Goal: Task Accomplishment & Management: Manage account settings

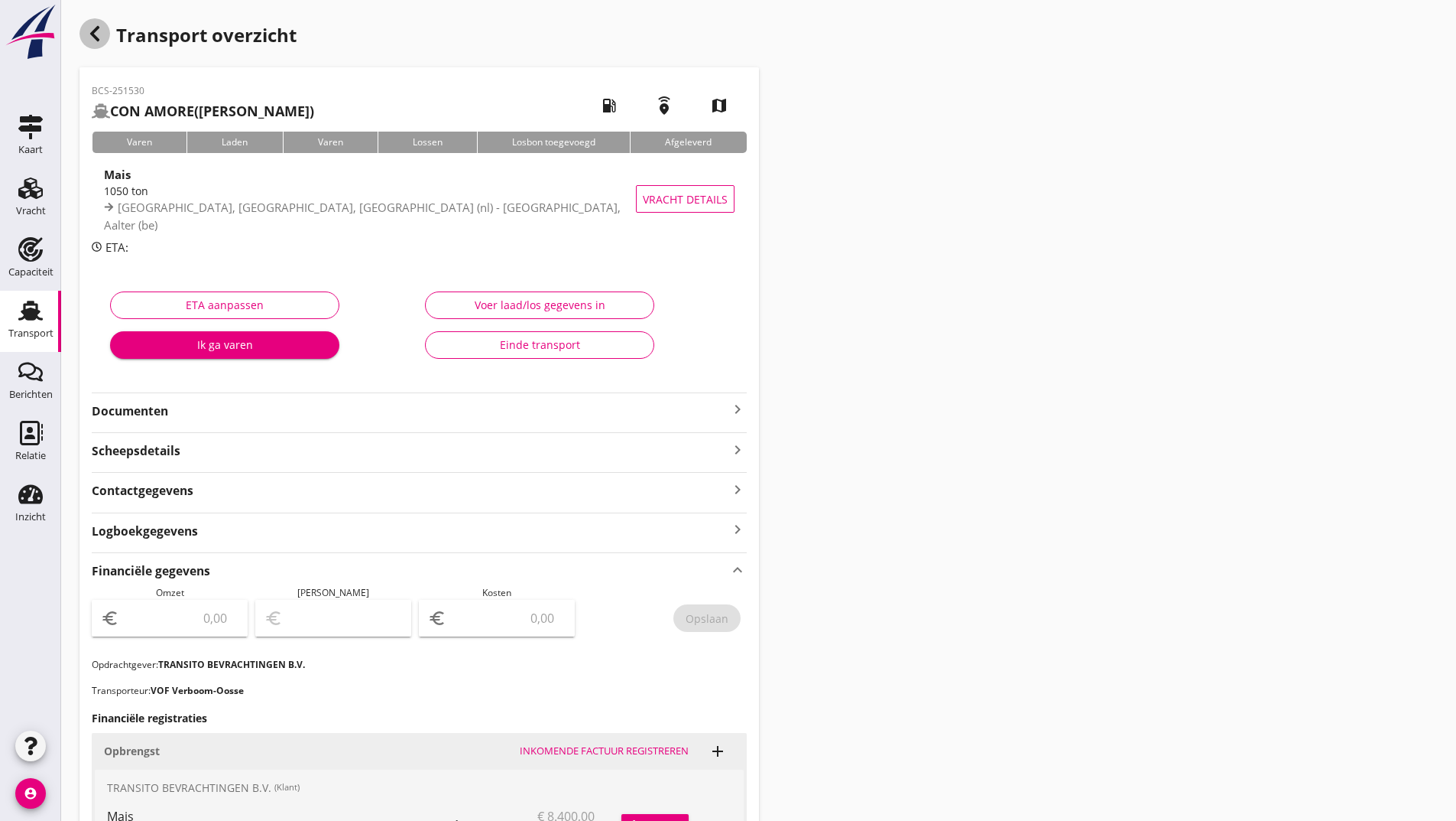
click at [96, 34] on icon "button" at bounding box center [94, 33] width 18 height 18
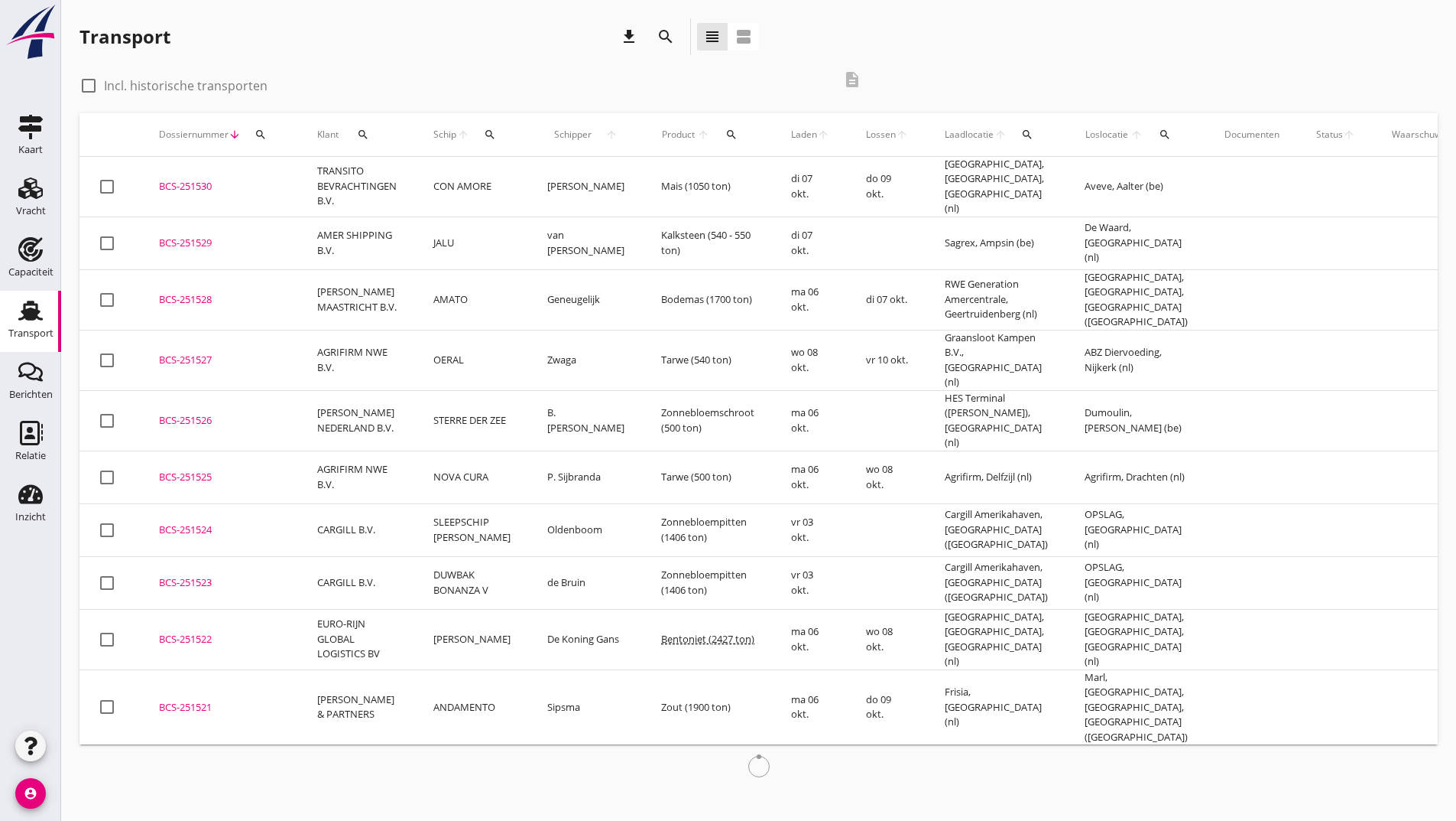
click at [667, 37] on icon "search" at bounding box center [665, 36] width 18 height 18
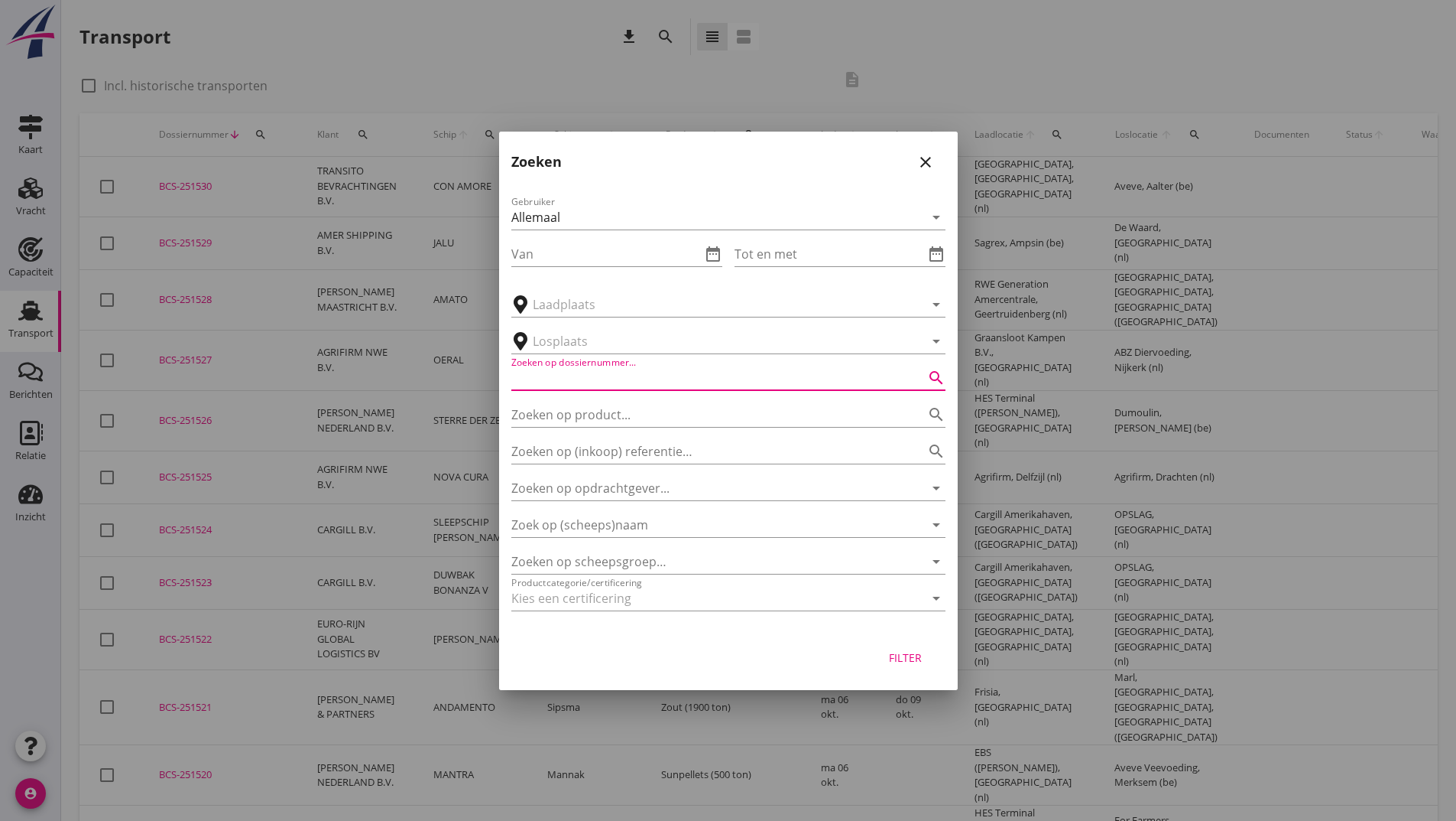
click at [587, 377] on input "Zoeken op dossiernummer..." at bounding box center [706, 377] width 391 height 24
type input "251272"
click at [910, 662] on div "Filter" at bounding box center [906, 657] width 43 height 16
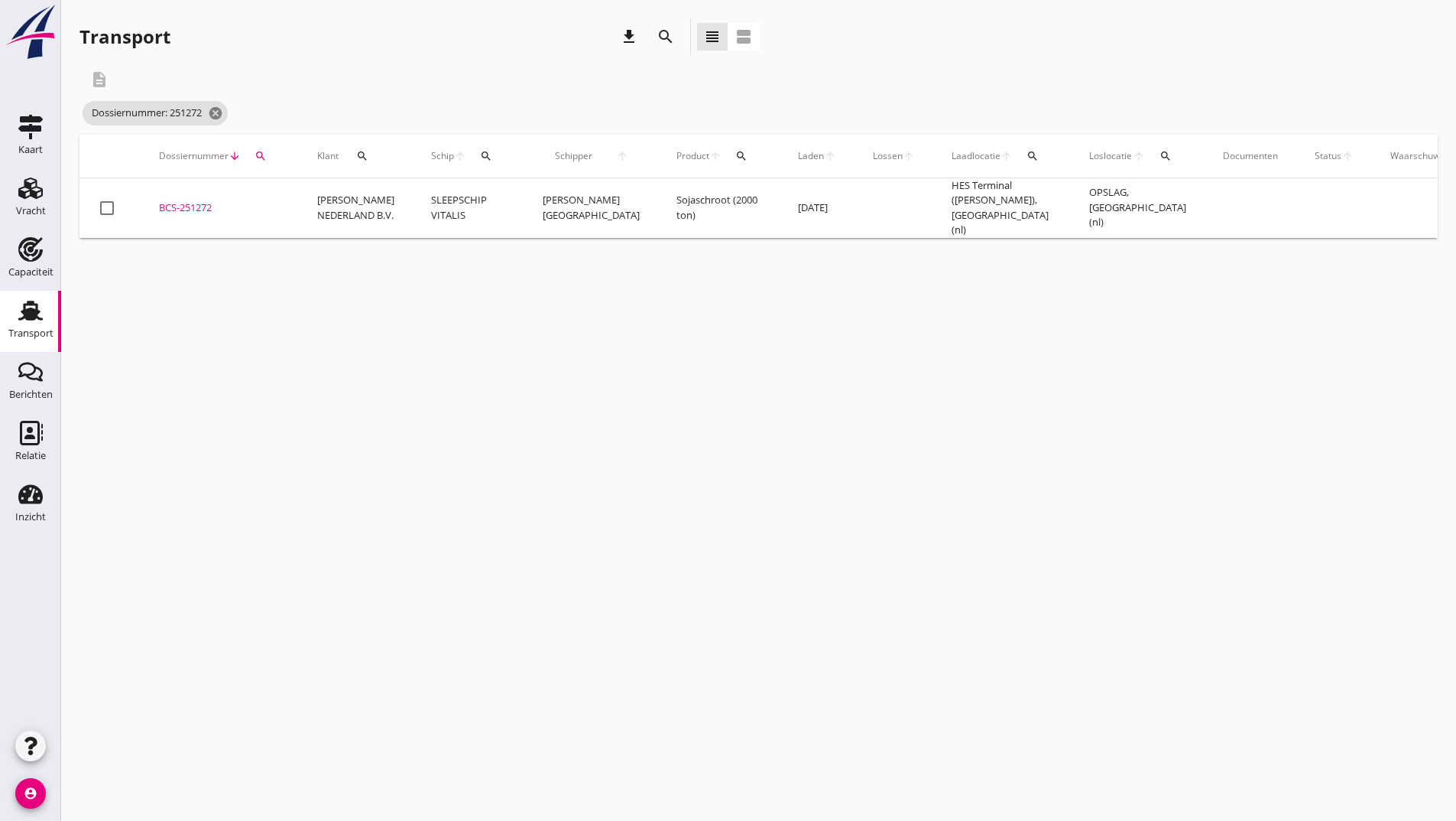
click at [197, 206] on div "BCS-251272" at bounding box center [220, 207] width 121 height 15
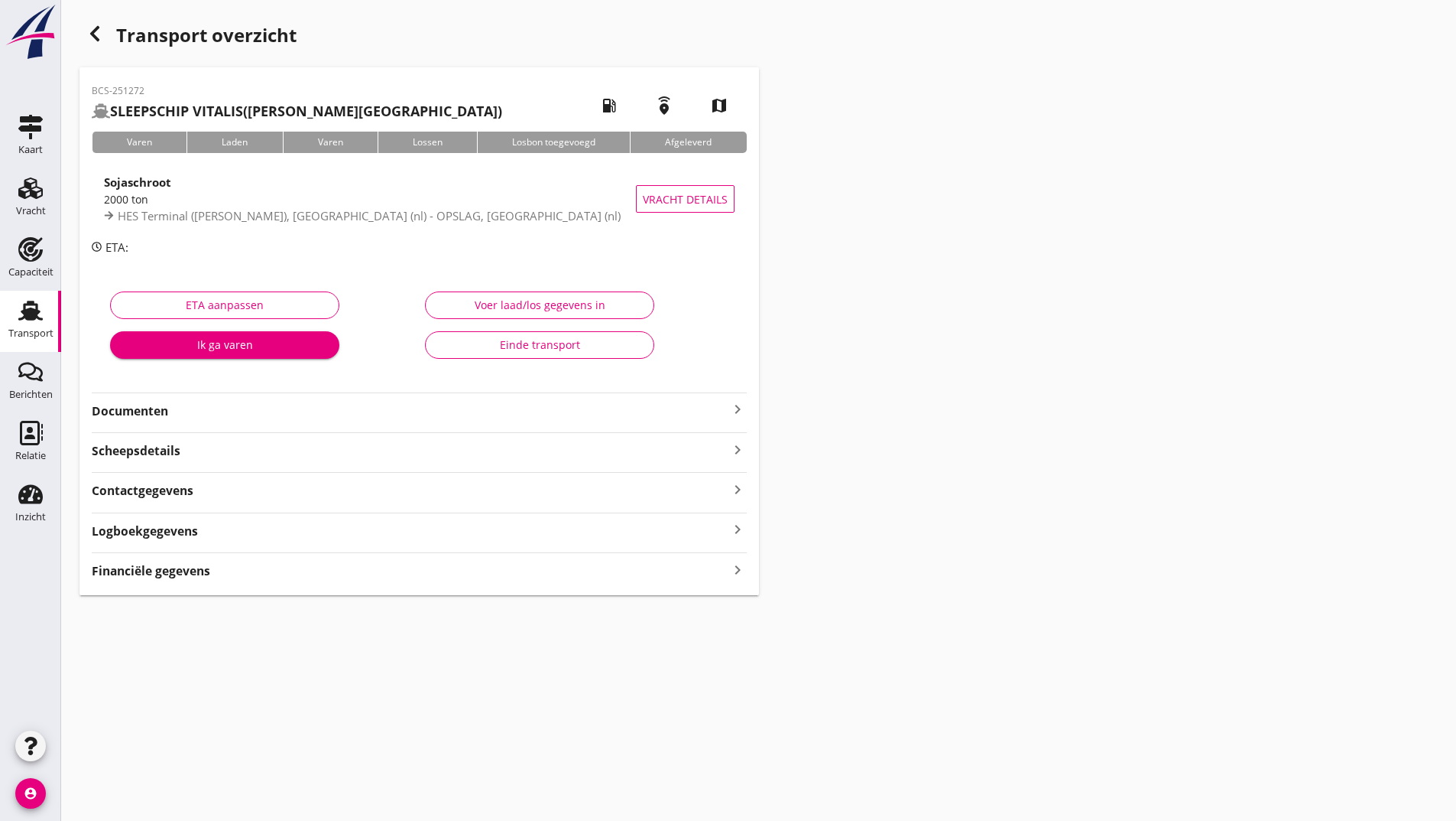
click at [475, 351] on div "Einde transport" at bounding box center [539, 344] width 203 height 16
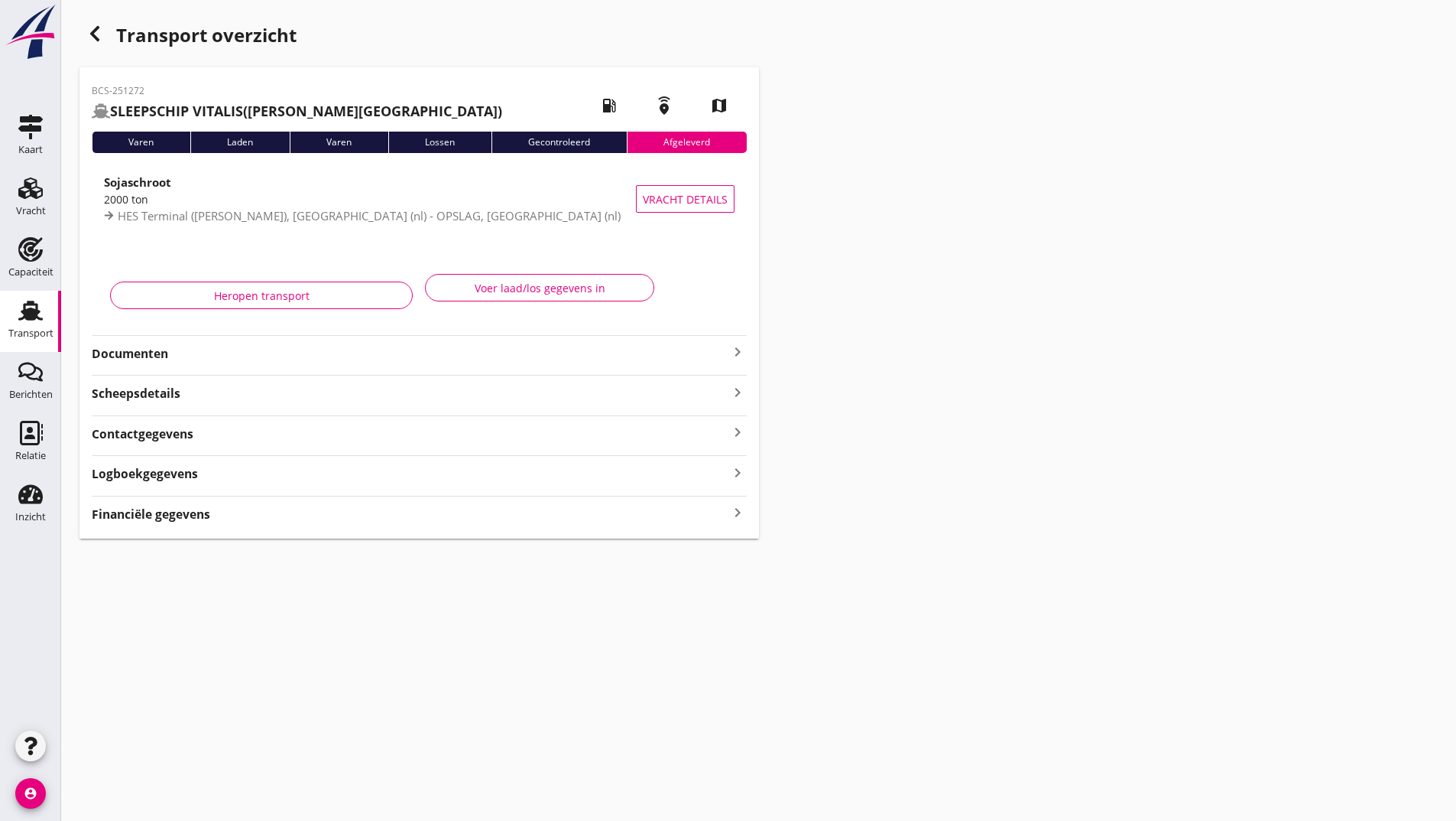
click at [96, 33] on icon "button" at bounding box center [94, 33] width 18 height 18
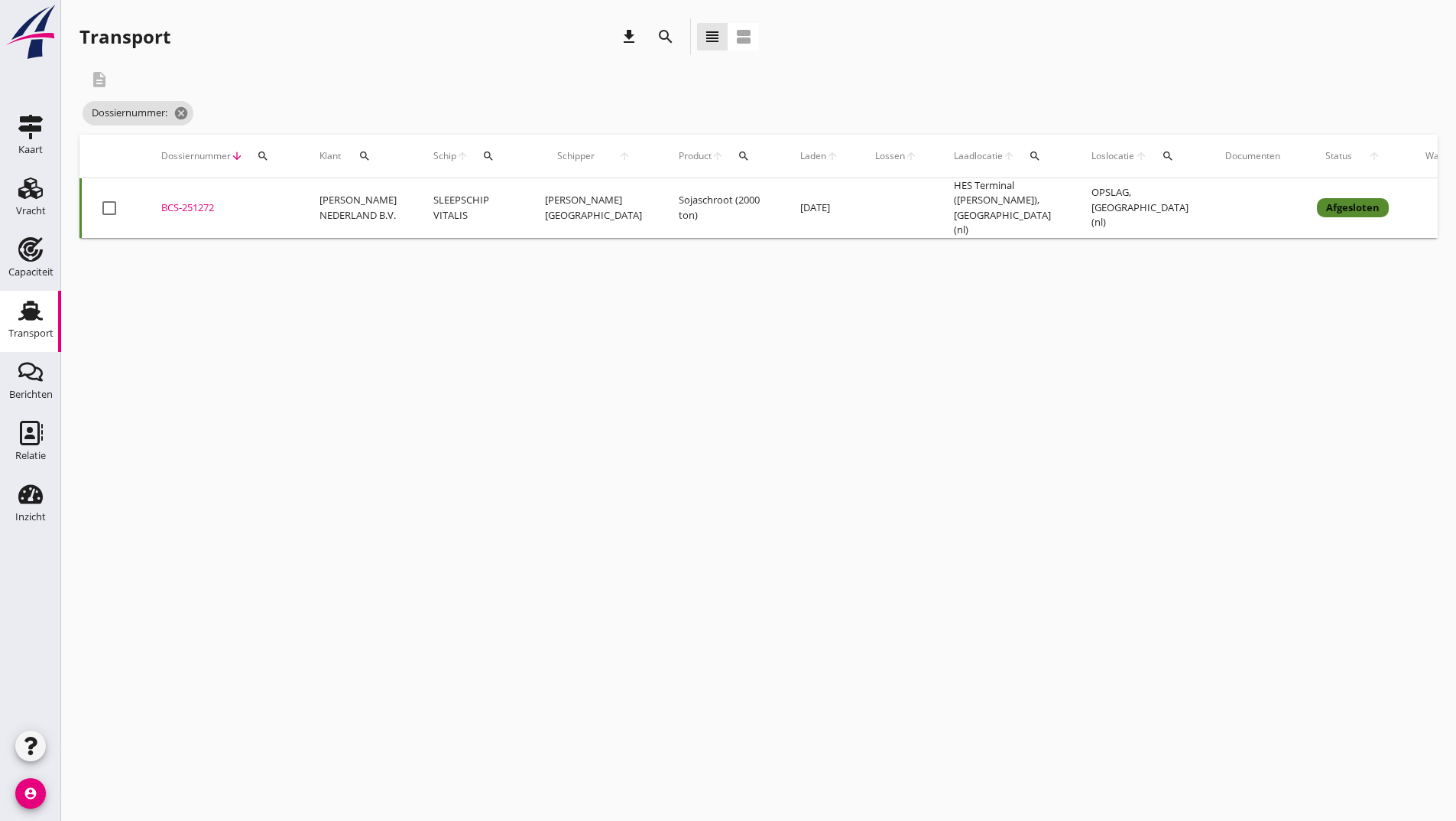
click at [665, 39] on icon "search" at bounding box center [665, 36] width 18 height 18
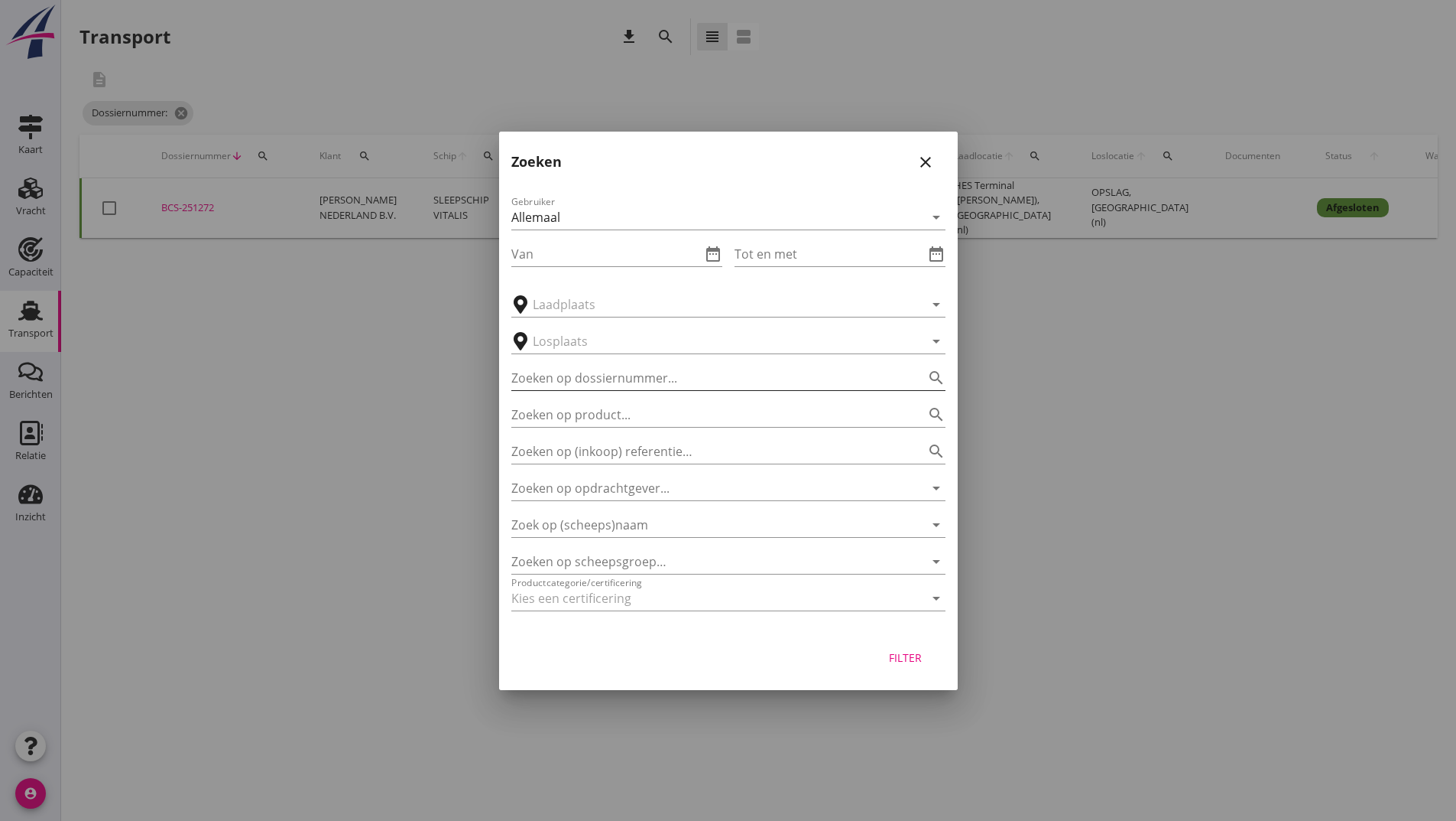
click at [606, 375] on input "Zoeken op dossiernummer..." at bounding box center [706, 377] width 391 height 24
type input "251136"
click at [901, 655] on div "Filter" at bounding box center [906, 657] width 43 height 16
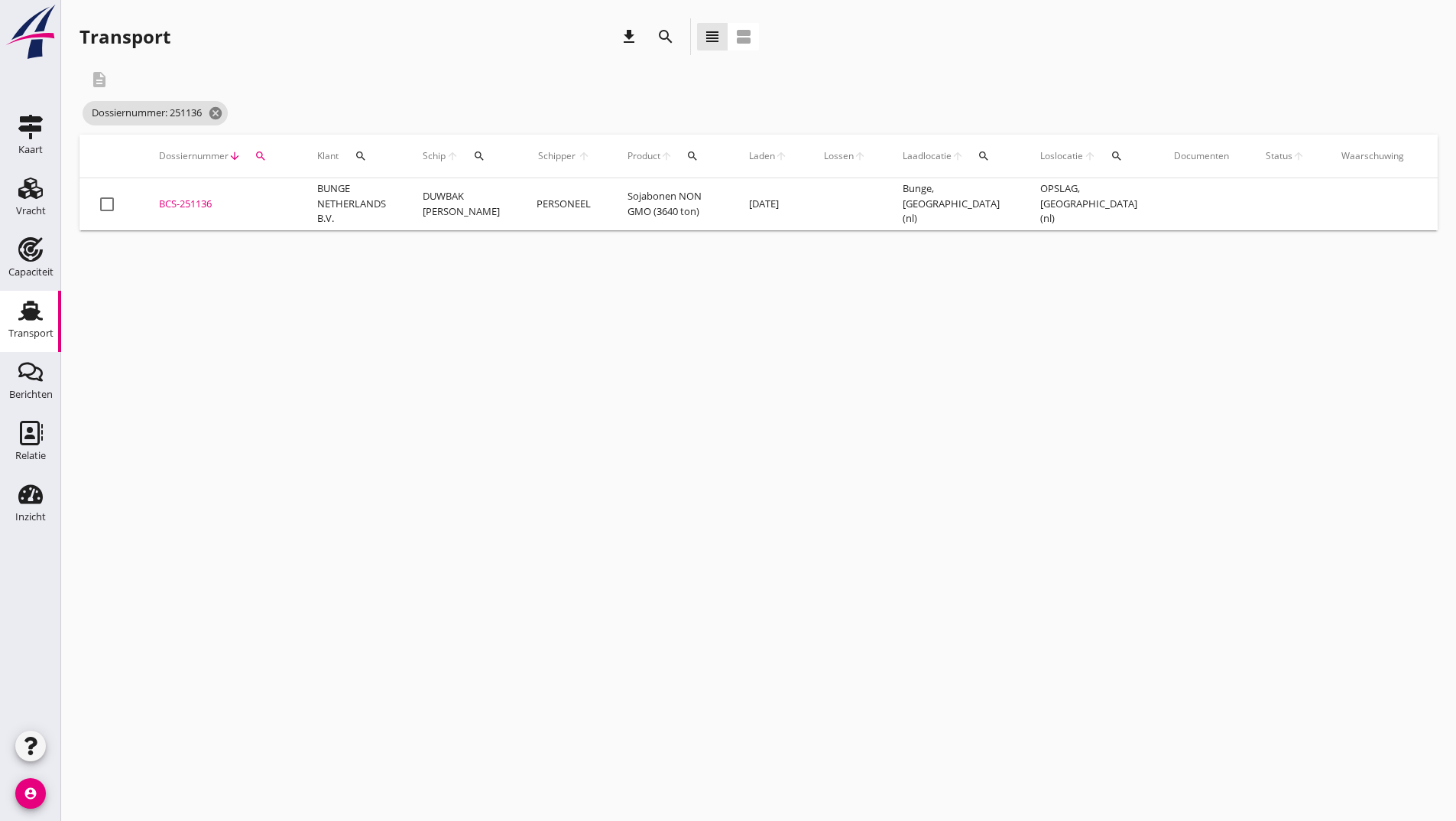
click at [204, 202] on div "BCS-251136" at bounding box center [220, 203] width 121 height 15
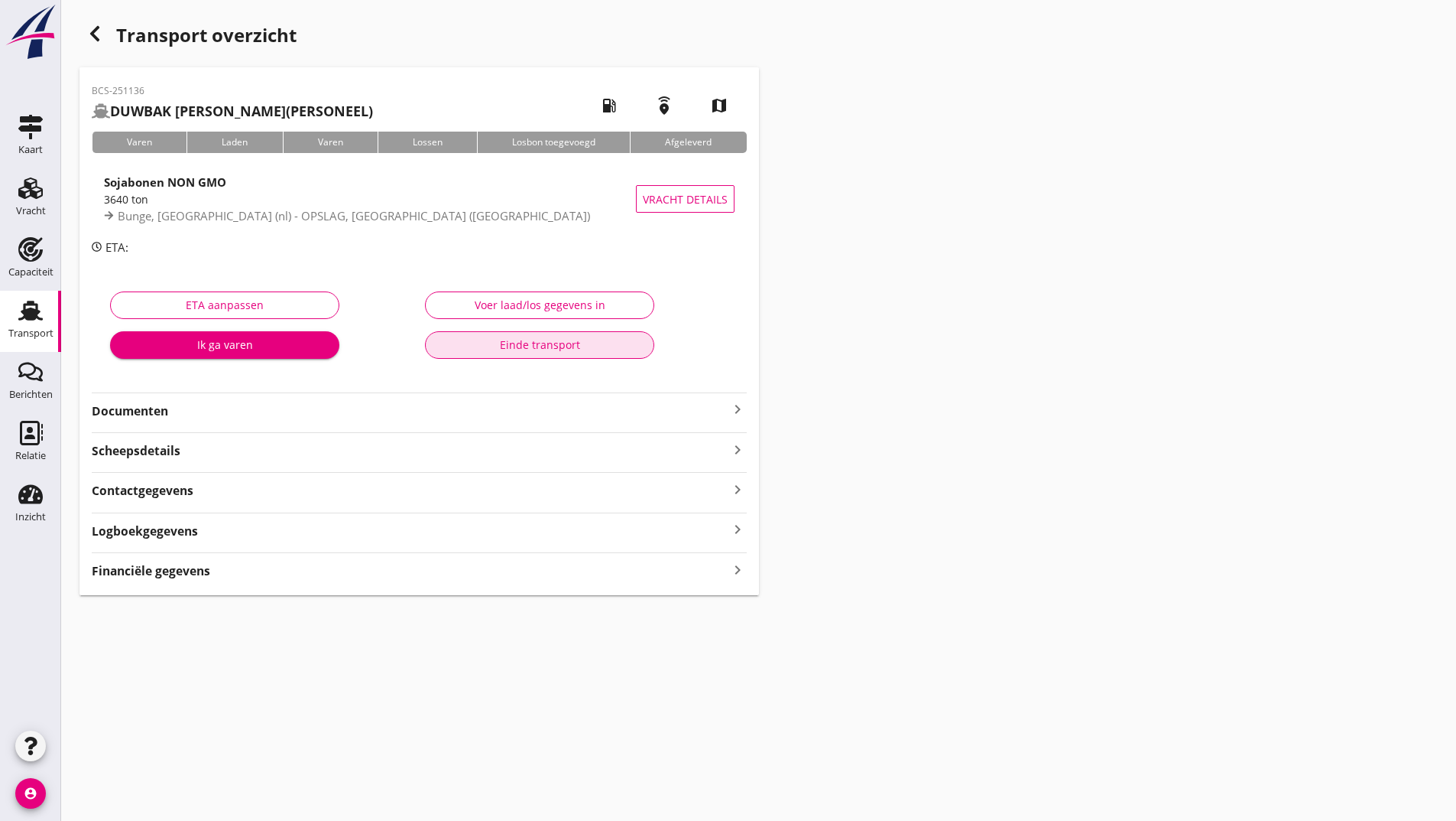
click at [492, 338] on button "Einde transport" at bounding box center [539, 344] width 229 height 28
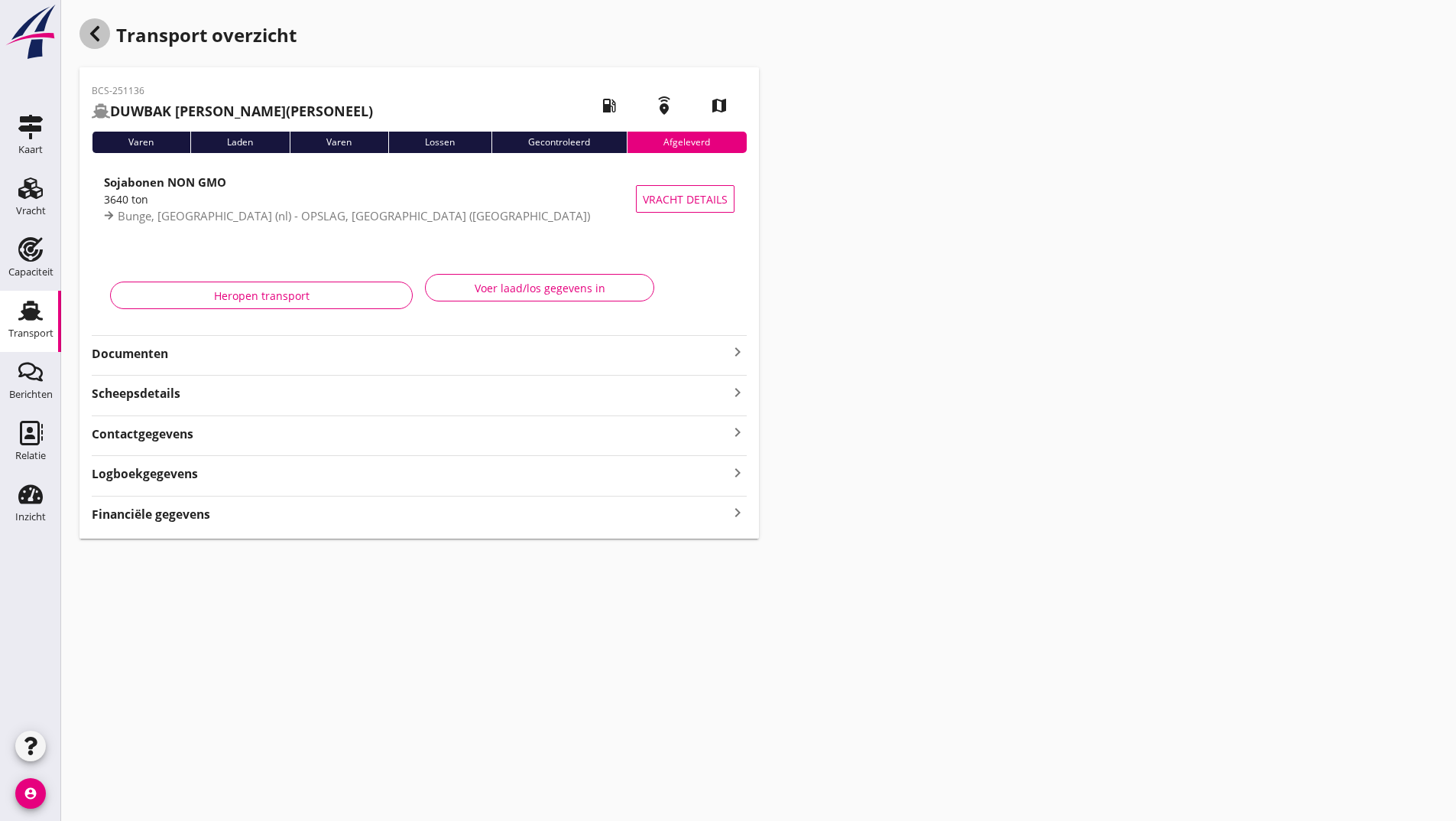
click at [86, 35] on div "button" at bounding box center [94, 33] width 31 height 31
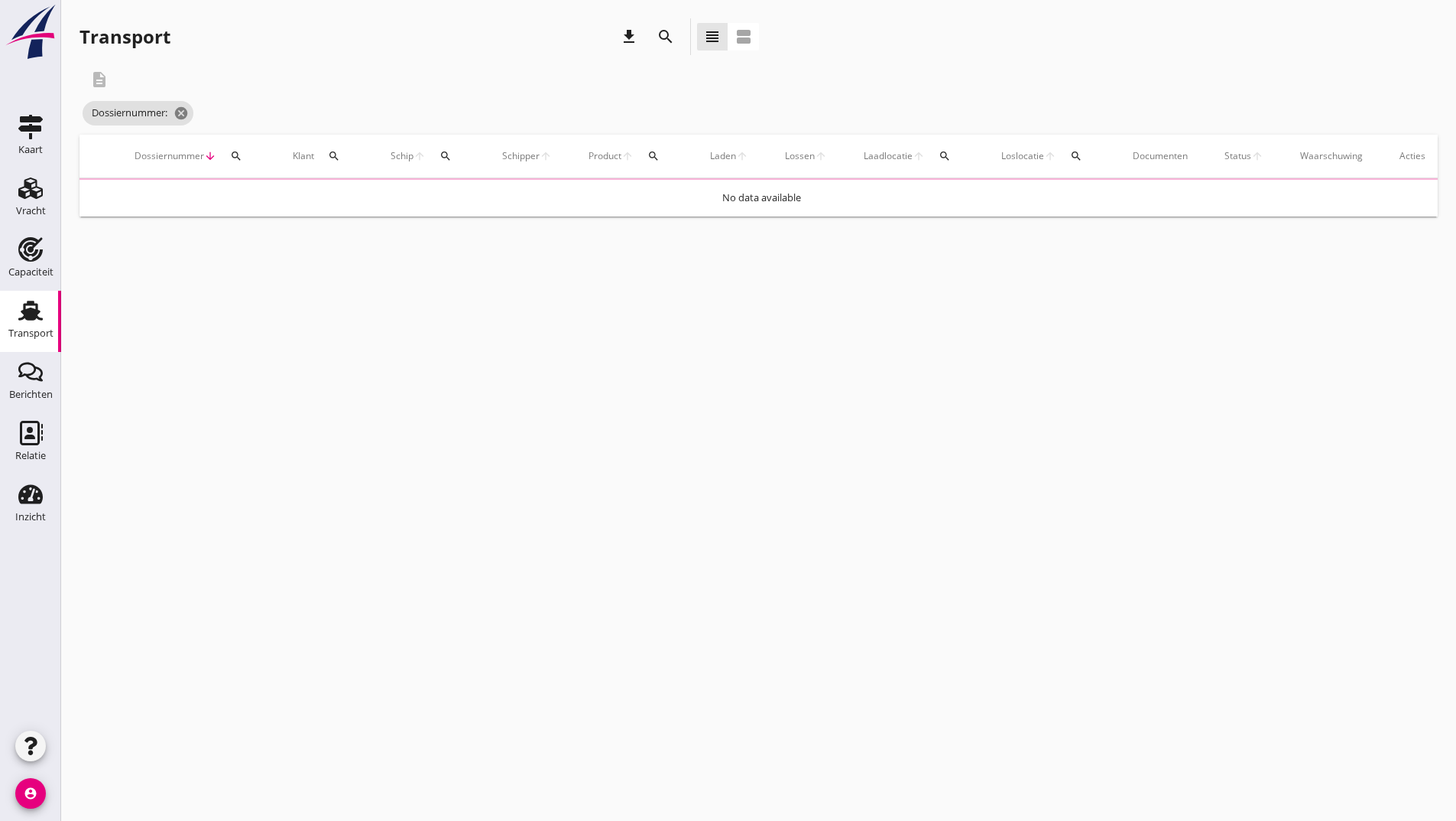
click at [664, 35] on icon "search" at bounding box center [665, 36] width 18 height 18
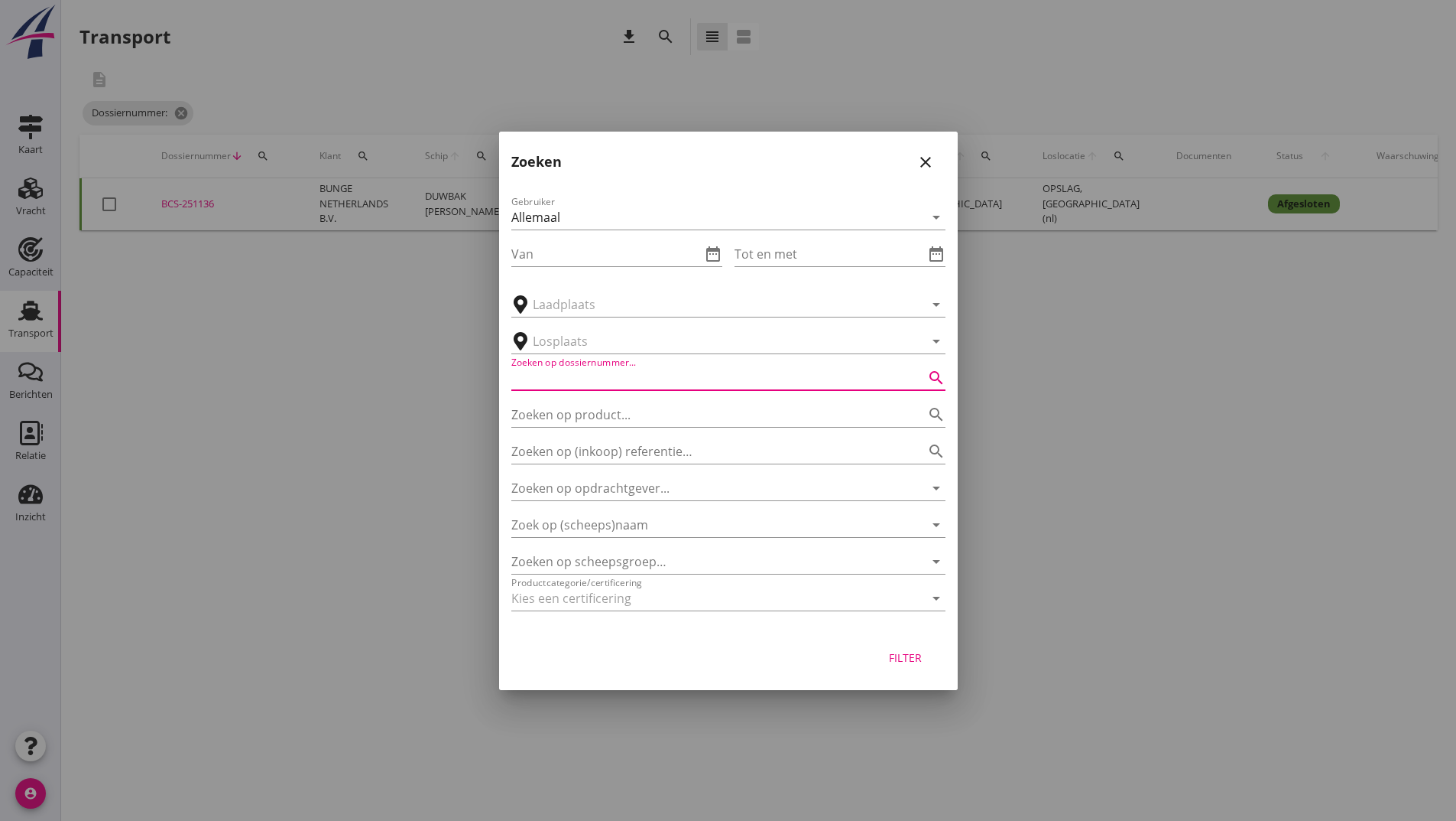
click at [588, 384] on input "Zoeken op dossiernummer..." at bounding box center [706, 377] width 391 height 24
type input "251141"
click at [908, 655] on div "Filter" at bounding box center [906, 657] width 43 height 16
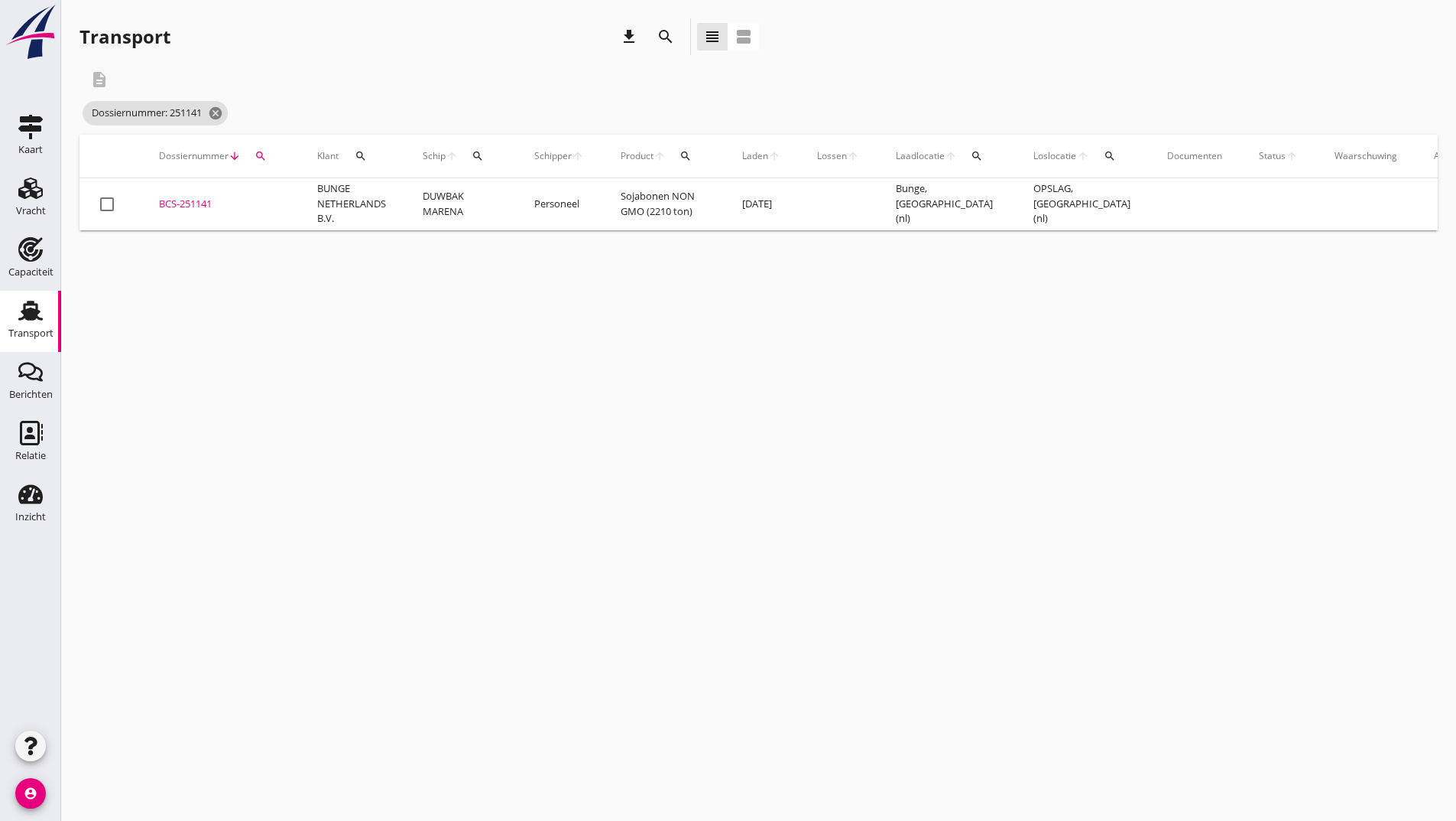
click at [194, 202] on div "BCS-251141" at bounding box center [220, 203] width 121 height 15
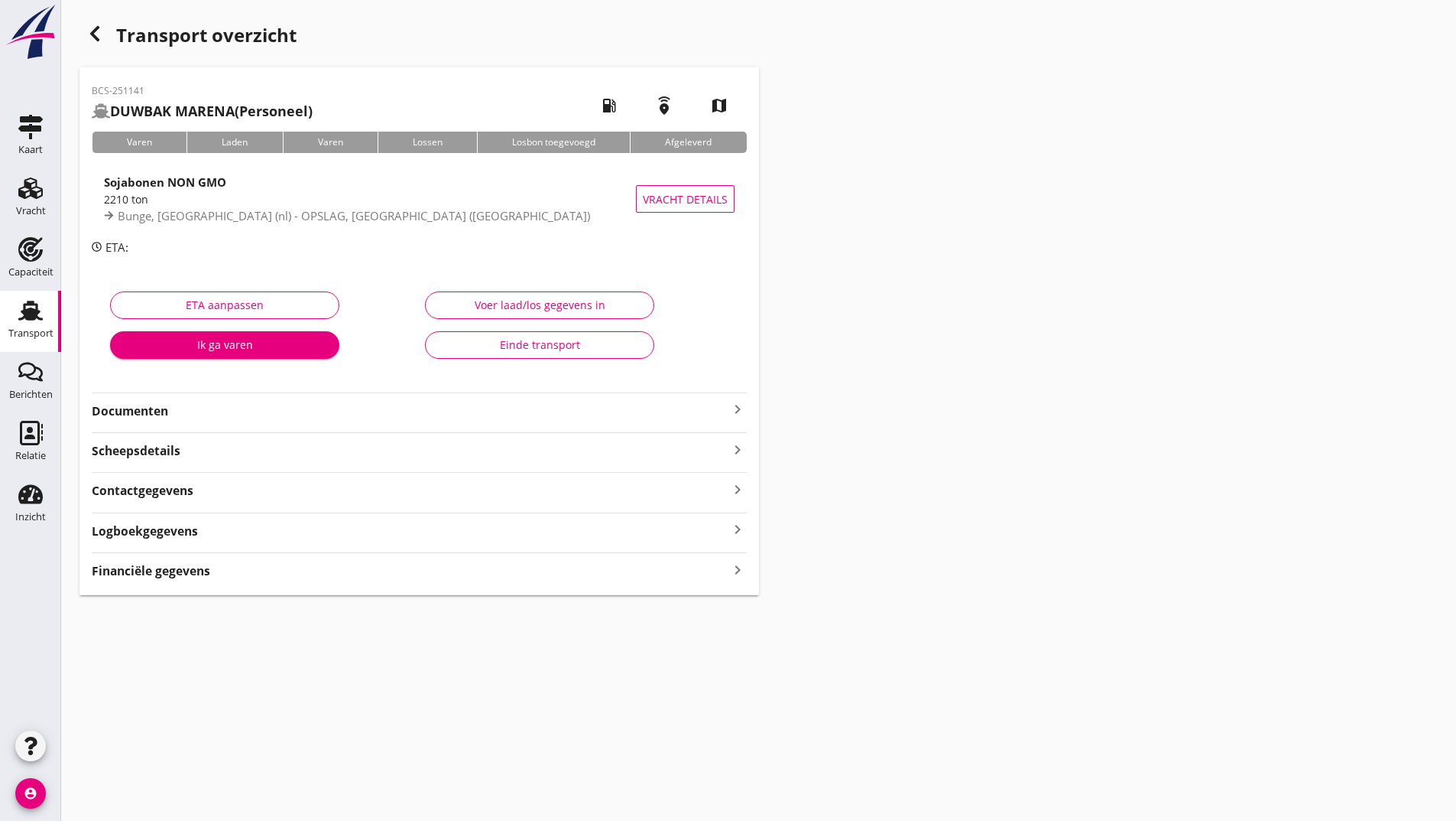
click at [473, 347] on div "Einde transport" at bounding box center [539, 344] width 203 height 16
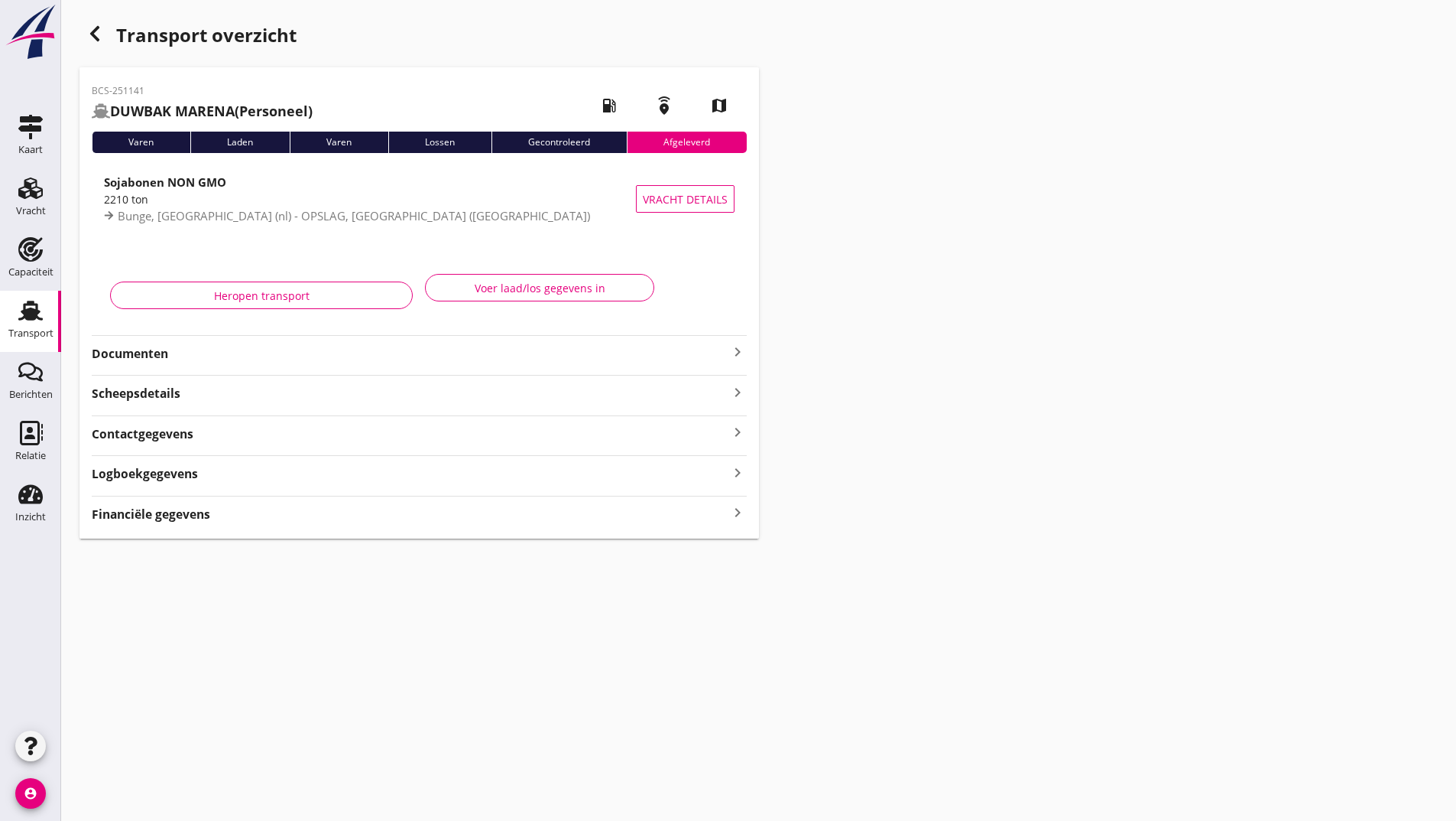
click at [96, 40] on icon "button" at bounding box center [94, 33] width 18 height 18
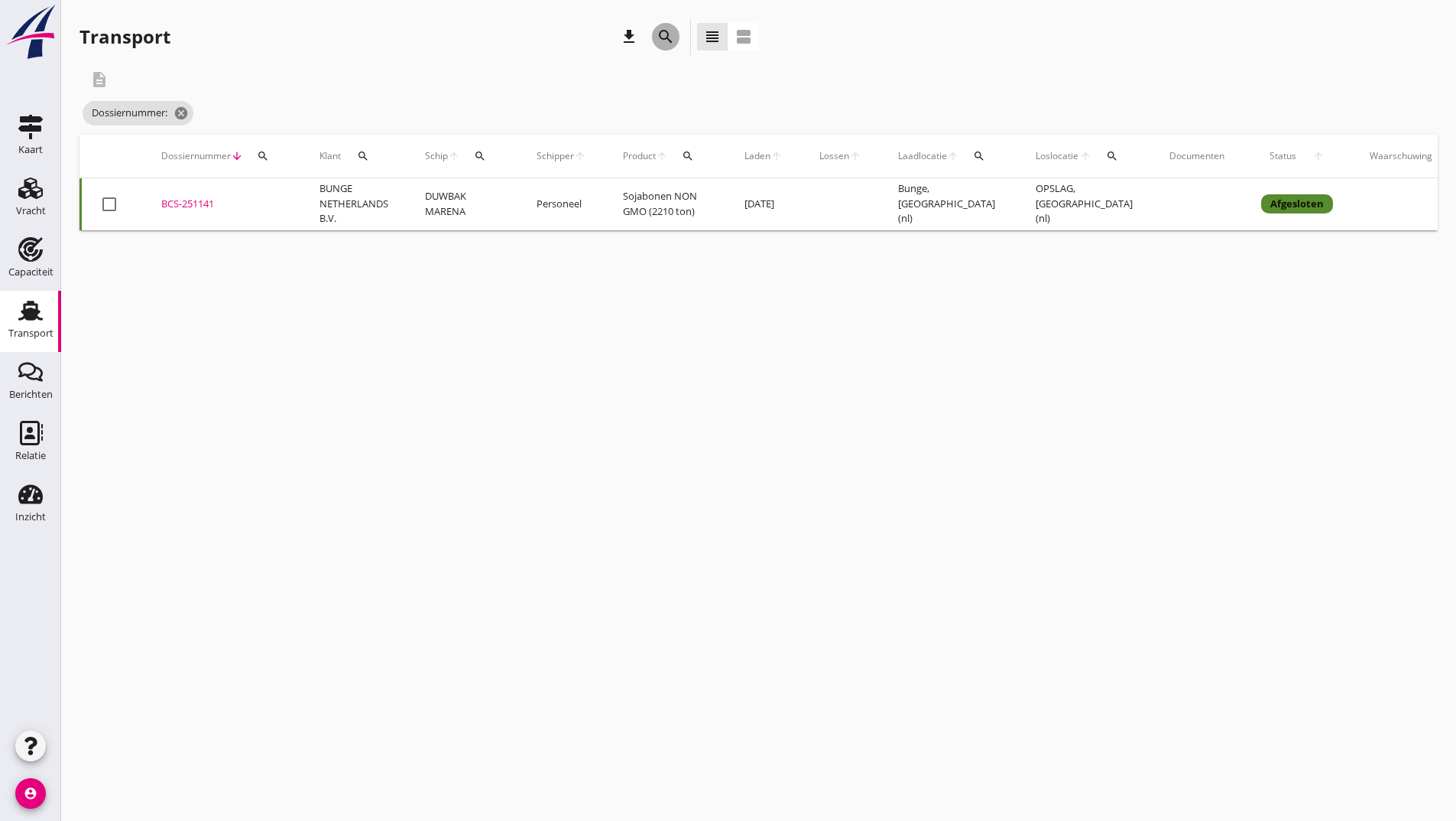
drag, startPoint x: 666, startPoint y: 32, endPoint x: 632, endPoint y: 191, distance: 162.6
click at [666, 35] on icon "search" at bounding box center [665, 36] width 18 height 18
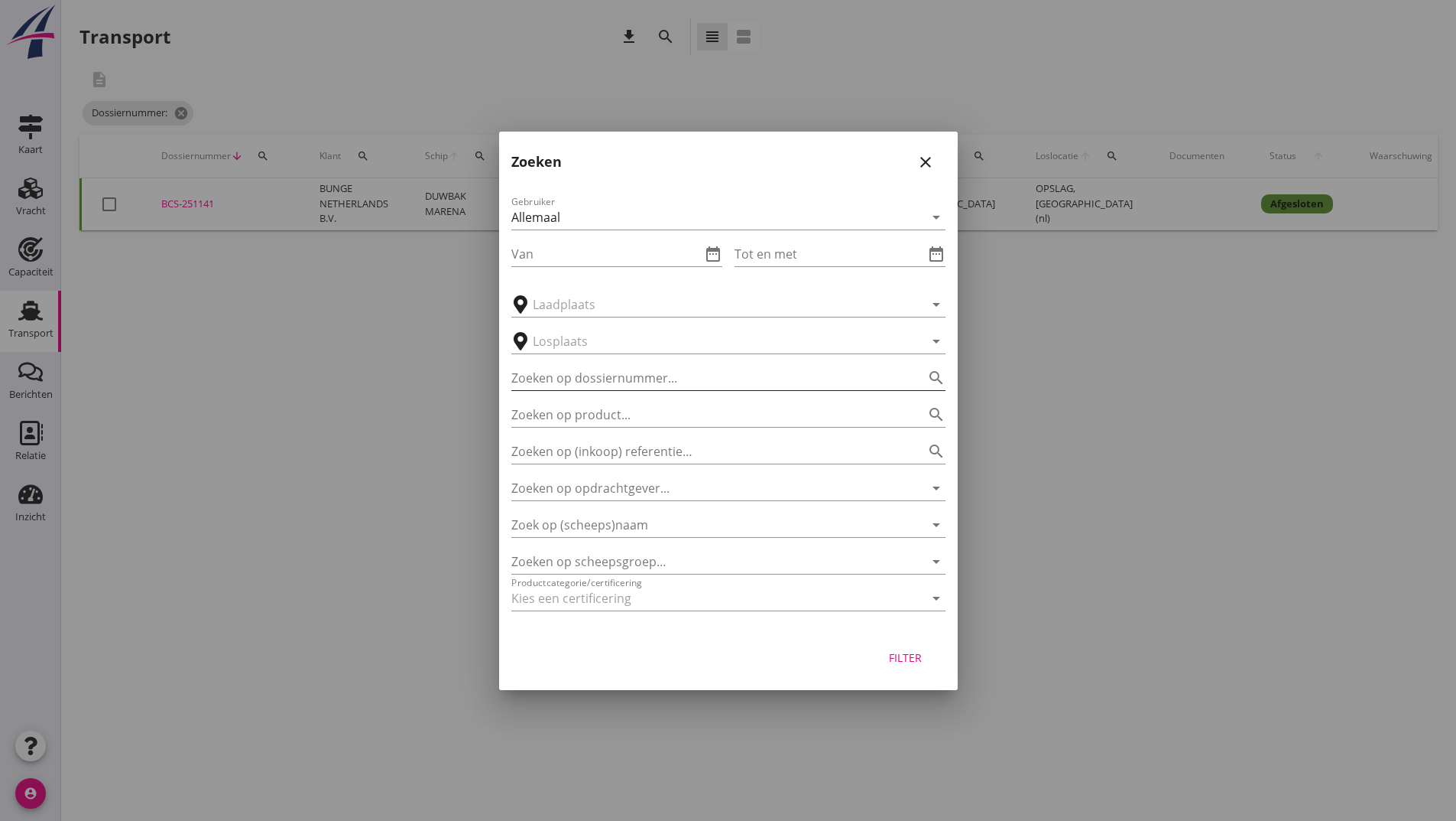
click at [584, 378] on input "Zoeken op dossiernummer..." at bounding box center [706, 377] width 391 height 24
type input "251245"
click at [896, 654] on div "Filter" at bounding box center [906, 657] width 43 height 16
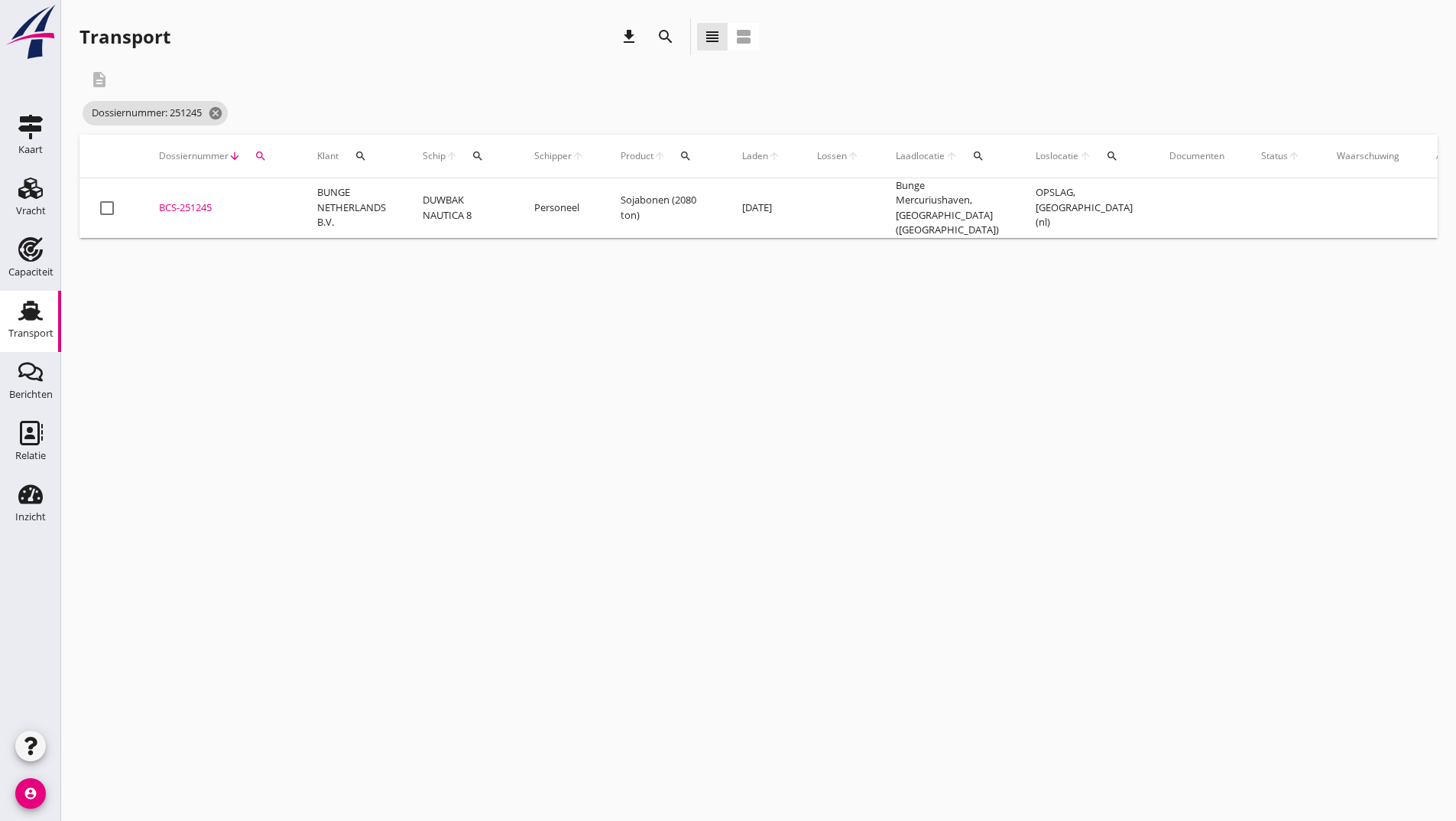
click at [215, 202] on div "BCS-251245" at bounding box center [220, 207] width 121 height 15
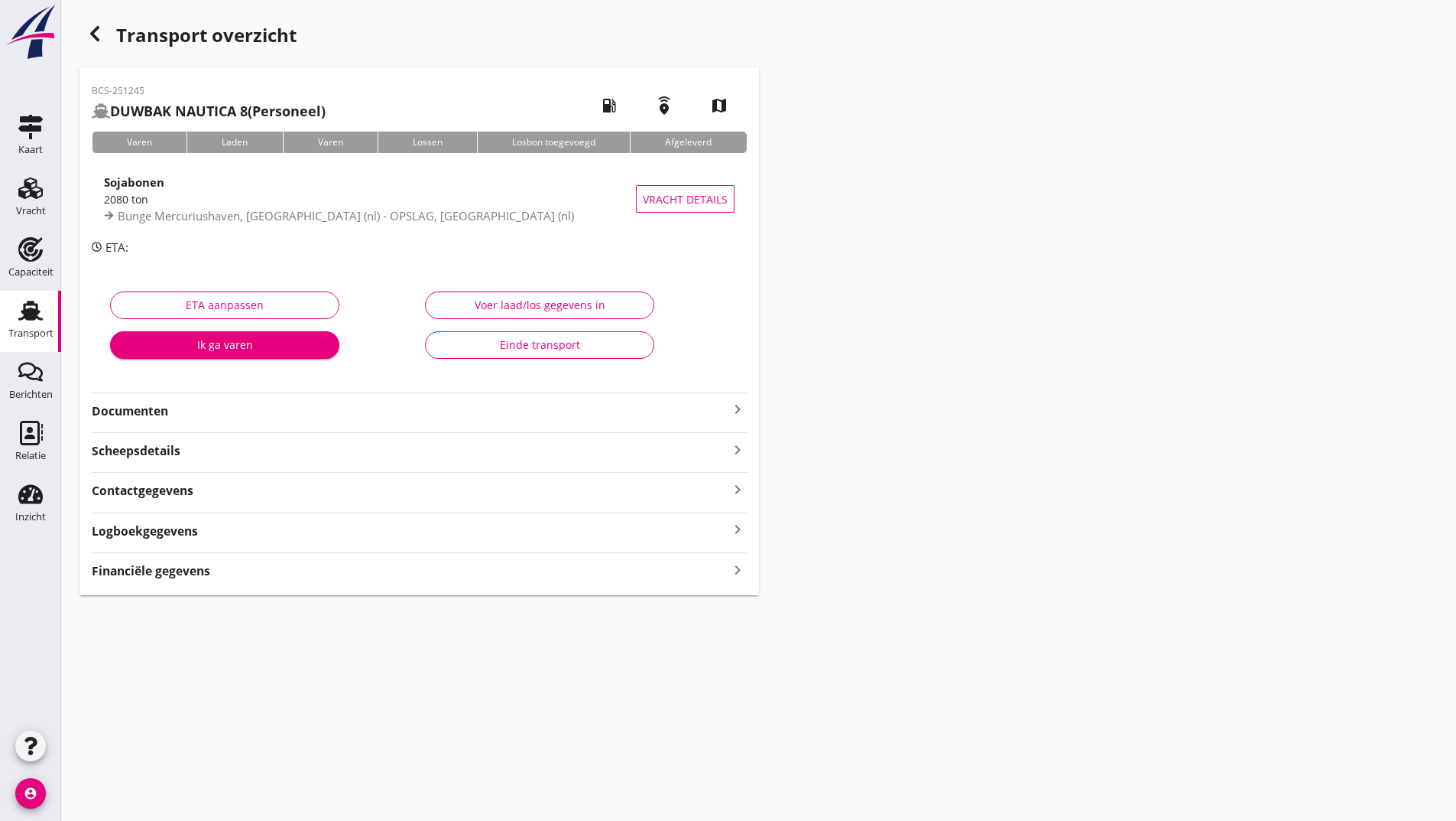
click at [543, 334] on button "Einde transport" at bounding box center [539, 344] width 229 height 28
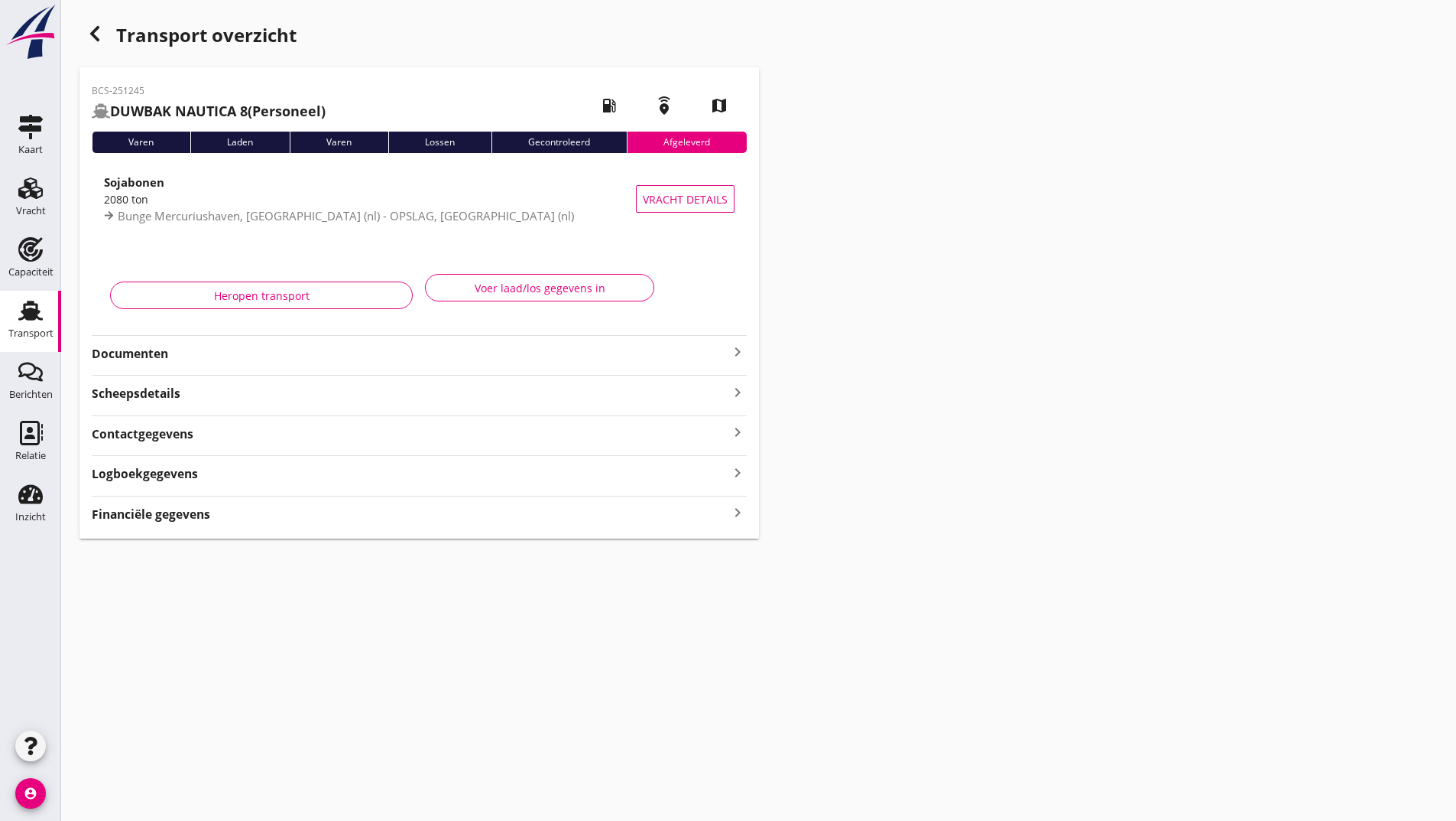
click at [94, 35] on icon "button" at bounding box center [94, 33] width 18 height 18
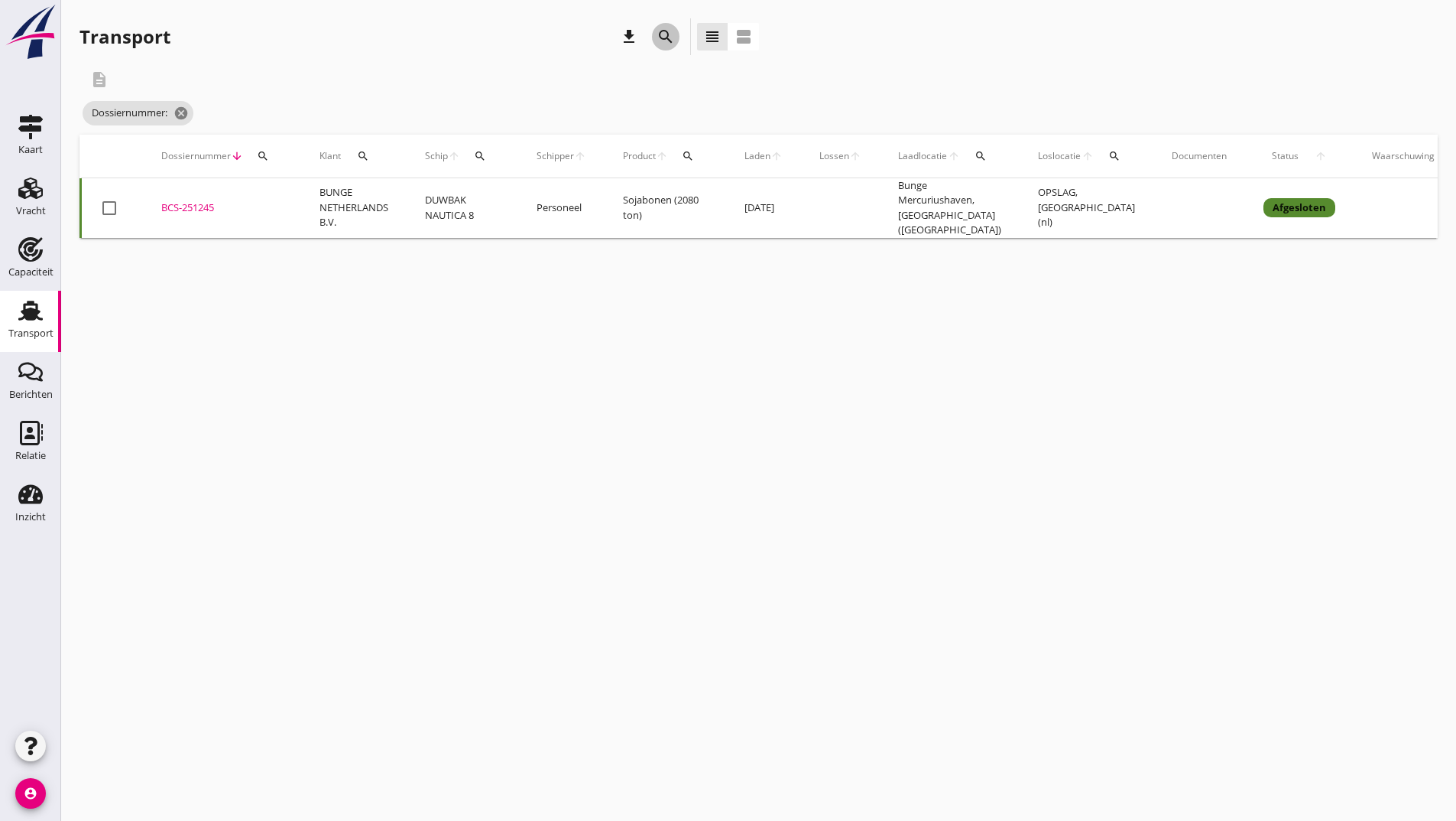
click at [657, 34] on icon "search" at bounding box center [665, 36] width 18 height 18
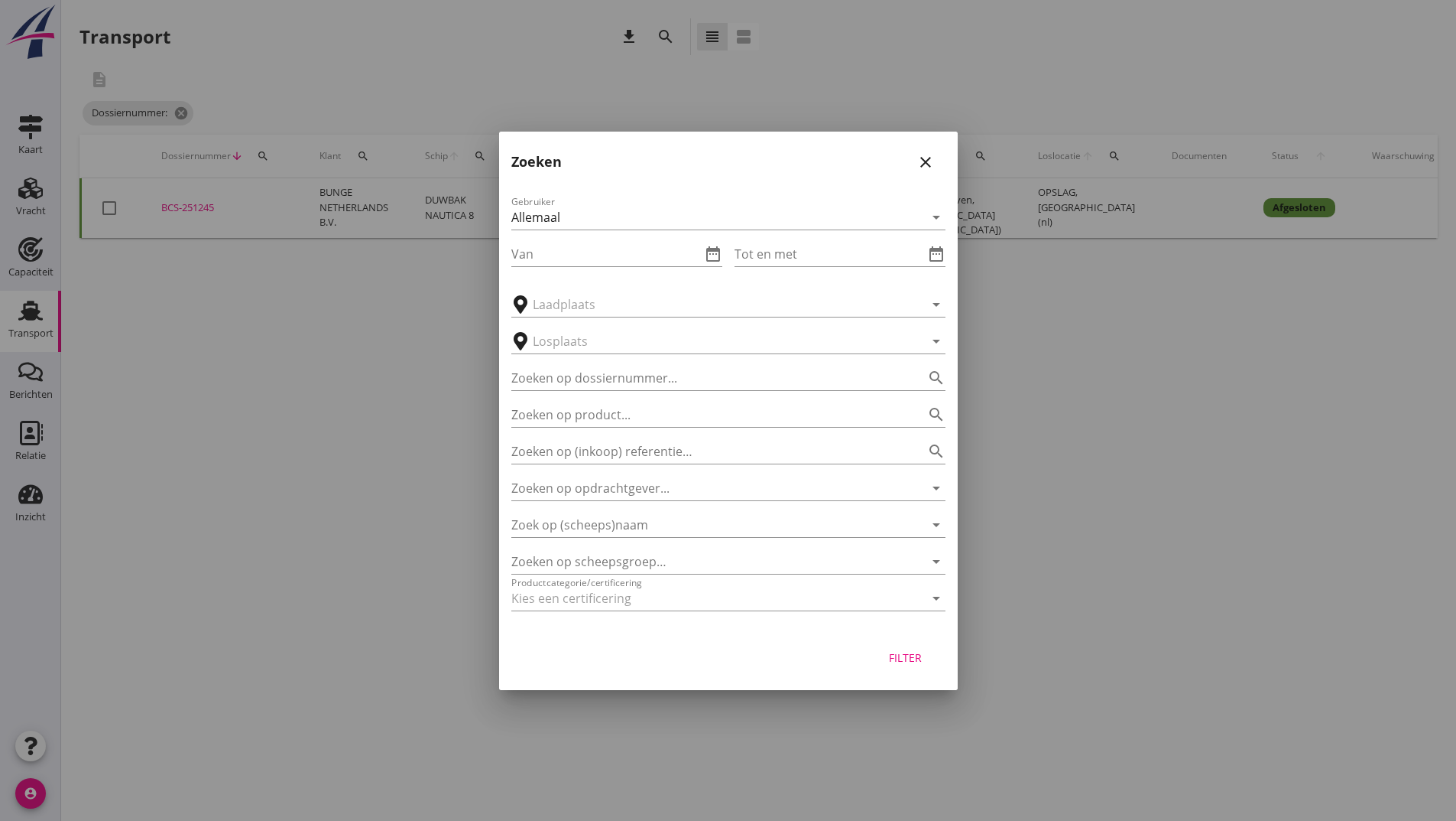
click at [593, 363] on div "Zoeken op dossiernummer... search" at bounding box center [728, 373] width 434 height 34
click at [587, 380] on input "Zoeken op dossiernummer..." at bounding box center [706, 377] width 391 height 24
type input "251123"
click at [910, 662] on div "Filter" at bounding box center [906, 657] width 43 height 16
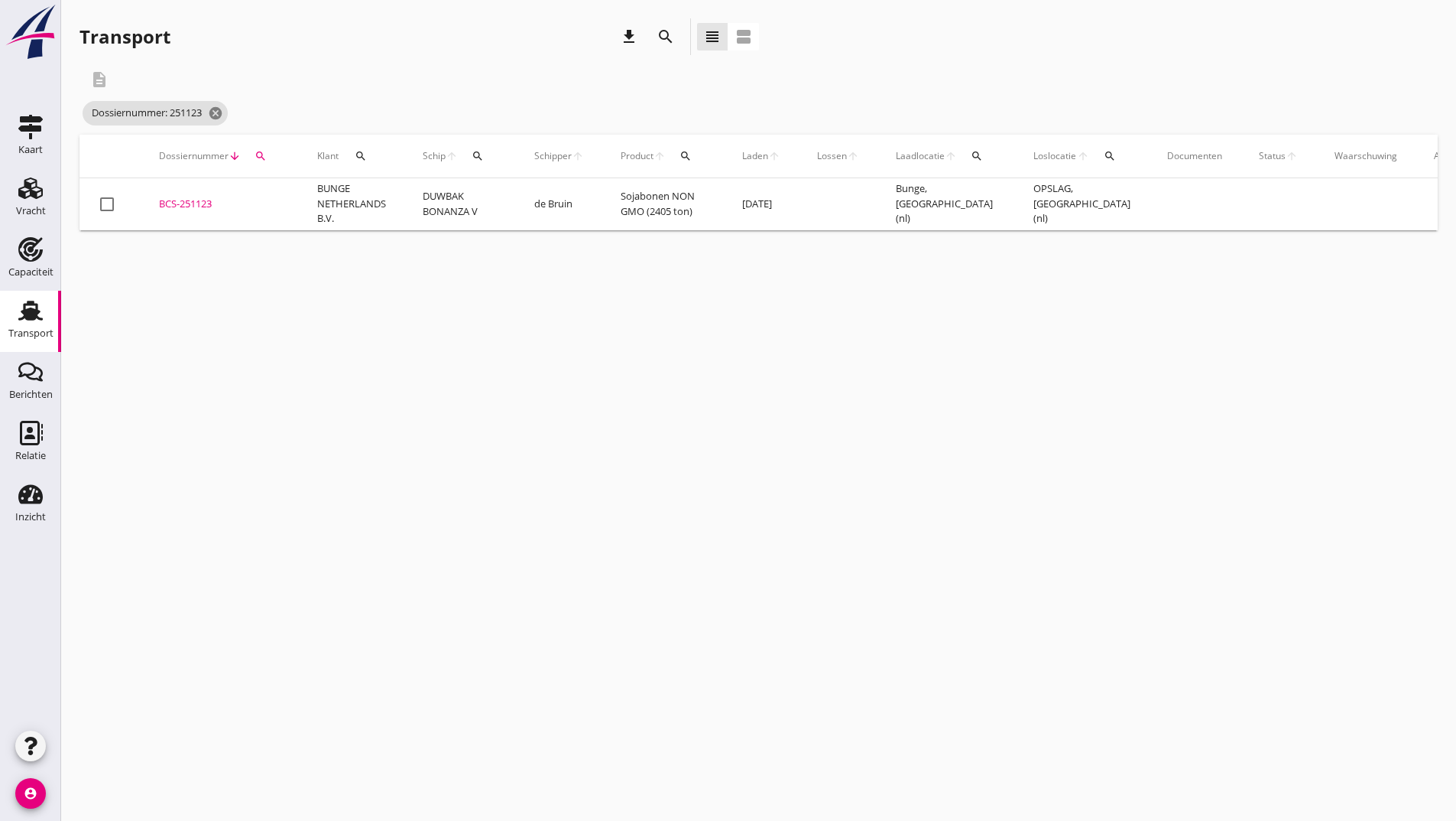
click at [169, 202] on div "BCS-251123" at bounding box center [220, 203] width 121 height 15
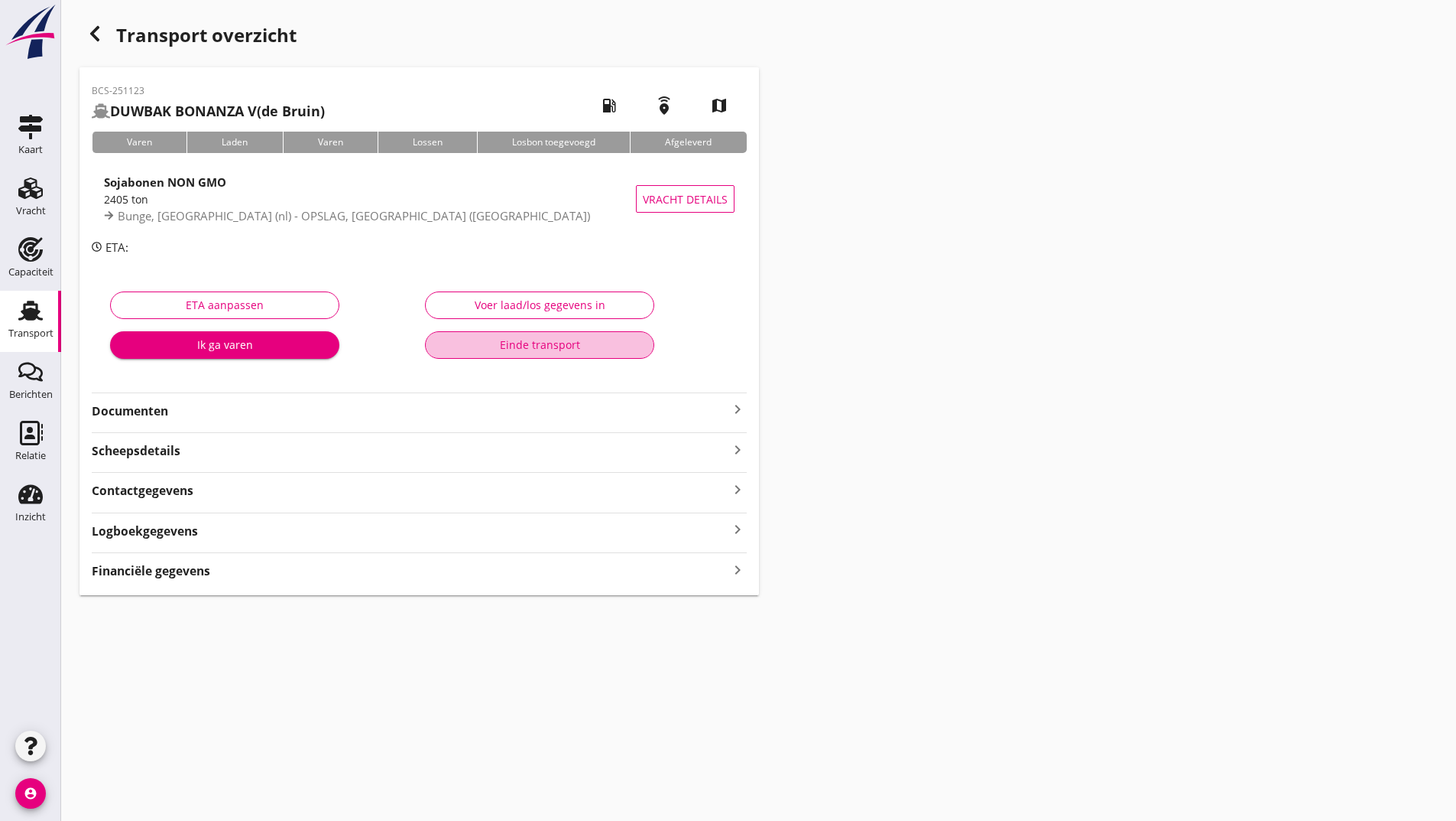
click at [506, 345] on div "Einde transport" at bounding box center [539, 344] width 203 height 16
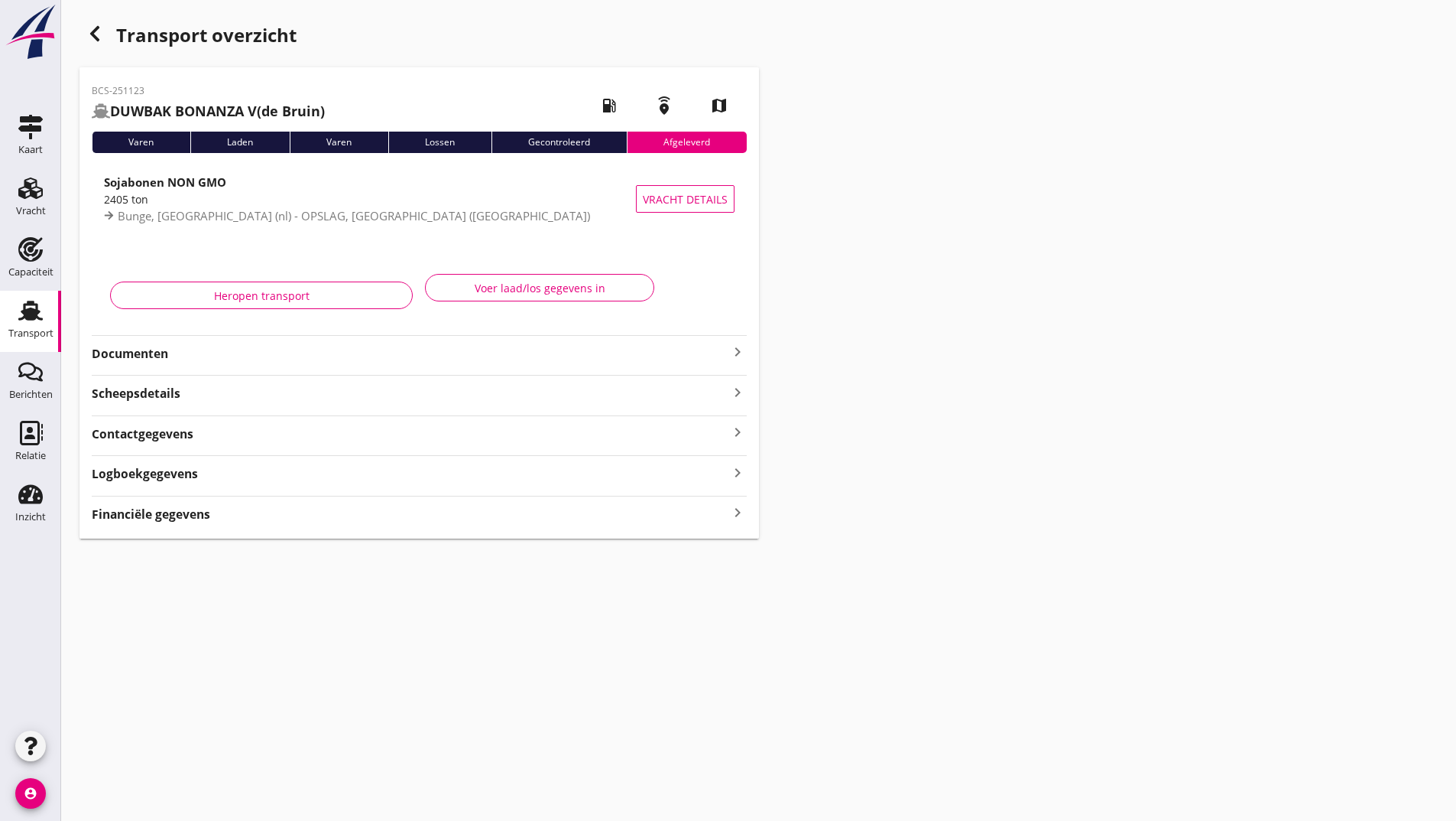
click at [91, 32] on icon "button" at bounding box center [94, 33] width 18 height 18
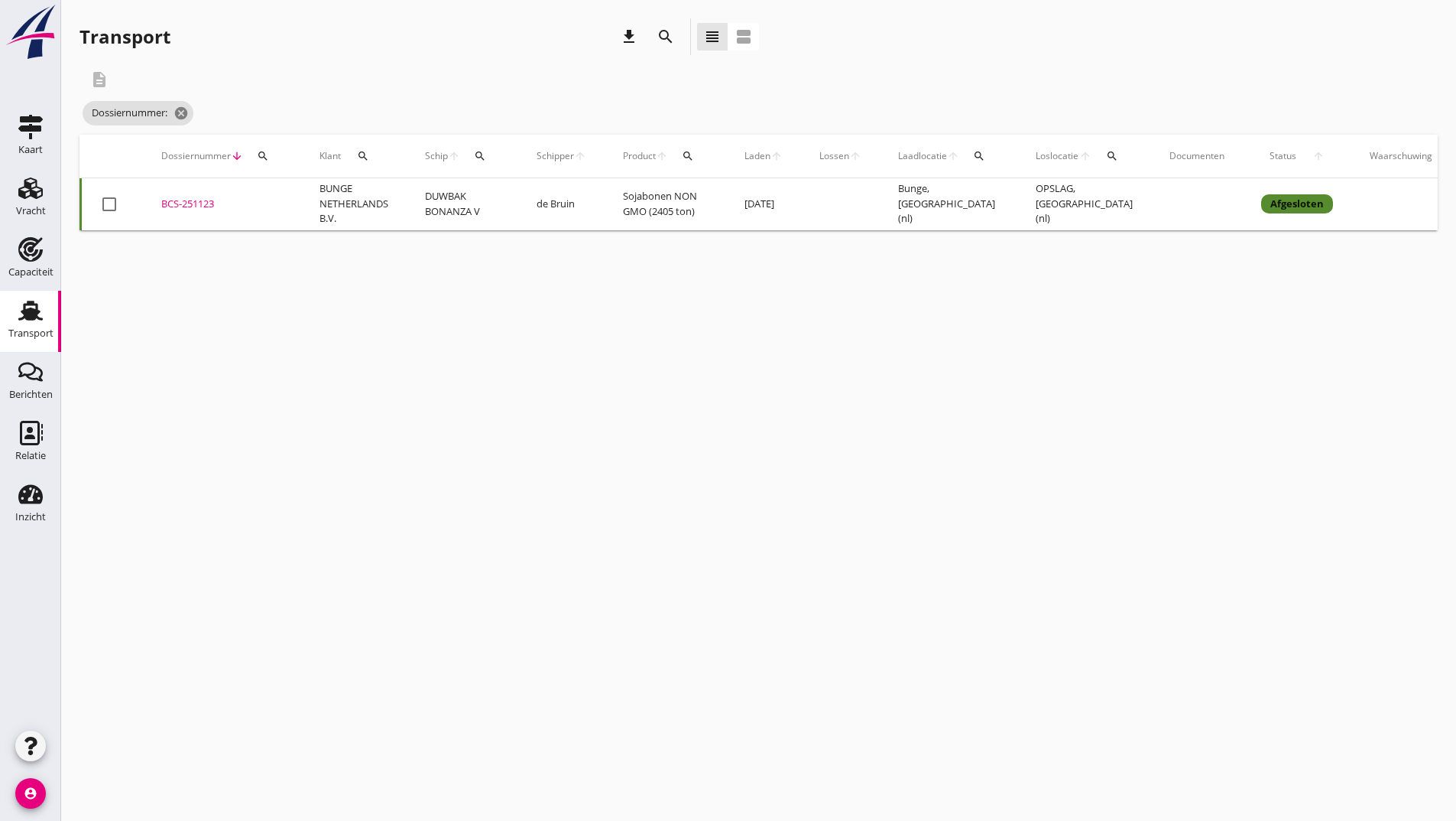
click at [663, 39] on icon "search" at bounding box center [665, 36] width 18 height 18
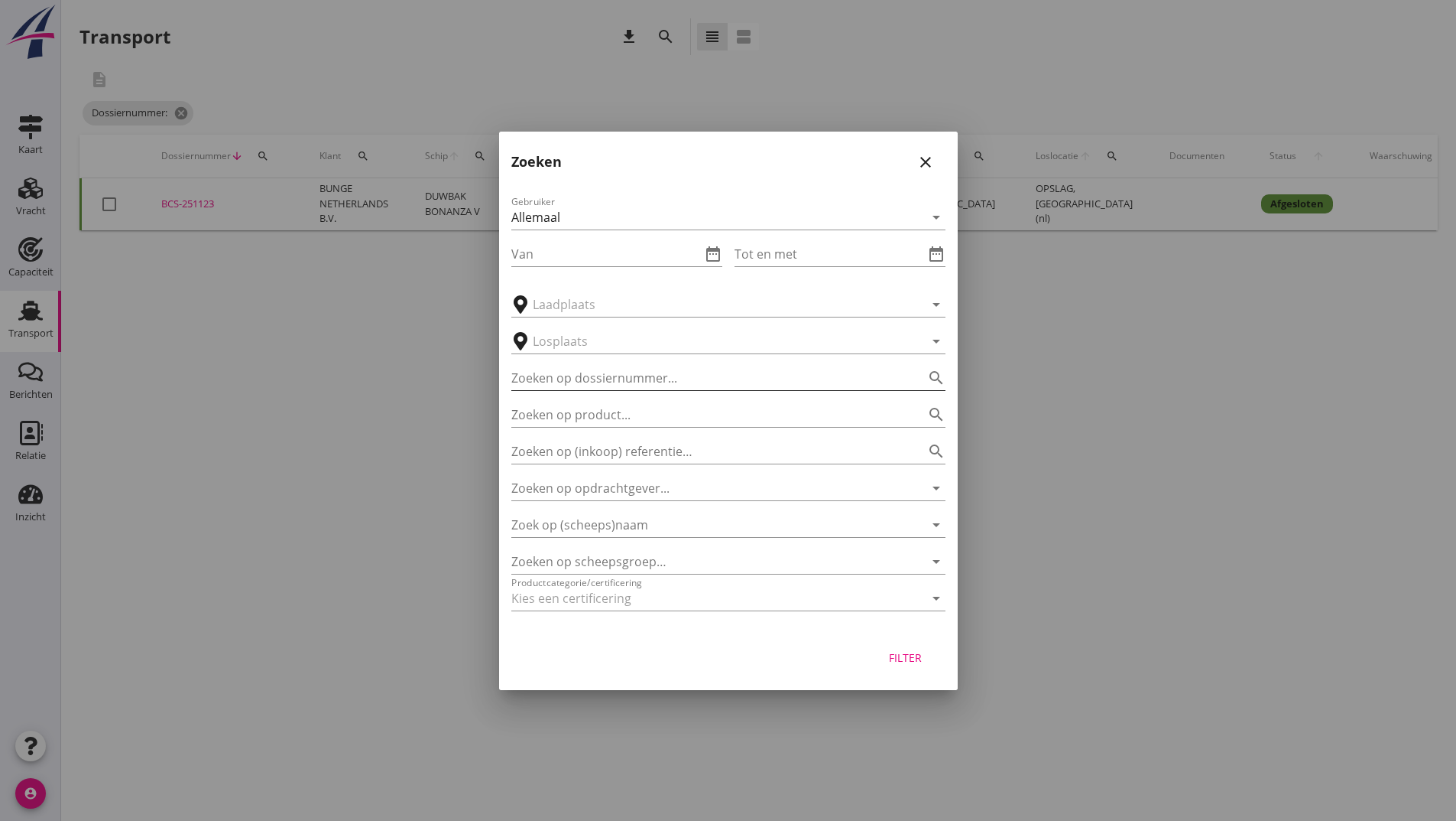
click at [590, 378] on input "Zoeken op dossiernummer..." at bounding box center [706, 377] width 391 height 24
type input "251373"
click at [930, 664] on button "Filter" at bounding box center [906, 657] width 67 height 28
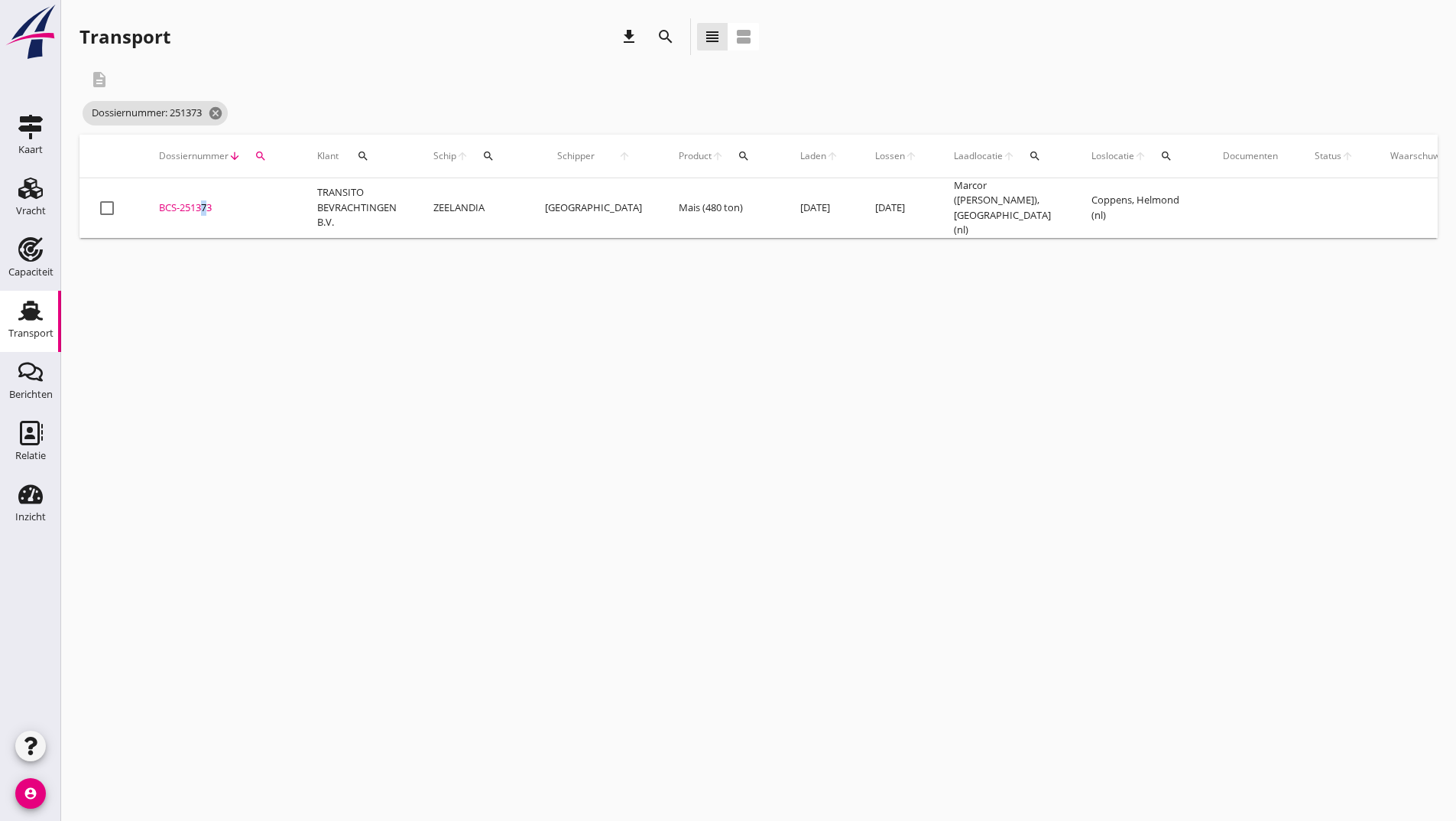
drag, startPoint x: 201, startPoint y: 202, endPoint x: 214, endPoint y: 207, distance: 13.9
click at [203, 202] on div "BCS-251373" at bounding box center [220, 207] width 121 height 15
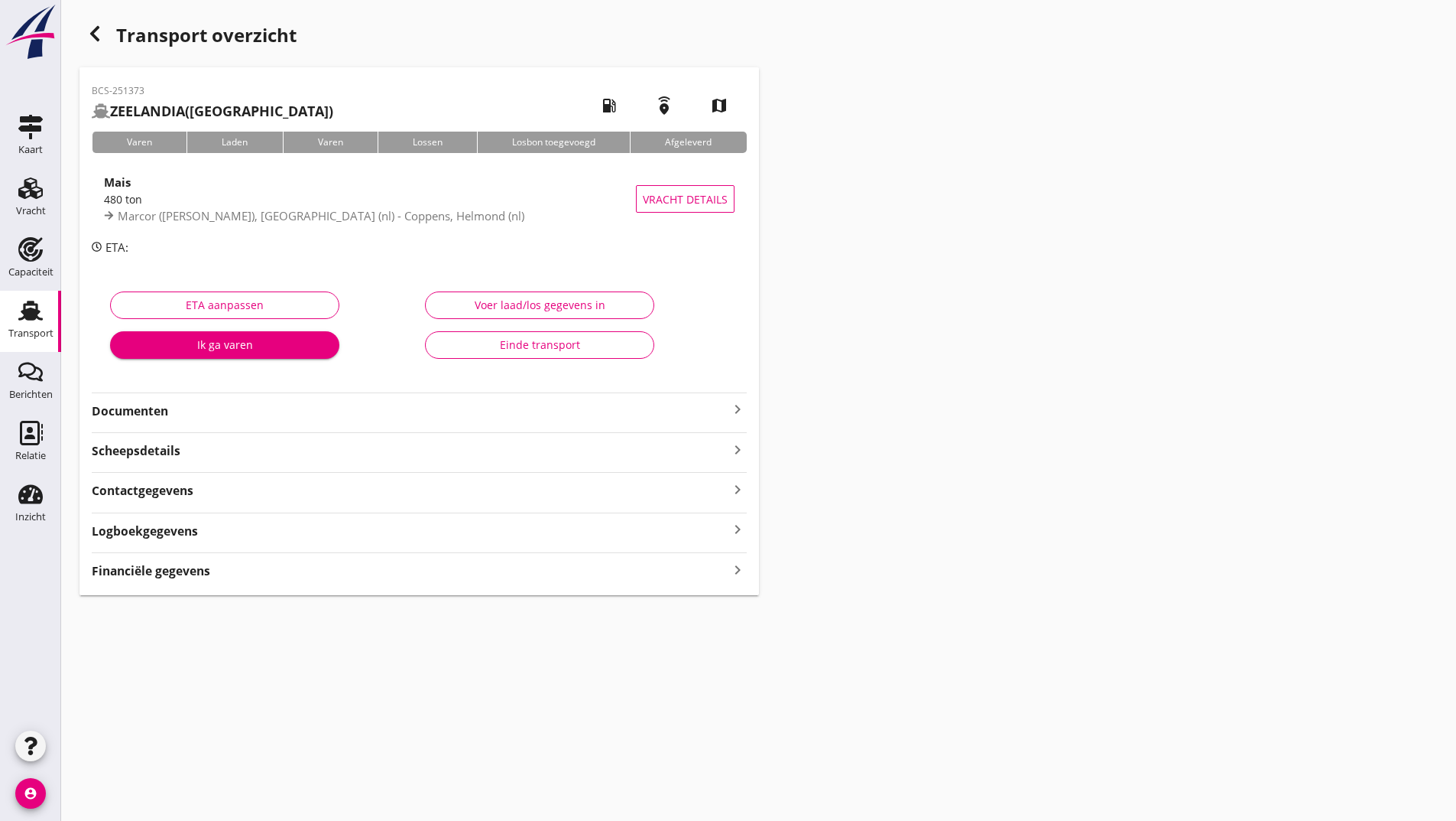
drag, startPoint x: 153, startPoint y: 409, endPoint x: 169, endPoint y: 420, distance: 19.4
click at [154, 409] on strong "Documenten" at bounding box center [409, 411] width 637 height 17
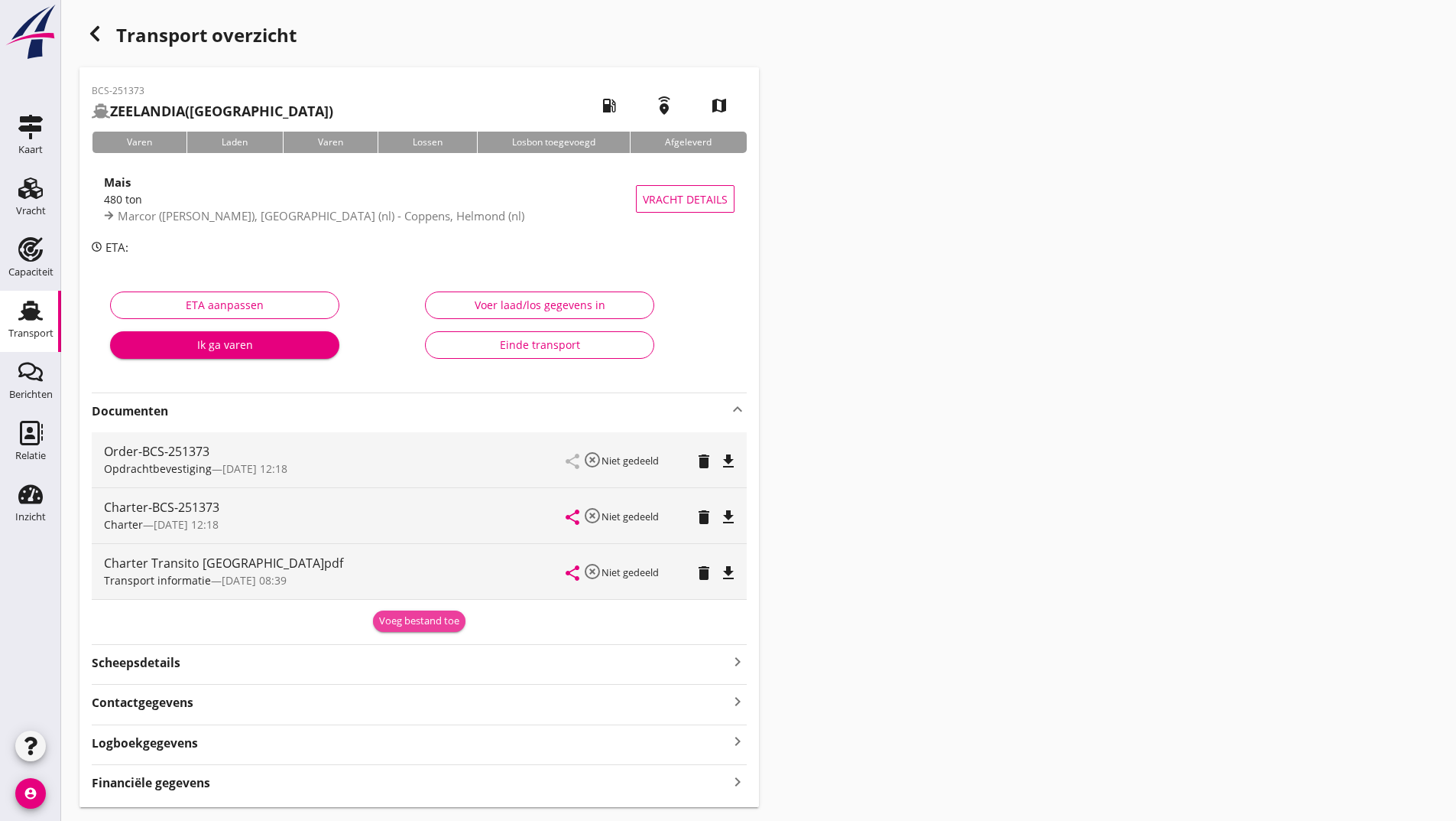
click at [391, 619] on div "Voeg bestand toe" at bounding box center [420, 621] width 80 height 15
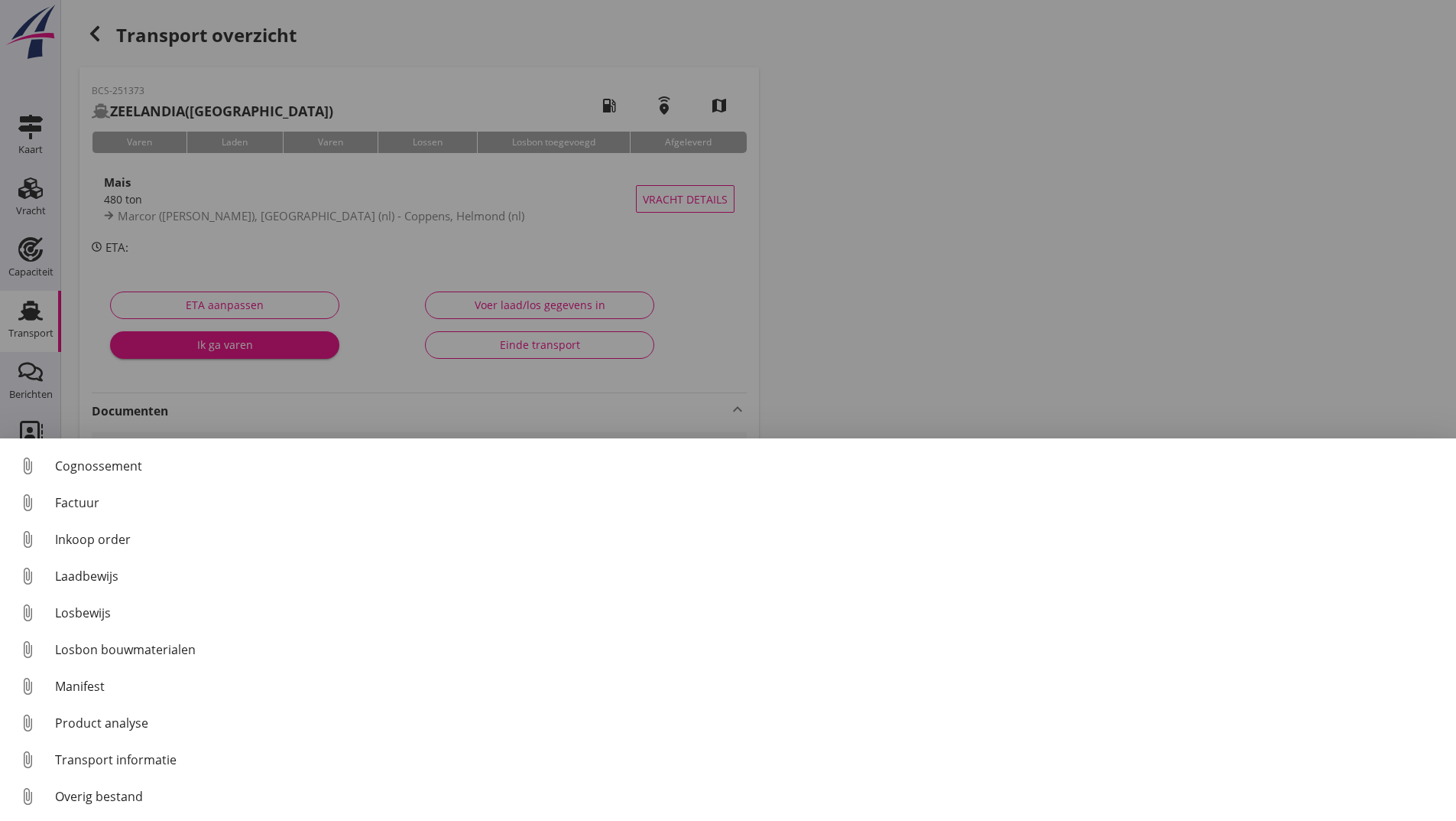
scroll to position [107, 0]
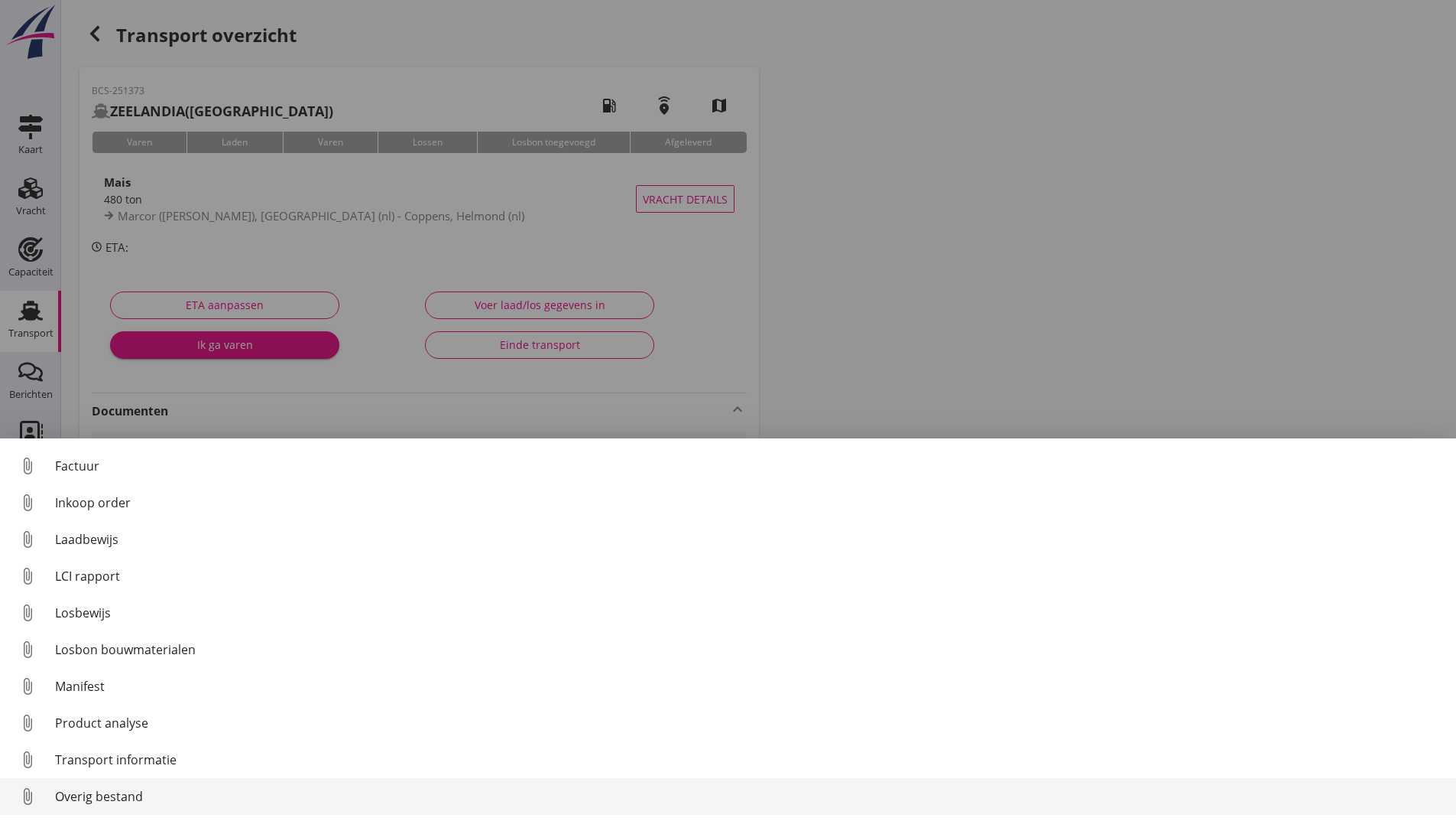
click at [126, 795] on div "Overig bestand" at bounding box center [750, 796] width 1389 height 18
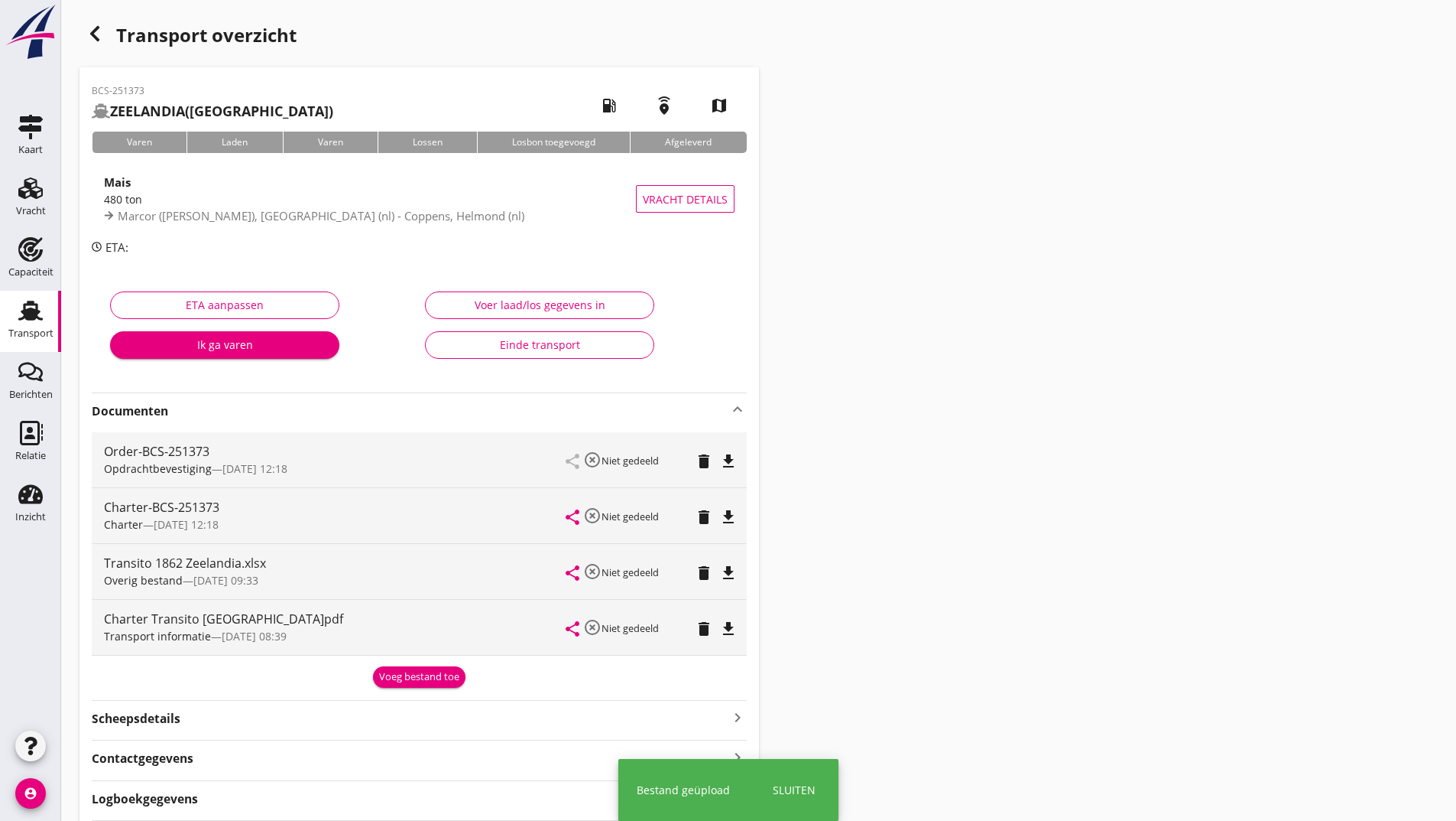
click at [399, 669] on div "Voeg bestand toe" at bounding box center [420, 676] width 80 height 15
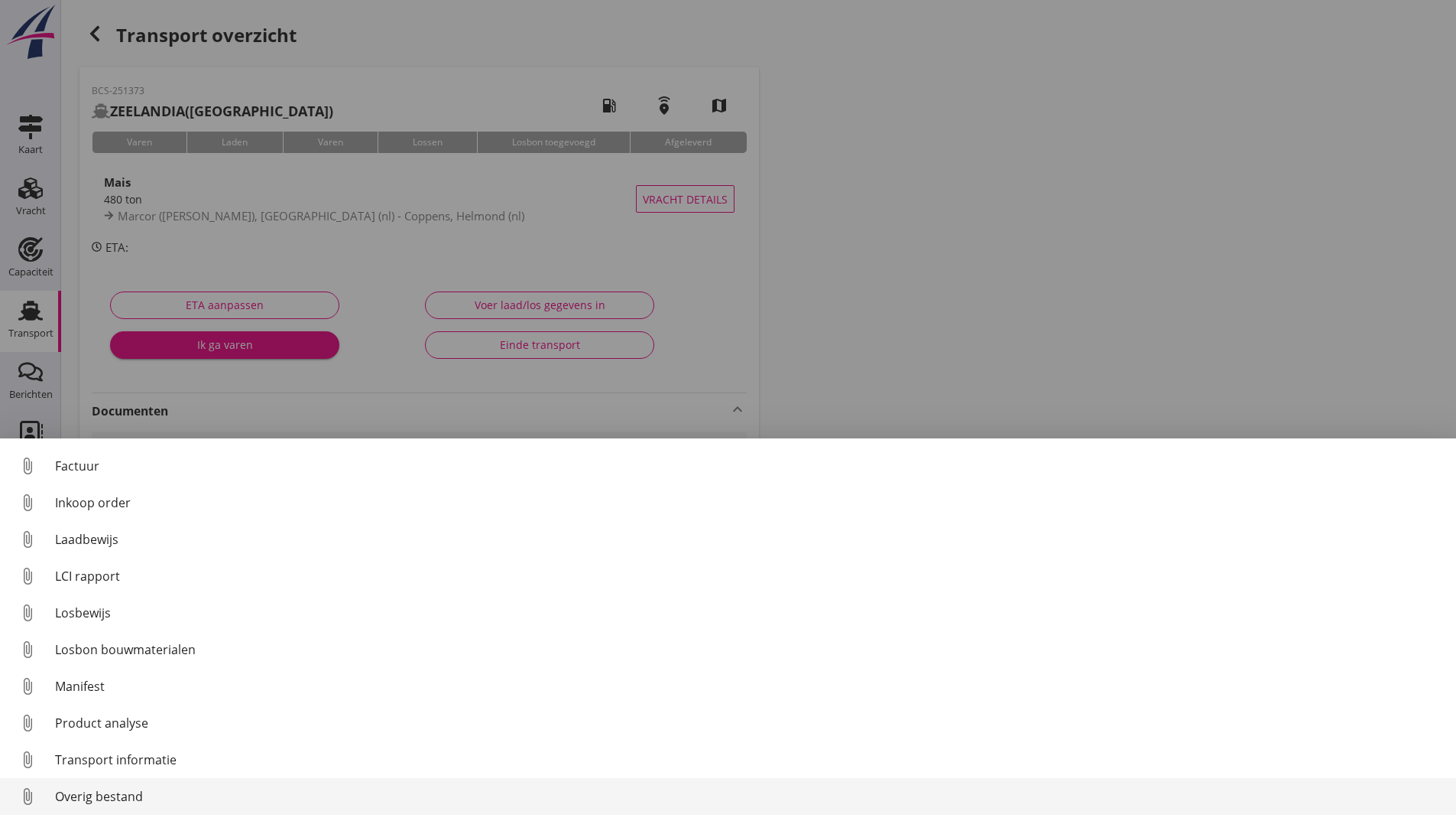
click at [113, 801] on div "Overig bestand" at bounding box center [750, 796] width 1389 height 18
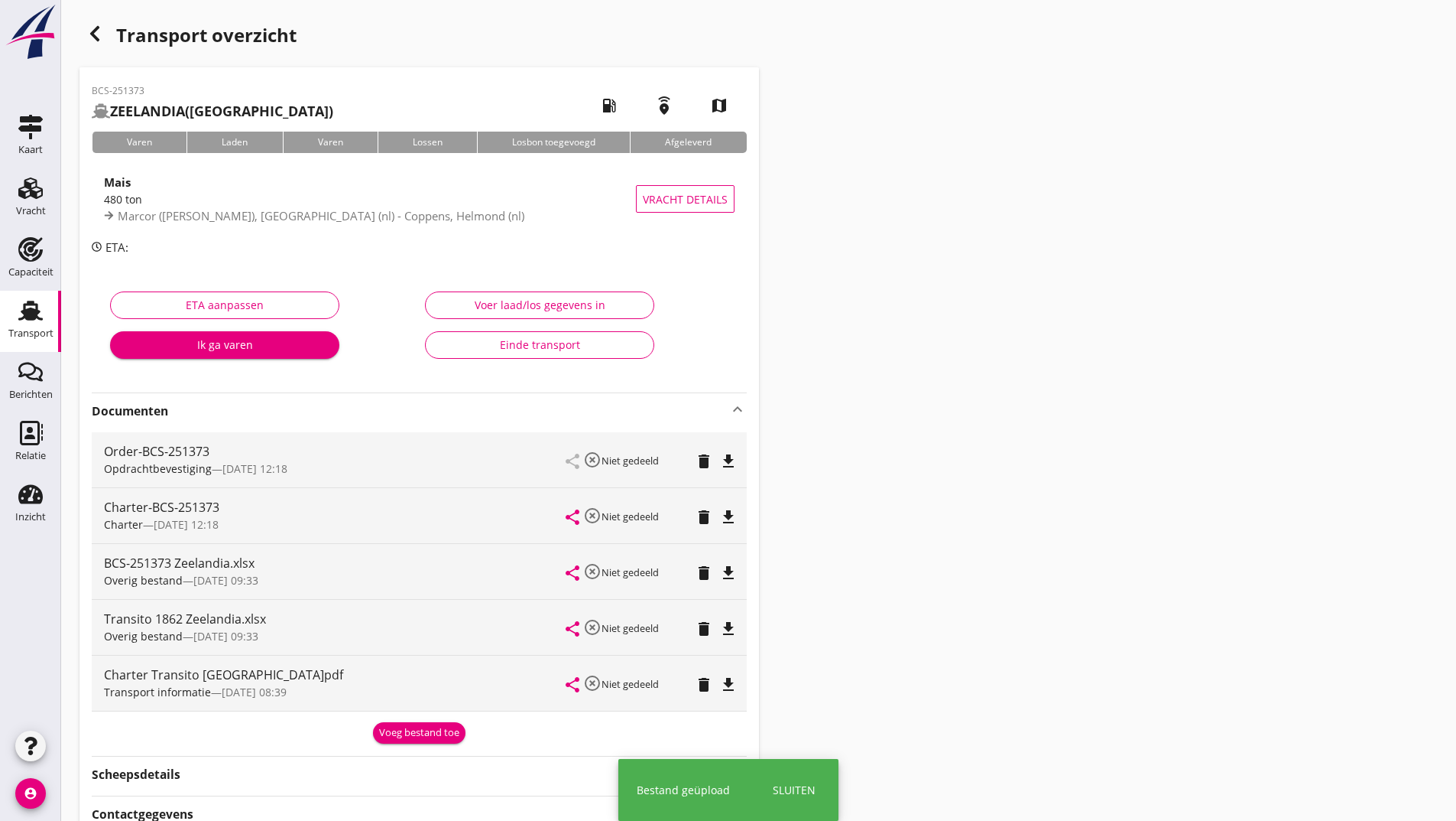
click at [394, 737] on div "Voeg bestand toe" at bounding box center [420, 732] width 80 height 15
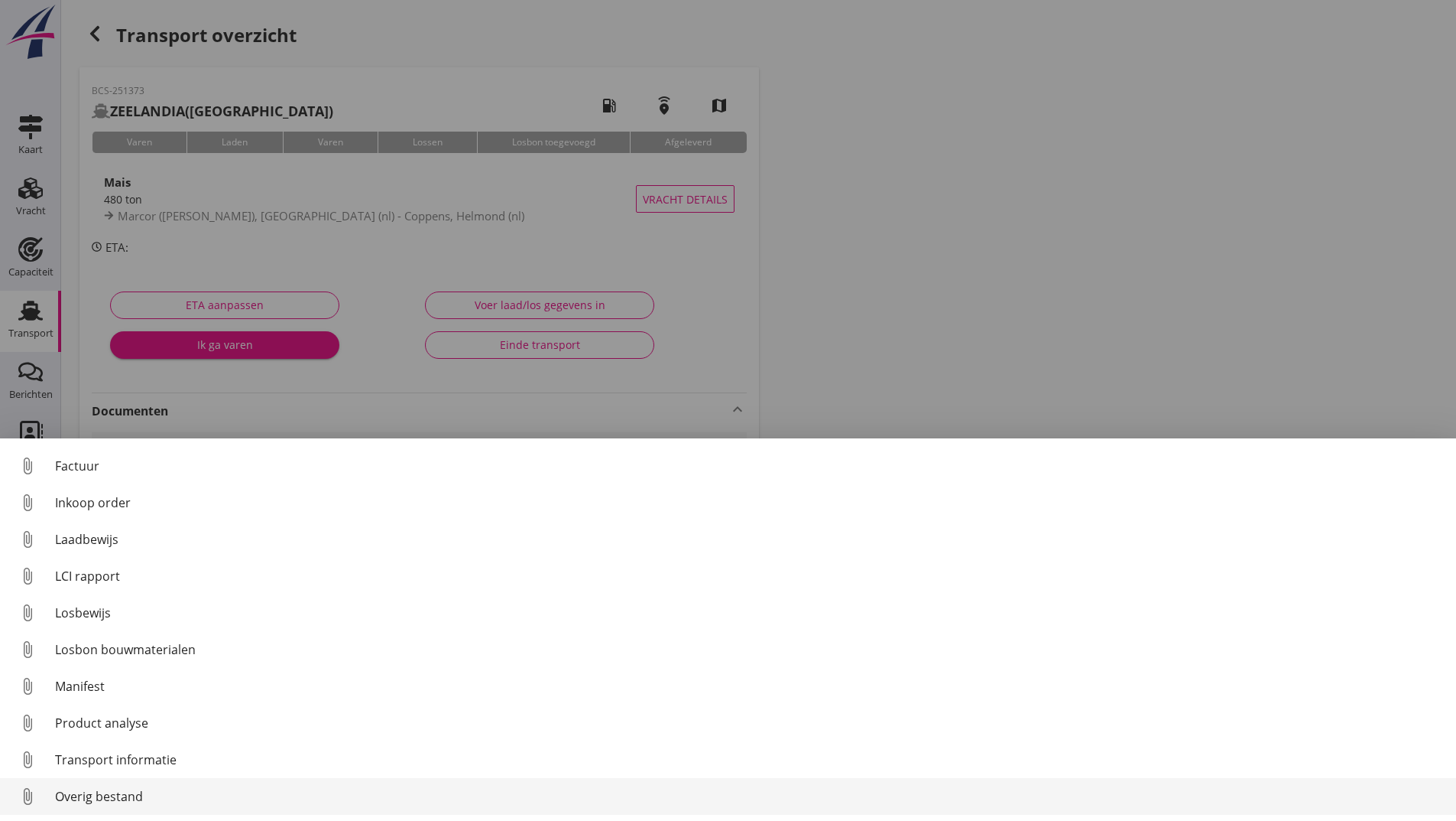
click at [109, 792] on div "Overig bestand" at bounding box center [750, 796] width 1389 height 18
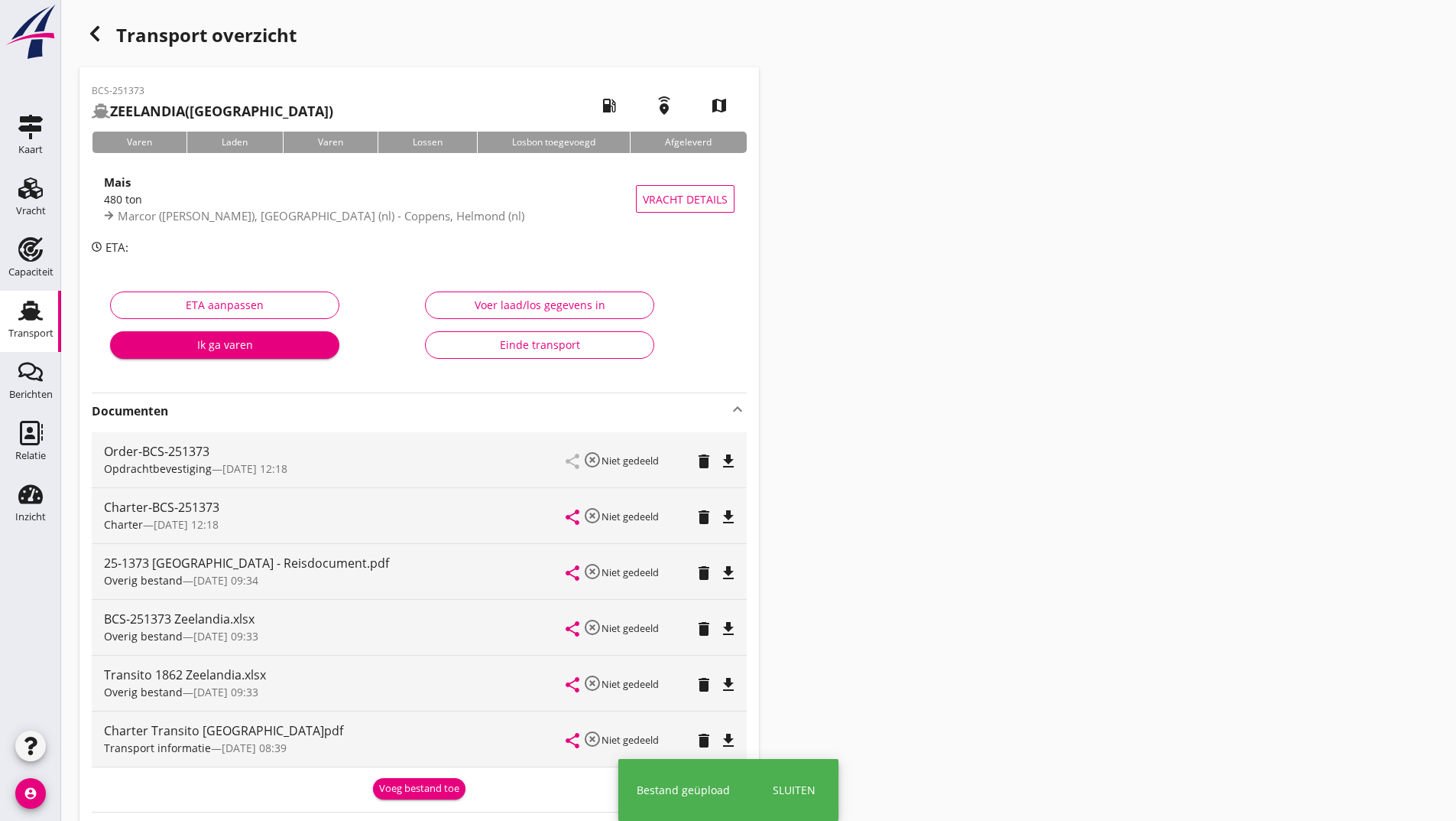
drag, startPoint x: 420, startPoint y: 789, endPoint x: 399, endPoint y: 767, distance: 30.4
click at [420, 788] on div "Voeg bestand toe" at bounding box center [420, 788] width 80 height 15
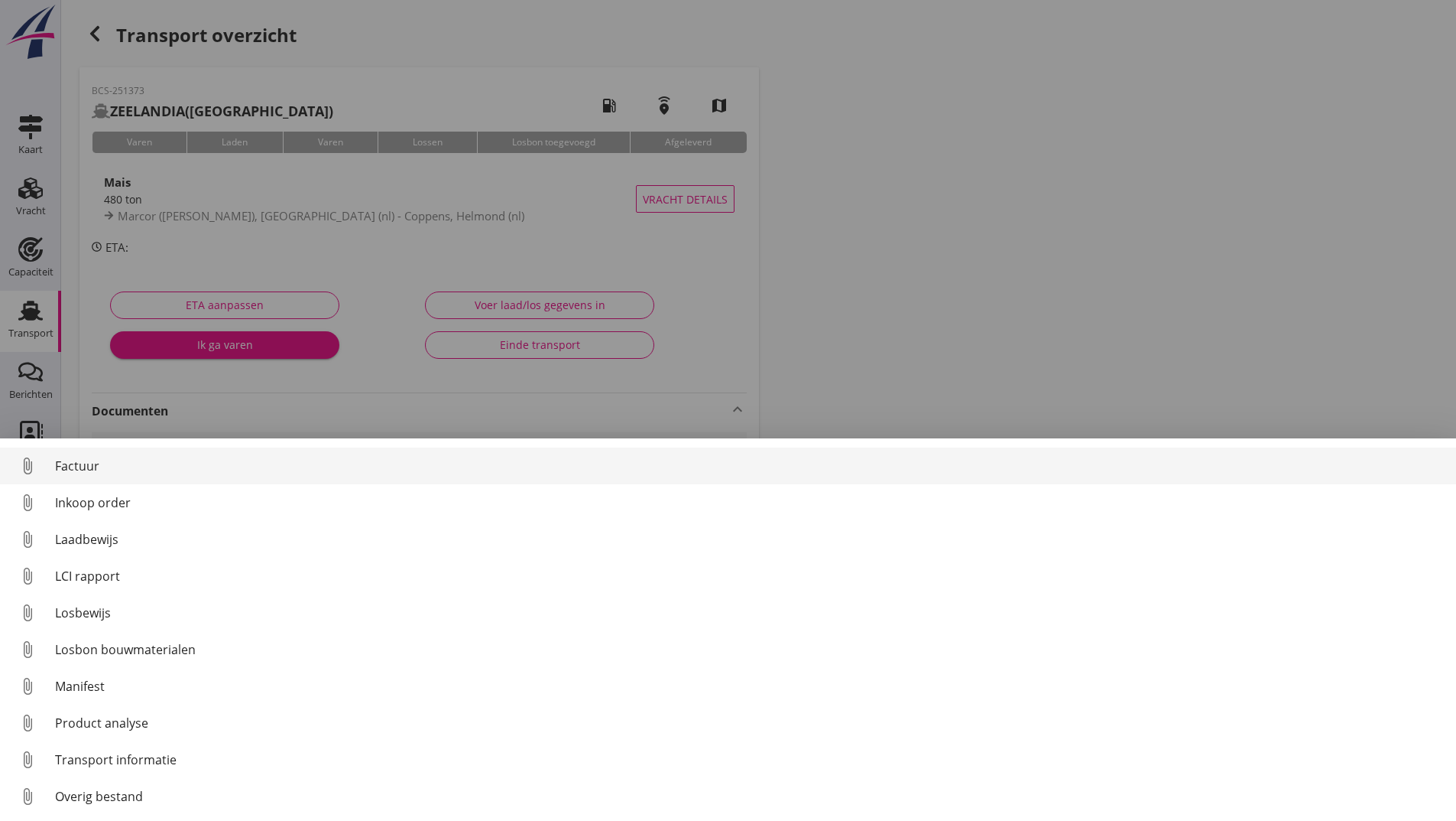
click at [87, 473] on div "Factuur" at bounding box center [750, 466] width 1389 height 18
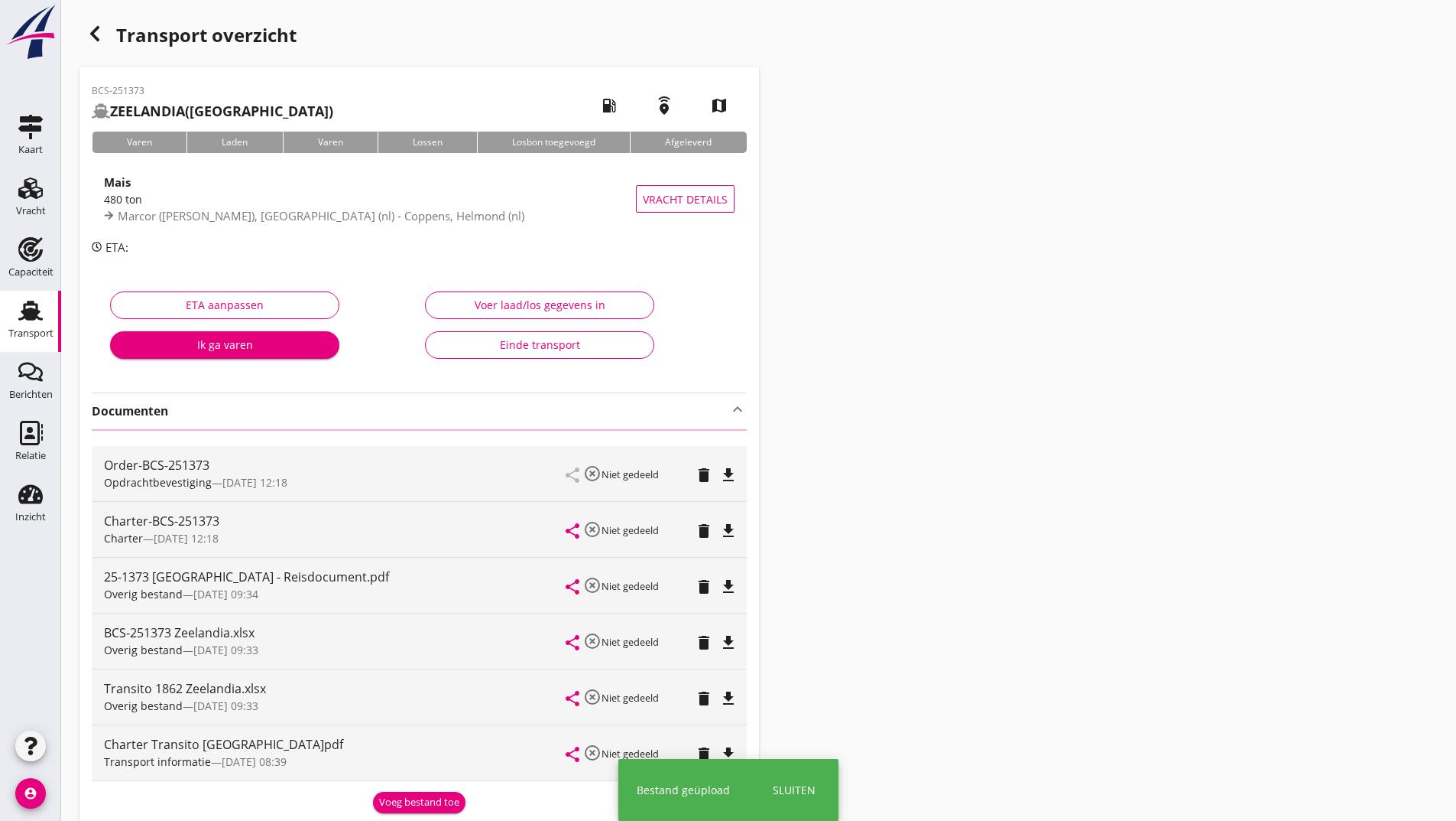
click at [98, 32] on icon "button" at bounding box center [94, 33] width 18 height 18
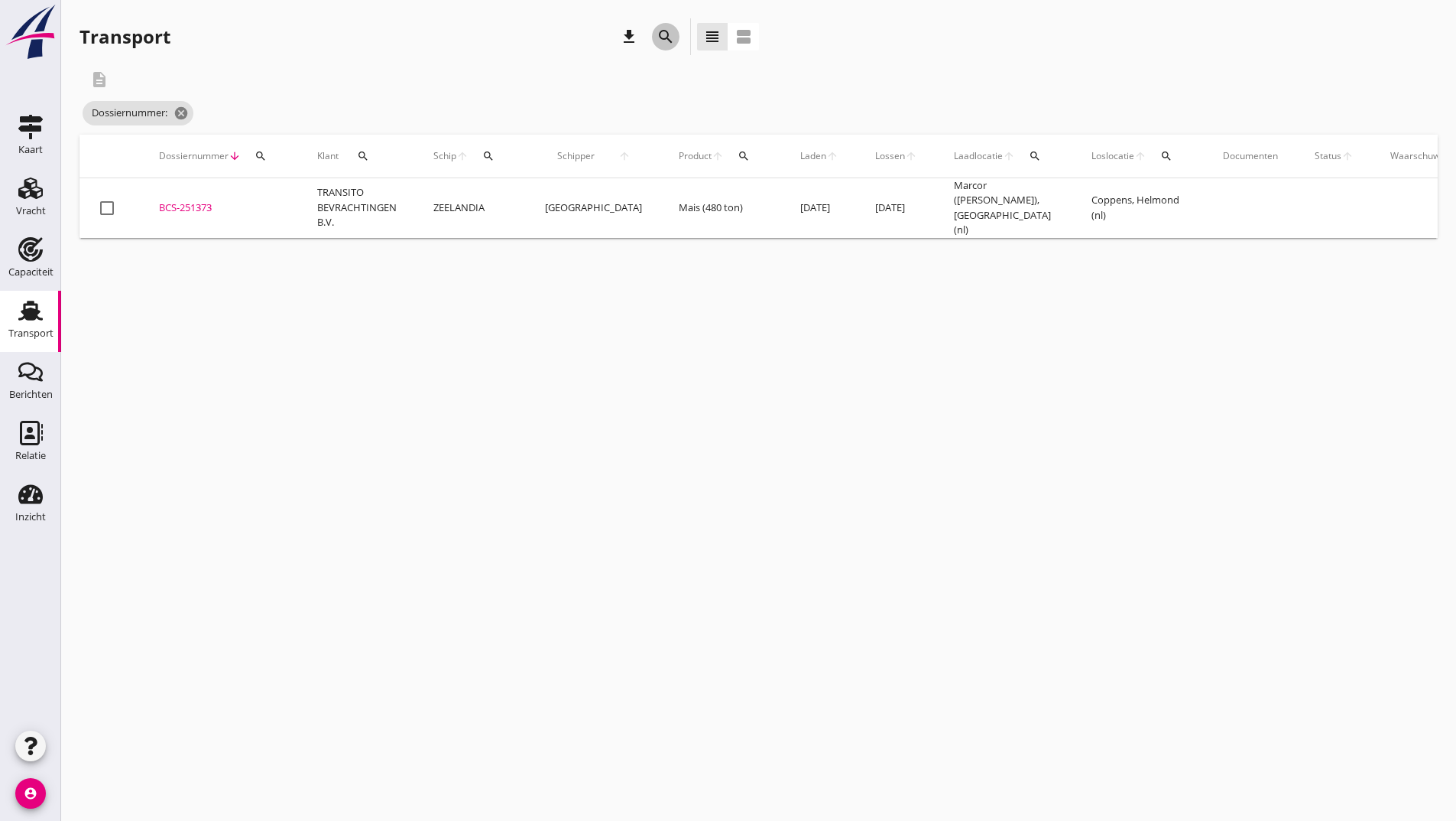
click at [667, 37] on icon "search" at bounding box center [665, 36] width 18 height 18
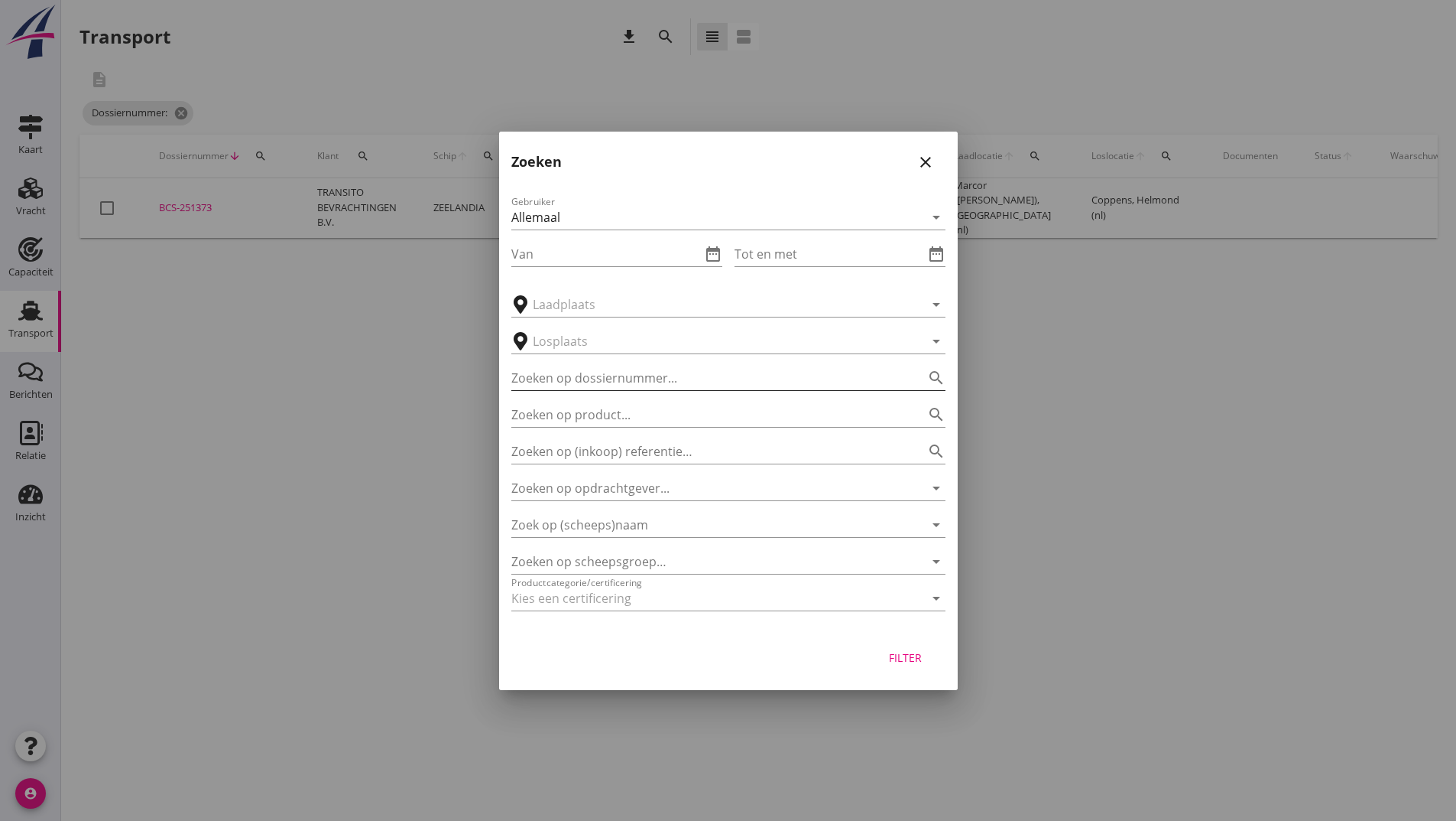
click at [658, 384] on input "Zoeken op dossiernummer..." at bounding box center [706, 377] width 391 height 24
type input "251436"
drag, startPoint x: 901, startPoint y: 653, endPoint x: 880, endPoint y: 630, distance: 31.1
click at [901, 652] on div "Filter" at bounding box center [906, 657] width 43 height 16
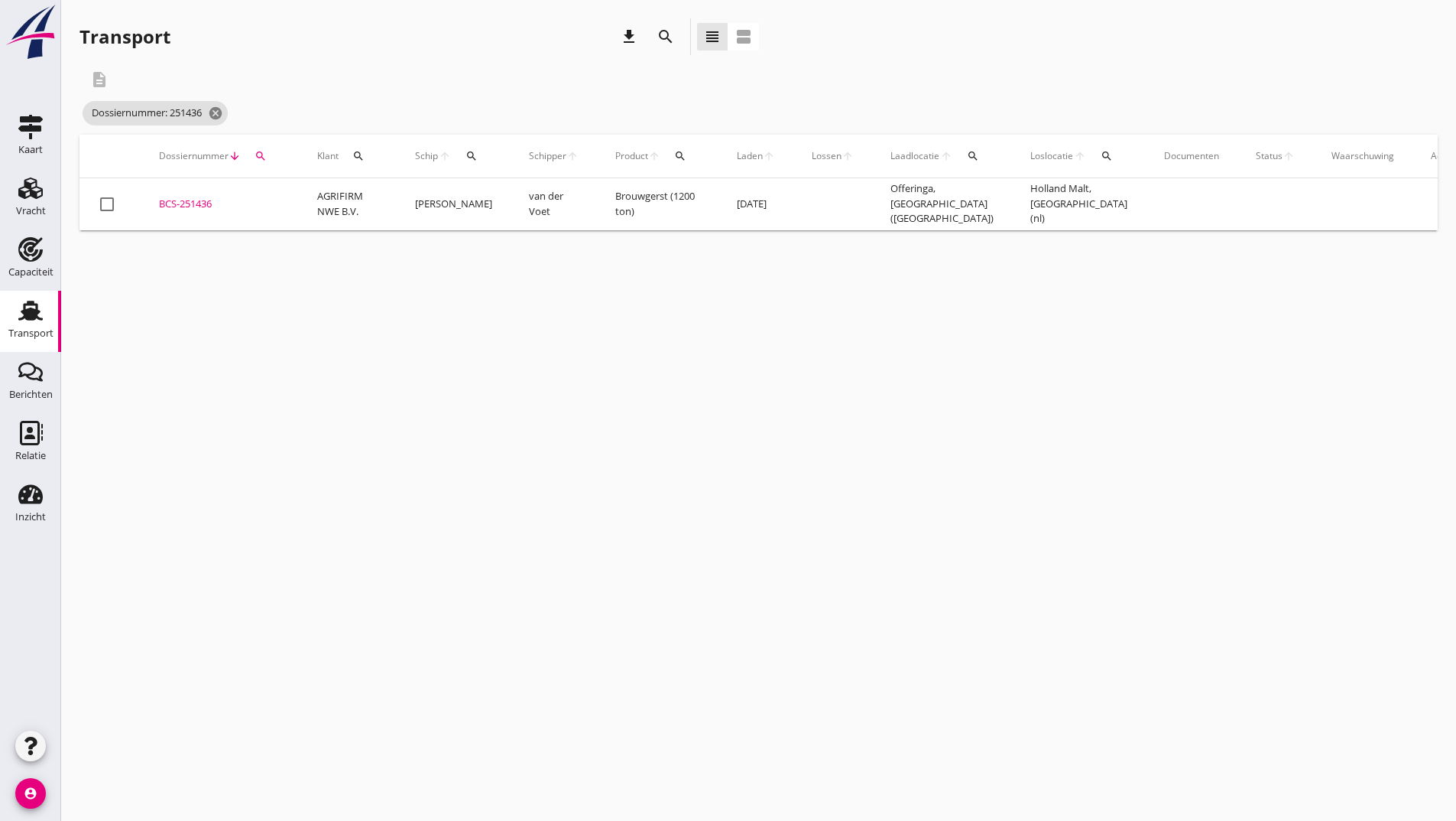
click at [203, 202] on div "BCS-251436" at bounding box center [220, 203] width 121 height 15
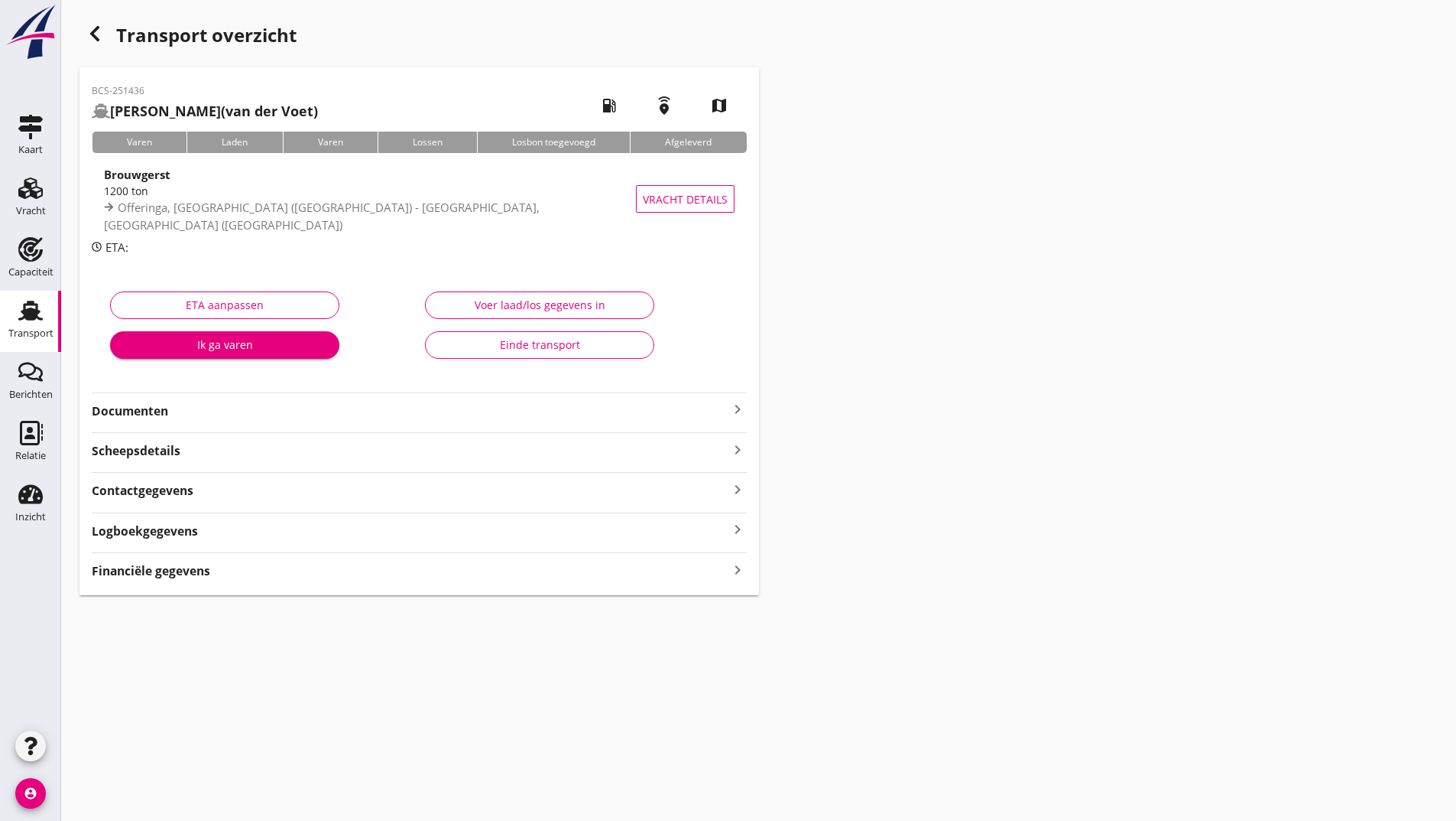
click at [160, 413] on strong "Documenten" at bounding box center [409, 411] width 637 height 17
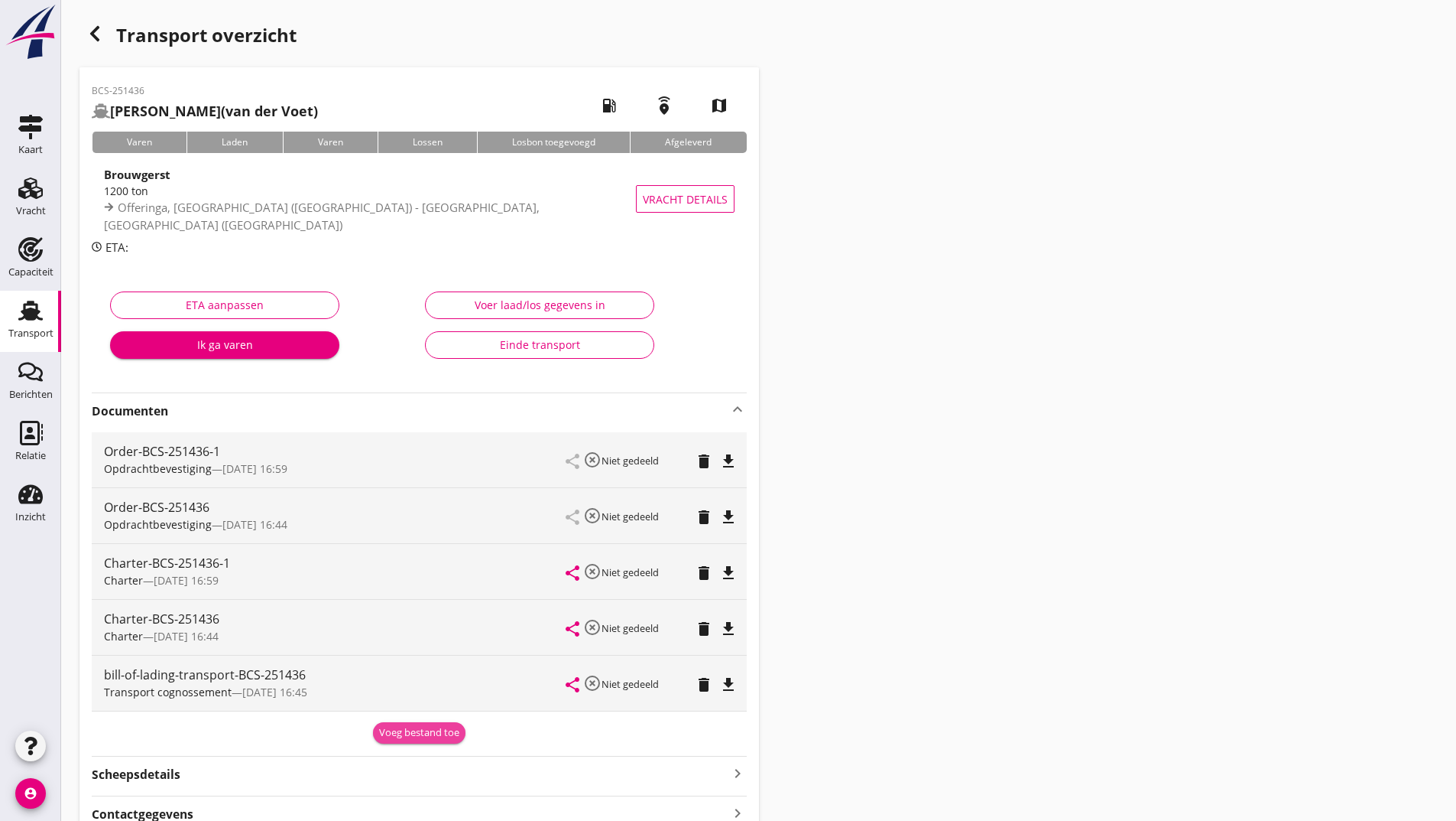
click at [412, 730] on div "Voeg bestand toe" at bounding box center [420, 732] width 80 height 15
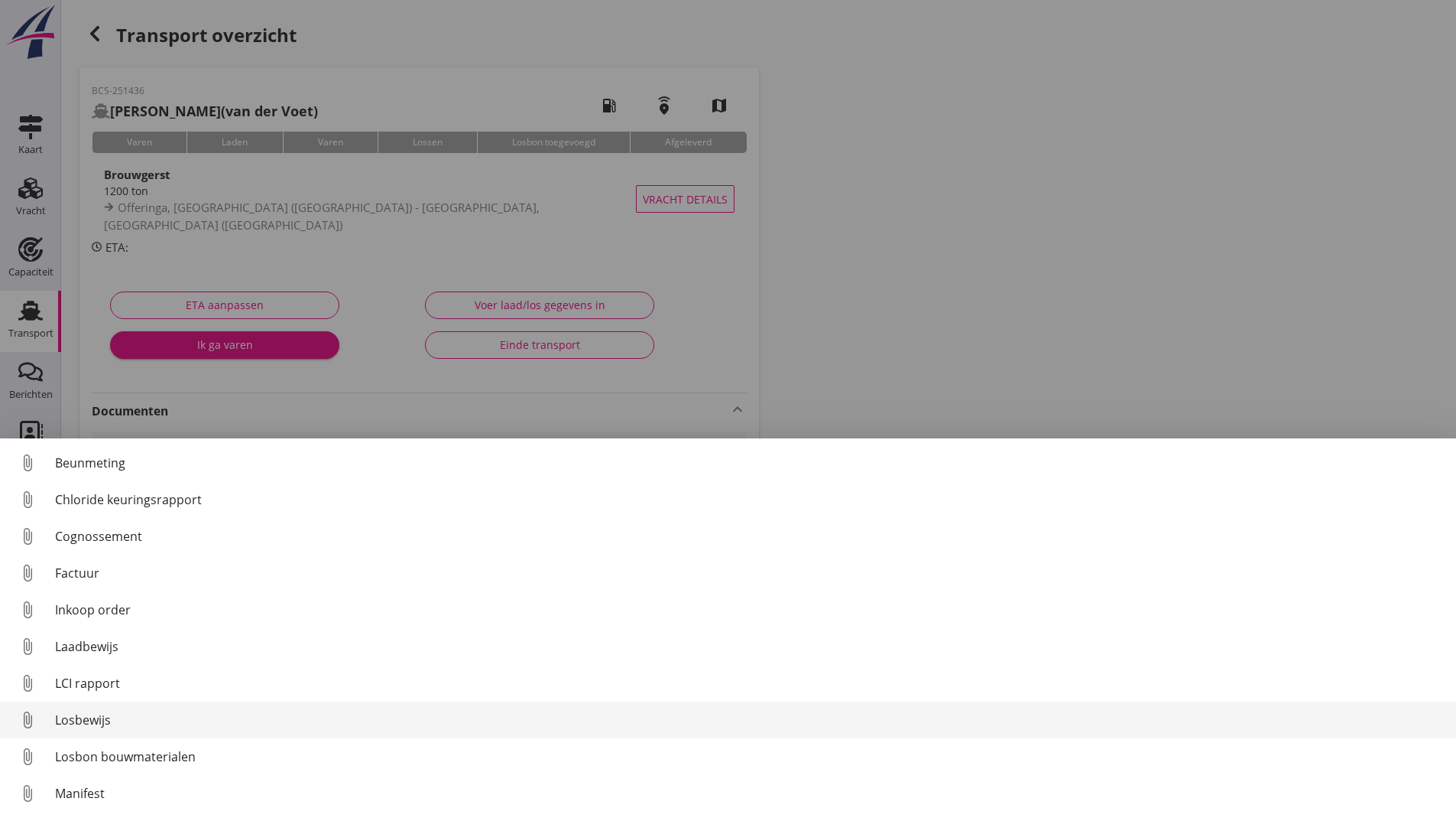
click at [104, 719] on div "Losbewijs" at bounding box center [750, 719] width 1389 height 18
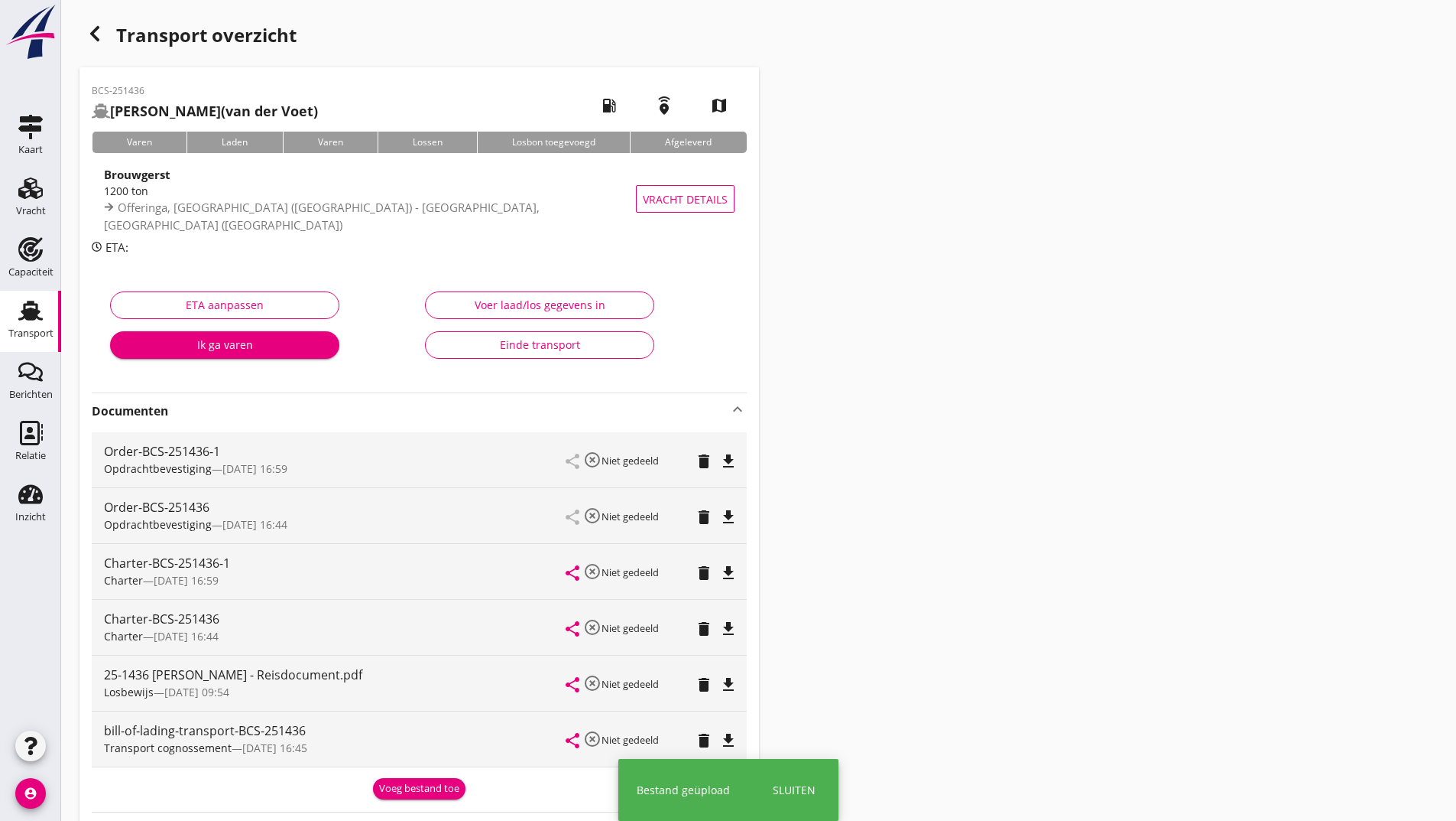
drag, startPoint x: 399, startPoint y: 786, endPoint x: 390, endPoint y: 779, distance: 11.4
click at [397, 785] on div "Voeg bestand toe" at bounding box center [420, 788] width 80 height 15
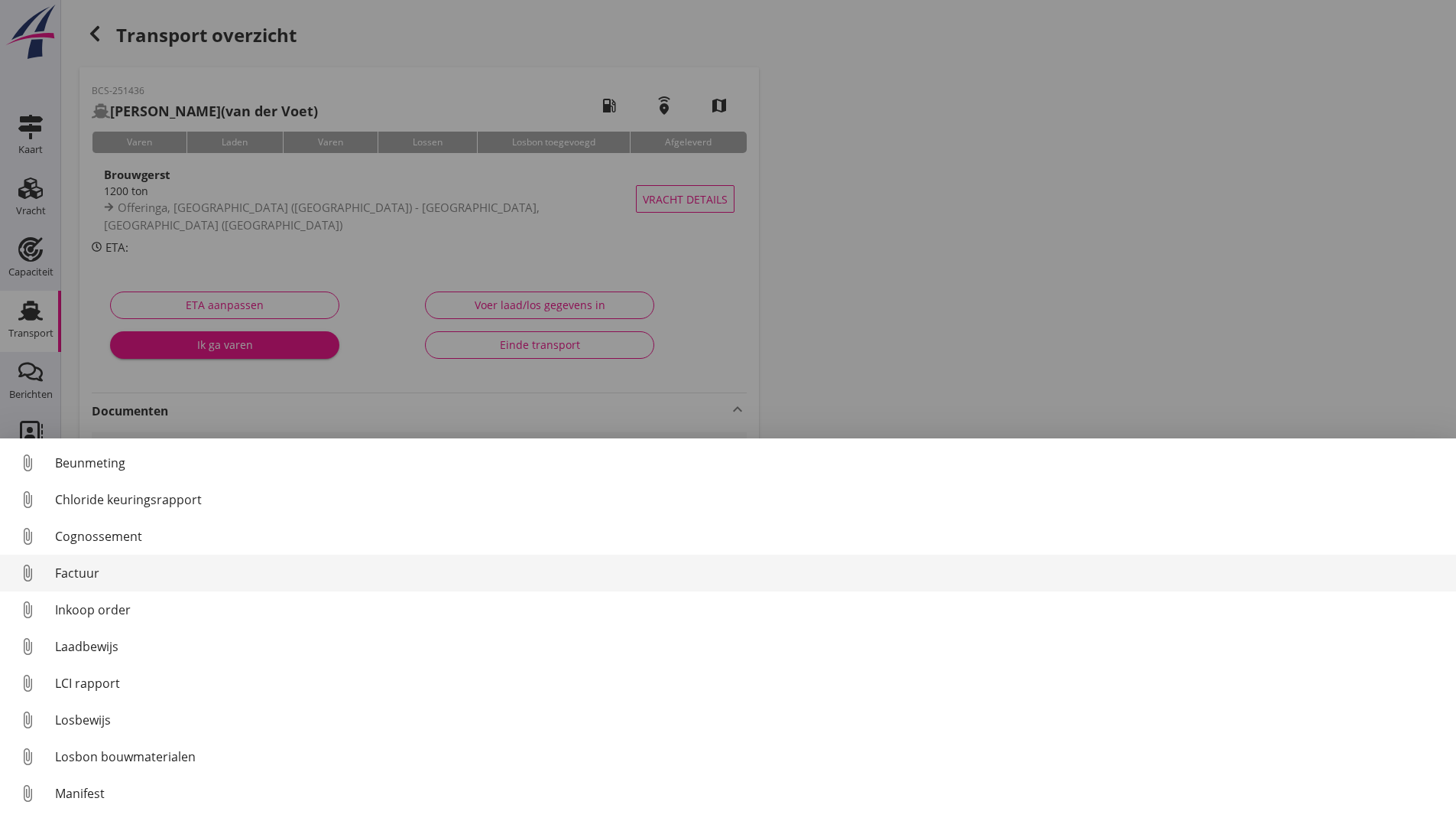
click at [98, 577] on div "Factuur" at bounding box center [750, 572] width 1389 height 18
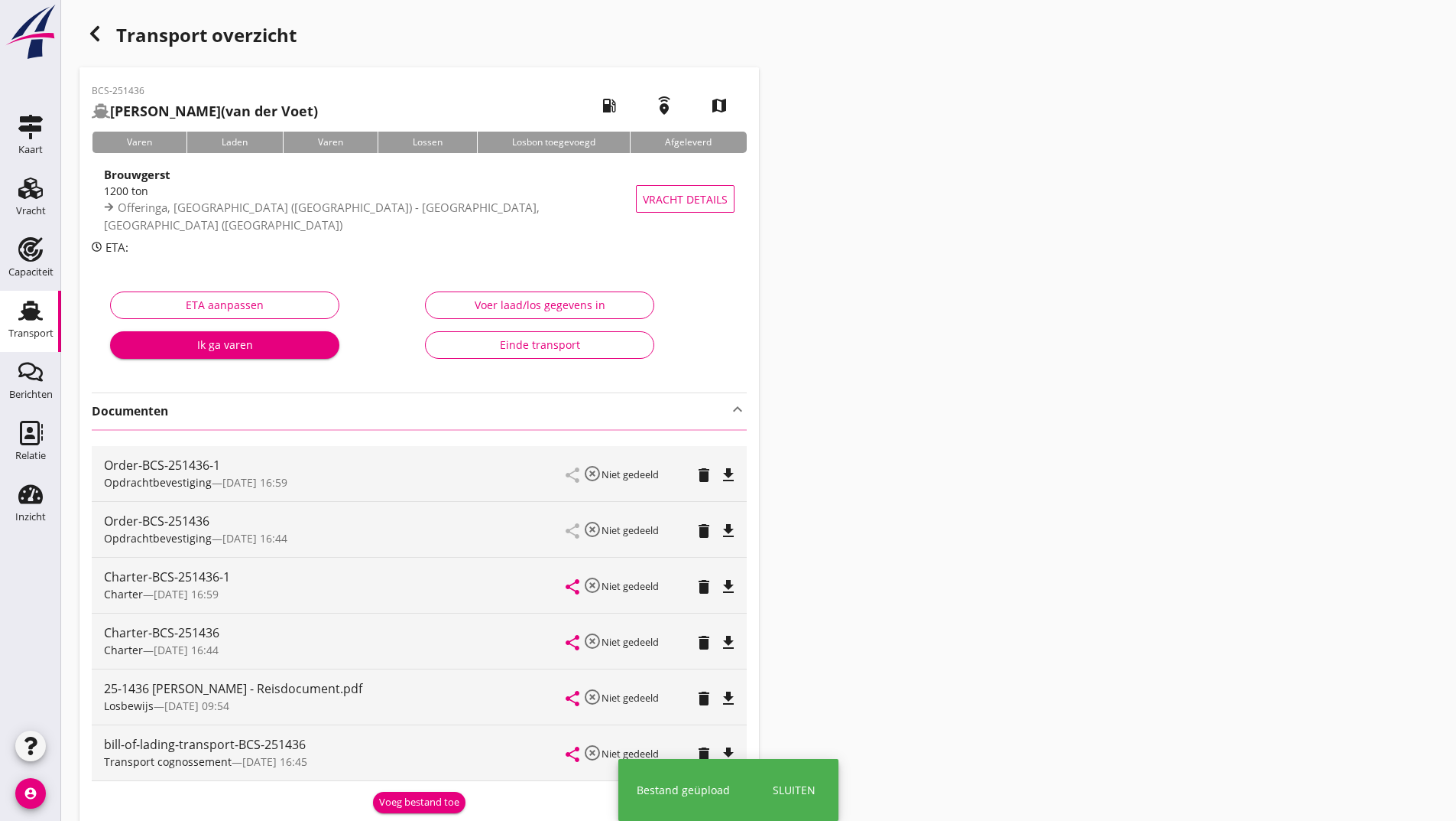
scroll to position [222, 0]
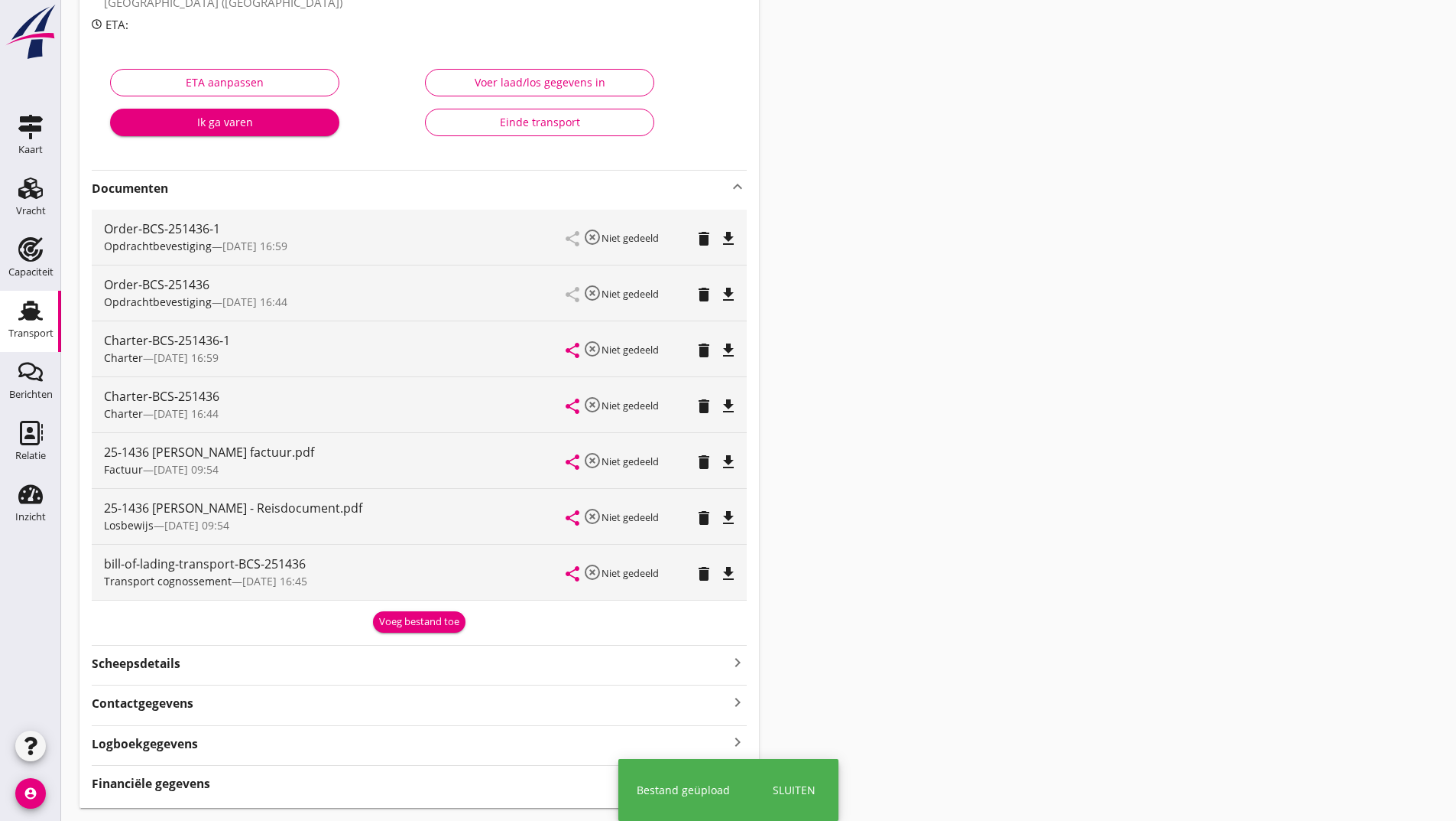
click at [413, 578] on div "bill-of-lading-transport-BCS-251436 Transport cognossement — [DATE] 16:45" at bounding box center [335, 572] width 462 height 55
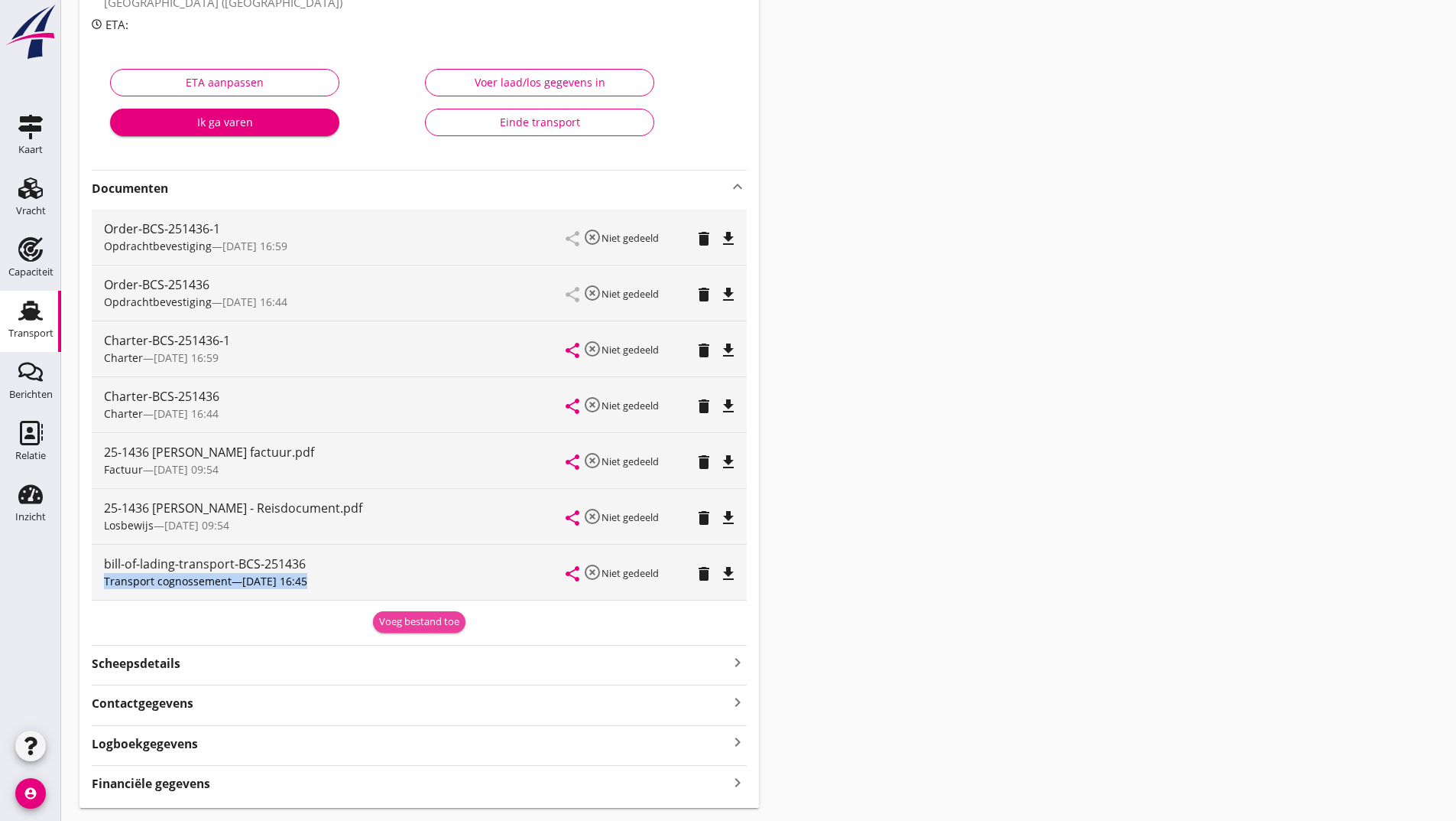
click at [432, 622] on div "Voeg bestand toe" at bounding box center [420, 622] width 80 height 15
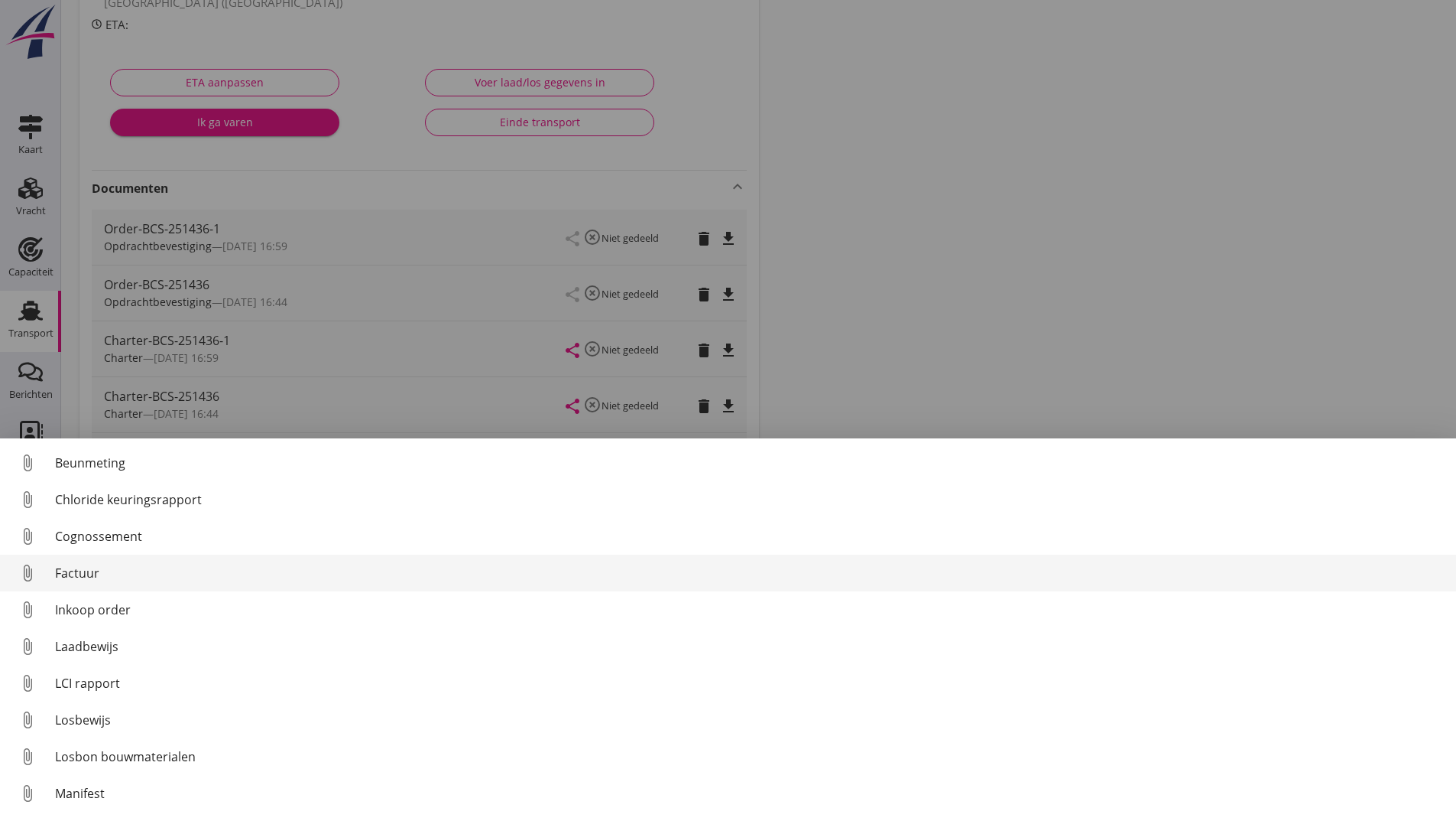
drag, startPoint x: 99, startPoint y: 565, endPoint x: 92, endPoint y: 570, distance: 8.6
click at [92, 570] on div "Factuur" at bounding box center [750, 572] width 1389 height 18
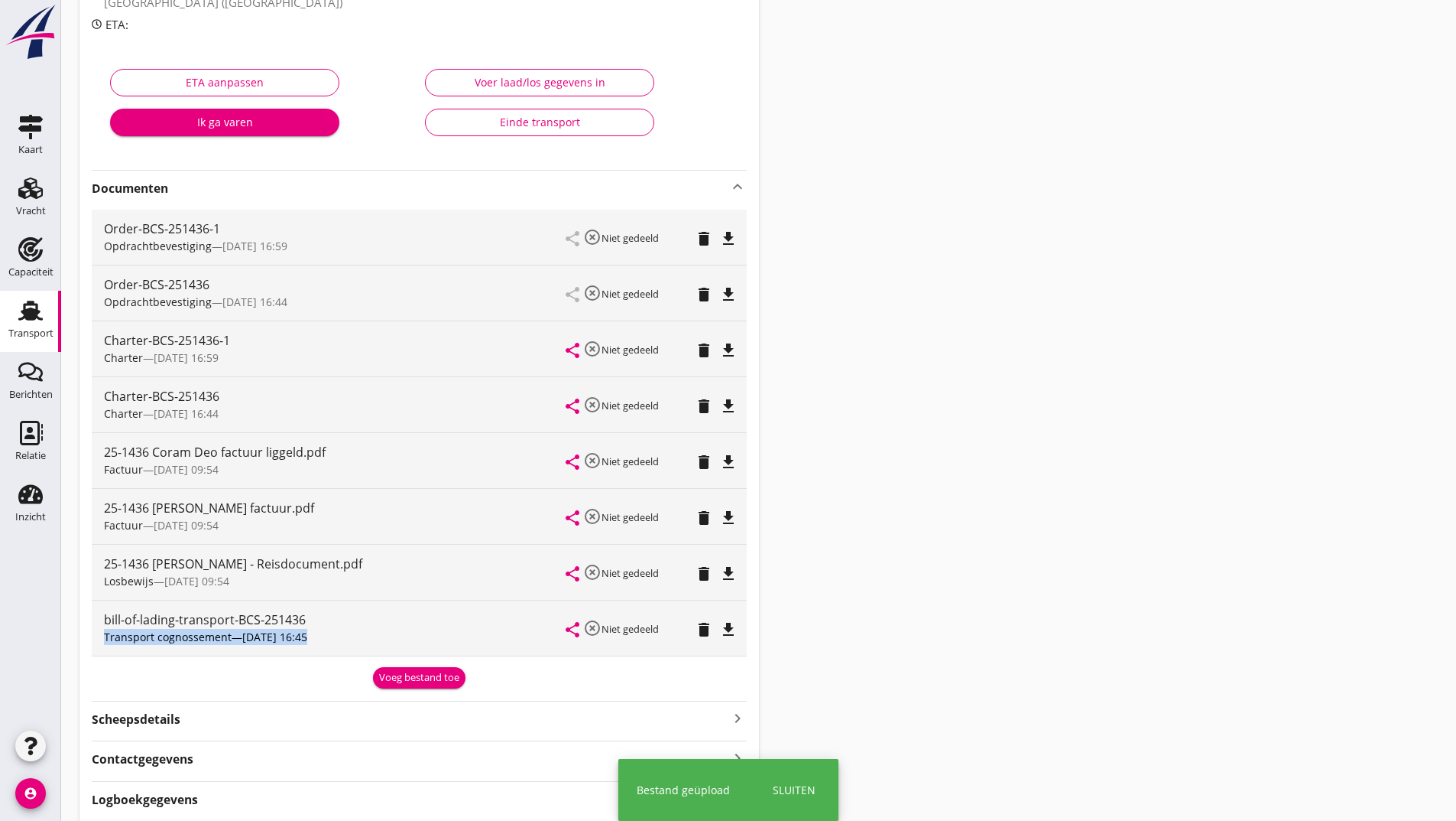
click at [413, 675] on div "Voeg bestand toe" at bounding box center [420, 677] width 80 height 15
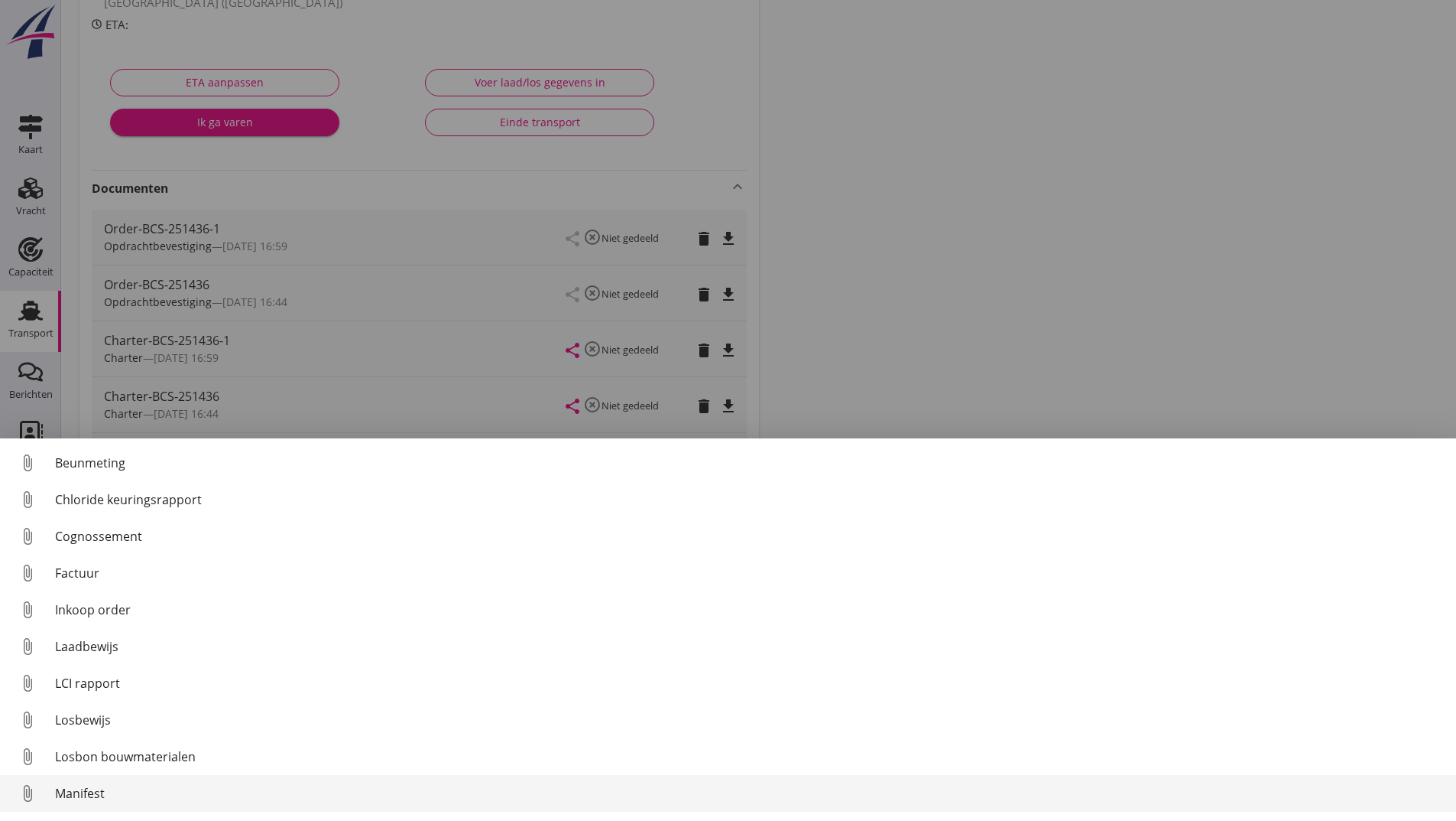
scroll to position [107, 0]
click at [132, 798] on div "Overig bestand" at bounding box center [750, 796] width 1389 height 18
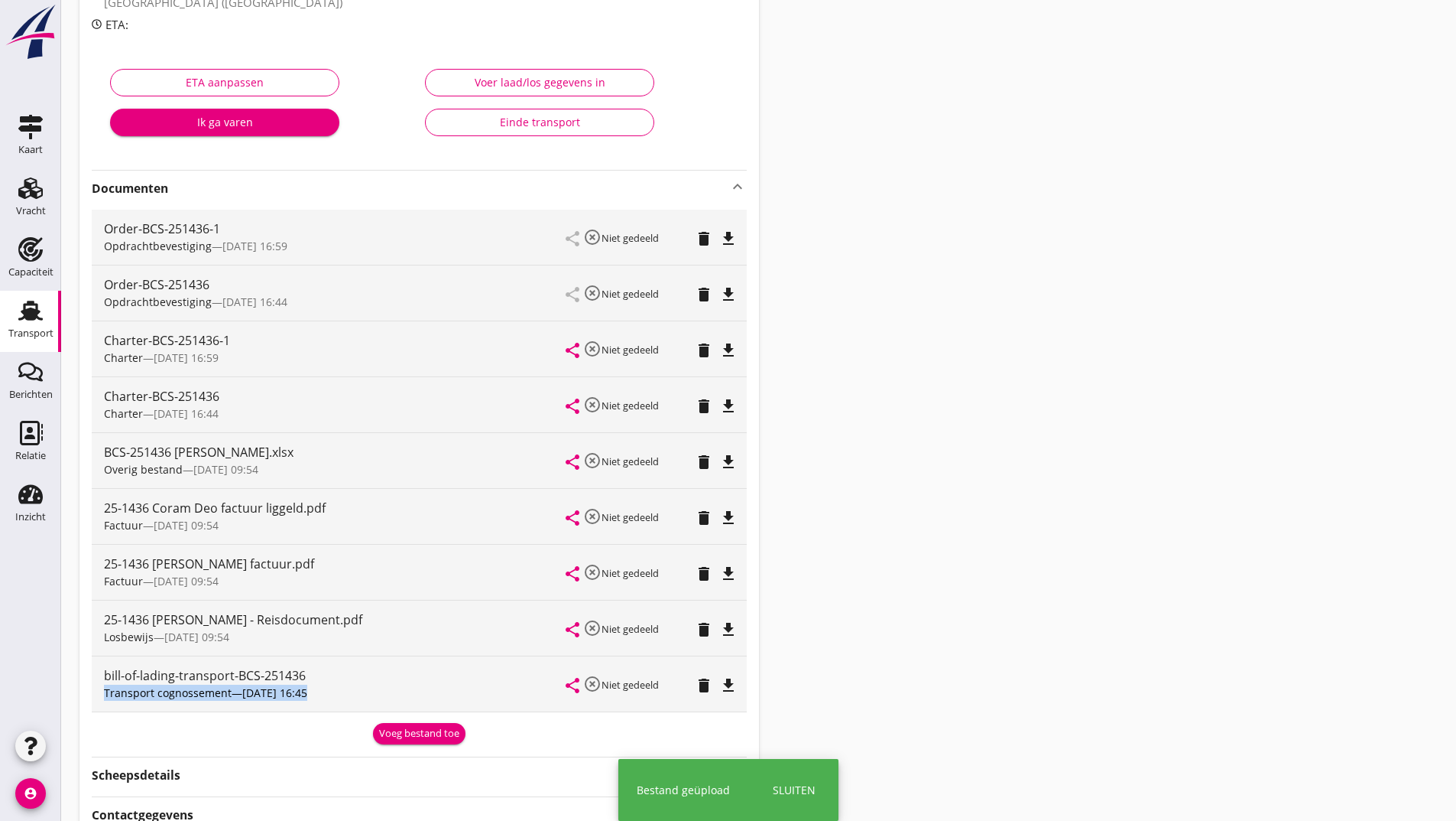
click at [414, 730] on div "Voeg bestand toe" at bounding box center [420, 733] width 80 height 15
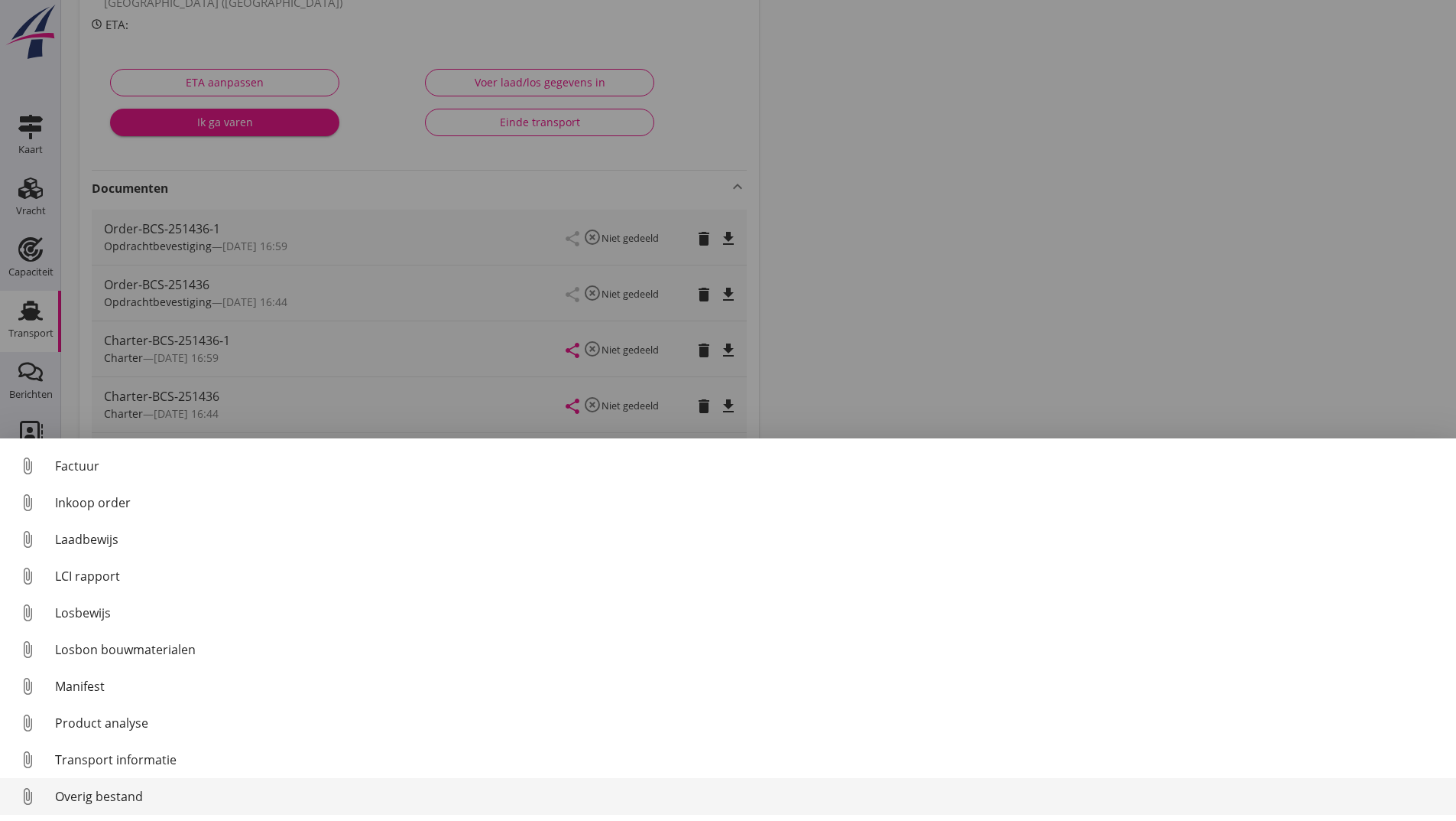
click at [130, 802] on div "Overig bestand" at bounding box center [750, 796] width 1389 height 18
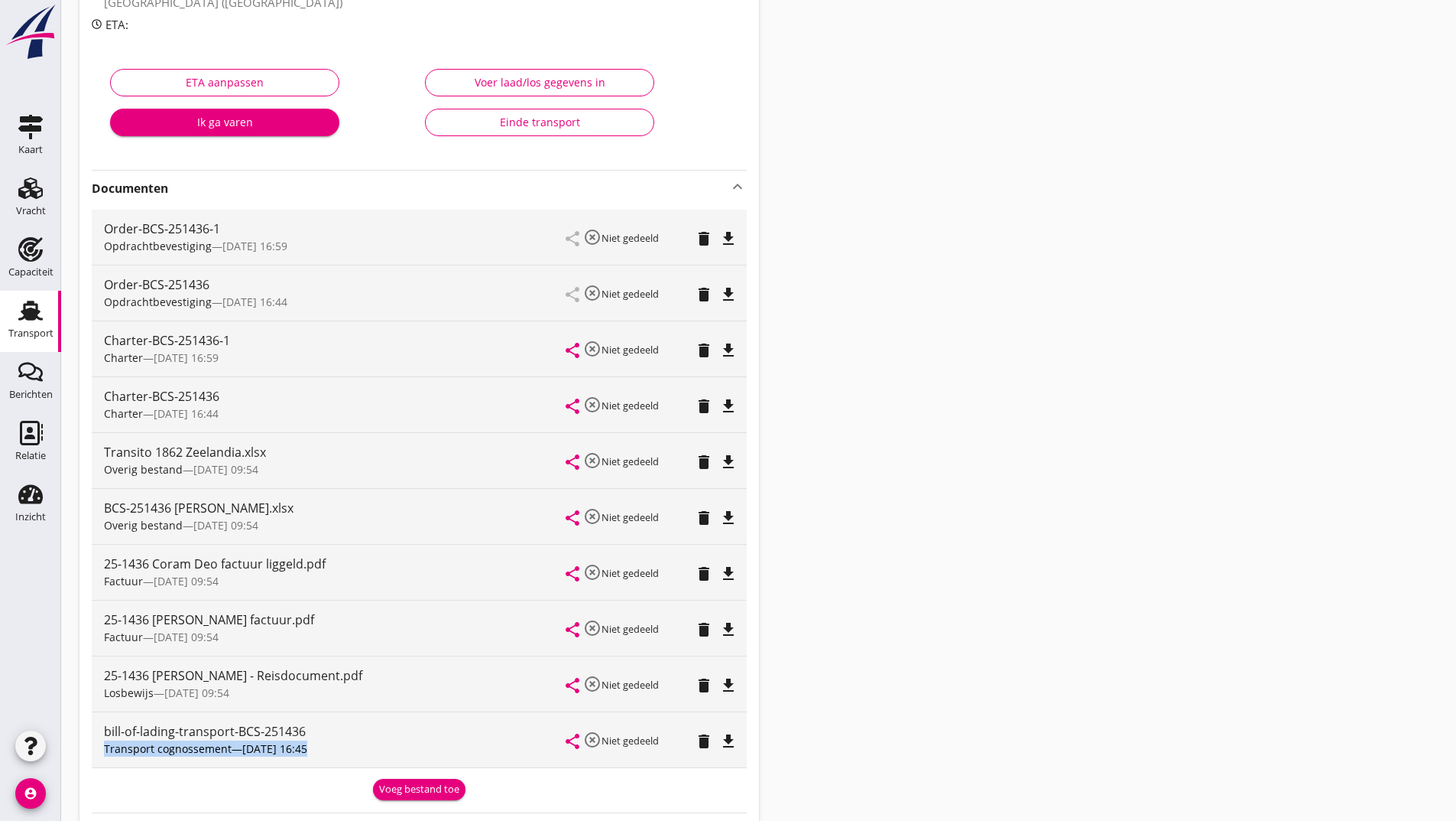
click at [695, 465] on icon "delete" at bounding box center [703, 462] width 18 height 18
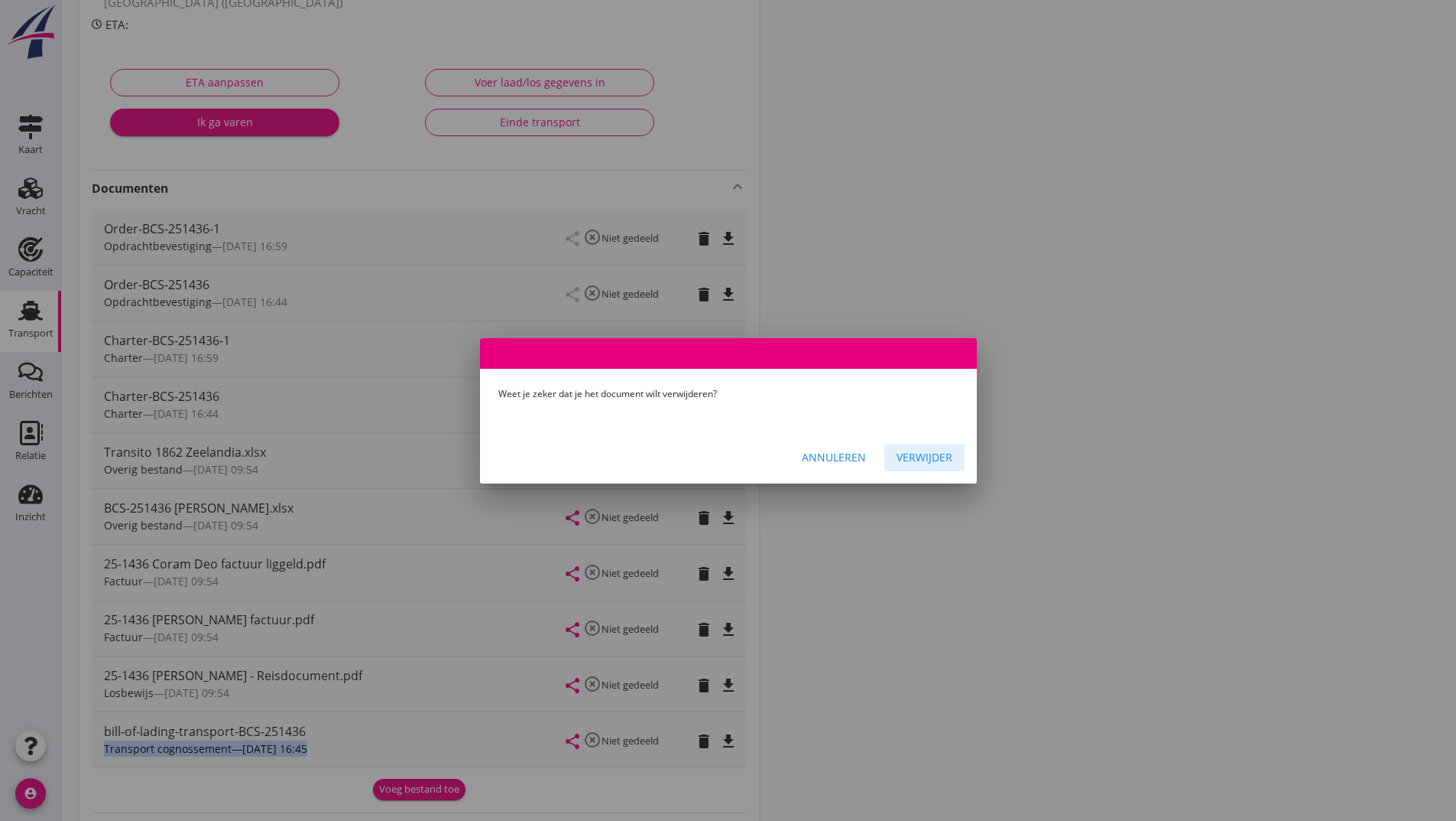
drag, startPoint x: 913, startPoint y: 449, endPoint x: 908, endPoint y: 463, distance: 14.9
click at [913, 452] on div "Verwijder" at bounding box center [924, 457] width 56 height 16
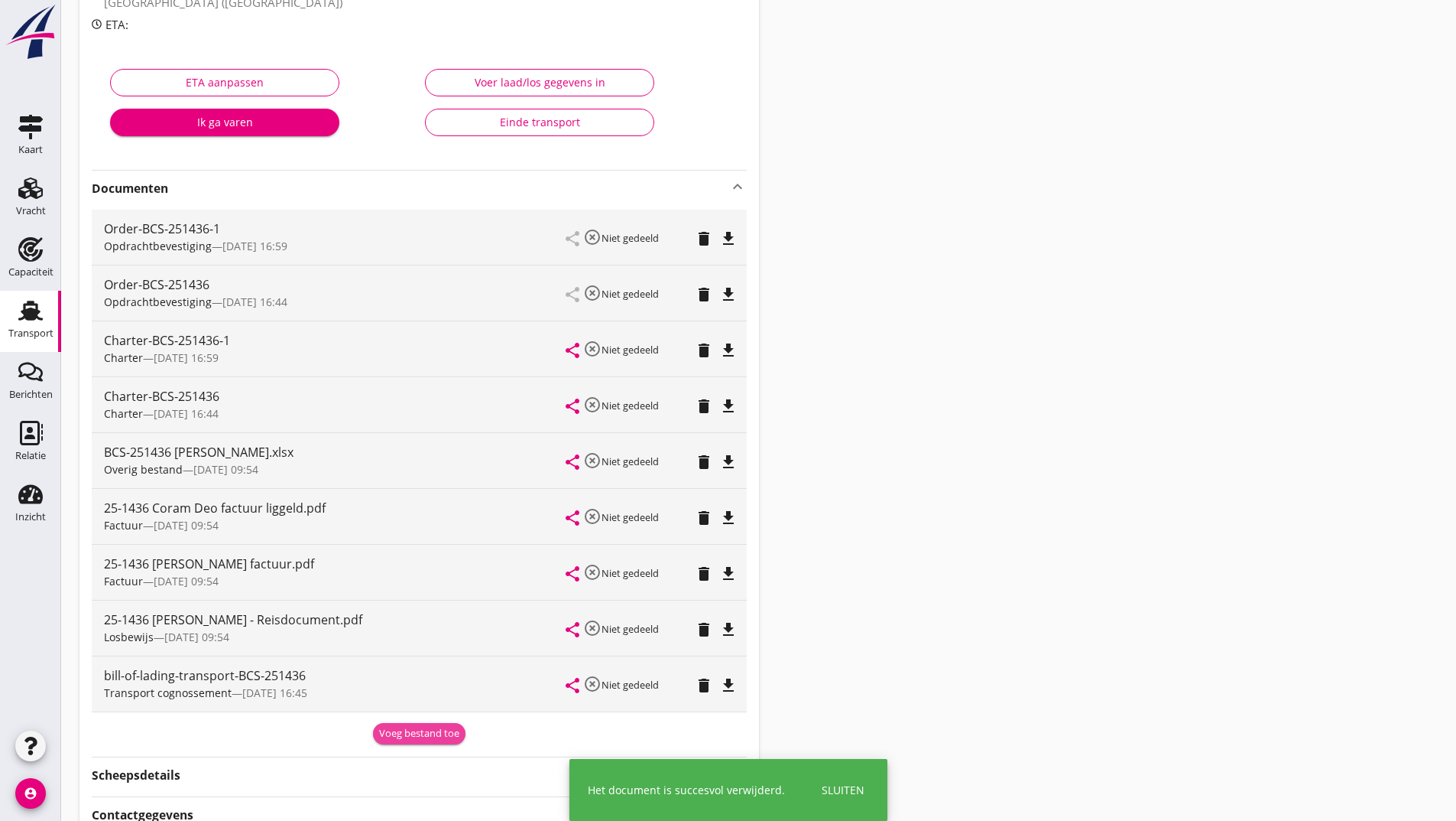
click at [412, 726] on div "Voeg bestand toe" at bounding box center [420, 733] width 80 height 15
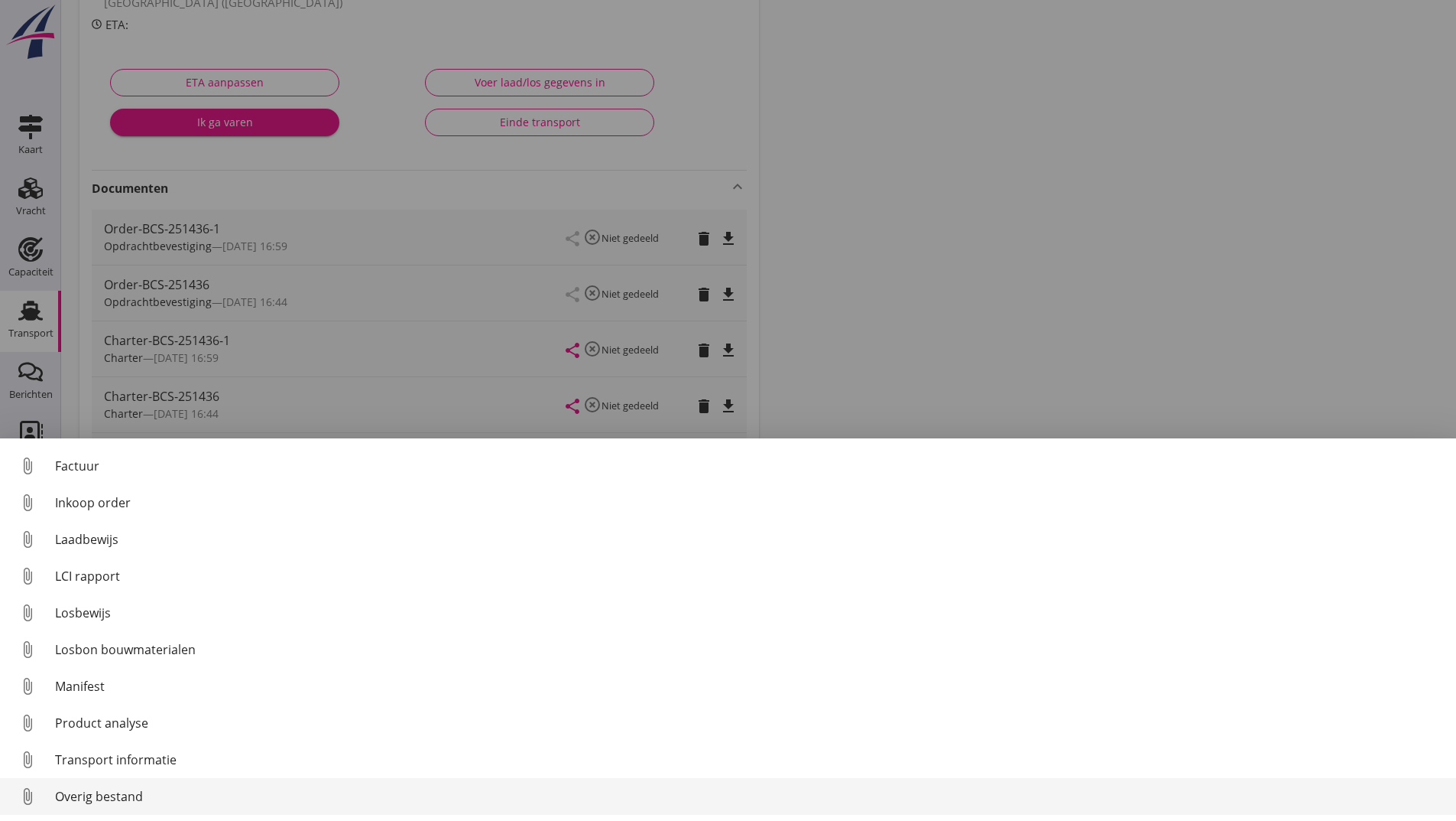
click at [135, 797] on div "Overig bestand" at bounding box center [750, 796] width 1389 height 18
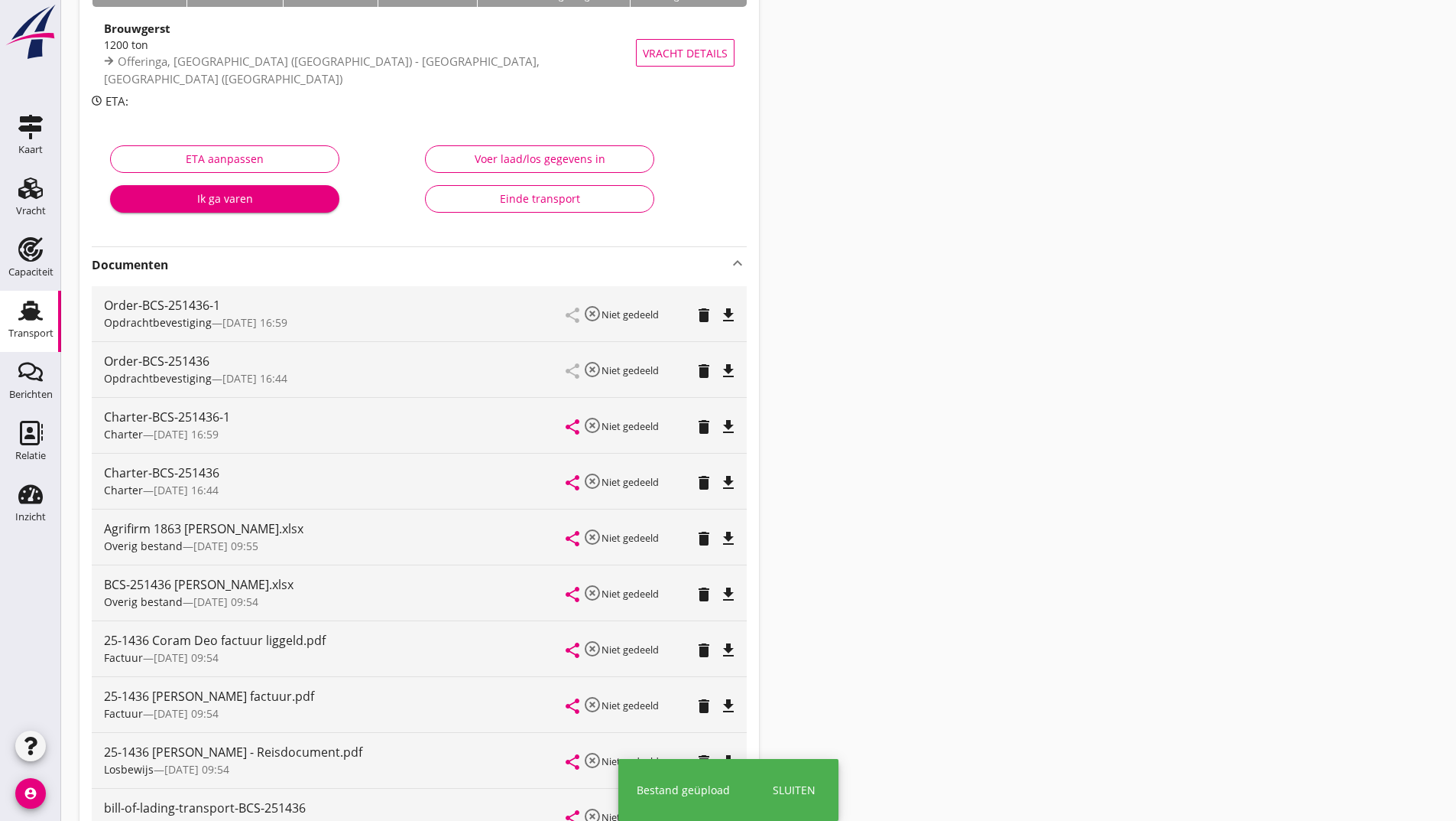
scroll to position [0, 0]
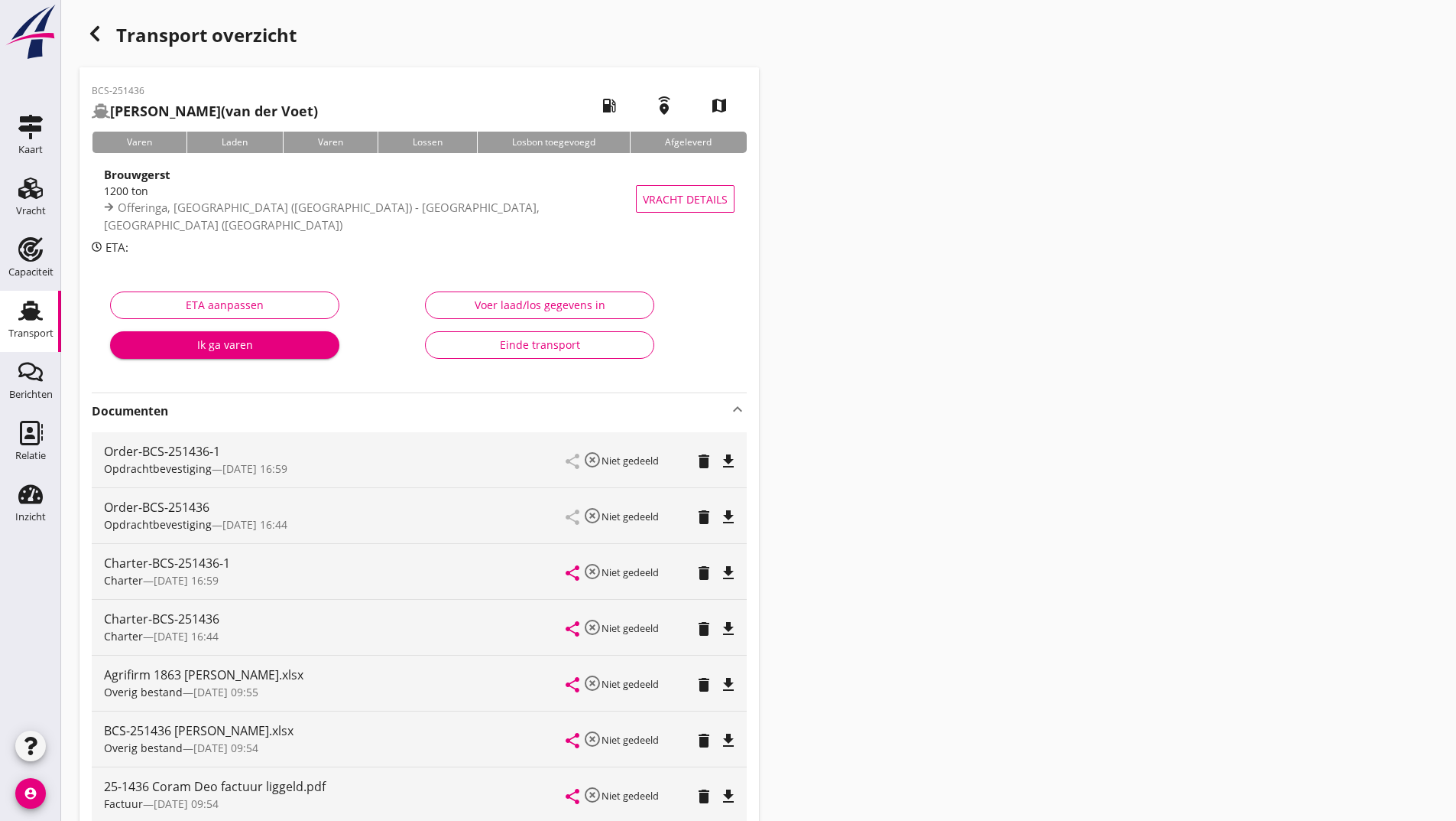
click at [98, 39] on use "button" at bounding box center [95, 33] width 9 height 15
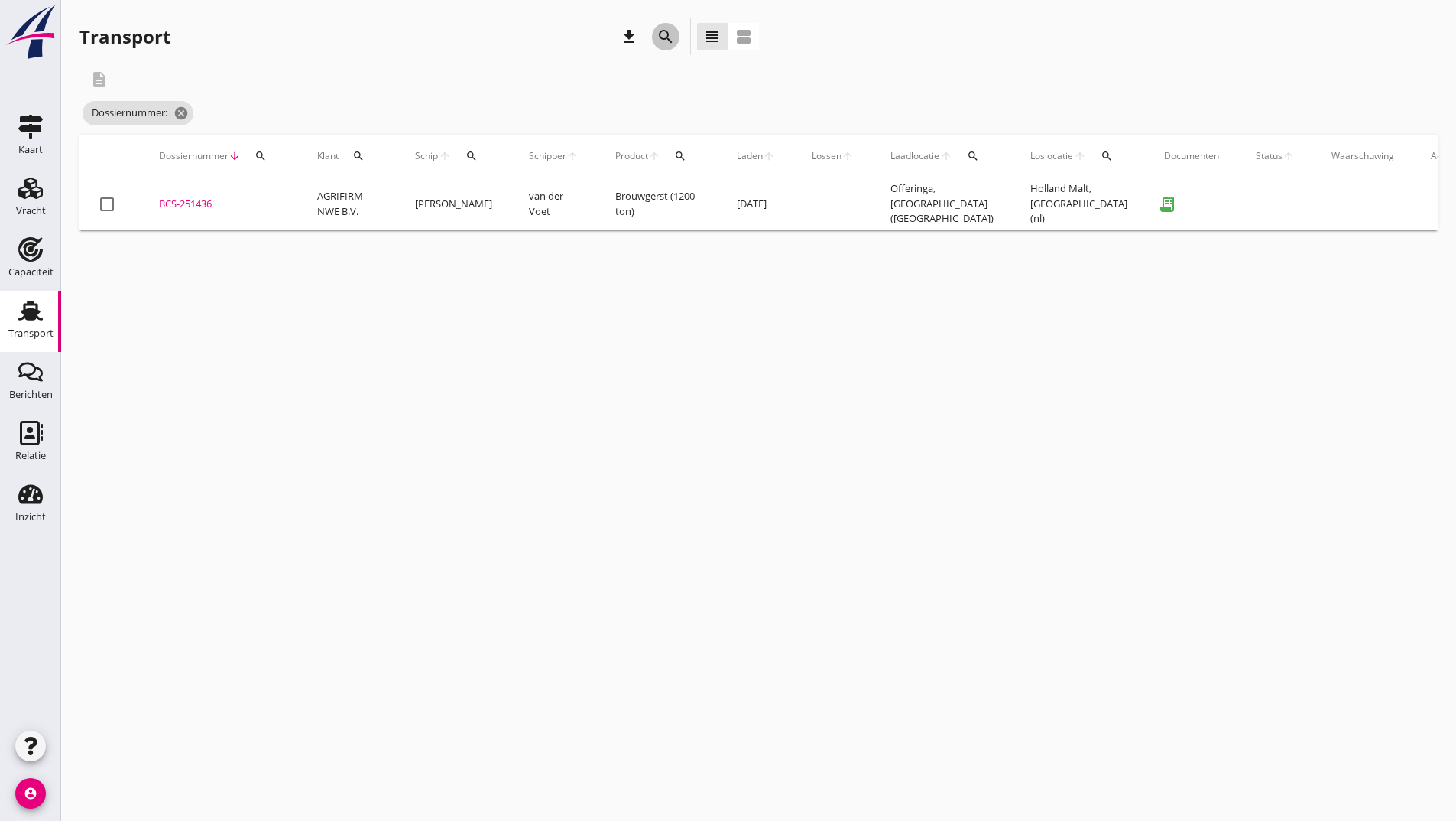
click at [671, 42] on icon "search" at bounding box center [665, 36] width 18 height 18
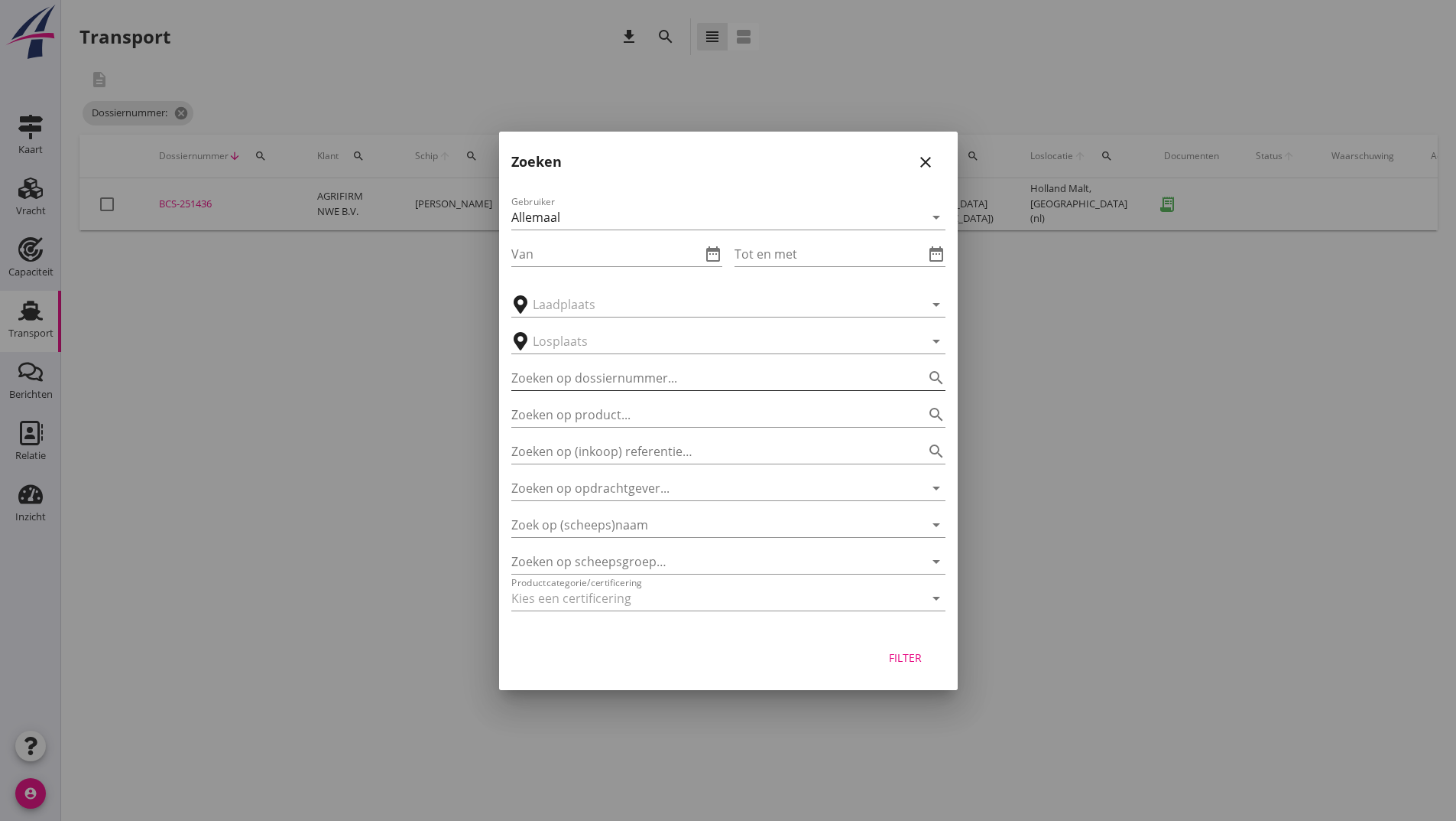
click at [602, 367] on input "Zoeken op dossiernummer..." at bounding box center [706, 377] width 391 height 24
type input "251470"
click at [903, 665] on div "Filter" at bounding box center [906, 657] width 43 height 16
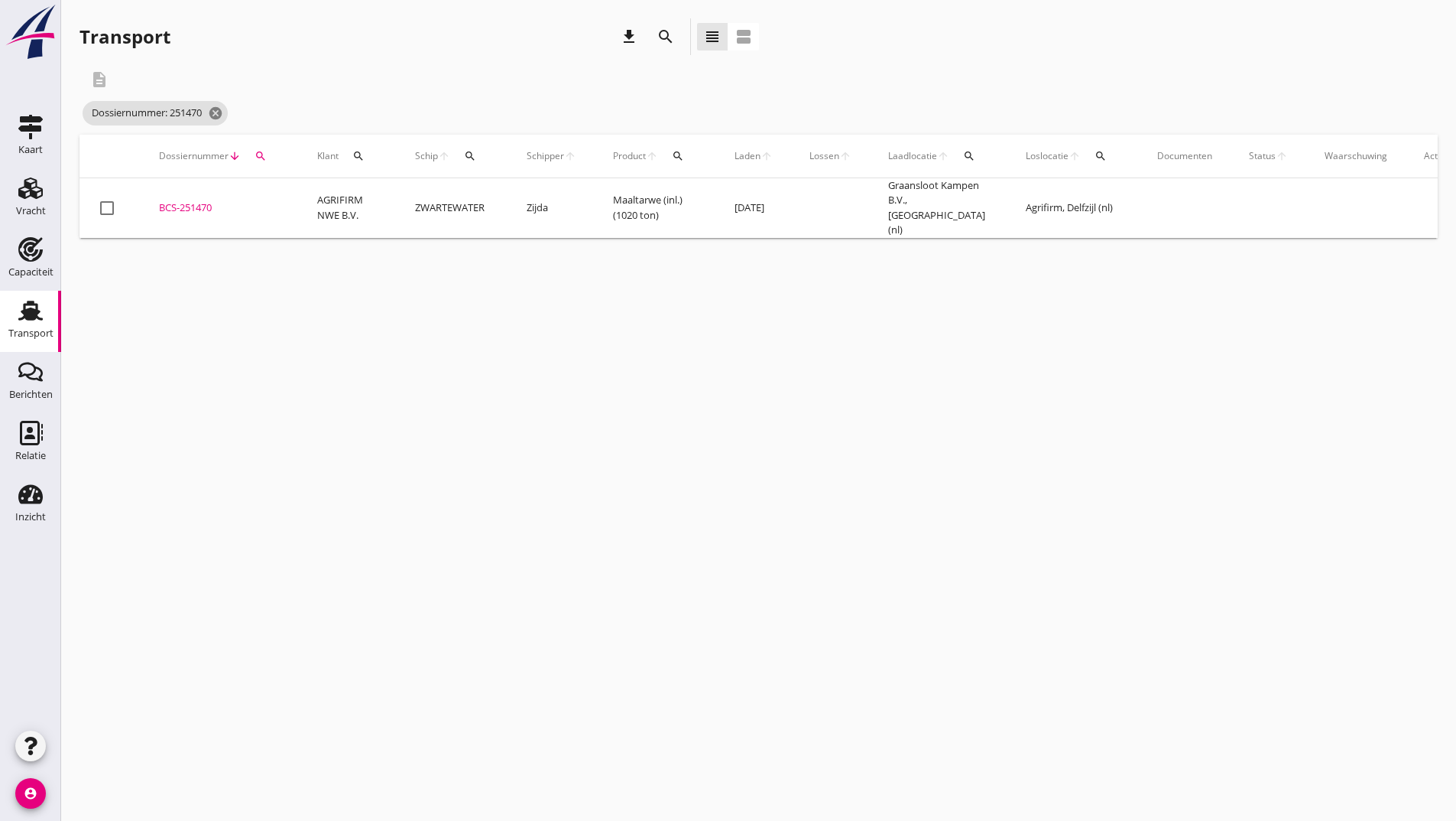
click at [196, 202] on div "BCS-251470" at bounding box center [220, 207] width 121 height 15
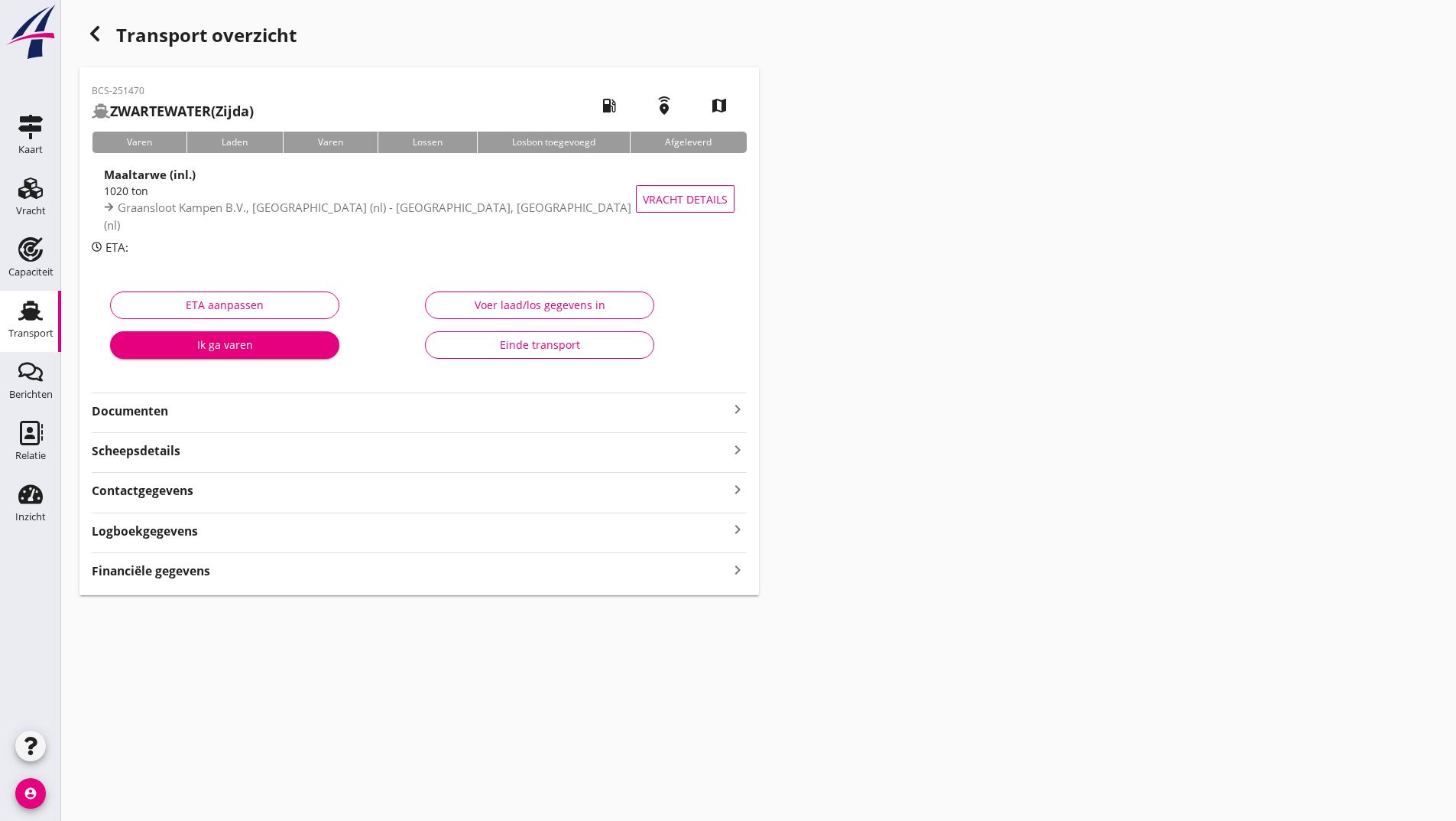
click at [155, 414] on strong "Documenten" at bounding box center [409, 411] width 637 height 17
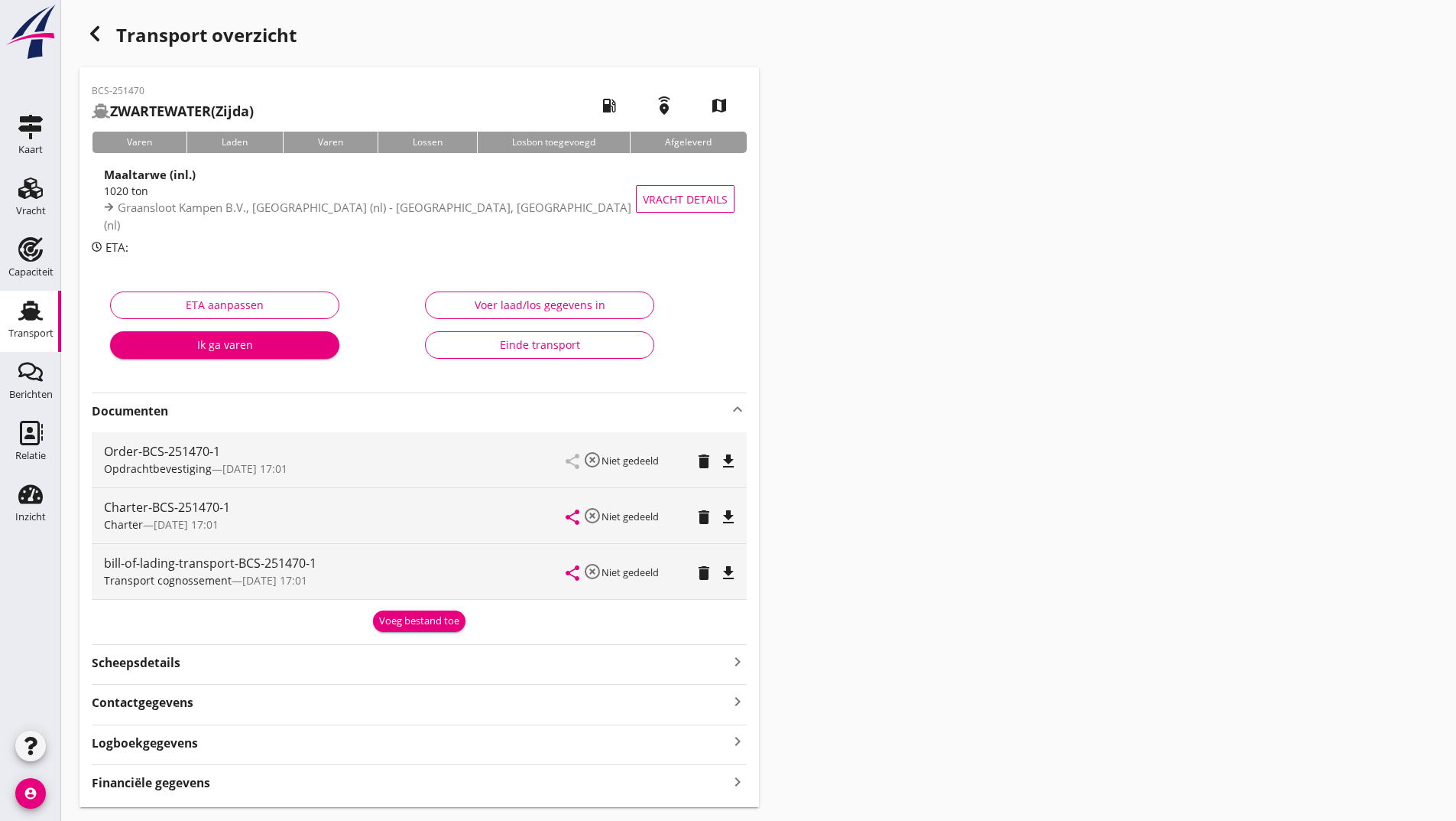
click at [416, 627] on div "Voeg bestand toe" at bounding box center [420, 621] width 80 height 15
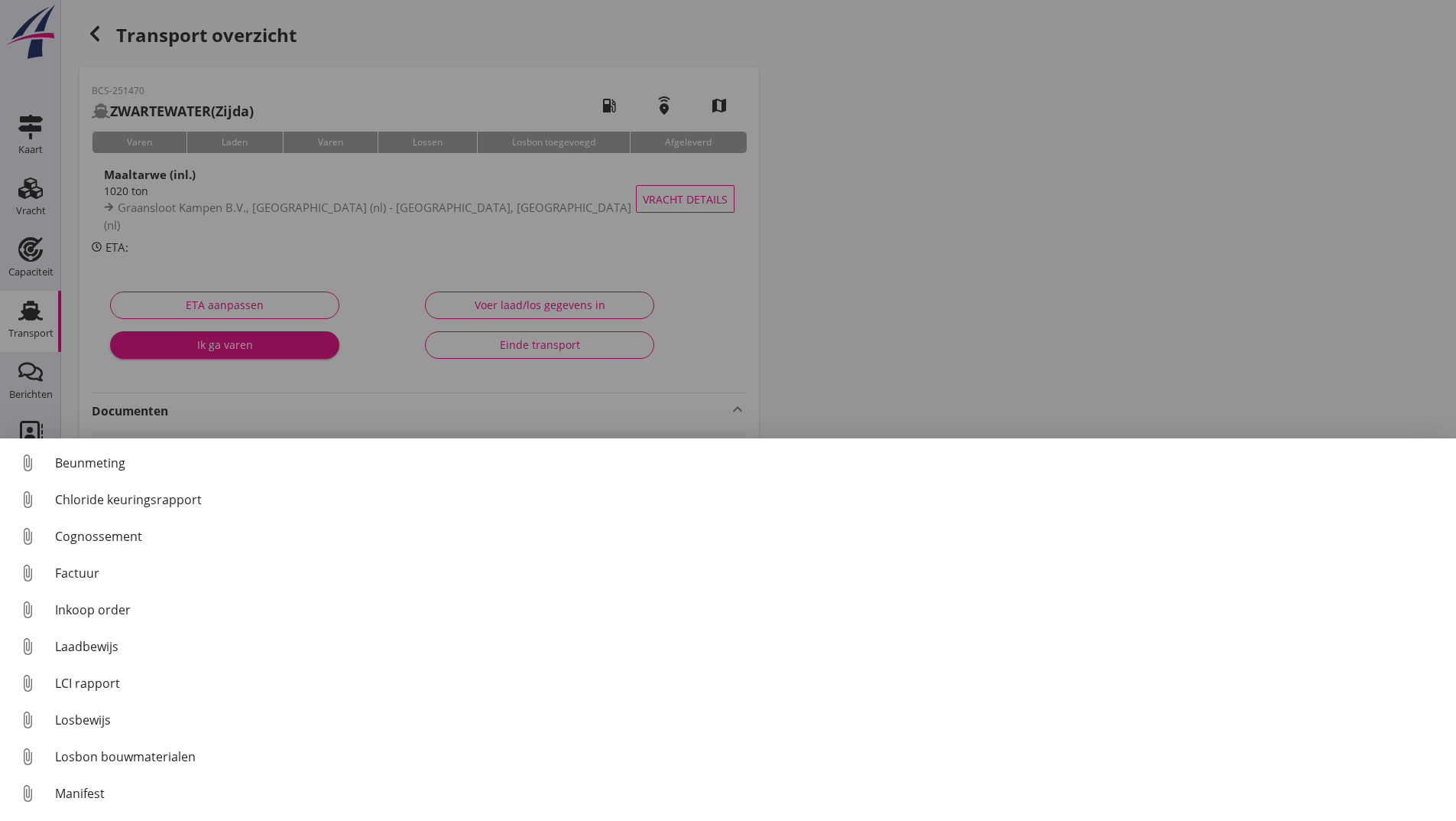
scroll to position [107, 0]
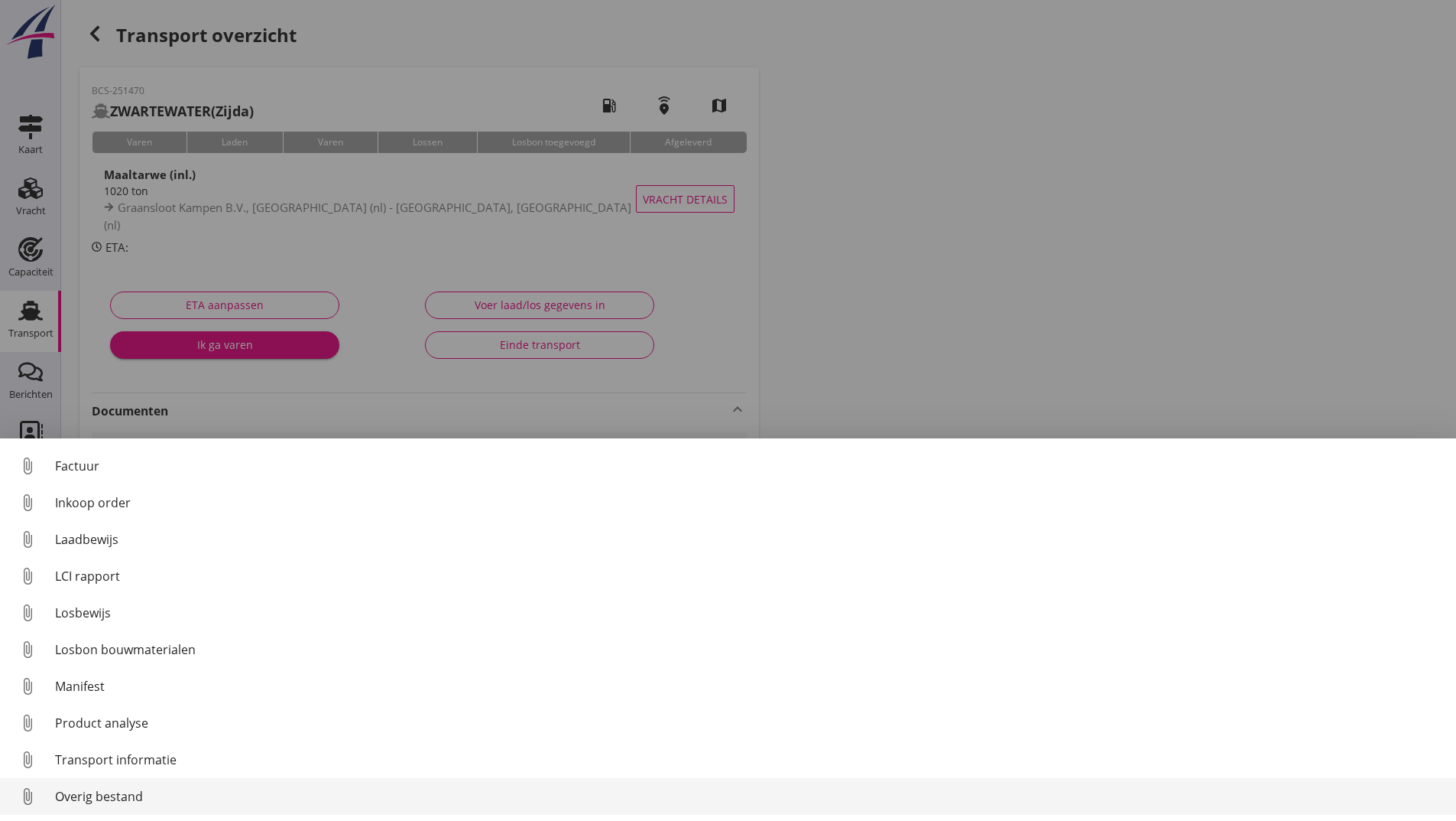
click at [150, 797] on div "Overig bestand" at bounding box center [750, 796] width 1389 height 18
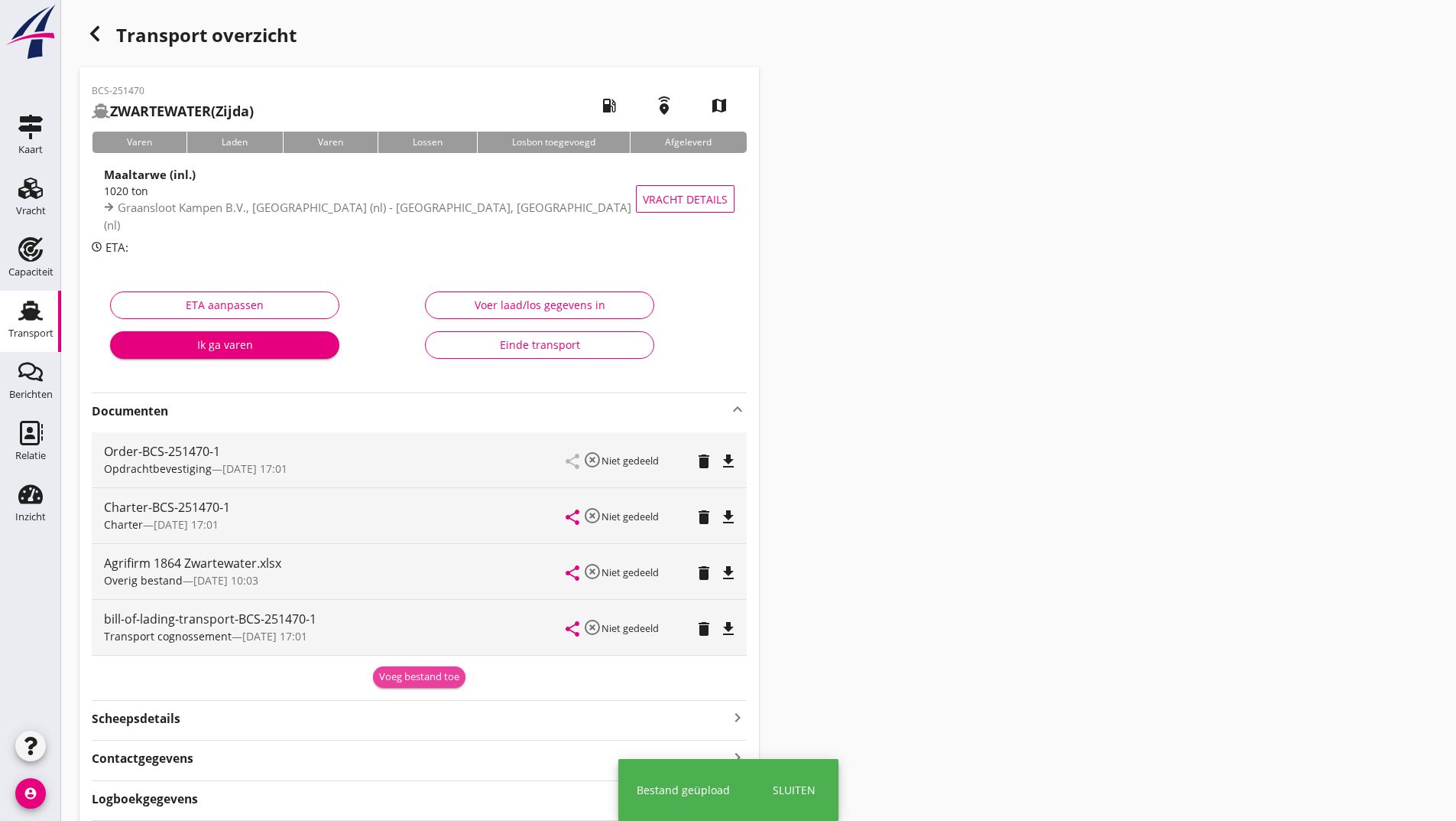
click at [393, 681] on div "Voeg bestand toe" at bounding box center [420, 676] width 80 height 15
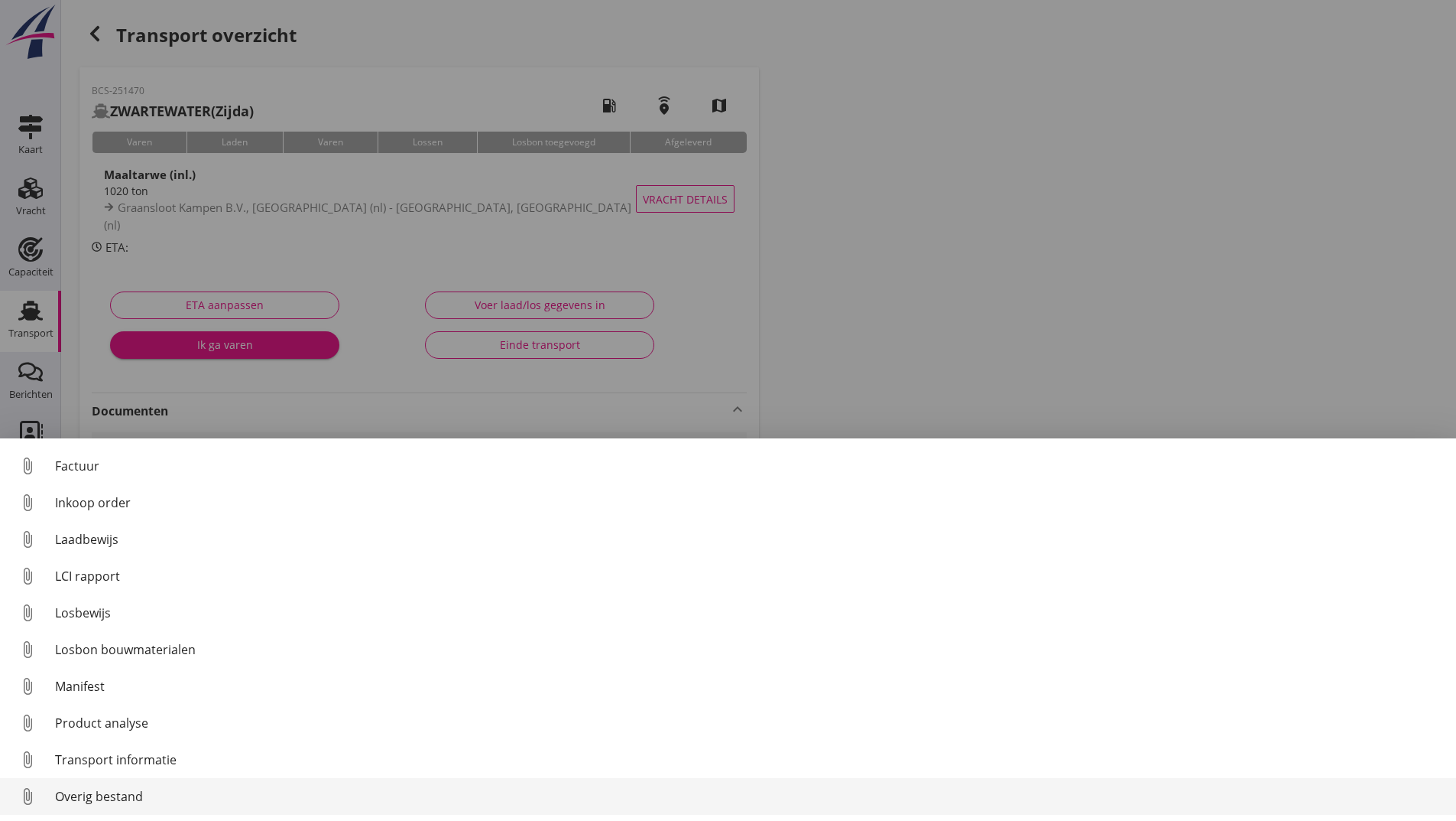
click at [110, 798] on div "Overig bestand" at bounding box center [750, 796] width 1389 height 18
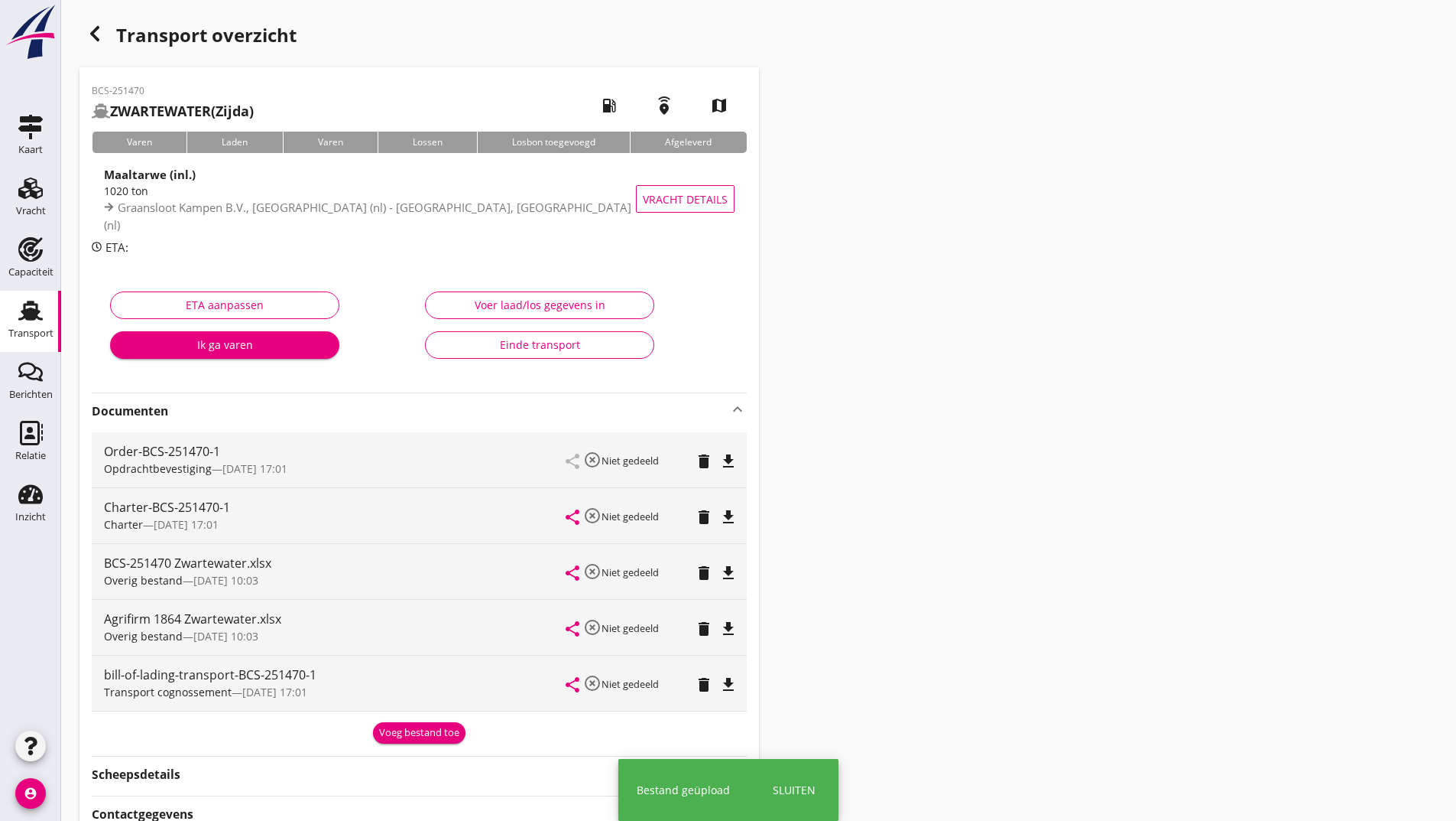
click at [413, 733] on div "Voeg bestand toe" at bounding box center [420, 732] width 80 height 15
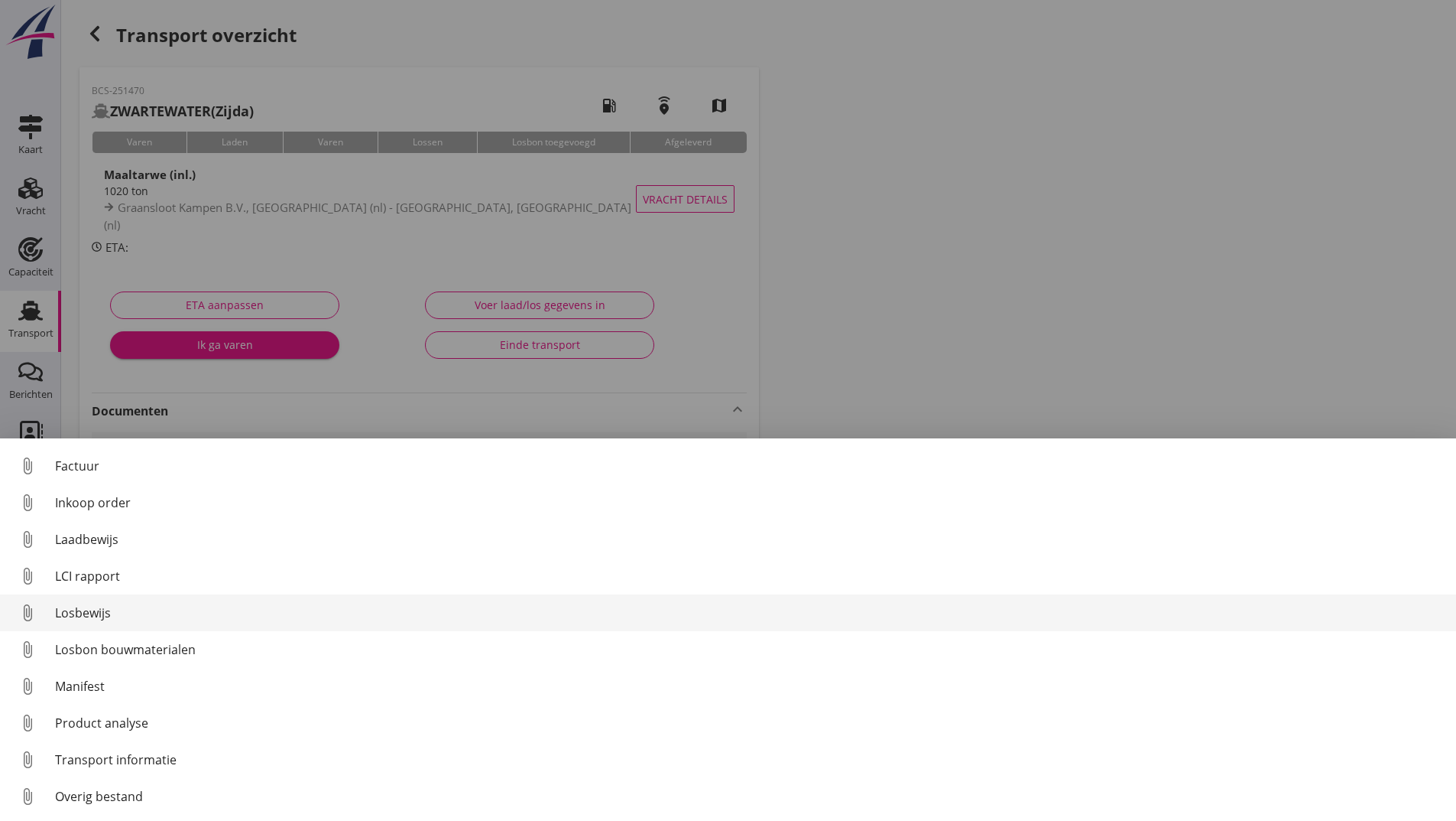
click at [98, 609] on div "Losbewijs" at bounding box center [750, 612] width 1389 height 18
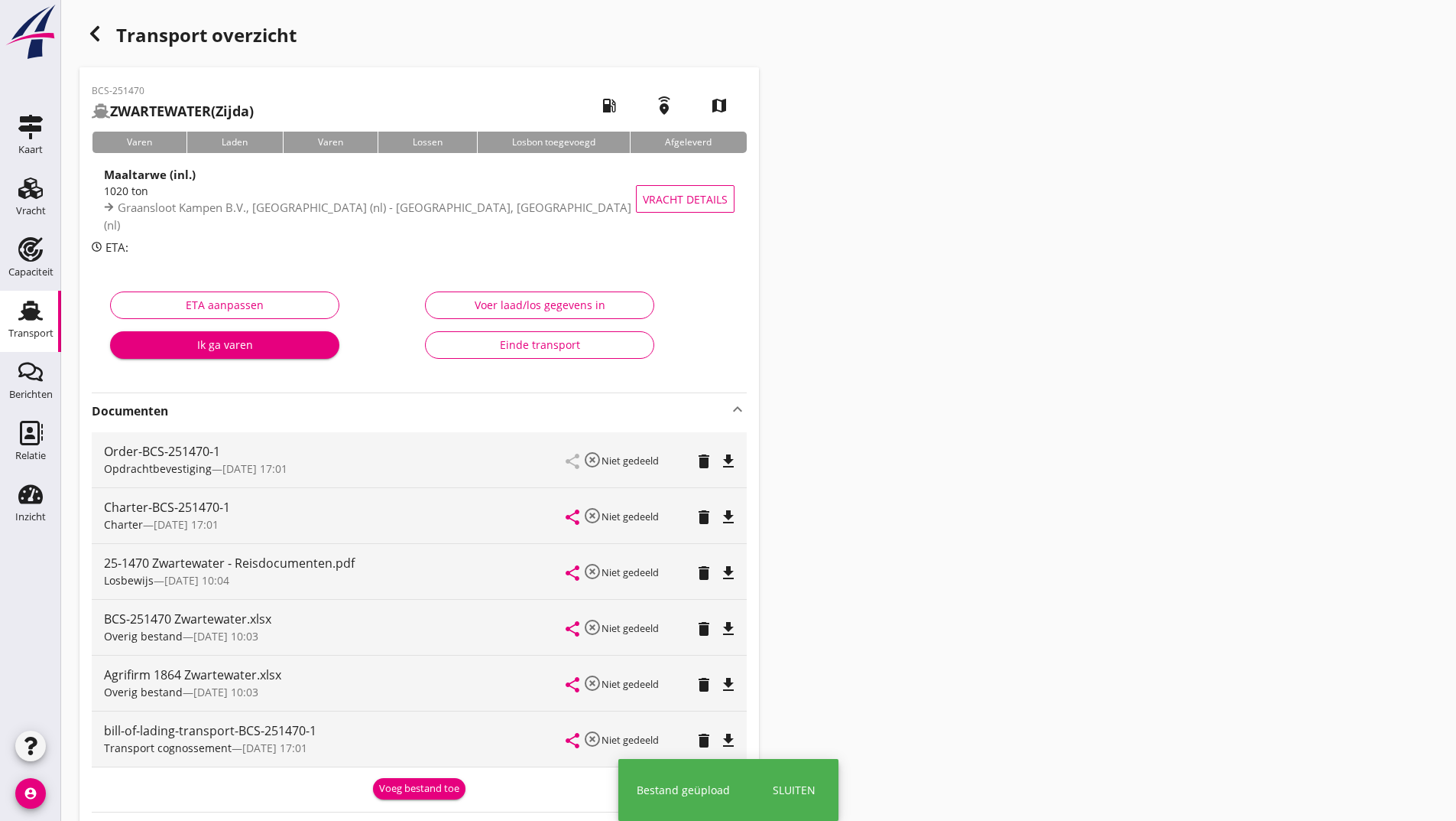
click at [413, 795] on div "Voeg bestand toe" at bounding box center [420, 788] width 80 height 15
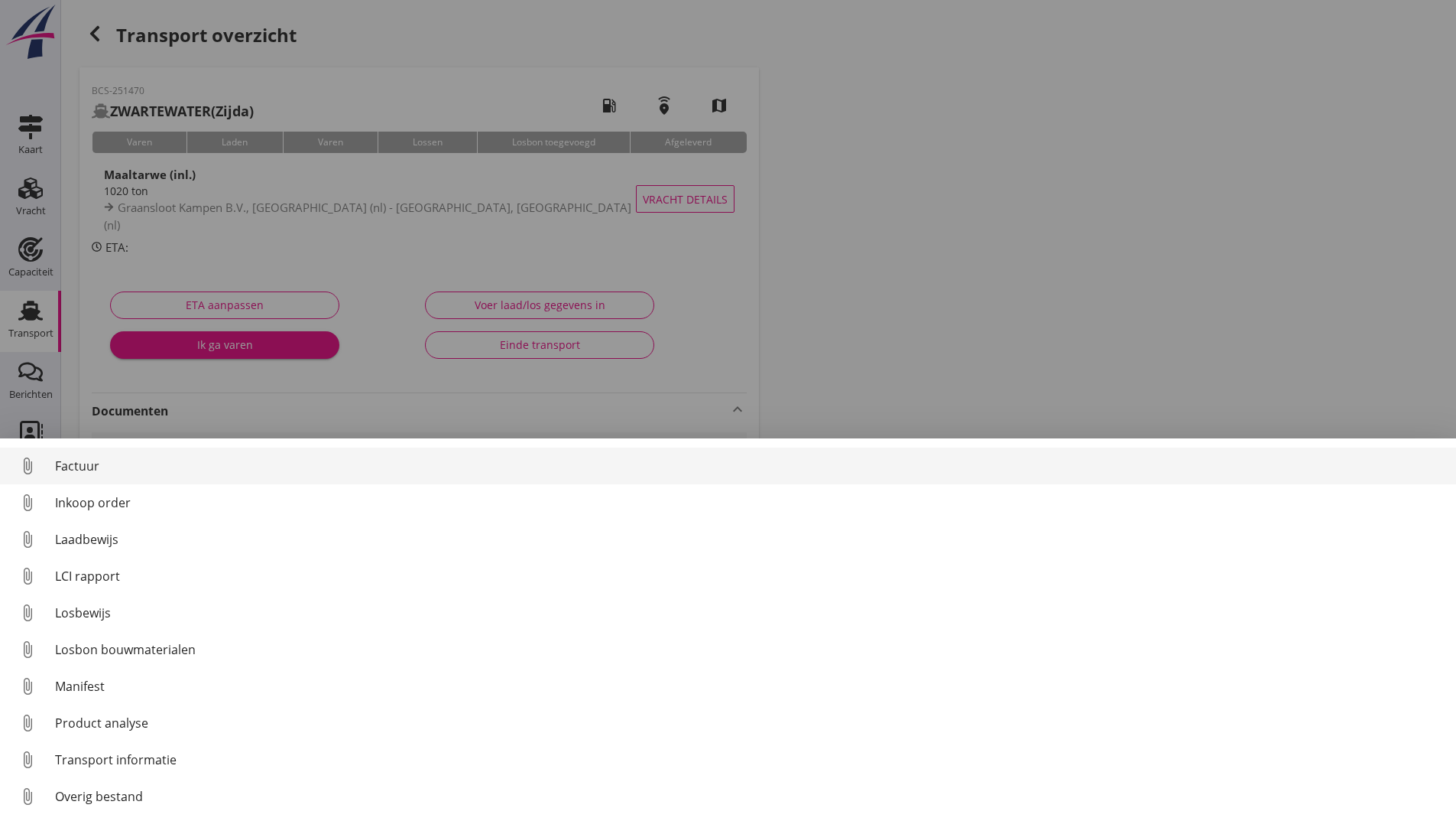
click at [103, 466] on div "Factuur" at bounding box center [750, 466] width 1389 height 18
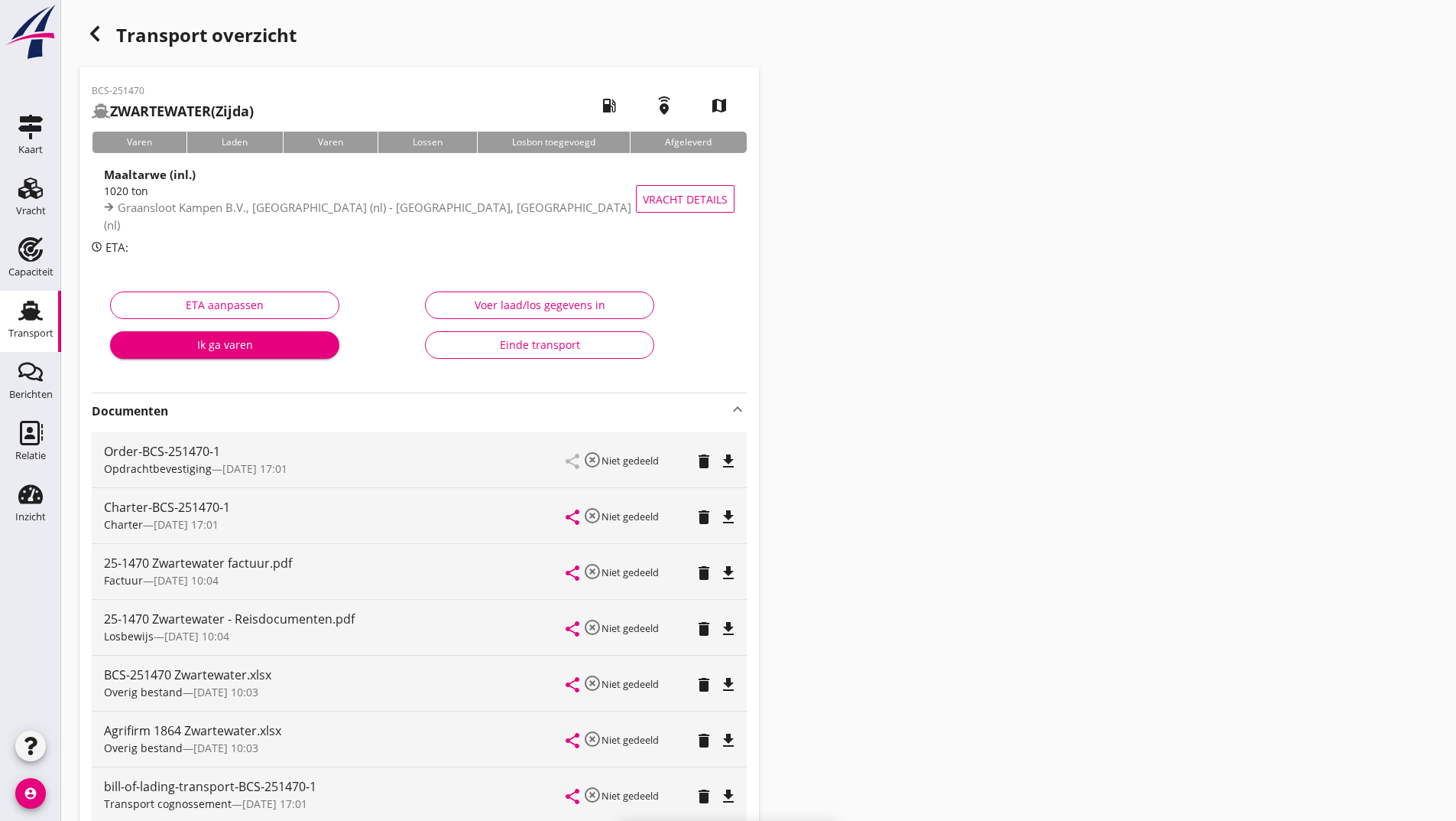
click at [93, 33] on use "button" at bounding box center [95, 33] width 9 height 15
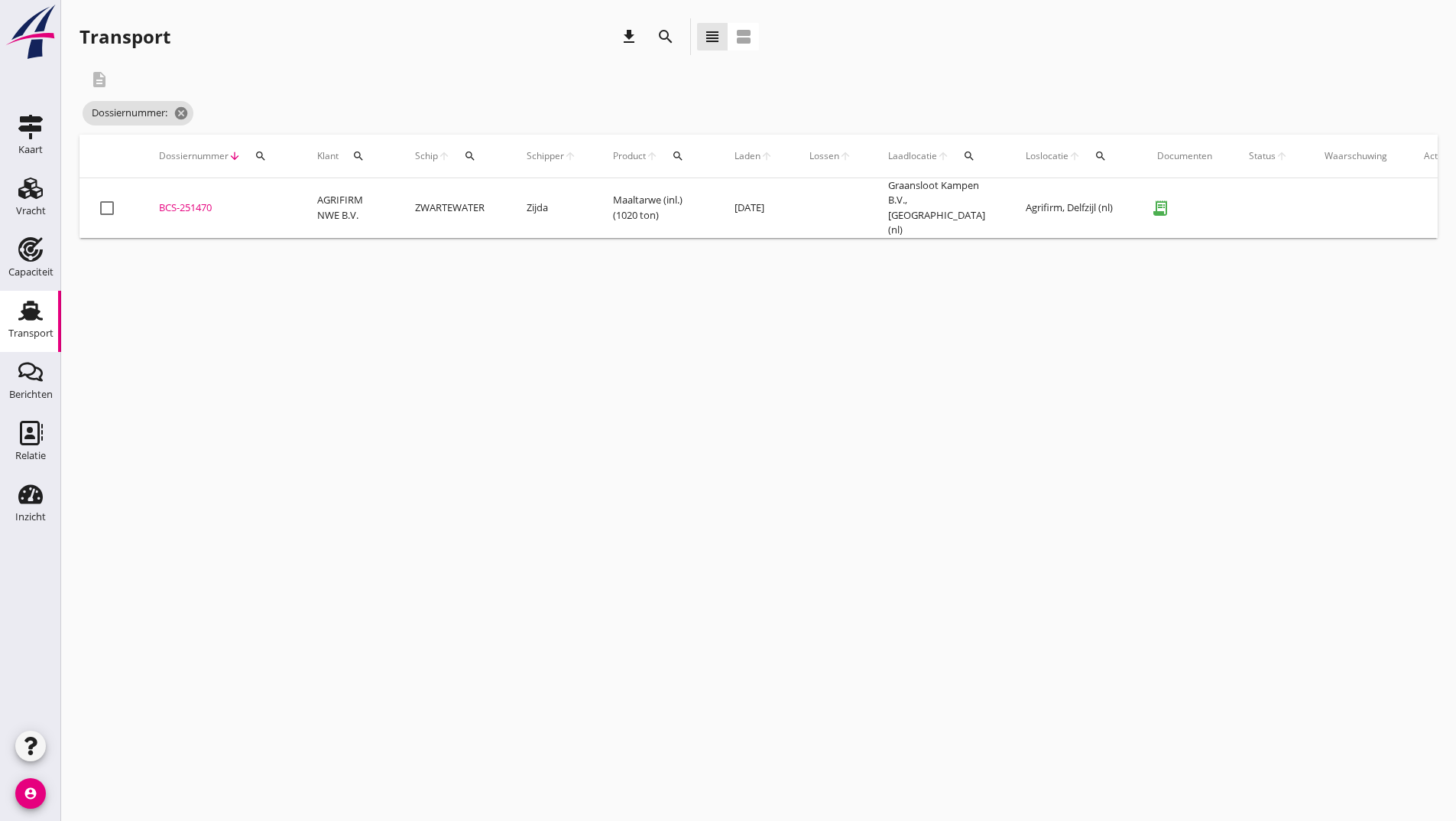
click at [666, 35] on icon "search" at bounding box center [665, 36] width 18 height 18
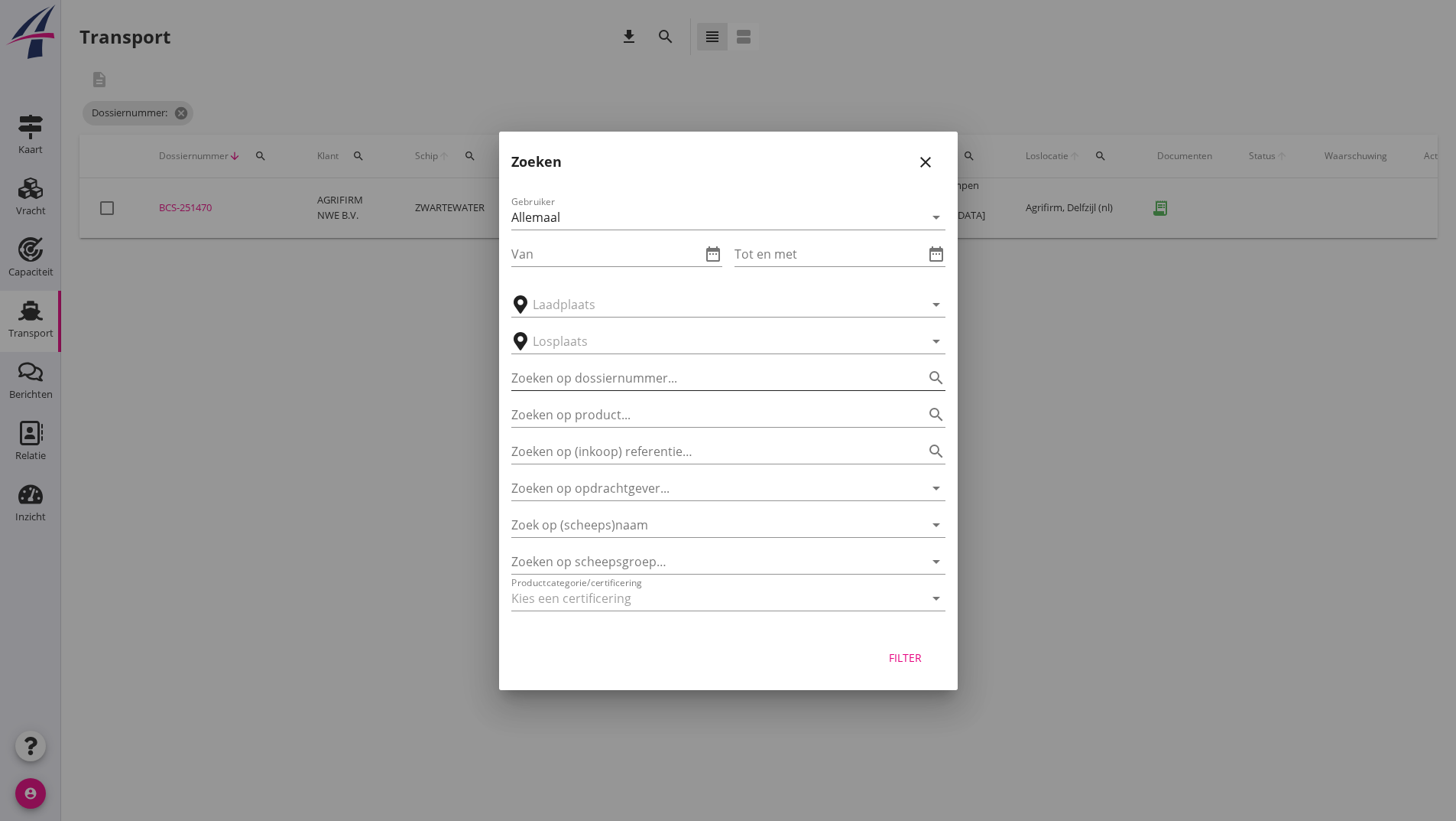
click at [607, 382] on input "Zoeken op dossiernummer..." at bounding box center [706, 377] width 391 height 24
type input "251478"
click at [913, 663] on div "Filter" at bounding box center [906, 657] width 43 height 16
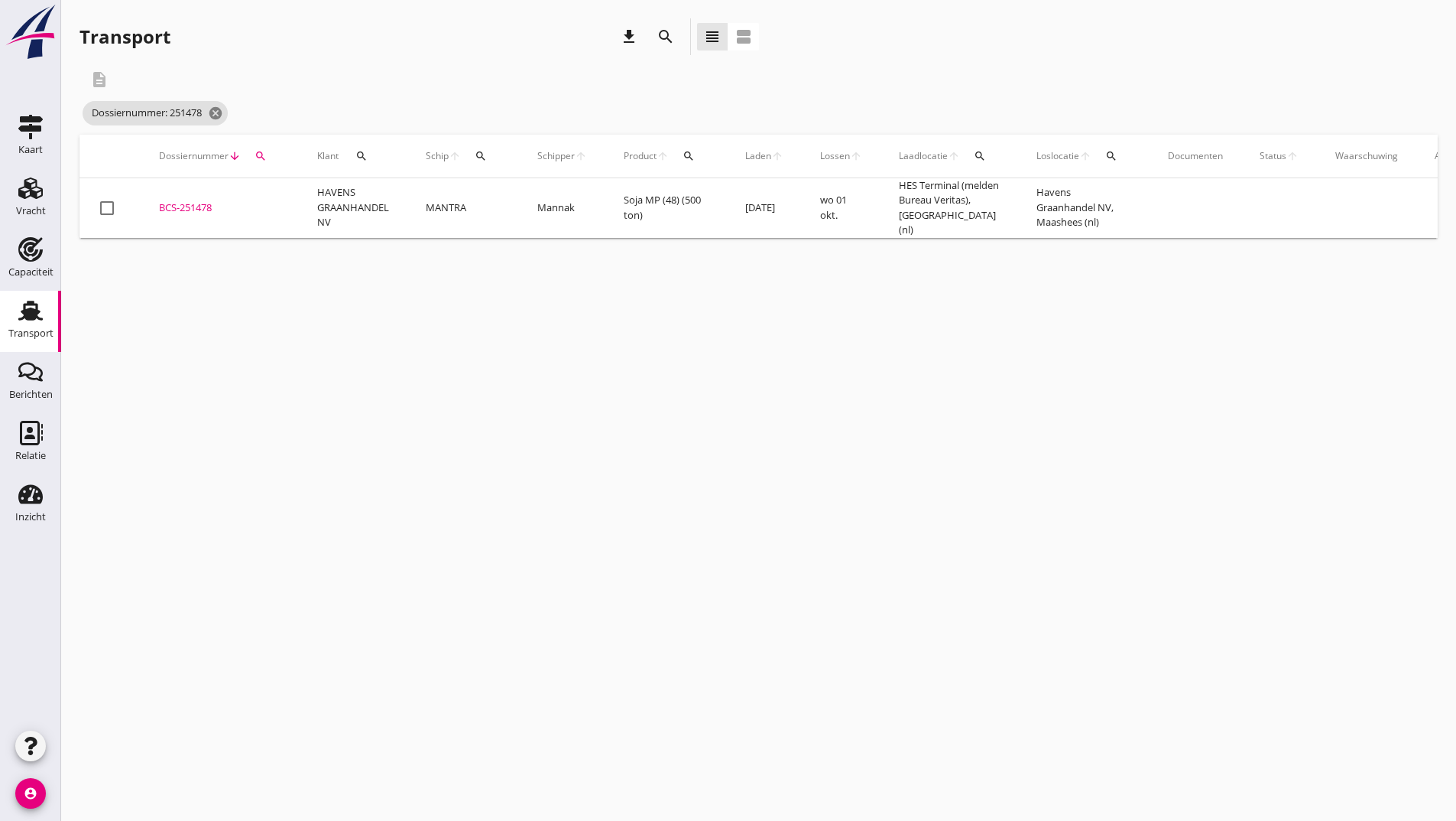
click at [208, 205] on div "BCS-251478" at bounding box center [220, 207] width 121 height 15
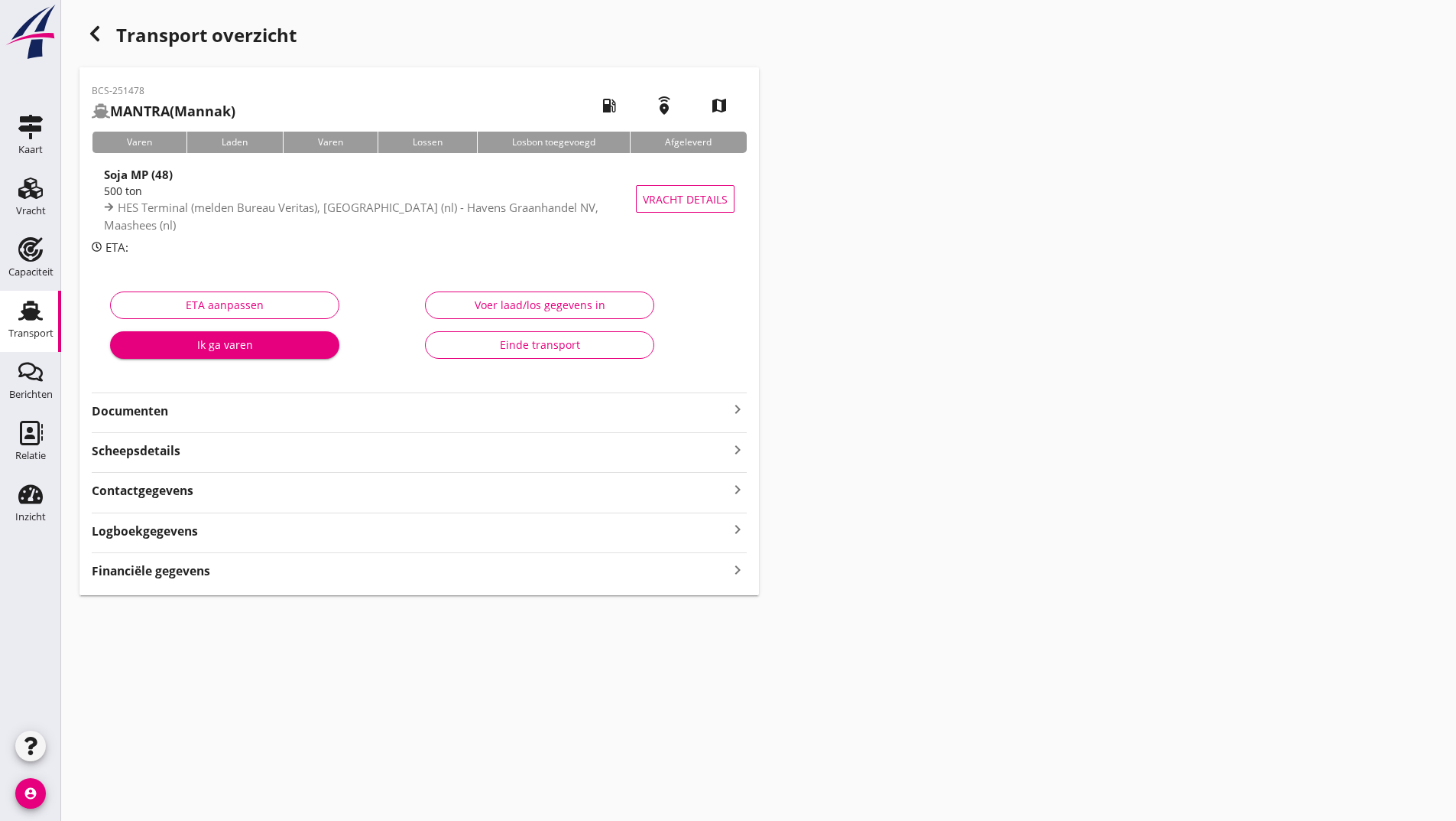
click at [169, 410] on strong "Documenten" at bounding box center [409, 411] width 637 height 17
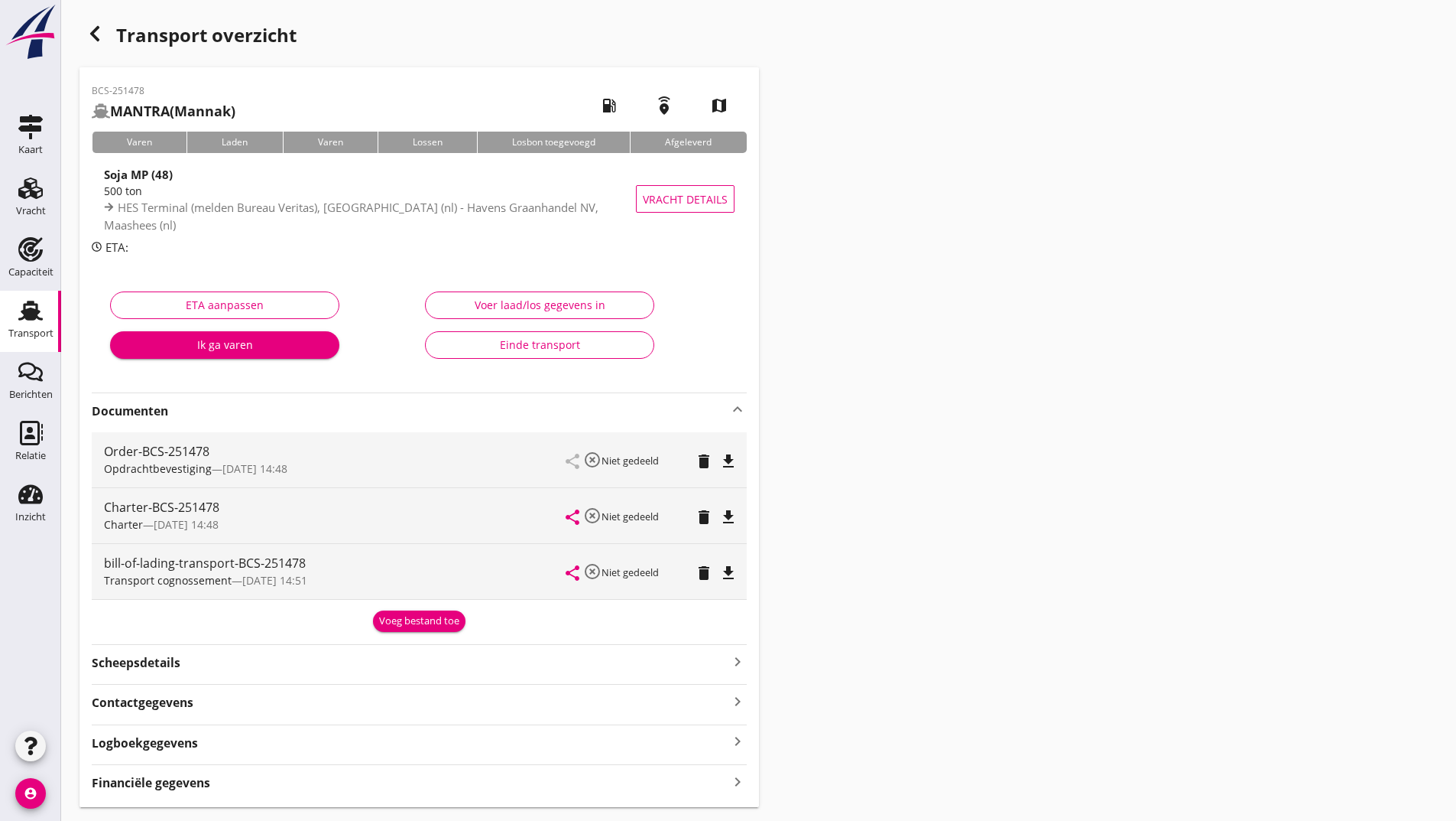
click at [400, 629] on button "Voeg bestand toe" at bounding box center [419, 621] width 92 height 21
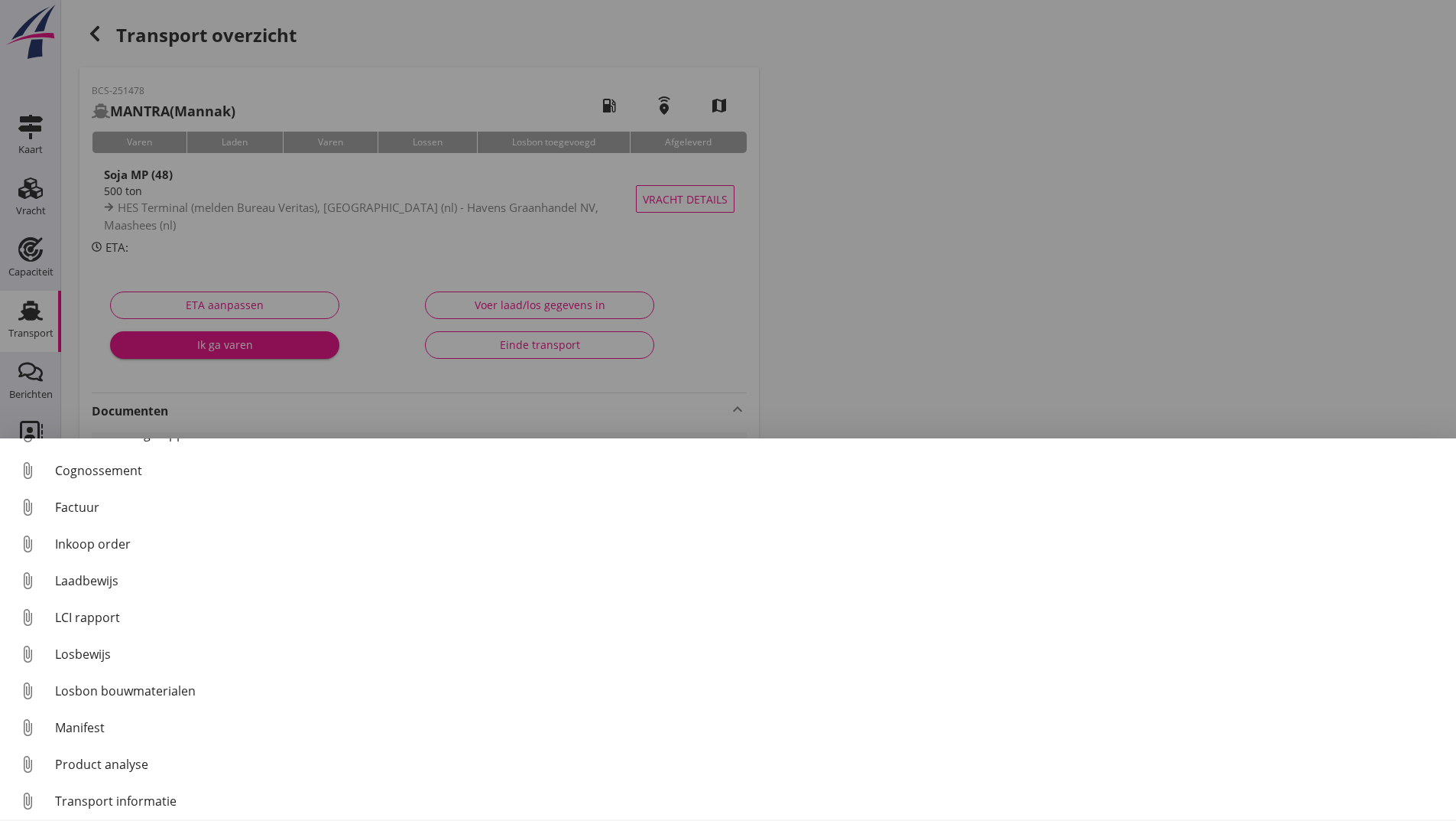
scroll to position [107, 0]
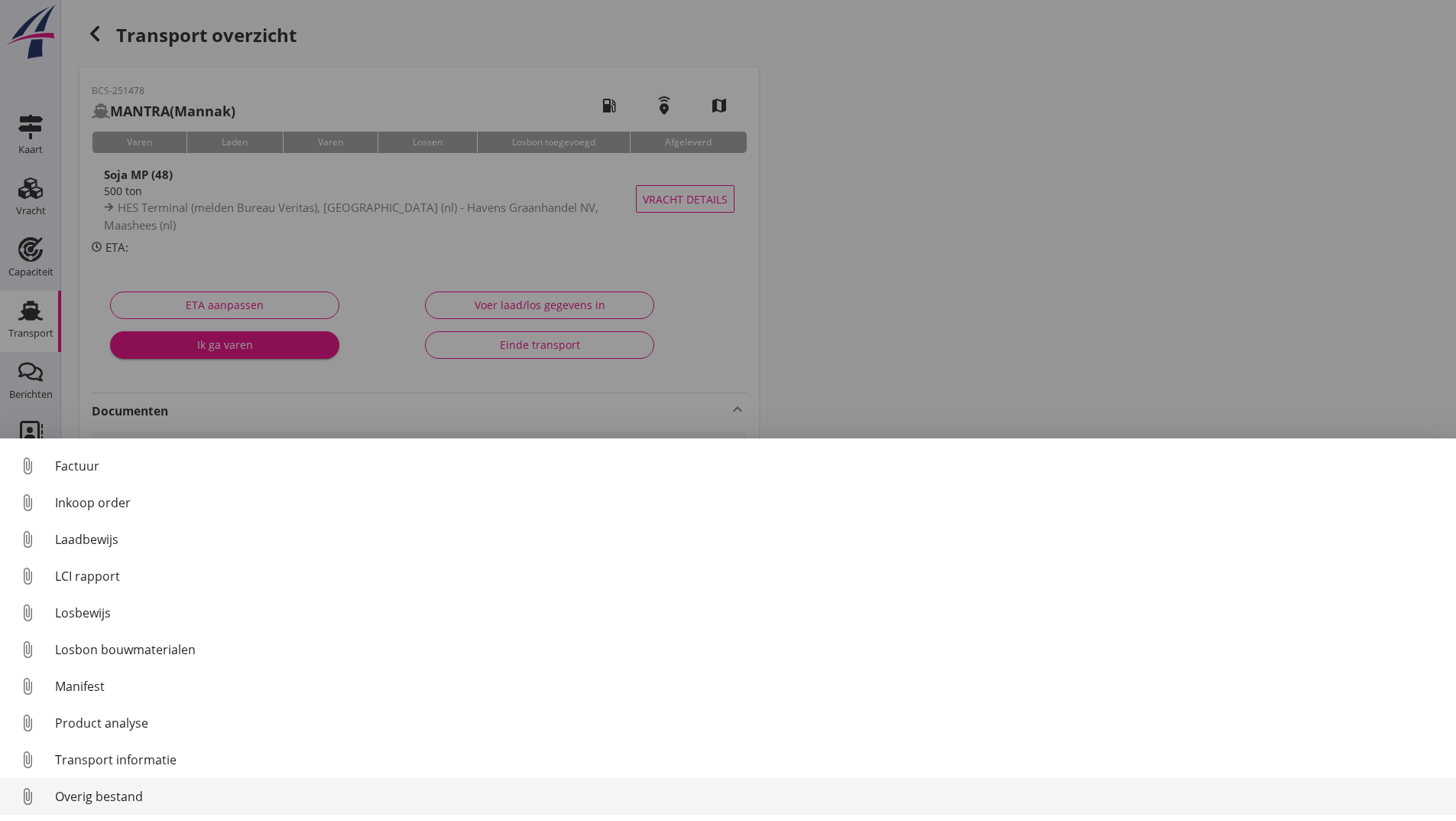
click at [140, 794] on div "Overig bestand" at bounding box center [750, 796] width 1389 height 18
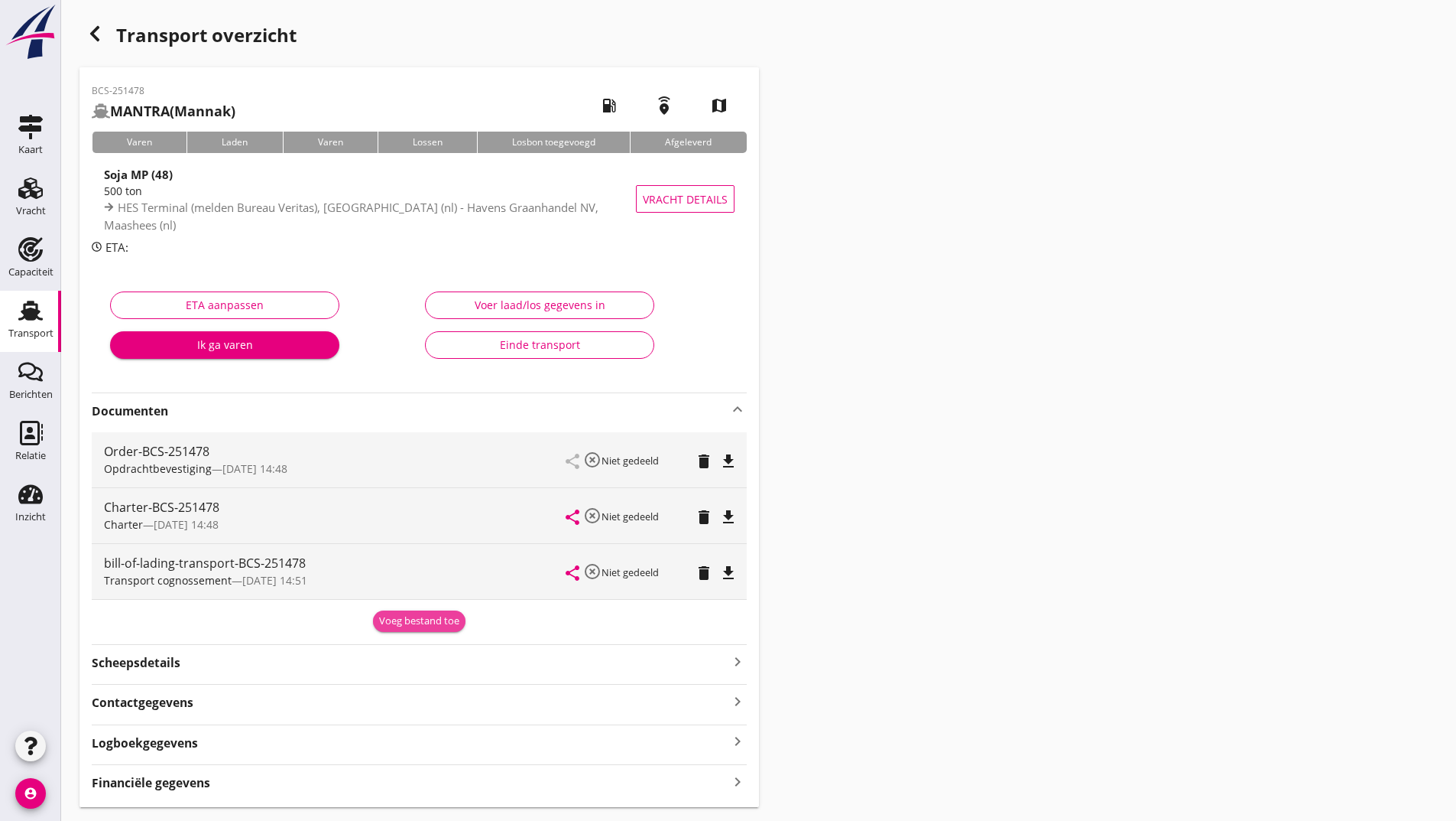
drag, startPoint x: 428, startPoint y: 615, endPoint x: 420, endPoint y: 628, distance: 15.3
click at [423, 626] on div "Voeg bestand toe" at bounding box center [420, 621] width 80 height 15
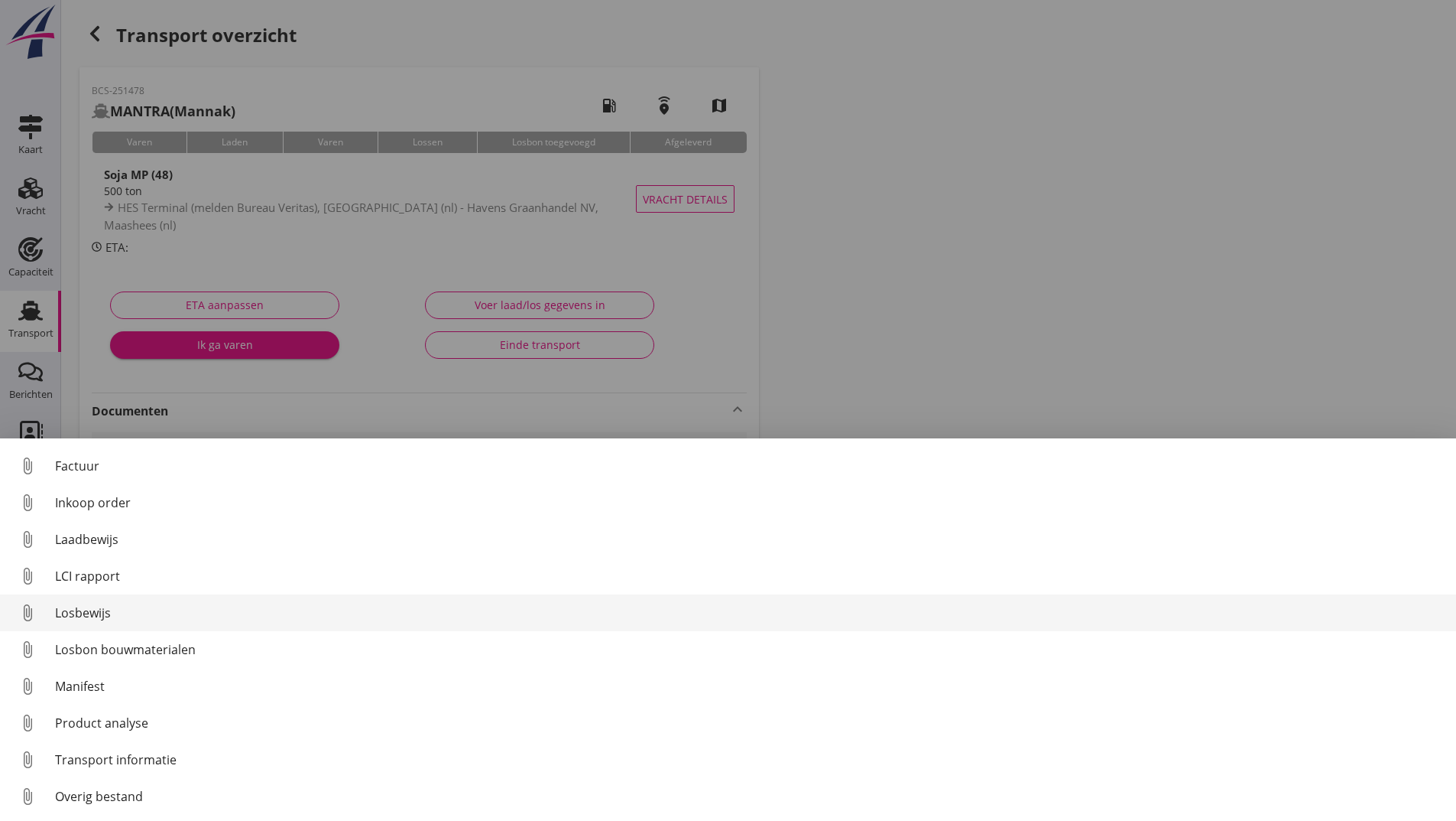
click at [93, 615] on div "Losbewijs" at bounding box center [750, 612] width 1389 height 18
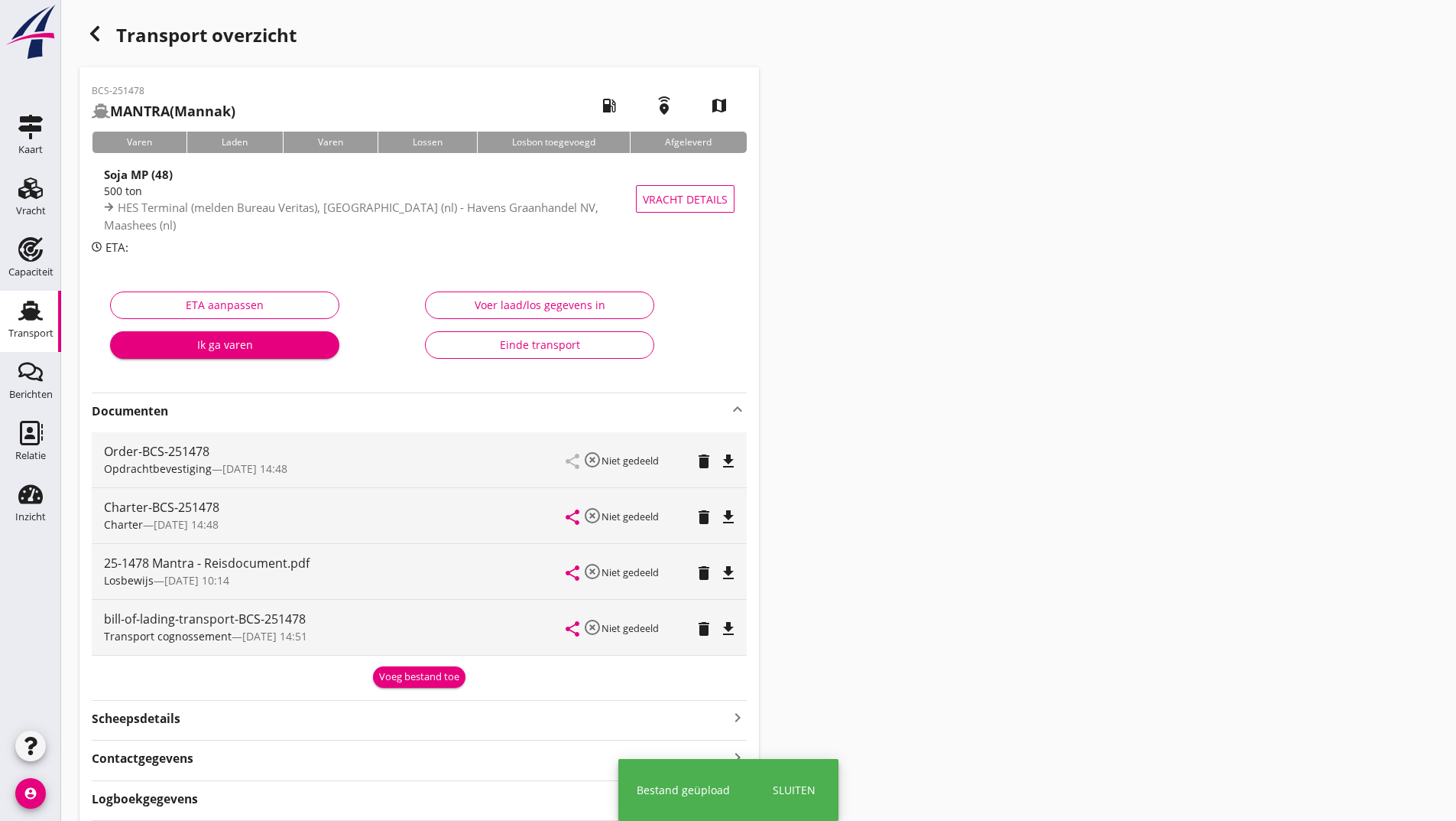
click at [404, 680] on div "Voeg bestand toe" at bounding box center [420, 676] width 80 height 15
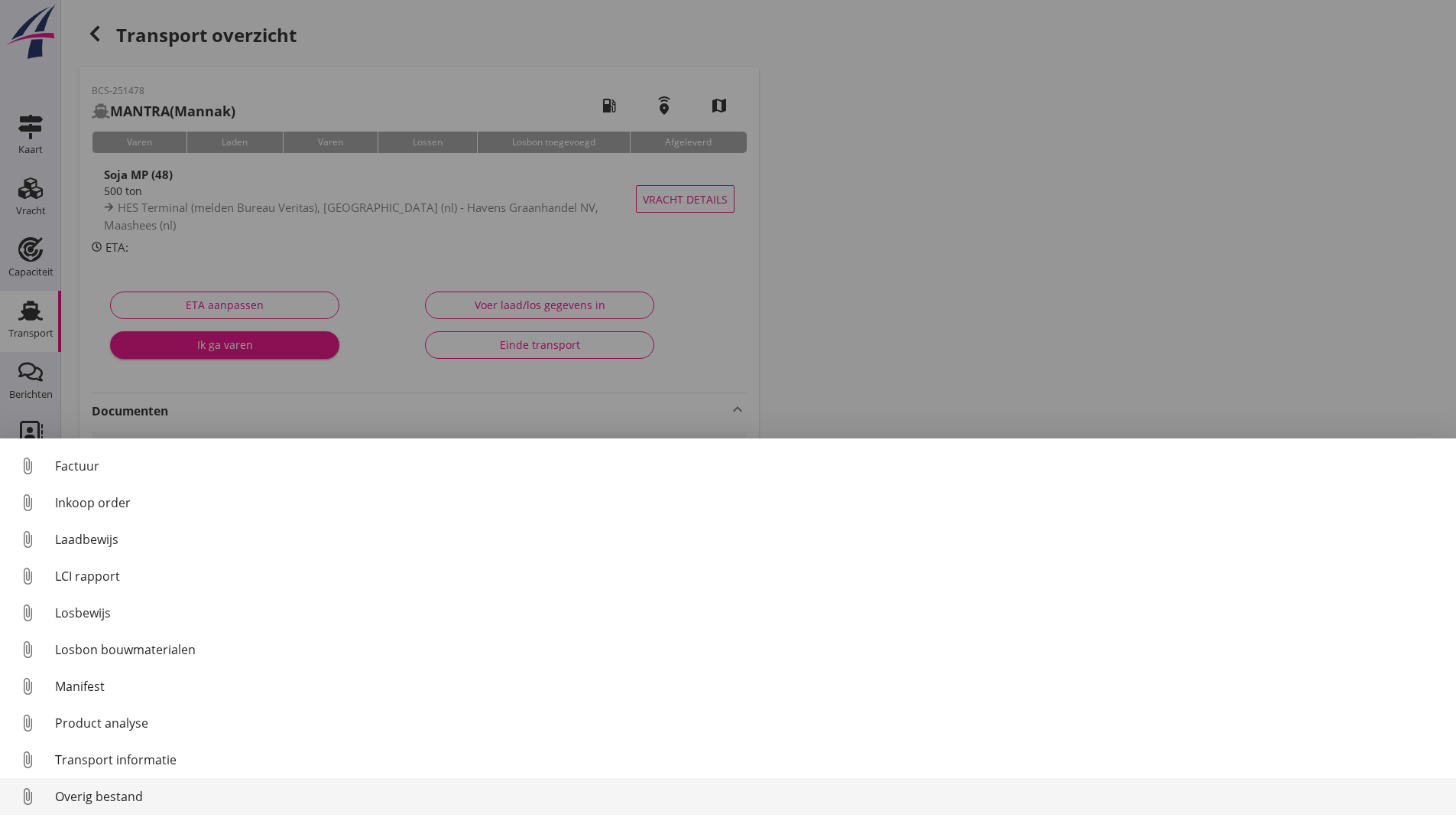
click at [143, 800] on div "Overig bestand" at bounding box center [750, 796] width 1389 height 18
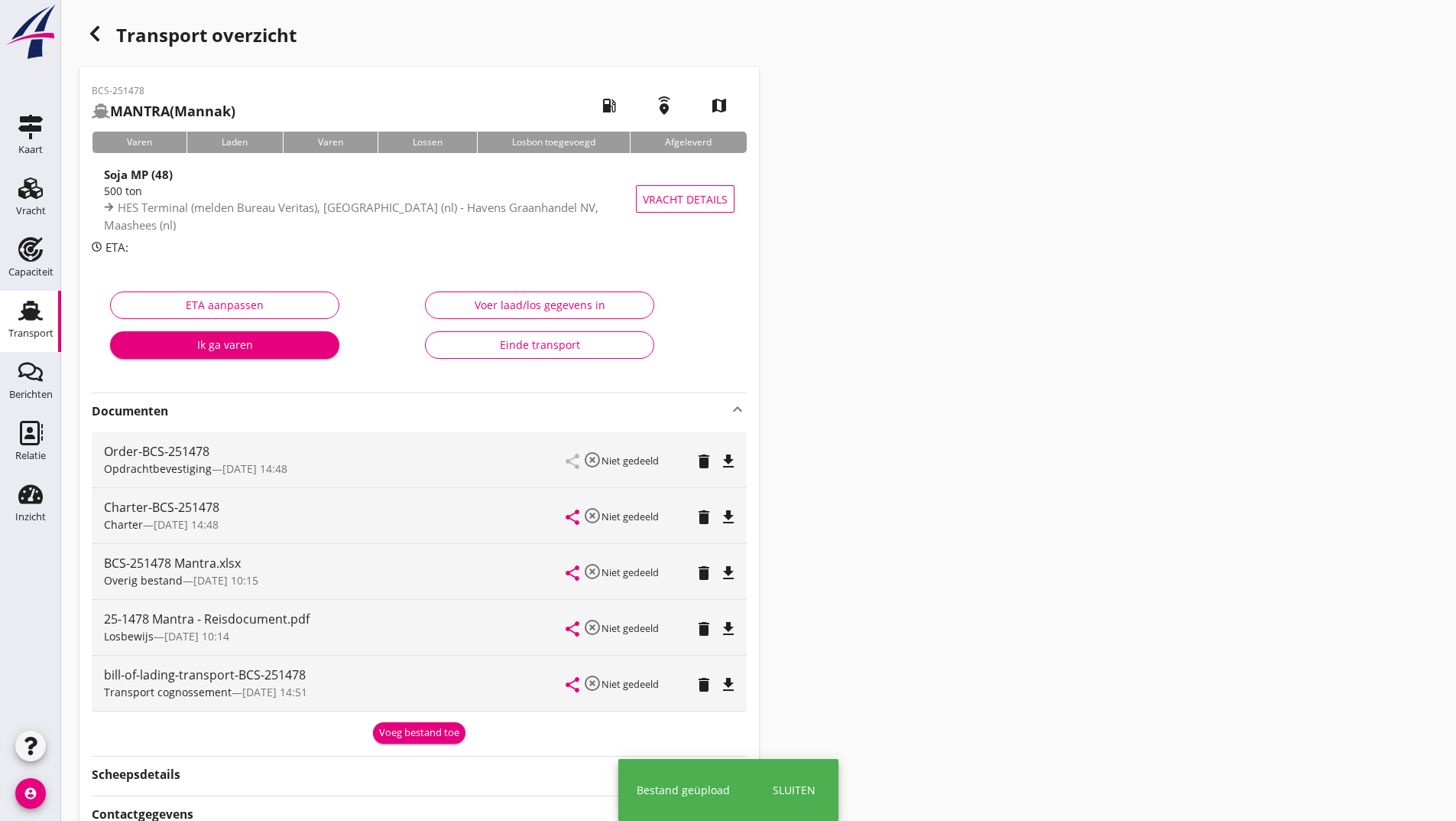
click at [393, 737] on div "Voeg bestand toe" at bounding box center [420, 732] width 80 height 15
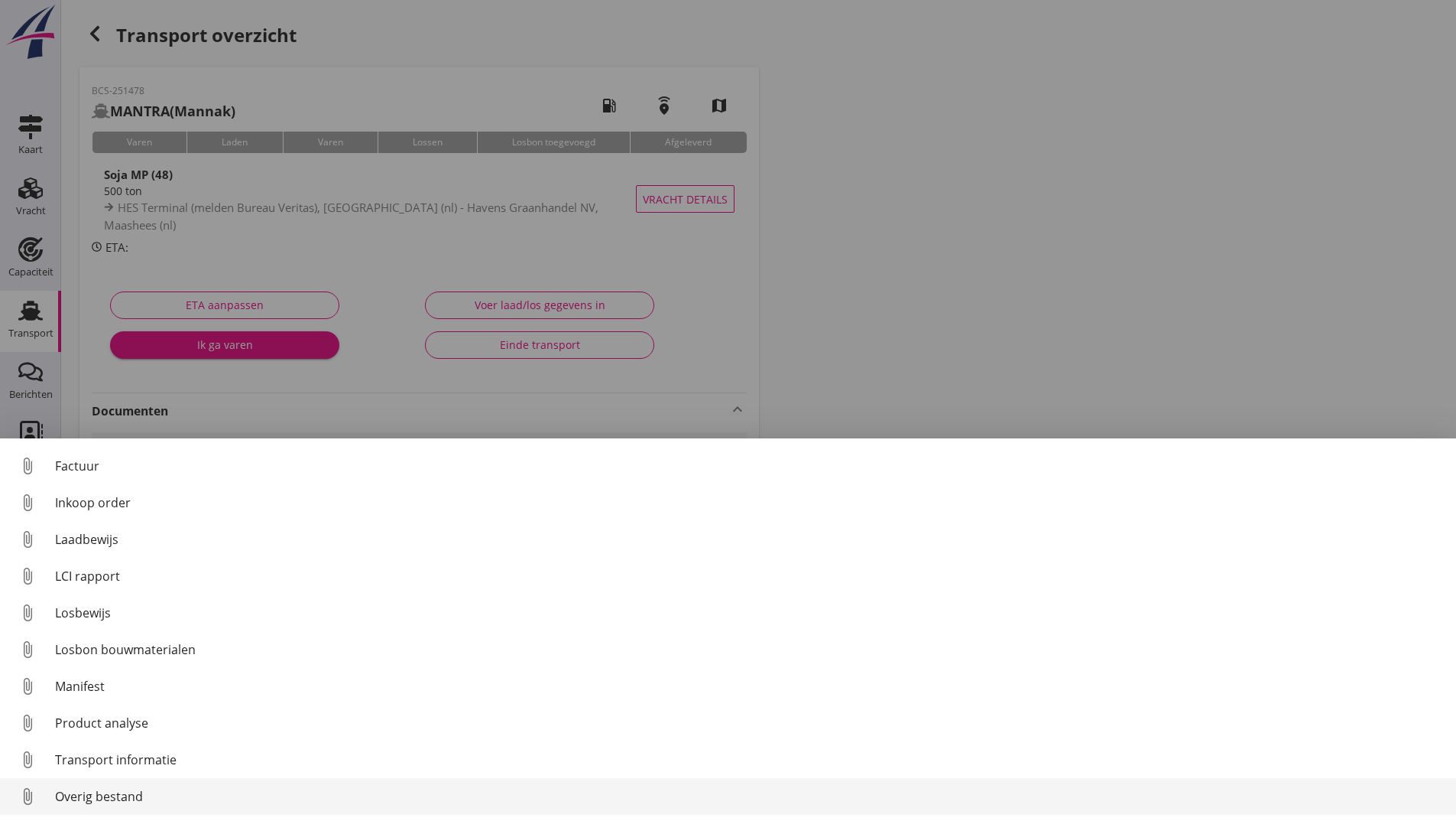
click at [129, 802] on div "Overig bestand" at bounding box center [750, 796] width 1389 height 18
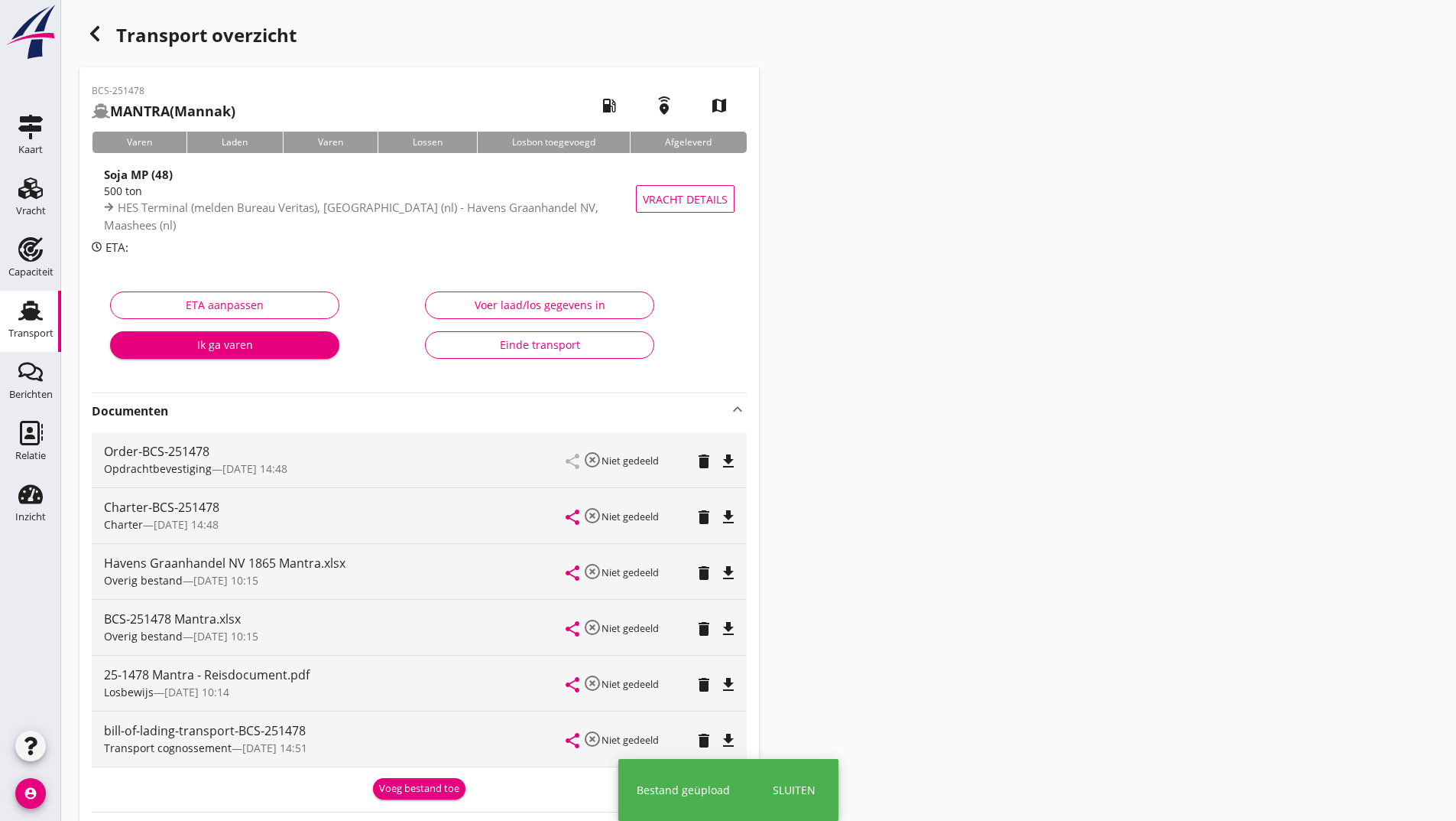
click at [412, 786] on div "Voeg bestand toe" at bounding box center [420, 788] width 80 height 15
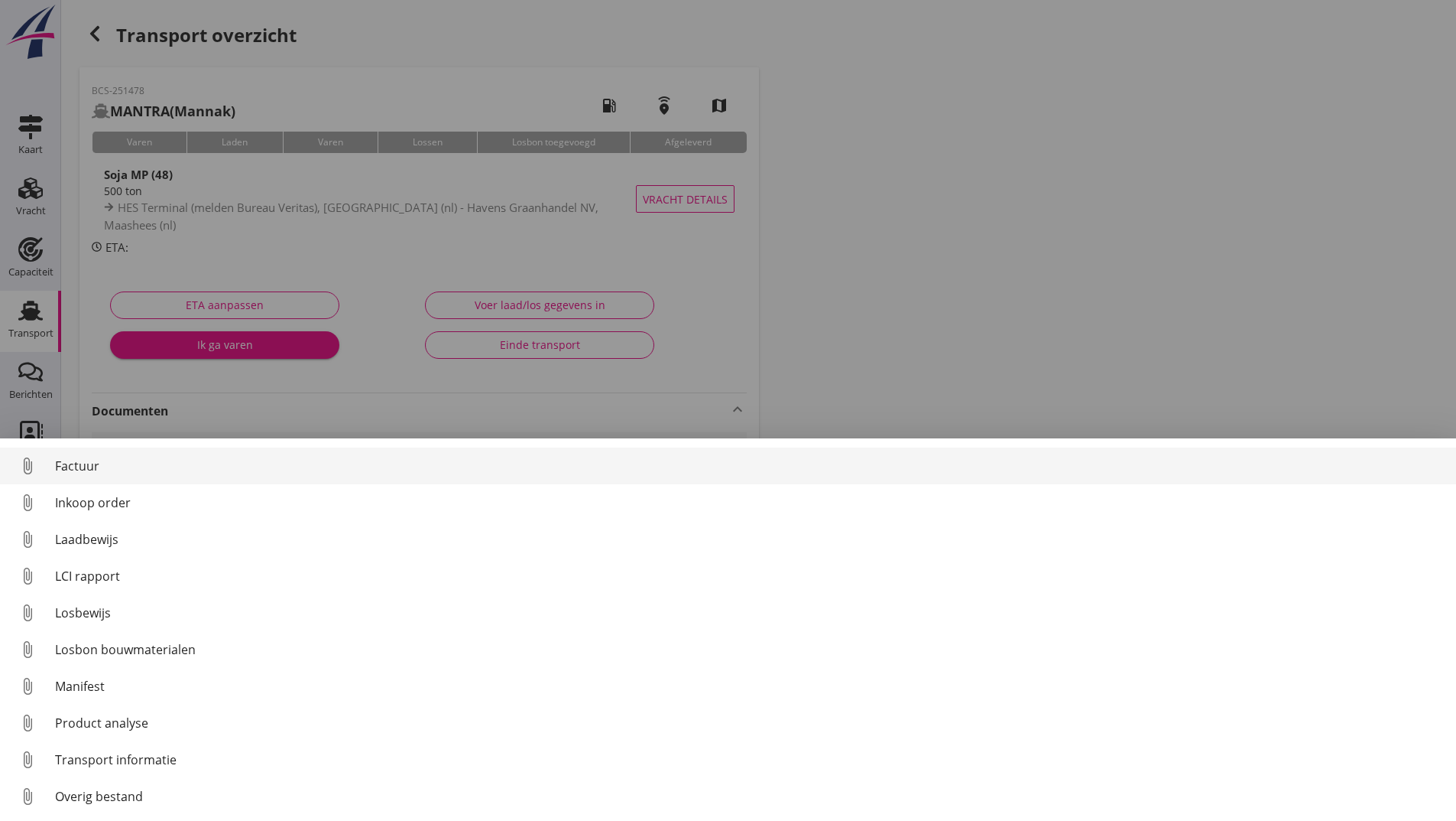
click at [94, 469] on div "Factuur" at bounding box center [750, 466] width 1389 height 18
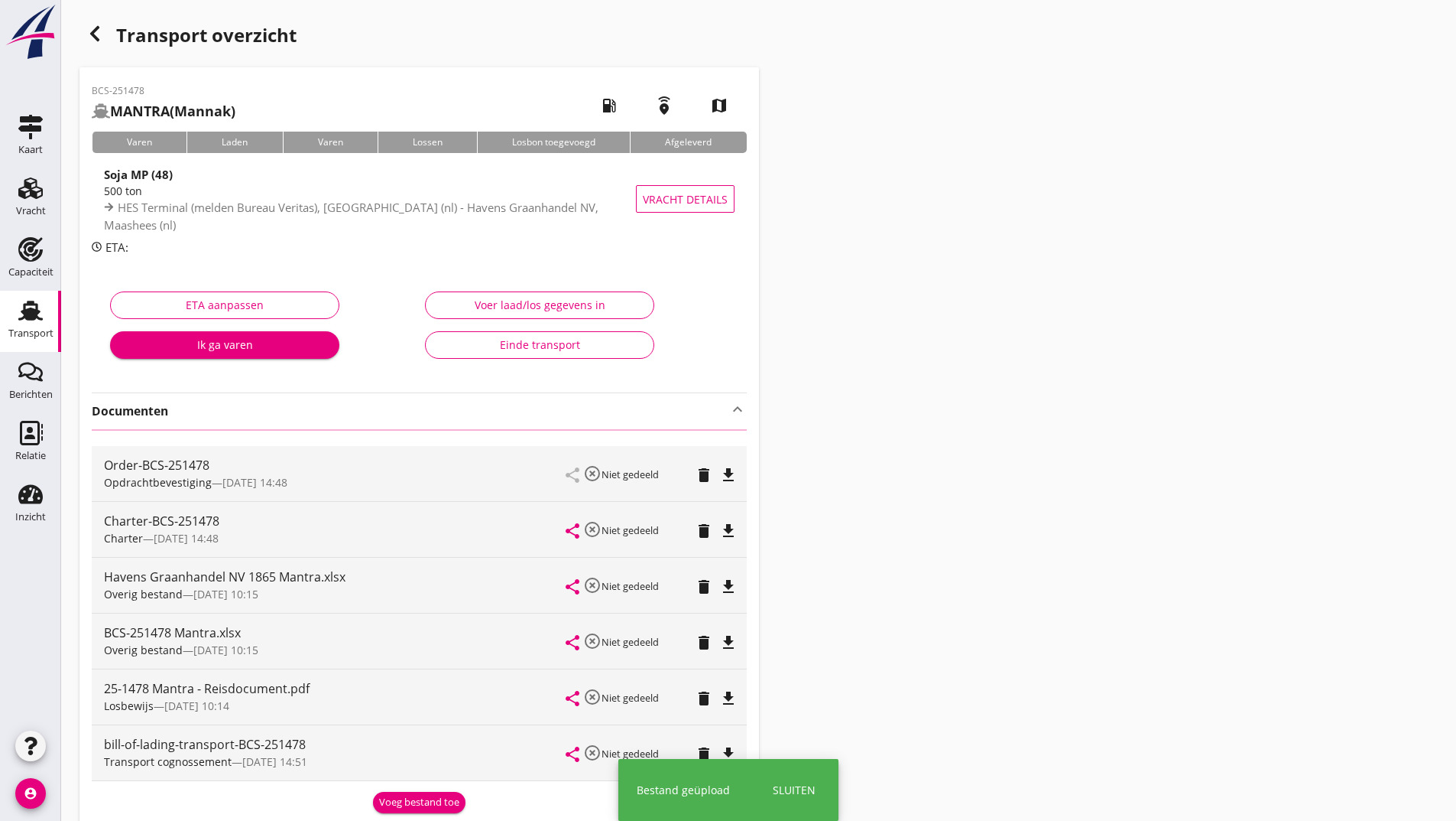
click at [94, 37] on use "button" at bounding box center [95, 33] width 9 height 15
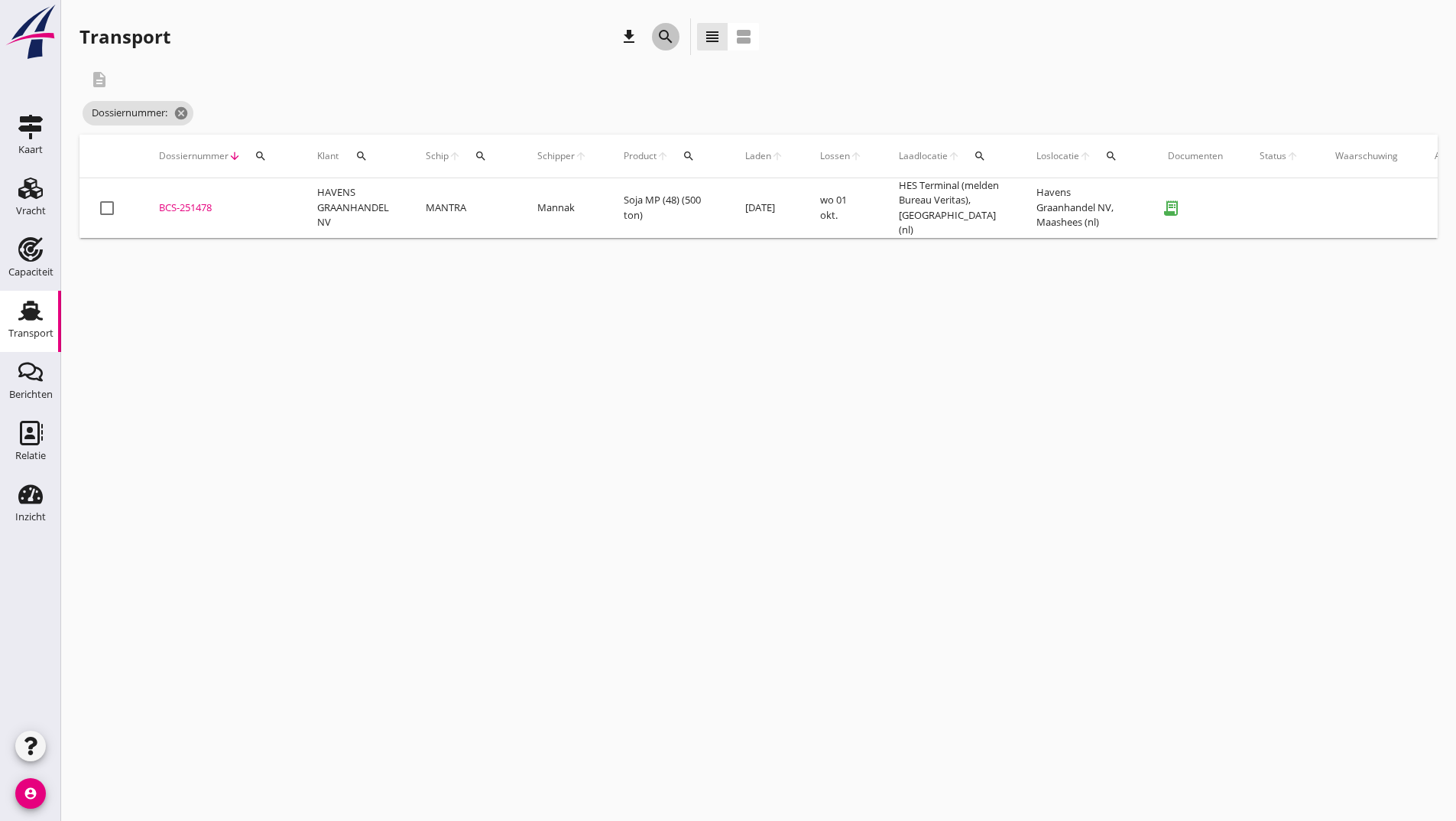
click at [666, 31] on icon "search" at bounding box center [665, 36] width 18 height 18
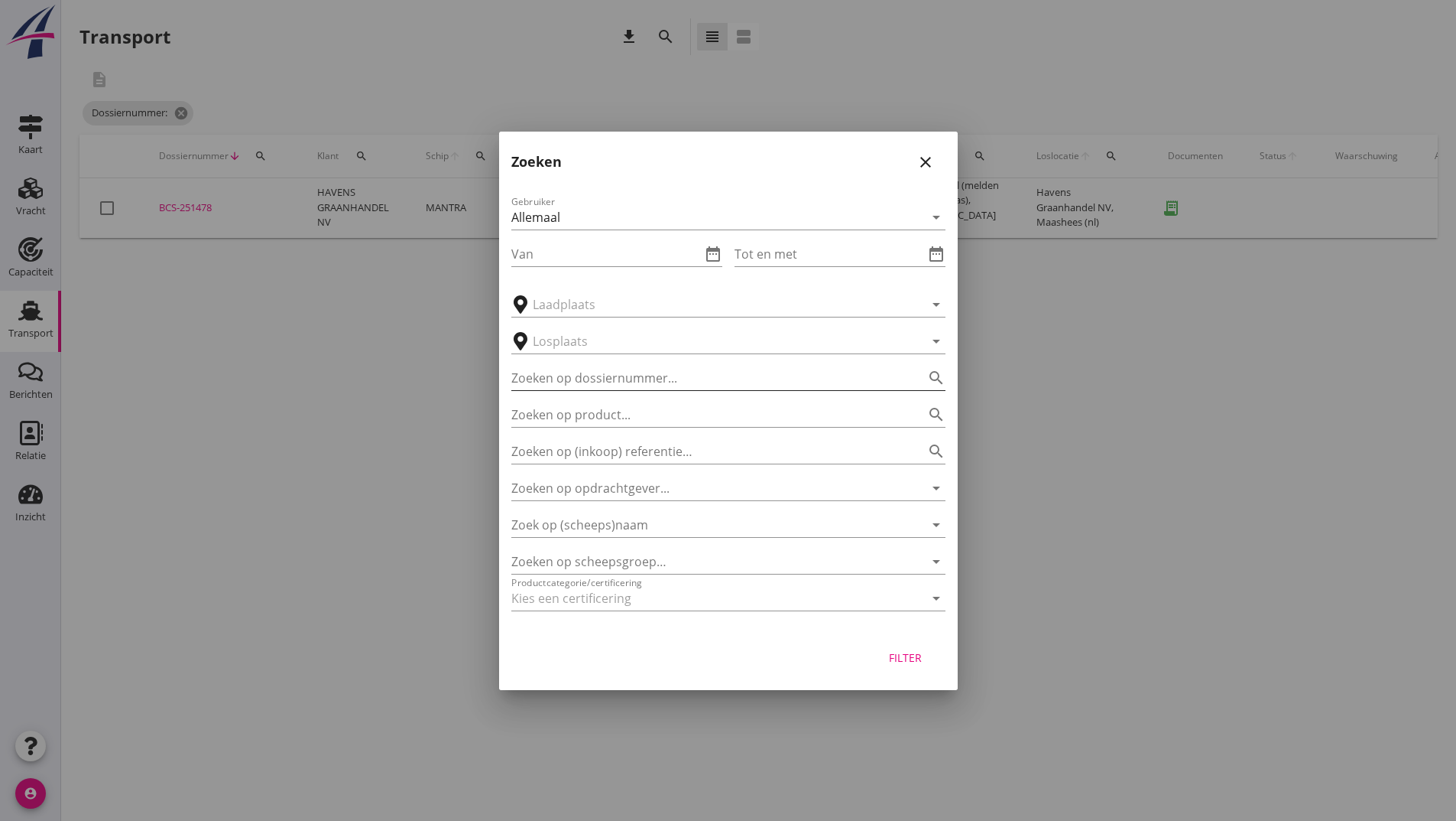
click at [603, 383] on input "Zoeken op dossiernummer..." at bounding box center [706, 377] width 391 height 24
type input "251485"
click at [924, 648] on button "Filter" at bounding box center [906, 657] width 67 height 28
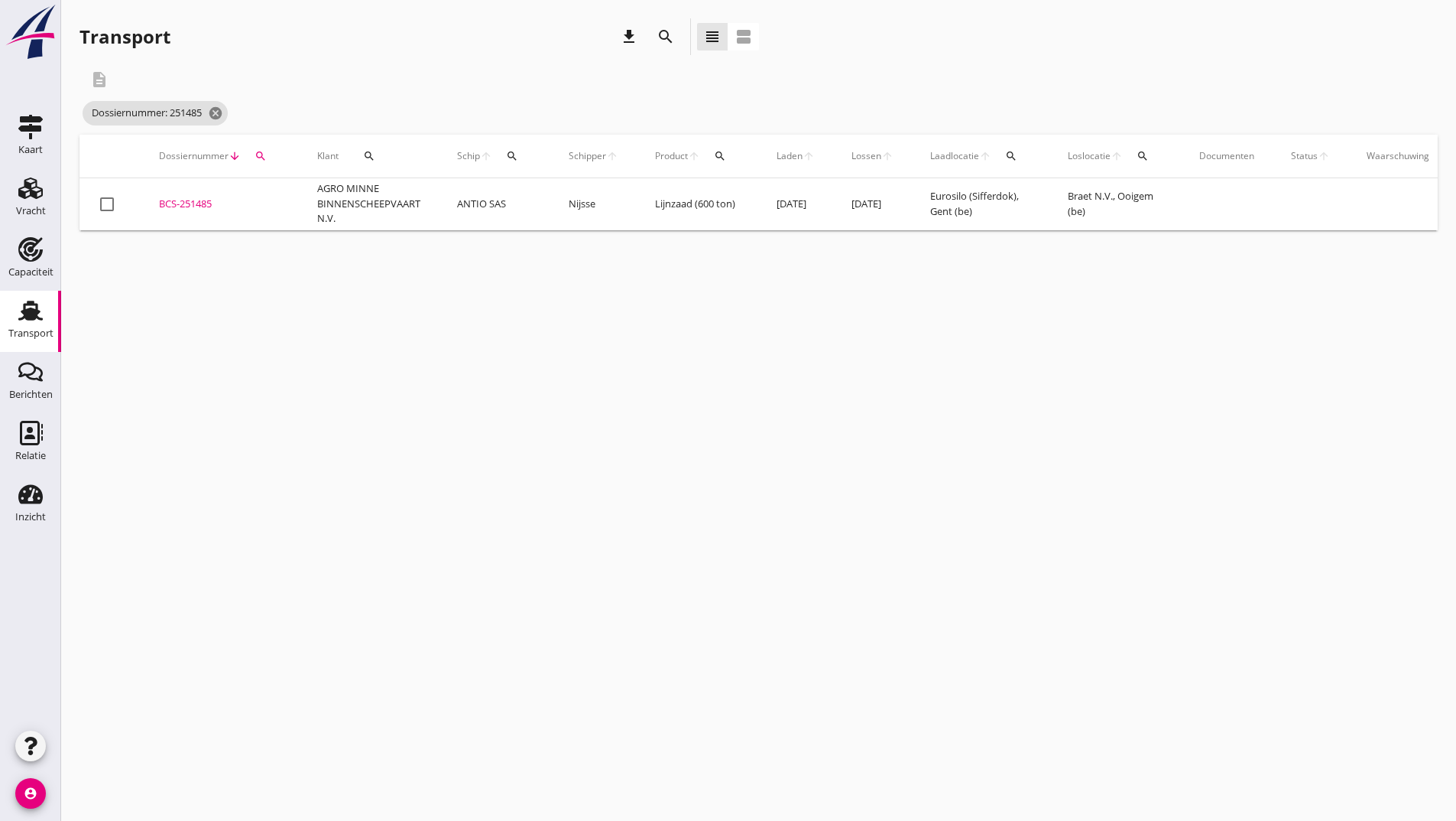
click at [190, 206] on div "BCS-251485" at bounding box center [220, 203] width 121 height 15
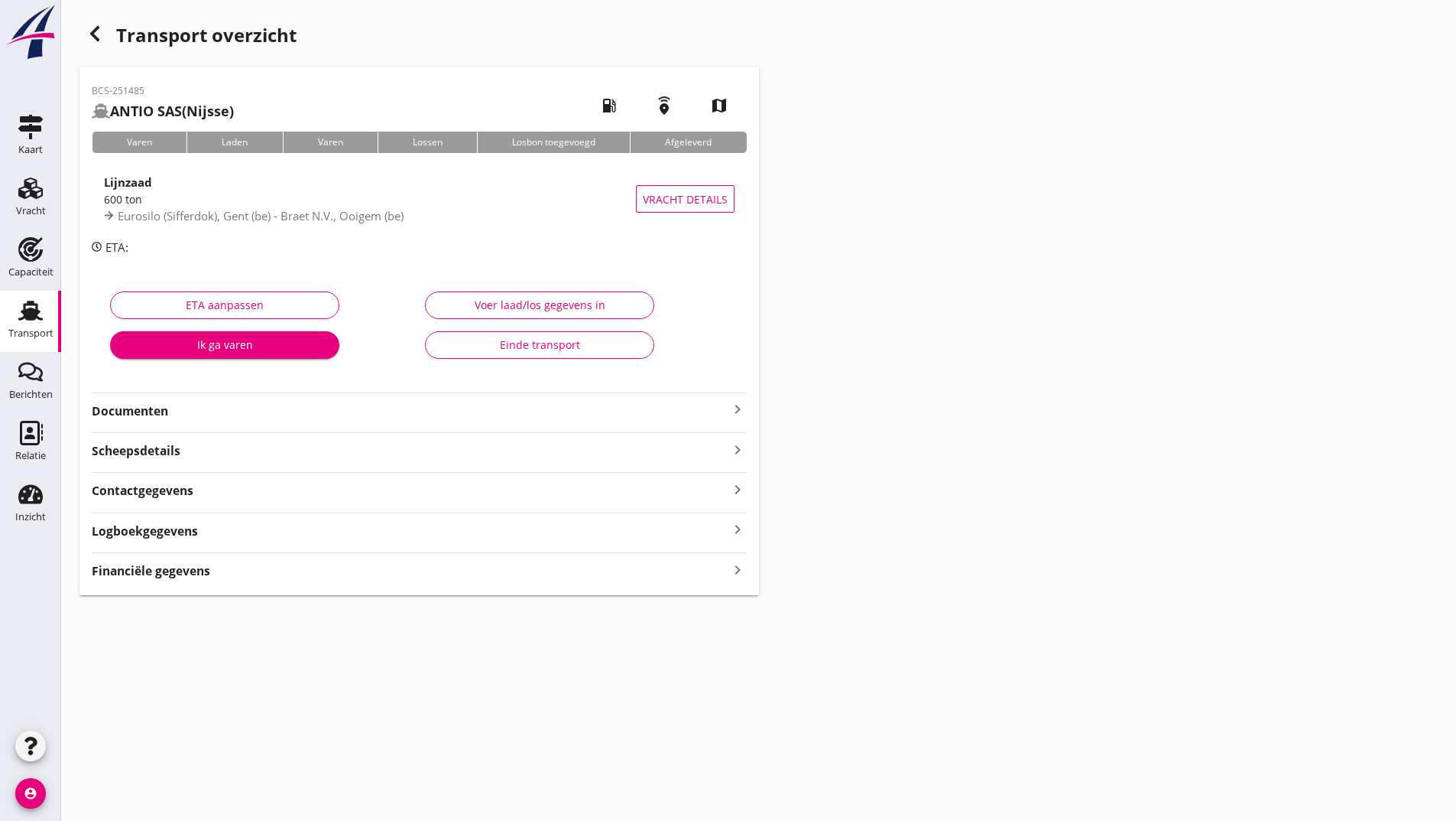
click at [160, 414] on strong "Documenten" at bounding box center [409, 411] width 637 height 17
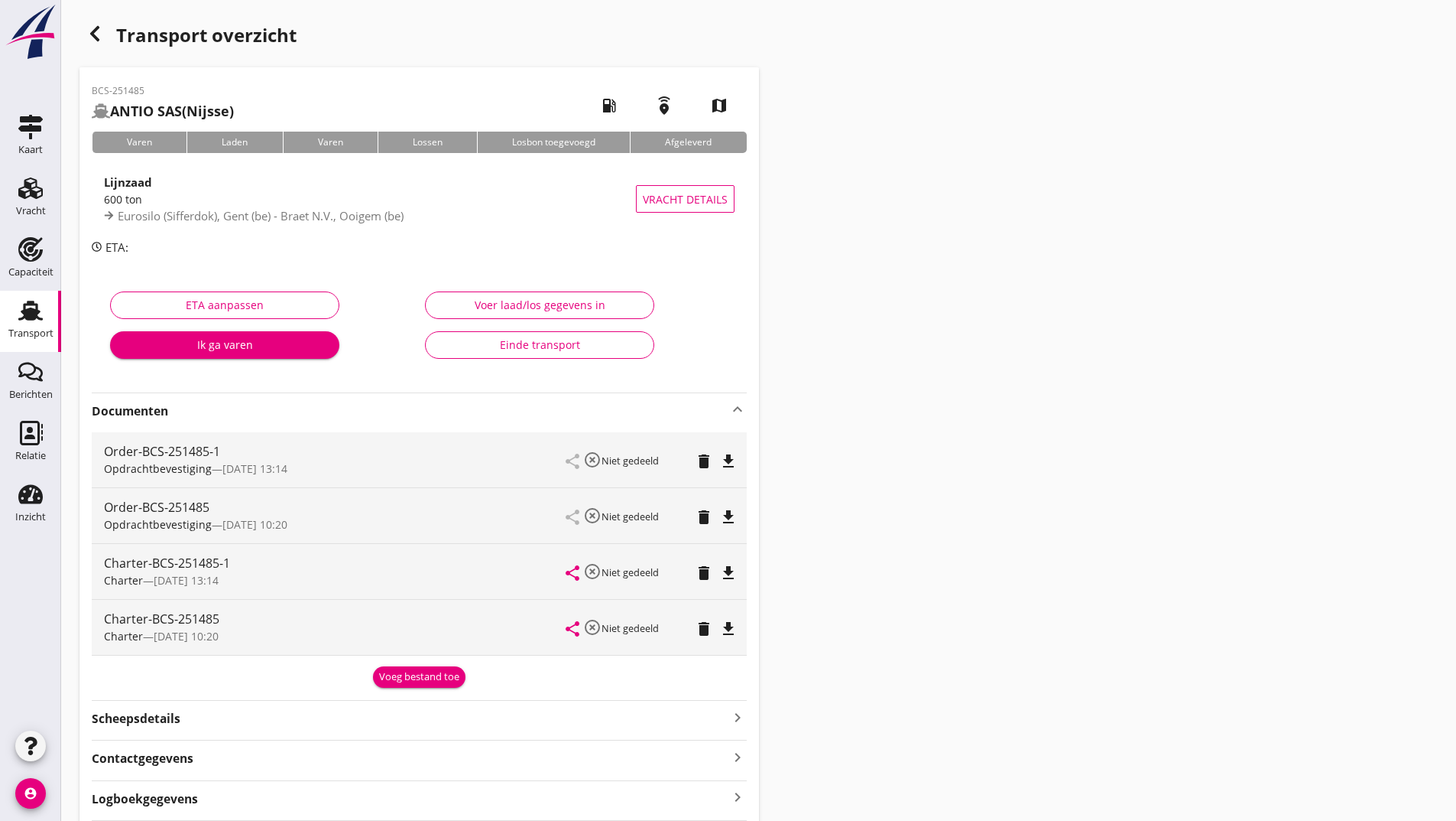
click at [406, 684] on div "Voeg bestand toe" at bounding box center [420, 676] width 80 height 15
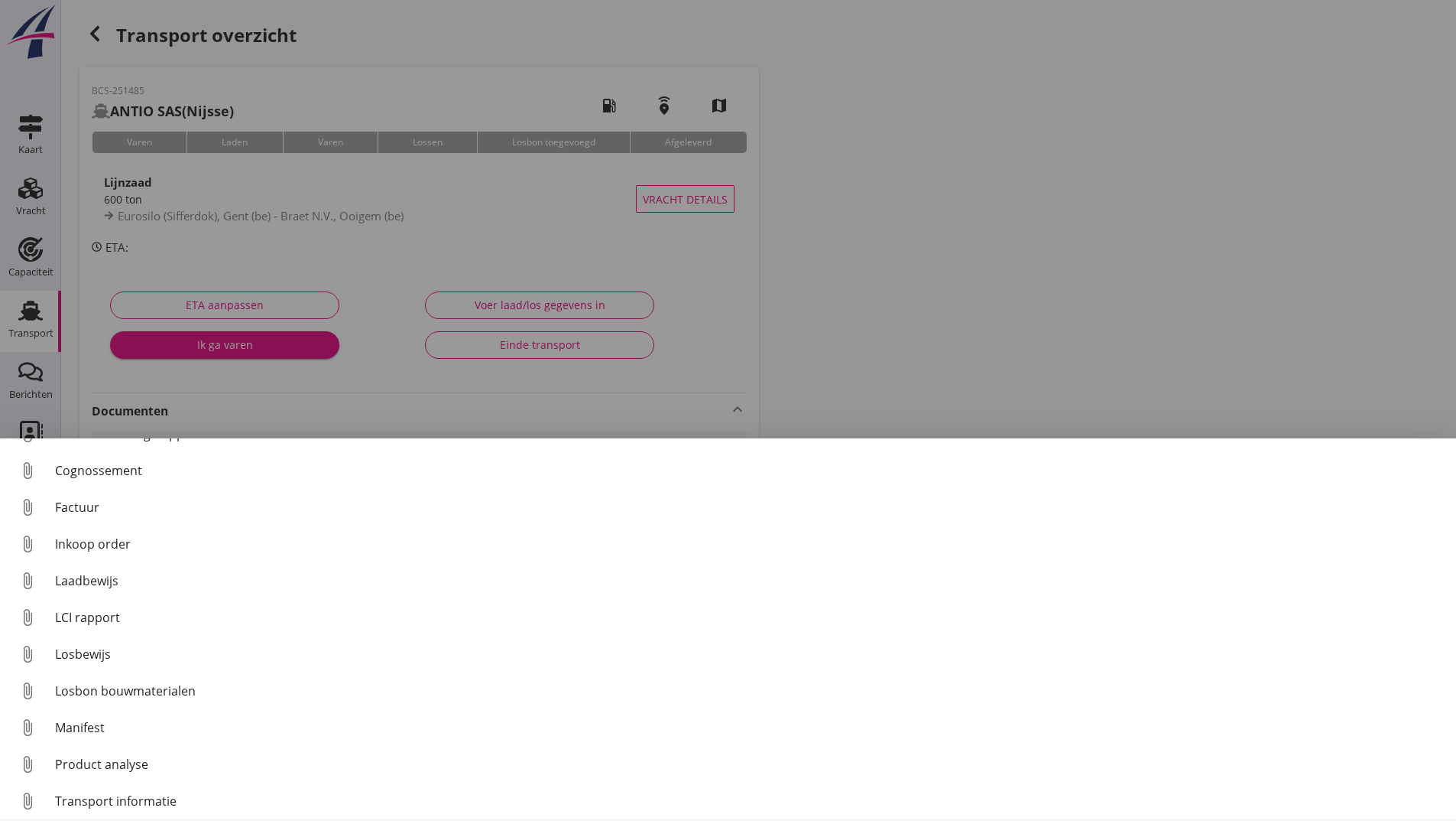
scroll to position [107, 0]
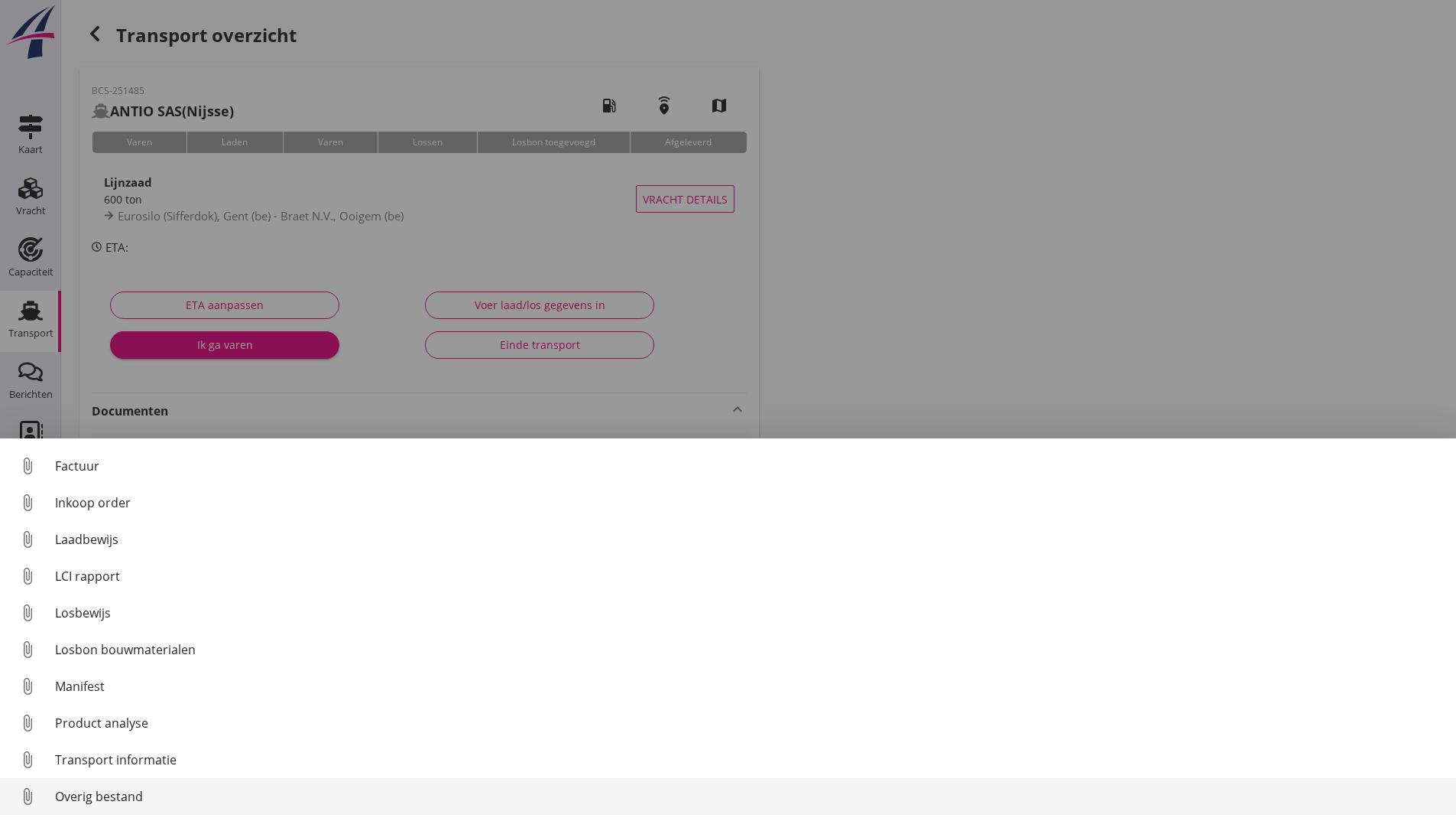
click at [135, 802] on div "Overig bestand" at bounding box center [750, 796] width 1389 height 18
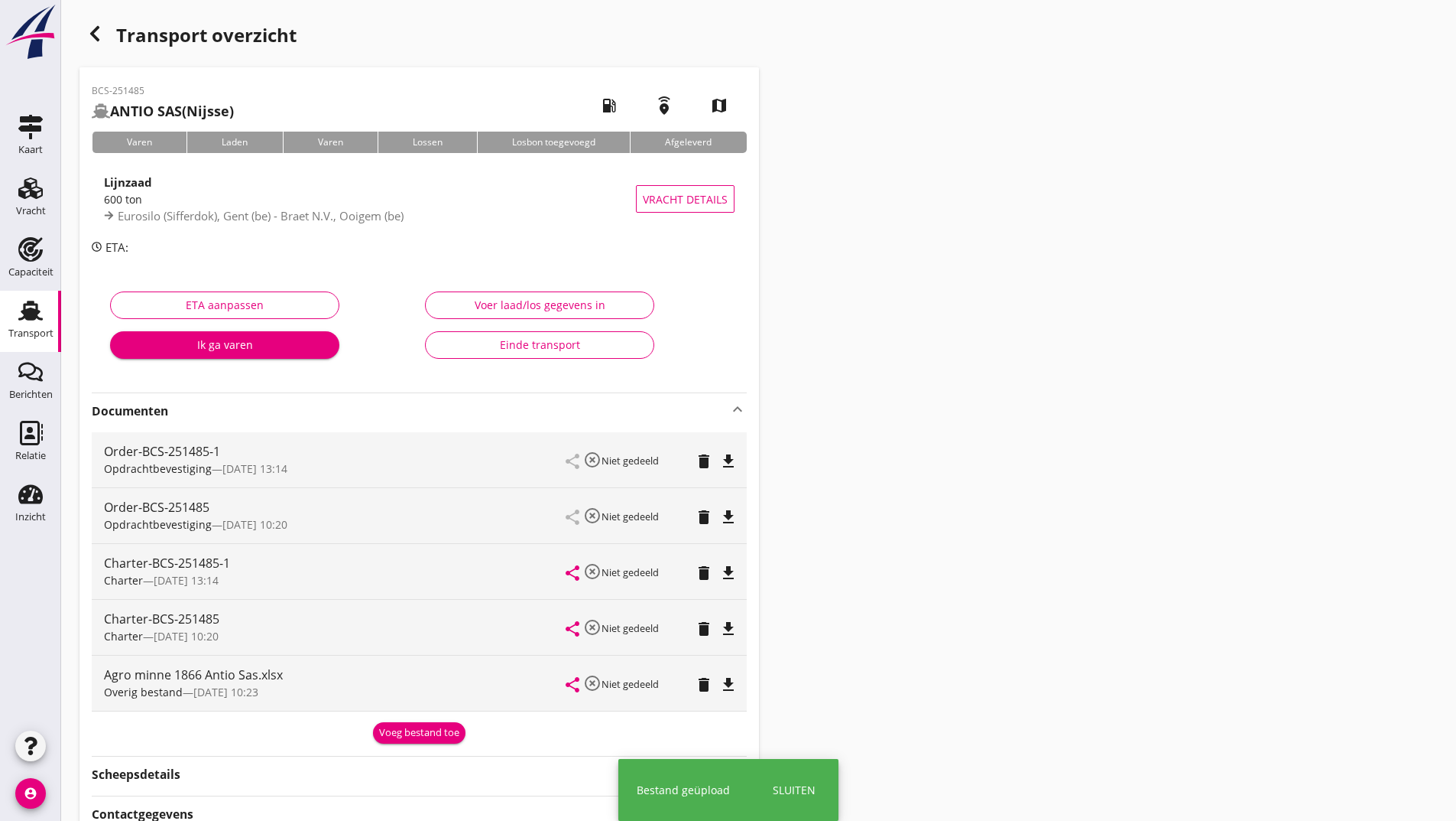
click at [401, 734] on div "Voeg bestand toe" at bounding box center [420, 732] width 80 height 15
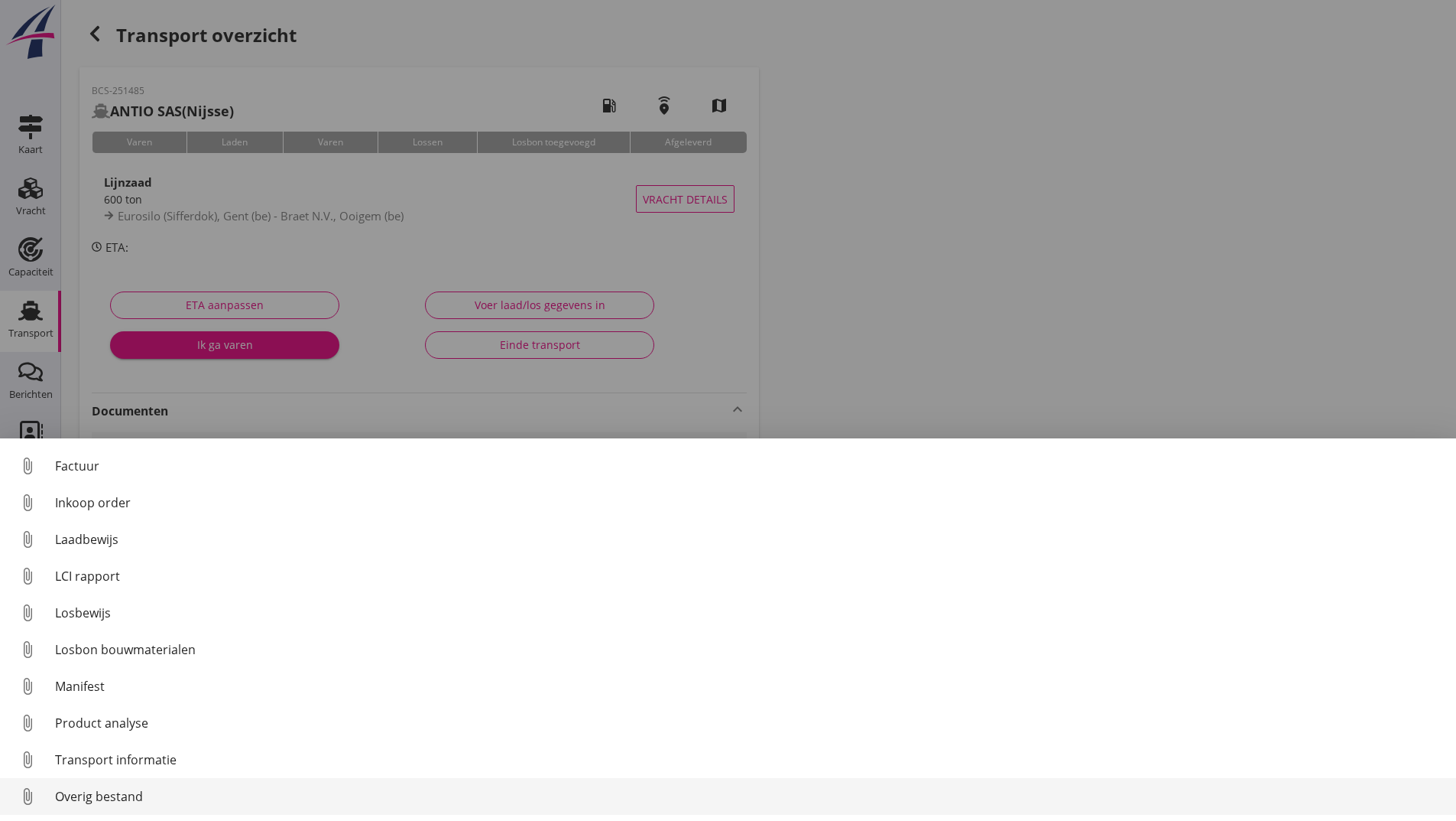
click at [137, 795] on div "Overig bestand" at bounding box center [750, 796] width 1389 height 18
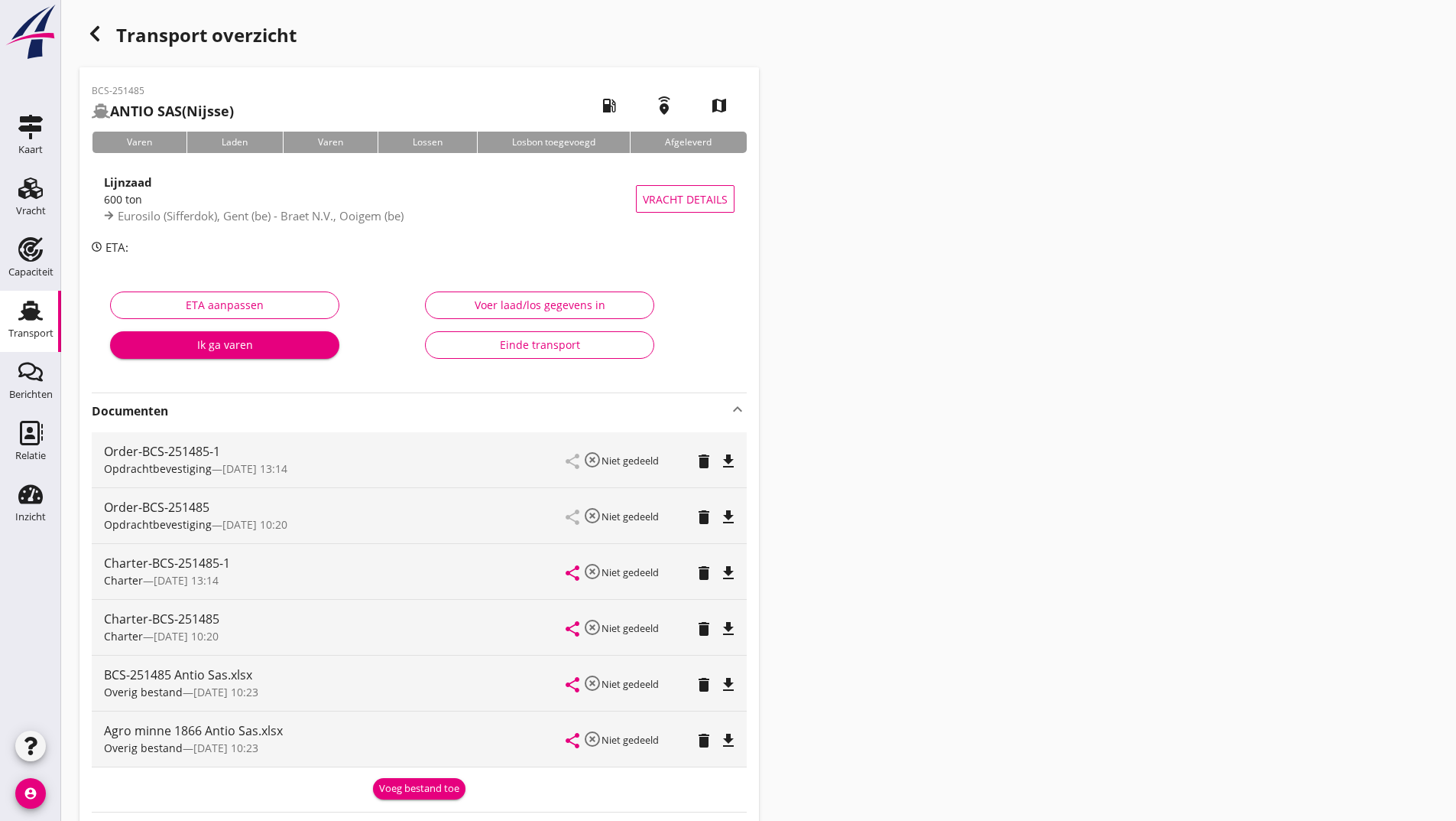
click at [399, 790] on div "Voeg bestand toe" at bounding box center [420, 788] width 80 height 15
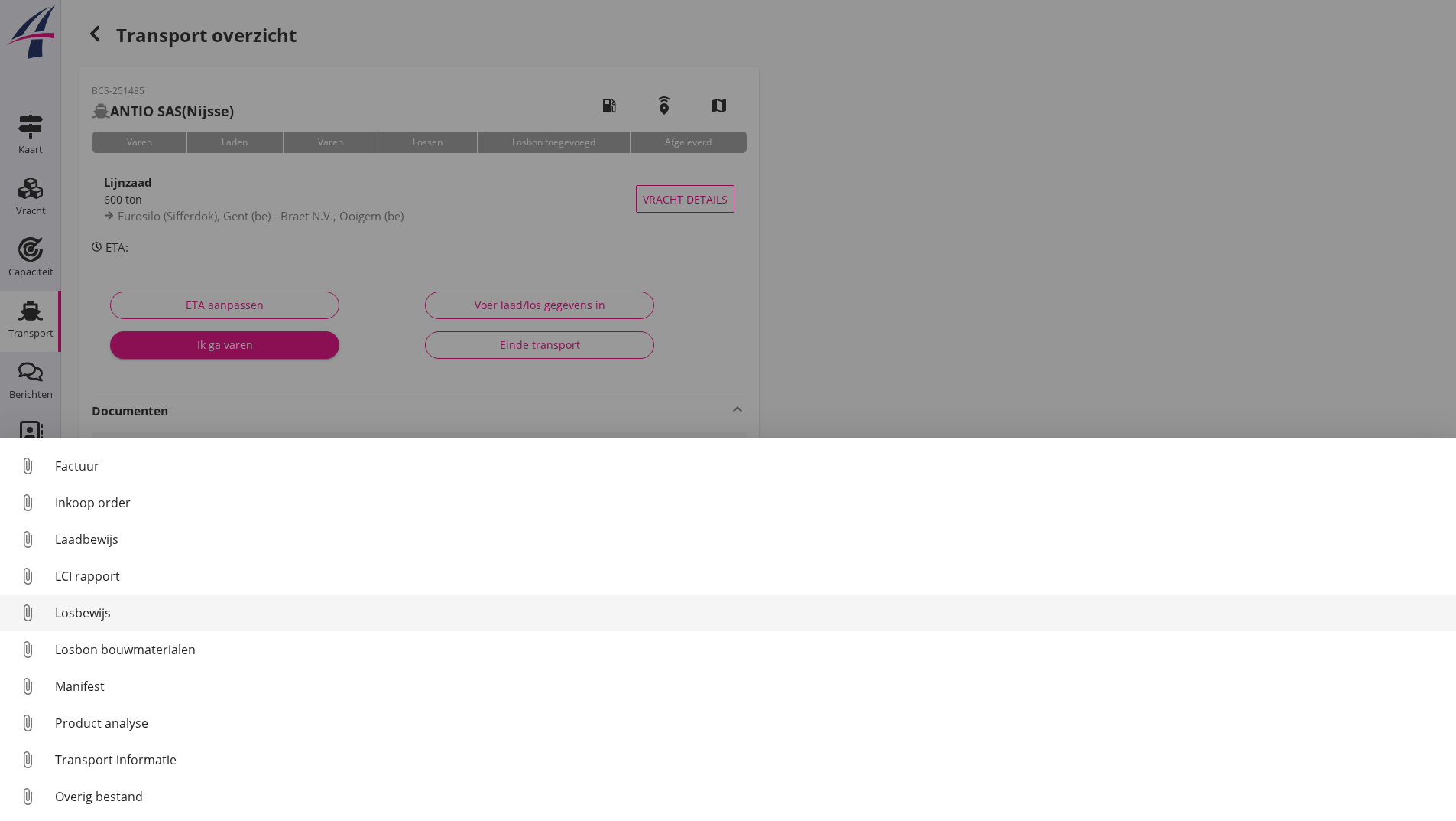
click at [98, 613] on div "Losbewijs" at bounding box center [750, 612] width 1389 height 18
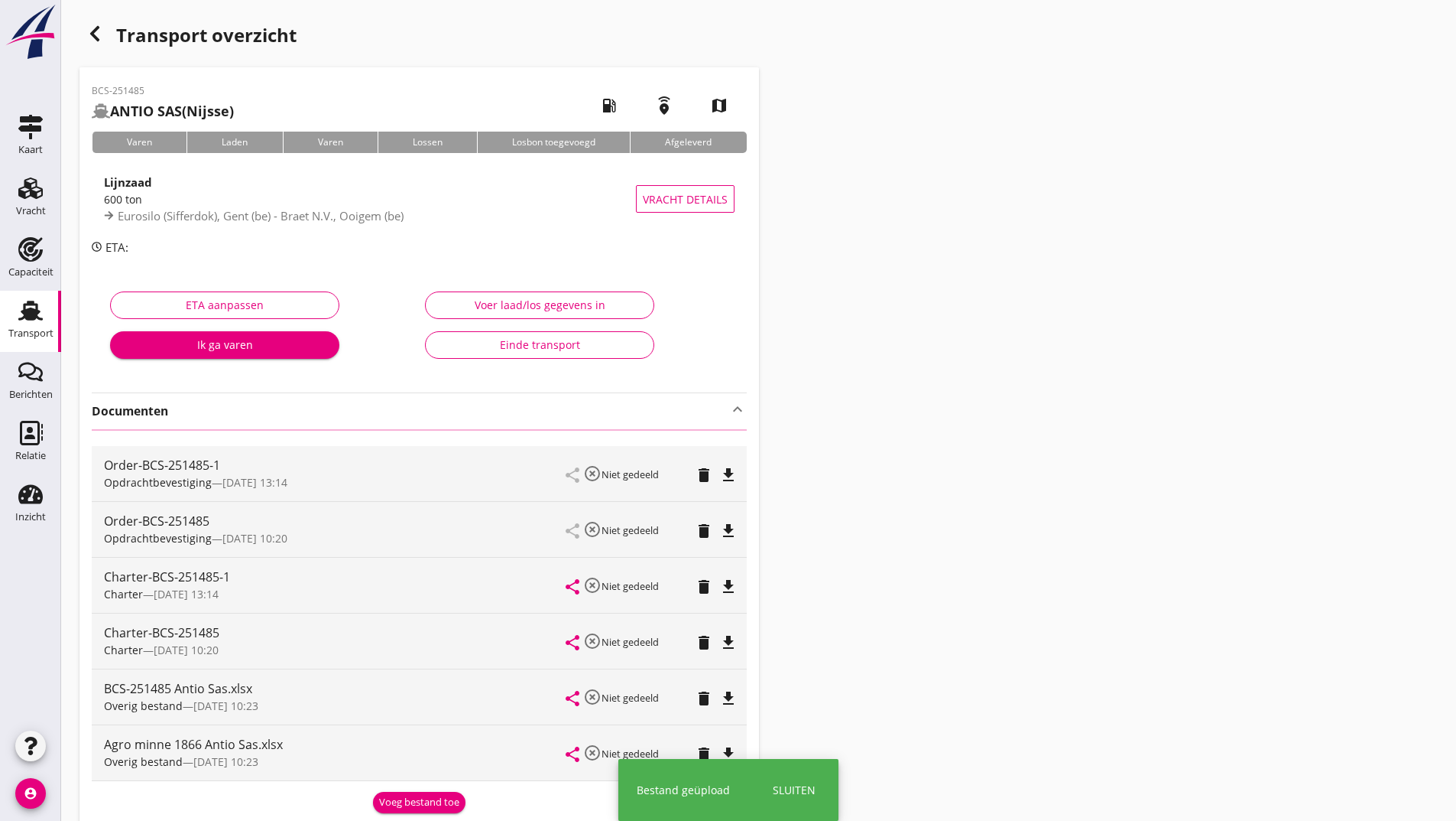
scroll to position [222, 0]
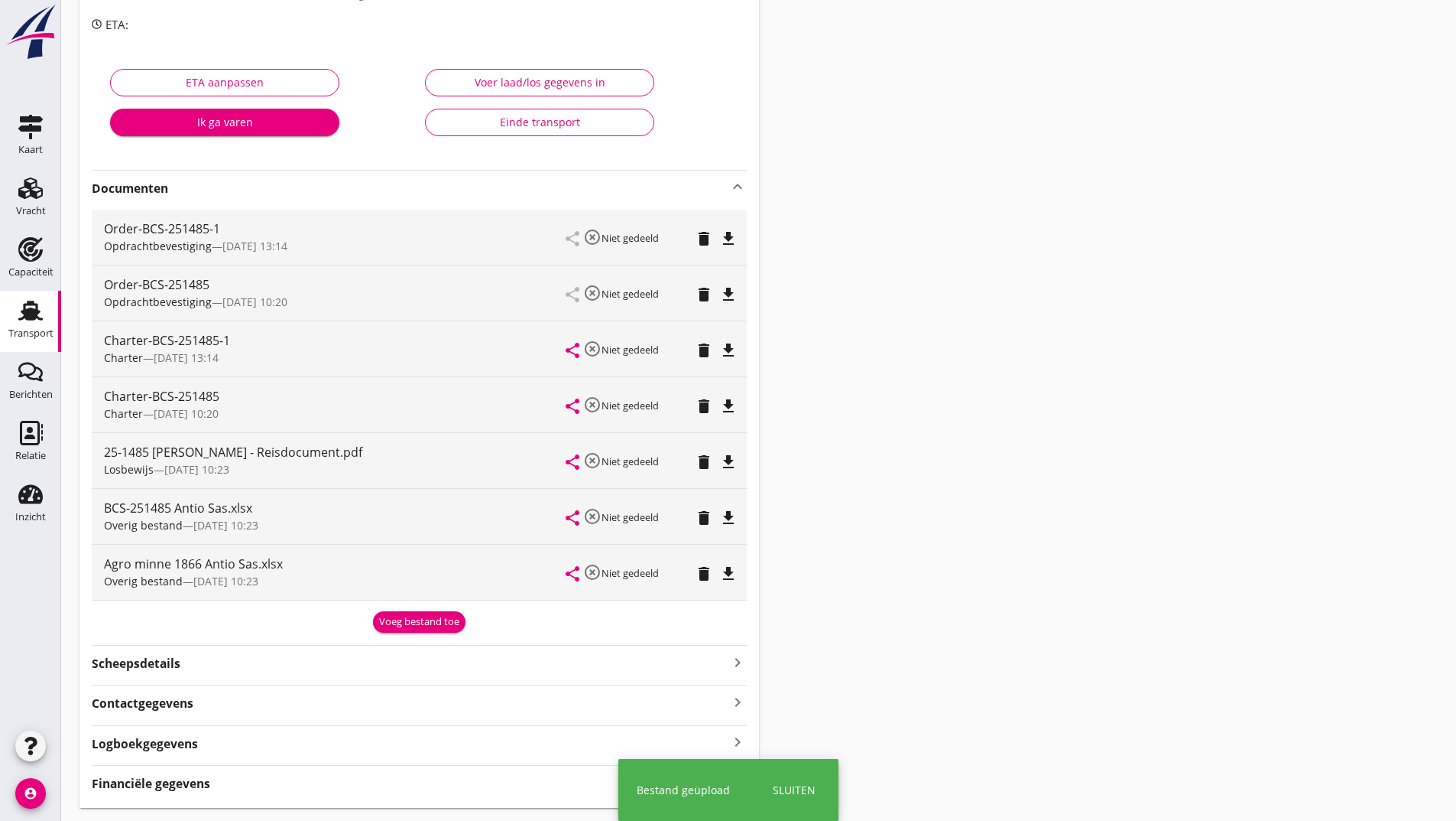
click at [416, 578] on div "Overig bestand — [DATE] 10:23" at bounding box center [335, 581] width 462 height 16
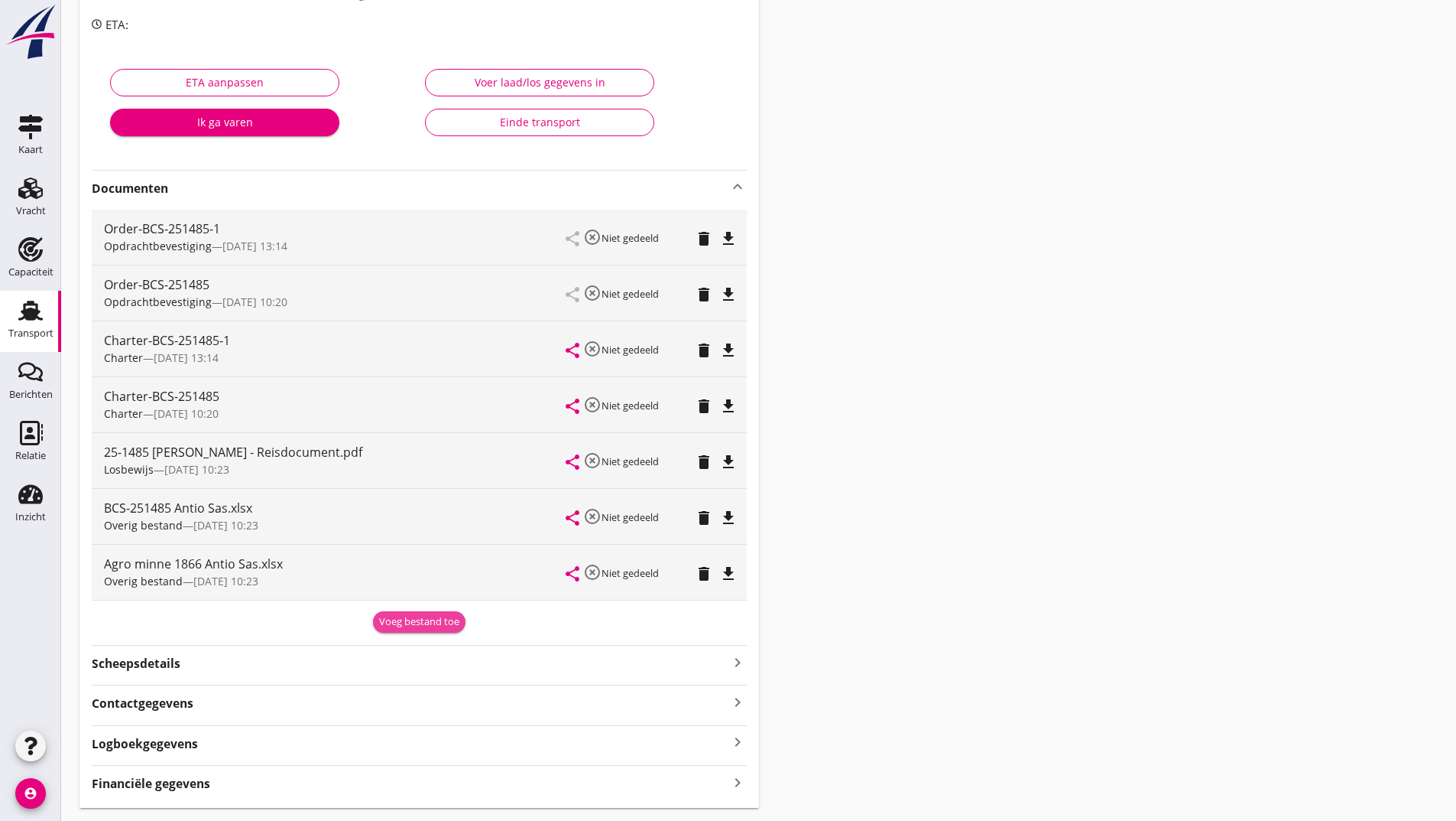
click at [393, 630] on button "Voeg bestand toe" at bounding box center [419, 622] width 92 height 21
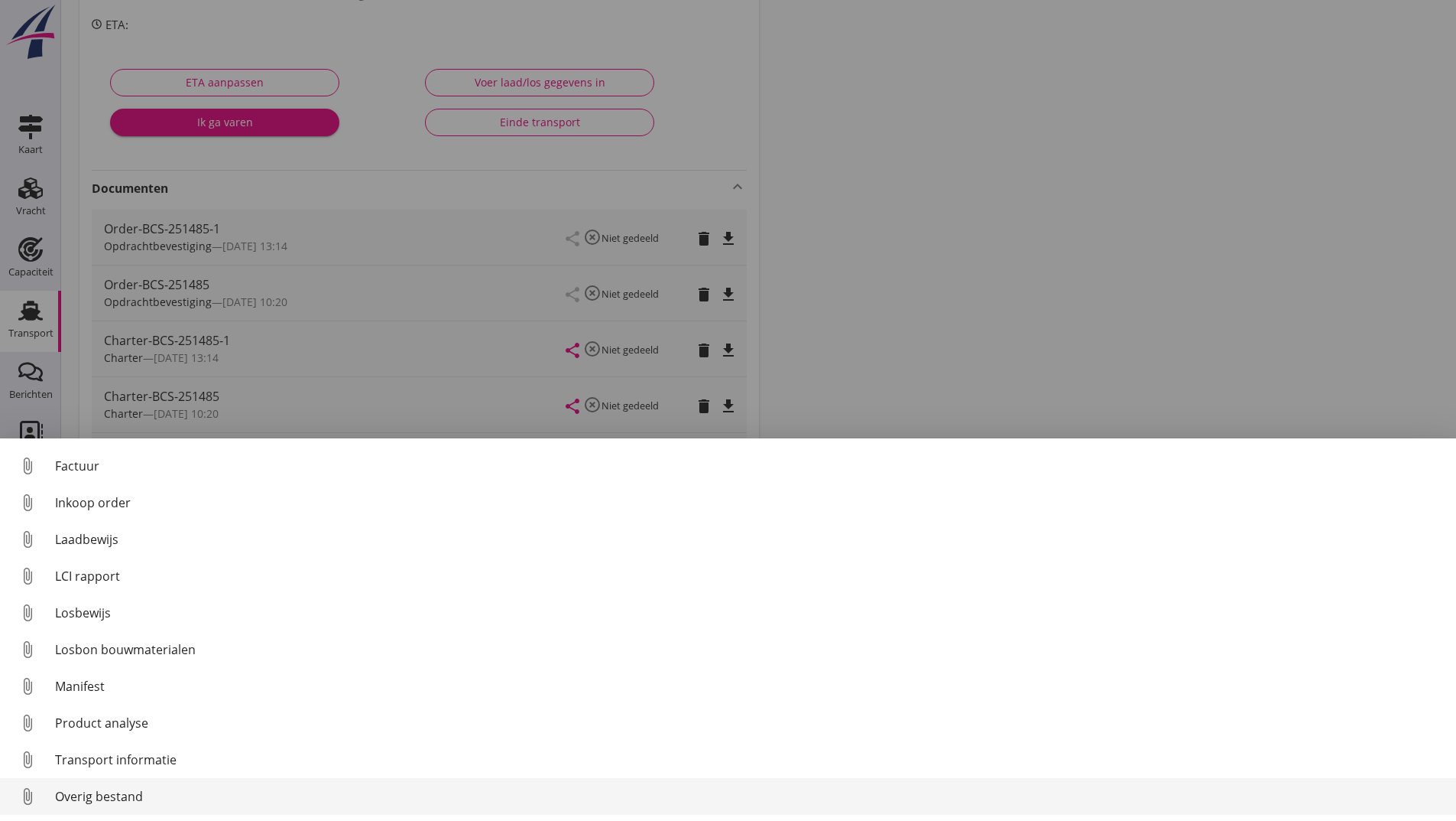
click at [130, 793] on div "Overig bestand" at bounding box center [750, 796] width 1389 height 18
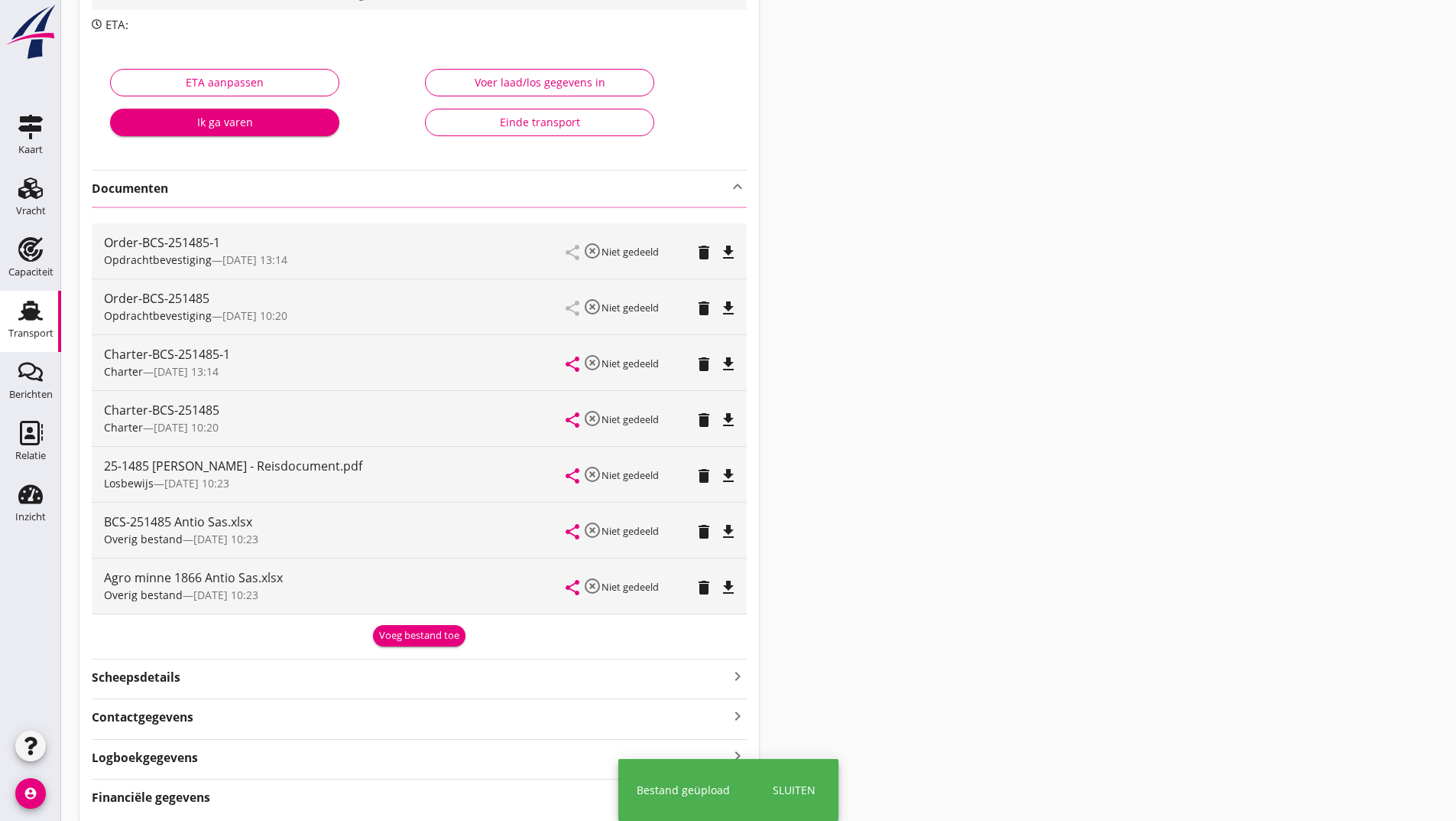
scroll to position [0, 0]
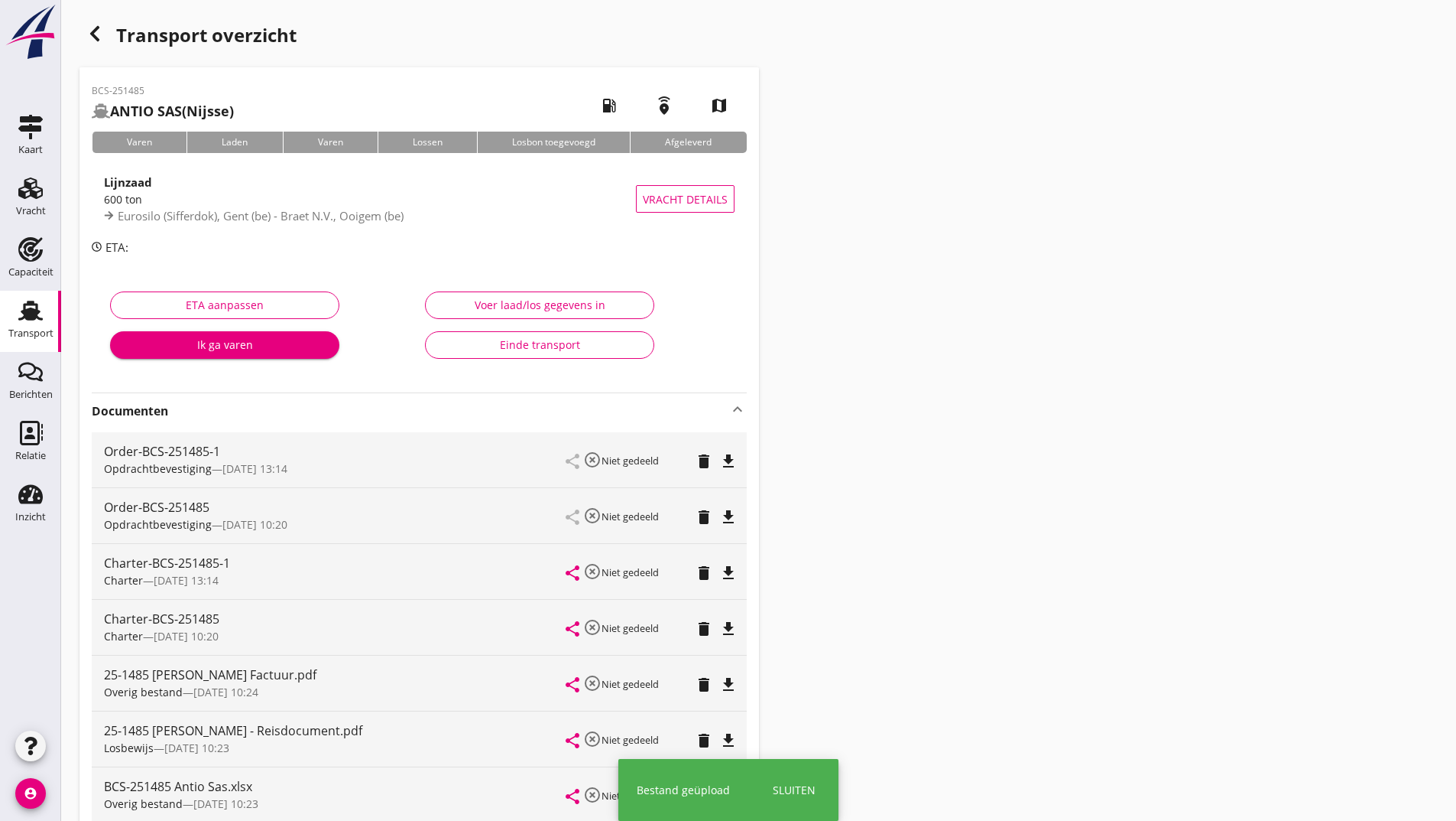
click at [92, 36] on use "button" at bounding box center [95, 33] width 9 height 15
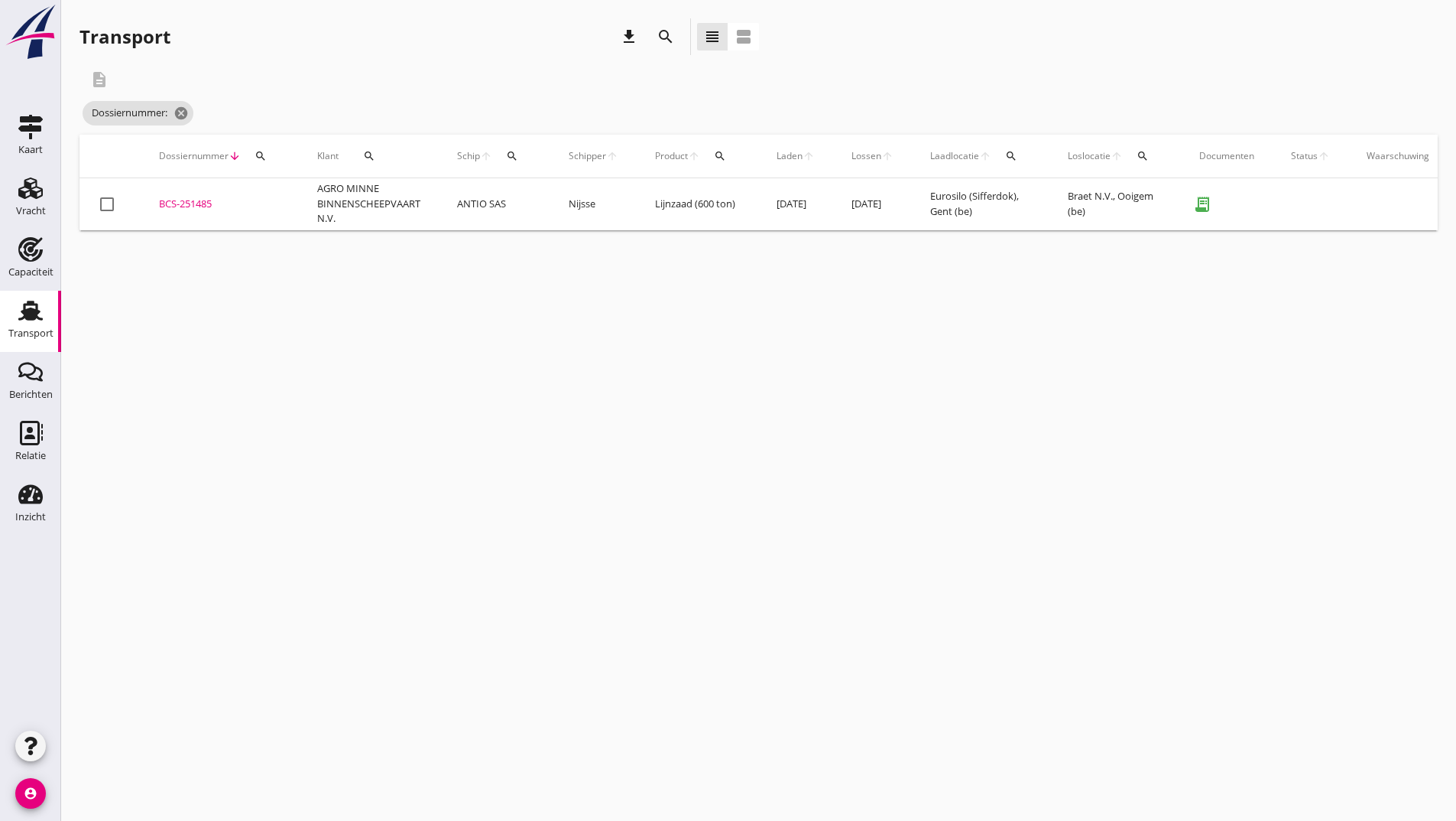
click at [662, 33] on icon "search" at bounding box center [665, 36] width 18 height 18
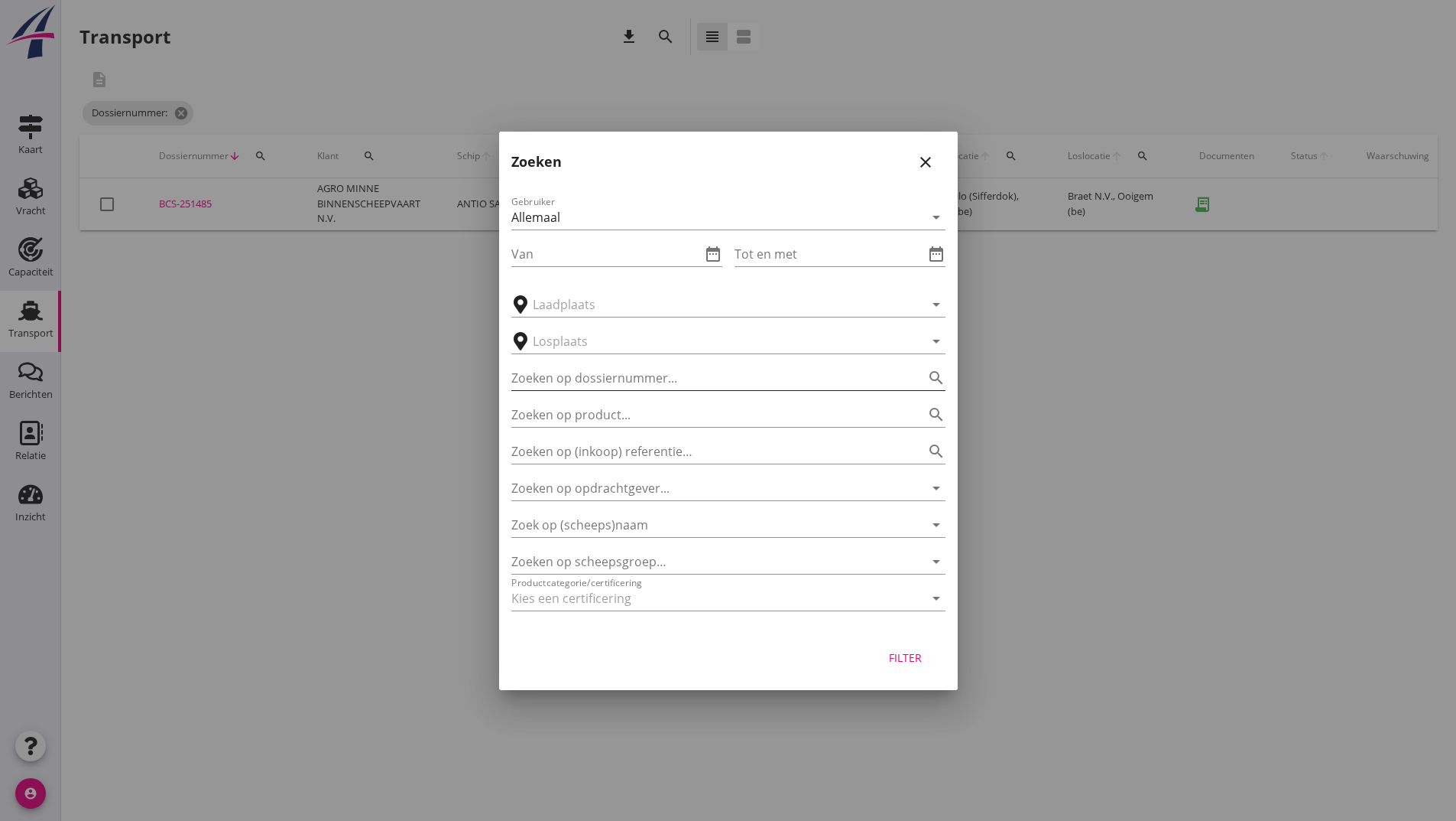
click at [571, 376] on input "Zoeken op dossiernummer..." at bounding box center [706, 377] width 391 height 24
type input "251453"
click at [902, 664] on div "Filter" at bounding box center [906, 657] width 43 height 16
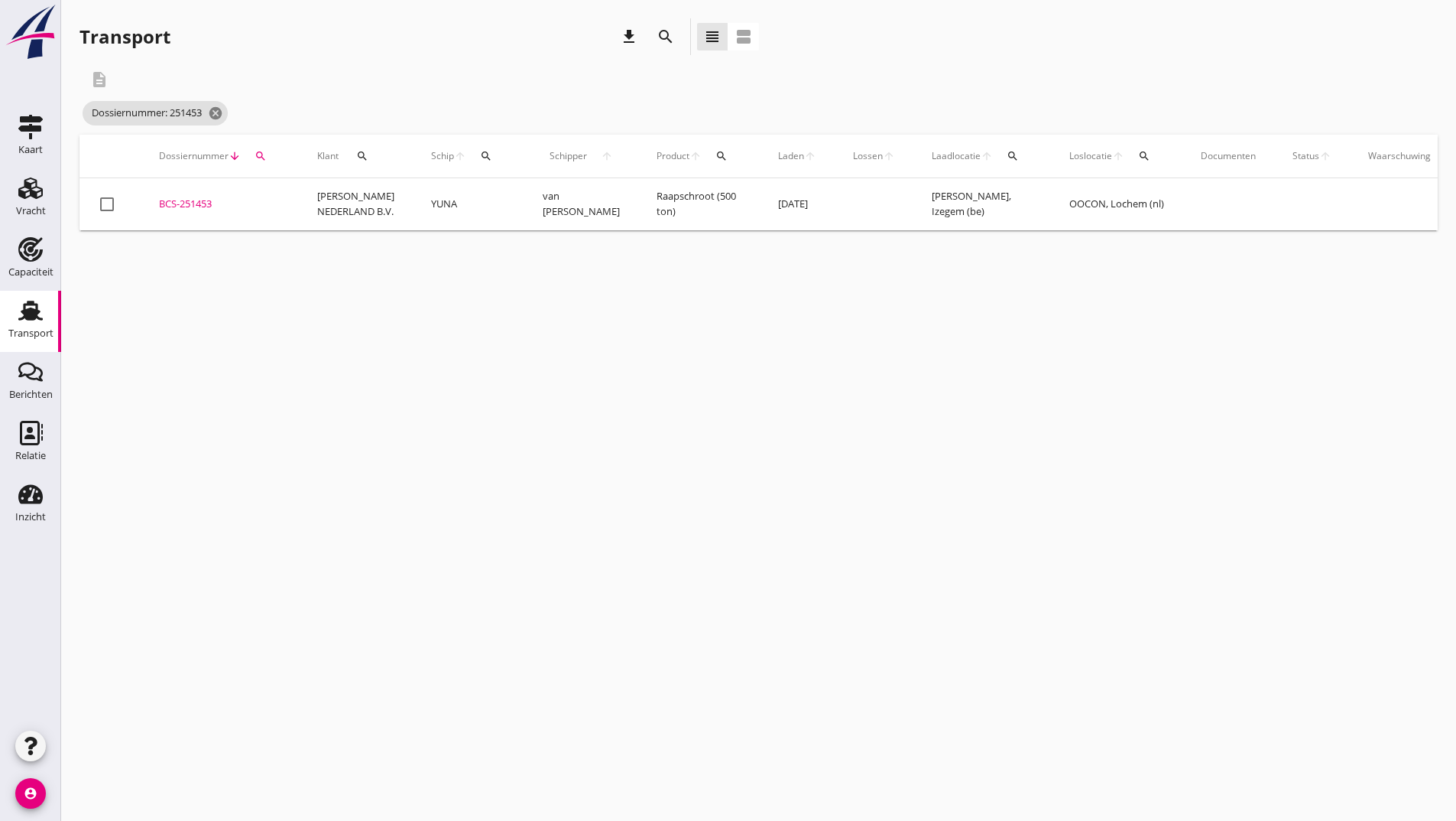
click at [206, 204] on div "BCS-251453" at bounding box center [220, 203] width 121 height 15
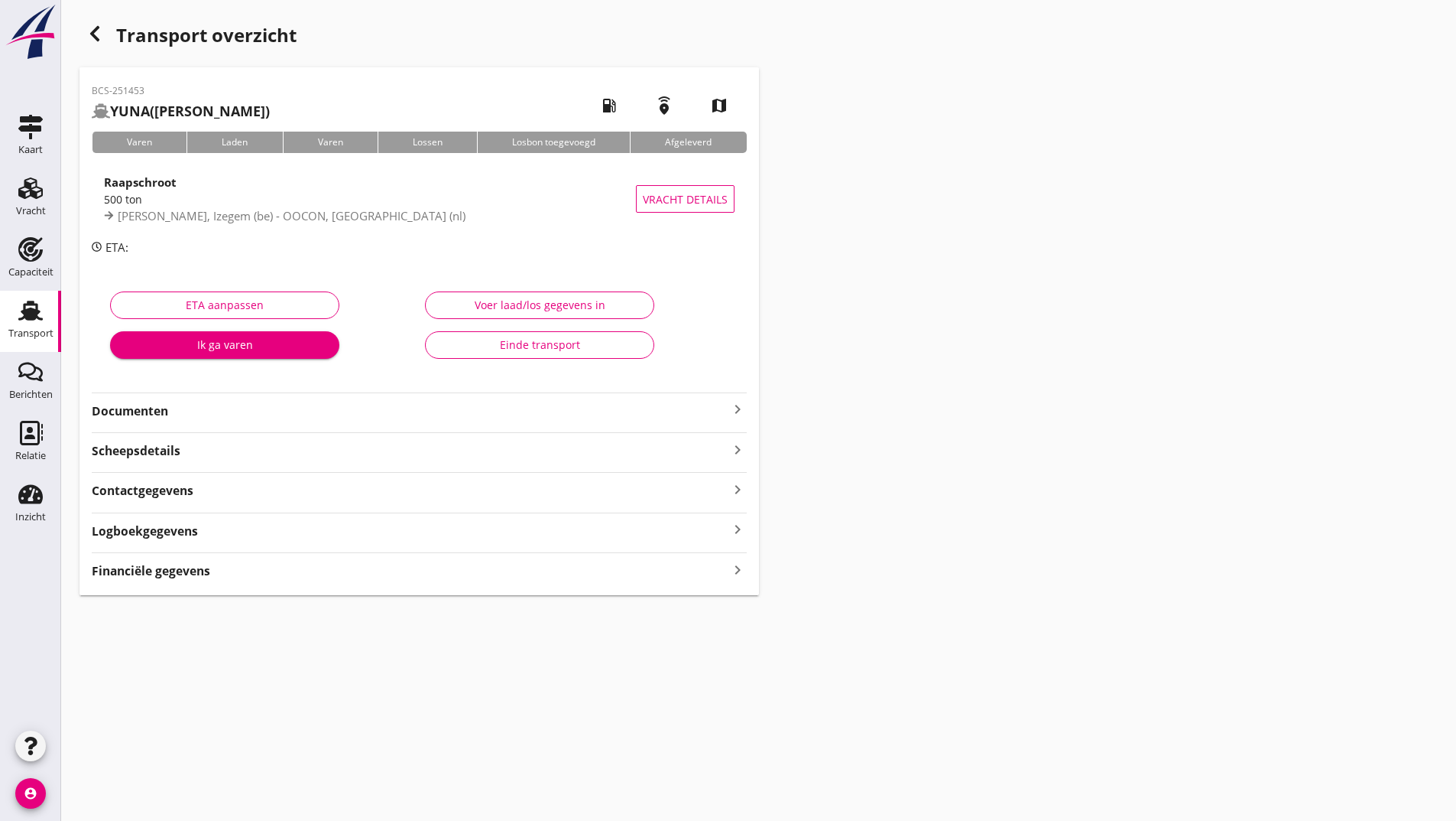
click at [164, 410] on strong "Documenten" at bounding box center [409, 411] width 637 height 17
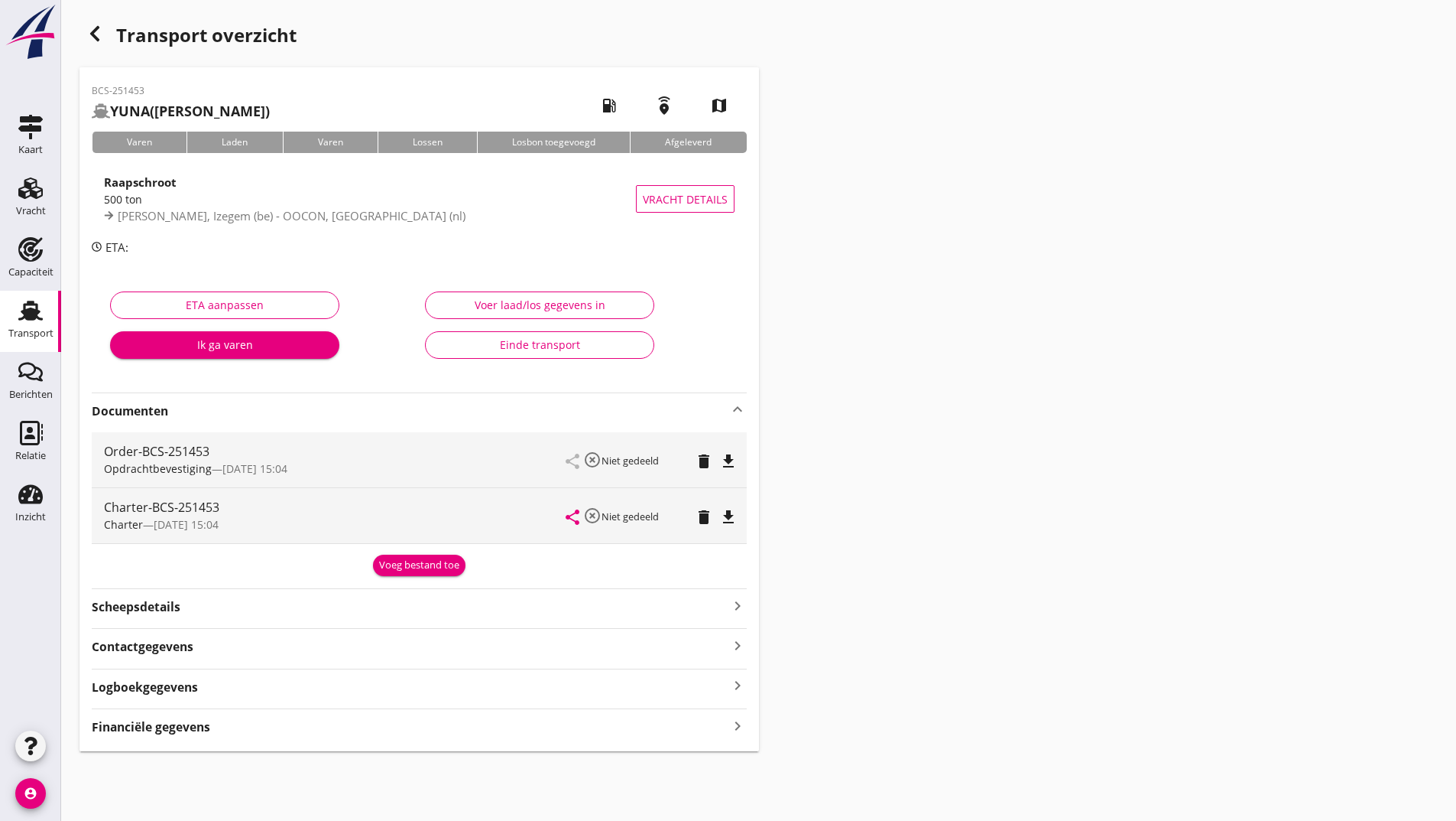
click at [410, 563] on div "Voeg bestand toe" at bounding box center [420, 565] width 80 height 15
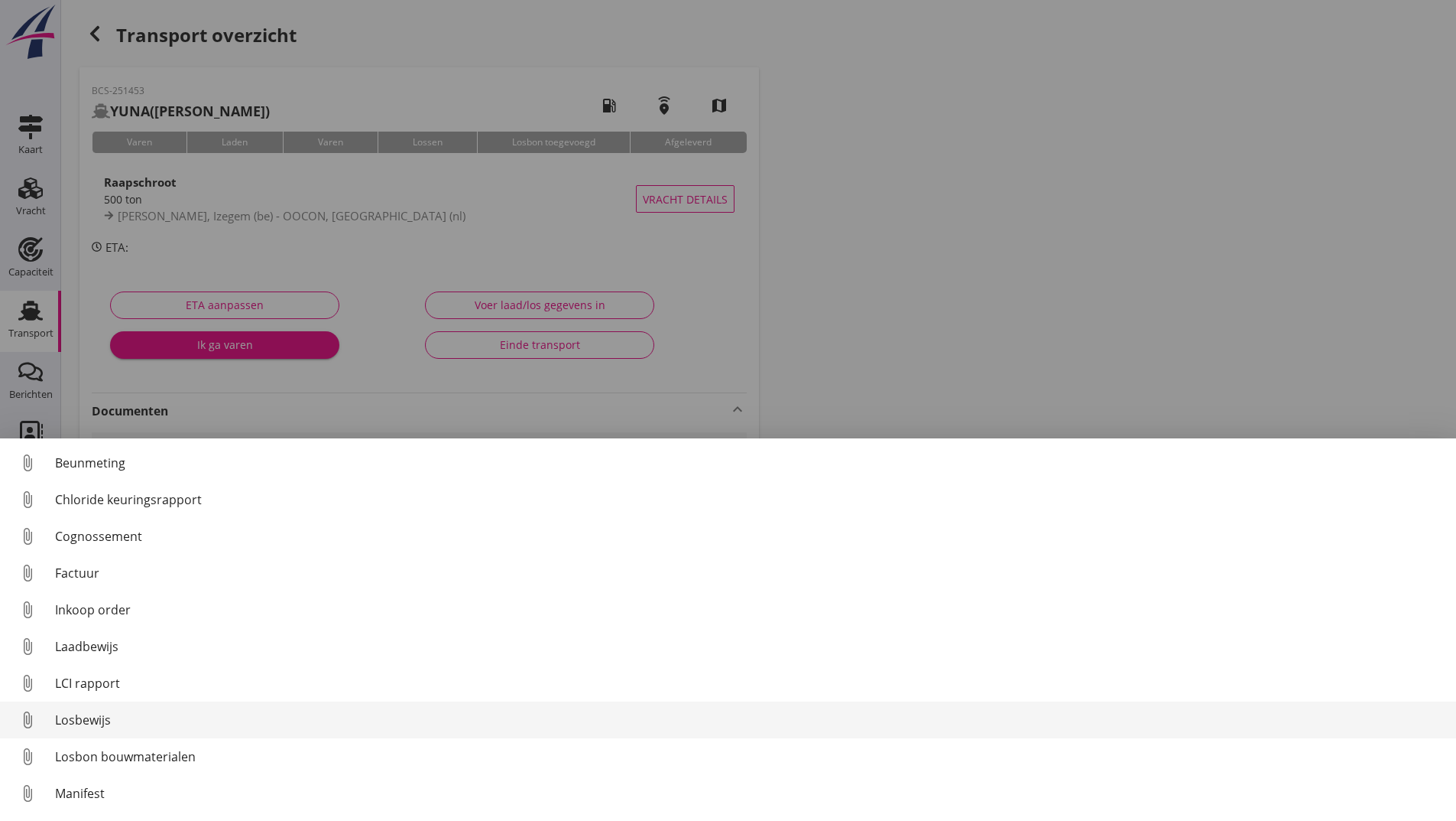
click at [91, 719] on div "Losbewijs" at bounding box center [750, 719] width 1389 height 18
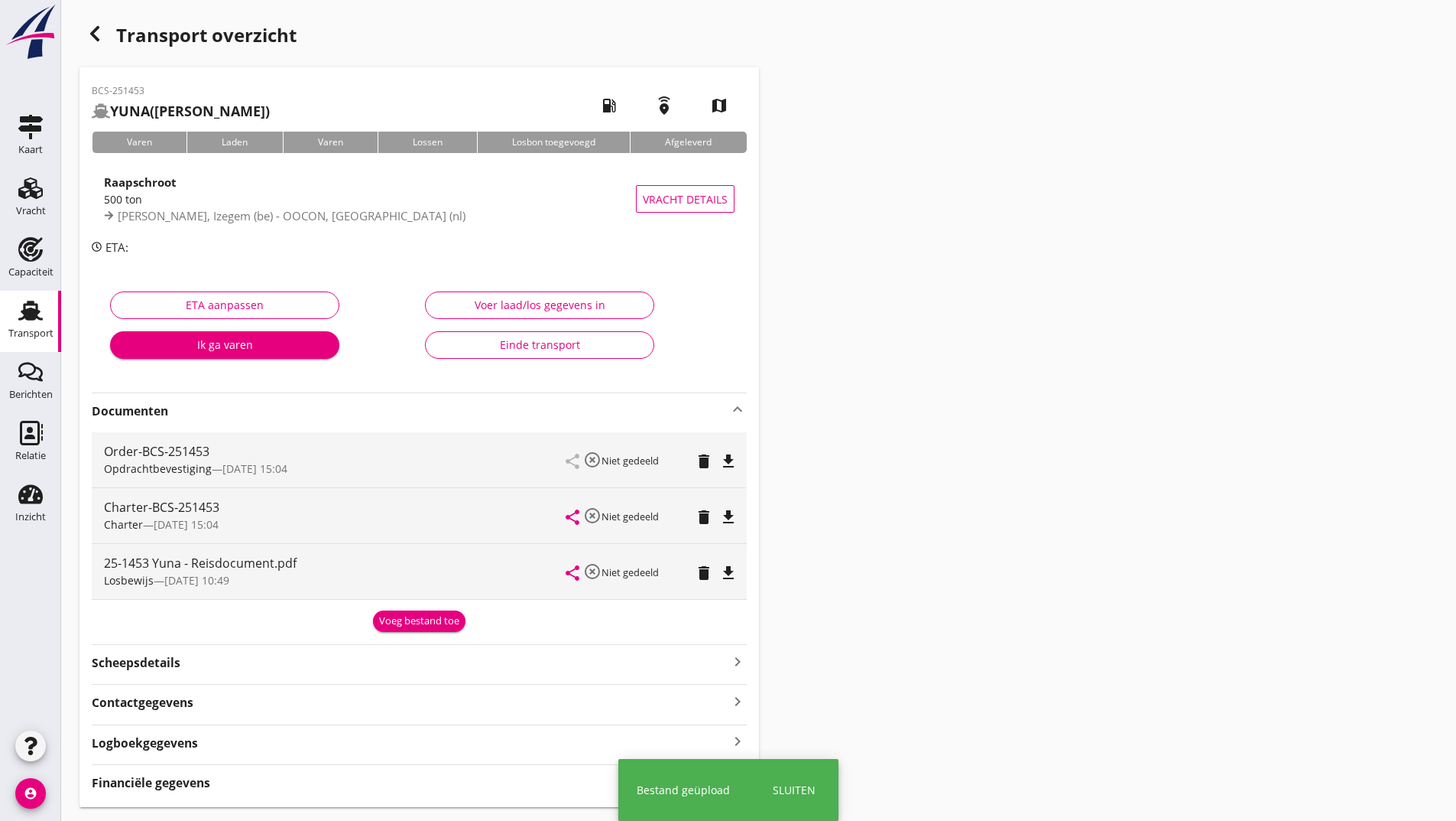
click at [384, 620] on div "Voeg bestand toe" at bounding box center [420, 621] width 80 height 15
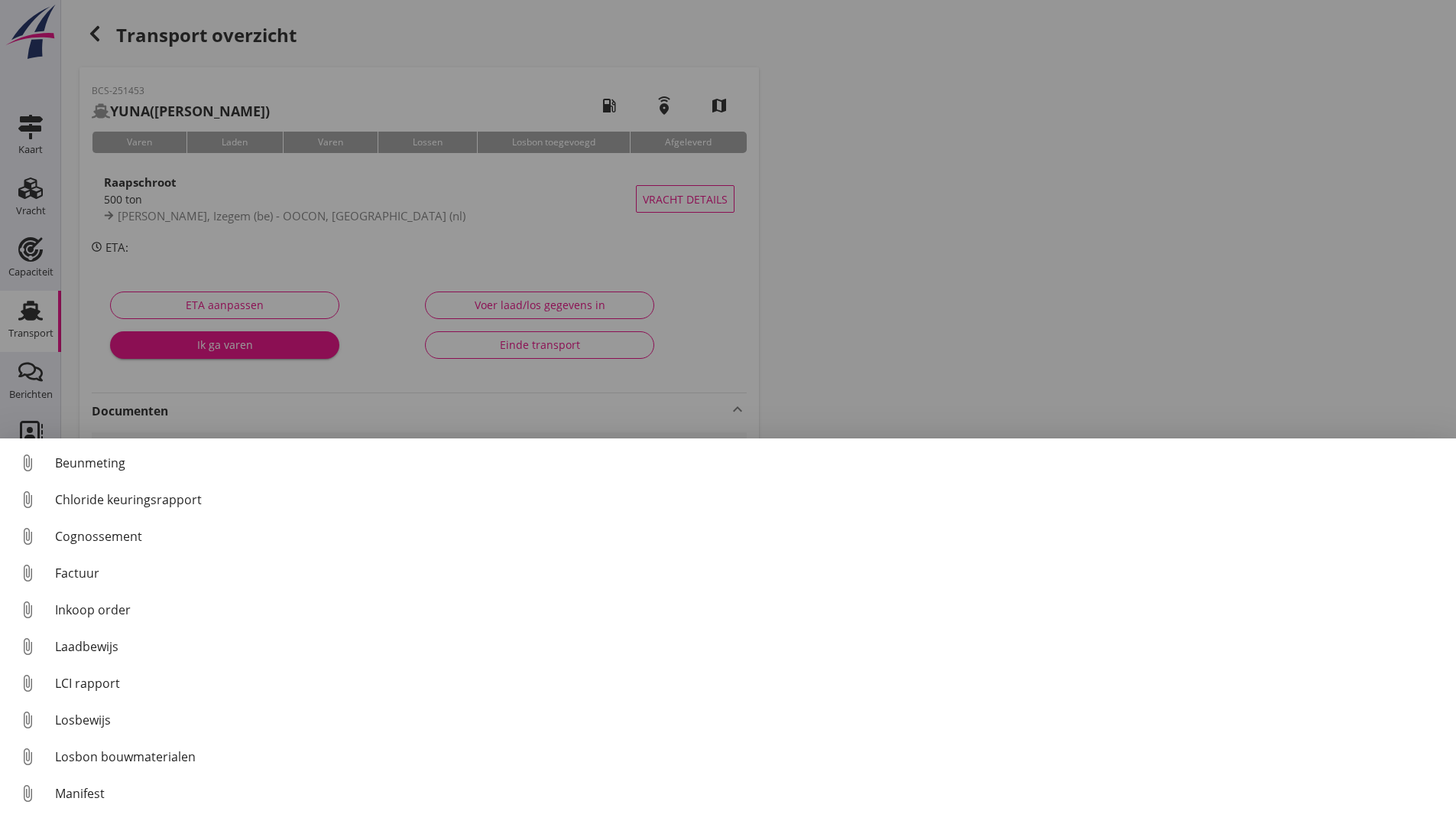
scroll to position [107, 0]
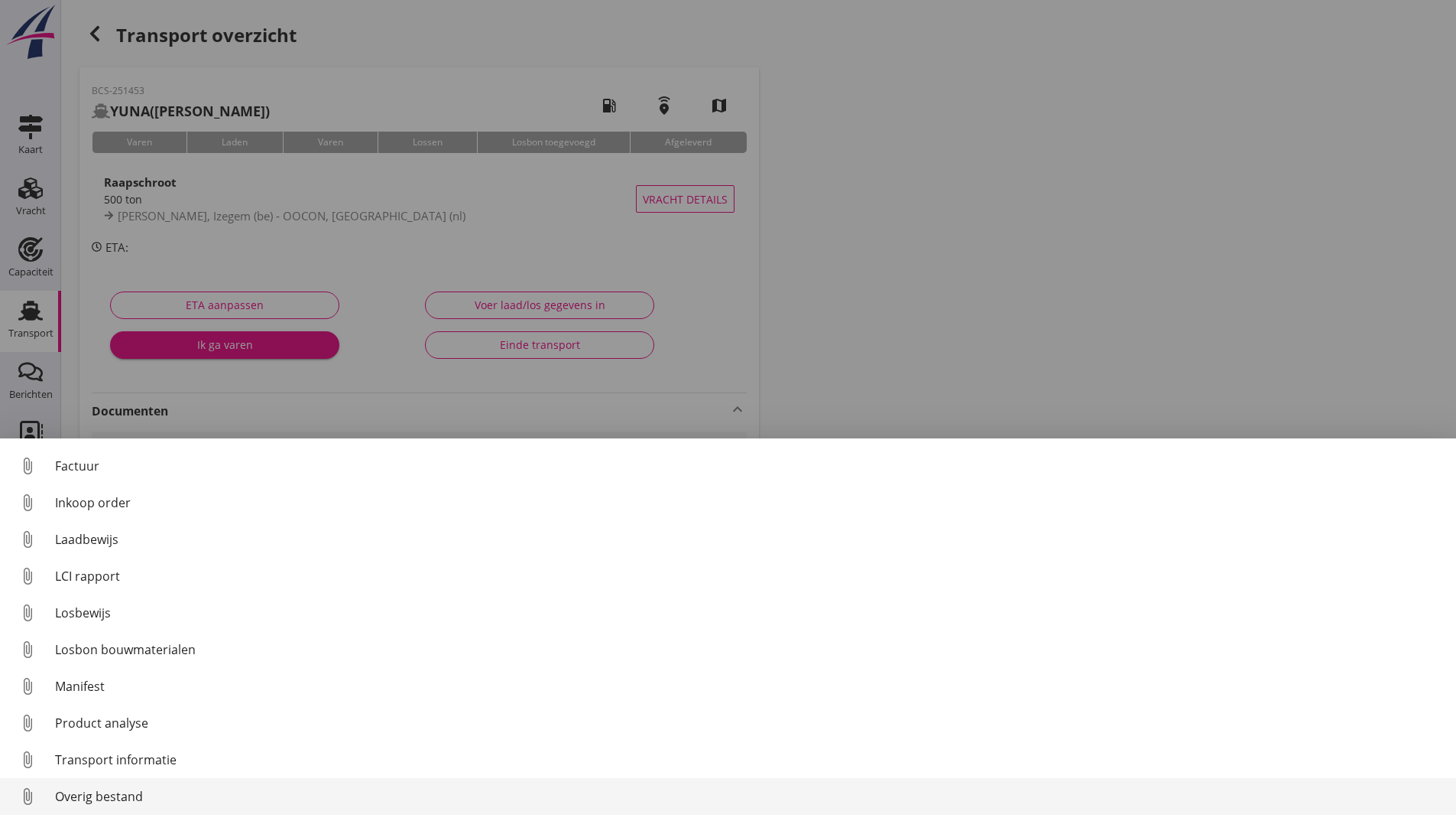
click at [139, 799] on div "Overig bestand" at bounding box center [750, 796] width 1389 height 18
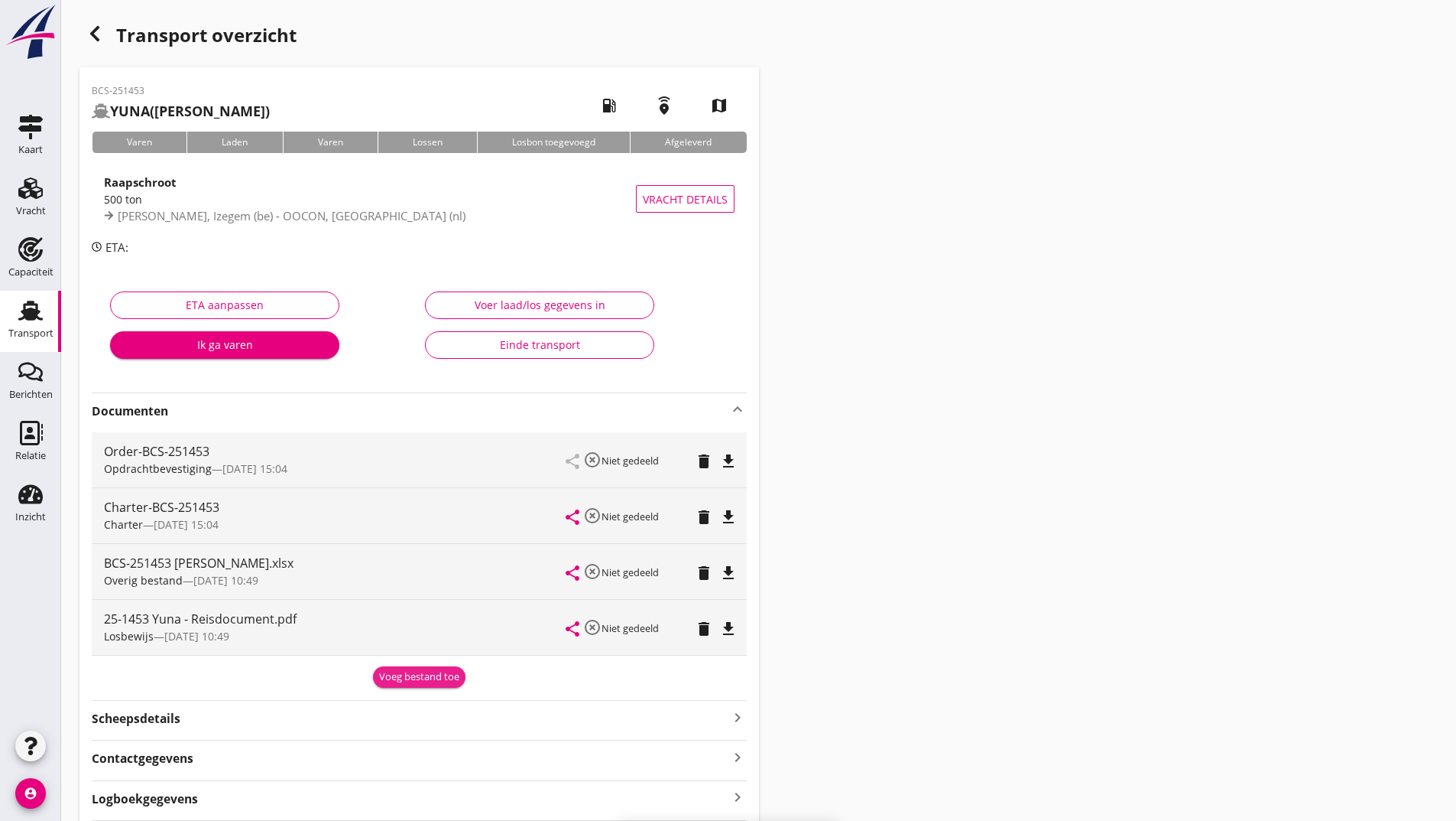
drag, startPoint x: 406, startPoint y: 674, endPoint x: 346, endPoint y: 702, distance: 66.2
click at [403, 676] on div "Voeg bestand toe" at bounding box center [420, 676] width 80 height 15
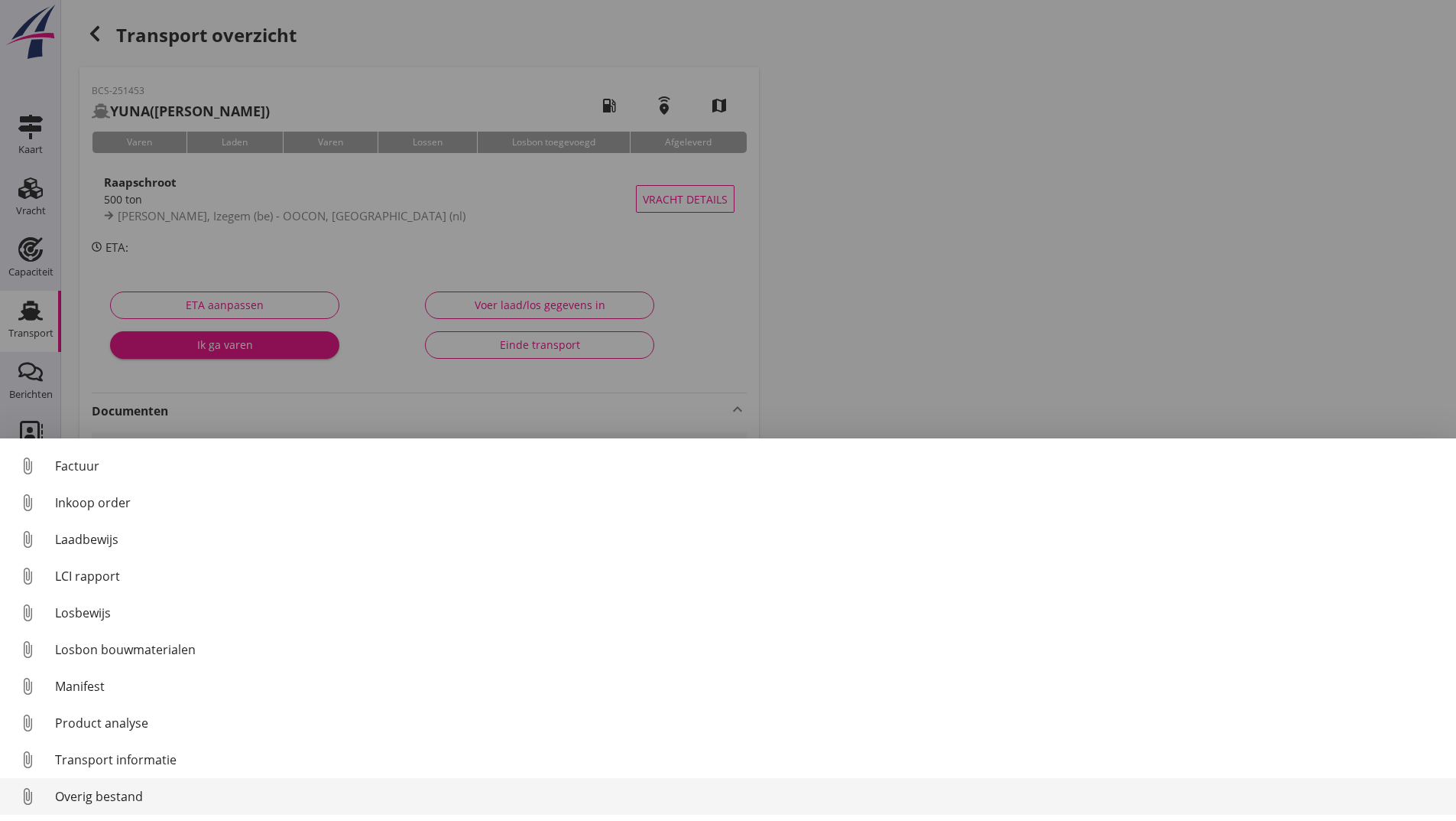
click at [131, 796] on div "Overig bestand" at bounding box center [750, 796] width 1389 height 18
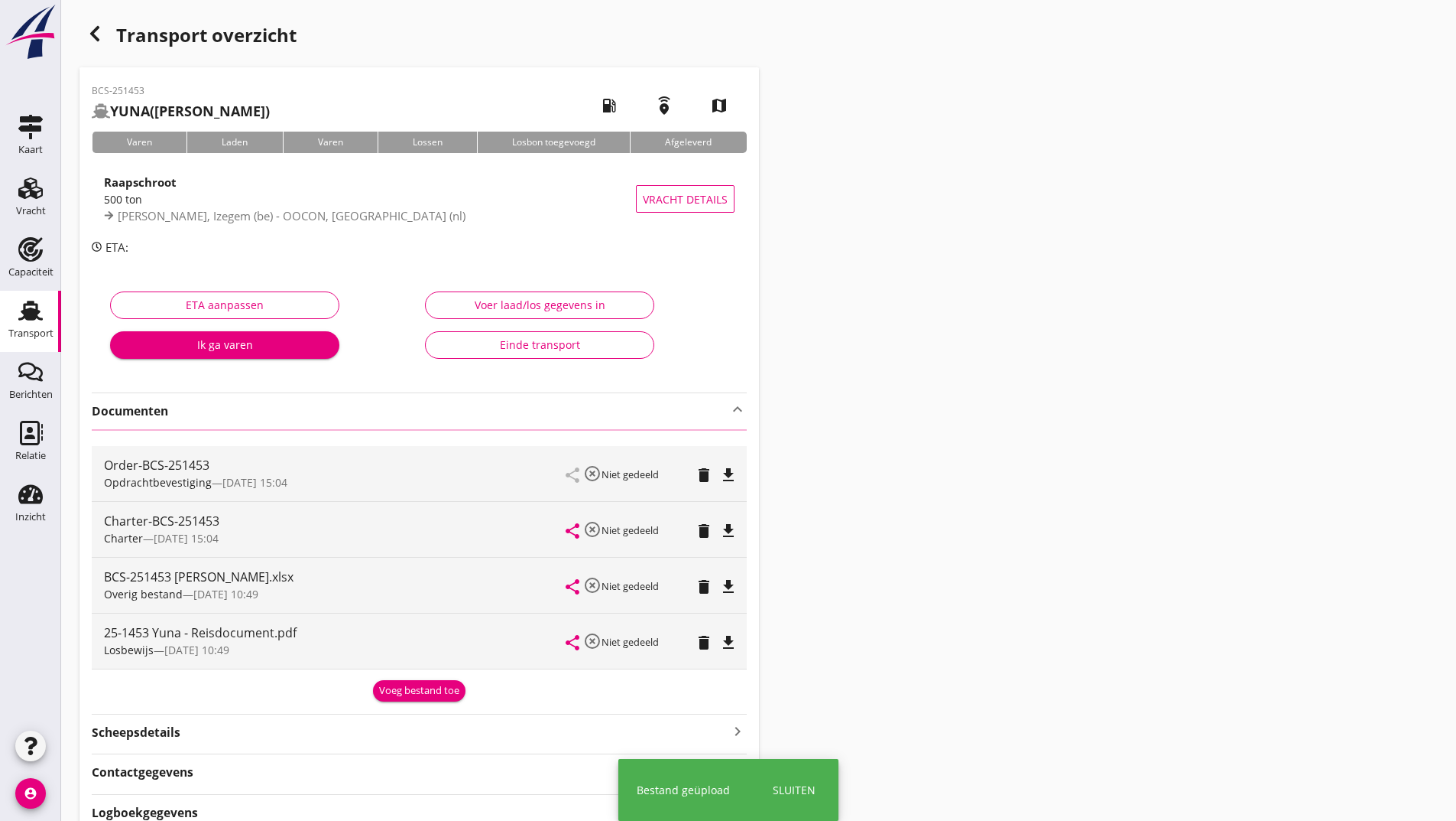
click at [97, 37] on icon "button" at bounding box center [94, 33] width 18 height 18
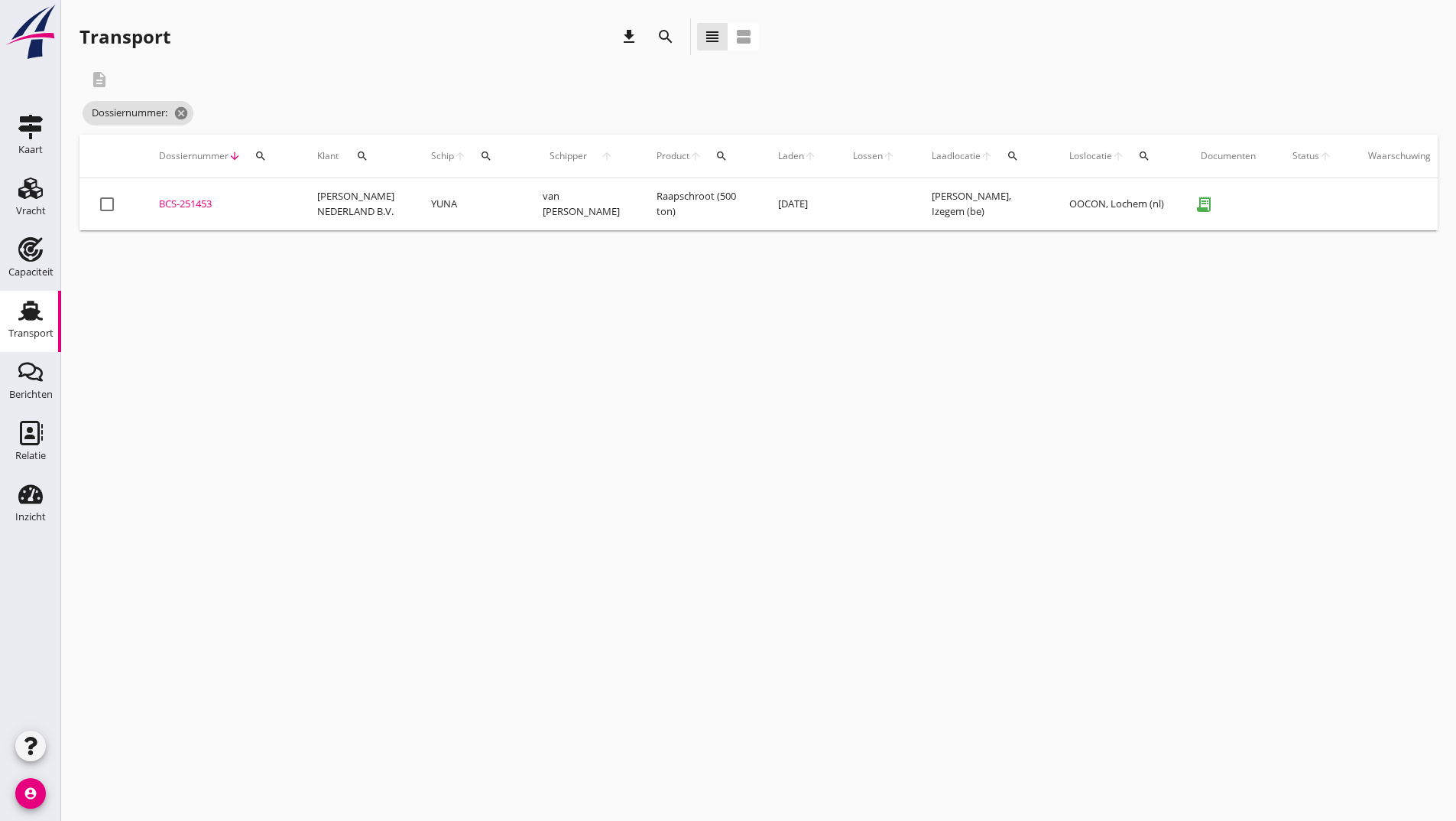
click at [659, 35] on icon "search" at bounding box center [665, 36] width 18 height 18
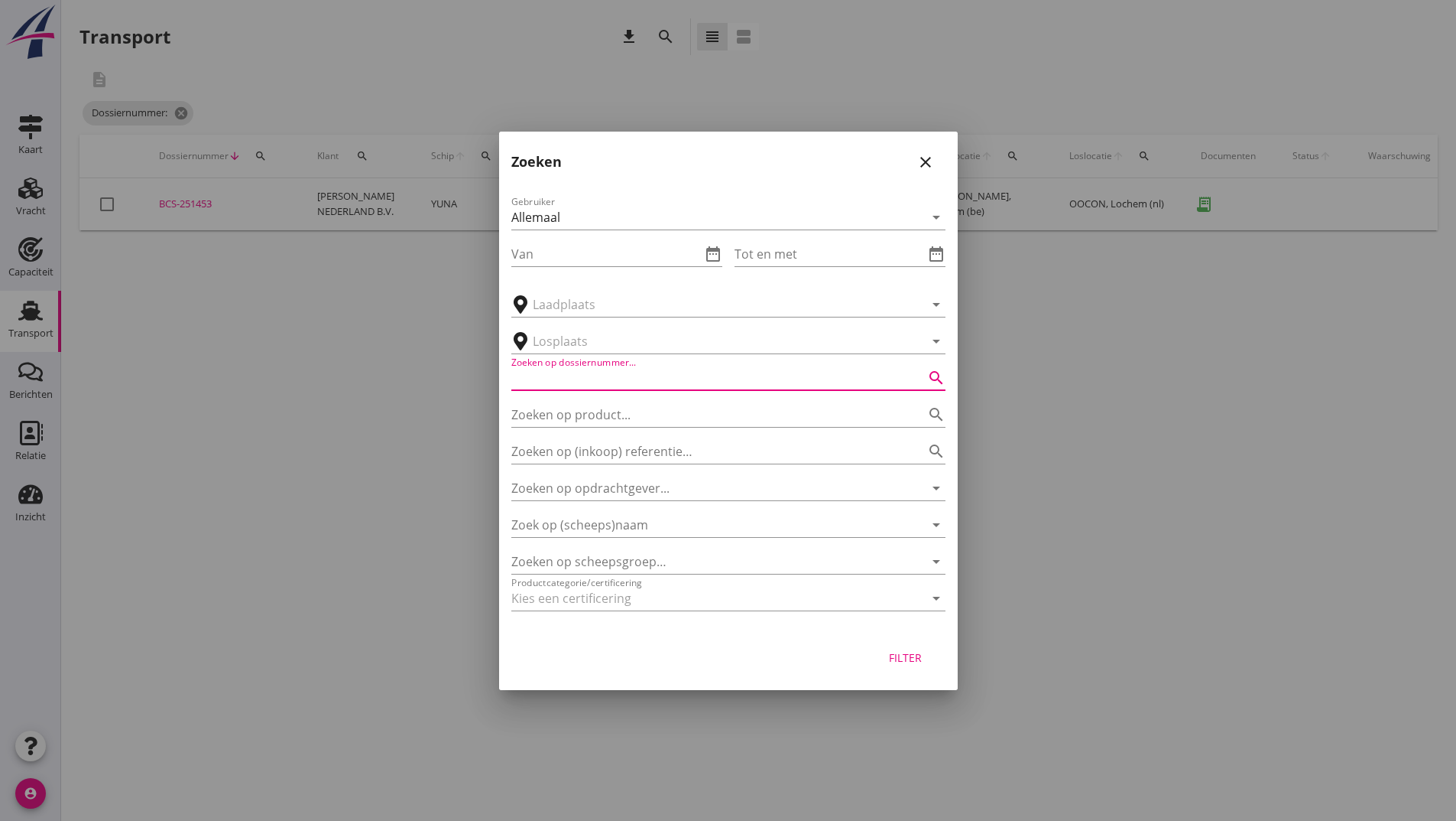
click at [575, 378] on input "Zoeken op dossiernummer..." at bounding box center [706, 377] width 391 height 24
type input "251481"
click at [895, 656] on div "Filter" at bounding box center [906, 657] width 43 height 16
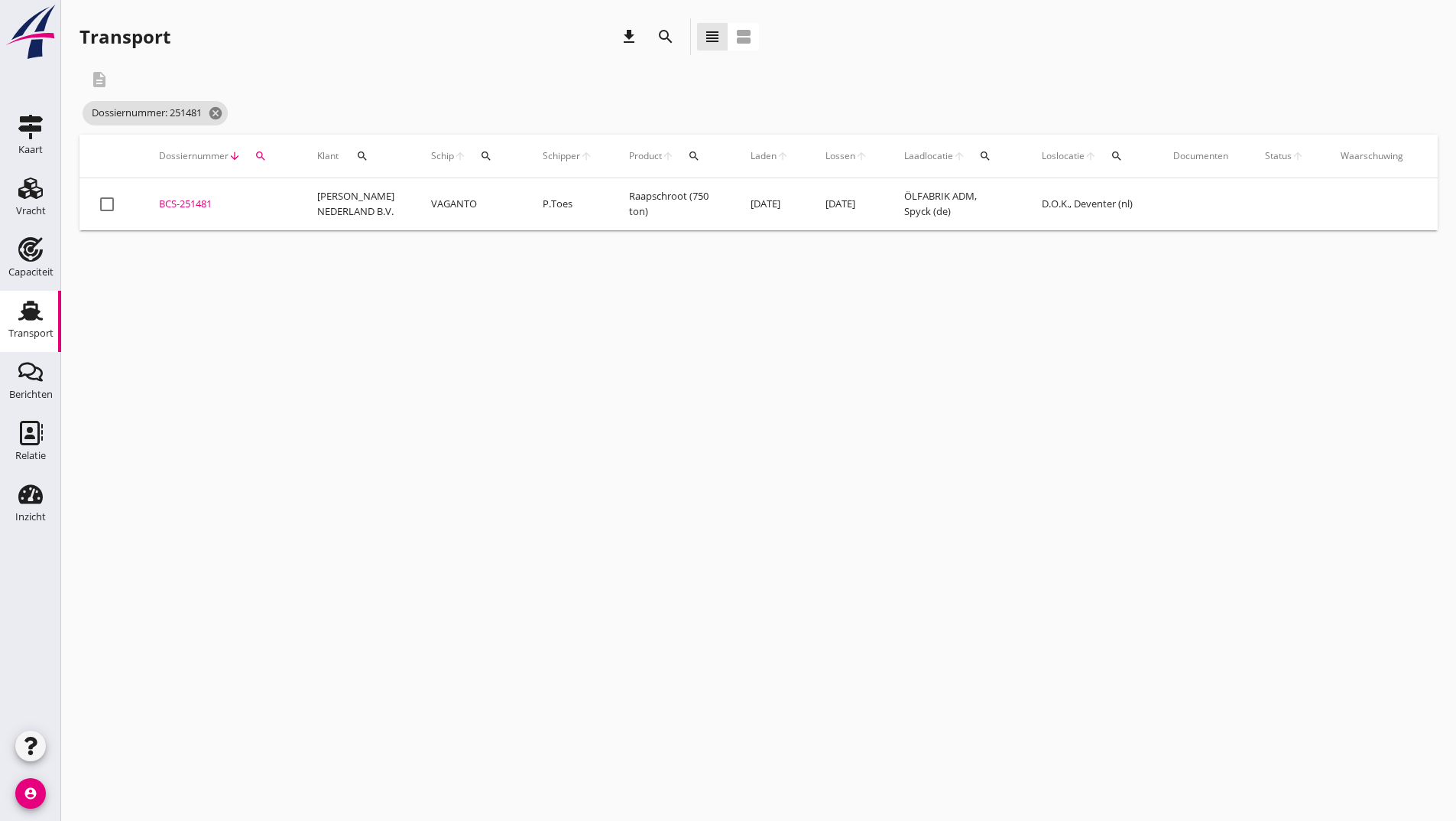
click at [209, 199] on div "BCS-251481" at bounding box center [220, 203] width 121 height 15
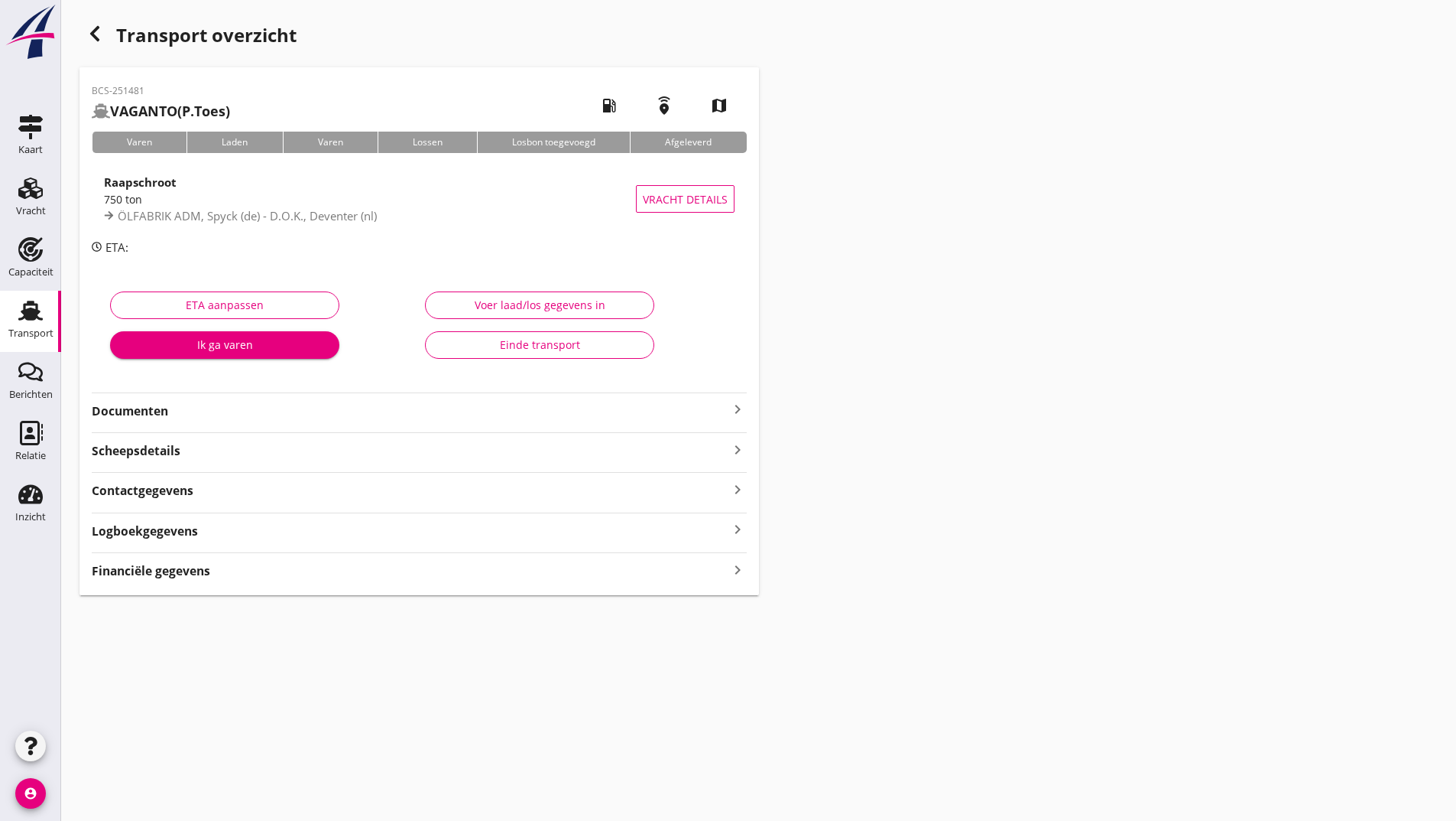
click at [164, 417] on strong "Documenten" at bounding box center [409, 411] width 637 height 17
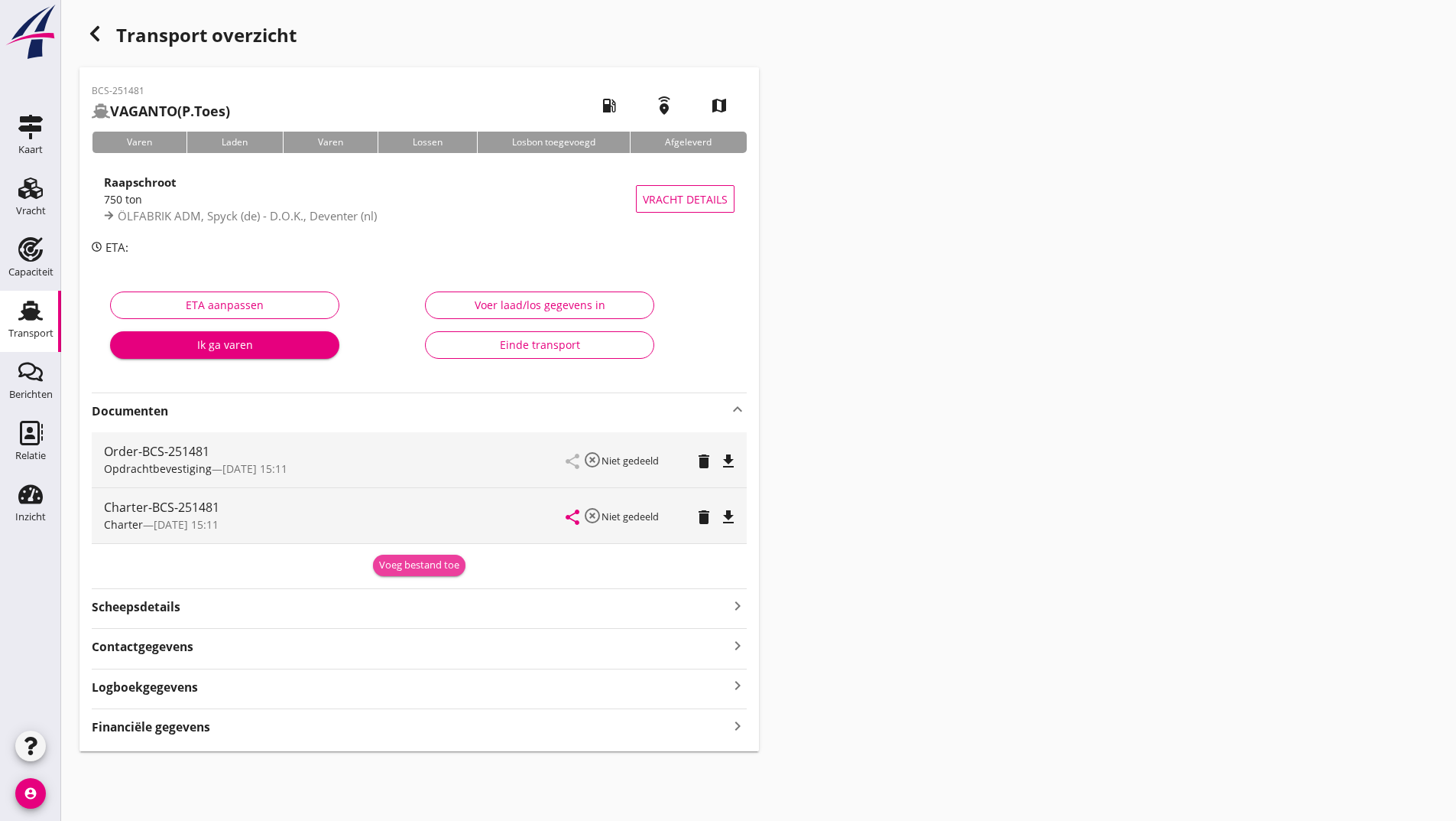
click at [408, 571] on div "Voeg bestand toe" at bounding box center [420, 565] width 80 height 15
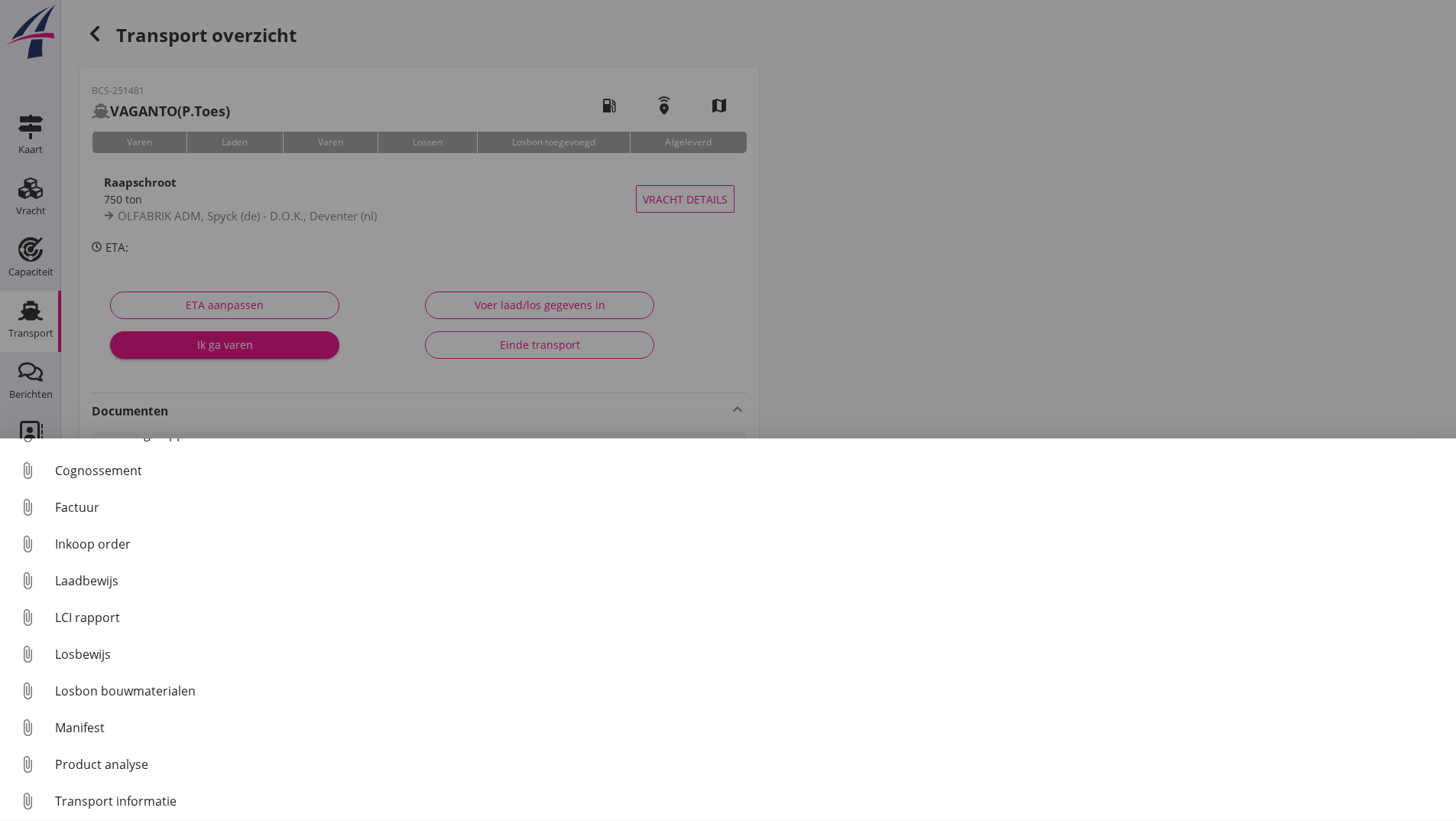
scroll to position [107, 0]
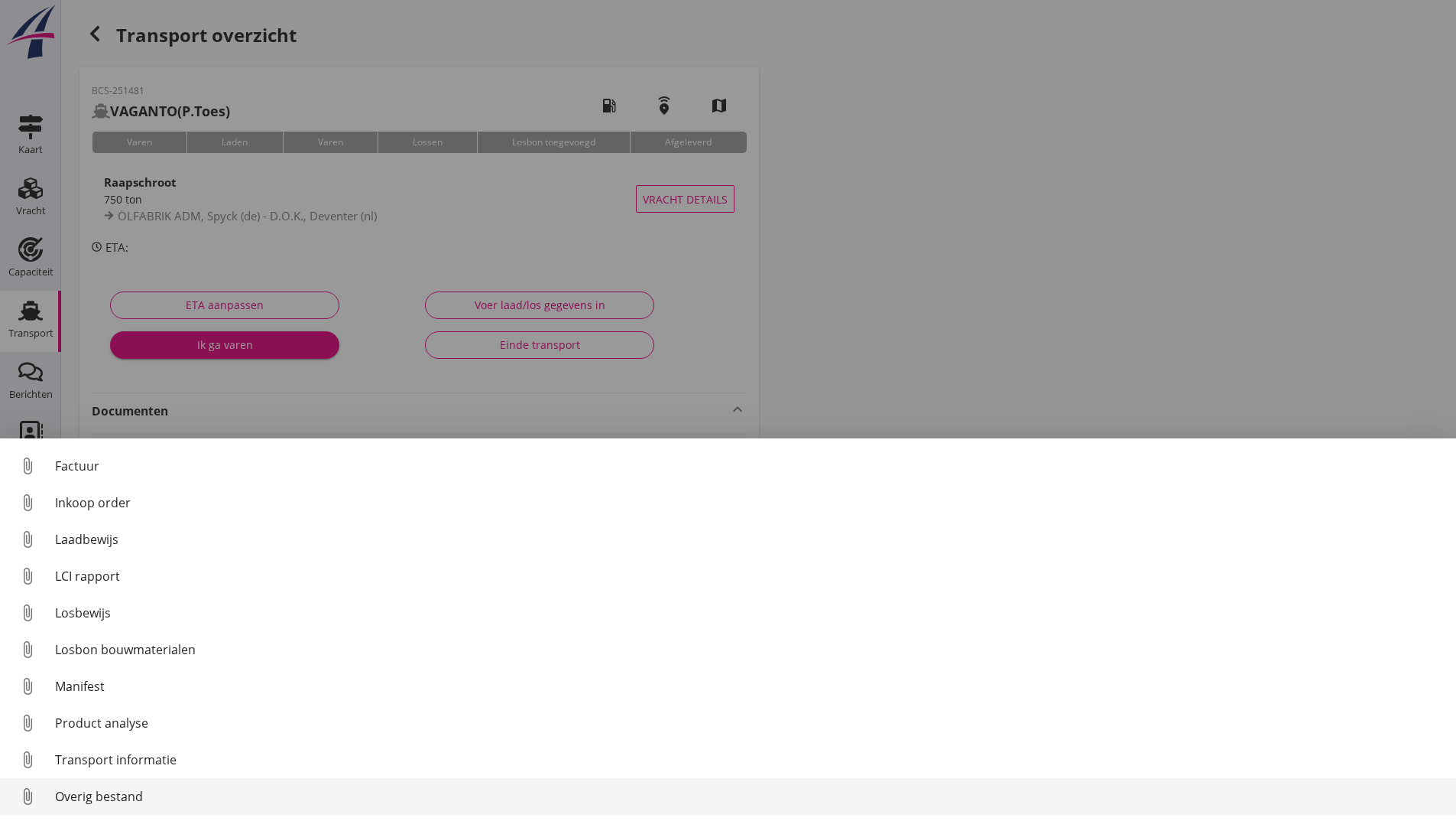
click at [128, 801] on div "Overig bestand" at bounding box center [750, 796] width 1389 height 18
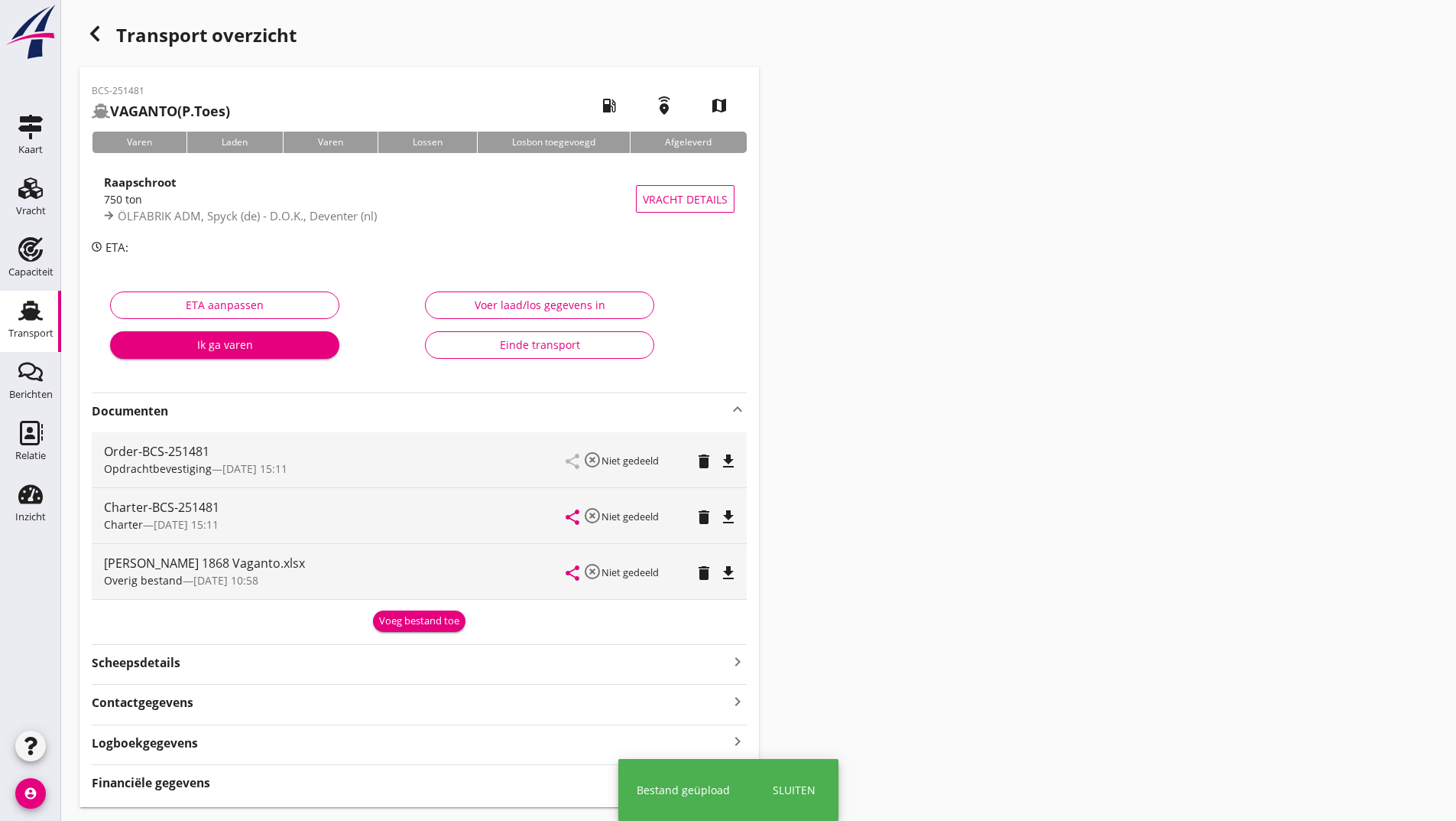
click at [400, 619] on div "Voeg bestand toe" at bounding box center [420, 621] width 80 height 15
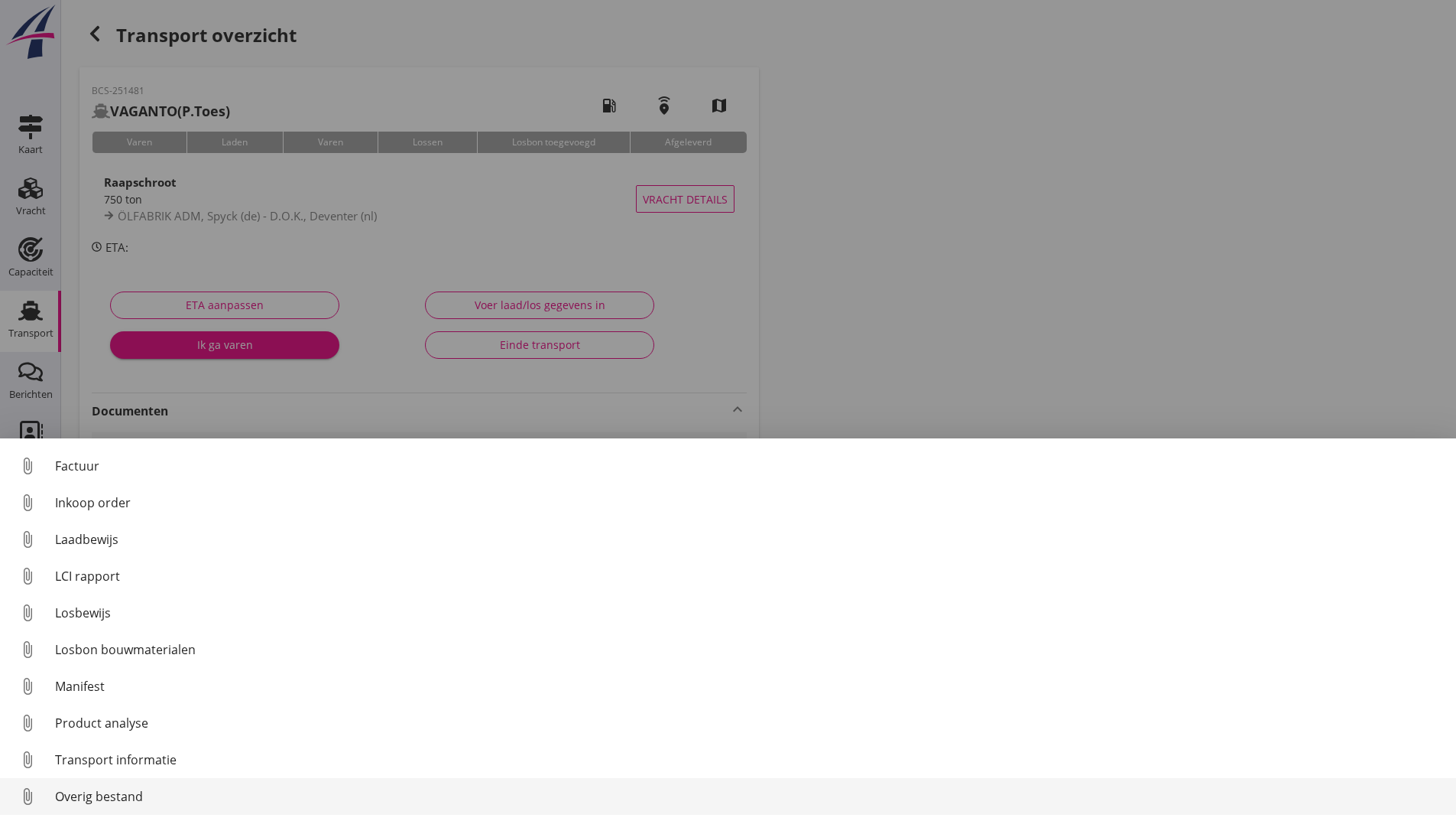
click at [132, 797] on div "Overig bestand" at bounding box center [750, 796] width 1389 height 18
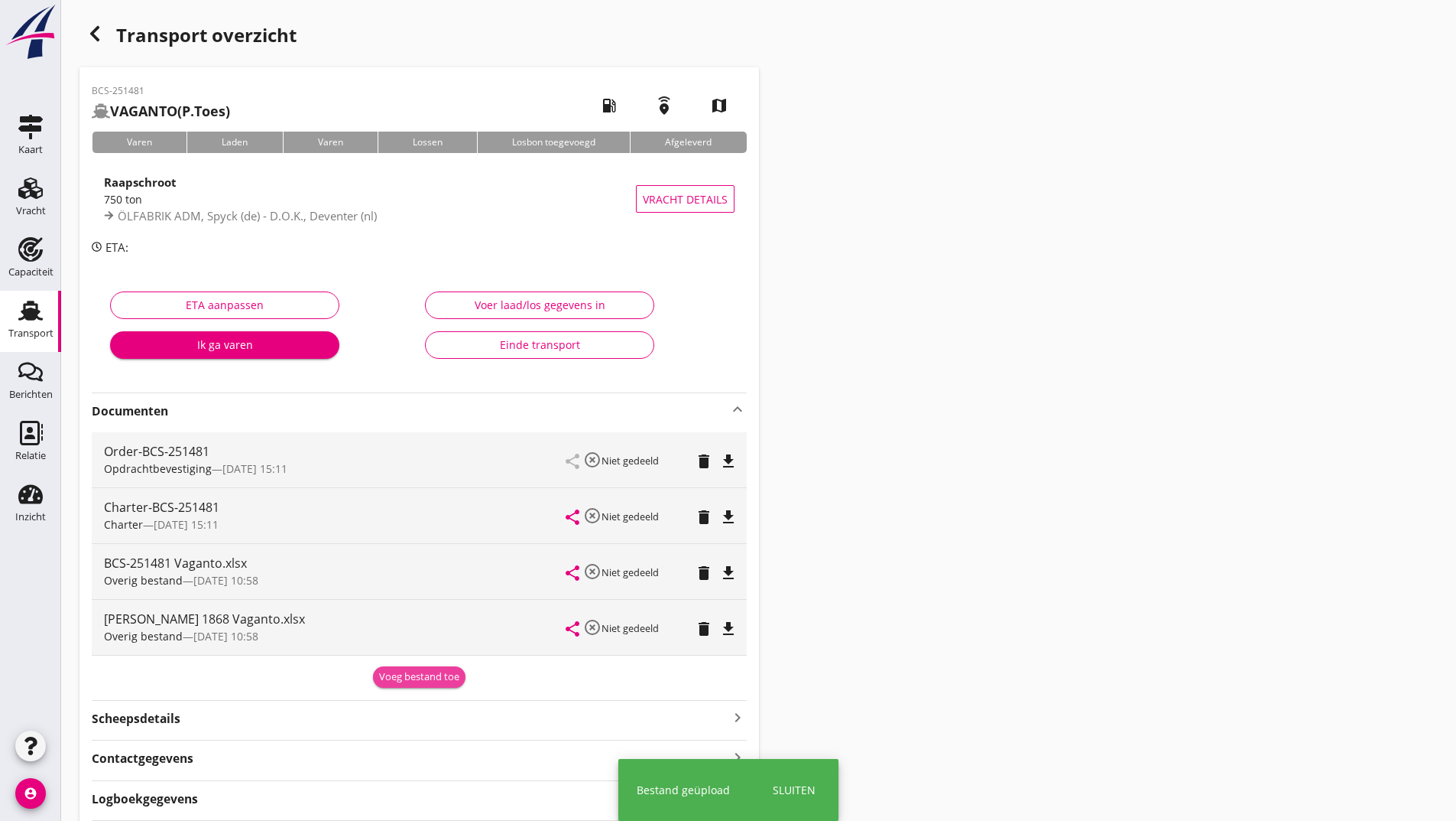
click at [393, 678] on div "Voeg bestand toe" at bounding box center [420, 676] width 80 height 15
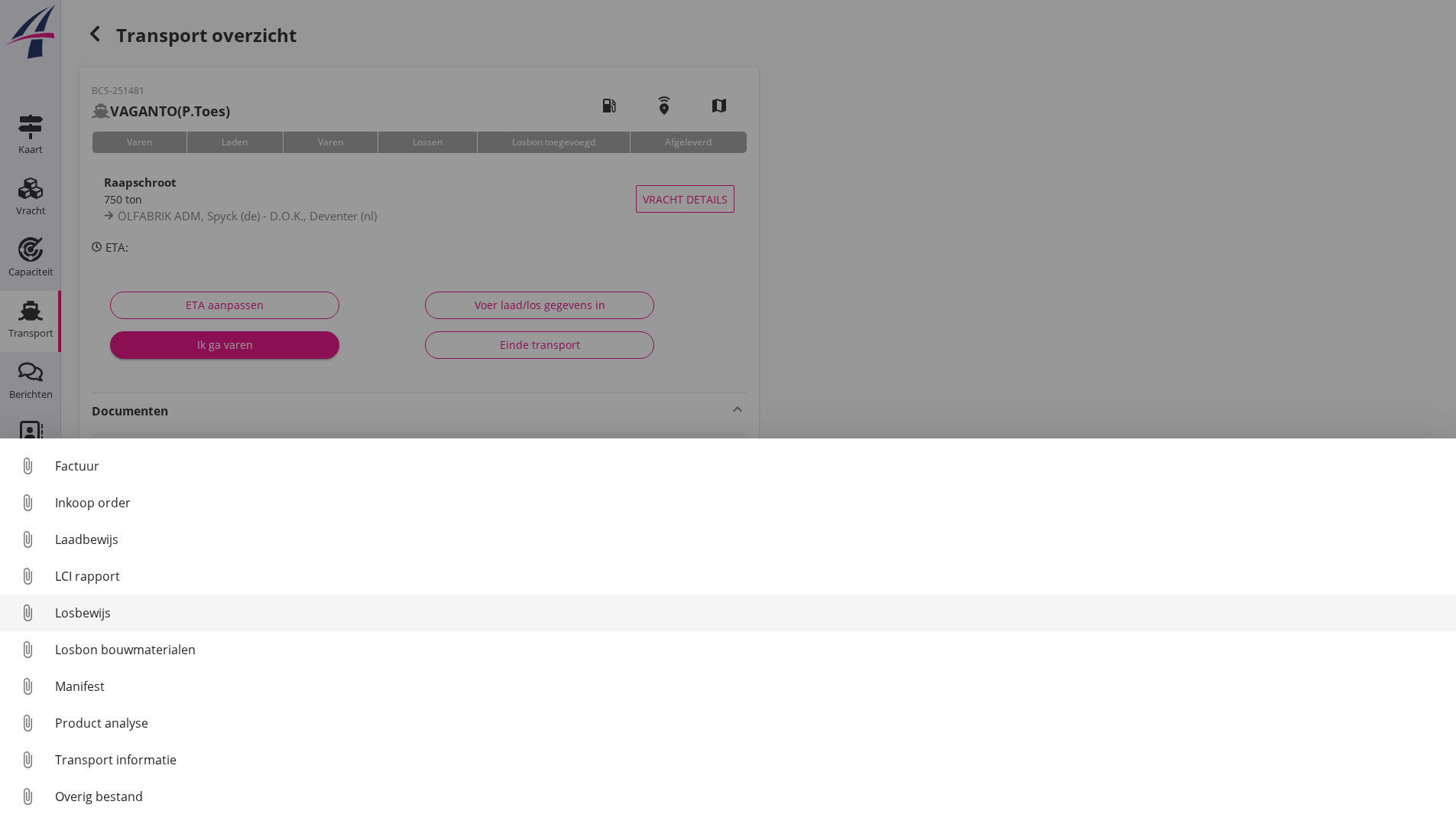
click at [107, 612] on div "Losbewijs" at bounding box center [750, 612] width 1389 height 18
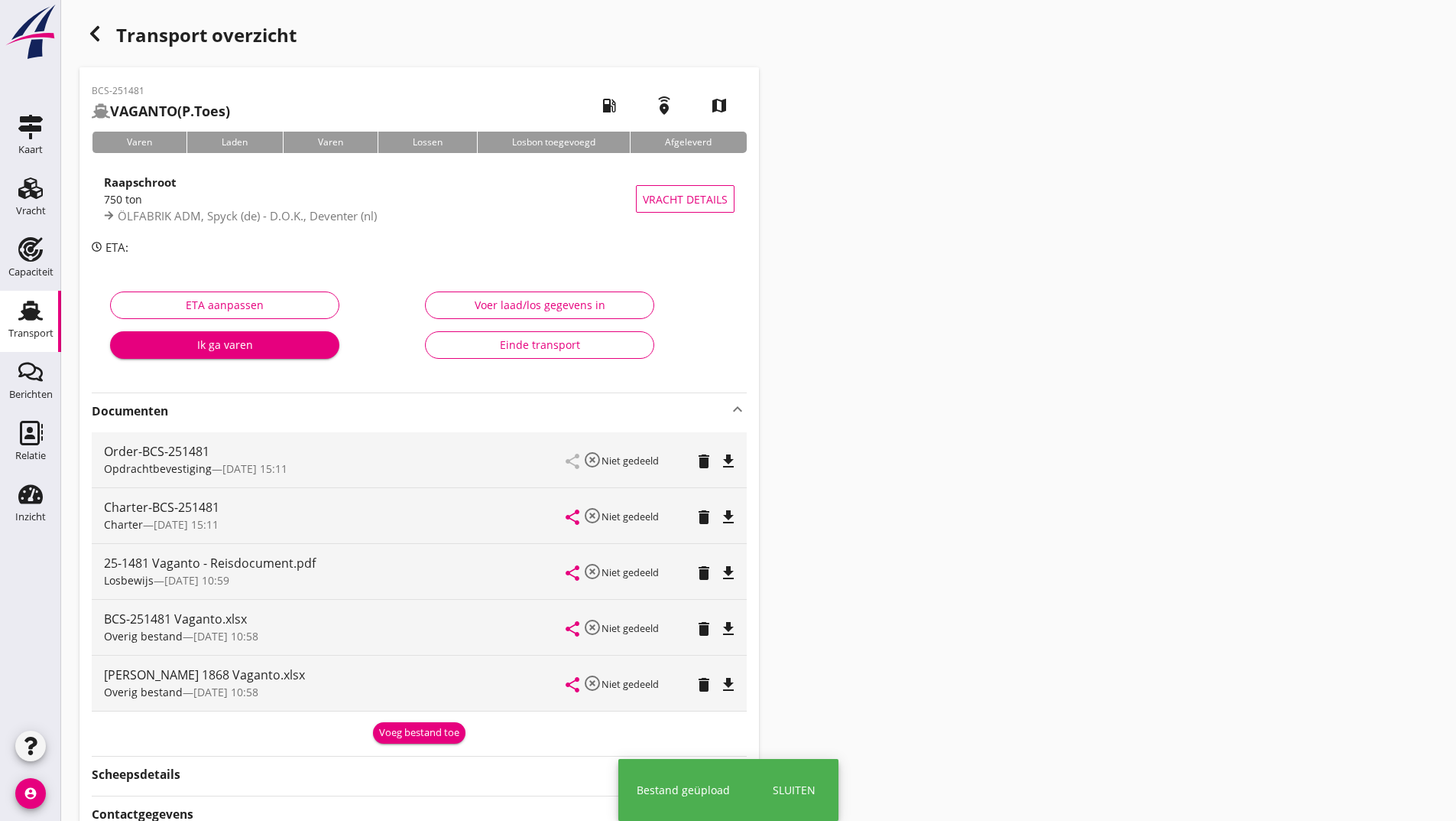
click at [391, 733] on div "Voeg bestand toe" at bounding box center [420, 732] width 80 height 15
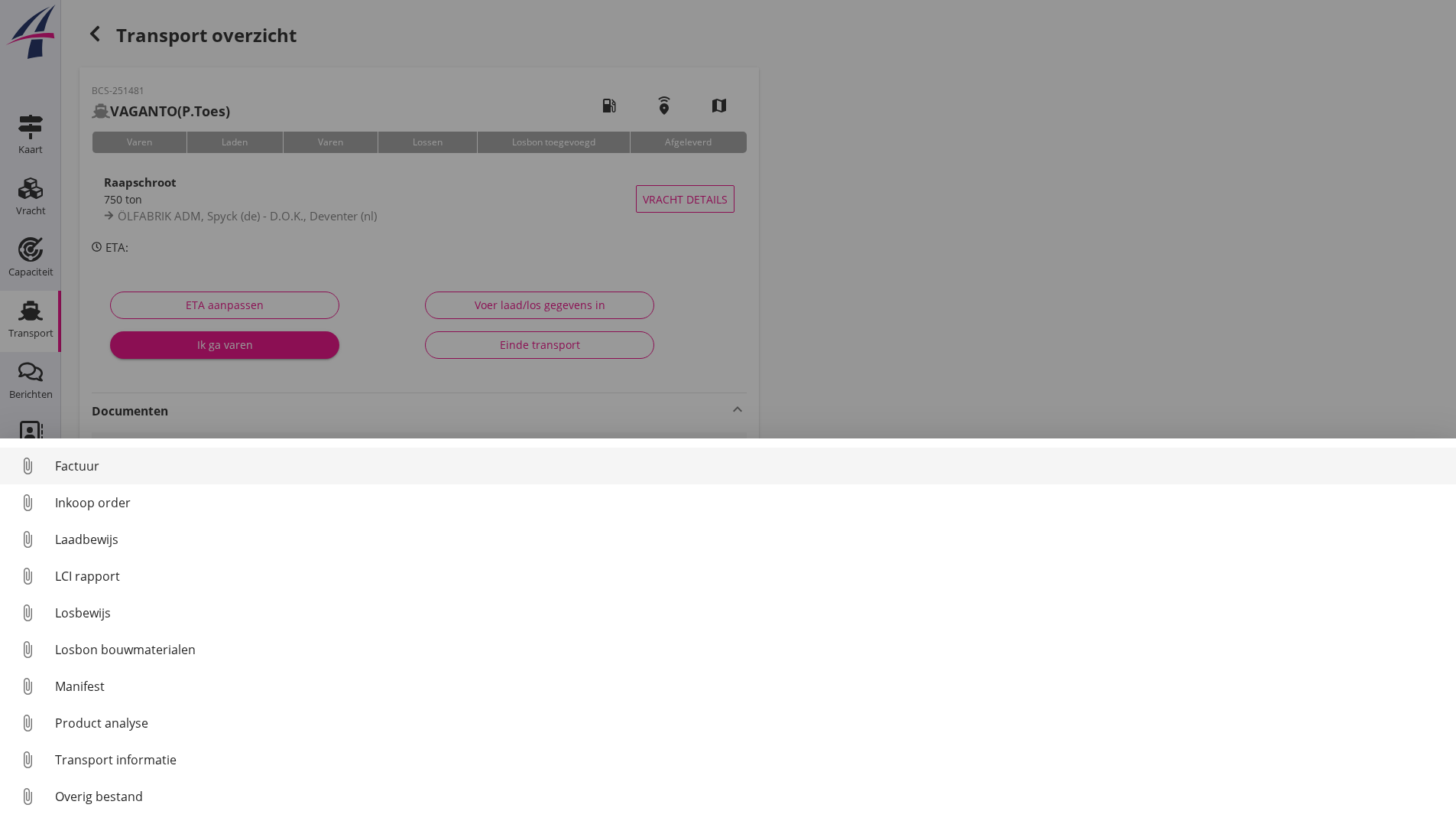
click at [93, 466] on div "Factuur" at bounding box center [750, 466] width 1389 height 18
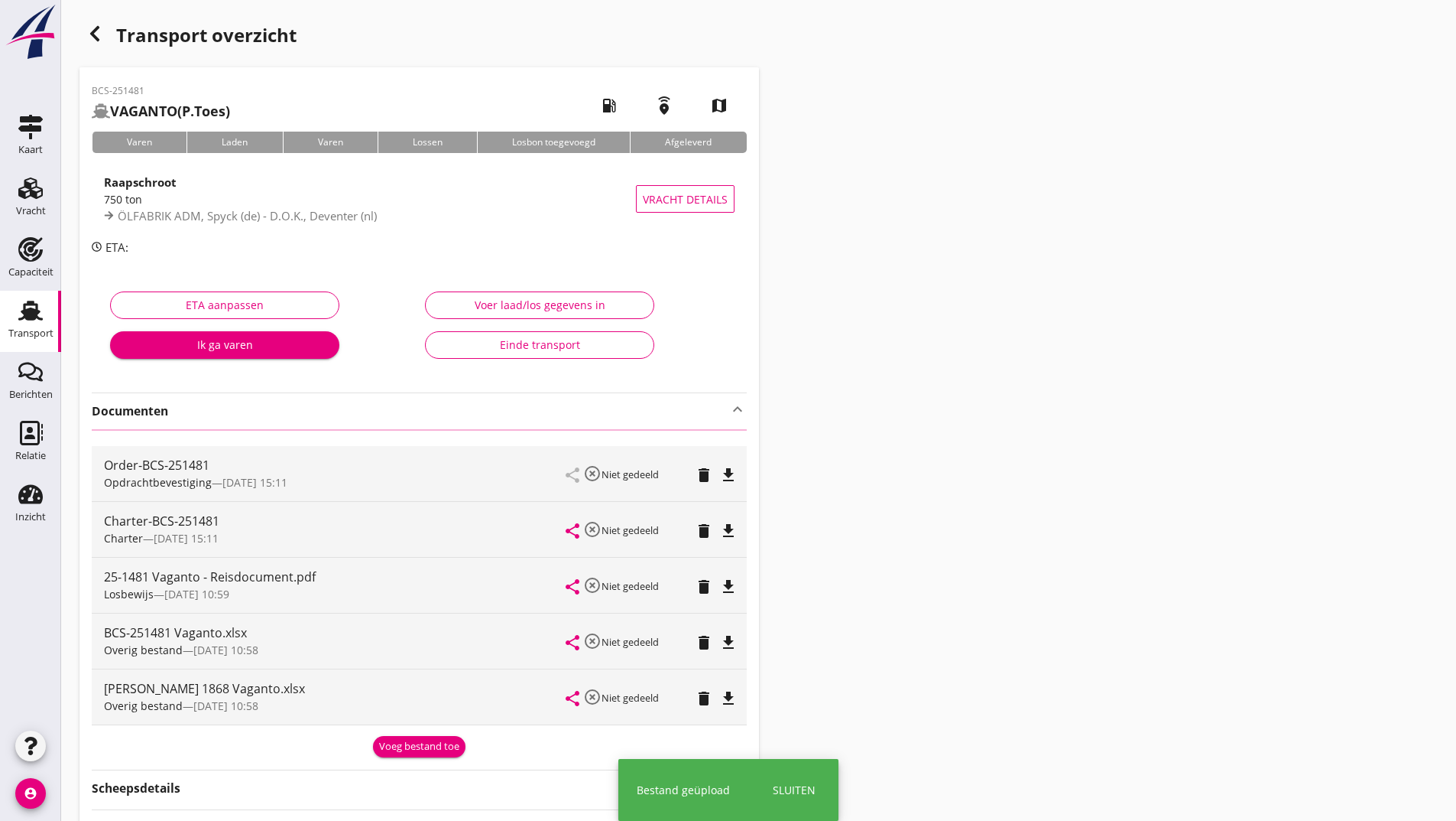
click at [91, 24] on div "button" at bounding box center [94, 33] width 31 height 31
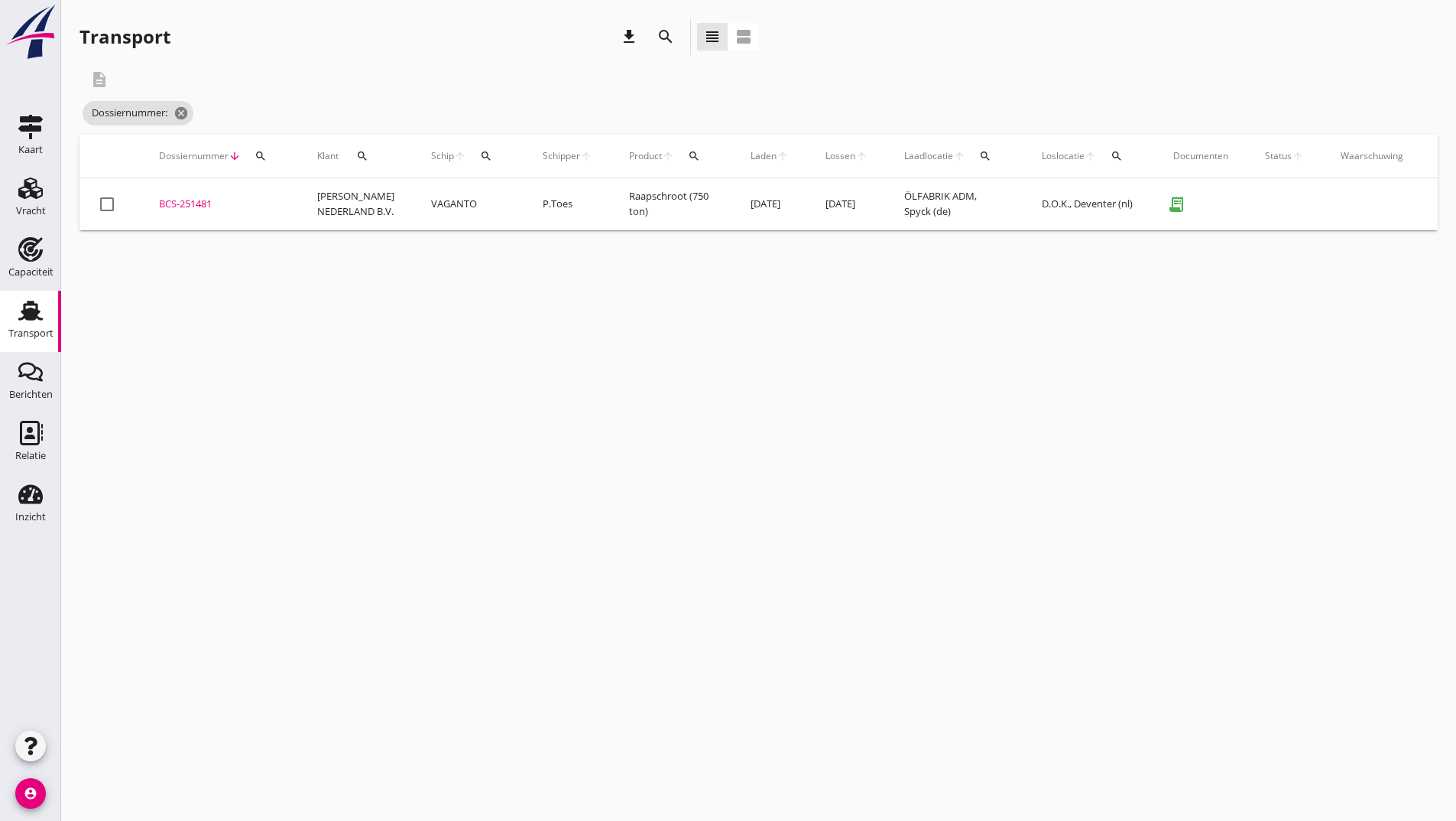
click at [663, 35] on icon "search" at bounding box center [665, 36] width 18 height 18
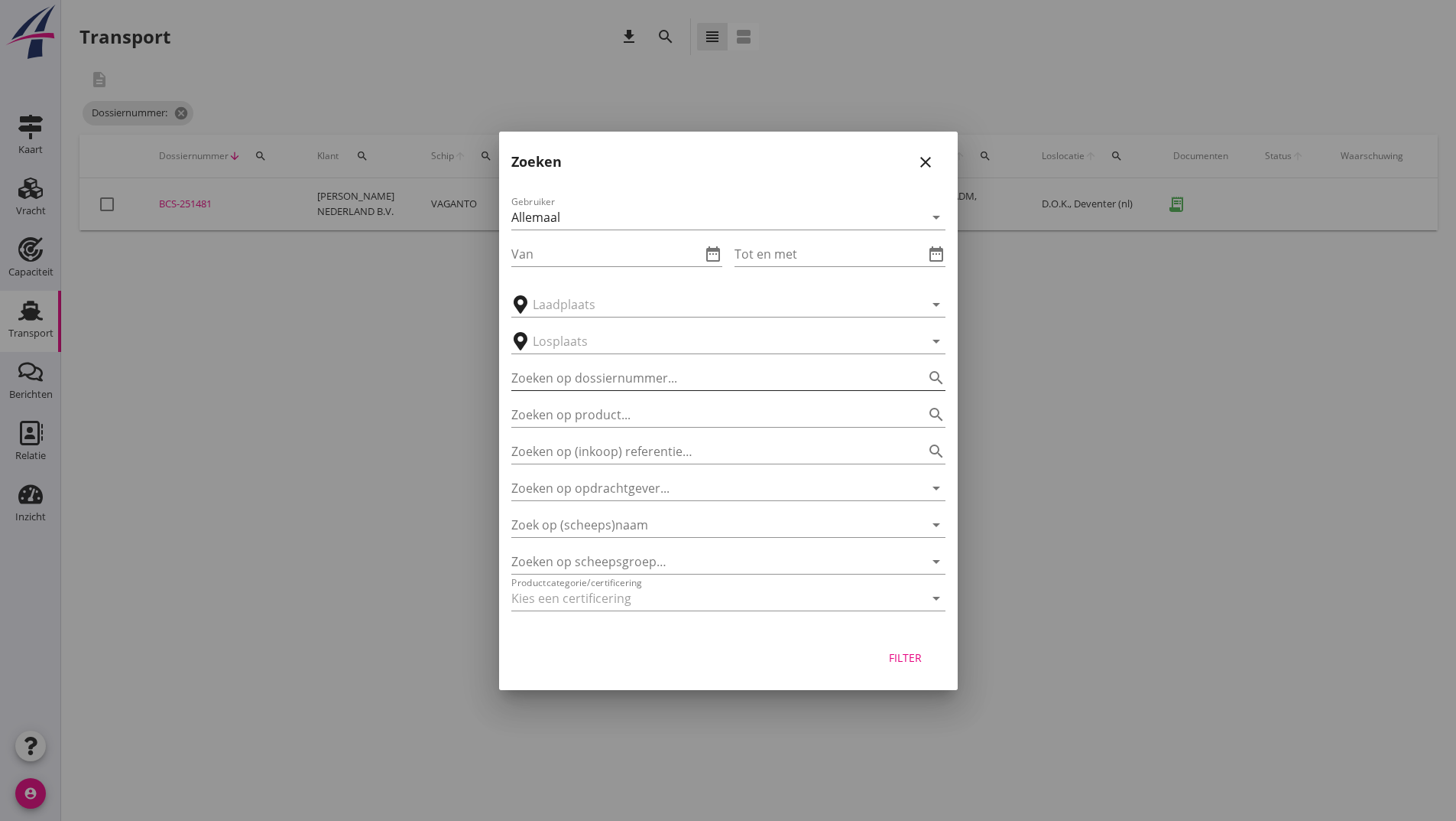
click at [588, 372] on input "Zoeken op dossiernummer..." at bounding box center [706, 377] width 391 height 24
type input "251489"
click at [920, 663] on div "Filter" at bounding box center [906, 657] width 43 height 16
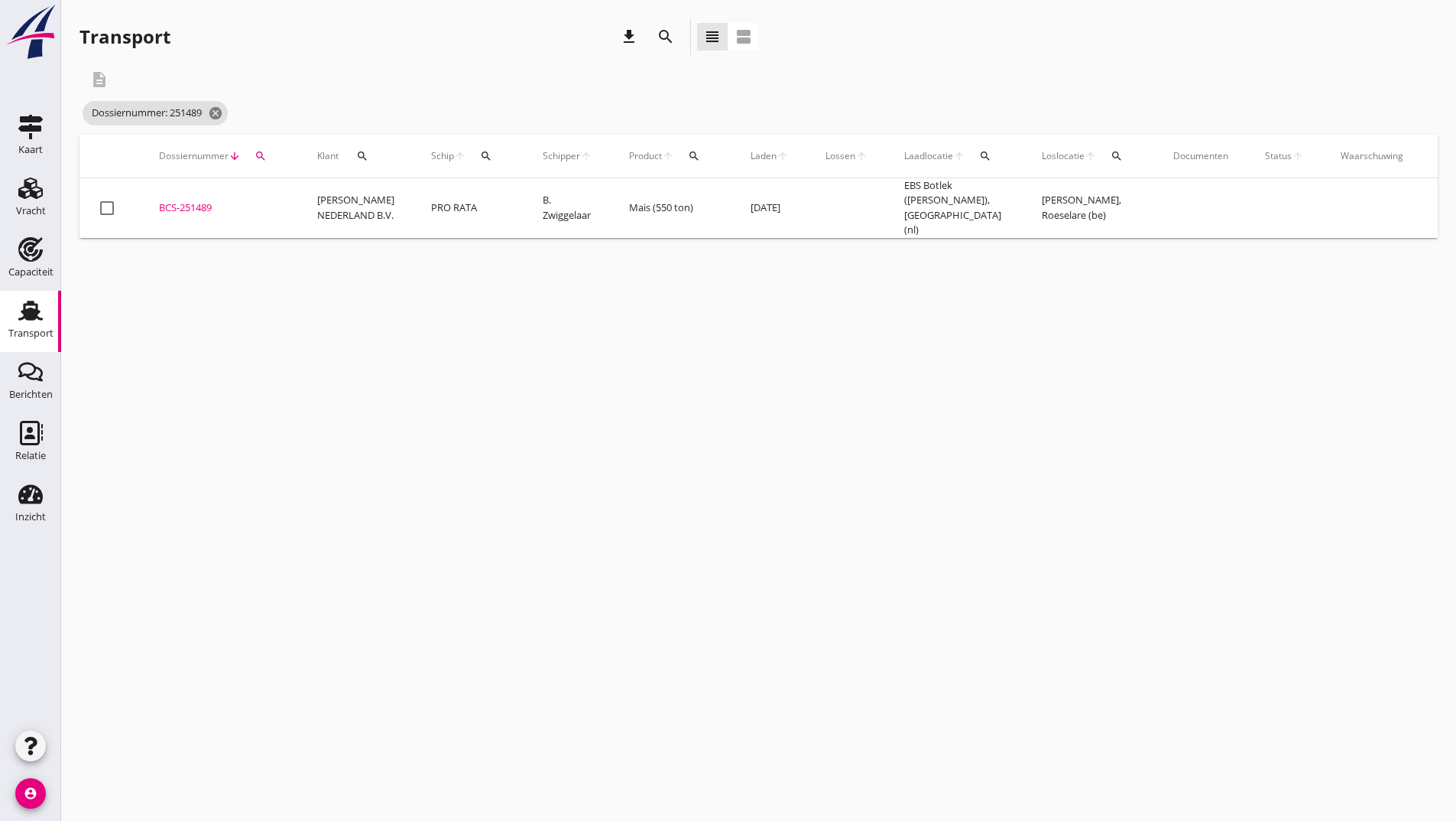
click at [187, 206] on div "BCS-251489" at bounding box center [220, 207] width 121 height 15
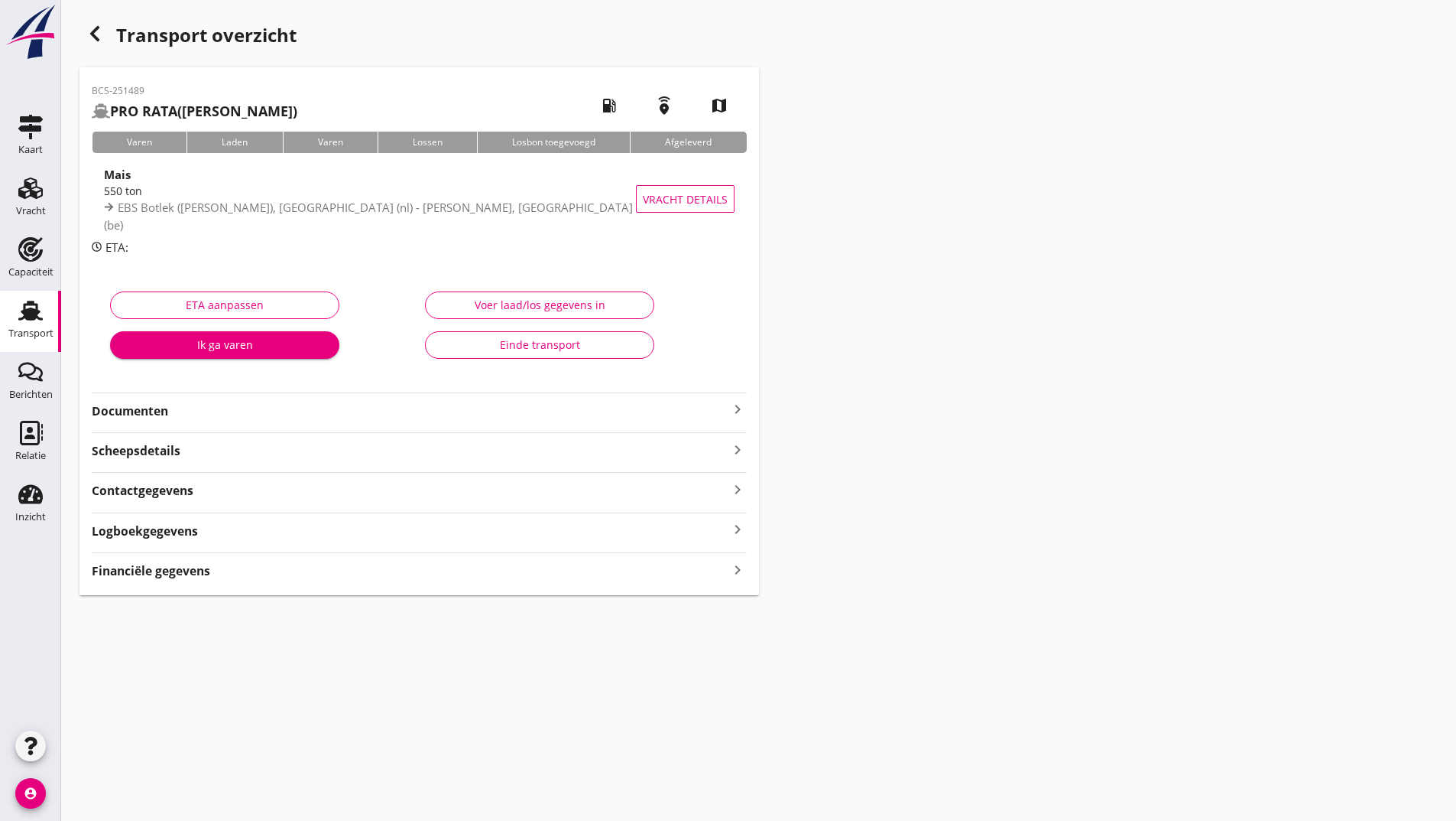
click at [154, 408] on strong "Documenten" at bounding box center [409, 411] width 637 height 17
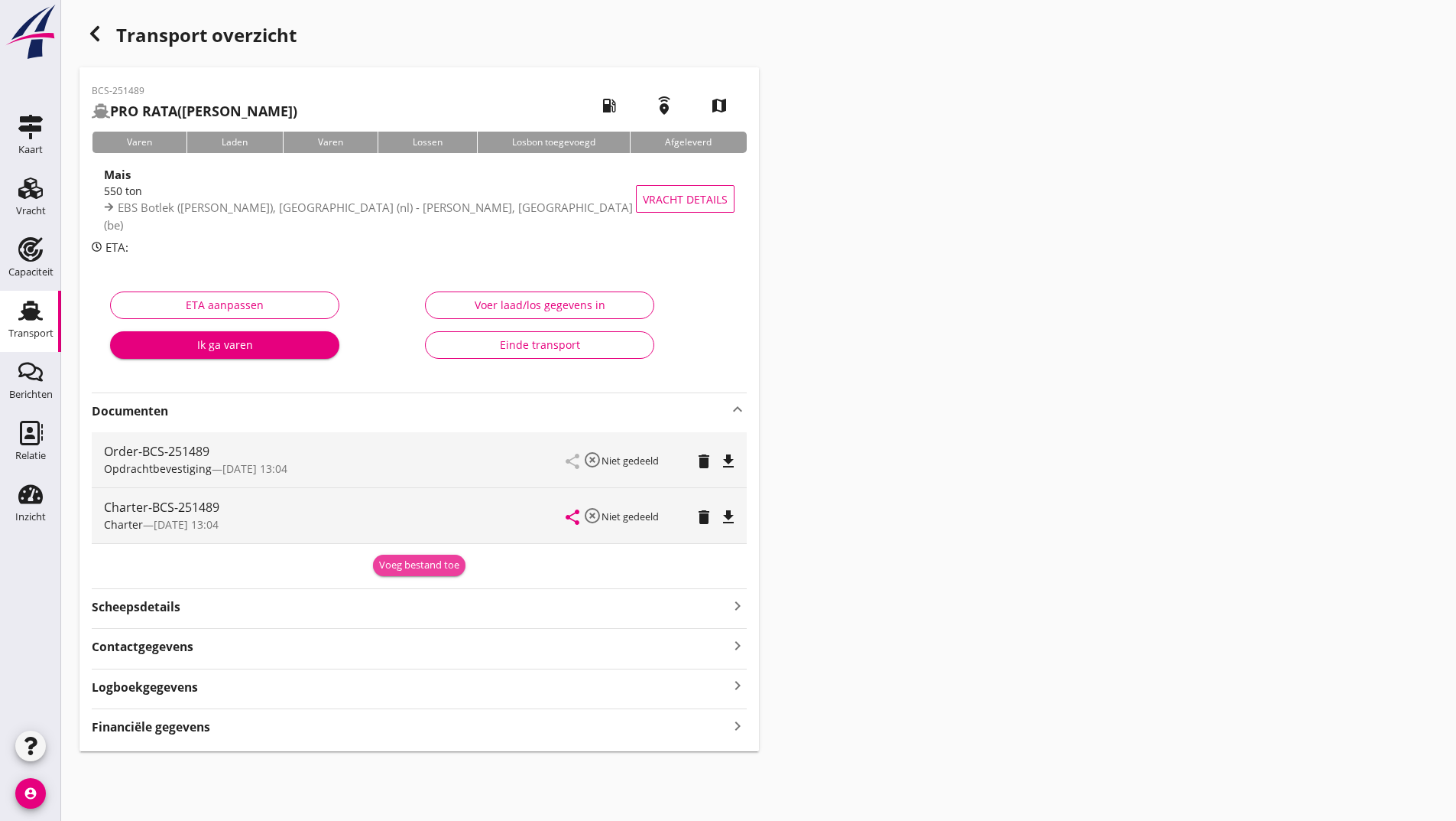
click at [424, 567] on div "Voeg bestand toe" at bounding box center [420, 565] width 80 height 15
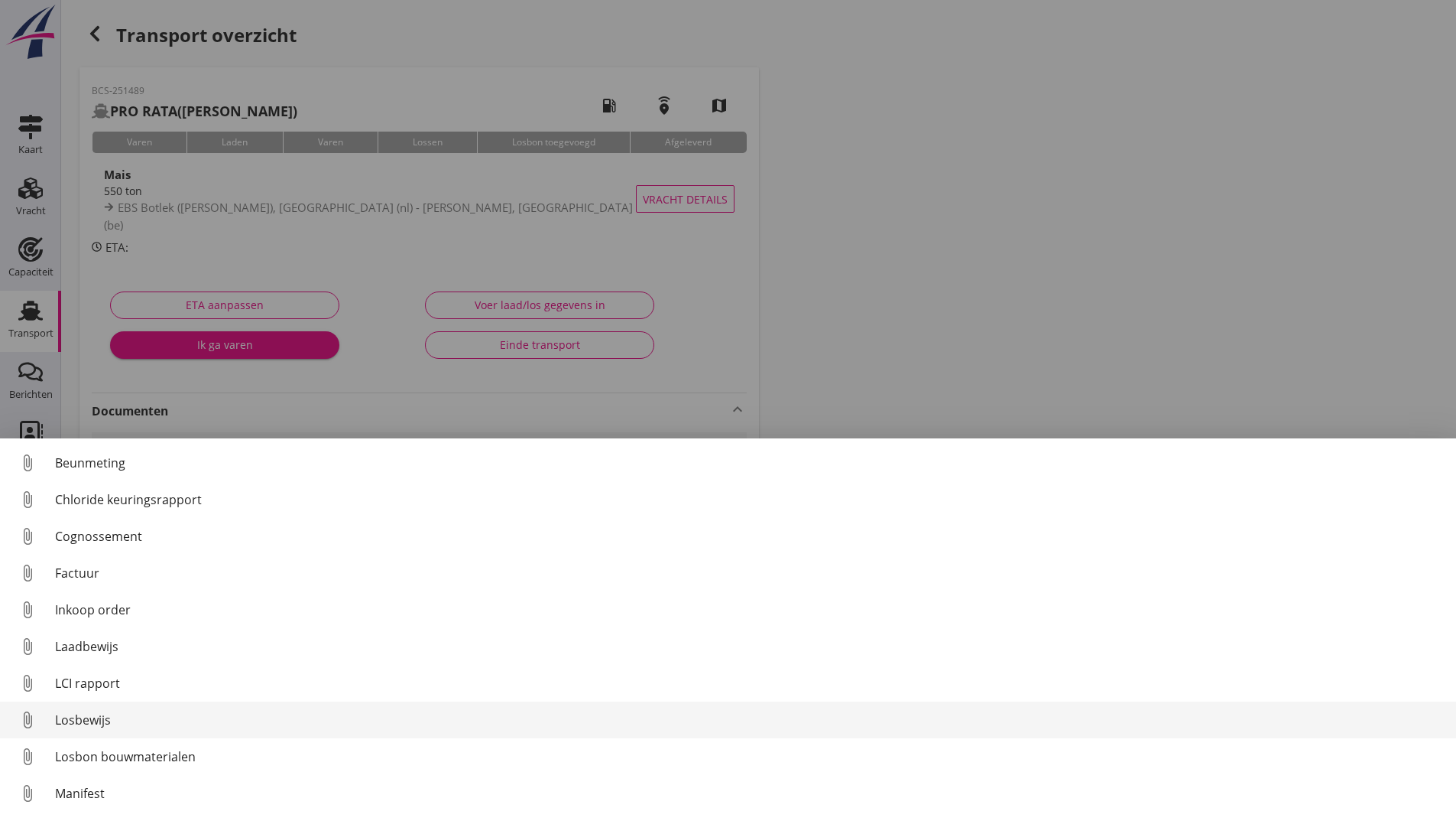
click at [77, 714] on div "Losbewijs" at bounding box center [750, 719] width 1389 height 18
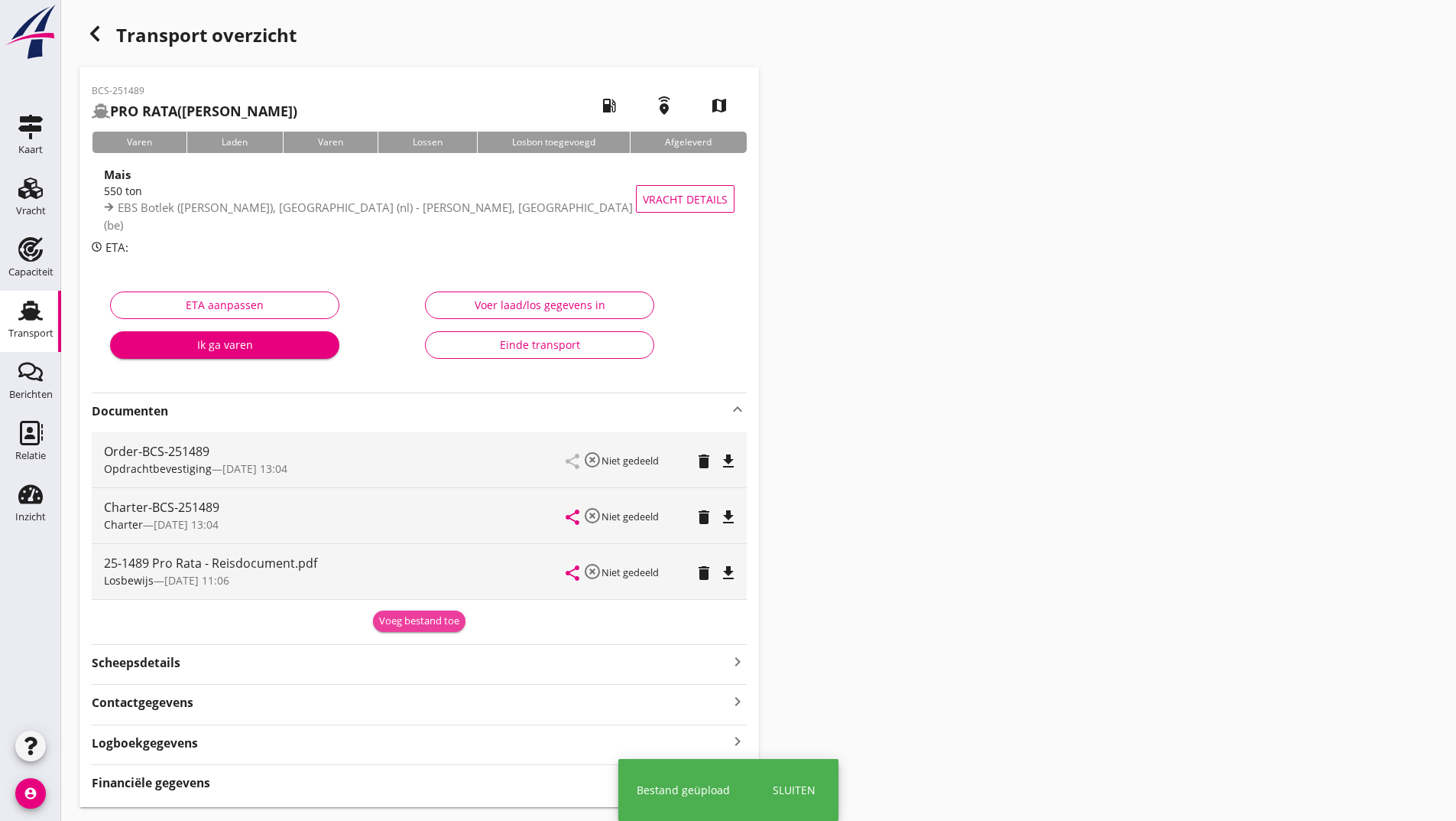
click at [400, 612] on button "Voeg bestand toe" at bounding box center [419, 621] width 92 height 21
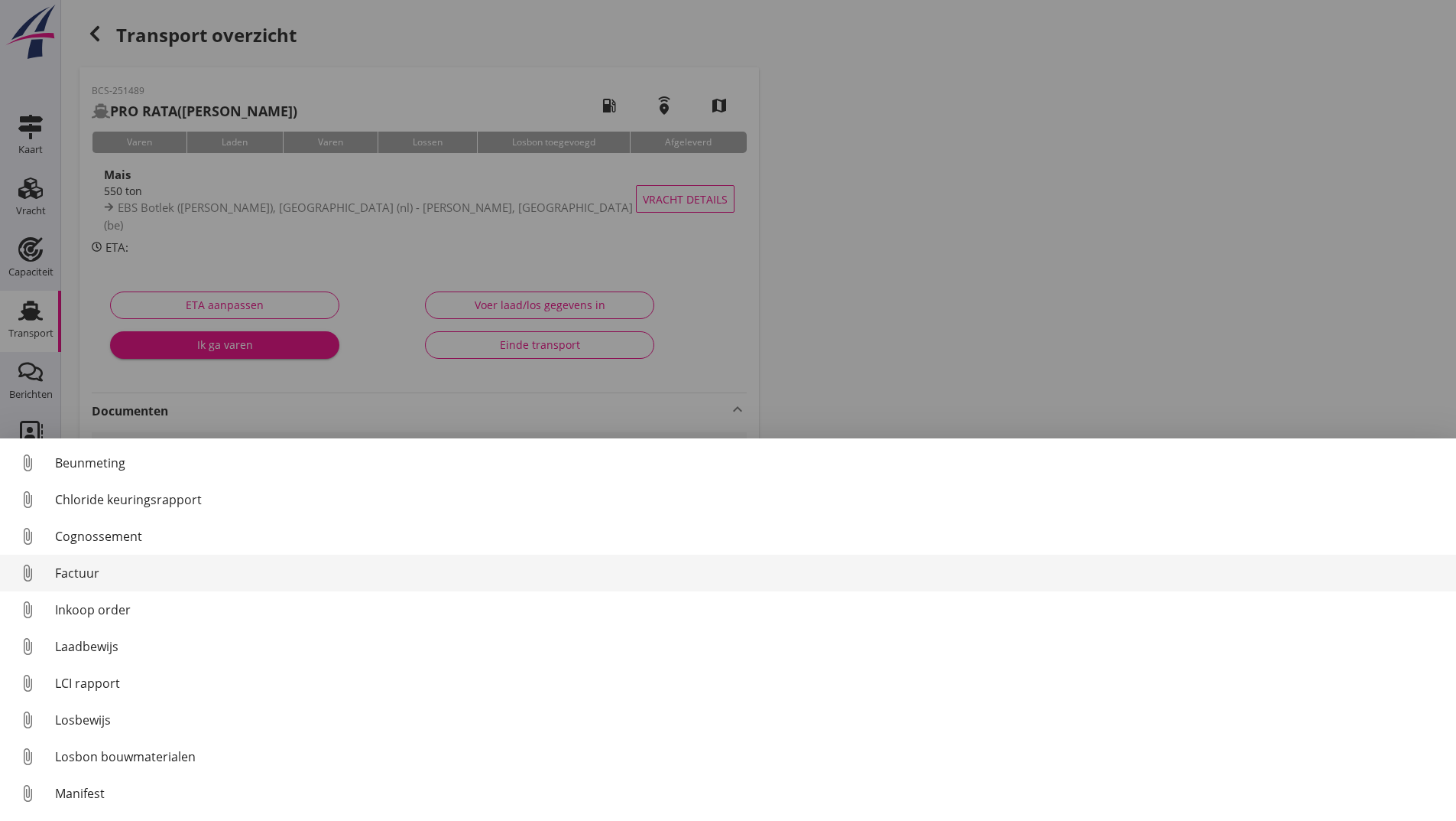
click at [81, 572] on div "Factuur" at bounding box center [750, 572] width 1389 height 18
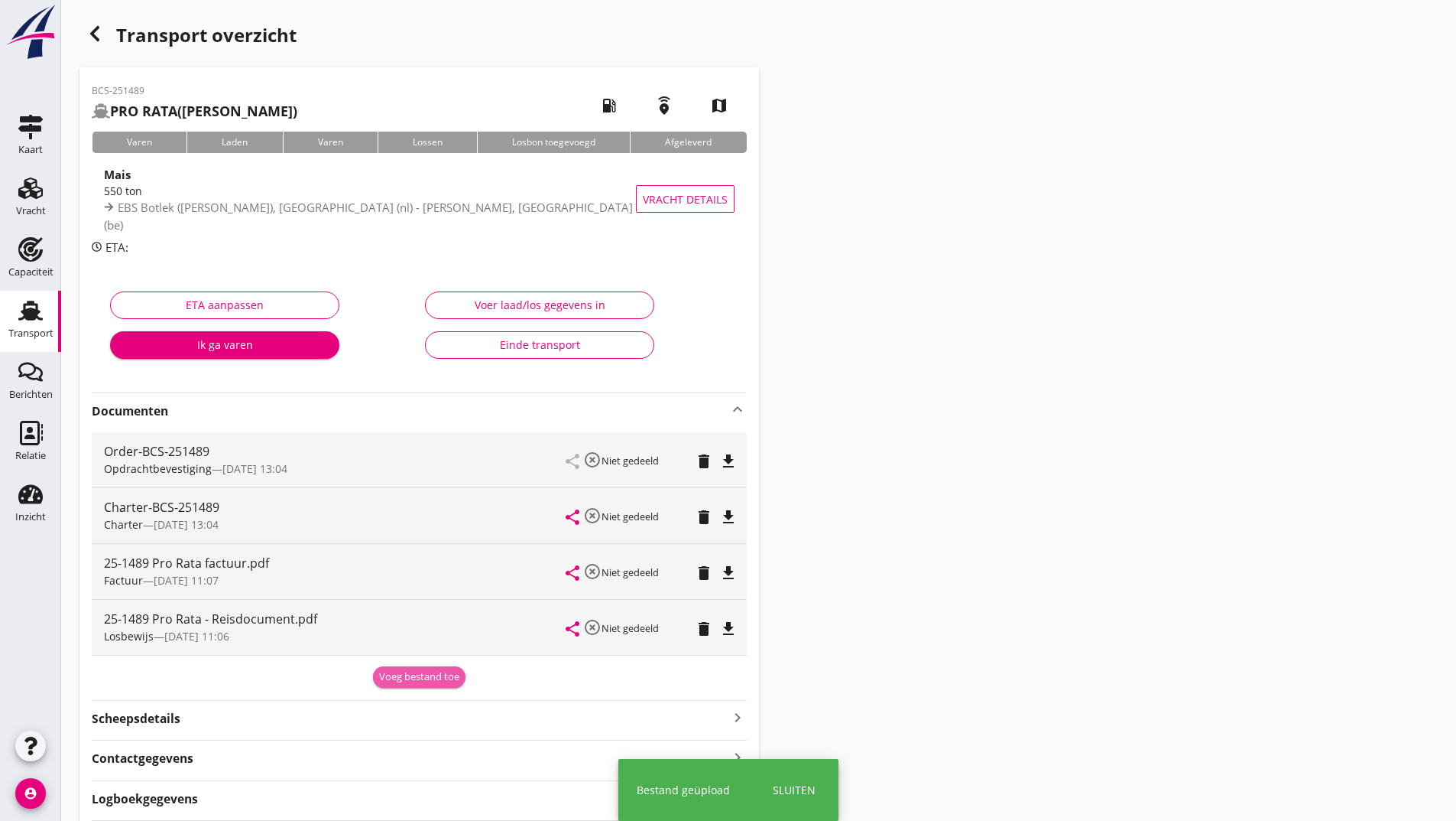
drag, startPoint x: 407, startPoint y: 678, endPoint x: 313, endPoint y: 723, distance: 104.2
click at [400, 687] on button "Voeg bestand toe" at bounding box center [419, 677] width 92 height 21
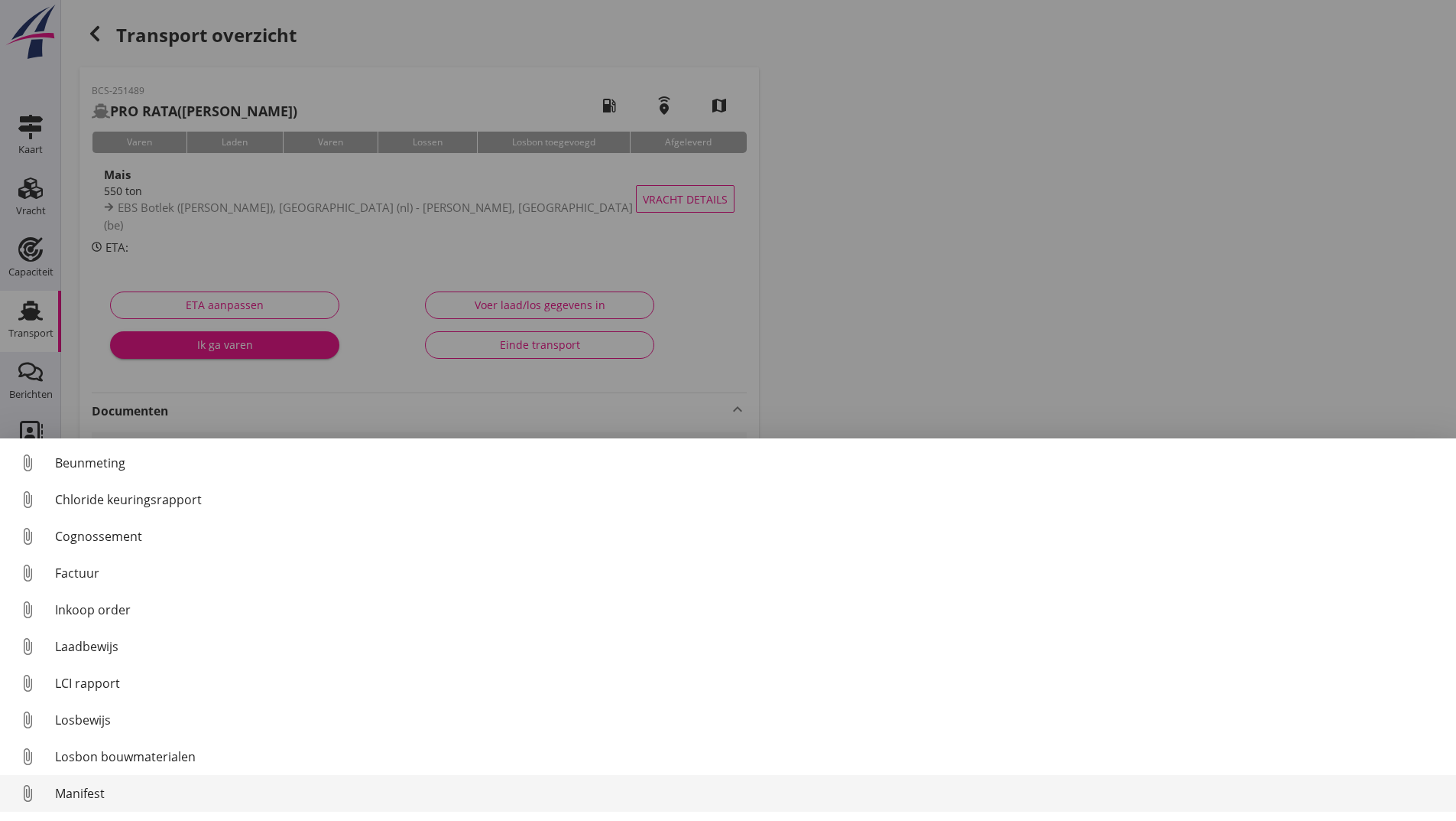
scroll to position [107, 0]
click at [135, 801] on div "Overig bestand" at bounding box center [750, 796] width 1389 height 18
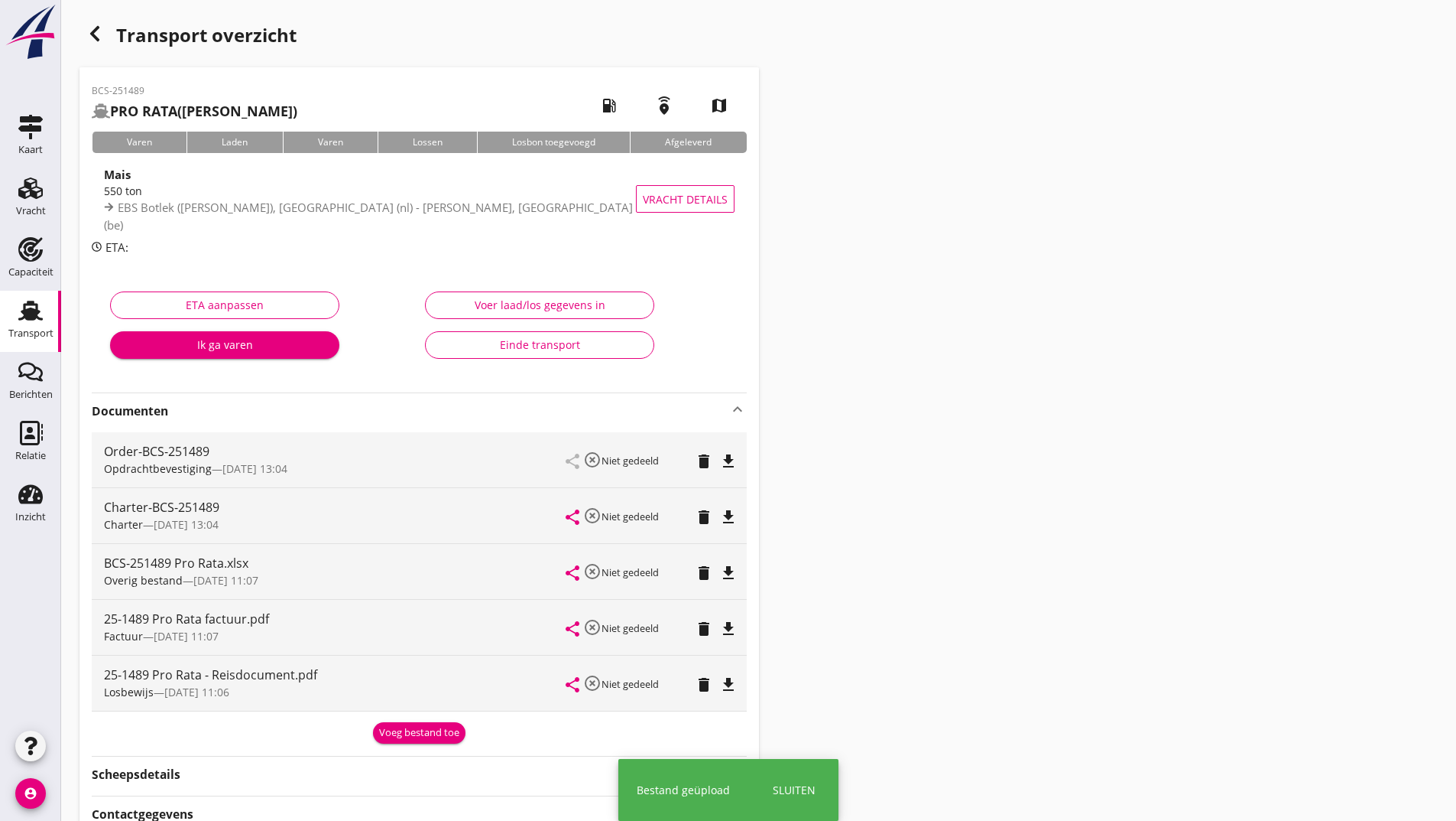
click at [401, 739] on div "Voeg bestand toe" at bounding box center [420, 732] width 80 height 15
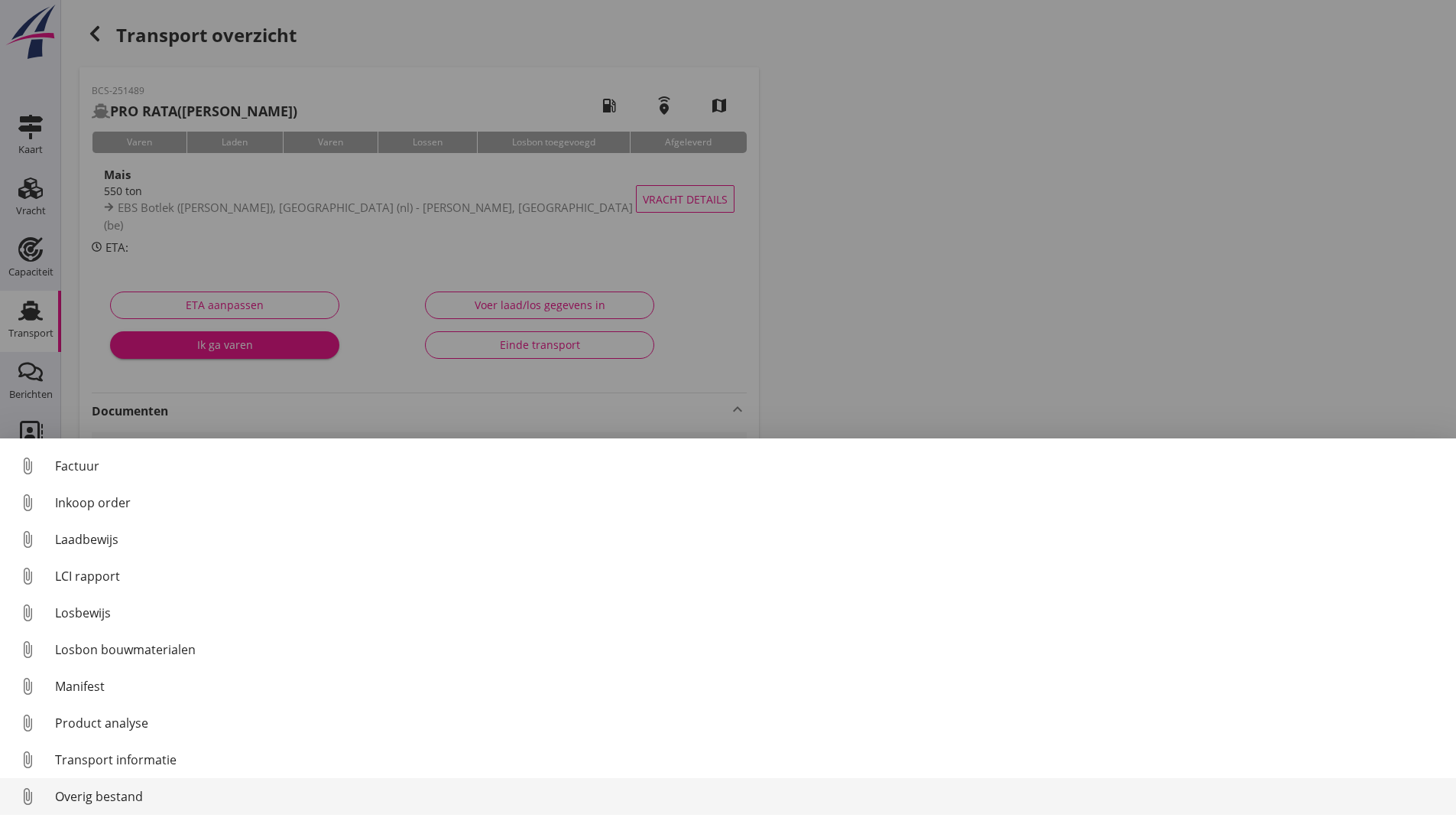
click at [128, 792] on div "Overig bestand" at bounding box center [750, 796] width 1389 height 18
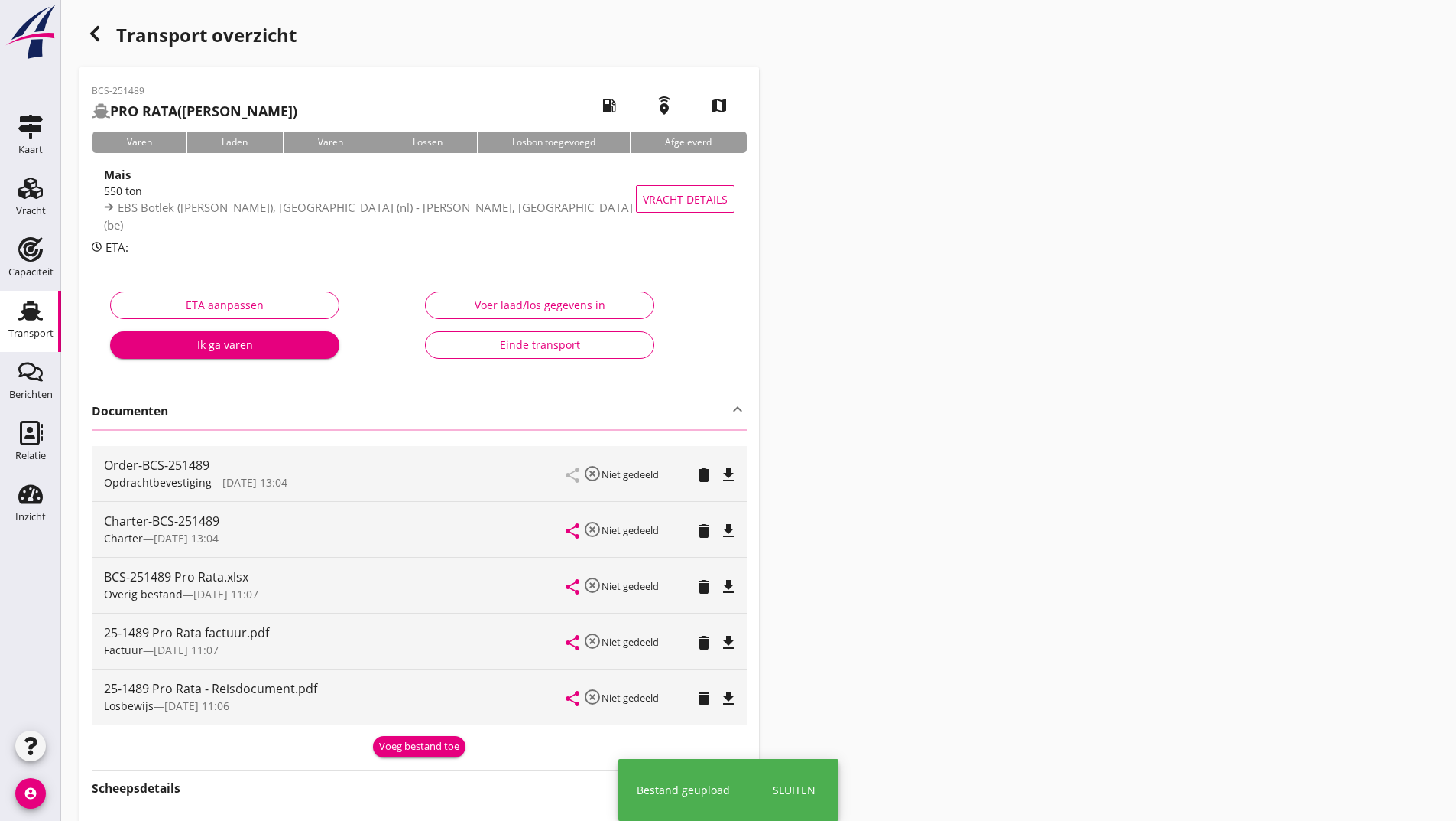
click at [90, 24] on div "button" at bounding box center [94, 33] width 31 height 31
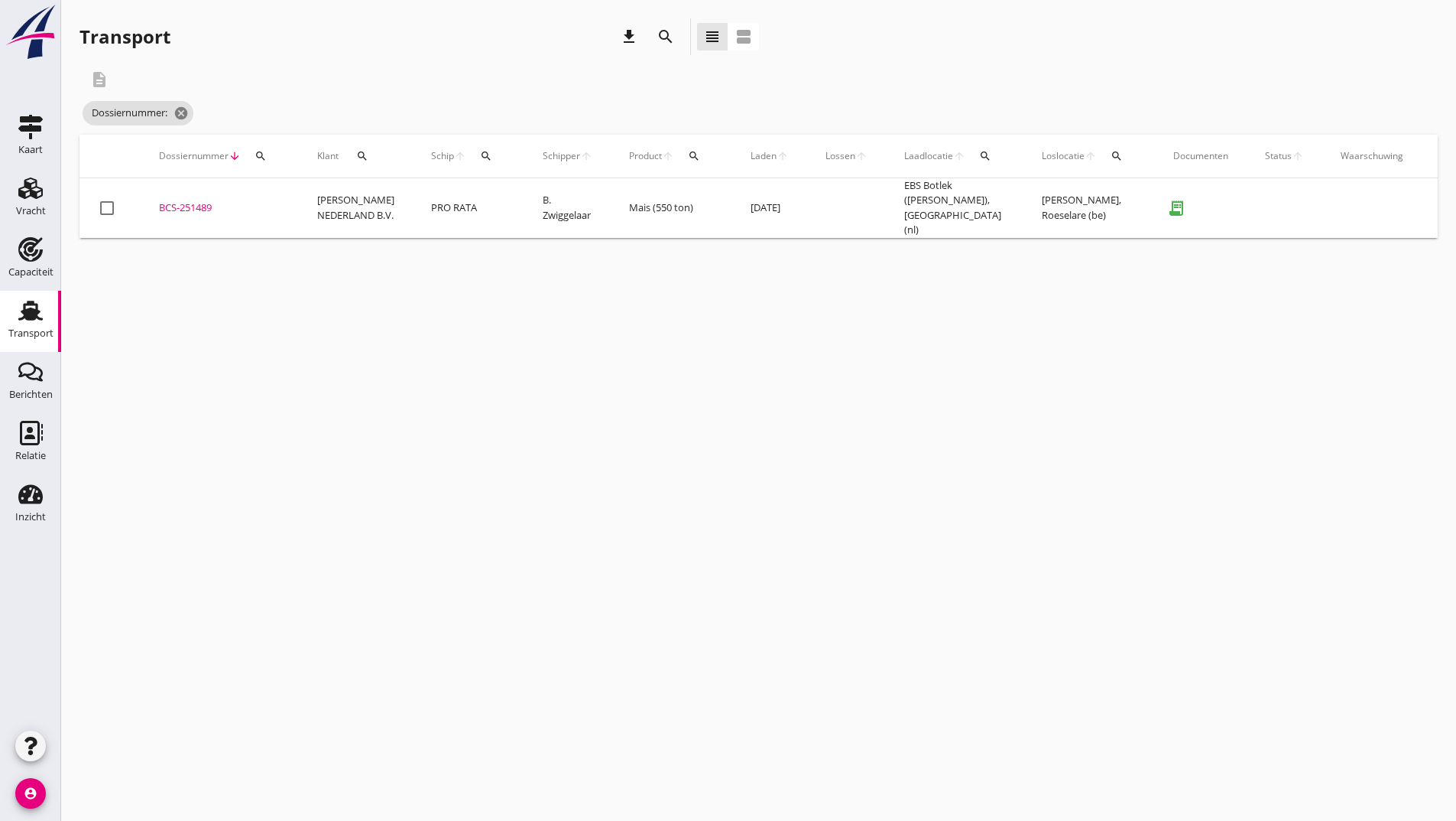
click at [662, 39] on icon "search" at bounding box center [665, 36] width 18 height 18
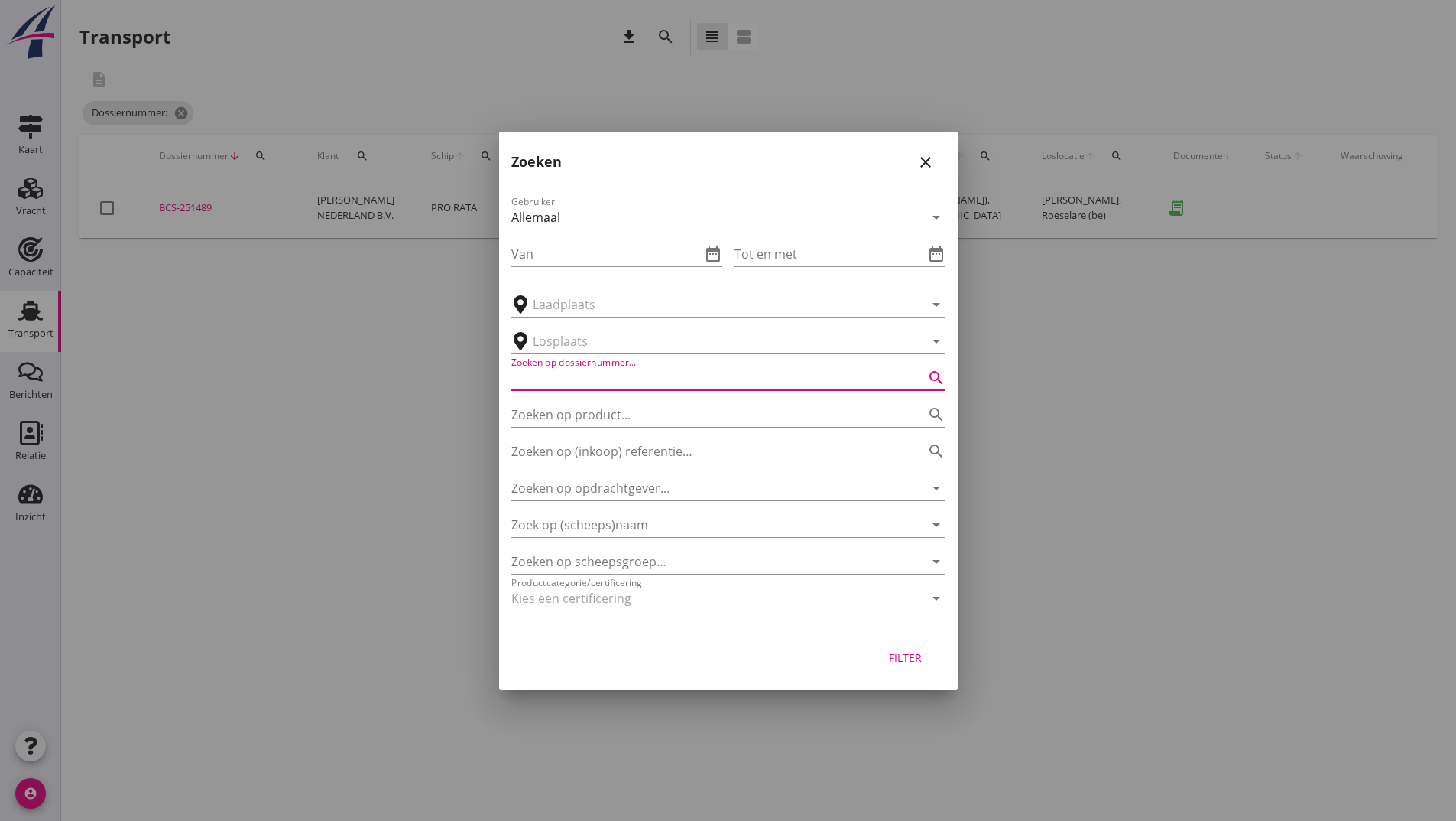
click at [635, 383] on input "Zoeken op dossiernummer..." at bounding box center [706, 377] width 391 height 24
type input "251490"
click at [921, 654] on div "Filter" at bounding box center [906, 657] width 43 height 16
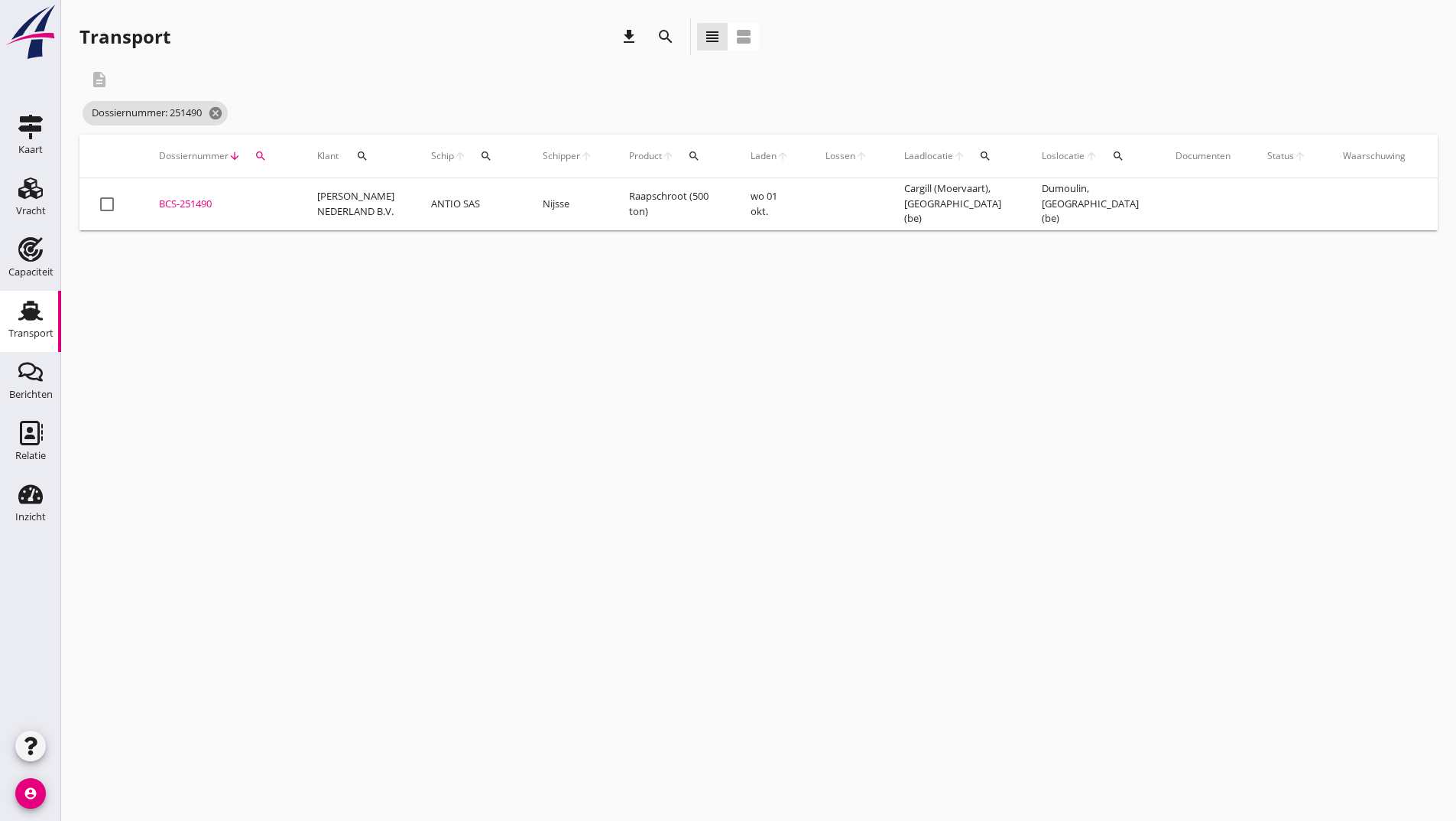
click at [204, 202] on div "BCS-251490" at bounding box center [220, 203] width 121 height 15
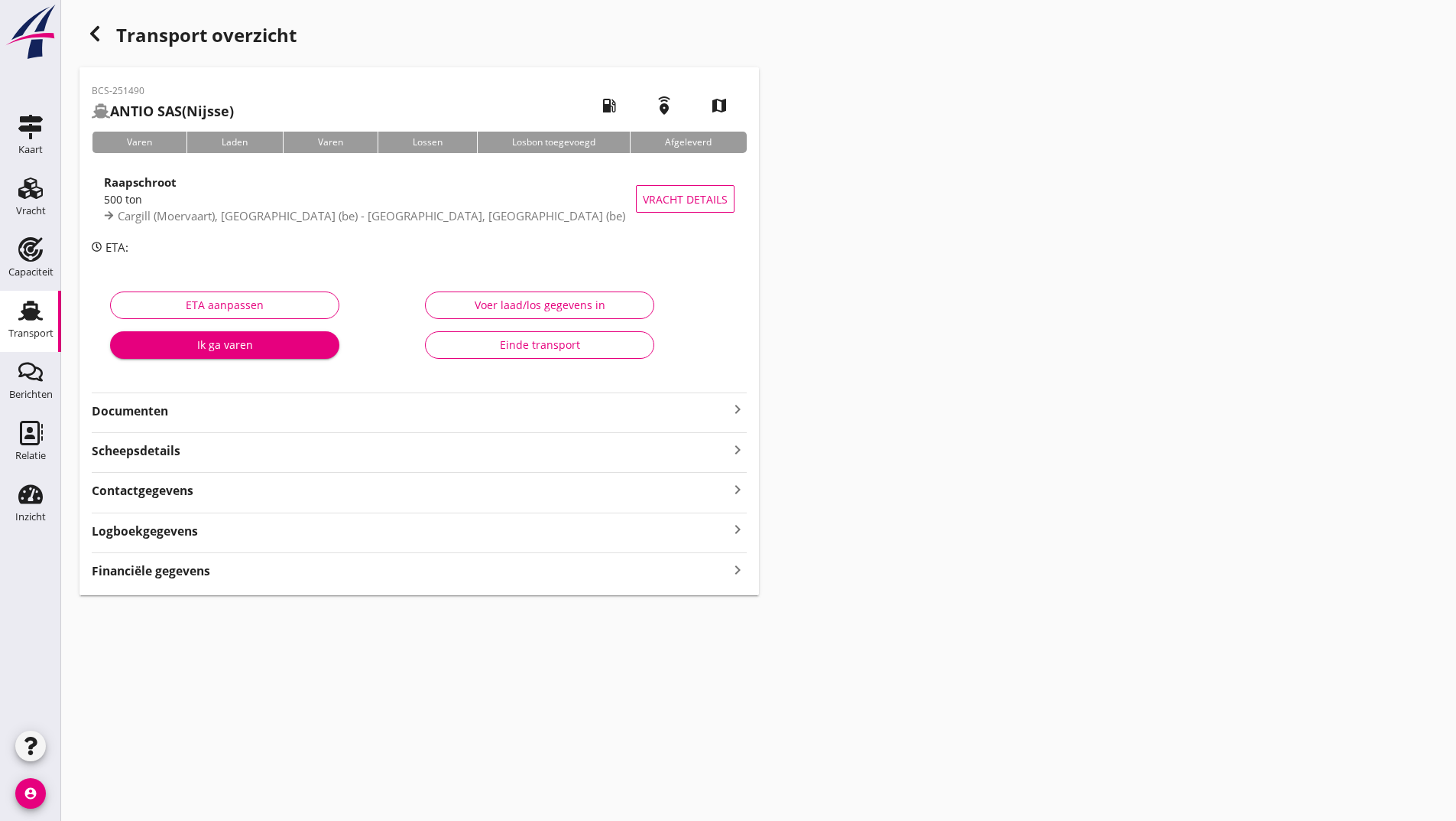
drag, startPoint x: 157, startPoint y: 405, endPoint x: 189, endPoint y: 424, distance: 37.2
click at [157, 407] on strong "Documenten" at bounding box center [409, 411] width 637 height 17
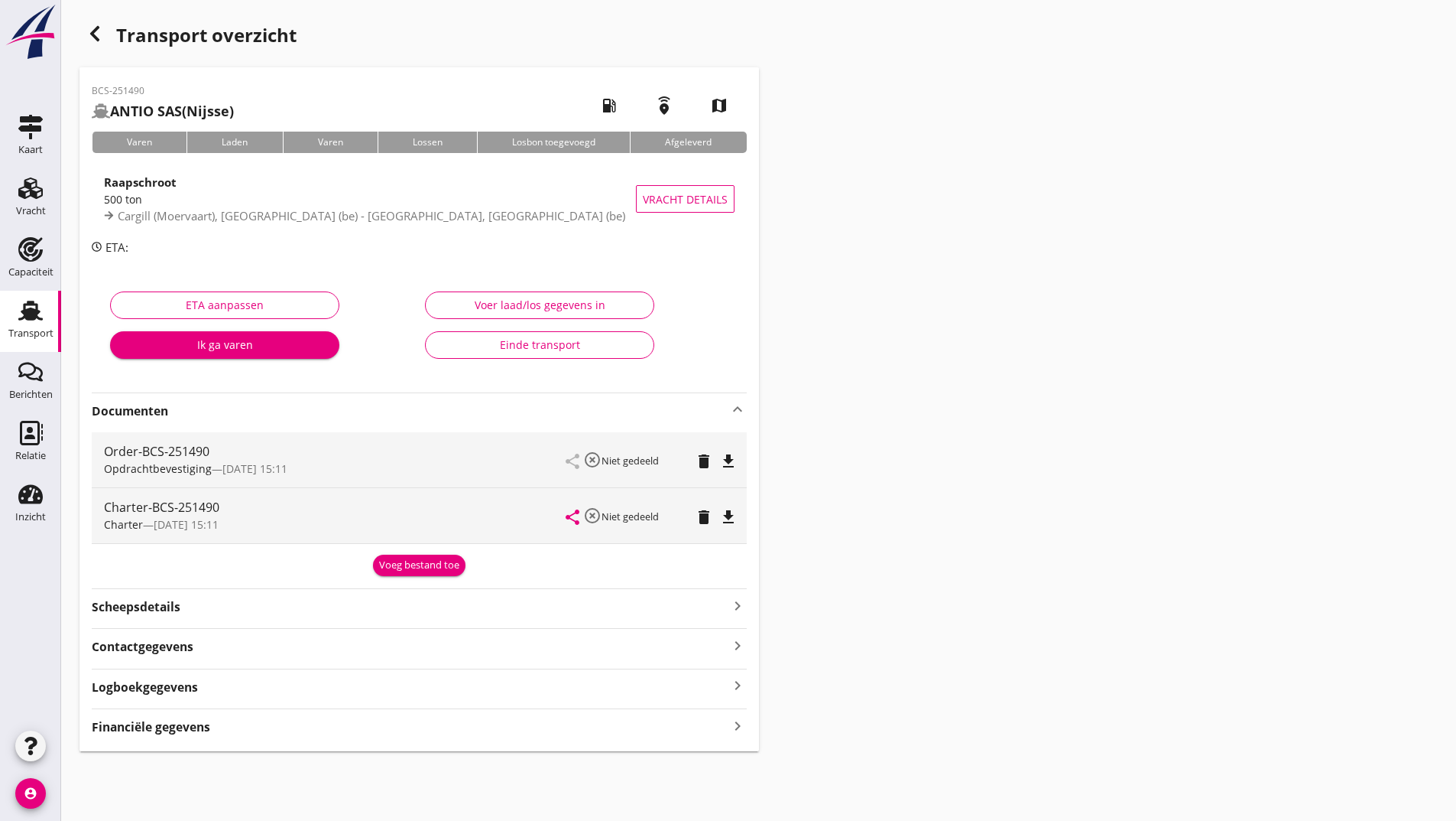
click at [430, 563] on div "Voeg bestand toe" at bounding box center [420, 565] width 80 height 15
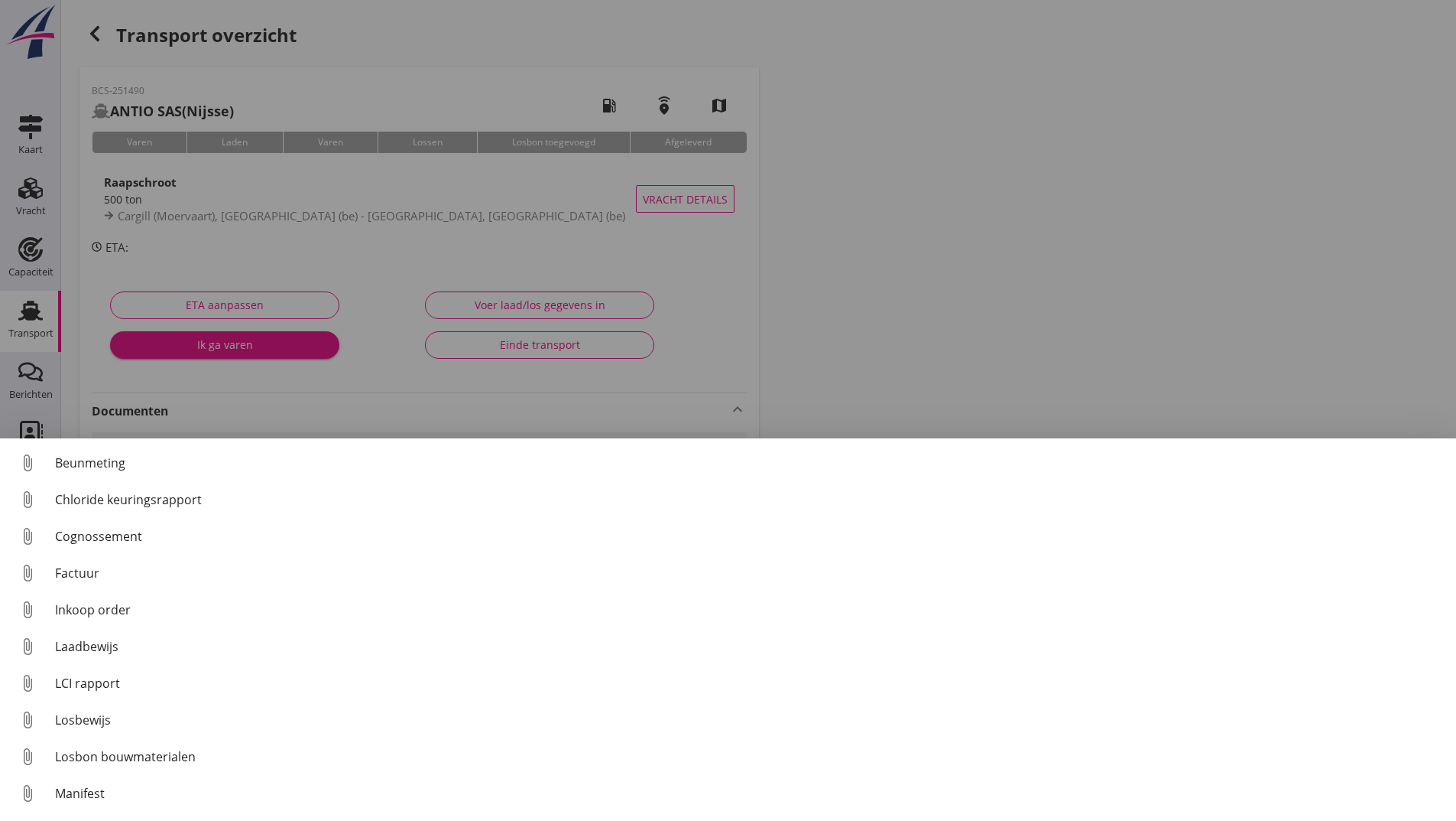
scroll to position [107, 0]
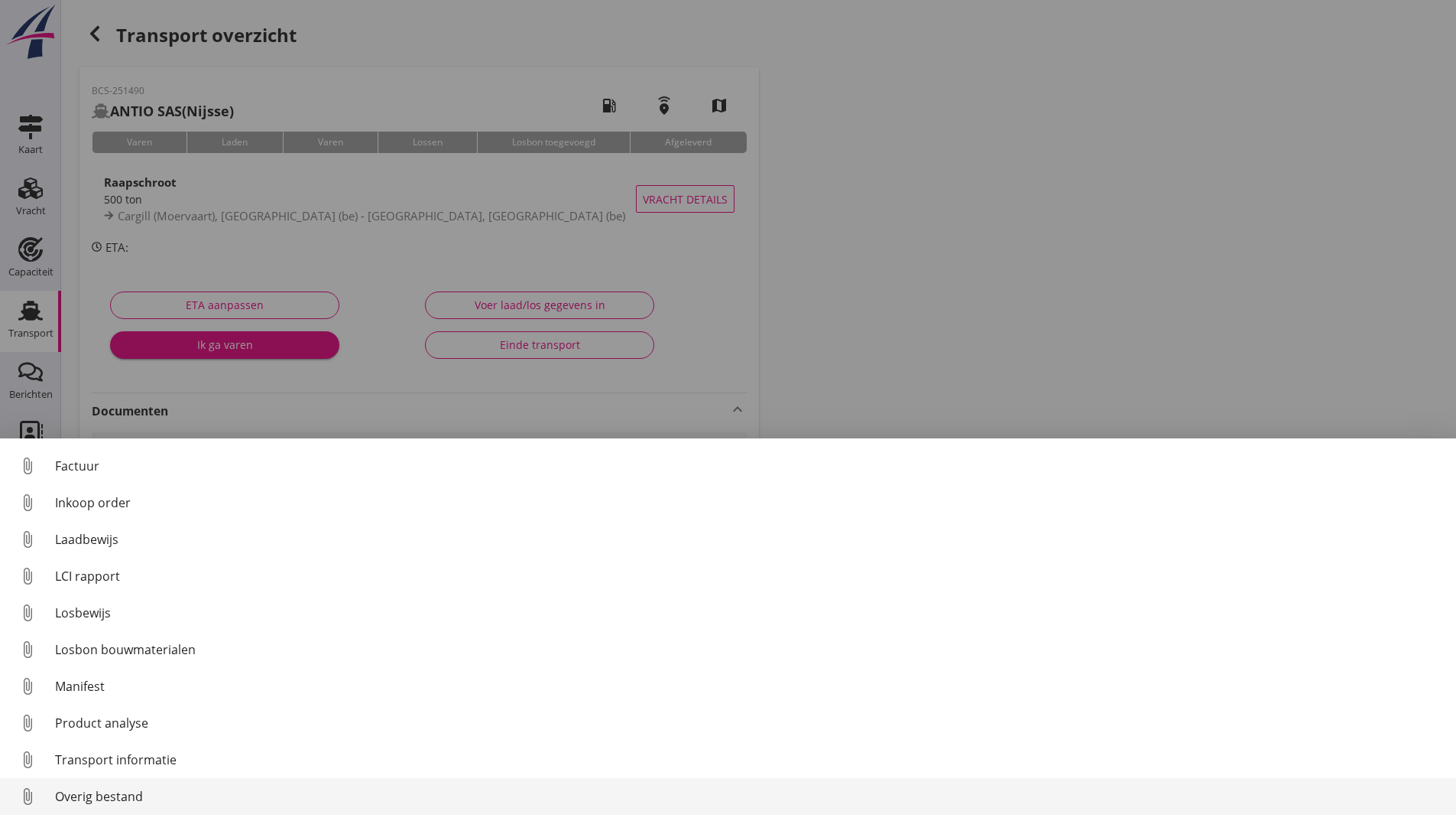
click at [138, 795] on div "Overig bestand" at bounding box center [750, 796] width 1389 height 18
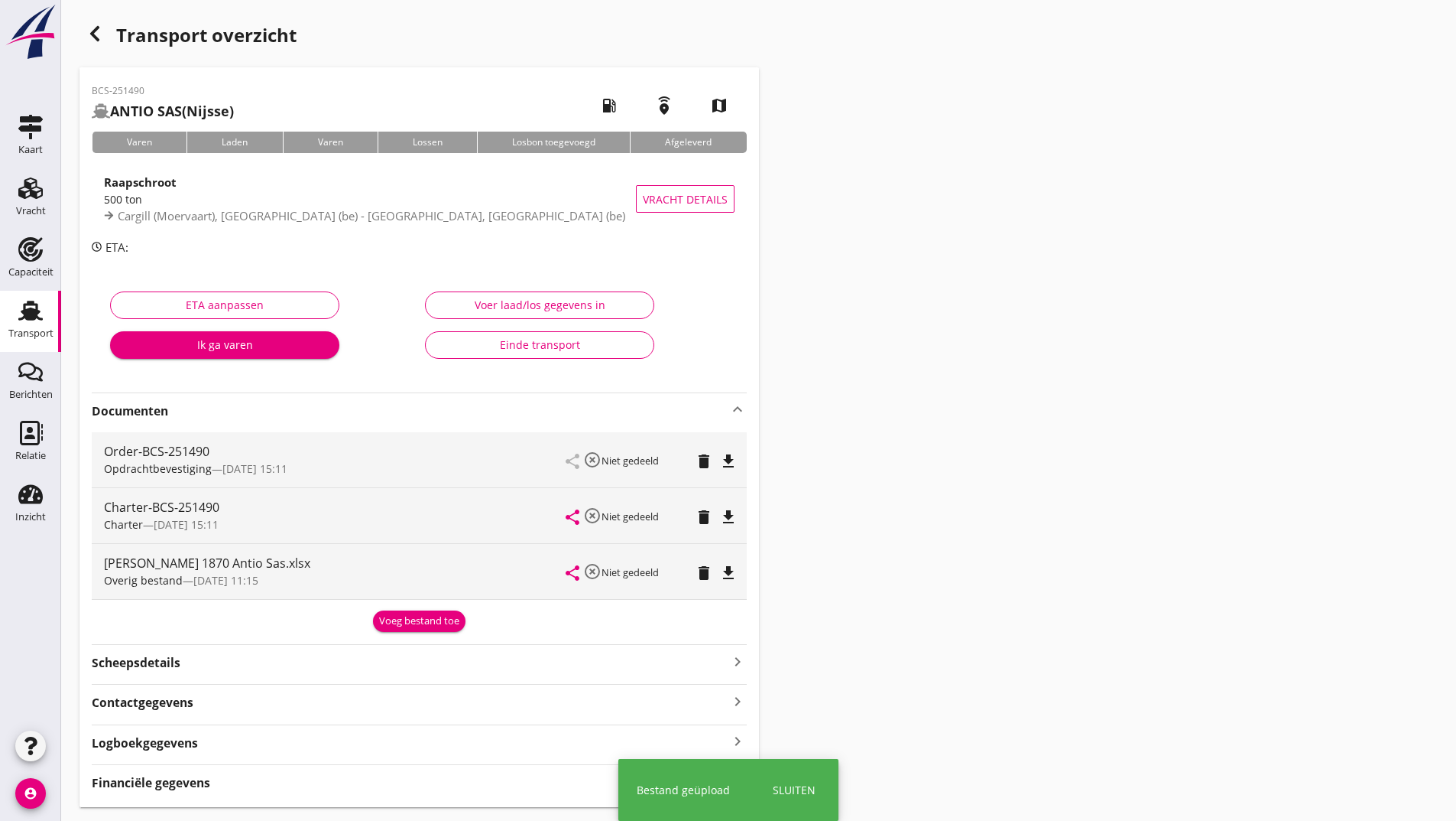
click at [394, 622] on div "Voeg bestand toe" at bounding box center [420, 621] width 80 height 15
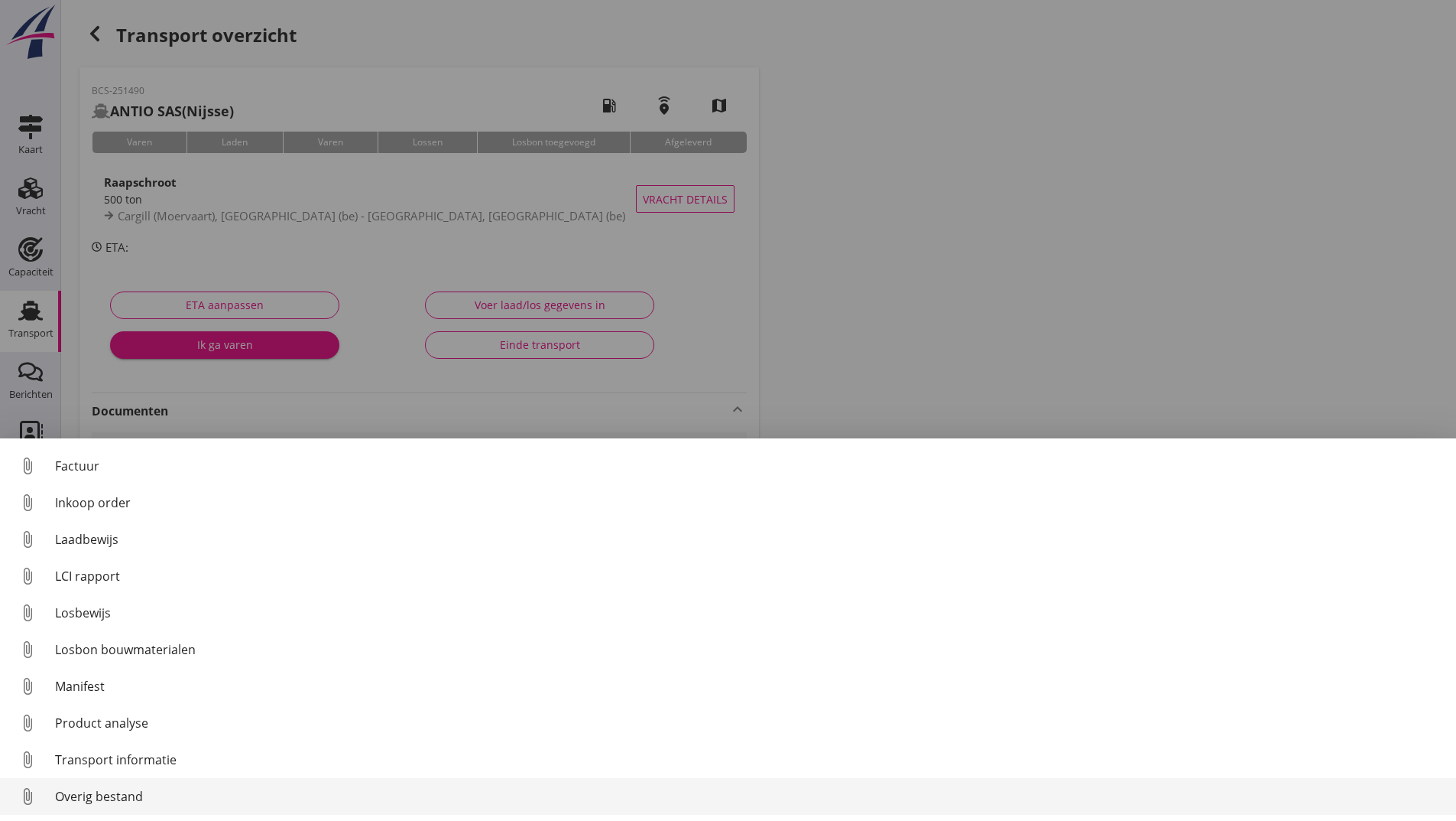
click at [132, 801] on div "Overig bestand" at bounding box center [750, 796] width 1389 height 18
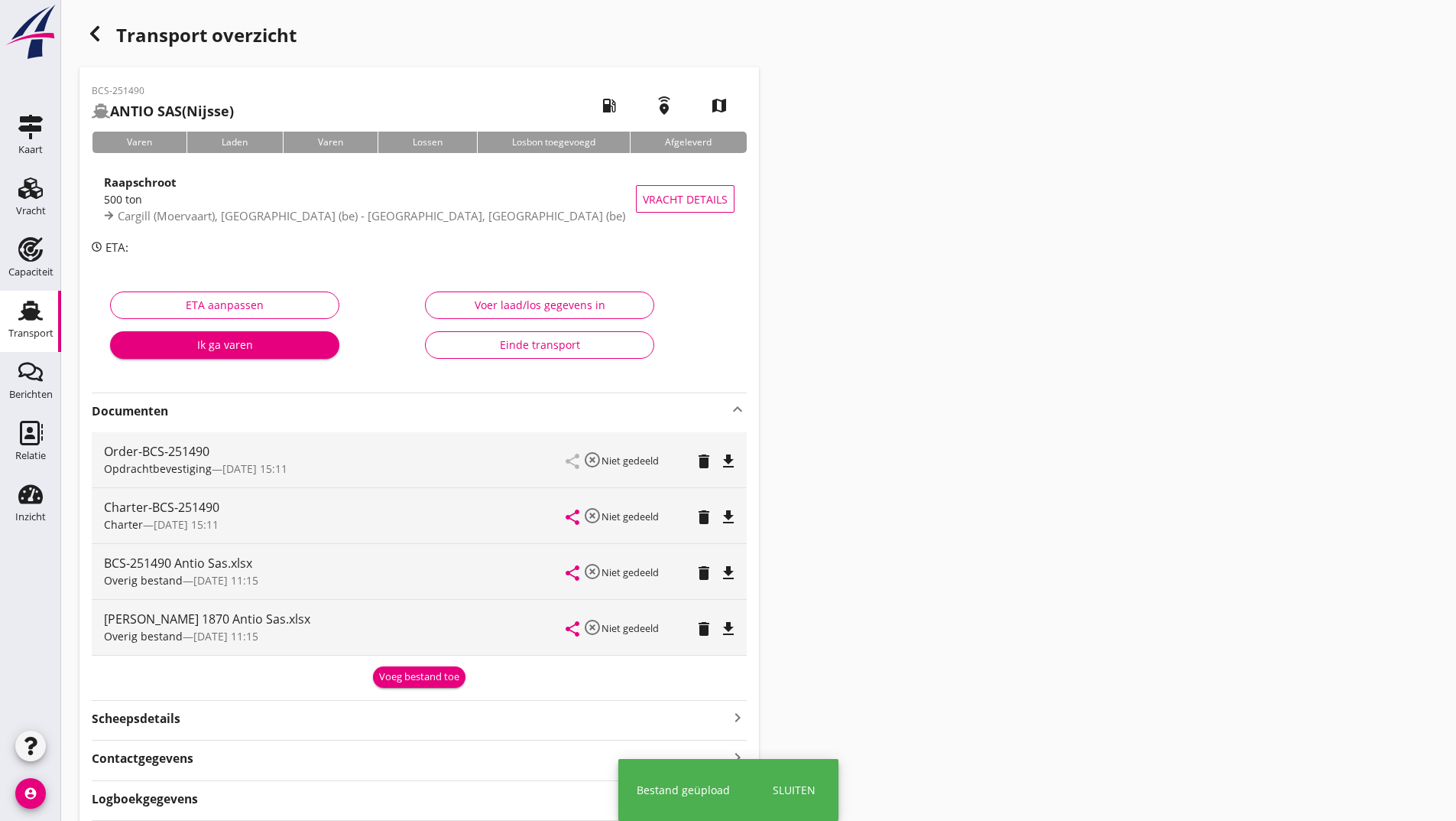
click at [406, 664] on div "Voeg bestand toe" at bounding box center [419, 674] width 655 height 26
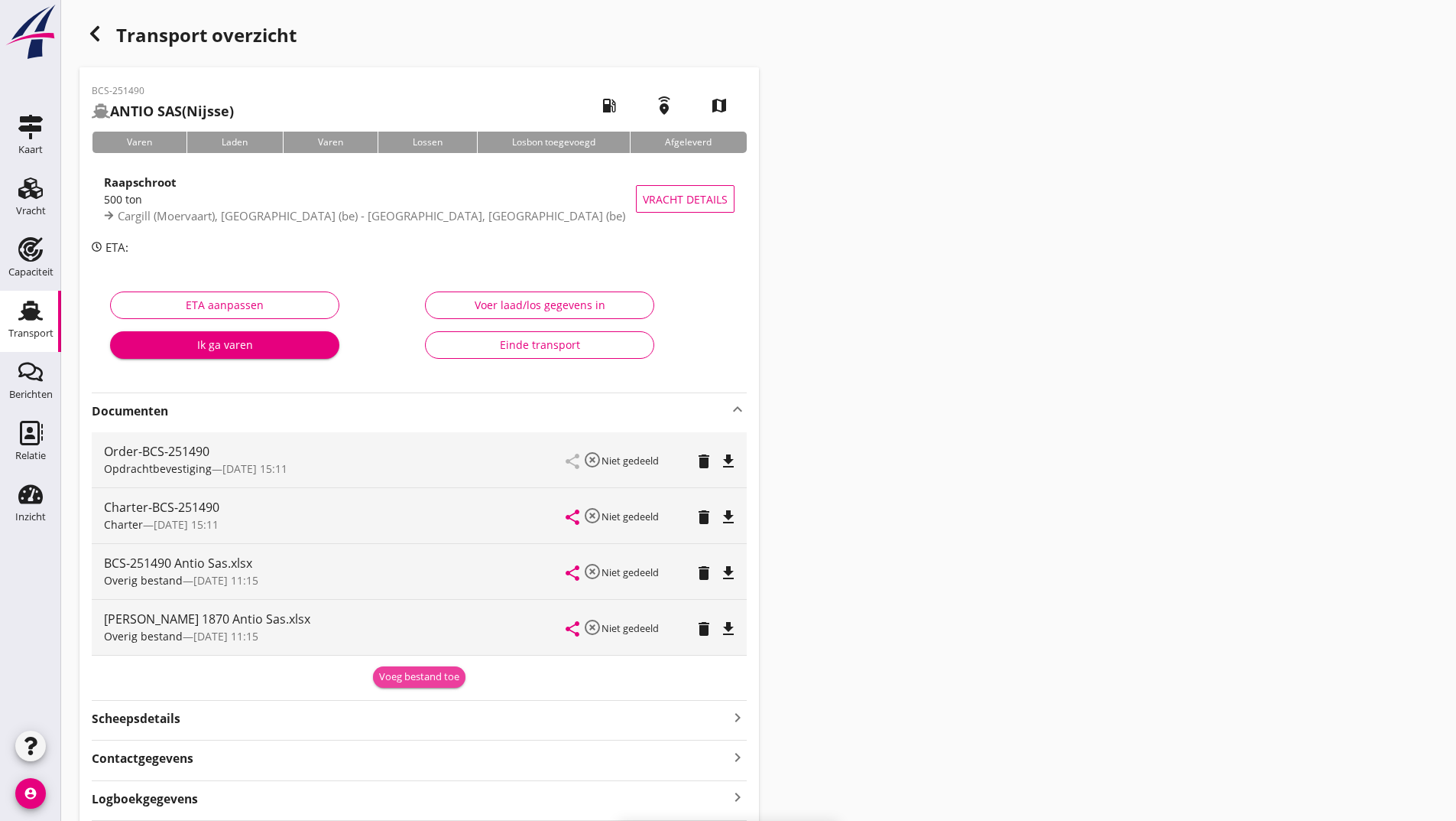
click at [391, 675] on div "Voeg bestand toe" at bounding box center [420, 676] width 80 height 15
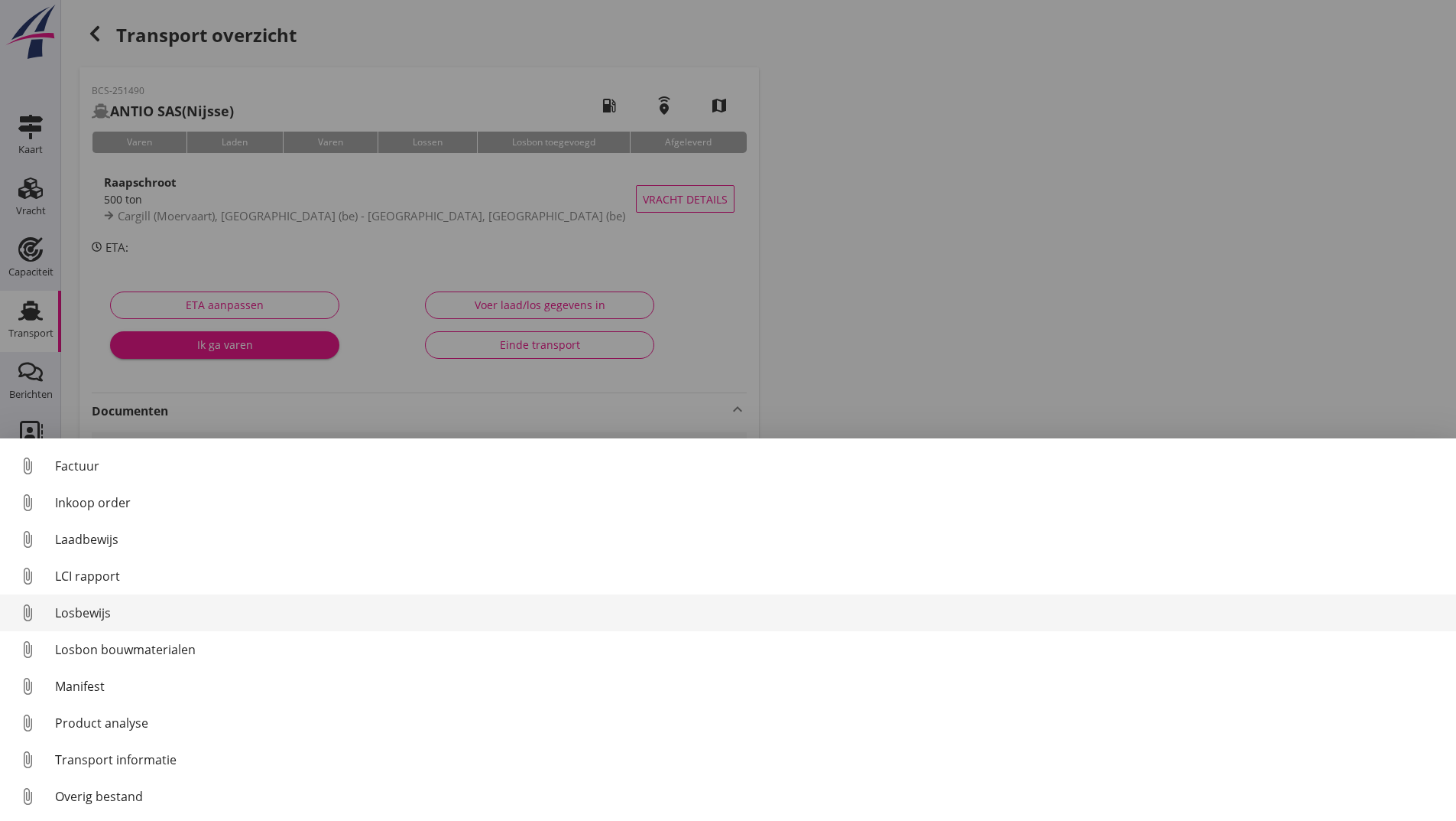
click at [112, 610] on div "Losbewijs" at bounding box center [750, 612] width 1389 height 18
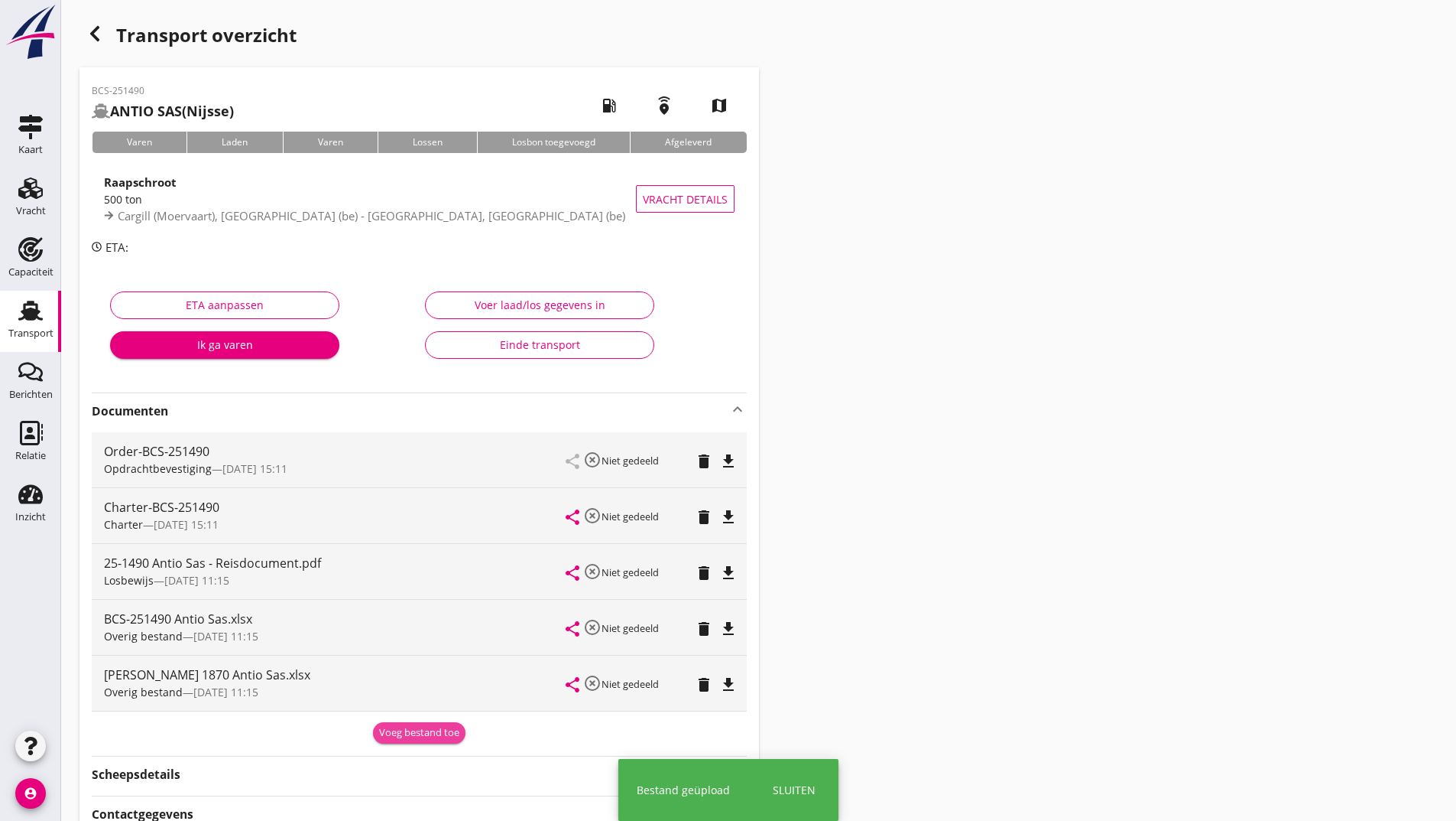
click at [377, 731] on button "Voeg bestand toe" at bounding box center [419, 732] width 92 height 21
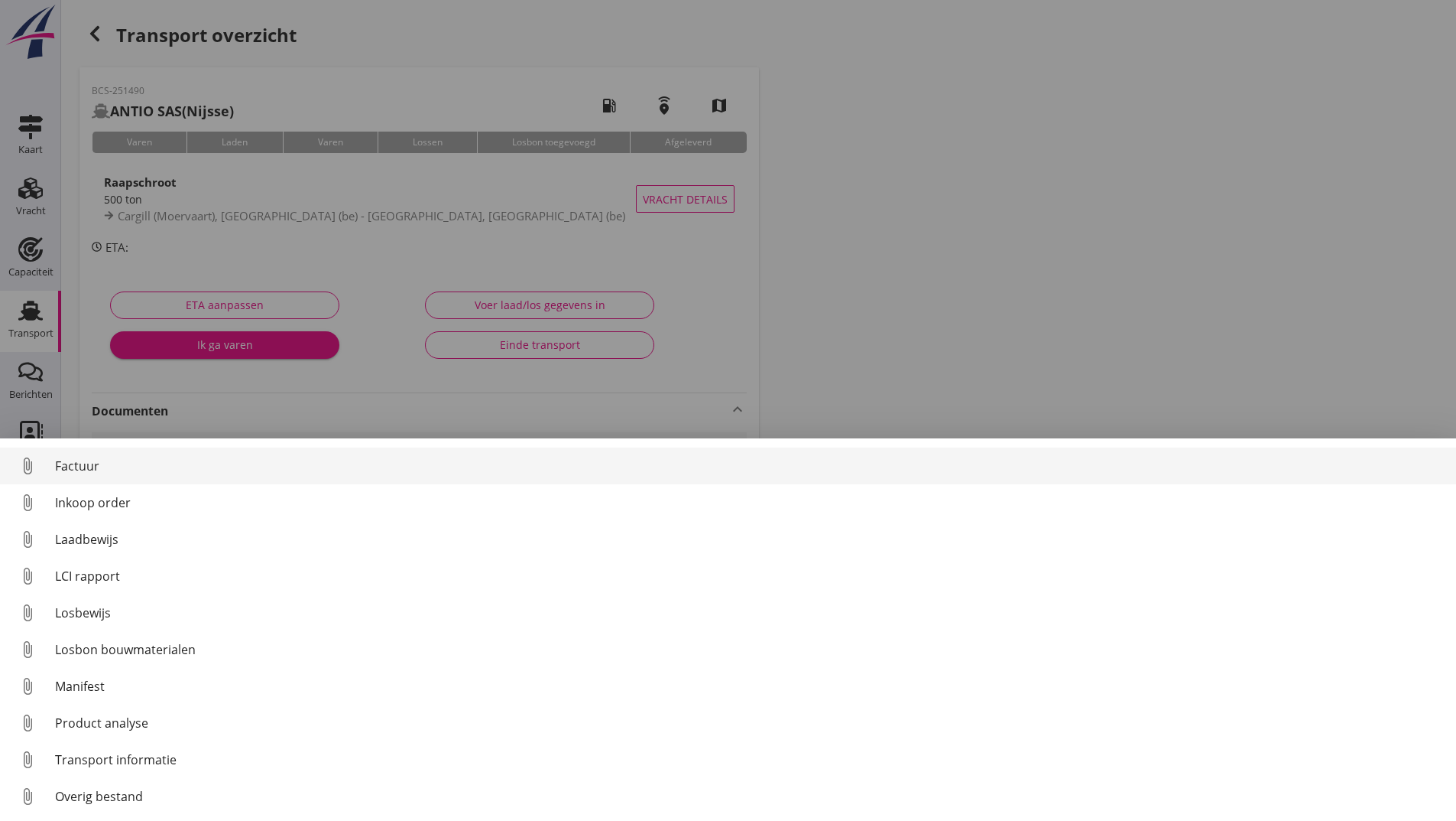
click at [77, 470] on div "Factuur" at bounding box center [750, 466] width 1389 height 18
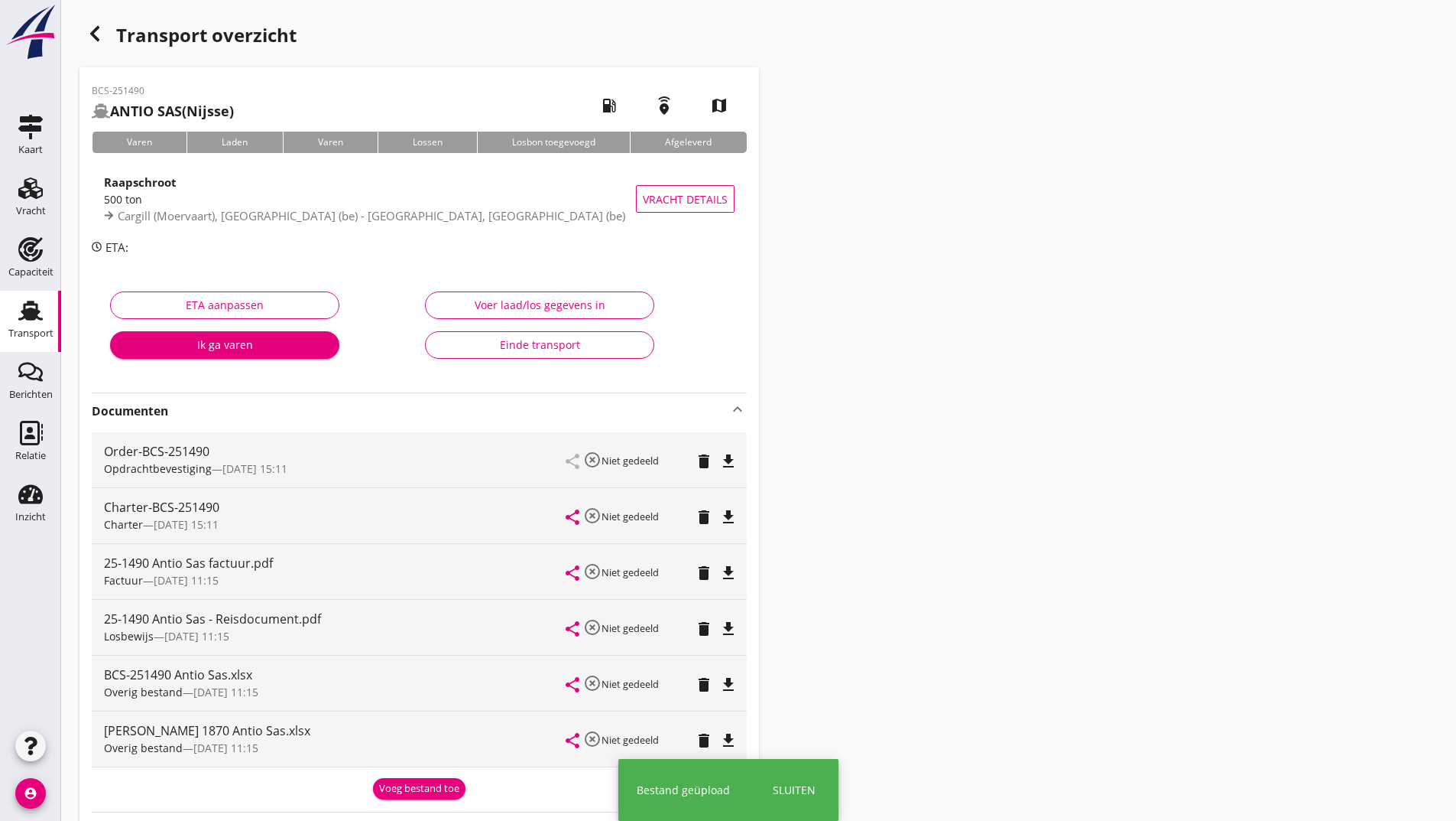
click at [92, 35] on use "button" at bounding box center [95, 33] width 9 height 15
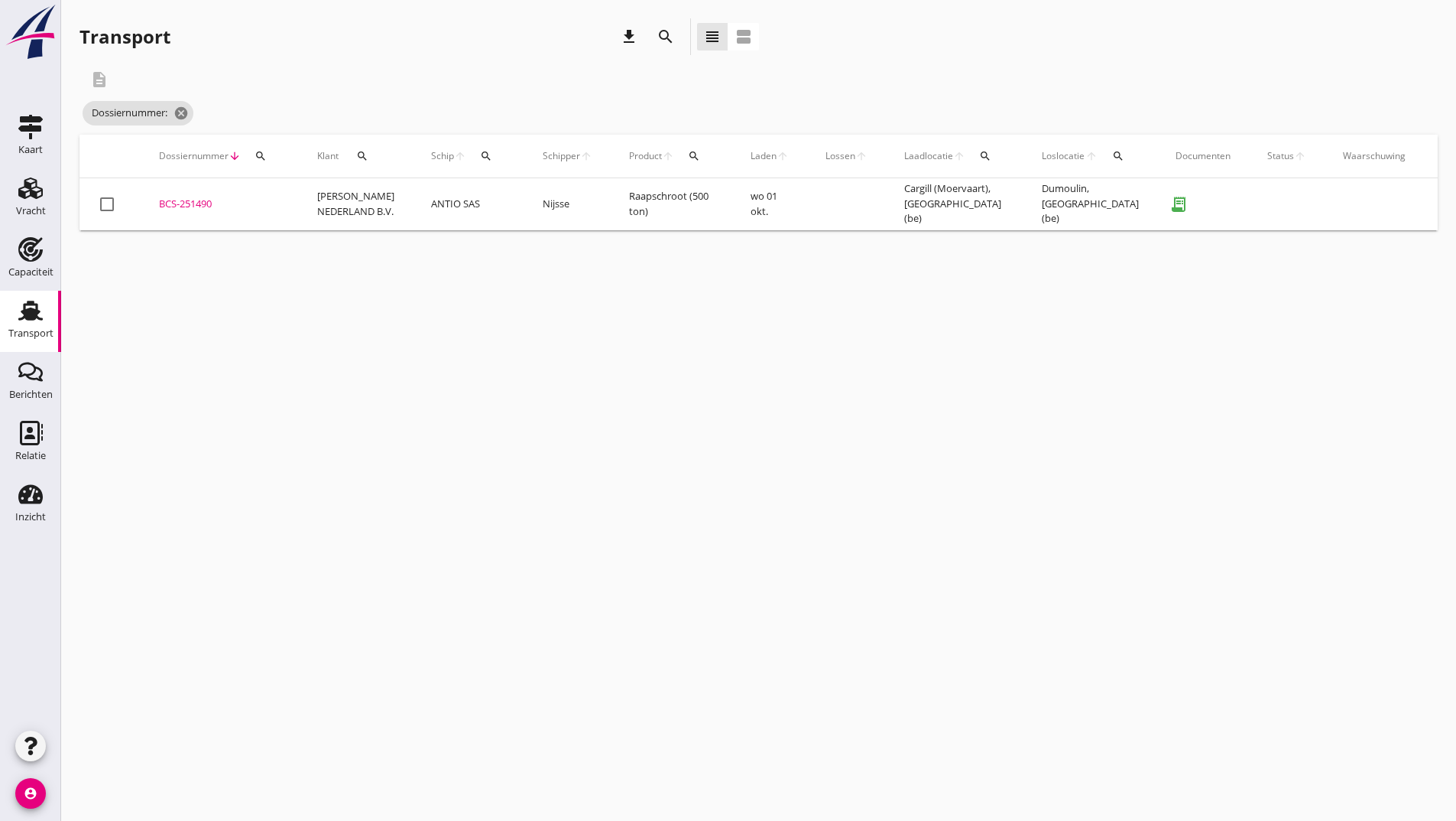
click at [665, 39] on icon "search" at bounding box center [665, 36] width 18 height 18
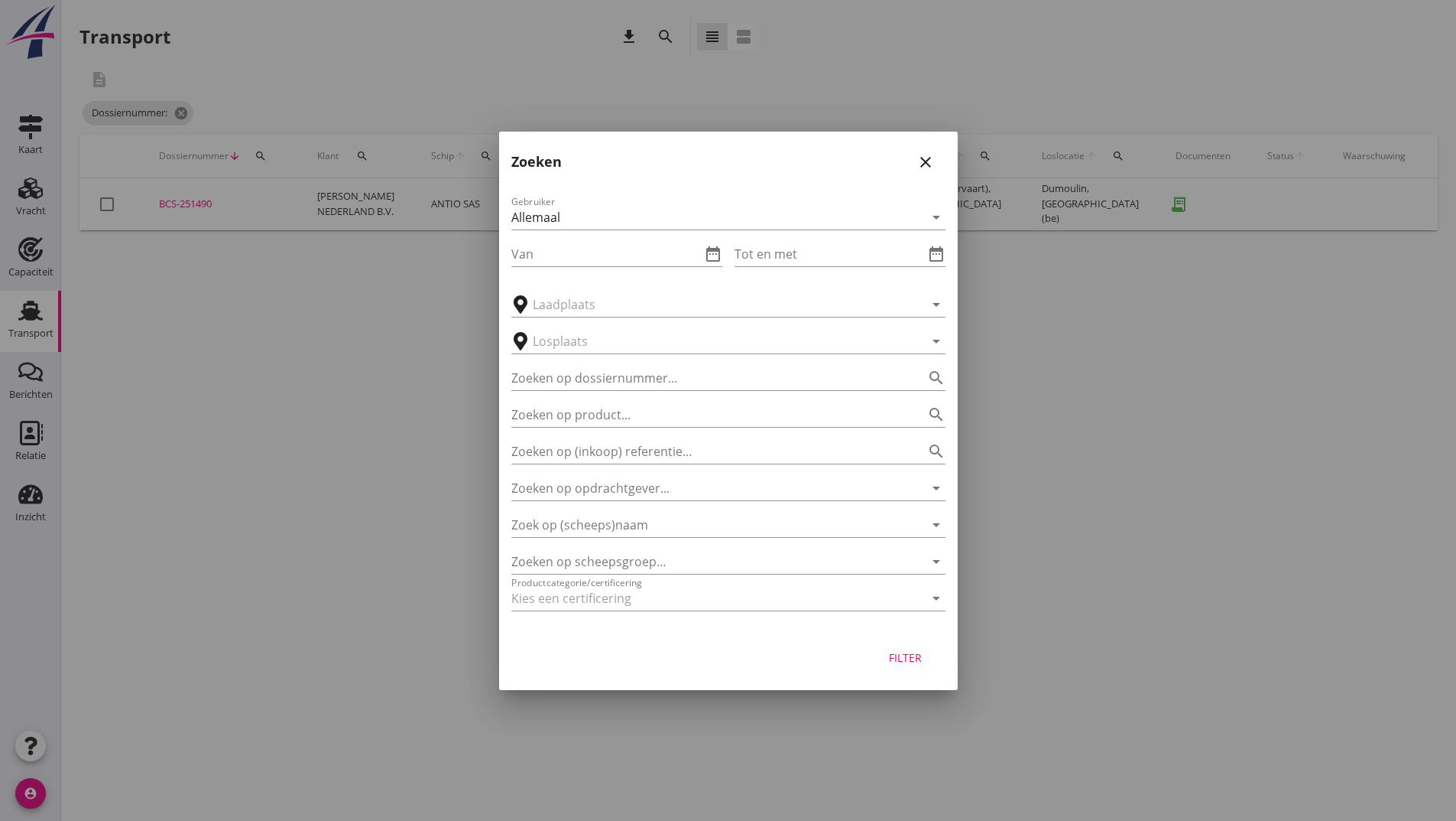
click at [577, 363] on div "Zoeken op dossiernummer... search" at bounding box center [728, 373] width 434 height 34
click at [566, 381] on input "Zoeken op dossiernummer..." at bounding box center [706, 377] width 391 height 24
type input "251492"
click at [893, 664] on div "Filter" at bounding box center [906, 657] width 43 height 16
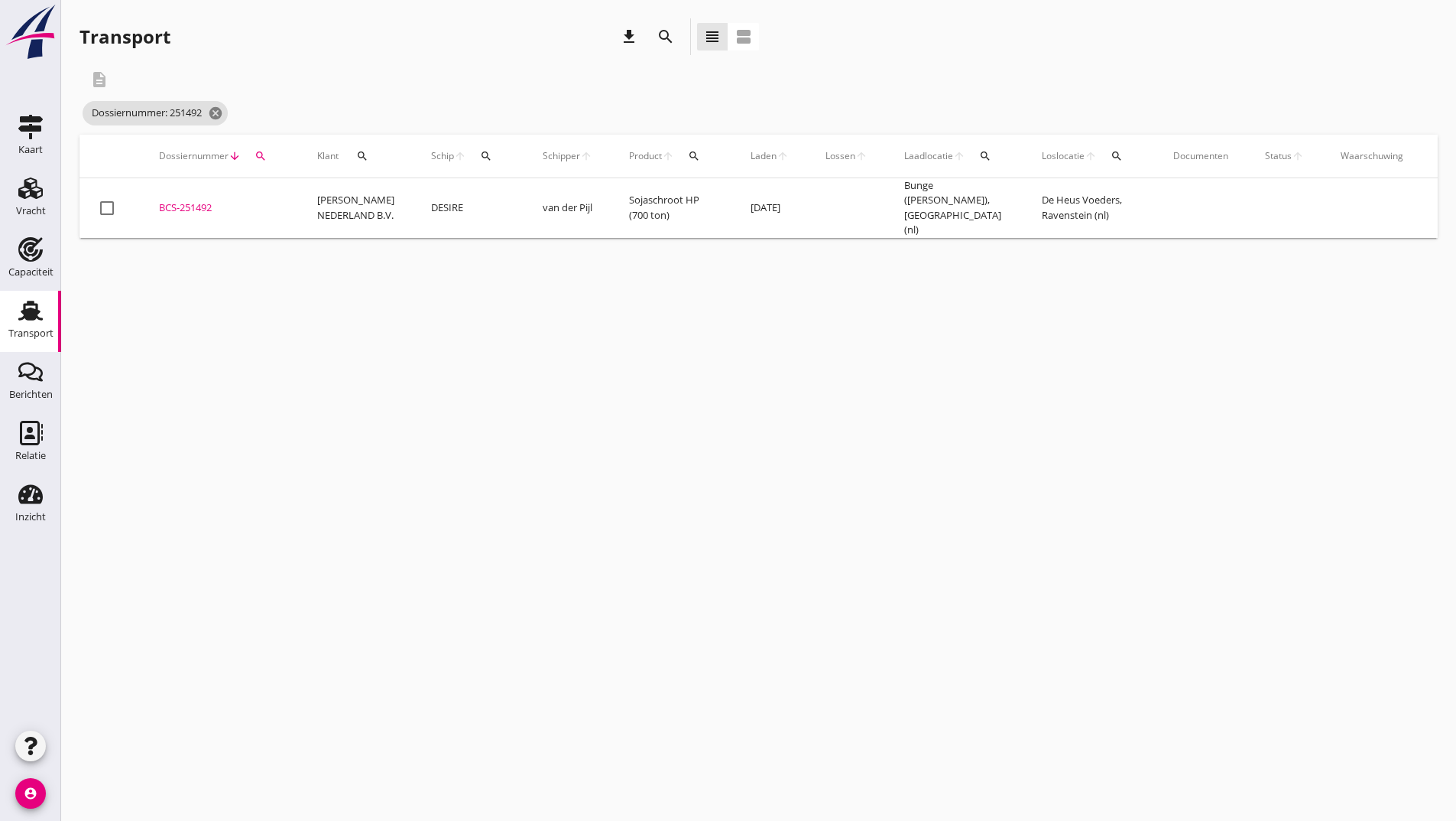
click at [205, 203] on div "BCS-251492" at bounding box center [220, 207] width 121 height 15
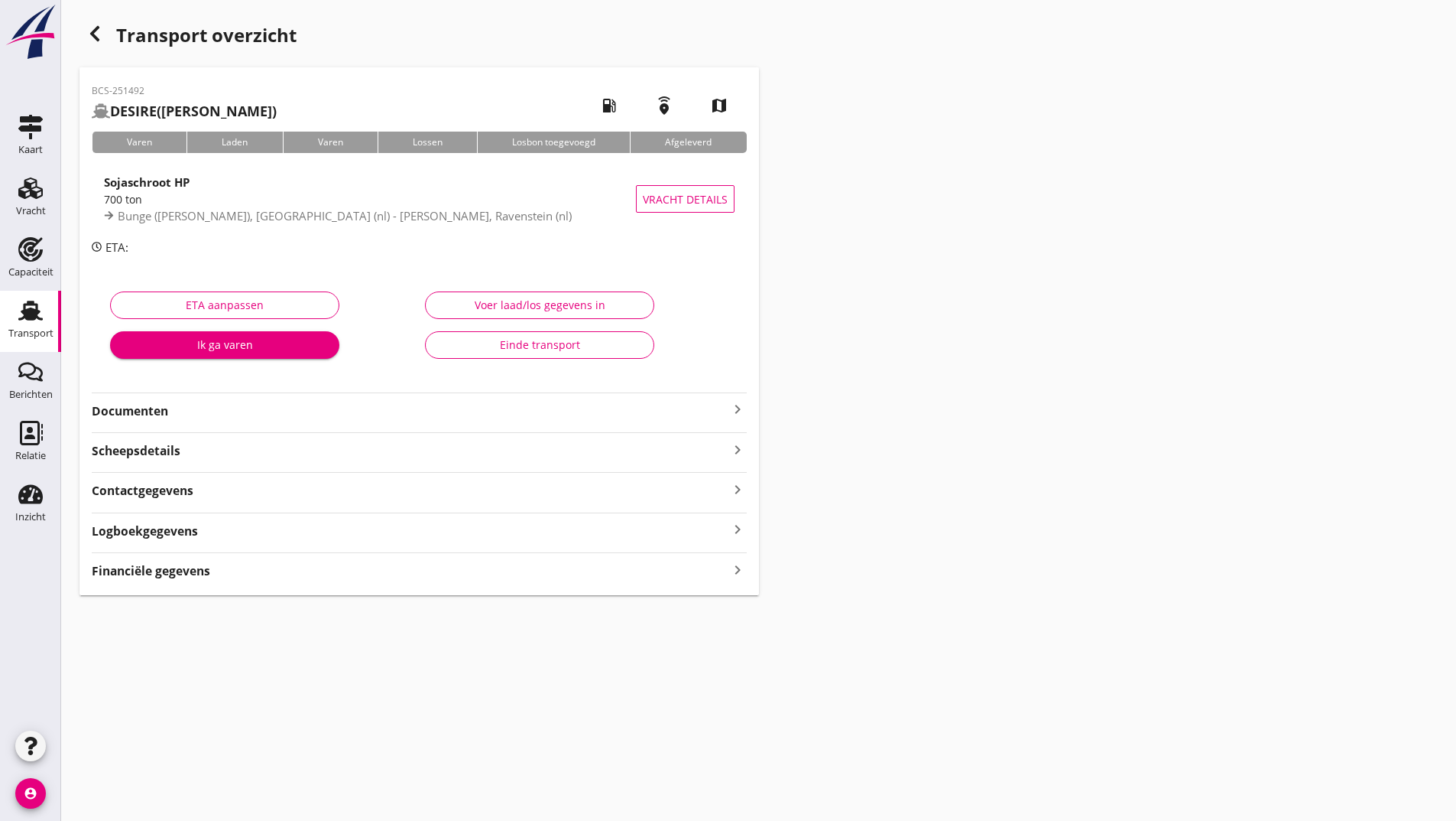
click at [157, 404] on strong "Documenten" at bounding box center [409, 411] width 637 height 17
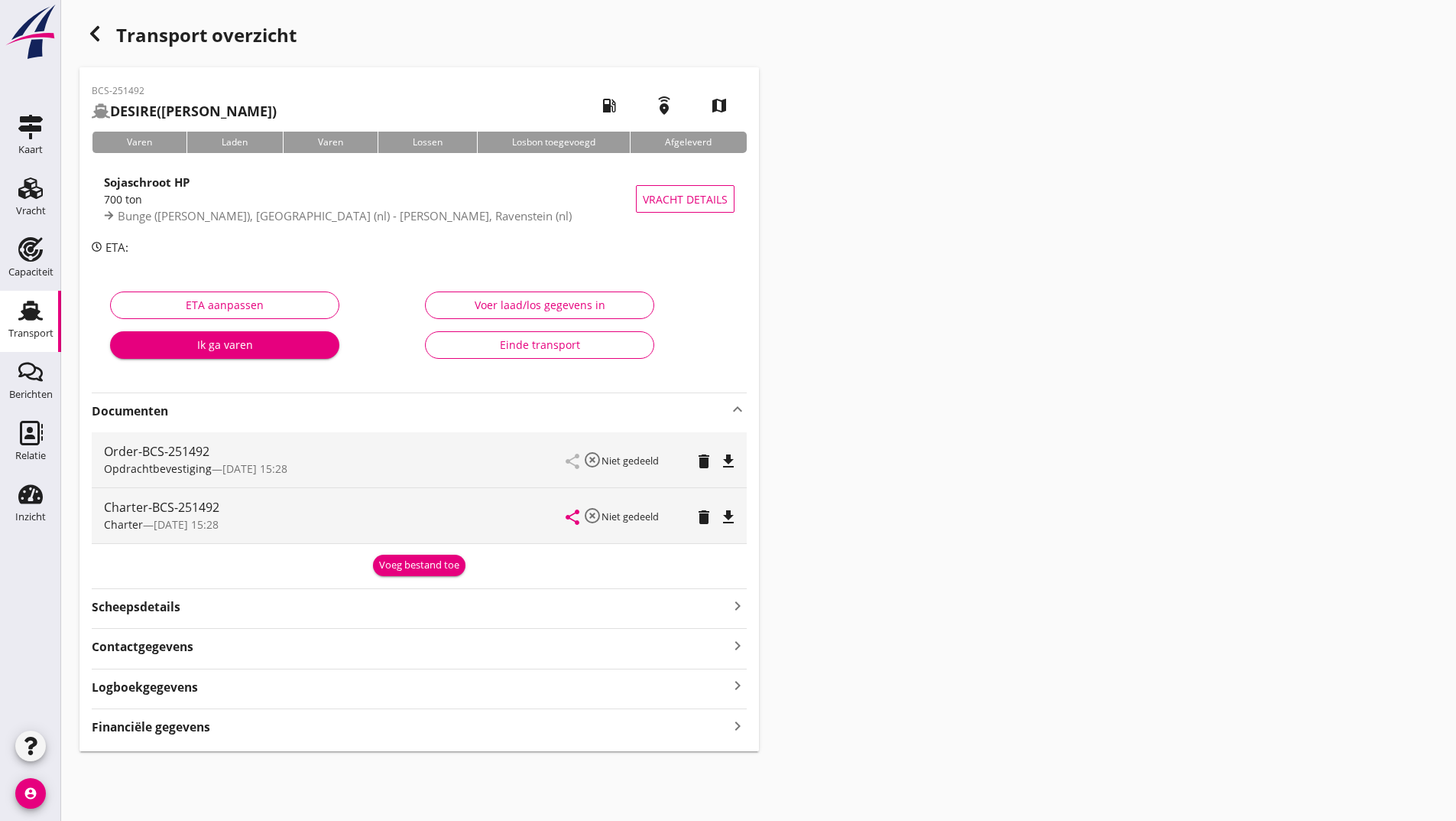
click at [409, 564] on div "Voeg bestand toe" at bounding box center [420, 565] width 80 height 15
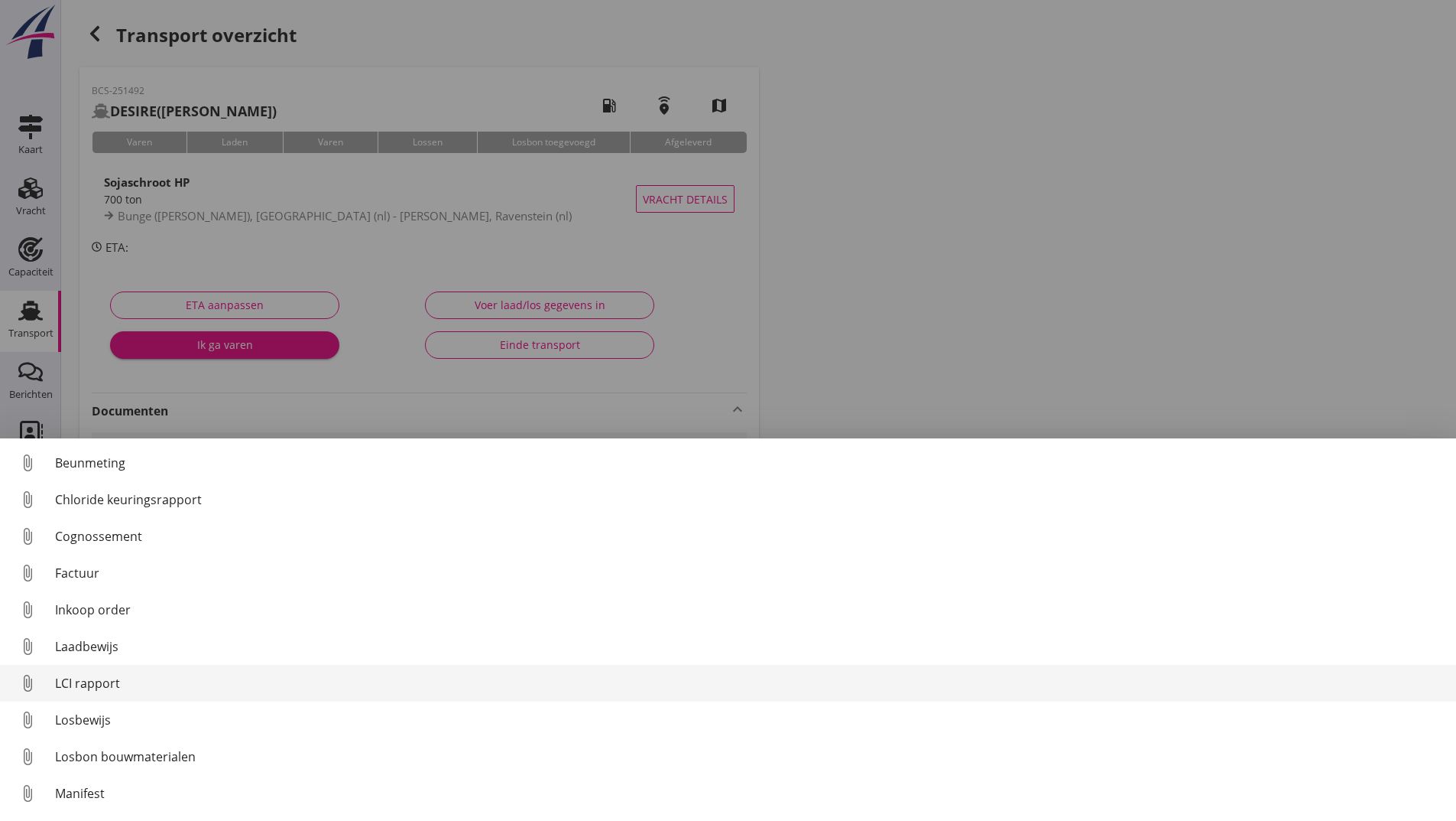
scroll to position [107, 0]
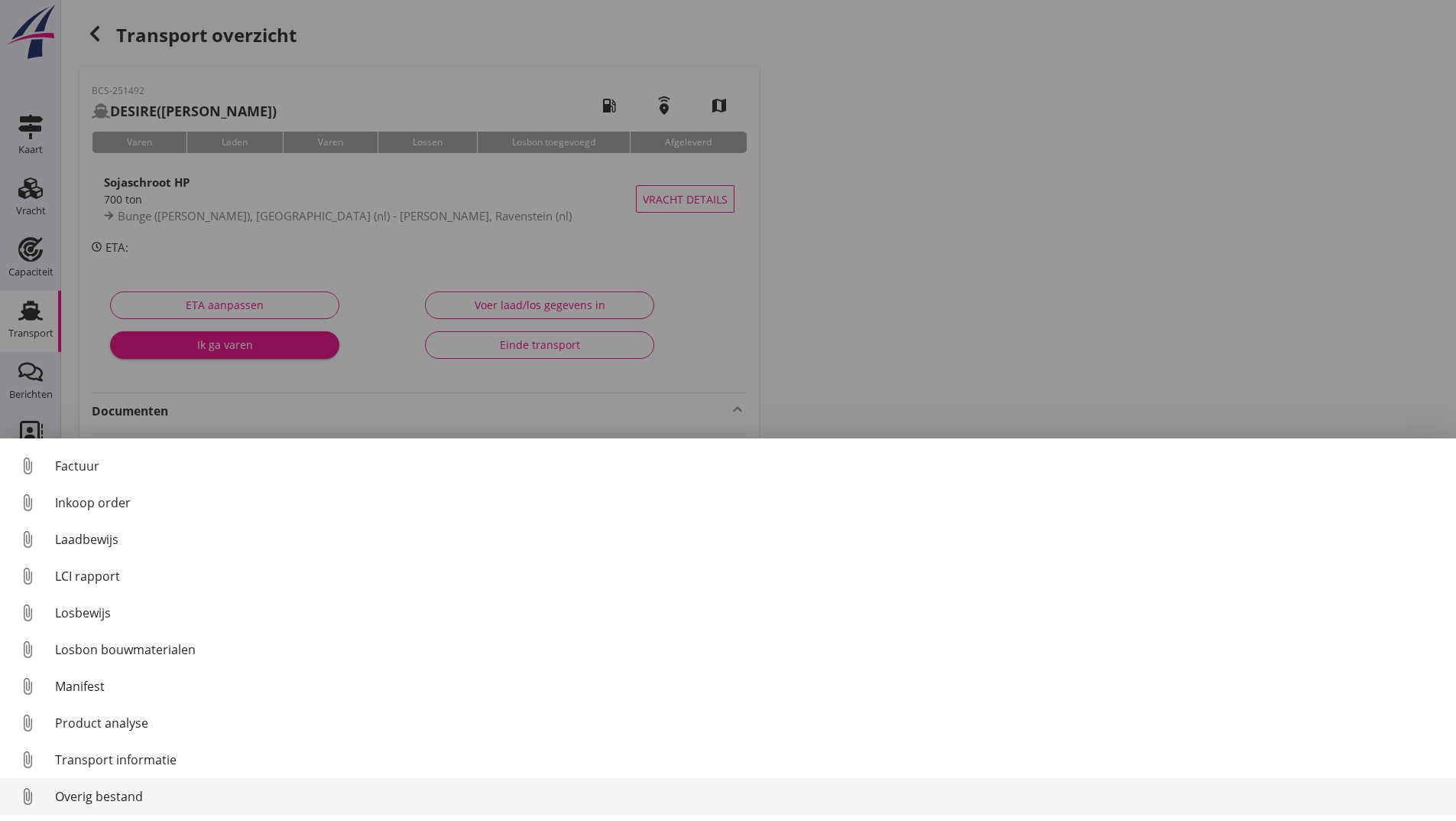
click at [120, 797] on div "Overig bestand" at bounding box center [750, 796] width 1389 height 18
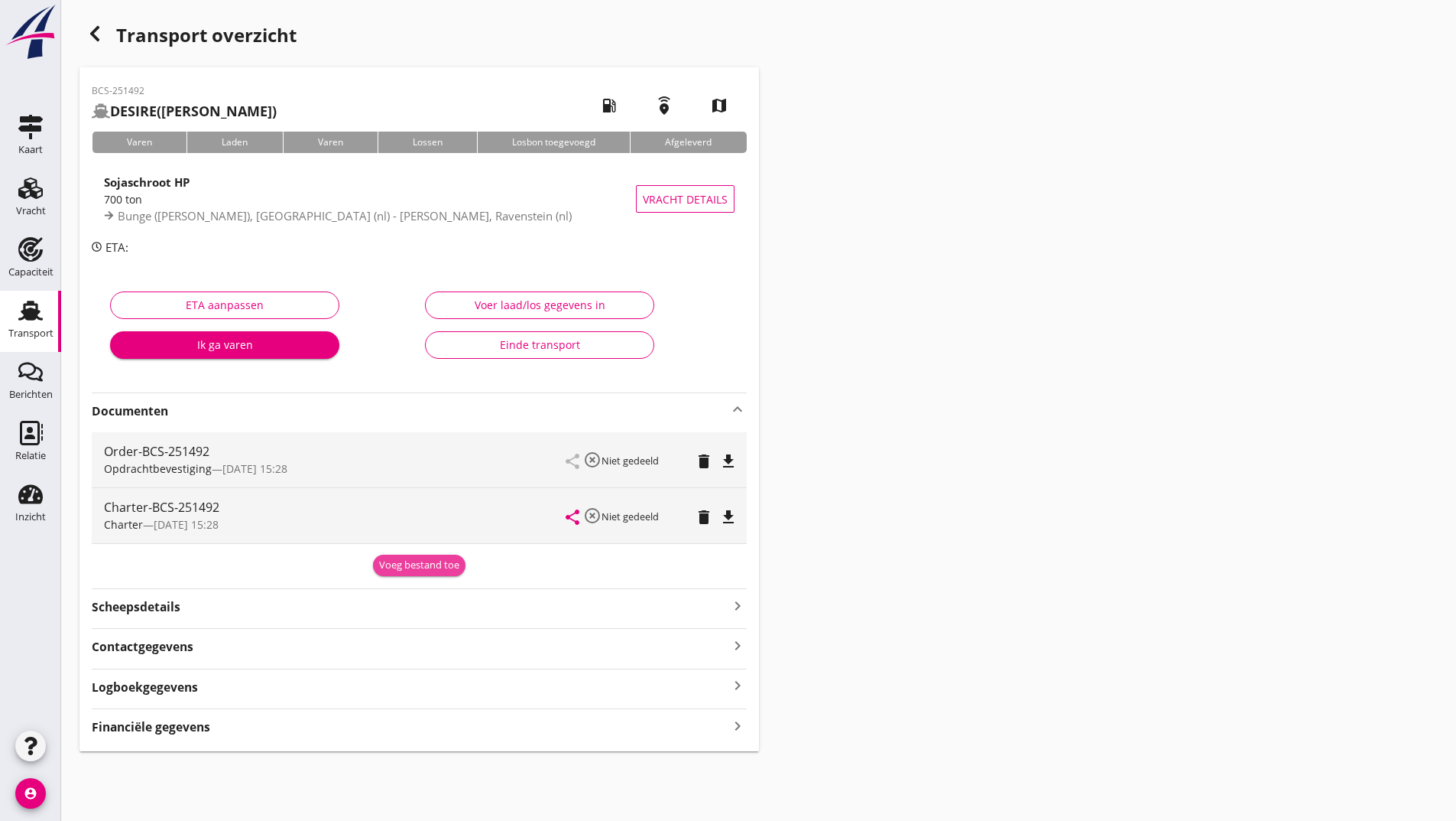
click at [380, 563] on div "Voeg bestand toe" at bounding box center [420, 565] width 80 height 15
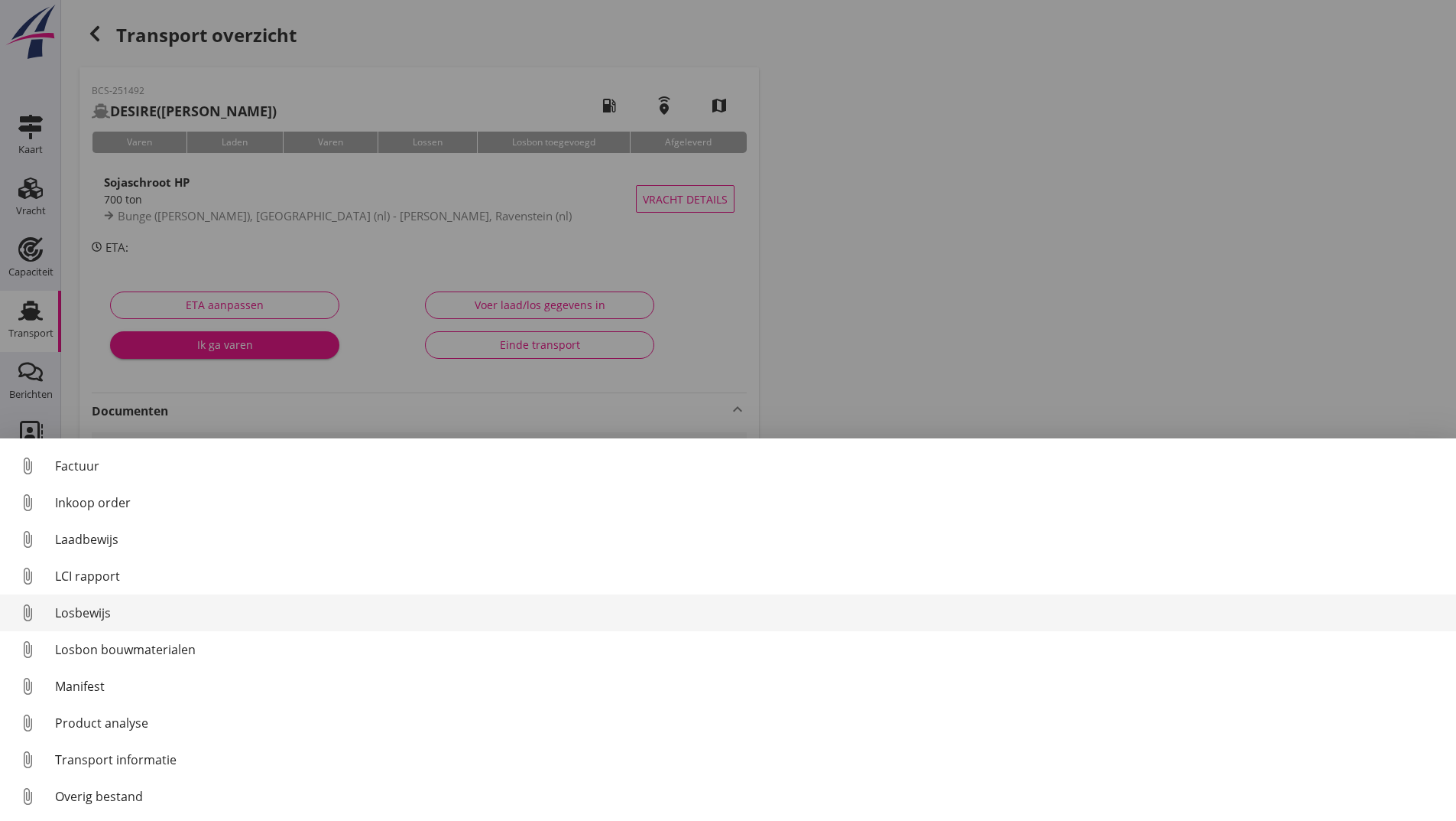
click at [97, 610] on div "Losbewijs" at bounding box center [750, 612] width 1389 height 18
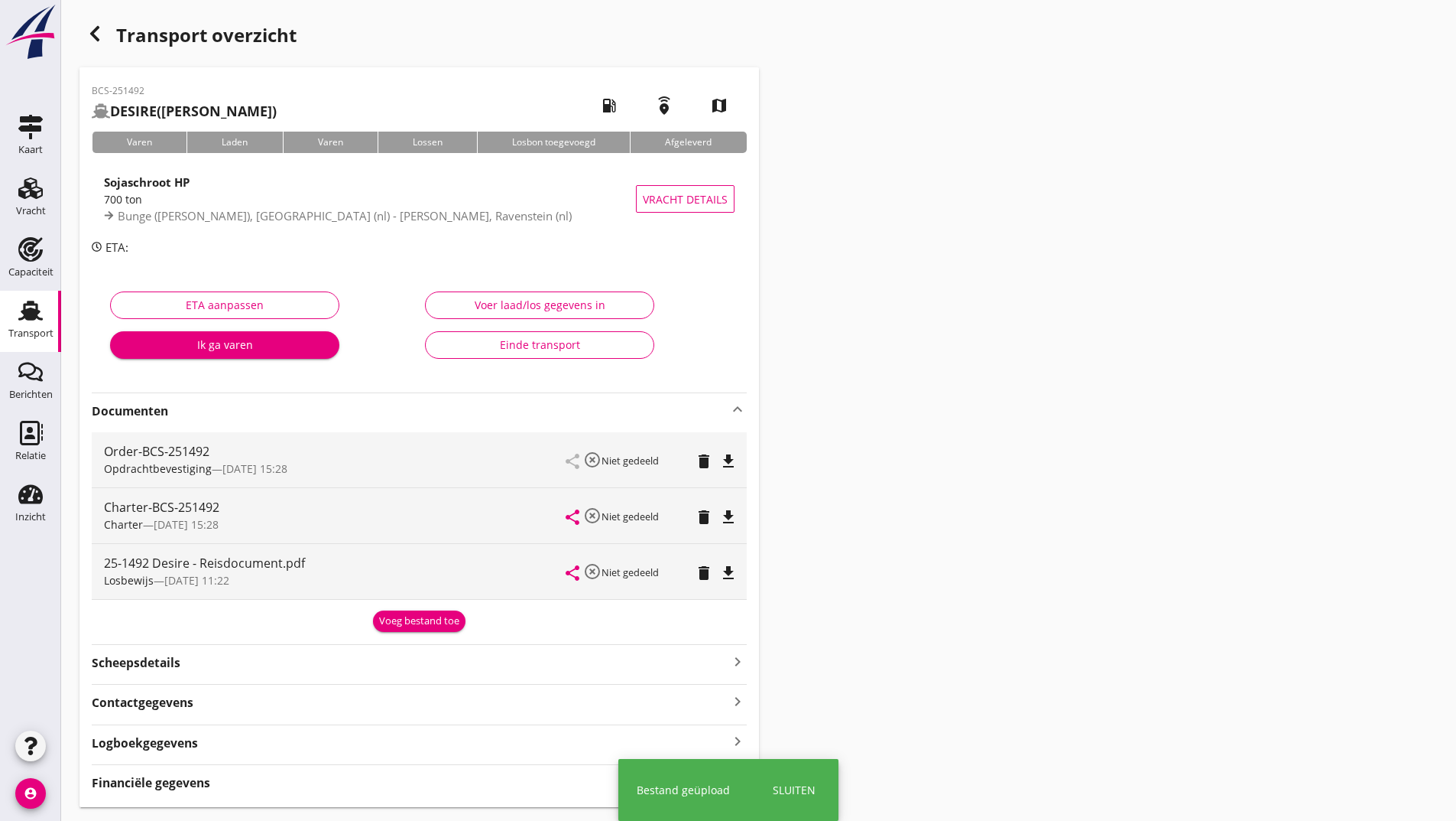
click at [387, 621] on div "Voeg bestand toe" at bounding box center [420, 621] width 80 height 15
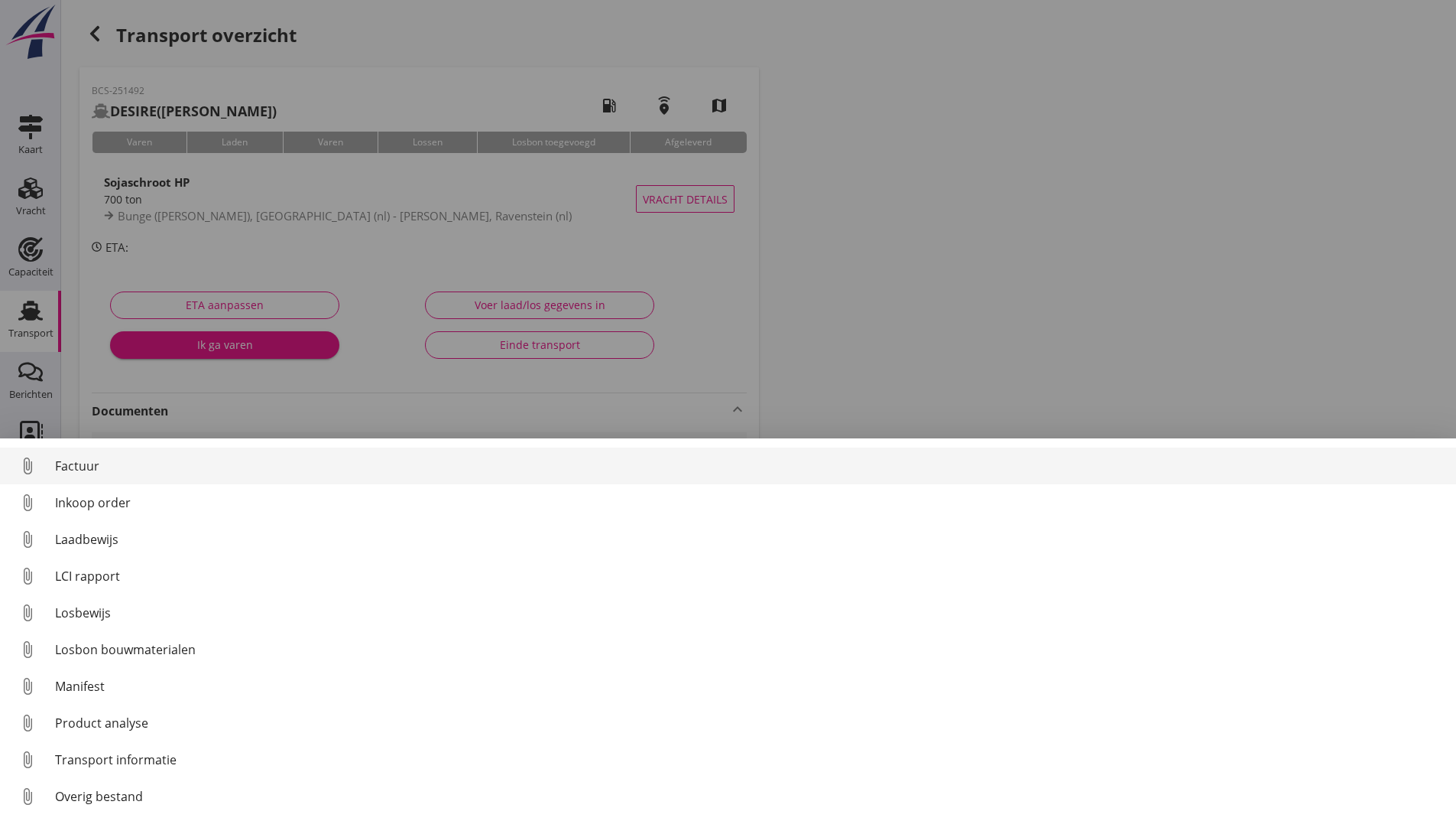
click at [87, 460] on div "Factuur" at bounding box center [750, 466] width 1389 height 18
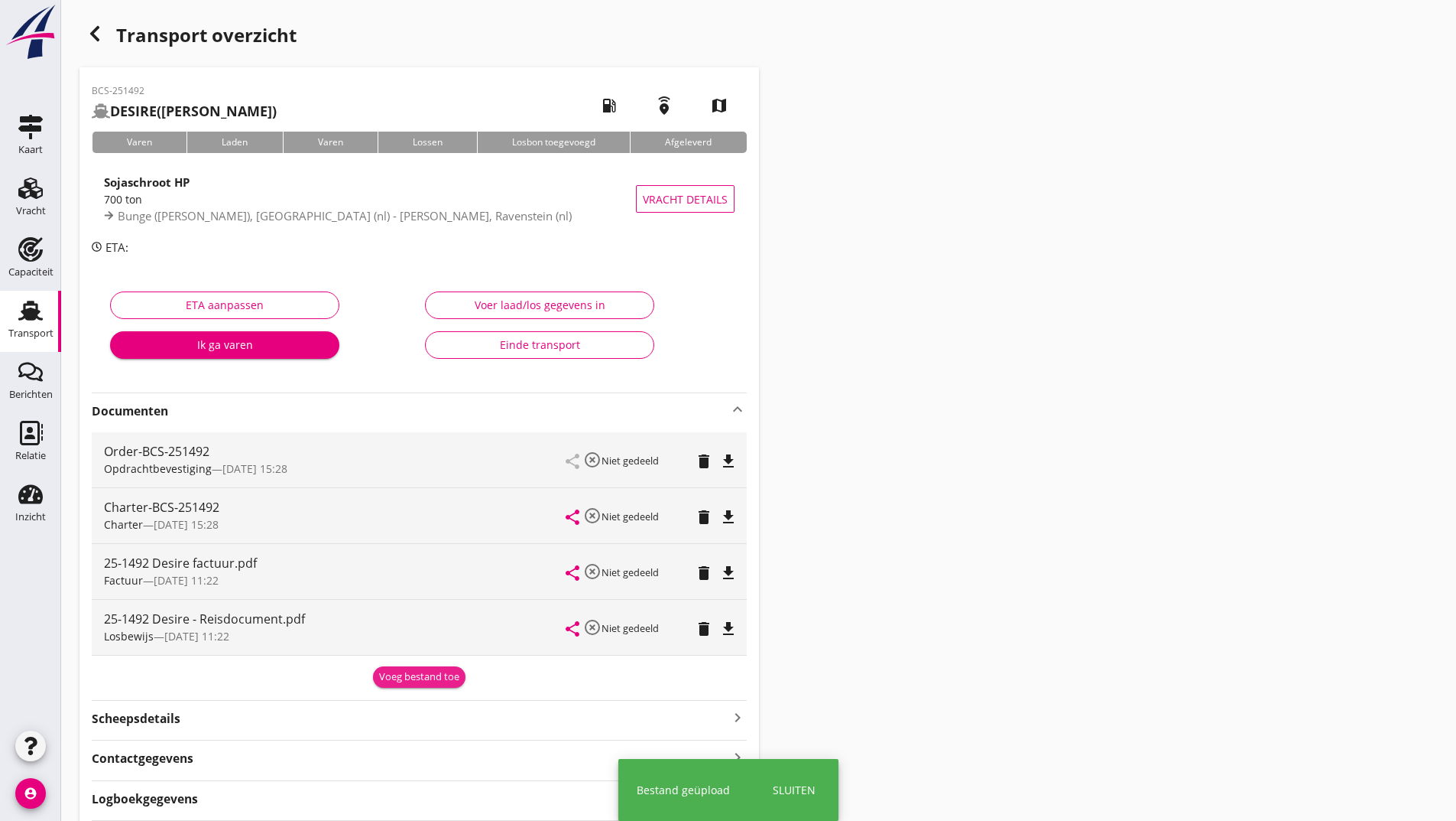
drag, startPoint x: 391, startPoint y: 674, endPoint x: 366, endPoint y: 690, distance: 29.7
click at [391, 678] on div "Voeg bestand toe" at bounding box center [420, 676] width 80 height 15
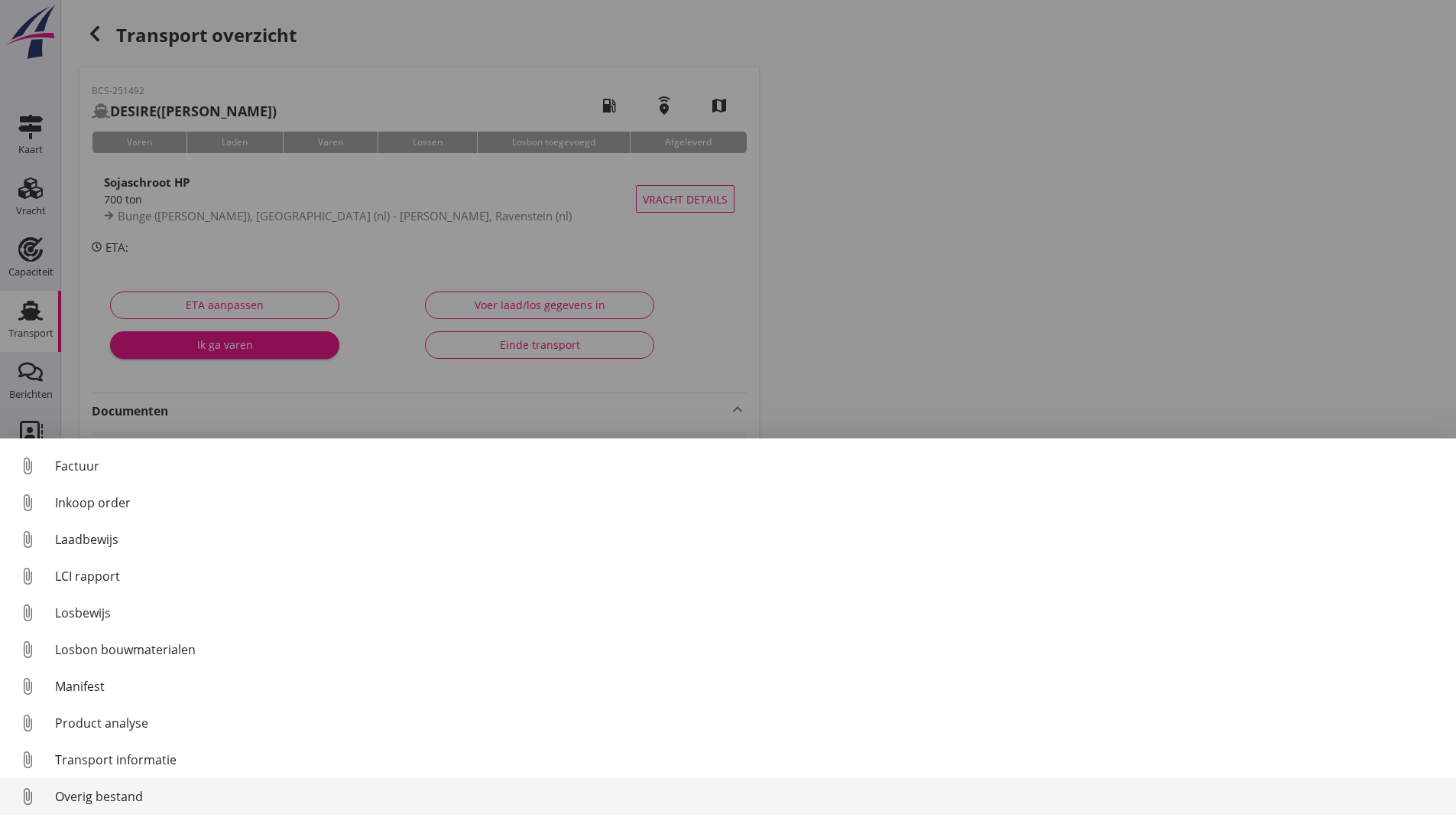
click at [127, 789] on div "Overig bestand" at bounding box center [750, 796] width 1389 height 18
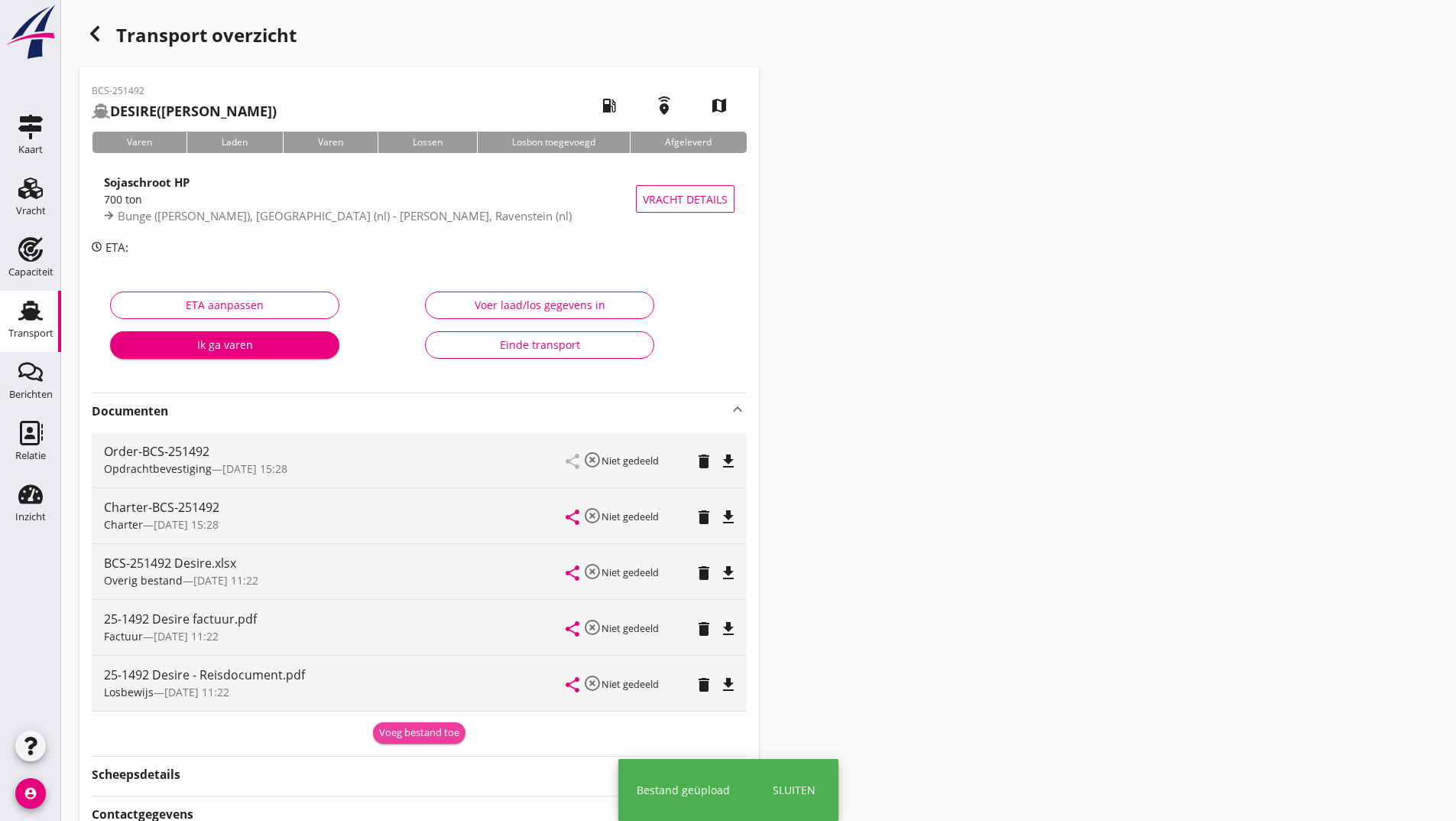
click at [406, 733] on div "Voeg bestand toe" at bounding box center [420, 732] width 80 height 15
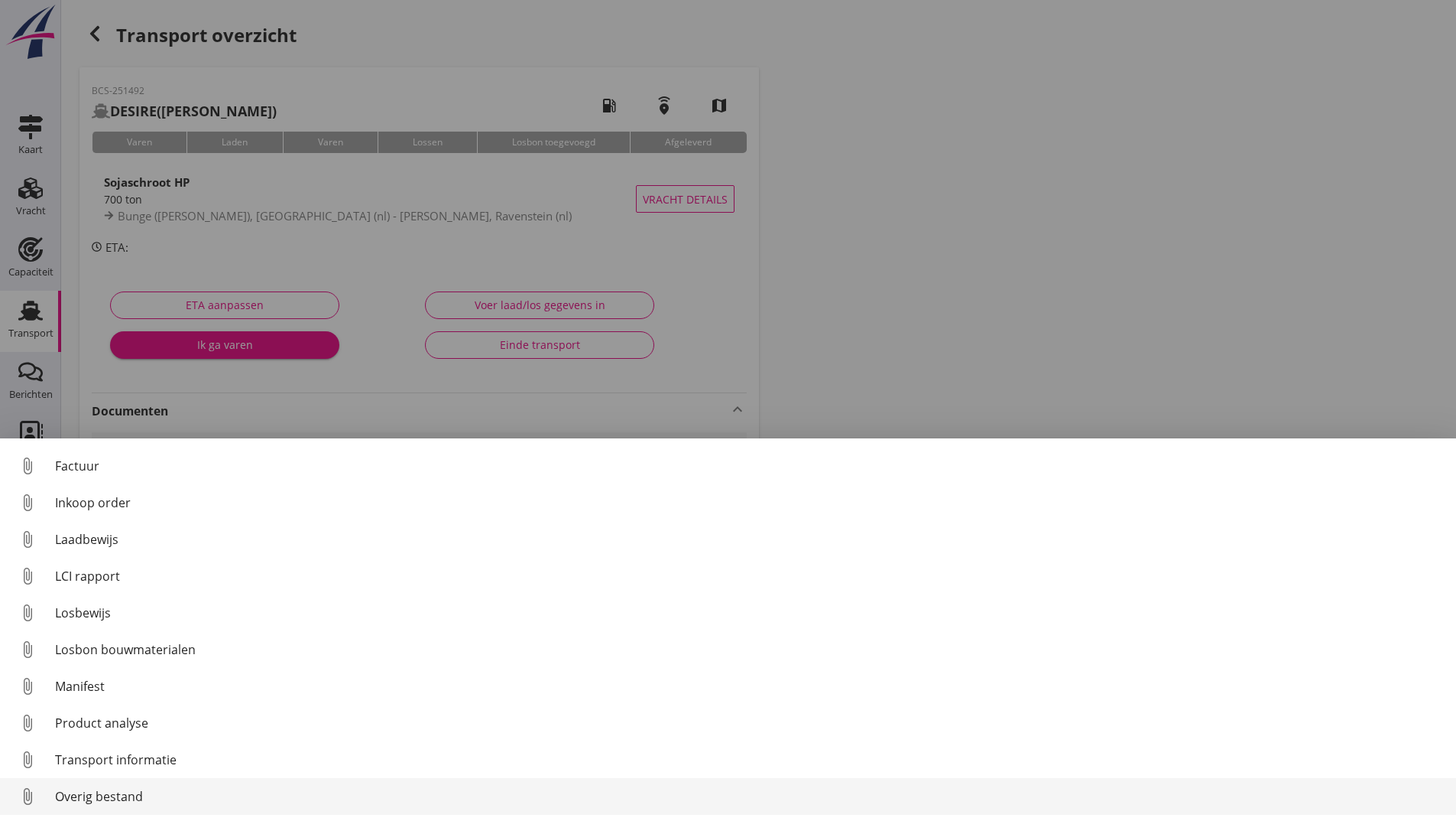
click at [120, 793] on div "Overig bestand" at bounding box center [750, 796] width 1389 height 18
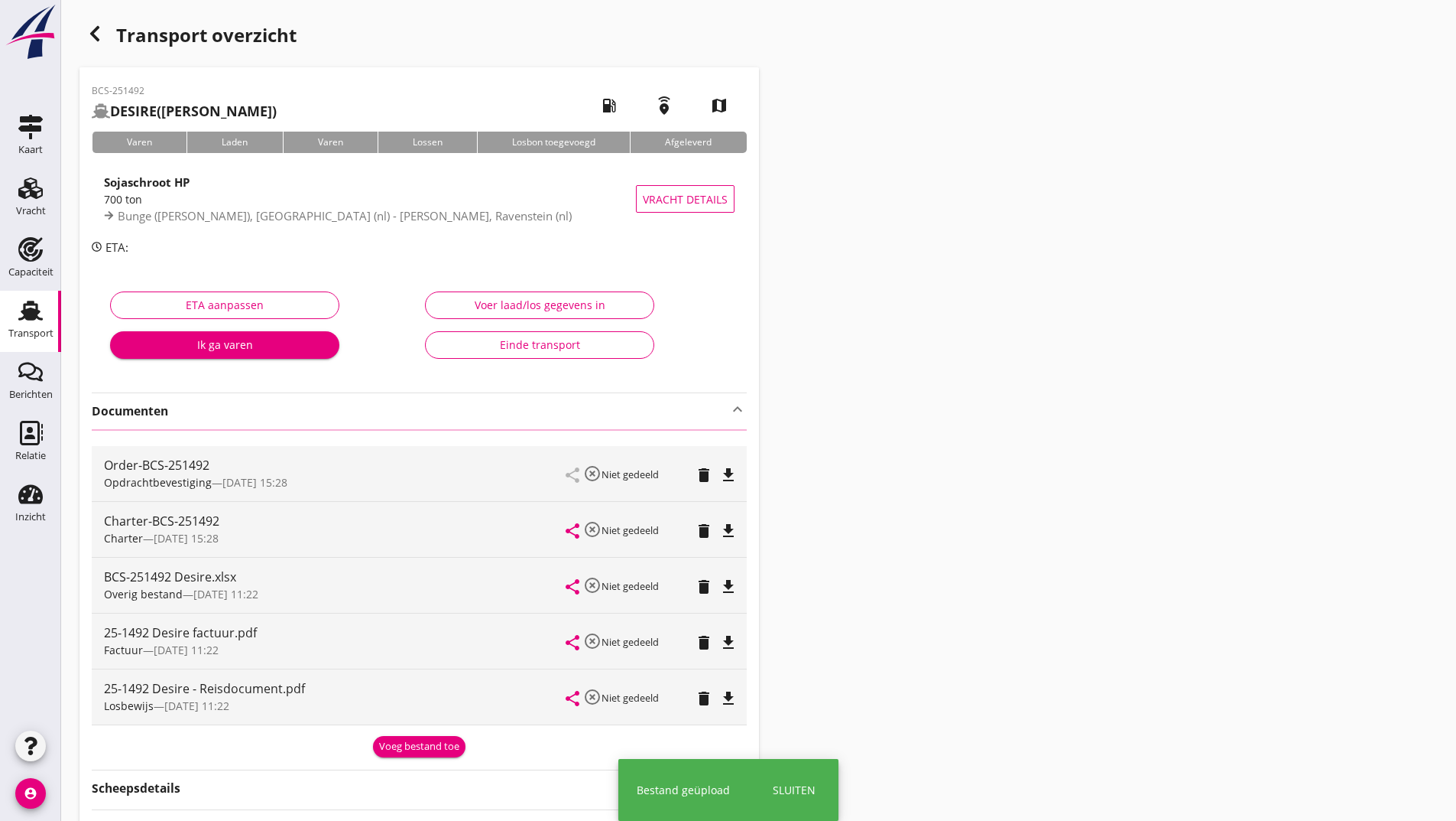
click at [91, 28] on icon "button" at bounding box center [94, 33] width 18 height 18
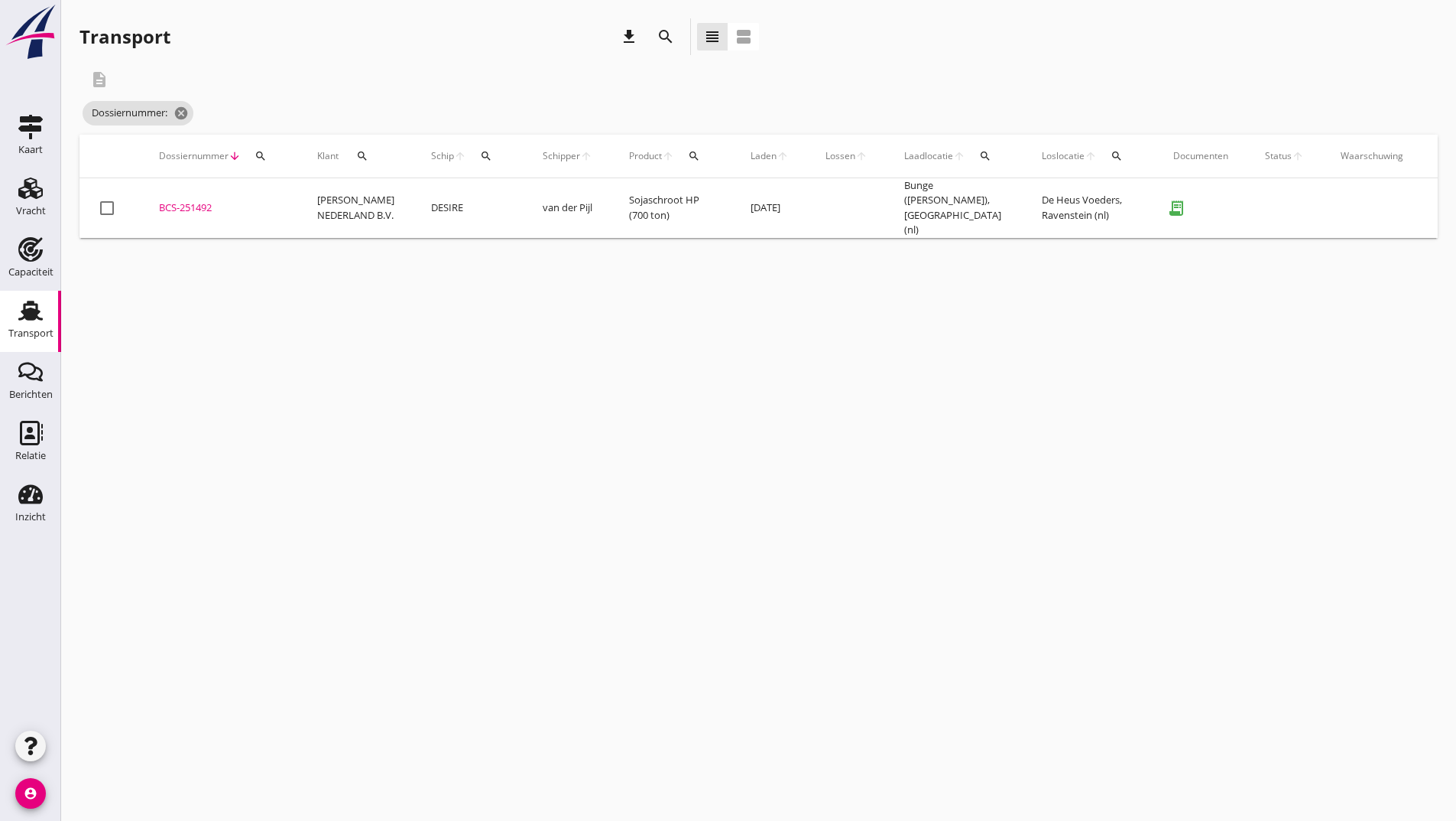
click at [667, 36] on icon "search" at bounding box center [665, 36] width 18 height 18
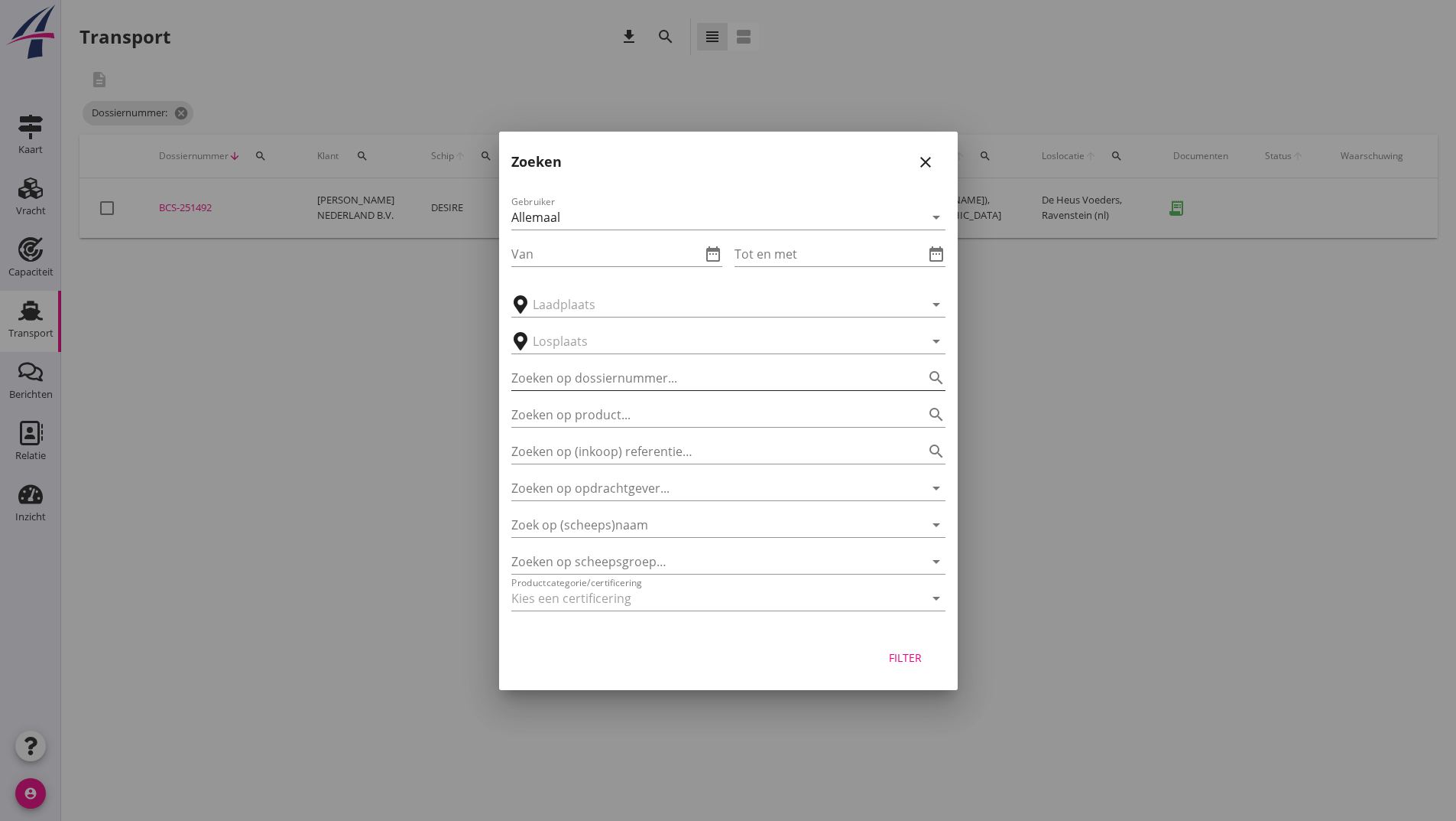
click at [590, 390] on div "Zoeken op dossiernummer... search" at bounding box center [728, 377] width 434 height 24
type input "251495"
click at [911, 654] on div "Filter" at bounding box center [906, 657] width 43 height 16
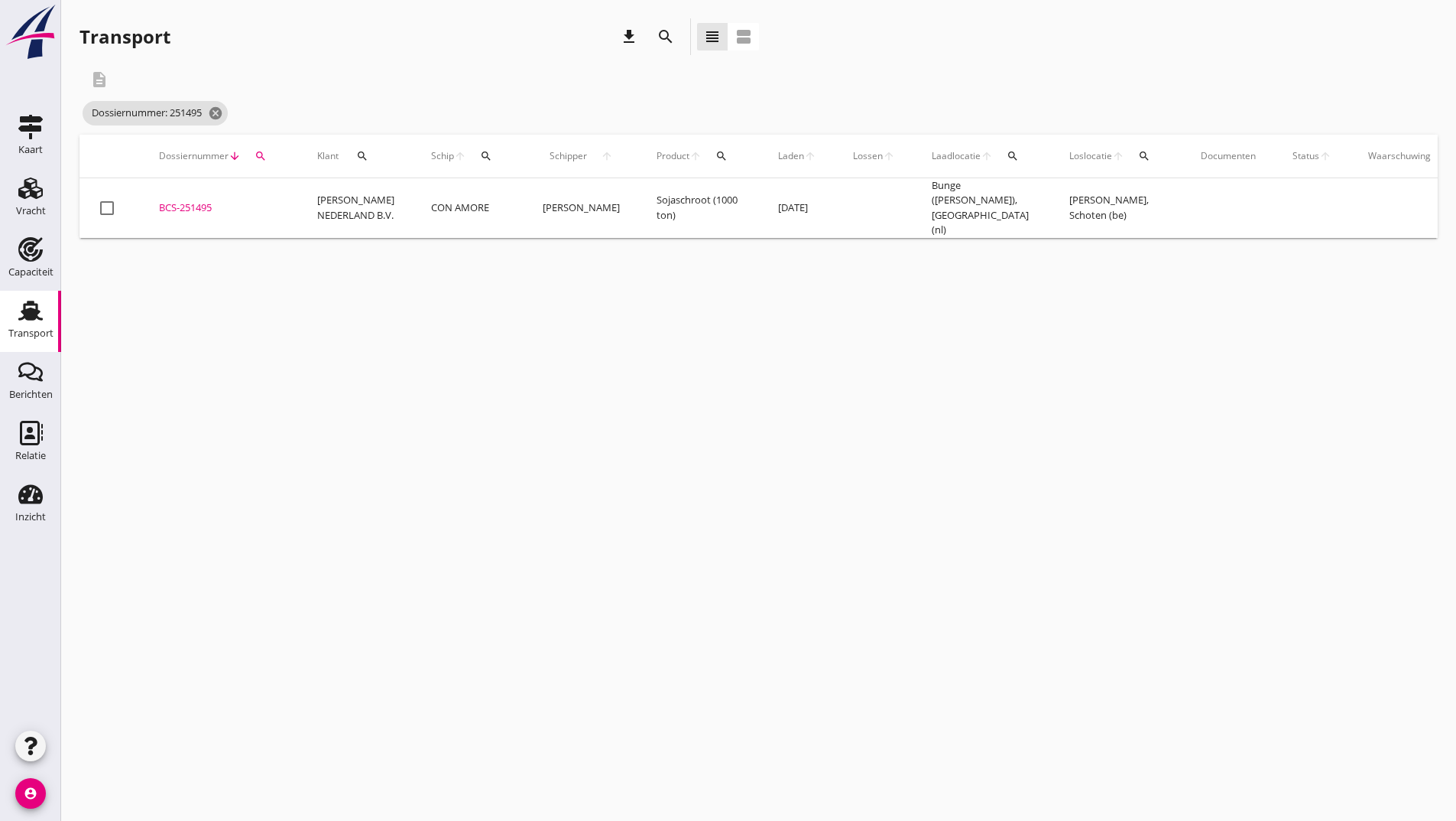
drag, startPoint x: 209, startPoint y: 198, endPoint x: 222, endPoint y: 210, distance: 17.7
click at [209, 200] on div "BCS-251495" at bounding box center [220, 207] width 121 height 15
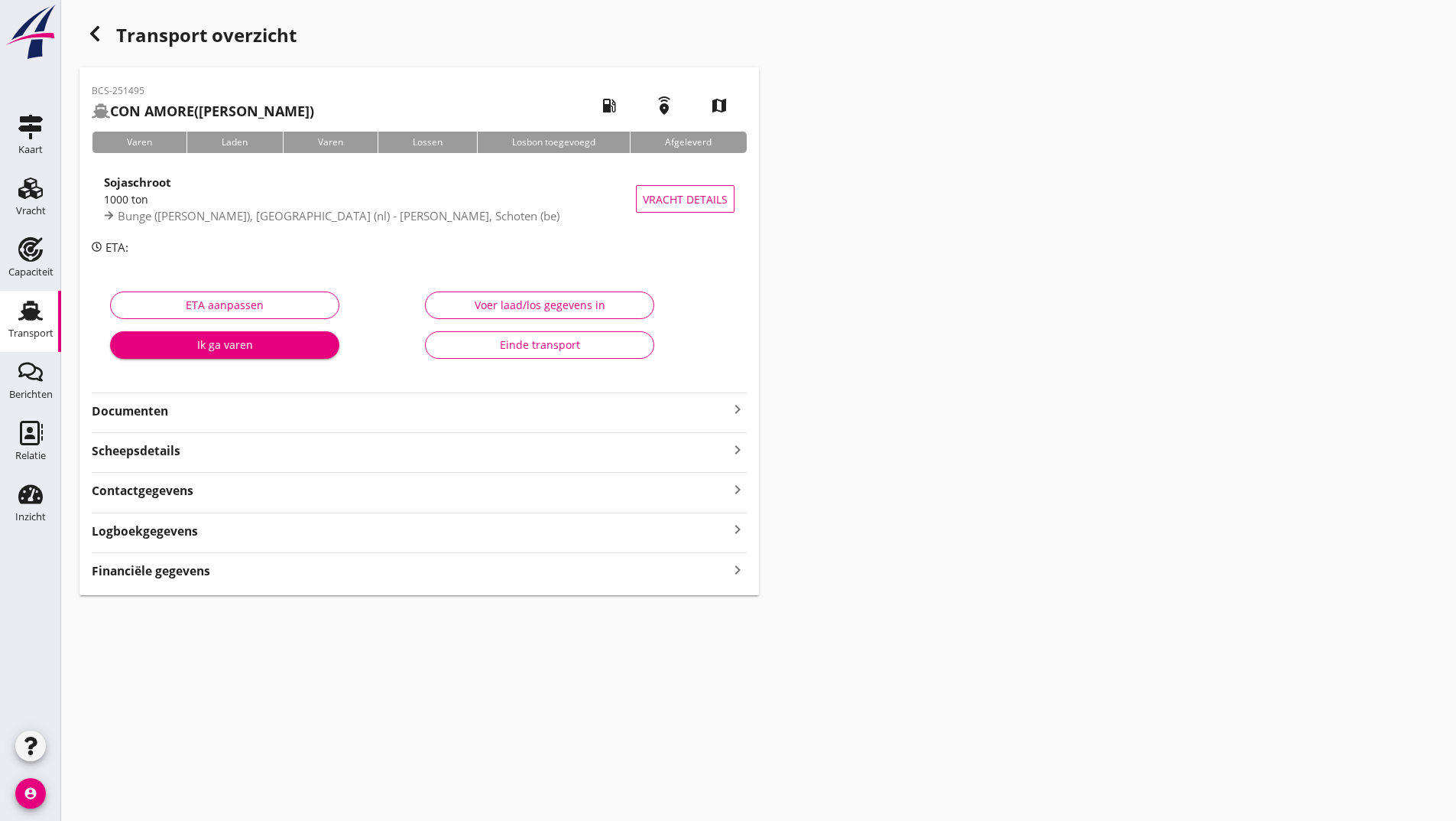
drag, startPoint x: 157, startPoint y: 399, endPoint x: 157, endPoint y: 410, distance: 11.0
click at [157, 406] on div "Documenten keyboard_arrow_right" at bounding box center [419, 406] width 655 height 28
drag, startPoint x: 153, startPoint y: 414, endPoint x: 169, endPoint y: 422, distance: 17.9
click at [153, 415] on strong "Documenten" at bounding box center [409, 411] width 637 height 17
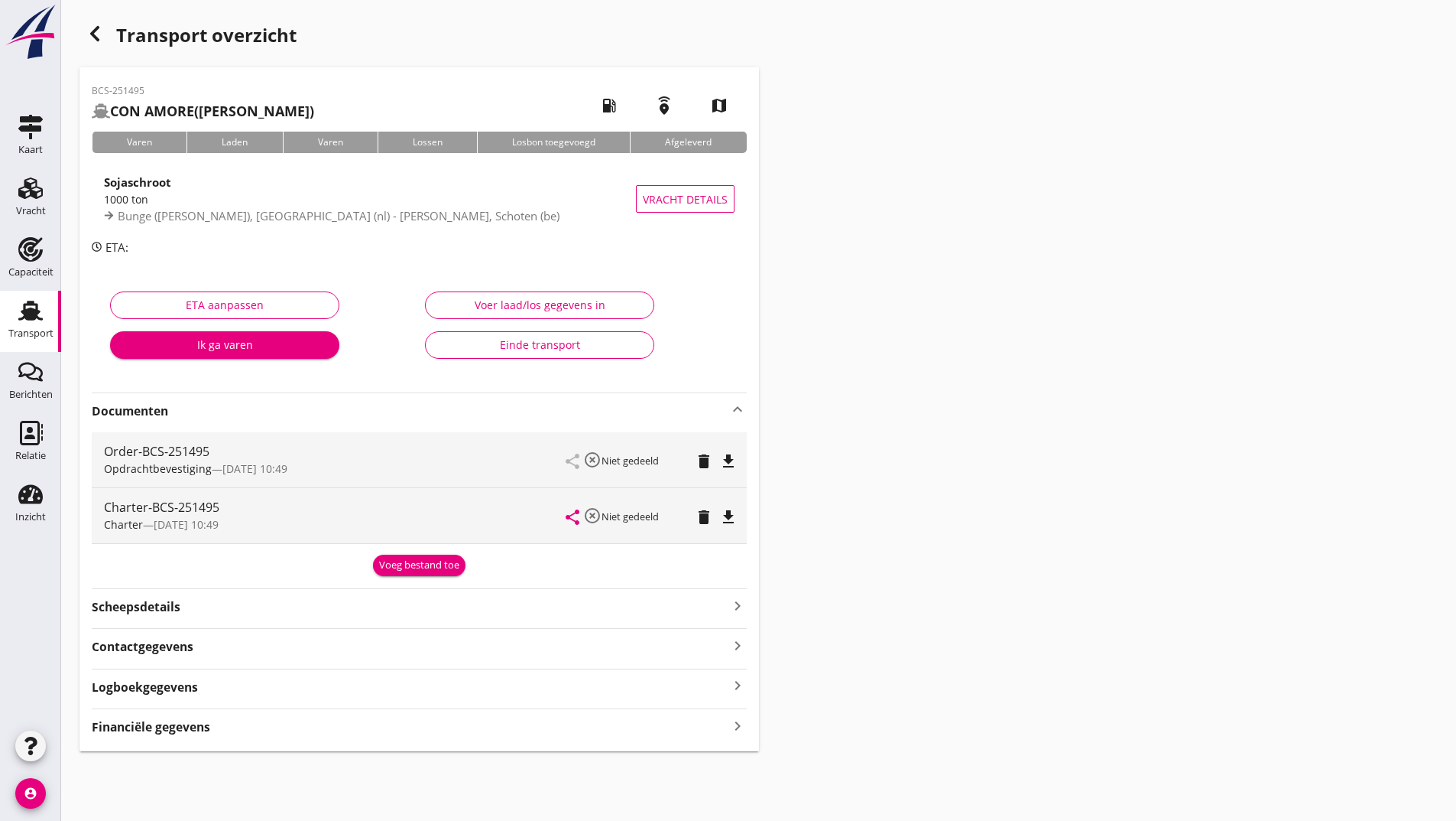
click at [410, 571] on div "Voeg bestand toe" at bounding box center [420, 565] width 80 height 15
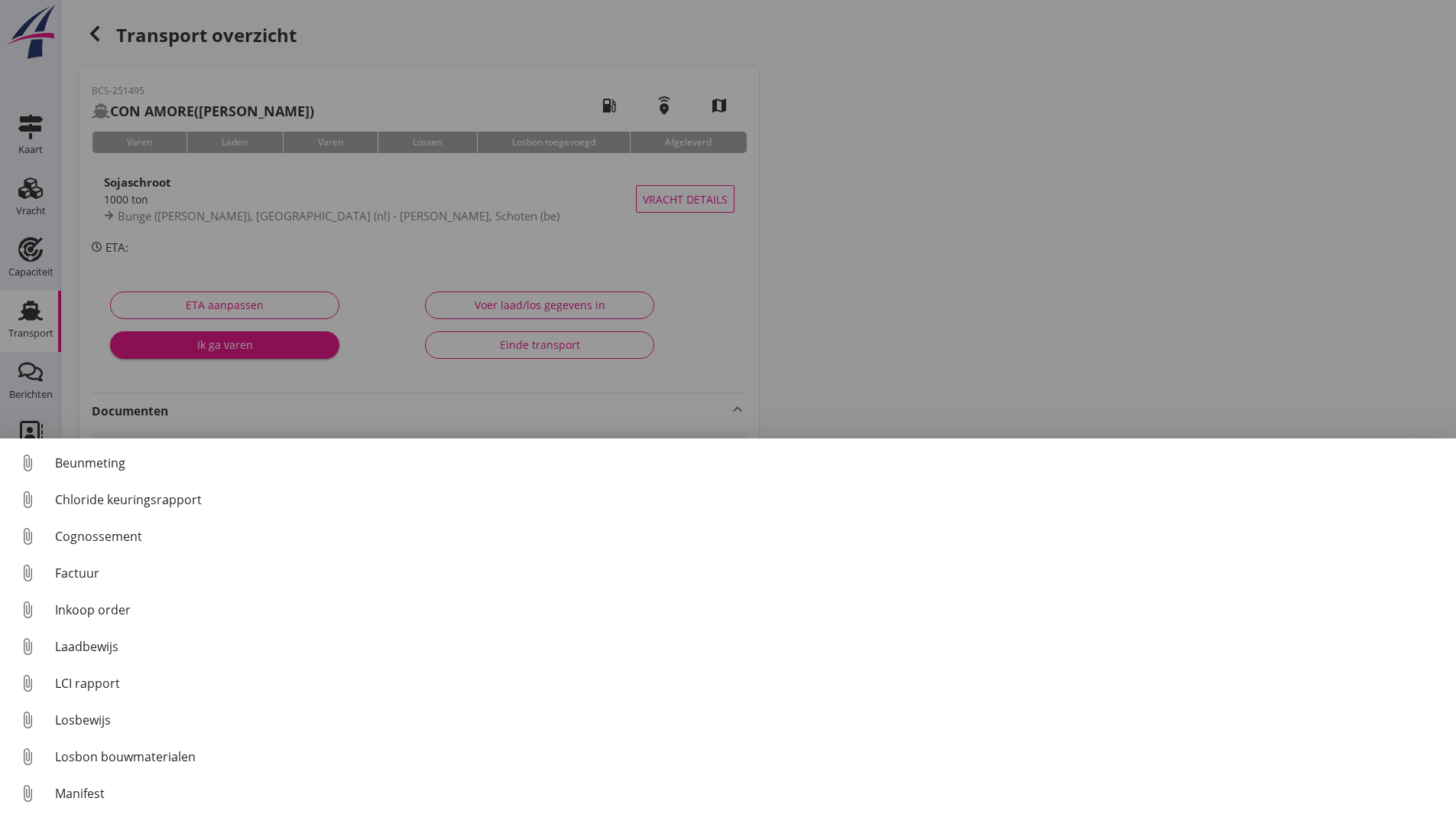
scroll to position [107, 0]
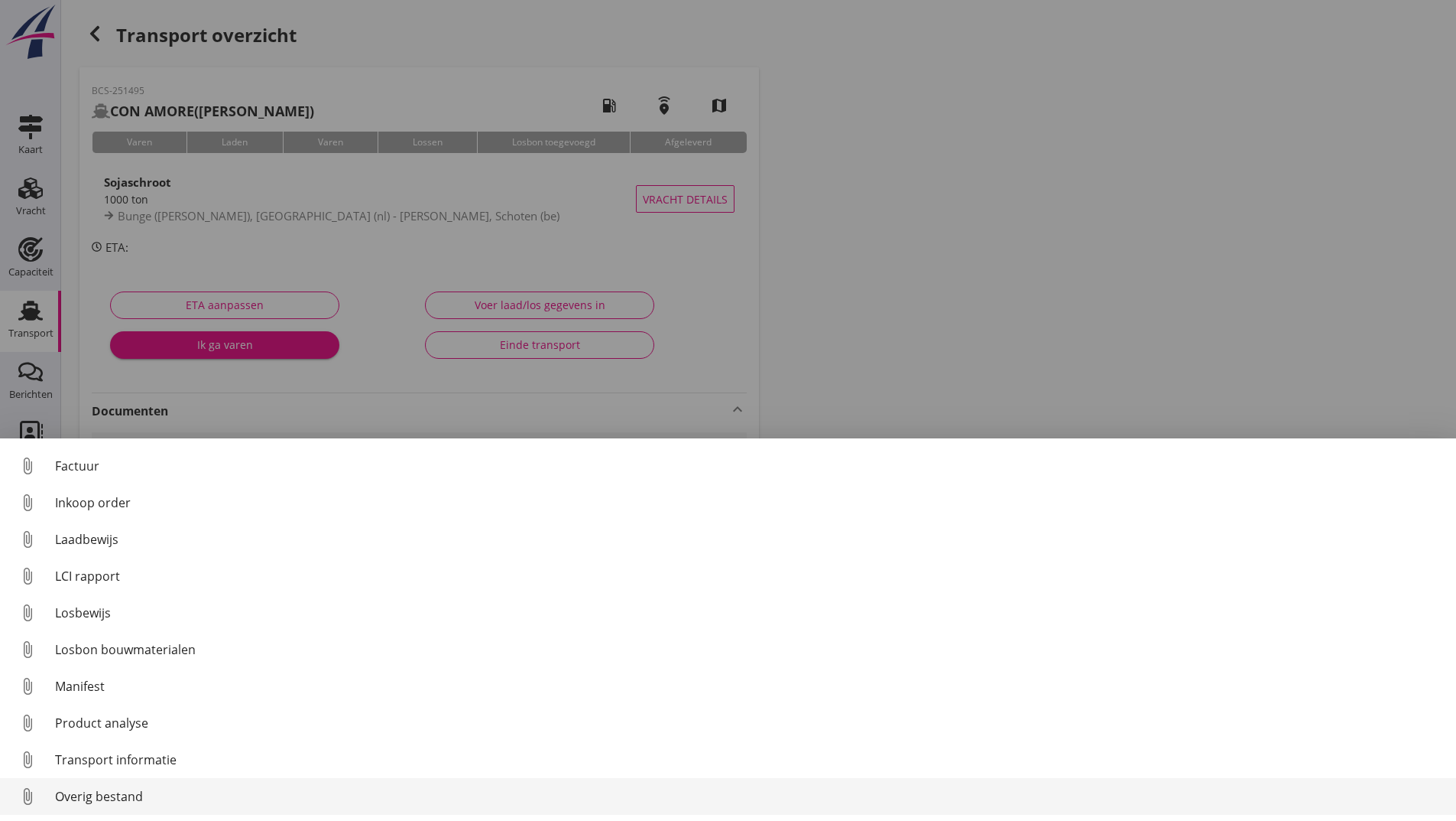
click at [137, 796] on div "Overig bestand" at bounding box center [750, 796] width 1389 height 18
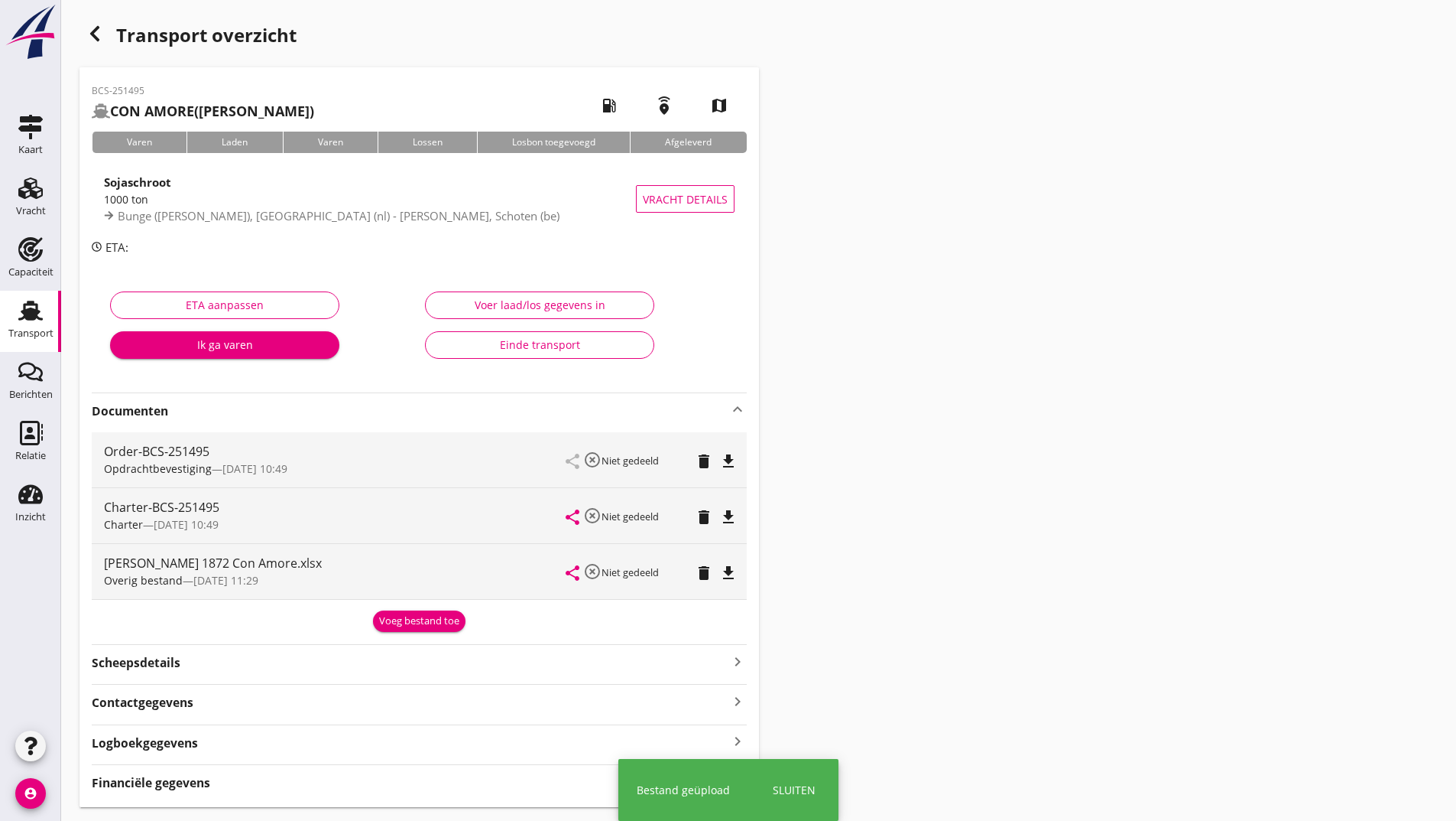
drag, startPoint x: 404, startPoint y: 609, endPoint x: 400, endPoint y: 618, distance: 9.8
click at [402, 614] on div "Voeg bestand toe" at bounding box center [419, 619] width 655 height 26
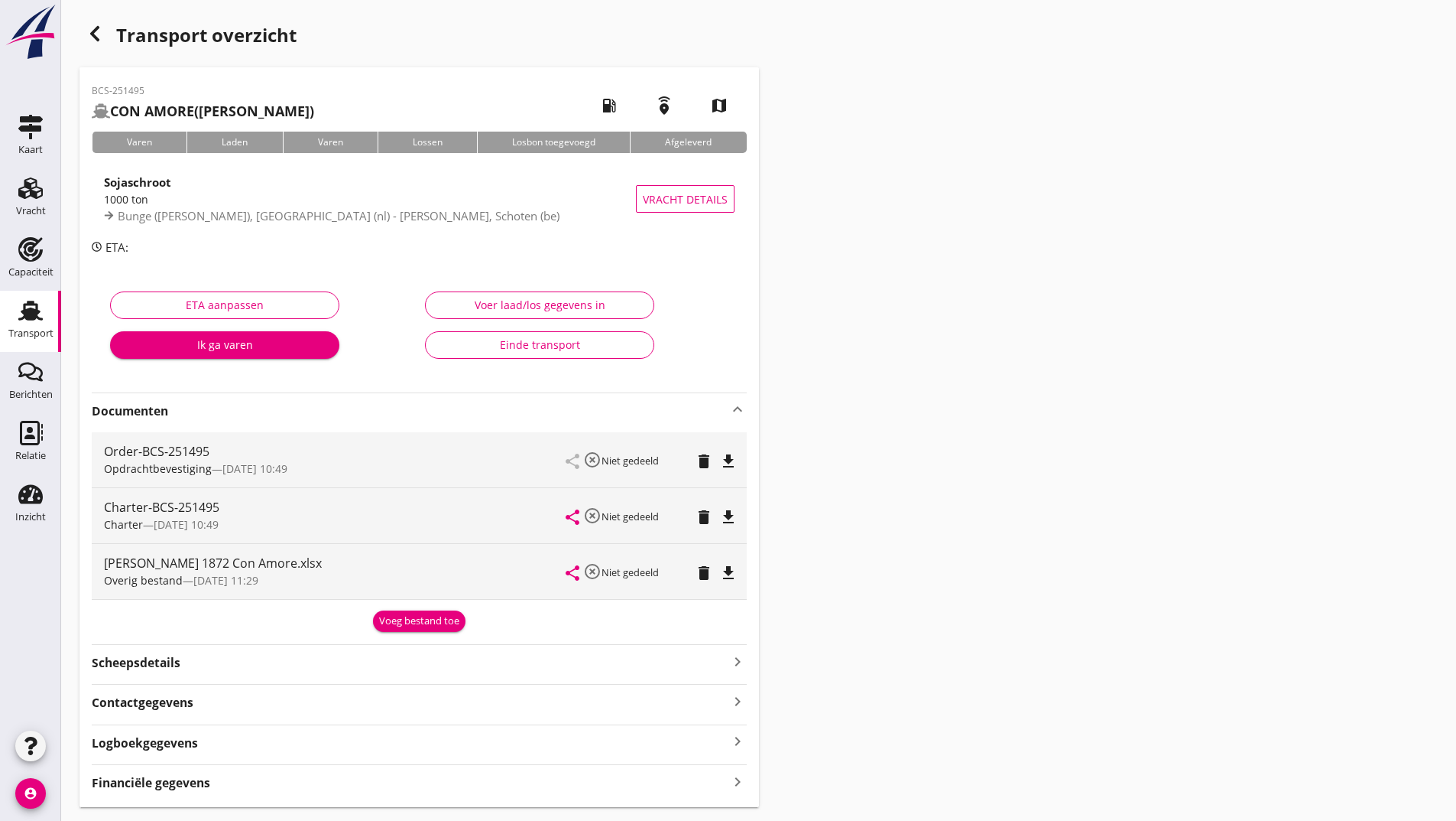
click at [414, 619] on div "Voeg bestand toe" at bounding box center [420, 621] width 80 height 15
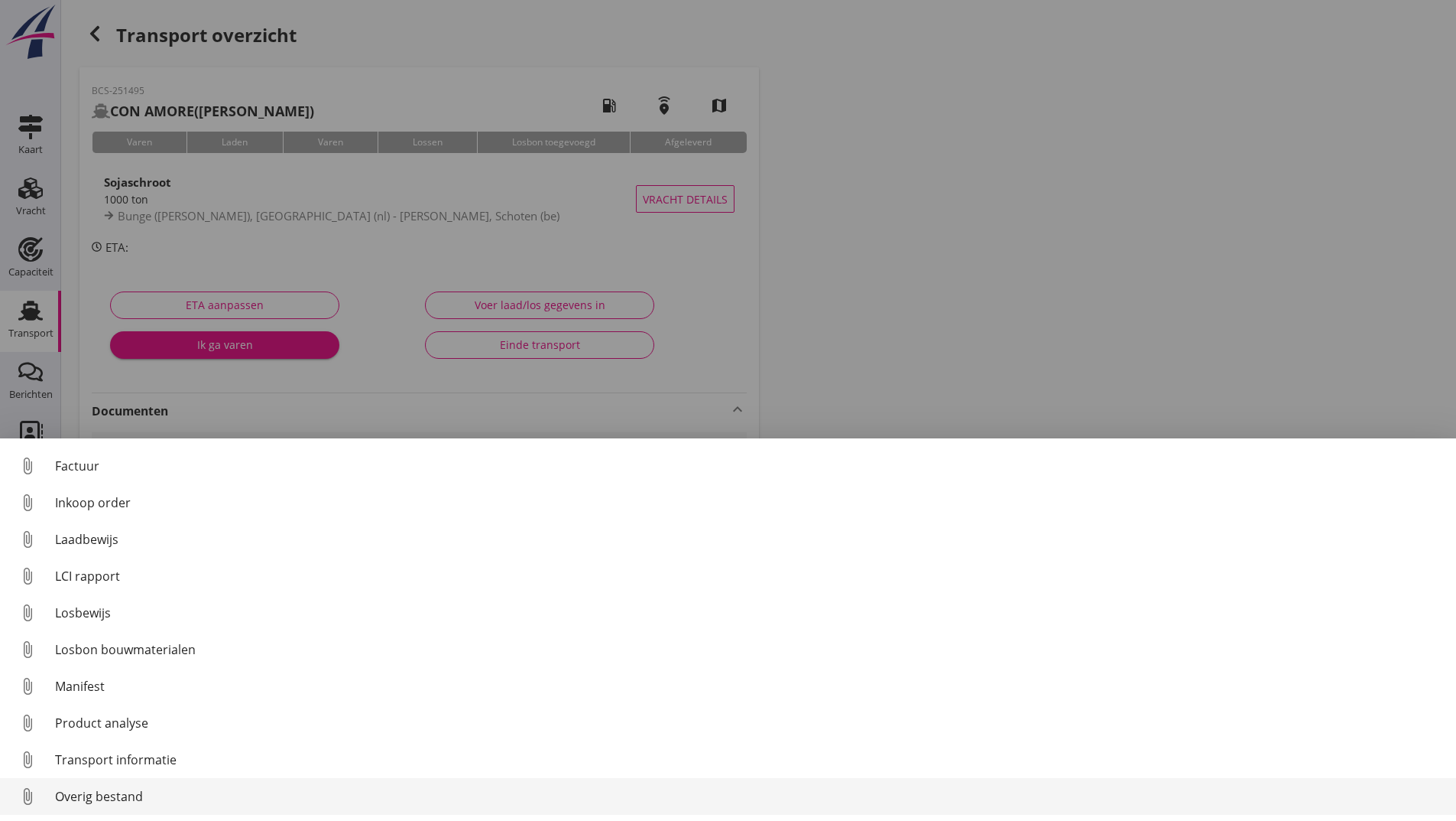
drag, startPoint x: 128, startPoint y: 789, endPoint x: 136, endPoint y: 785, distance: 8.9
click at [136, 785] on link "attach_file Overig bestand" at bounding box center [728, 796] width 1456 height 37
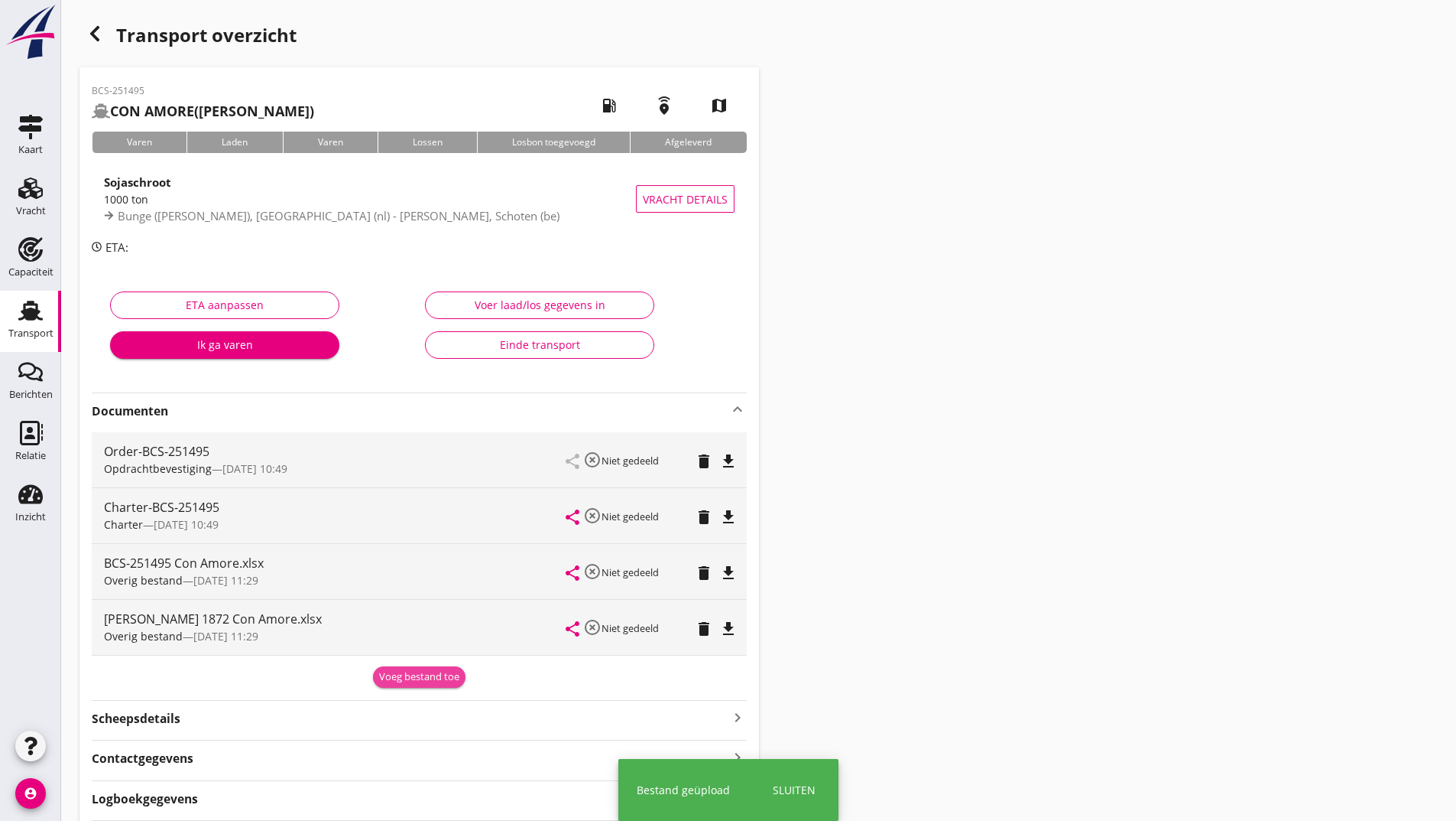
click at [418, 667] on button "Voeg bestand toe" at bounding box center [419, 677] width 92 height 21
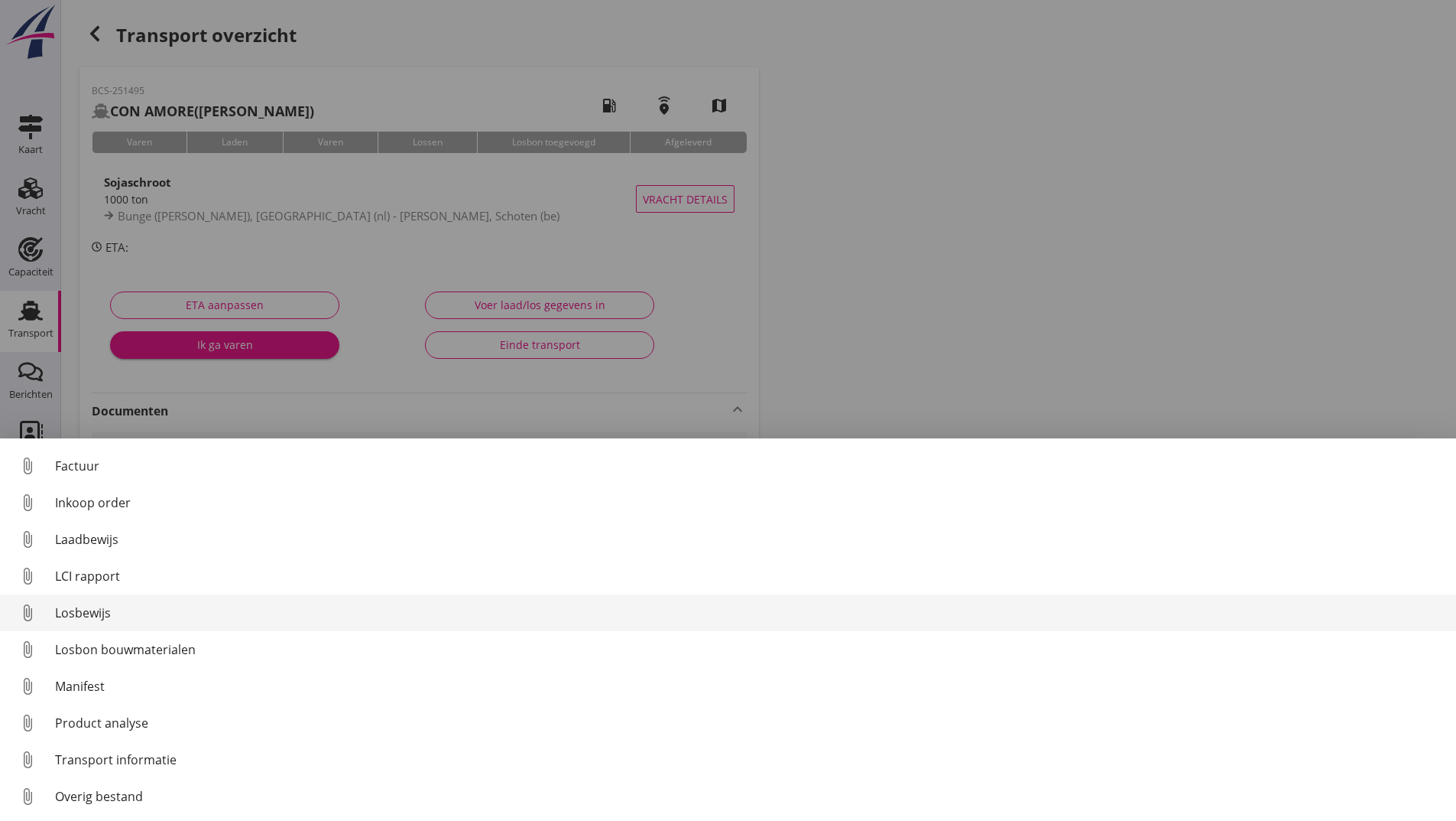
click at [100, 619] on div "Losbewijs" at bounding box center [750, 612] width 1389 height 18
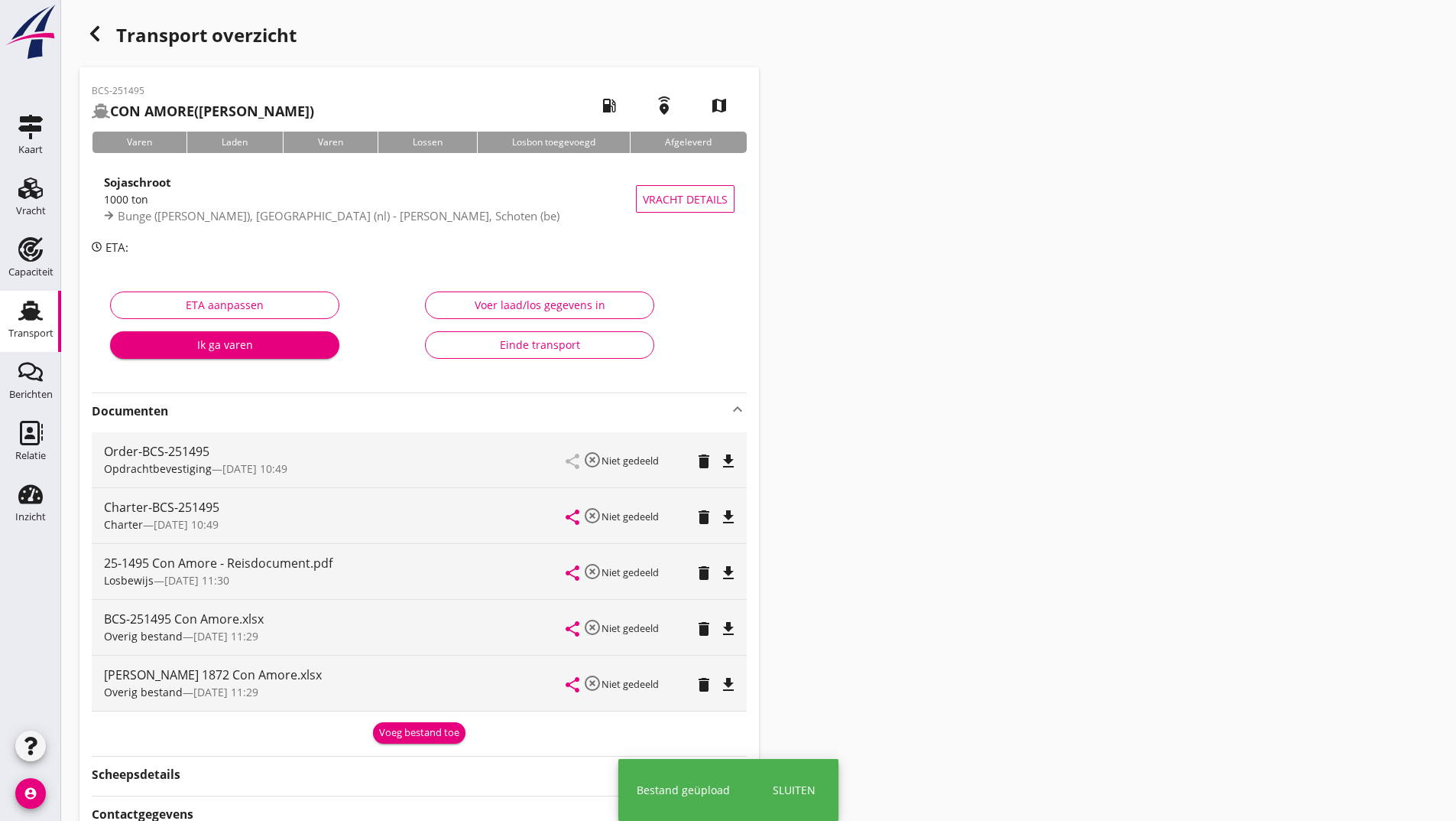
click at [398, 727] on div "Voeg bestand toe" at bounding box center [420, 732] width 80 height 15
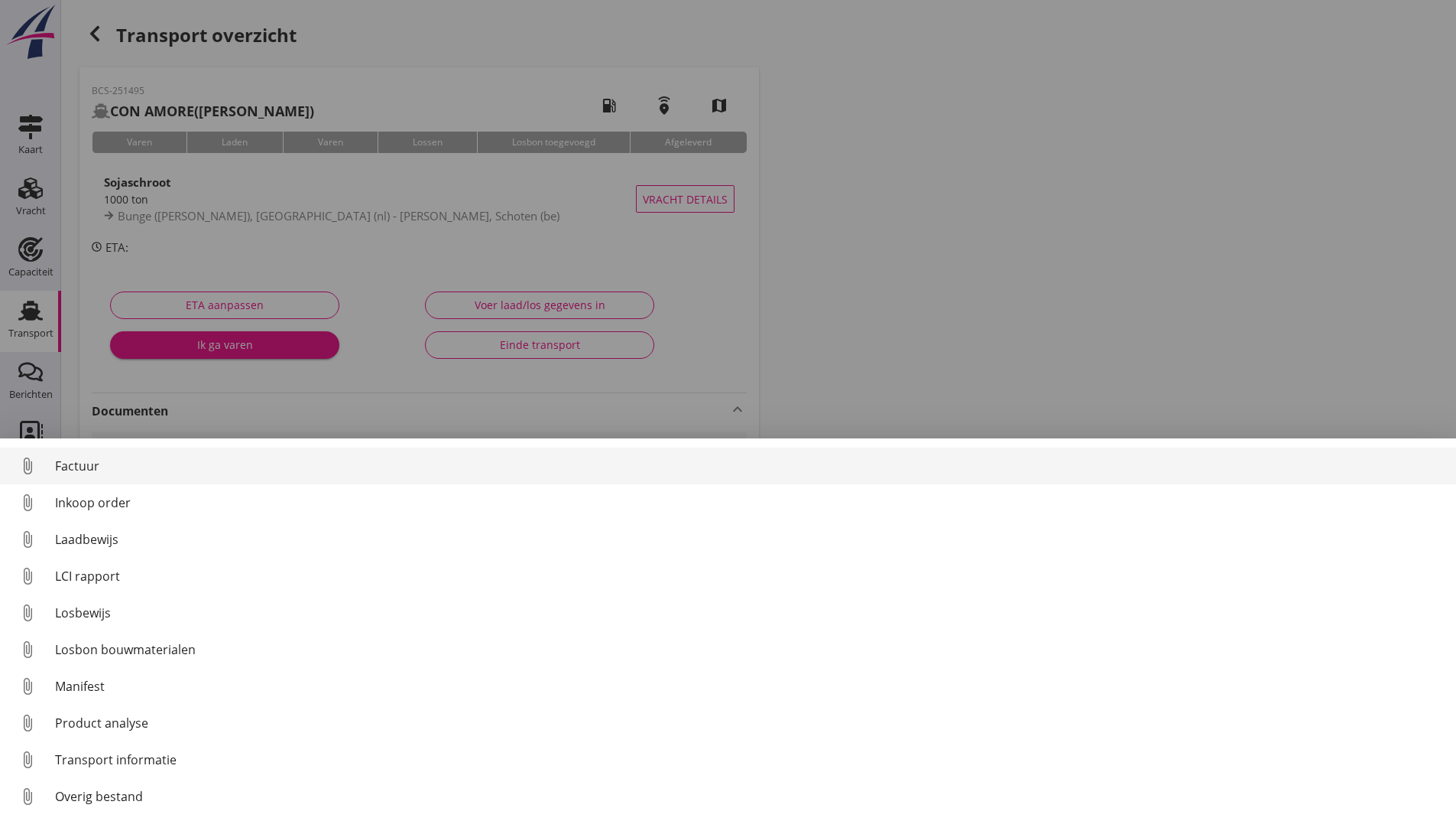
click at [81, 458] on div "Factuur" at bounding box center [750, 466] width 1389 height 18
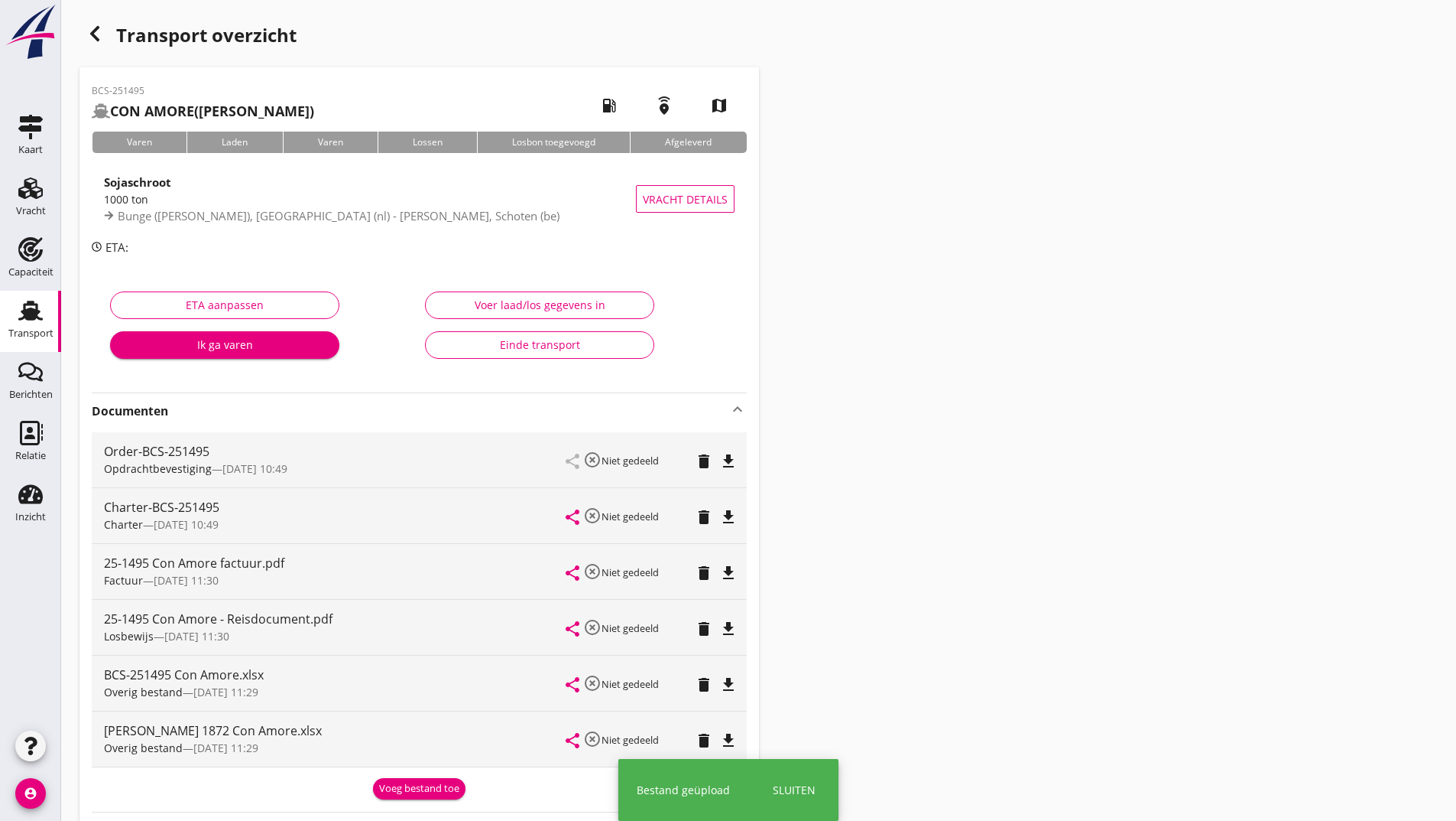
click at [106, 33] on div "button" at bounding box center [94, 33] width 31 height 31
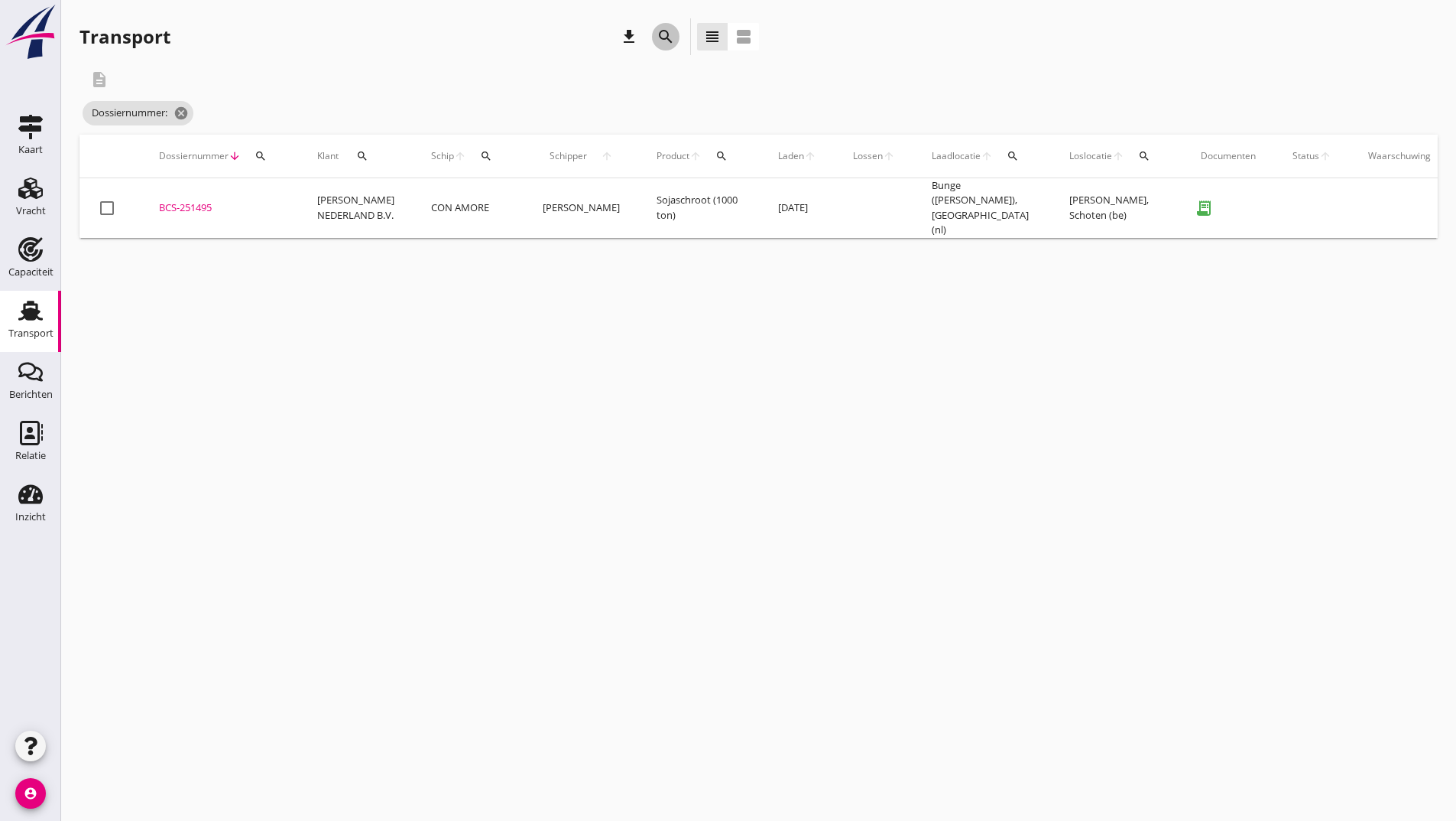
drag, startPoint x: 663, startPoint y: 42, endPoint x: 633, endPoint y: 292, distance: 251.8
click at [663, 44] on icon "search" at bounding box center [665, 36] width 18 height 18
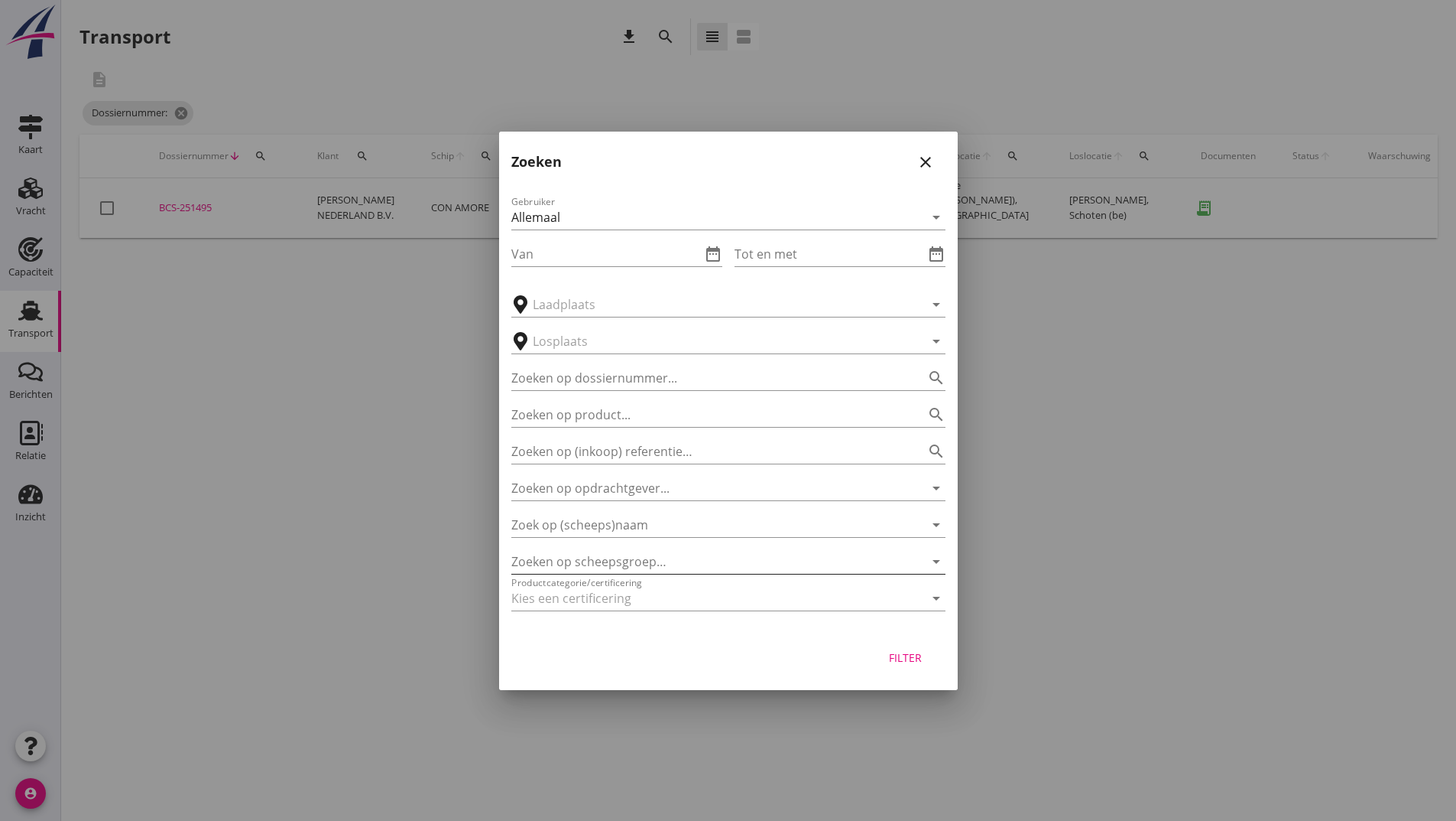
click at [586, 557] on div at bounding box center [706, 561] width 391 height 24
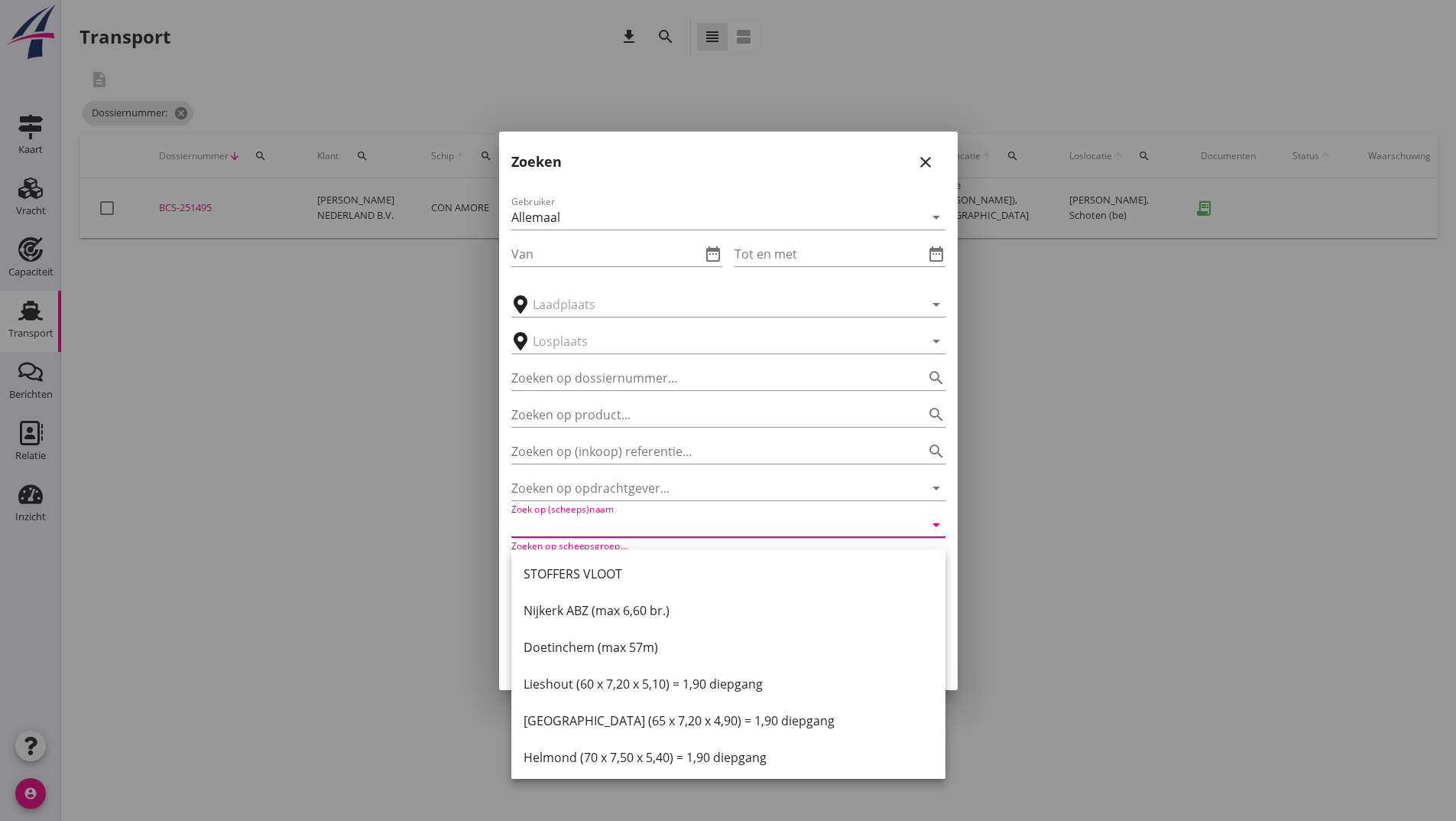
click at [586, 529] on input "Zoek op (scheeps)naam" at bounding box center [706, 524] width 391 height 24
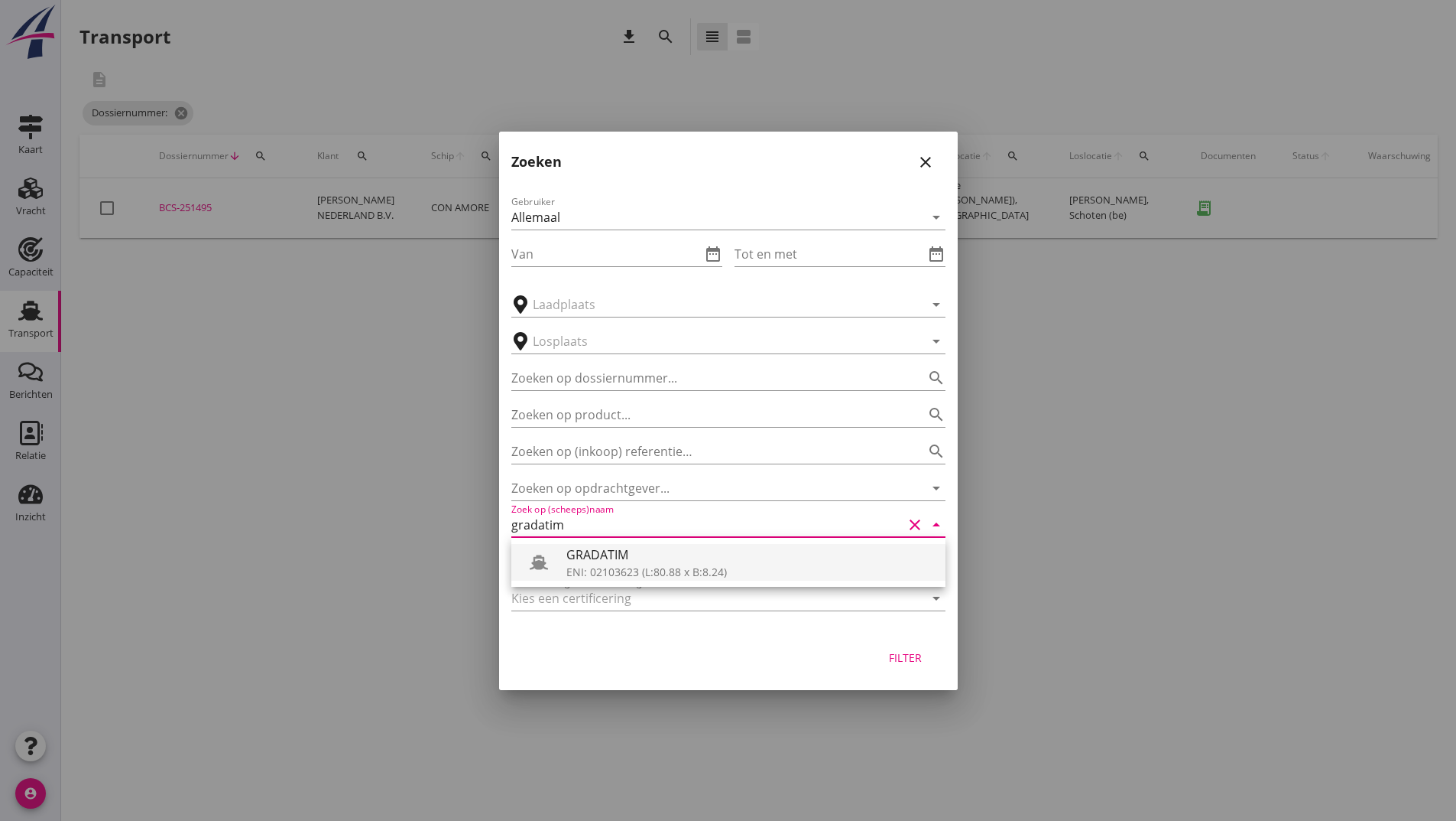
click at [642, 566] on div "ENI: 02103623 (L:80.88 x B:8.24)" at bounding box center [750, 571] width 367 height 16
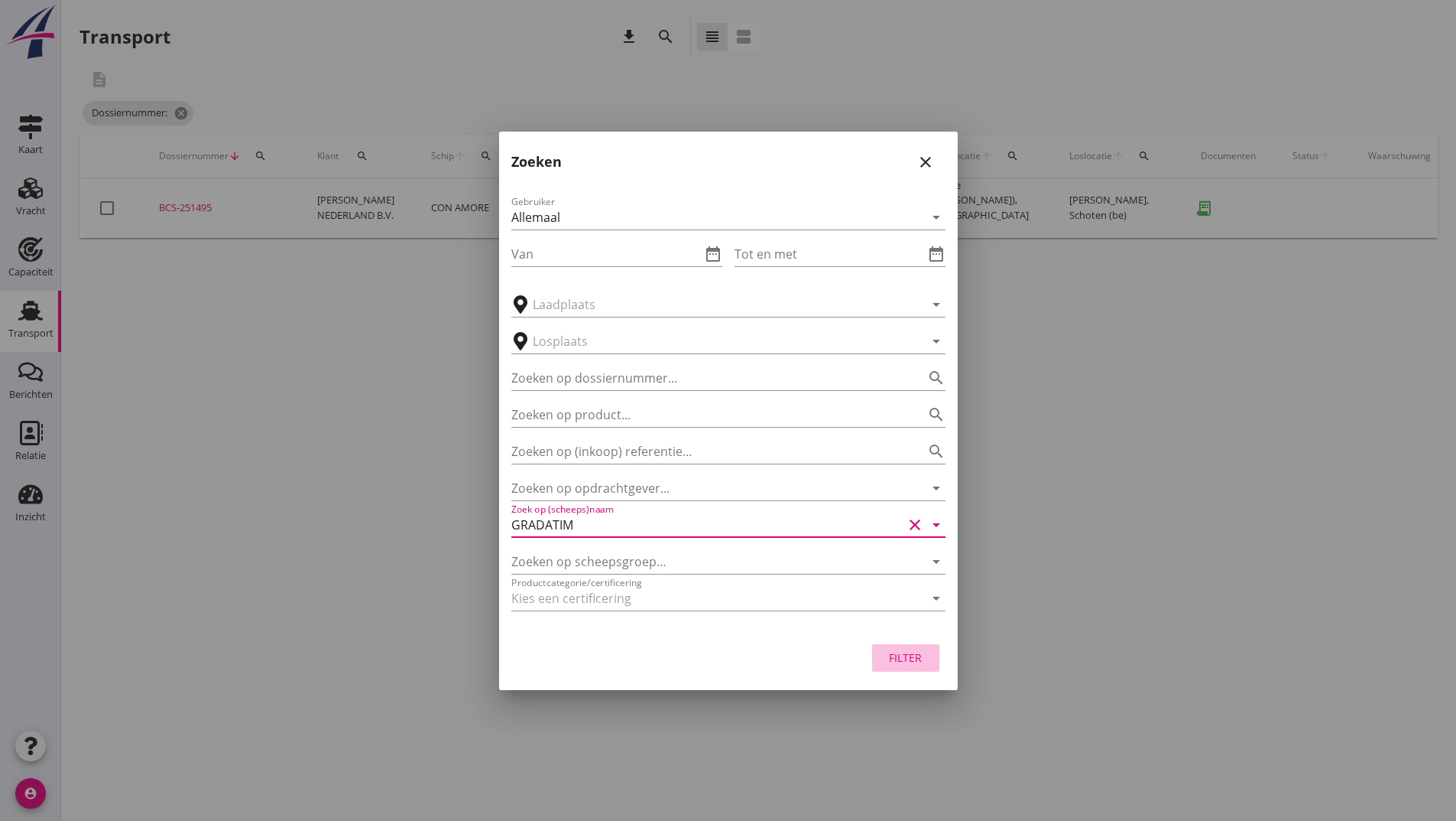
click at [921, 660] on div "Filter" at bounding box center [906, 657] width 43 height 16
type input "GRADATIM"
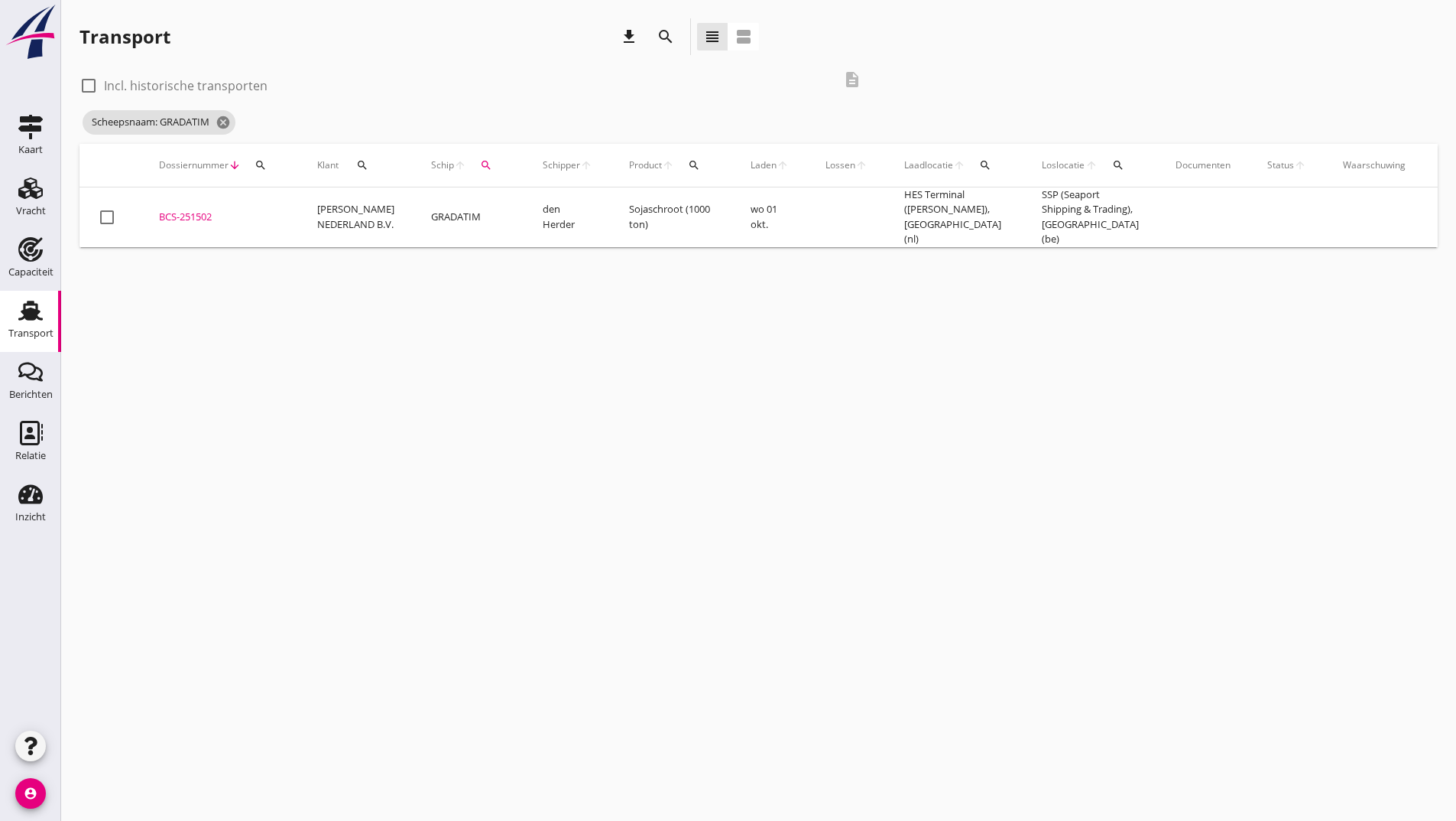
click at [193, 214] on div "BCS-251502" at bounding box center [220, 217] width 121 height 15
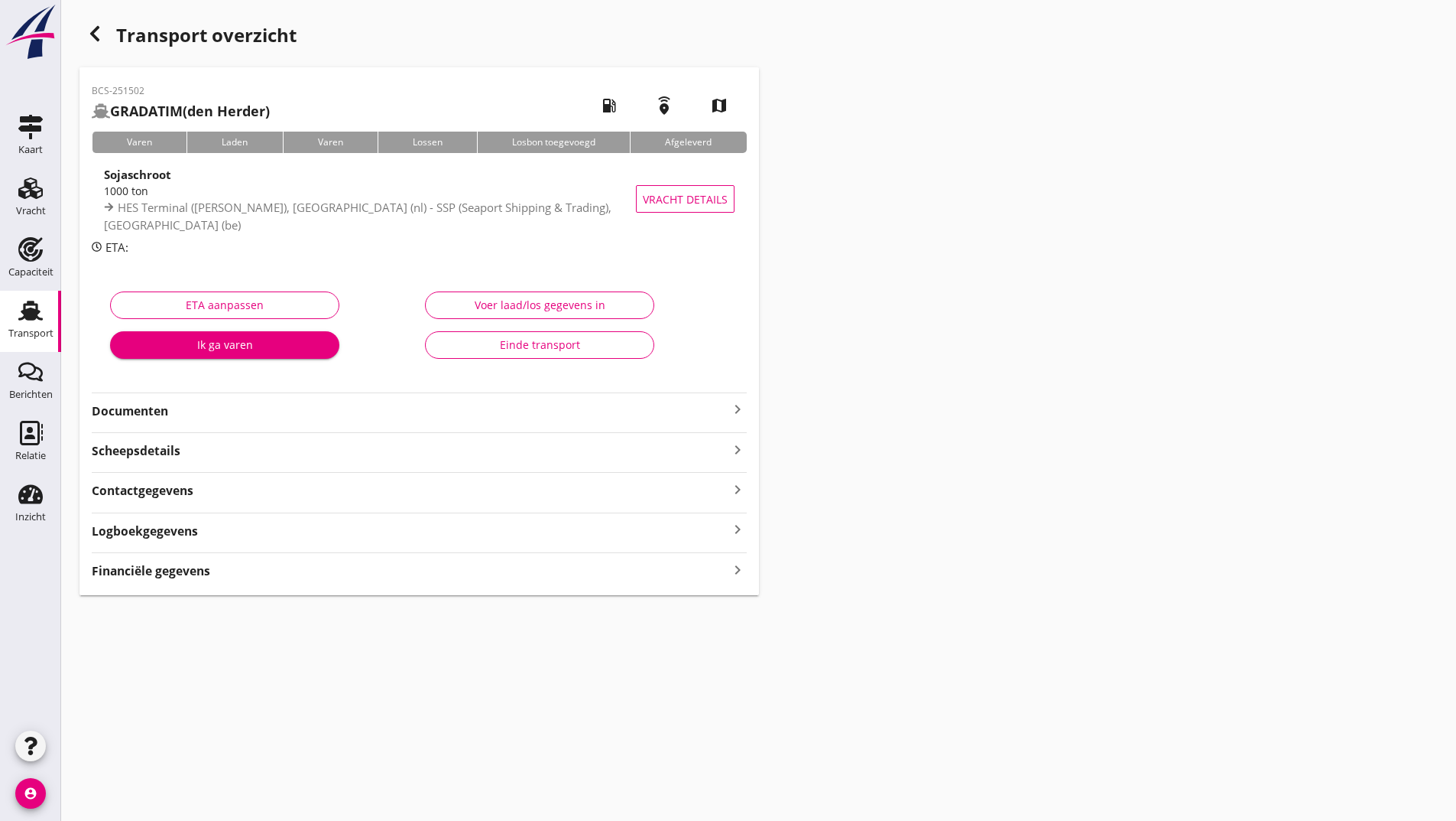
click at [101, 39] on icon "button" at bounding box center [94, 33] width 18 height 18
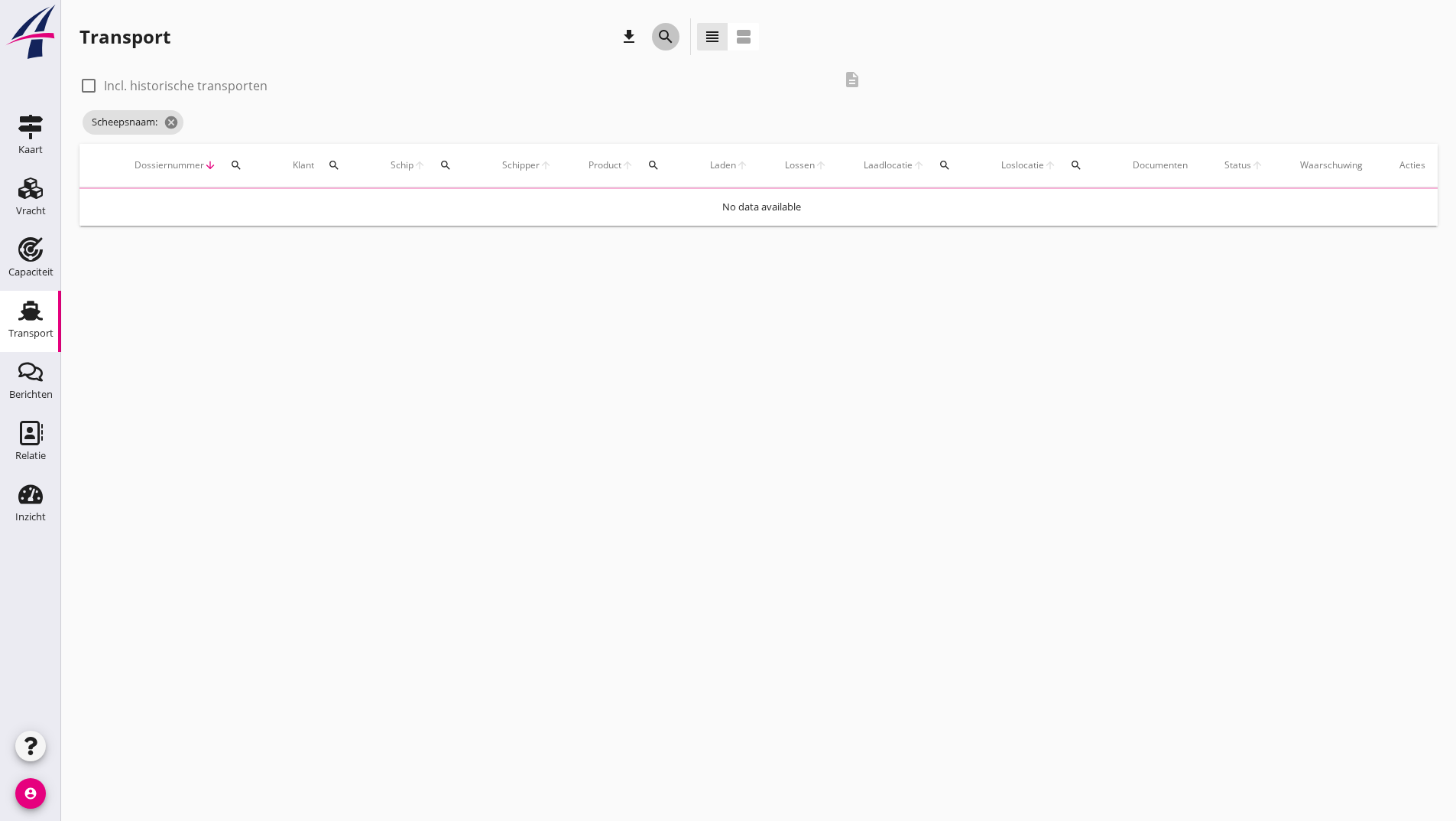
click at [660, 34] on icon "search" at bounding box center [665, 36] width 18 height 18
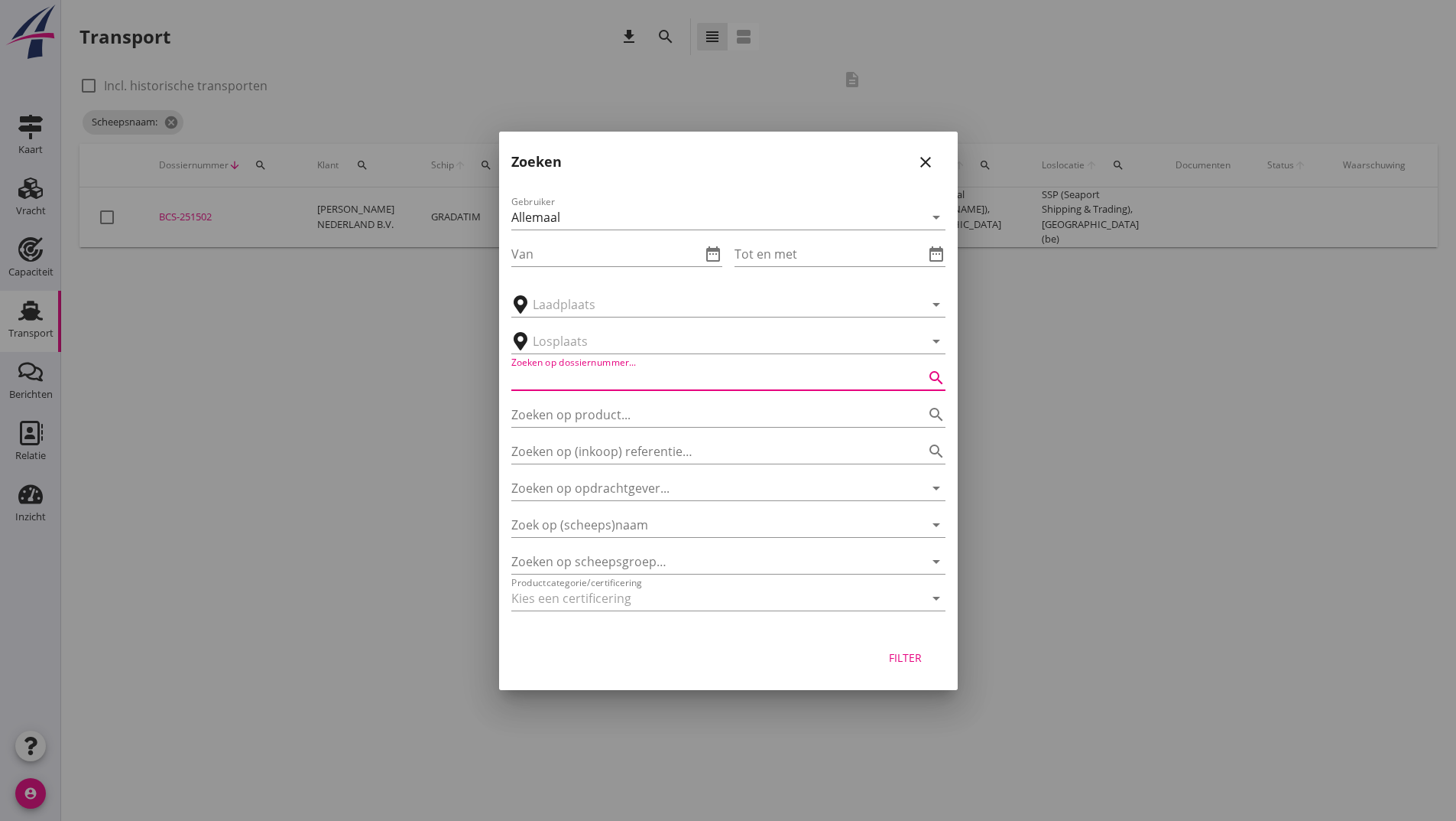
click at [601, 381] on input "Zoeken op dossiernummer..." at bounding box center [706, 377] width 391 height 24
type input "251323"
click at [912, 660] on div "Filter" at bounding box center [906, 657] width 43 height 16
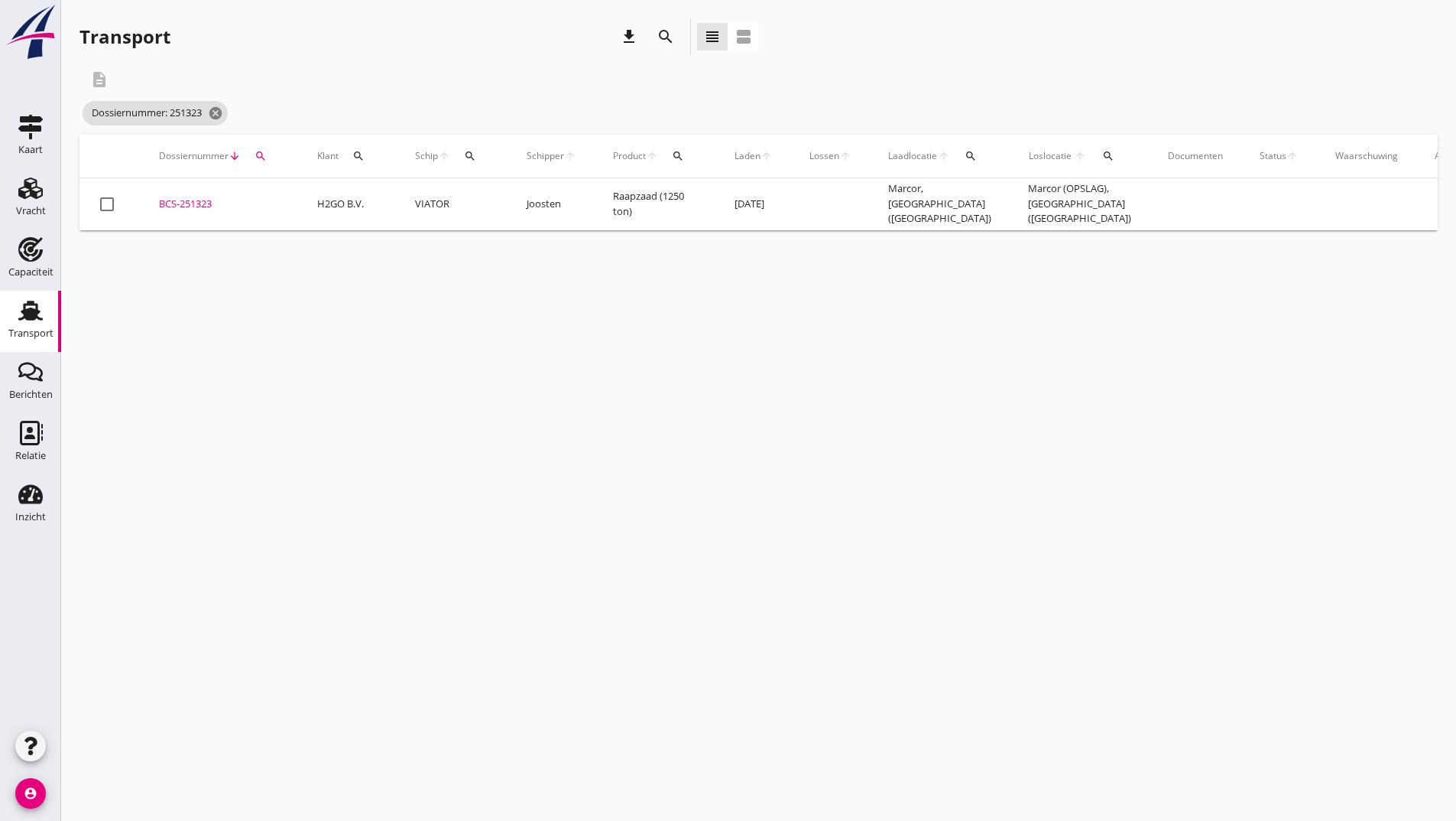
click at [180, 209] on div "BCS-251323" at bounding box center [220, 203] width 121 height 15
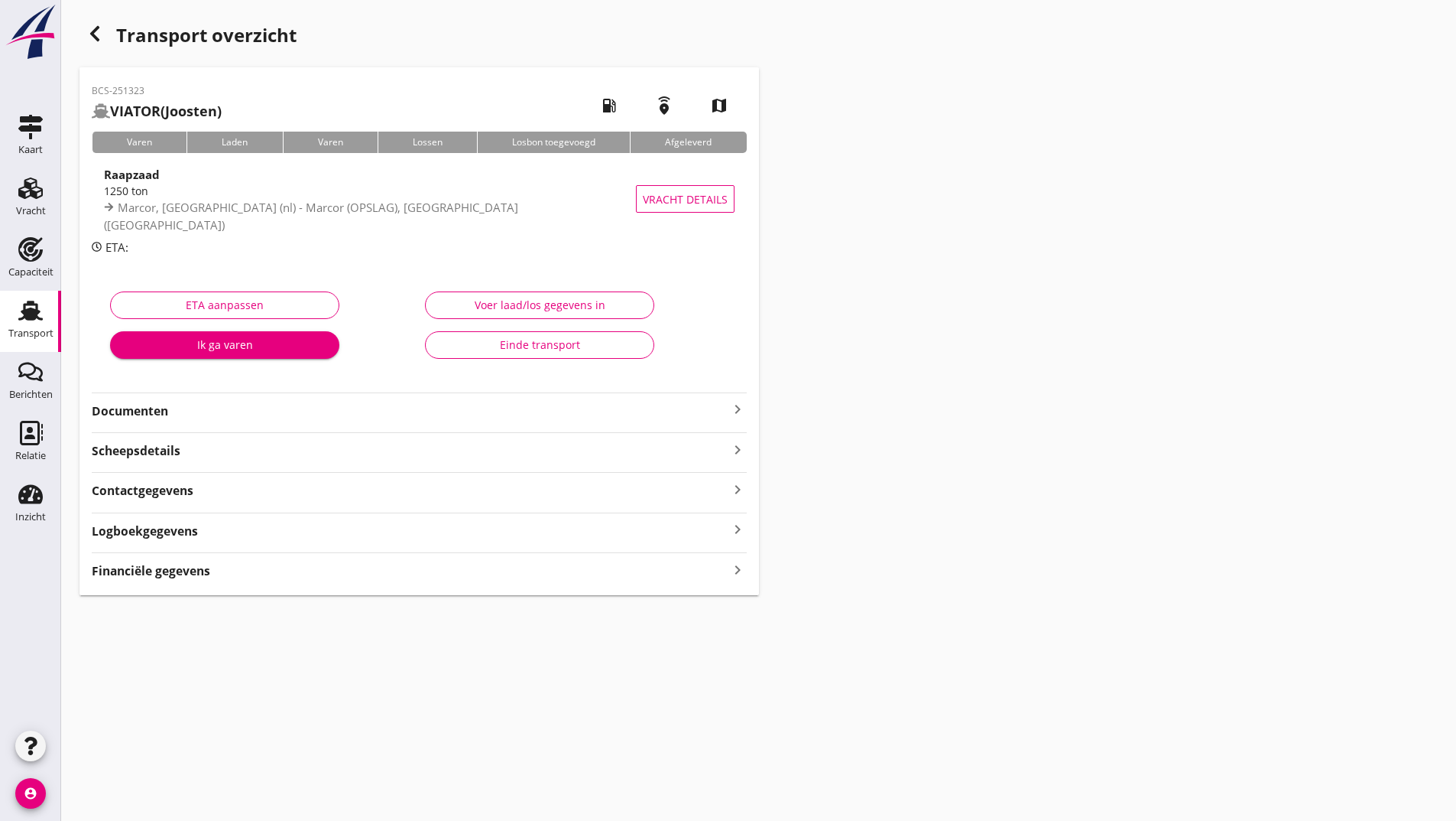
click at [157, 411] on strong "Documenten" at bounding box center [409, 411] width 637 height 17
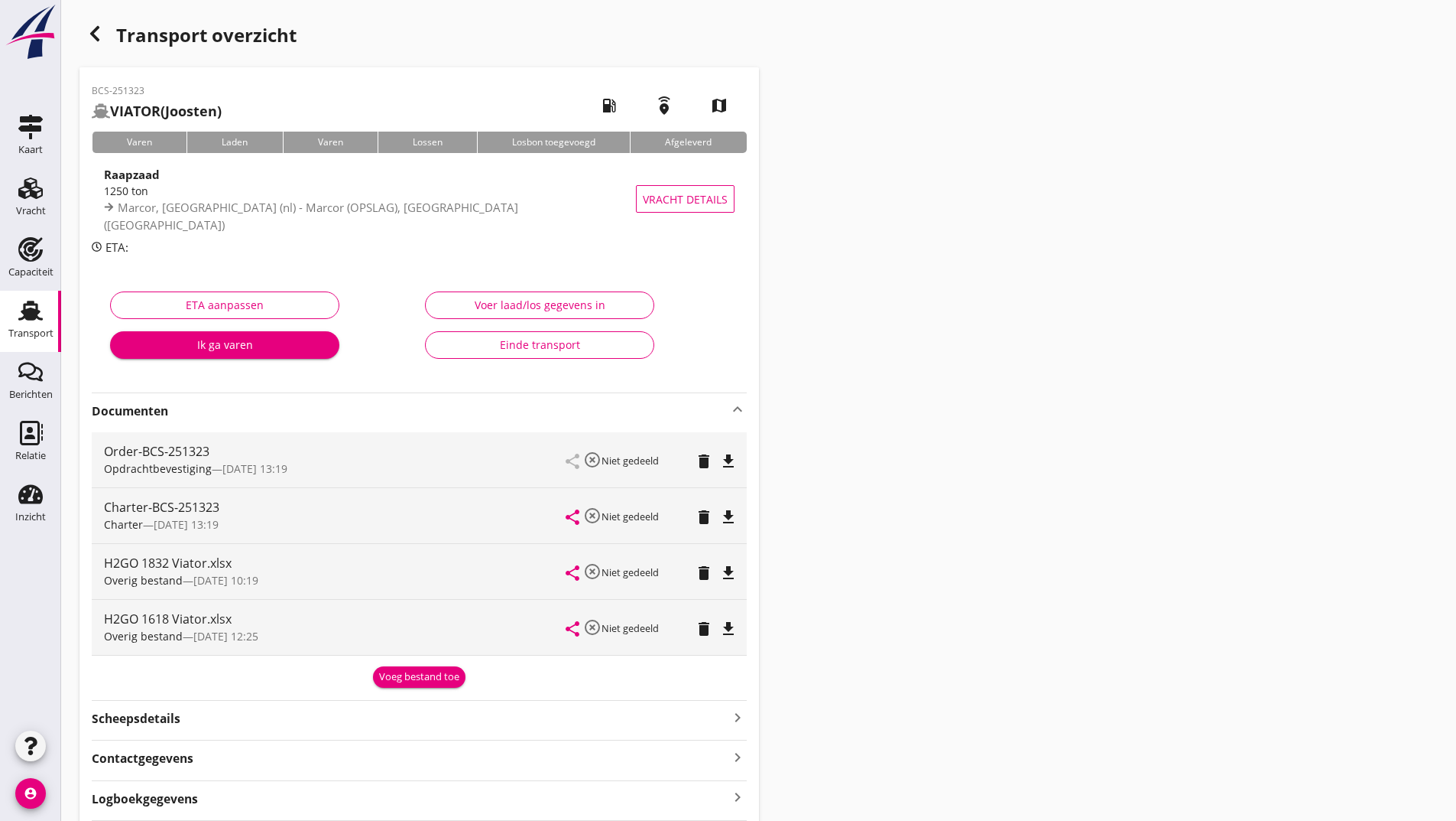
click at [394, 681] on div "Voeg bestand toe" at bounding box center [420, 676] width 80 height 15
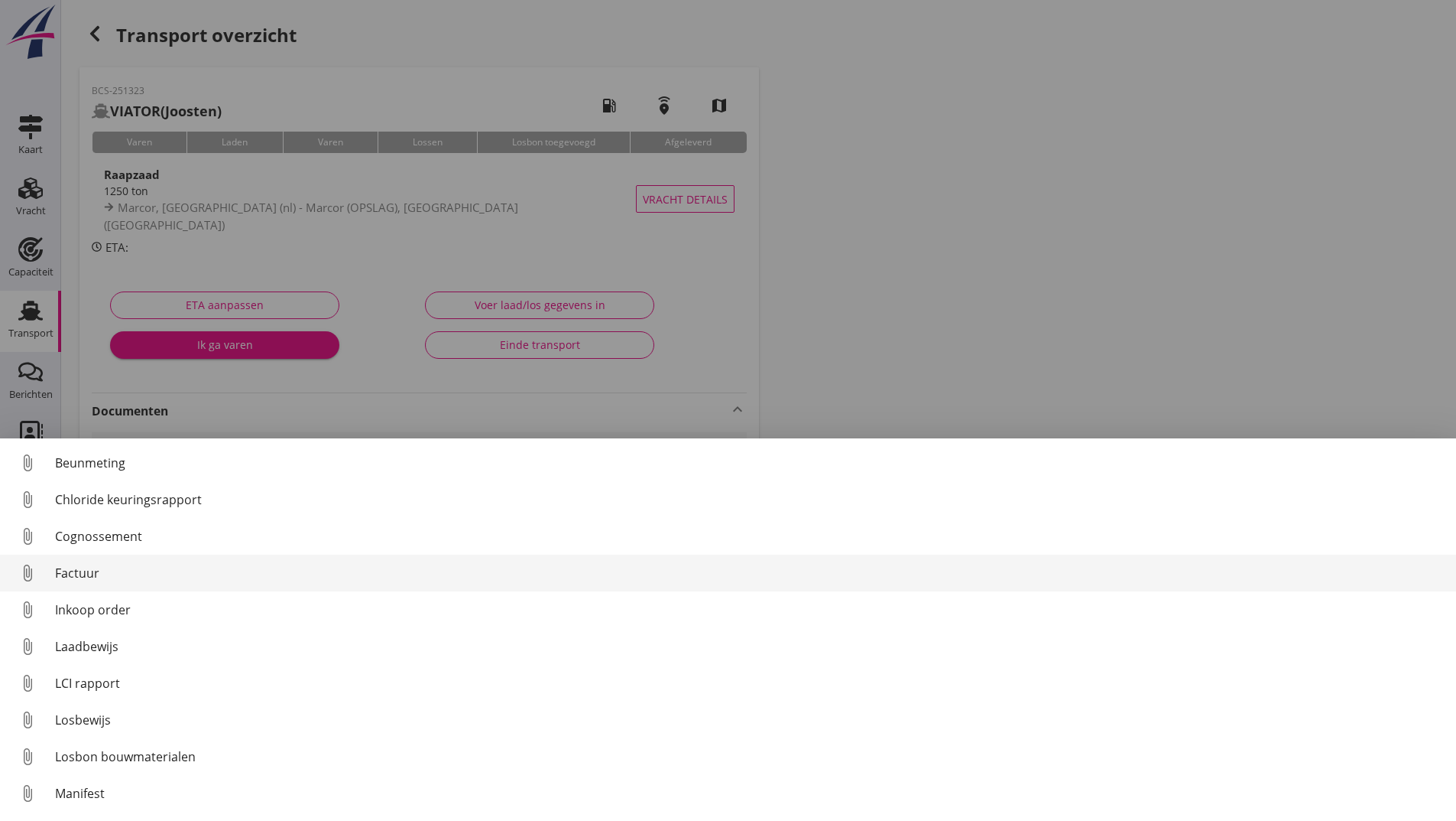
click at [72, 571] on div "Factuur" at bounding box center [750, 572] width 1389 height 18
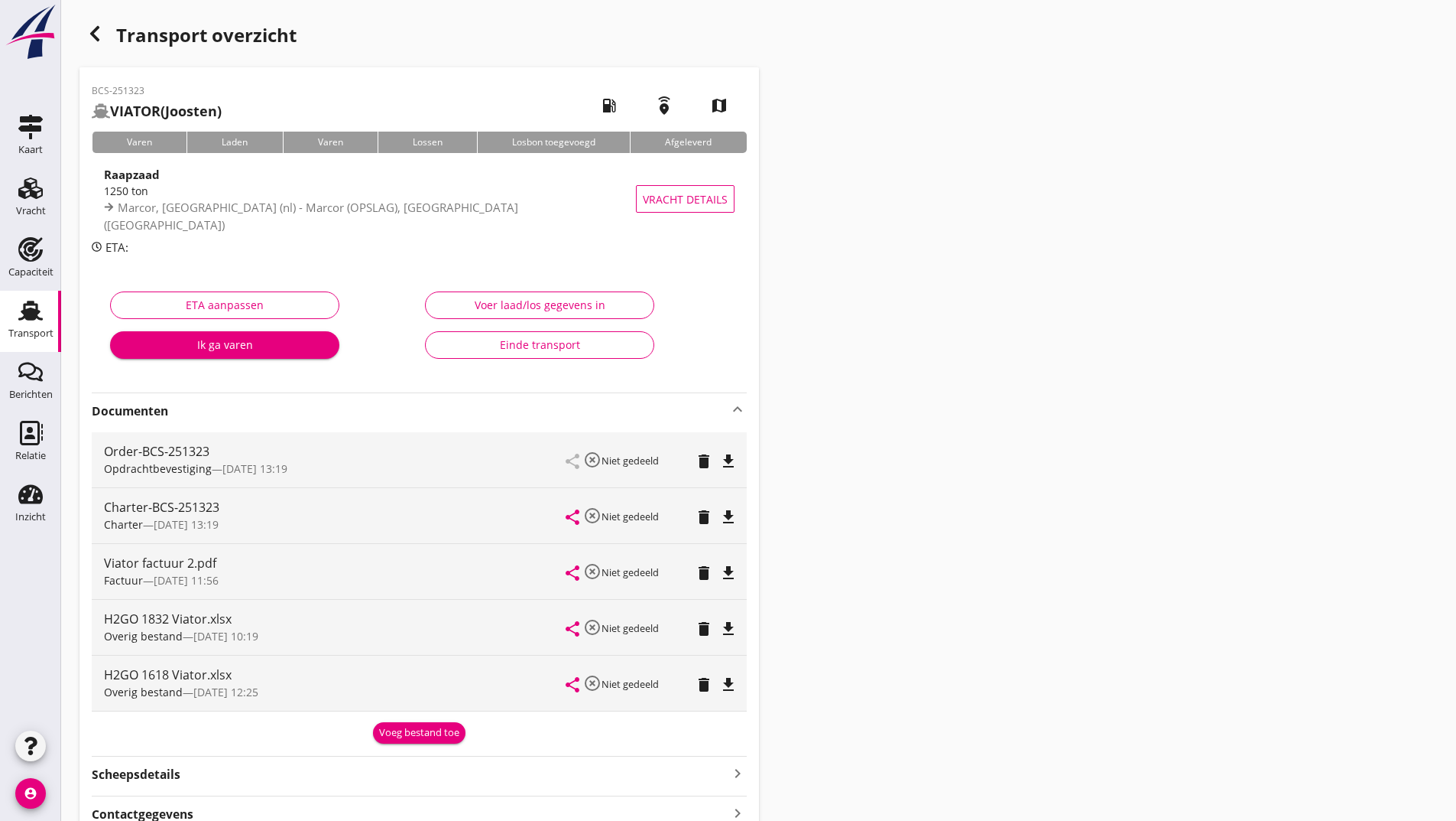
click at [91, 39] on icon "button" at bounding box center [94, 33] width 18 height 18
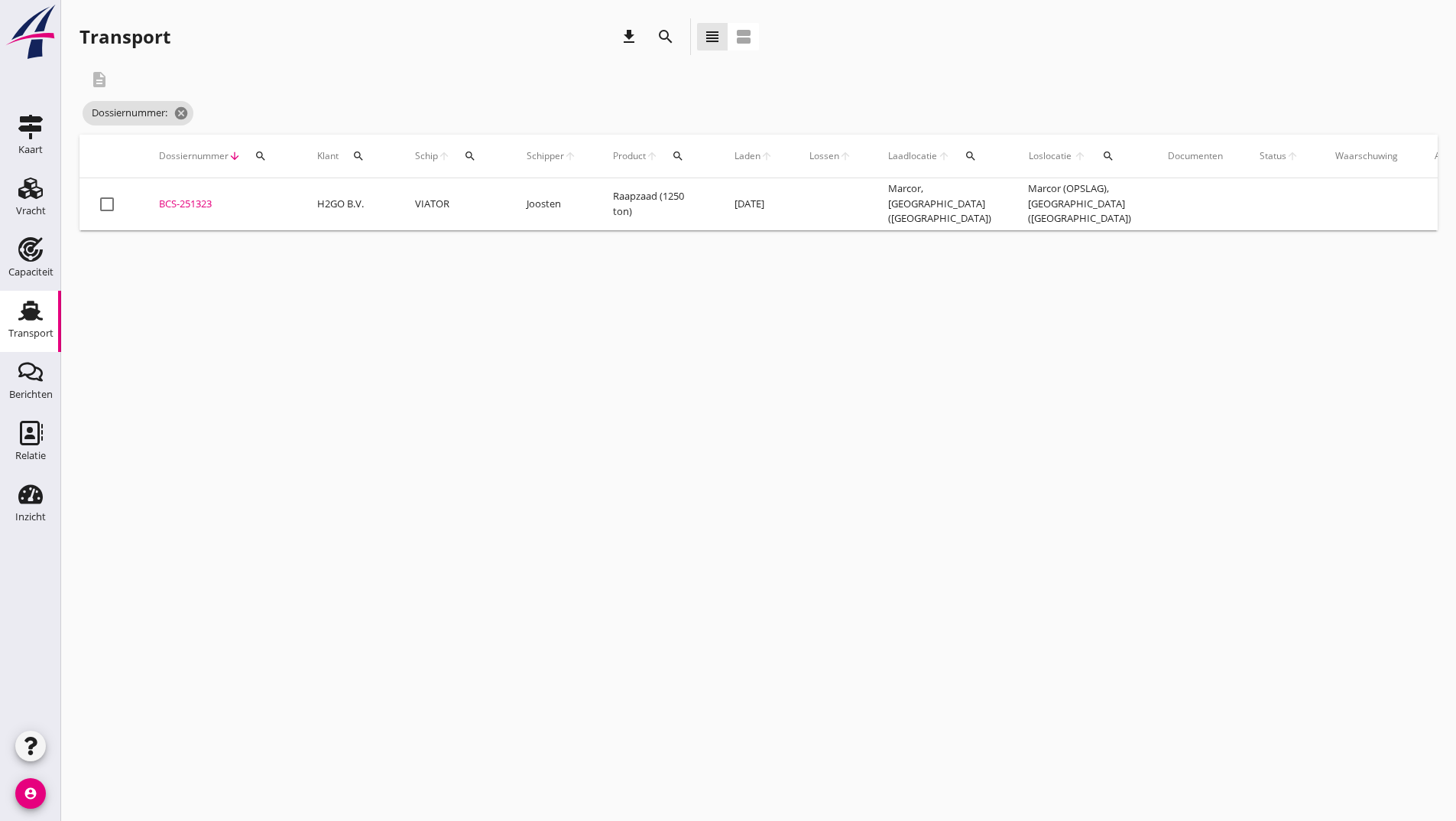
click at [659, 19] on div "search" at bounding box center [665, 36] width 37 height 37
click at [671, 35] on icon "search" at bounding box center [665, 36] width 18 height 18
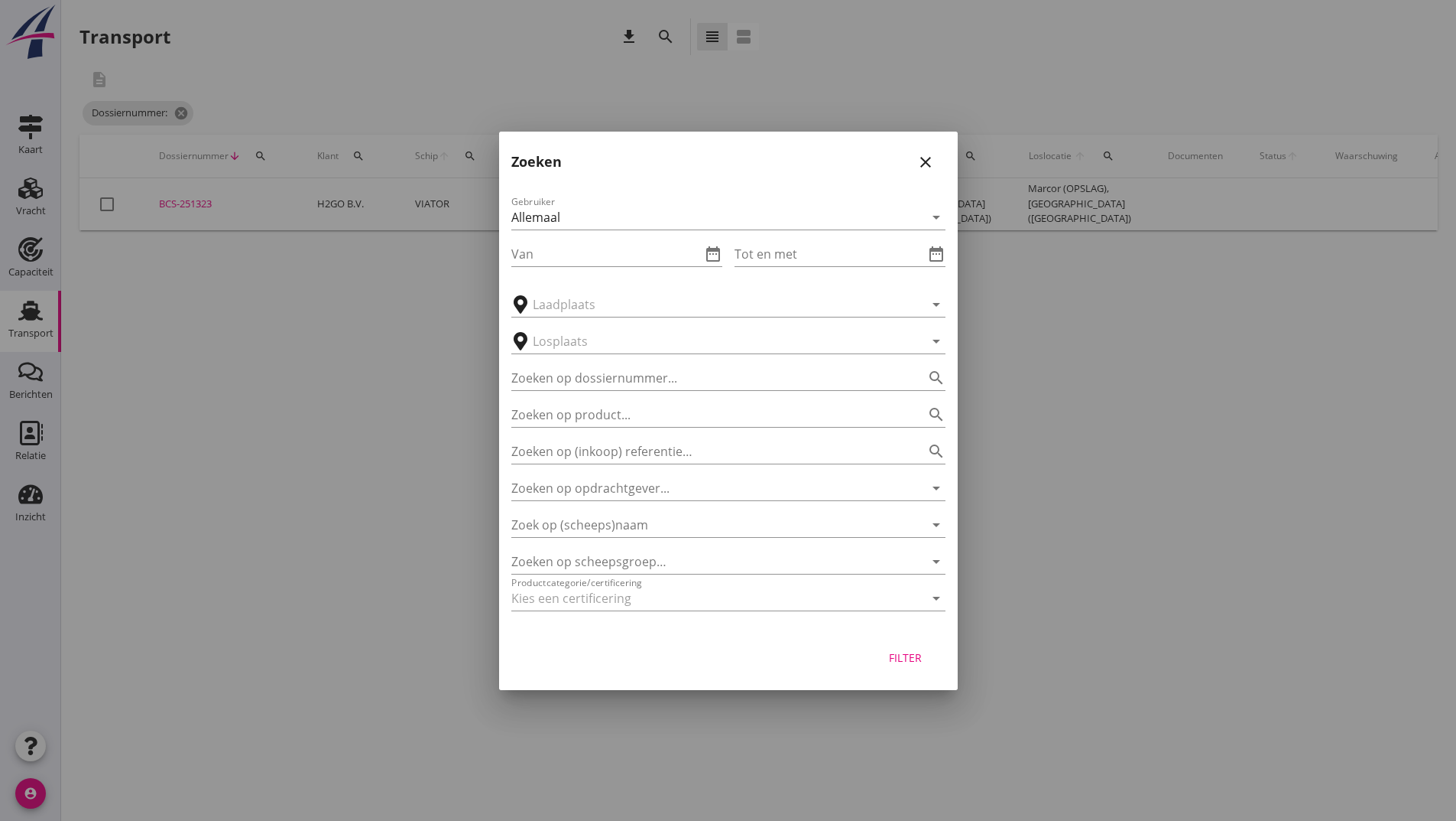
click at [578, 391] on div "Gebruiker Allemaal arrow_drop_down Van date_range Tot en met date_range arrow_d…" at bounding box center [728, 406] width 458 height 451
click at [607, 377] on input "Zoeken op dossiernummer..." at bounding box center [706, 377] width 391 height 24
type input "251465"
click at [918, 652] on div "Filter" at bounding box center [906, 657] width 43 height 16
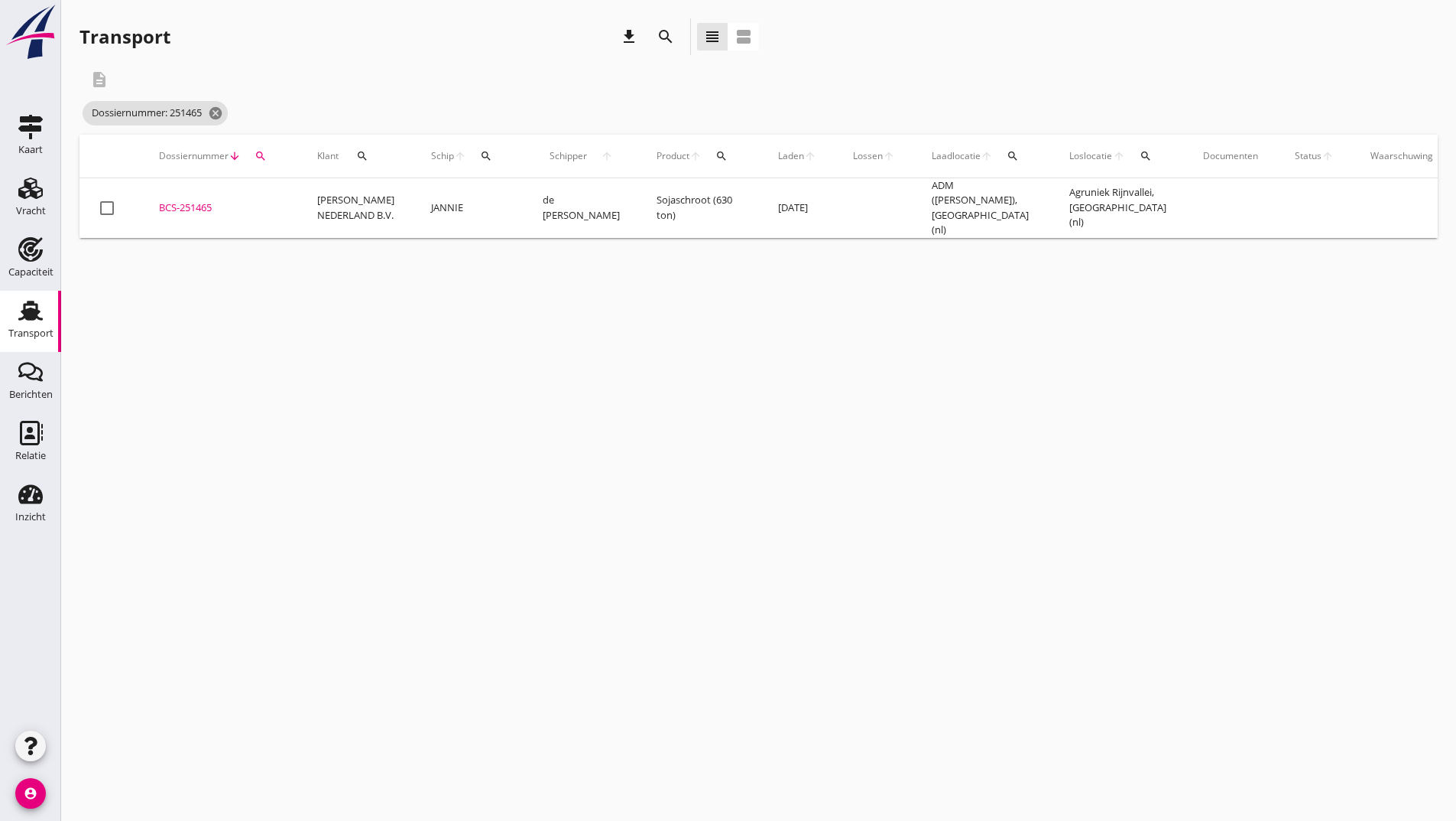
click at [187, 203] on div "BCS-251465" at bounding box center [220, 207] width 121 height 15
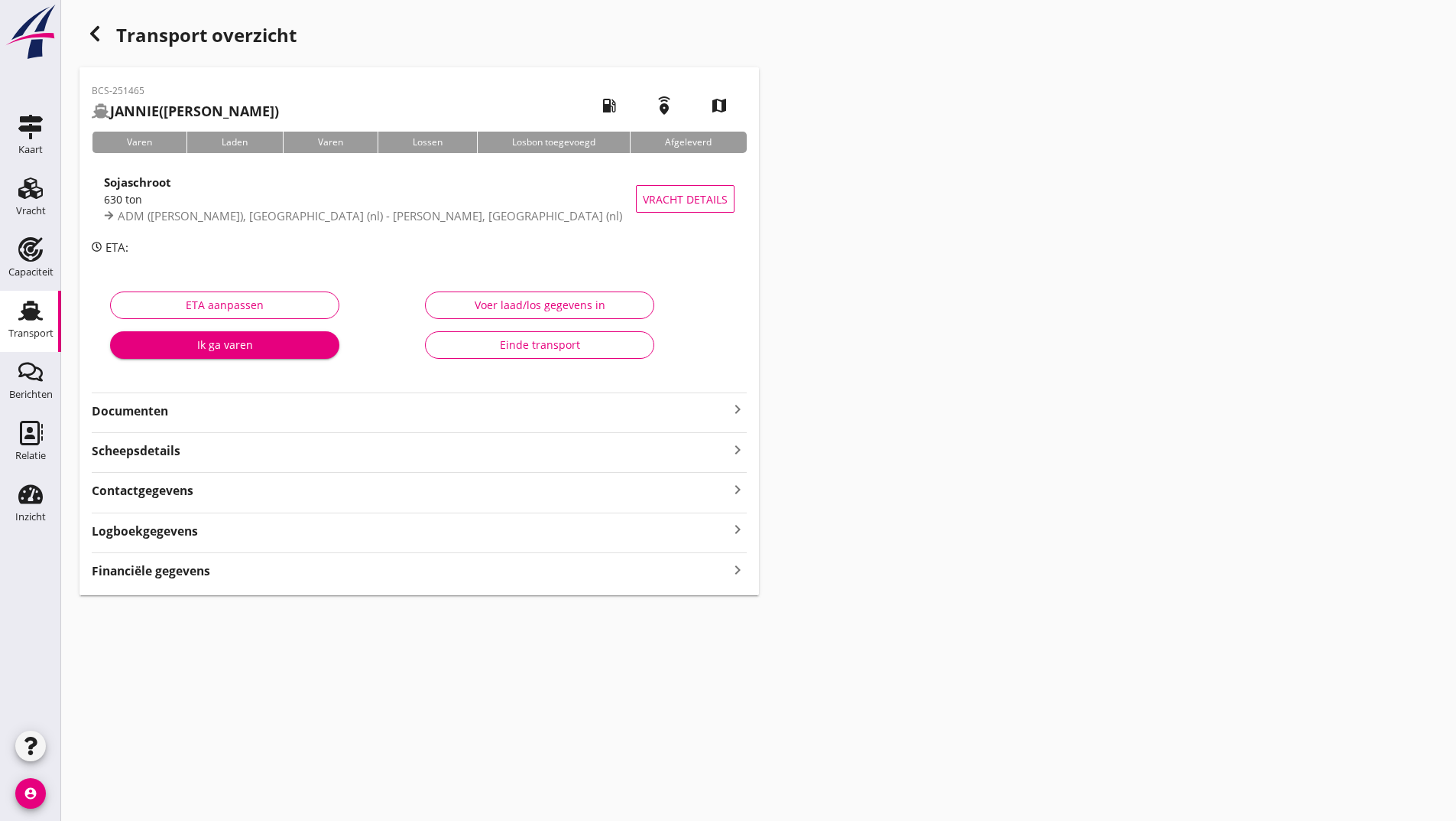
drag, startPoint x: 172, startPoint y: 411, endPoint x: 194, endPoint y: 424, distance: 25.6
click at [174, 413] on strong "Documenten" at bounding box center [409, 411] width 637 height 17
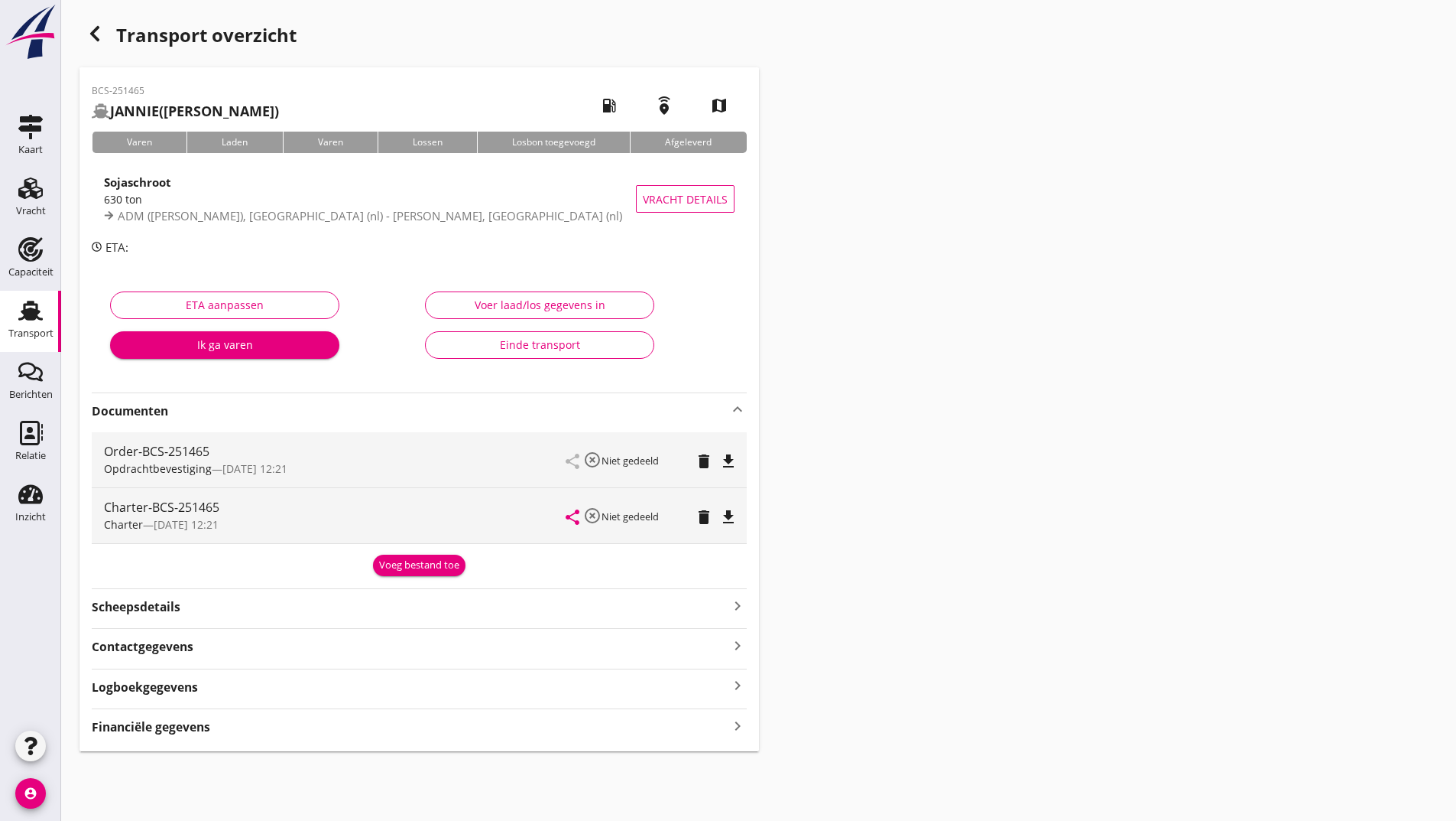
click at [398, 564] on div "Voeg bestand toe" at bounding box center [420, 565] width 80 height 15
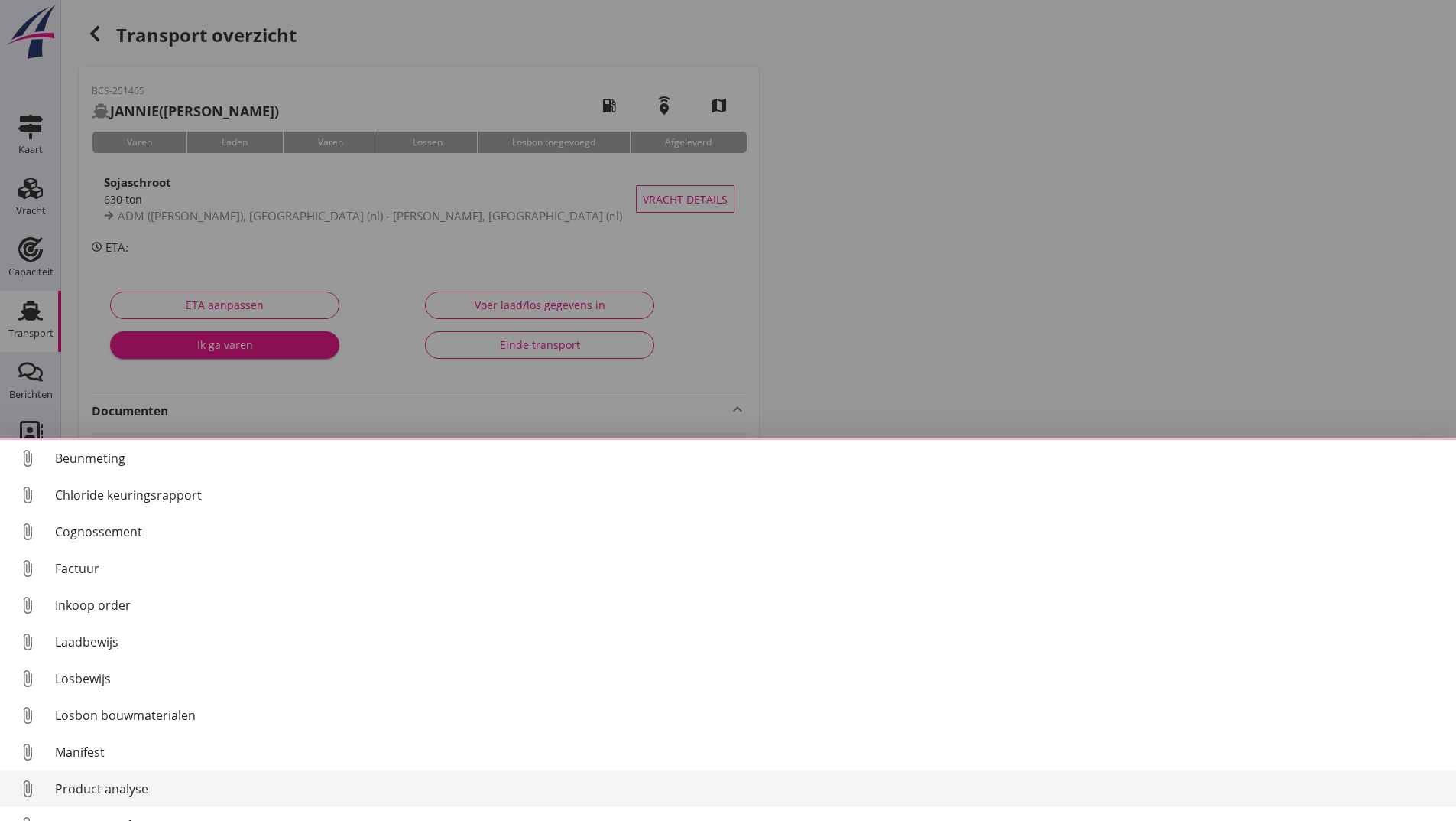
scroll to position [107, 0]
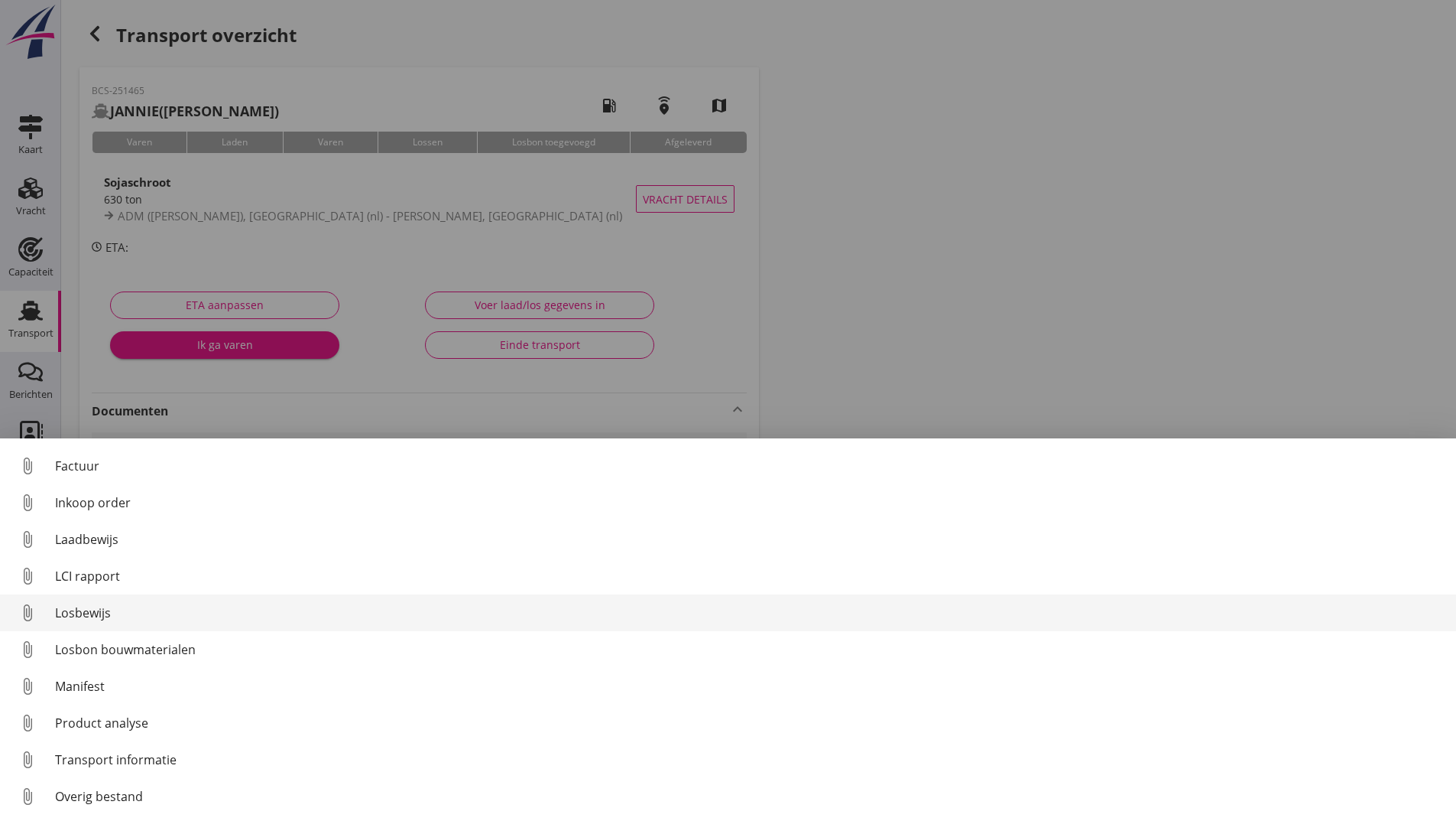
click at [88, 613] on div "Losbewijs" at bounding box center [750, 612] width 1389 height 18
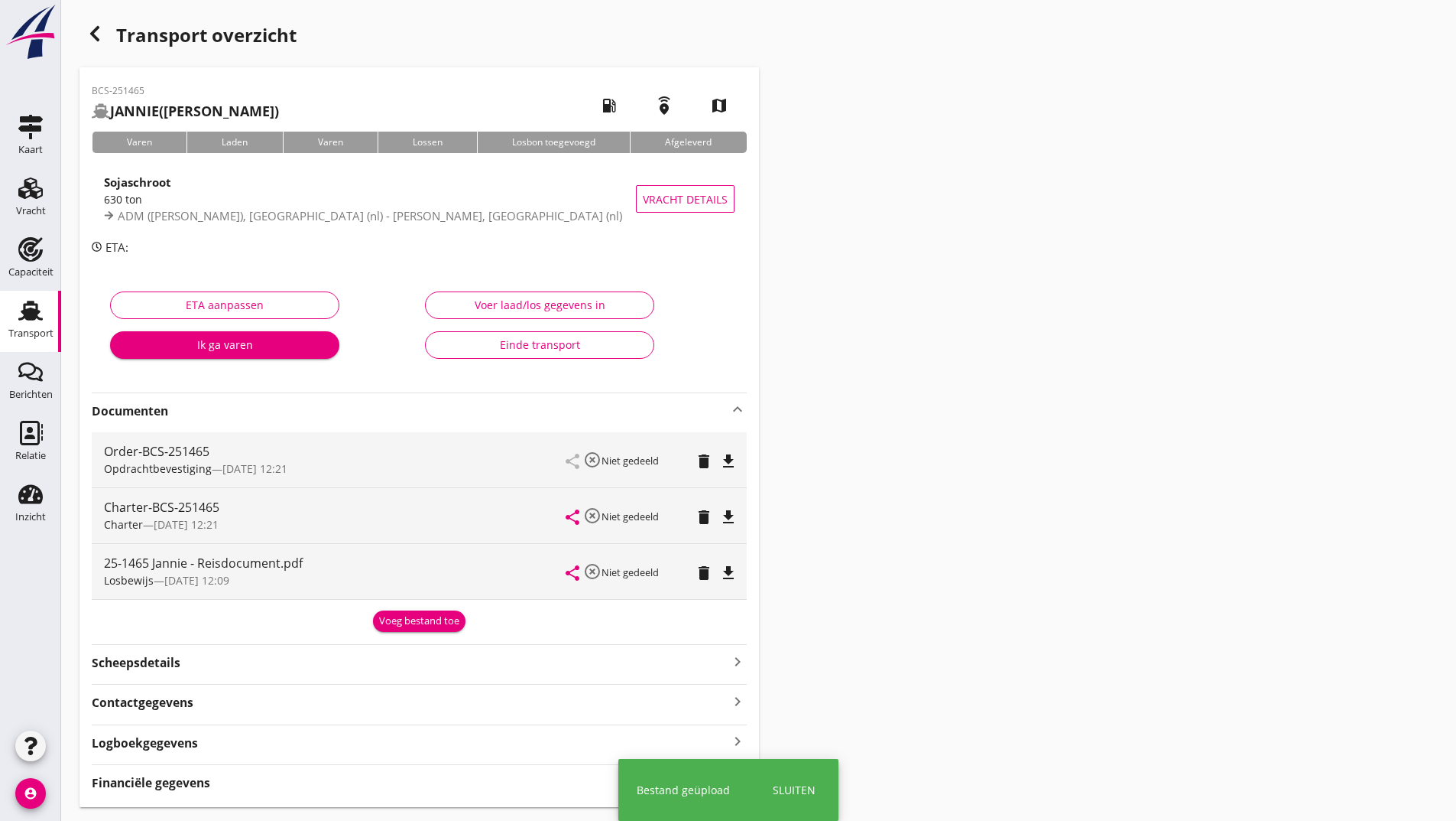
click at [398, 626] on div "Voeg bestand toe" at bounding box center [420, 621] width 80 height 15
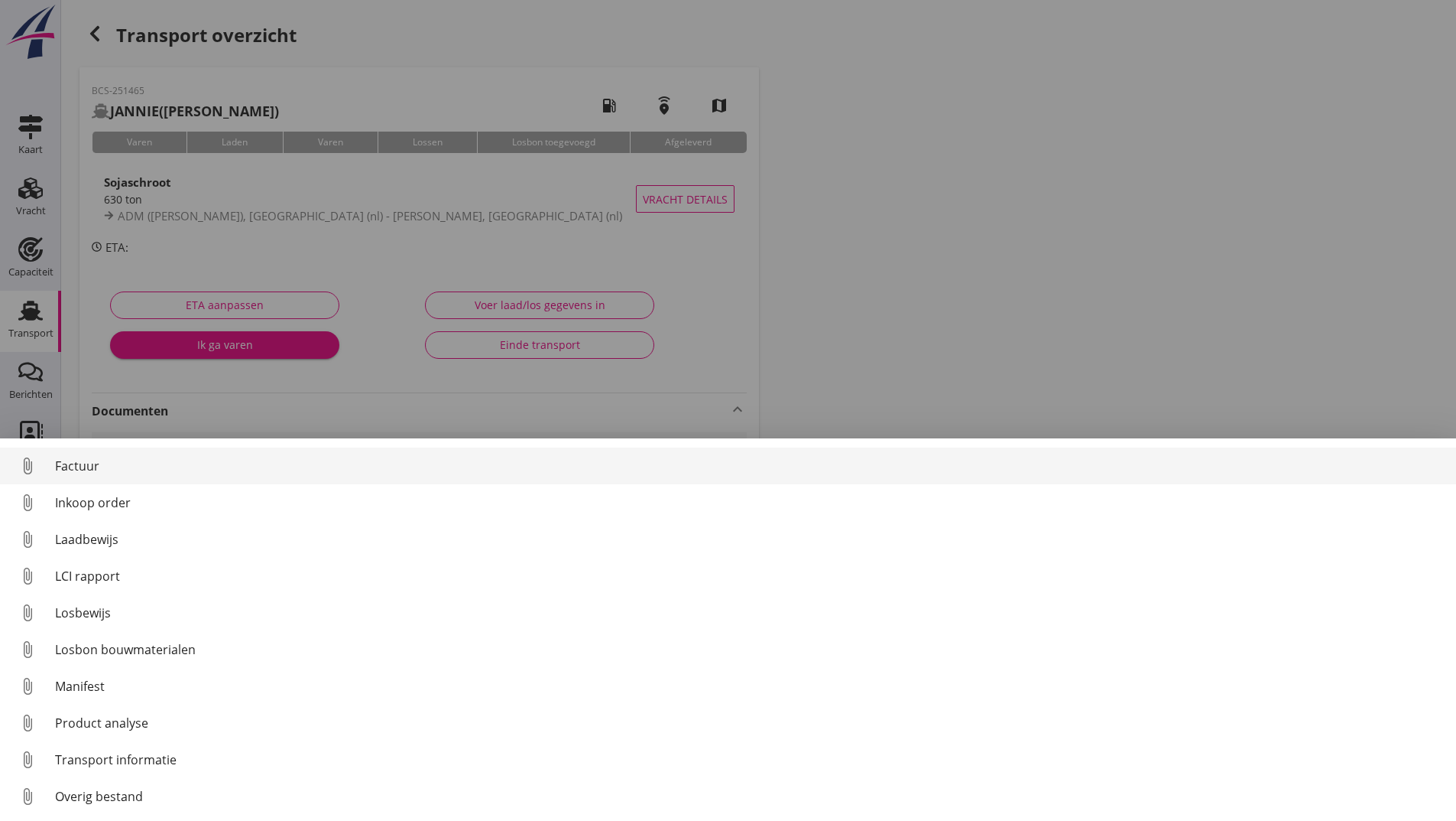
click at [87, 470] on div "Factuur" at bounding box center [750, 466] width 1389 height 18
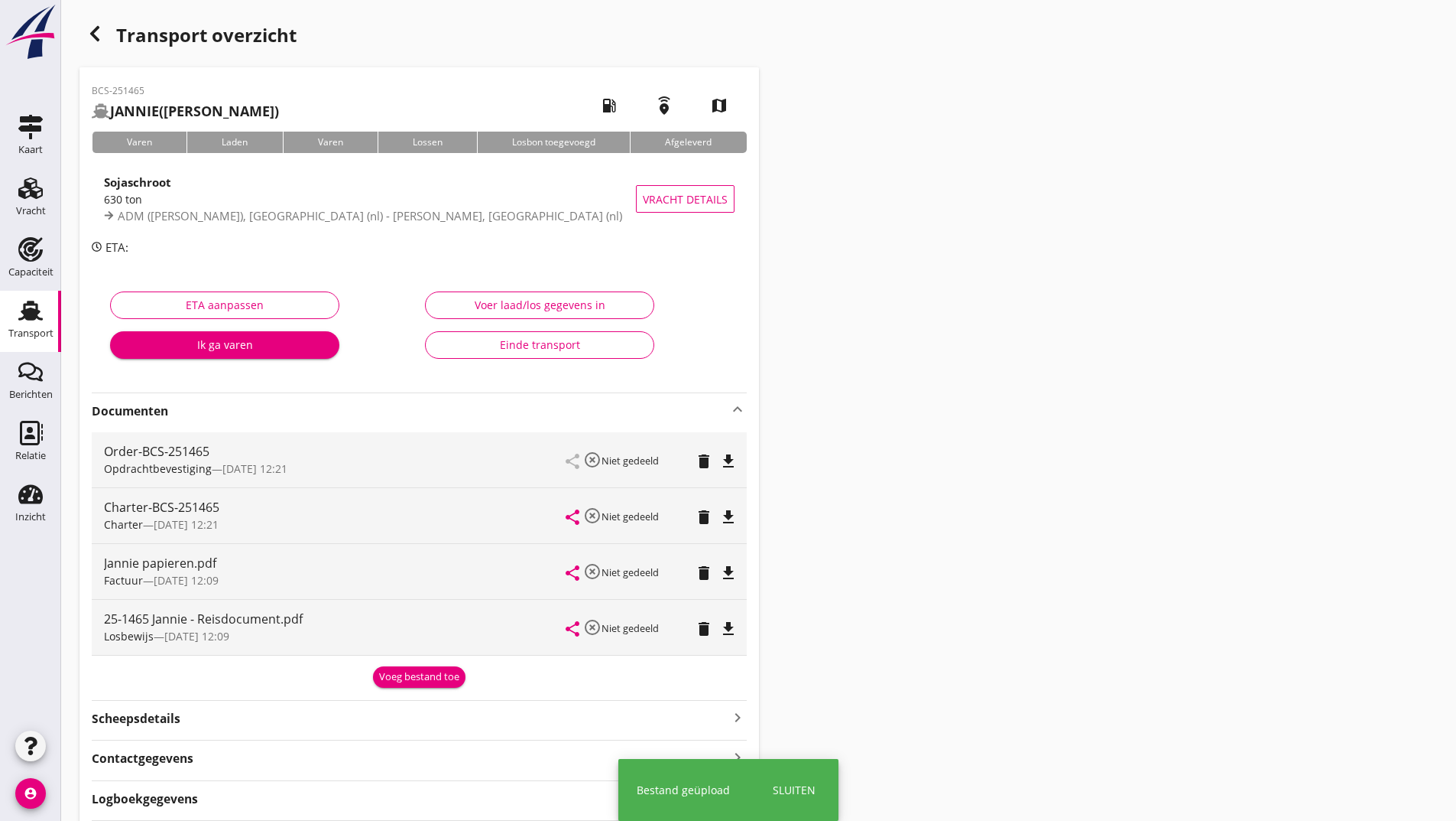
click at [386, 674] on div "Voeg bestand toe" at bounding box center [420, 676] width 80 height 15
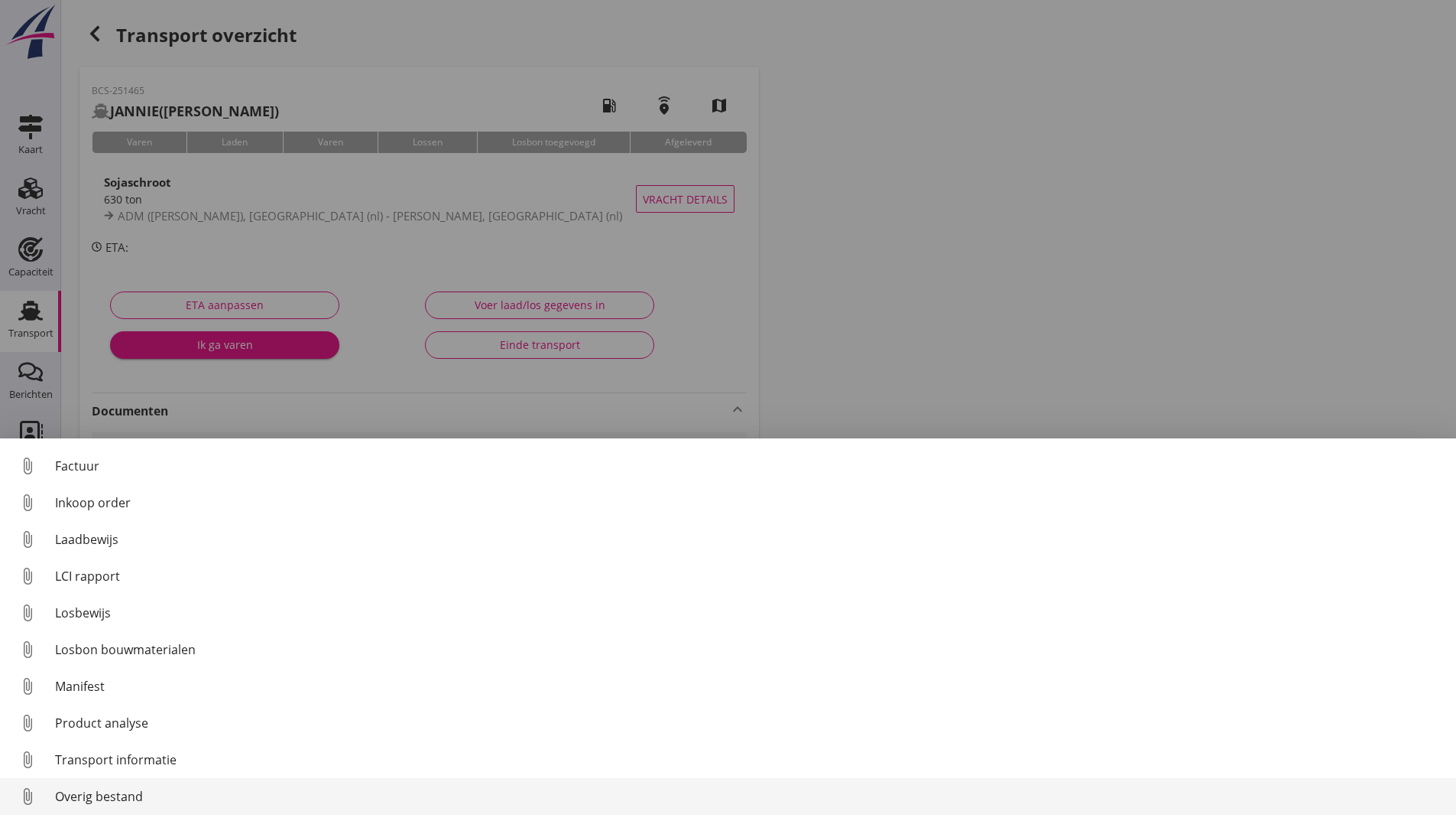
click at [135, 795] on div "Overig bestand" at bounding box center [750, 796] width 1389 height 18
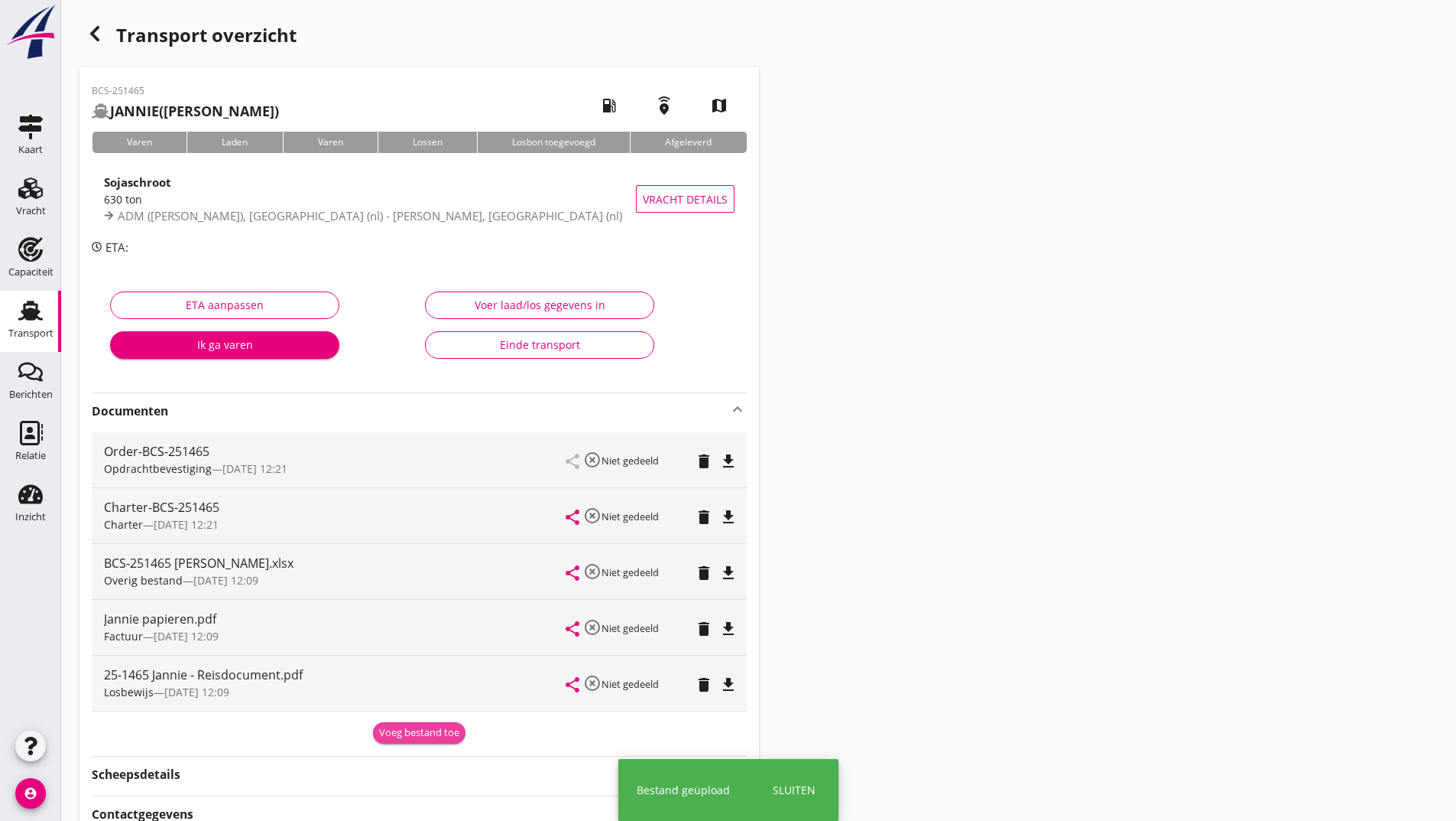
click at [391, 734] on div "Voeg bestand toe" at bounding box center [420, 732] width 80 height 15
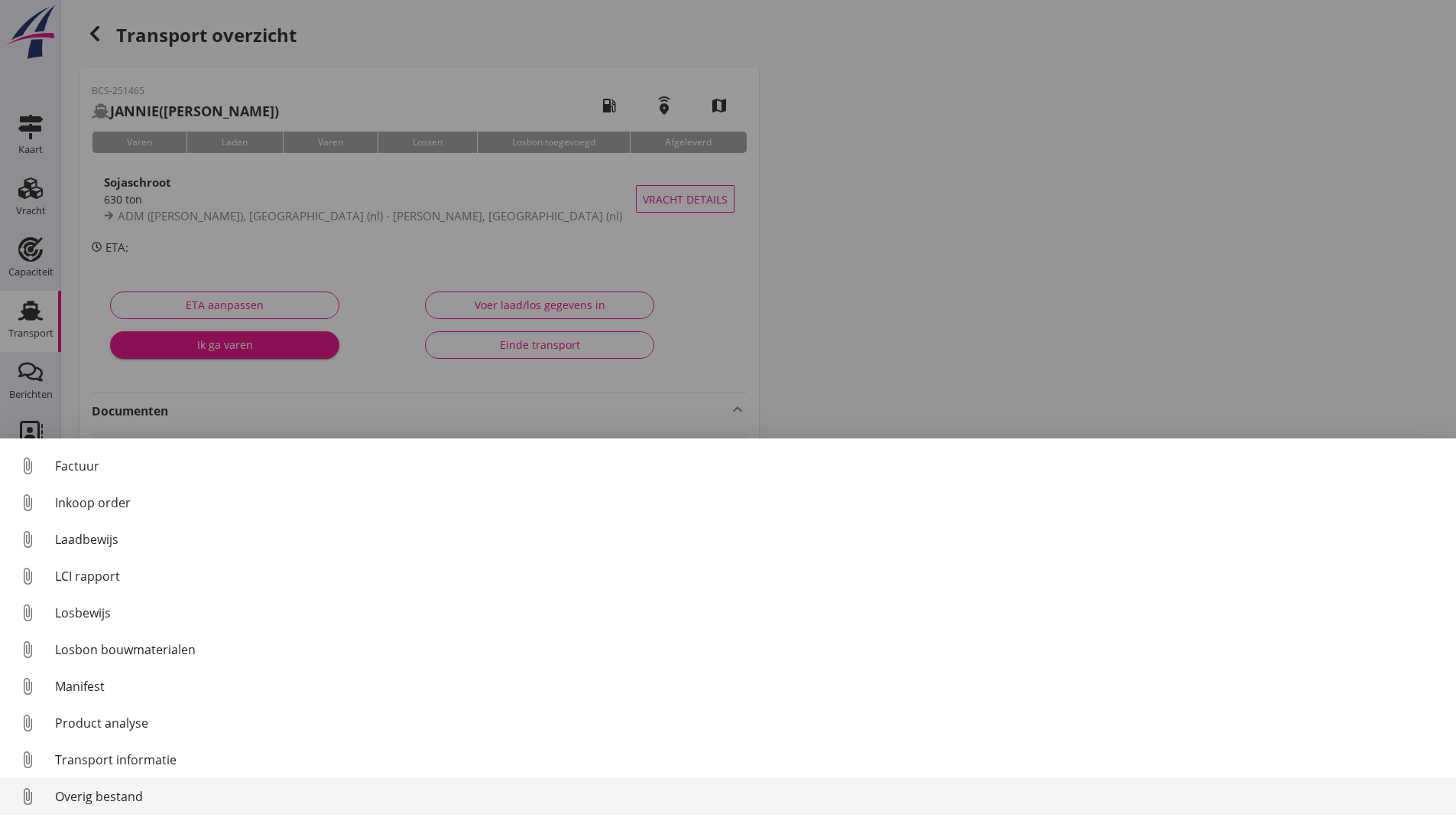
click at [118, 798] on div "Overig bestand" at bounding box center [750, 796] width 1389 height 18
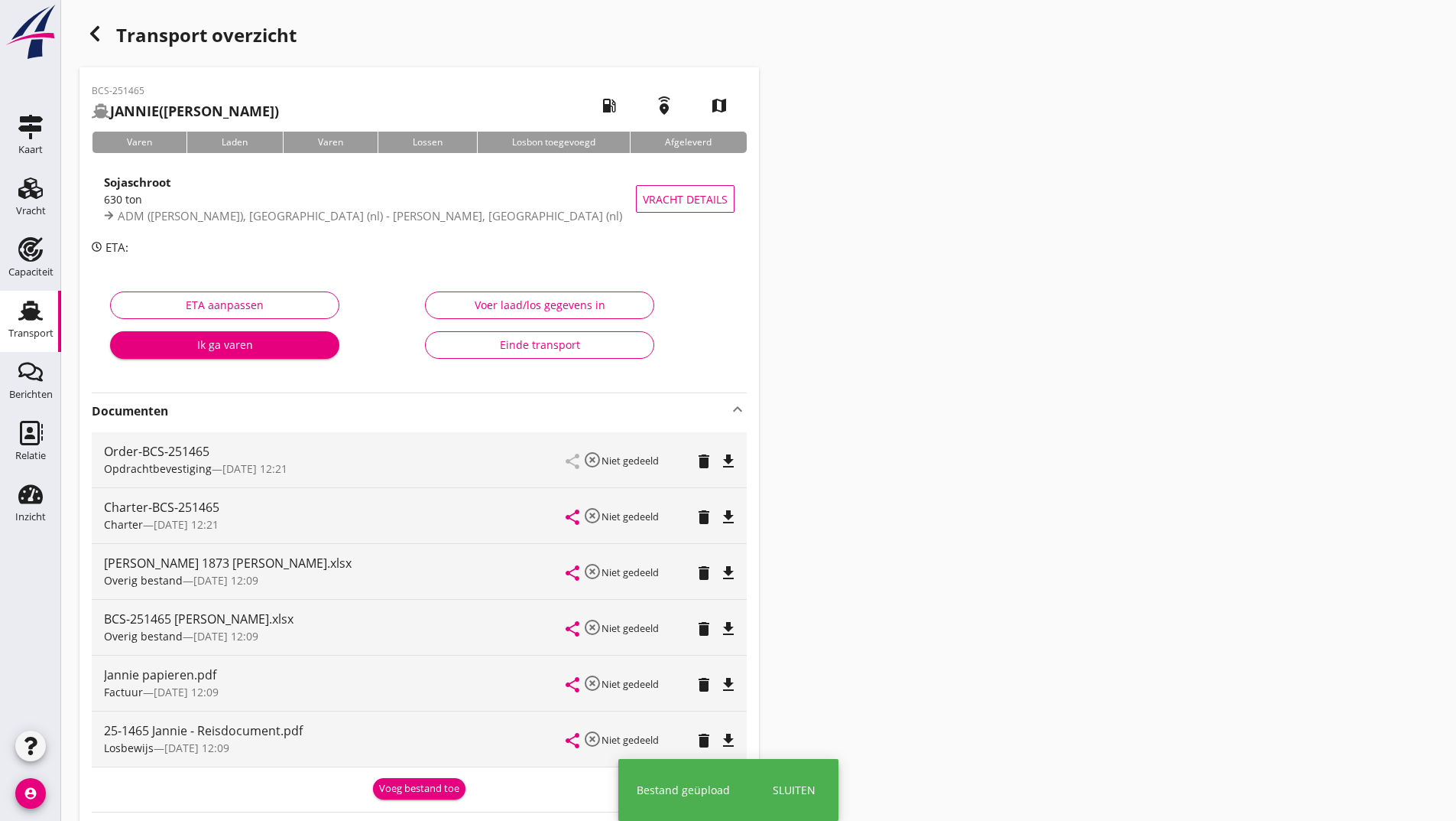
click at [91, 28] on icon "button" at bounding box center [94, 33] width 18 height 18
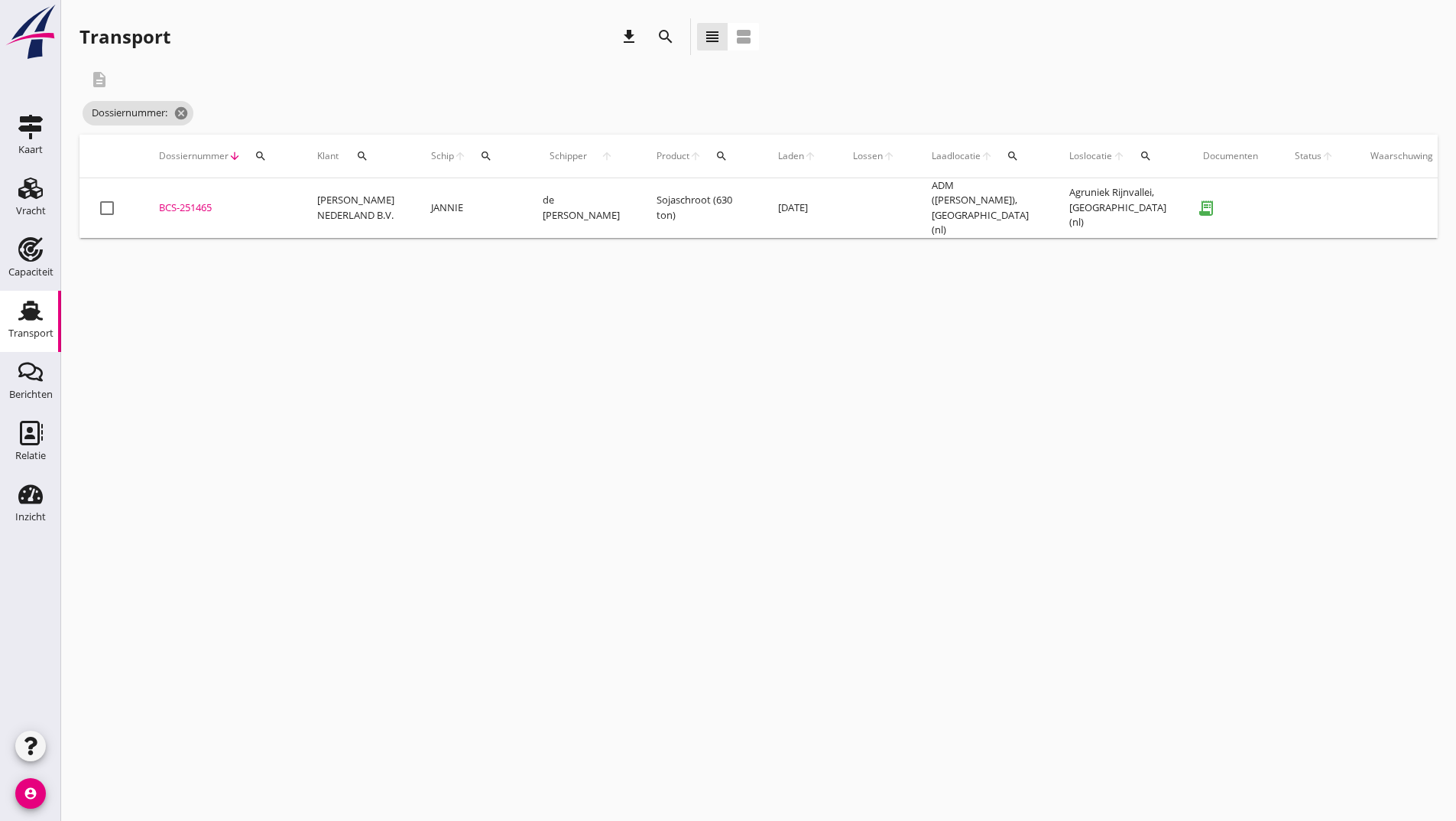
click at [666, 35] on icon "search" at bounding box center [665, 36] width 18 height 18
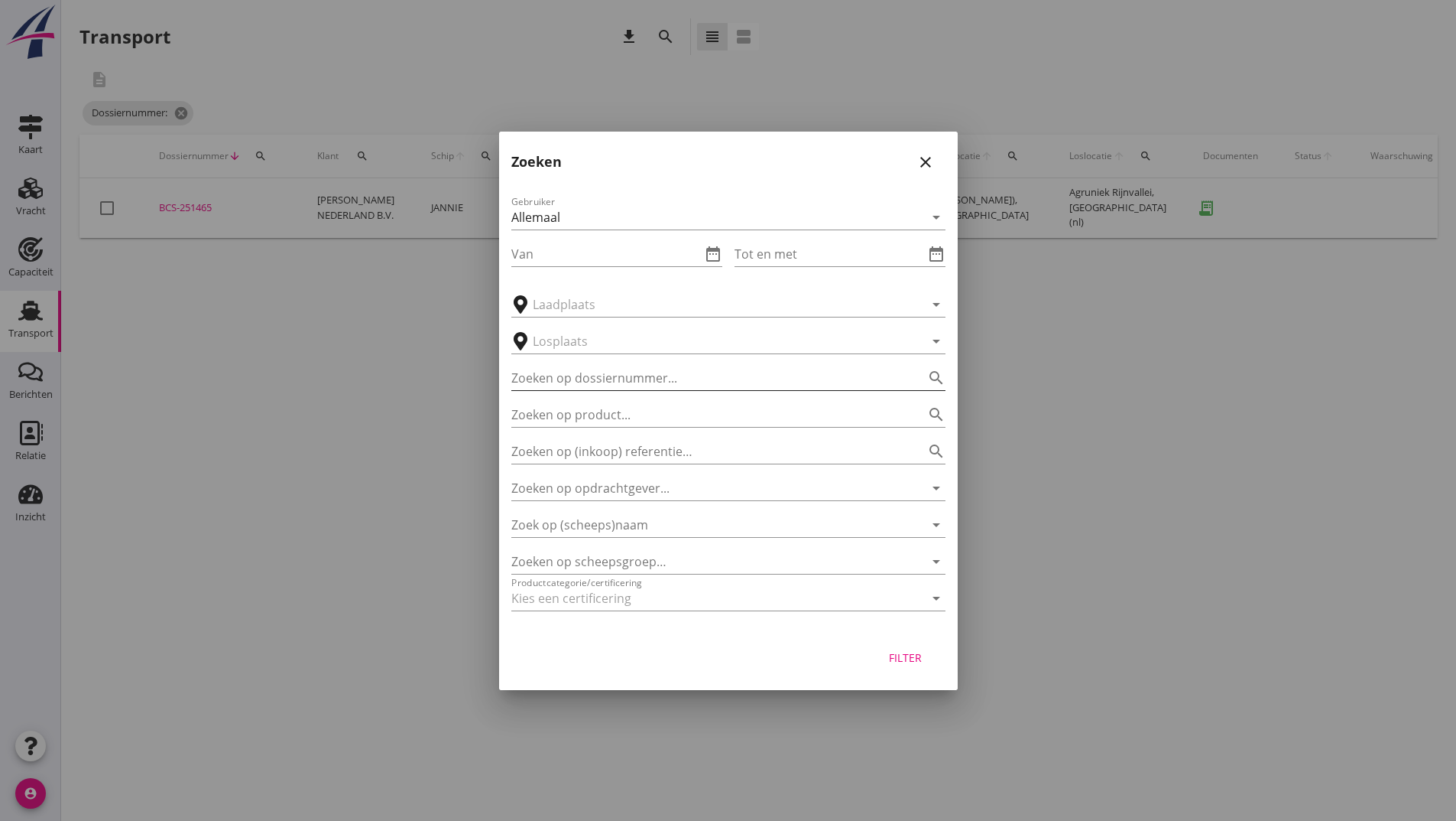
click at [565, 379] on input "Zoeken op dossiernummer..." at bounding box center [706, 377] width 391 height 24
type input "251500"
click at [910, 666] on button "Filter" at bounding box center [906, 657] width 67 height 28
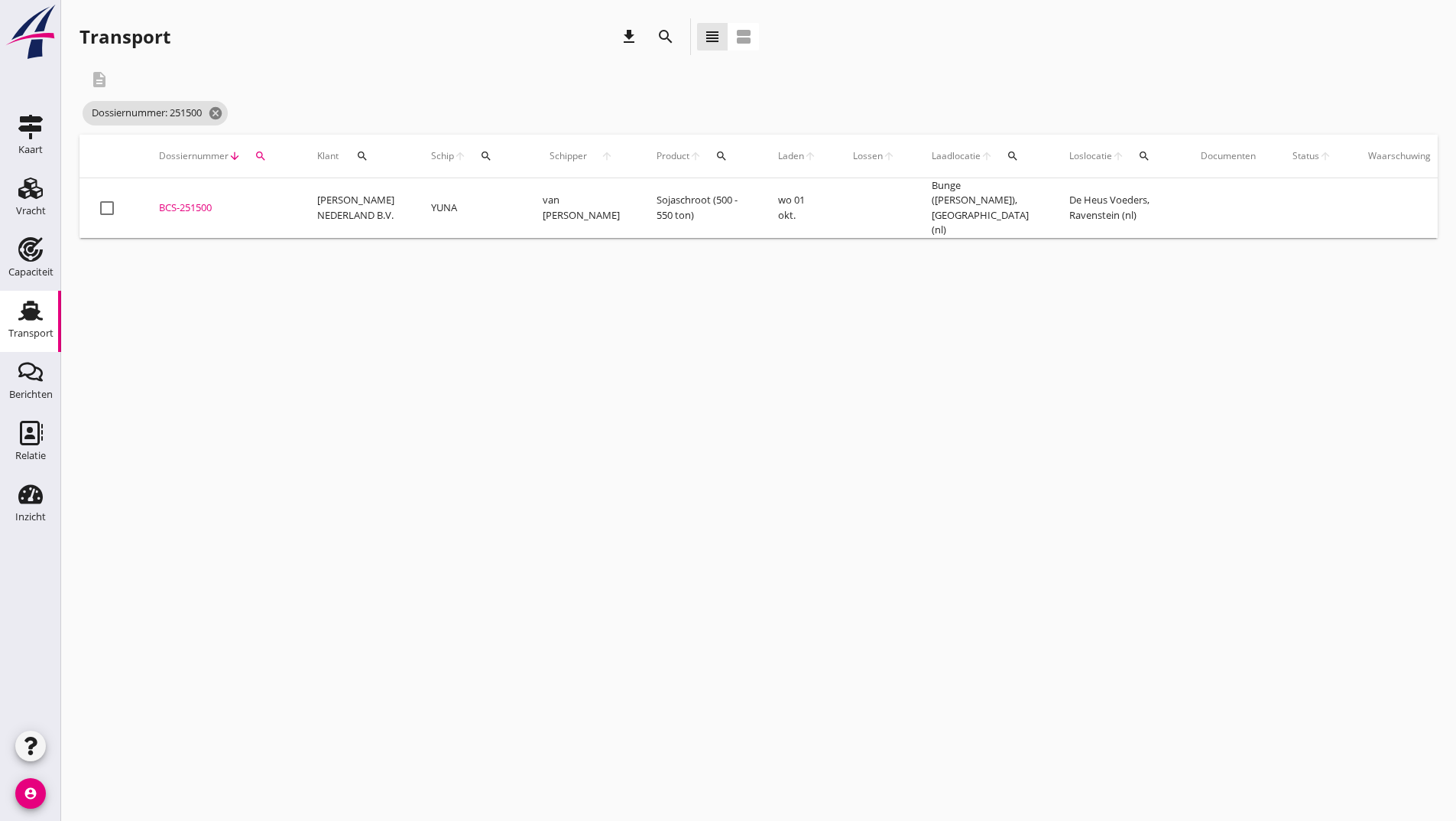
drag, startPoint x: 192, startPoint y: 196, endPoint x: 188, endPoint y: 214, distance: 18.4
click at [192, 200] on div "BCS-251500" at bounding box center [220, 207] width 121 height 15
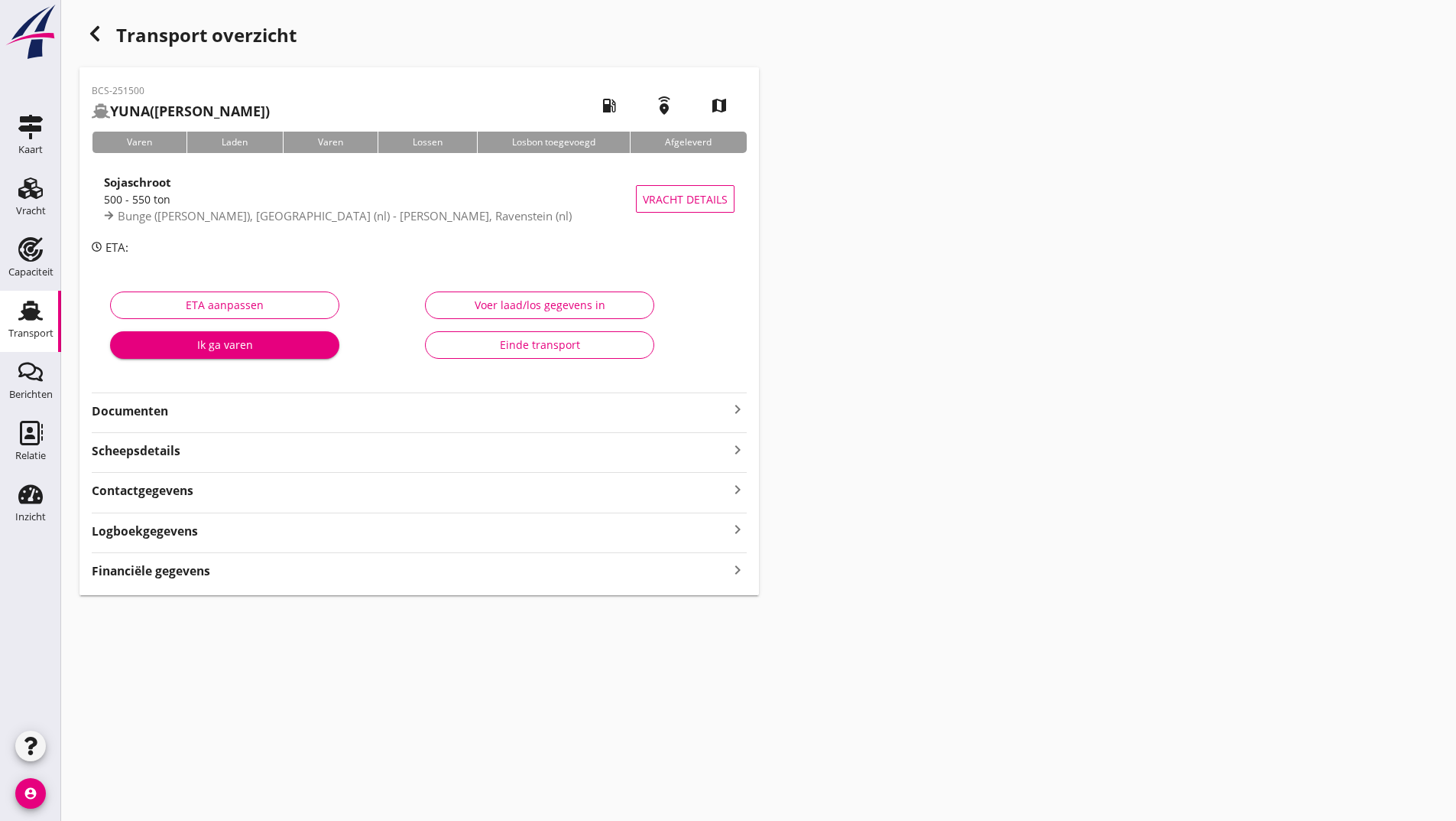
click at [155, 409] on strong "Documenten" at bounding box center [409, 411] width 637 height 17
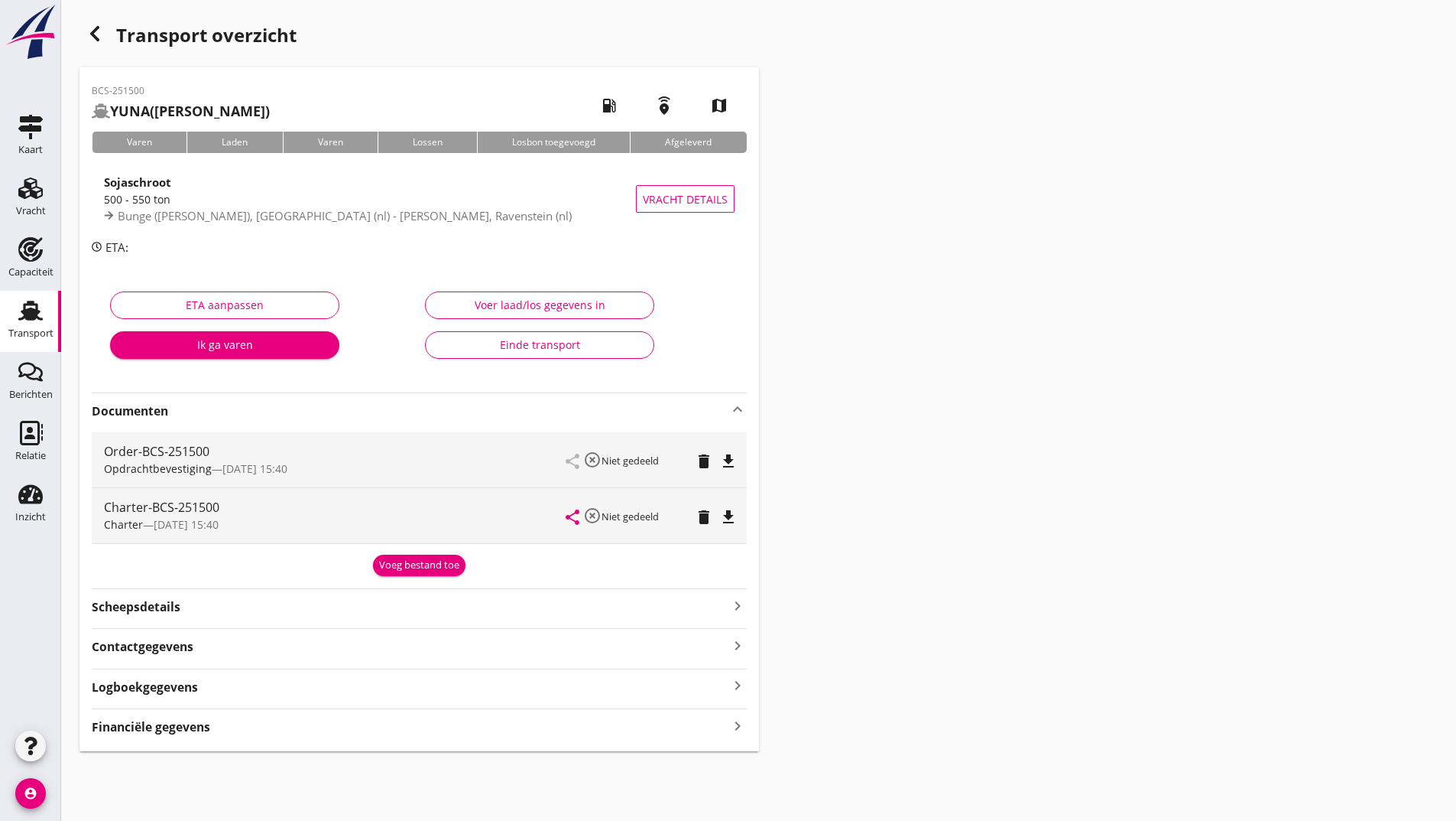
click at [406, 557] on button "Voeg bestand toe" at bounding box center [419, 565] width 92 height 21
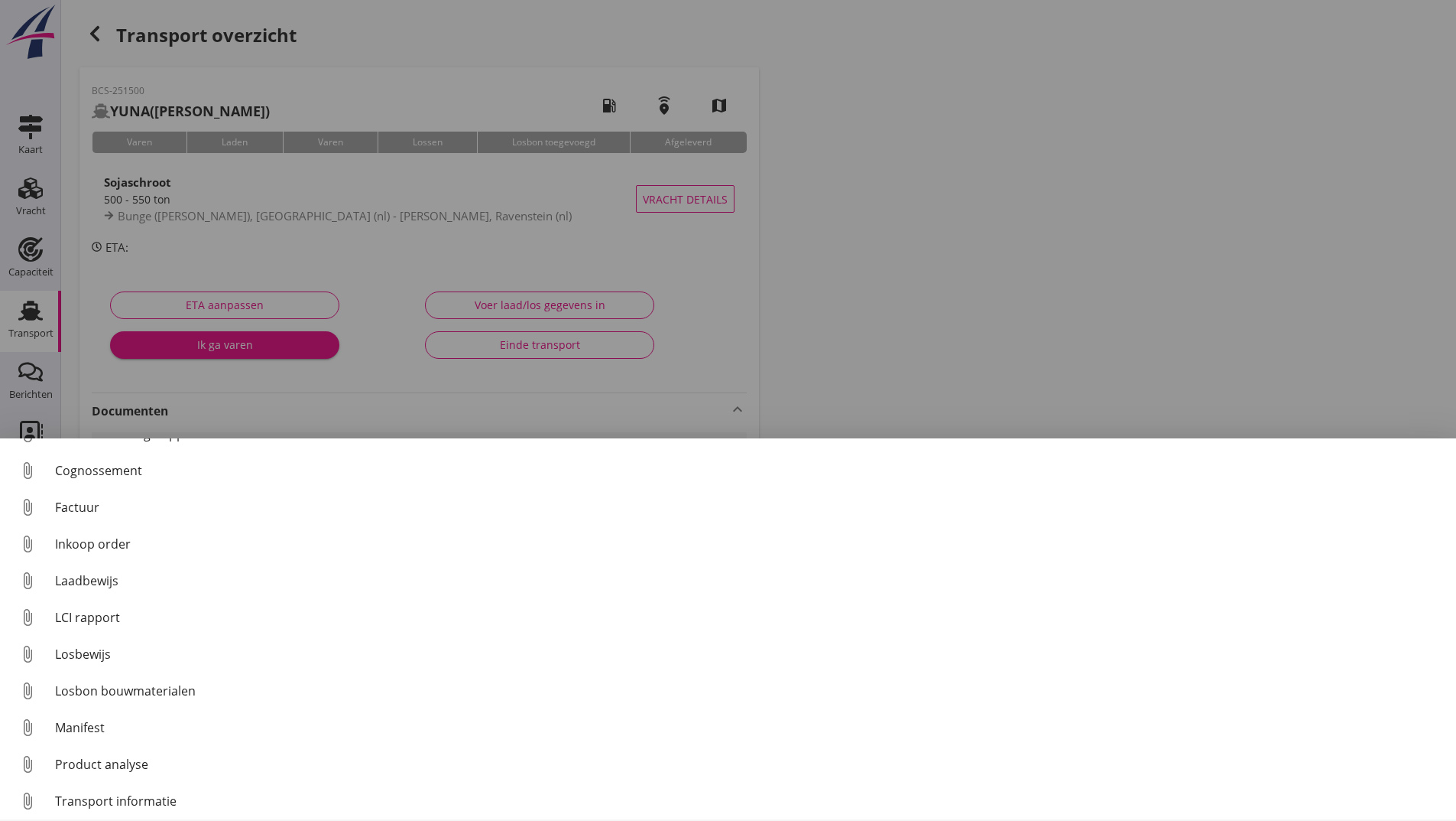
scroll to position [107, 0]
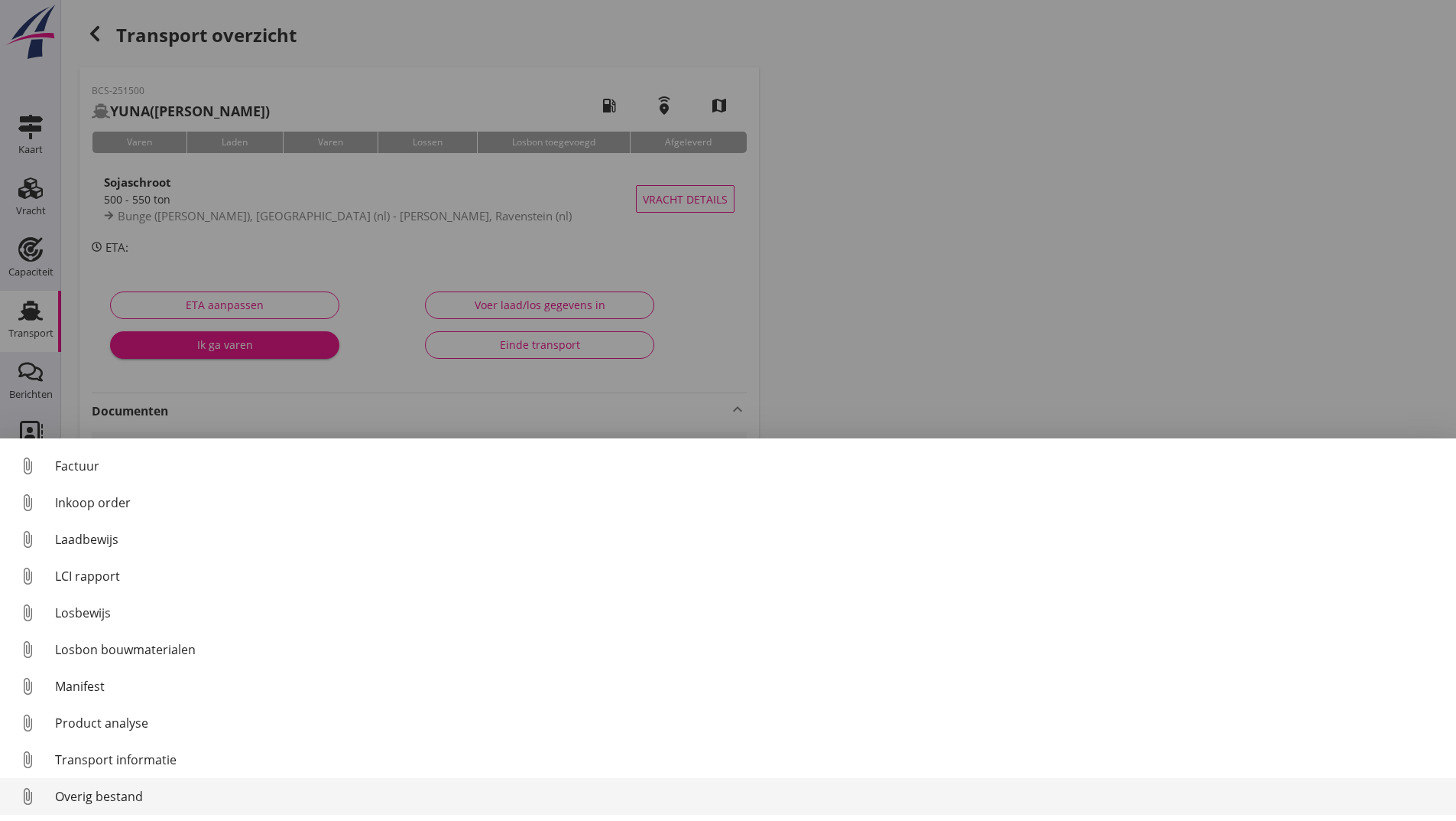
click at [104, 800] on div "Overig bestand" at bounding box center [750, 796] width 1389 height 18
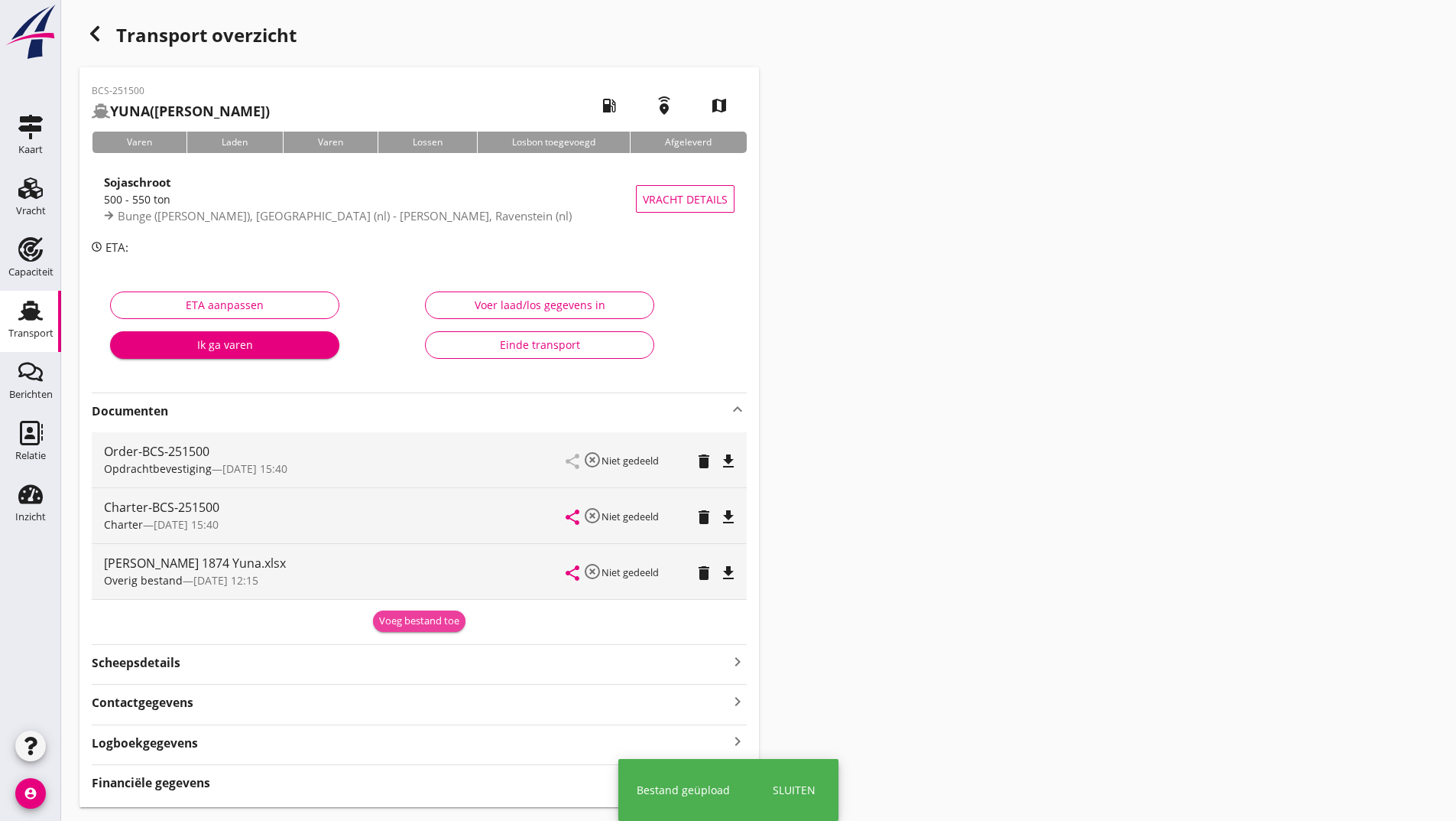
click at [391, 622] on div "Voeg bestand toe" at bounding box center [420, 621] width 80 height 15
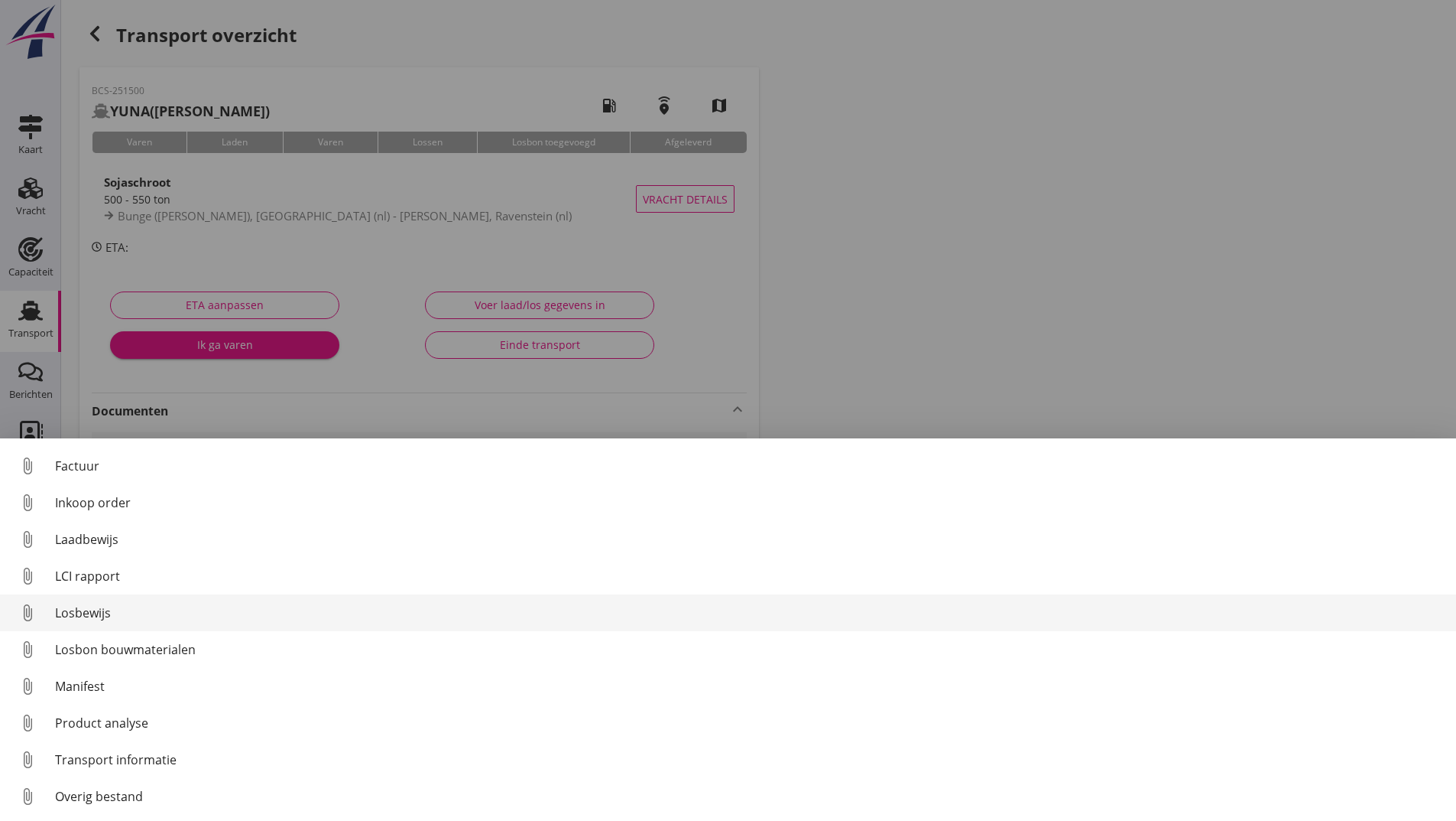
click at [91, 618] on div "Losbewijs" at bounding box center [750, 612] width 1389 height 18
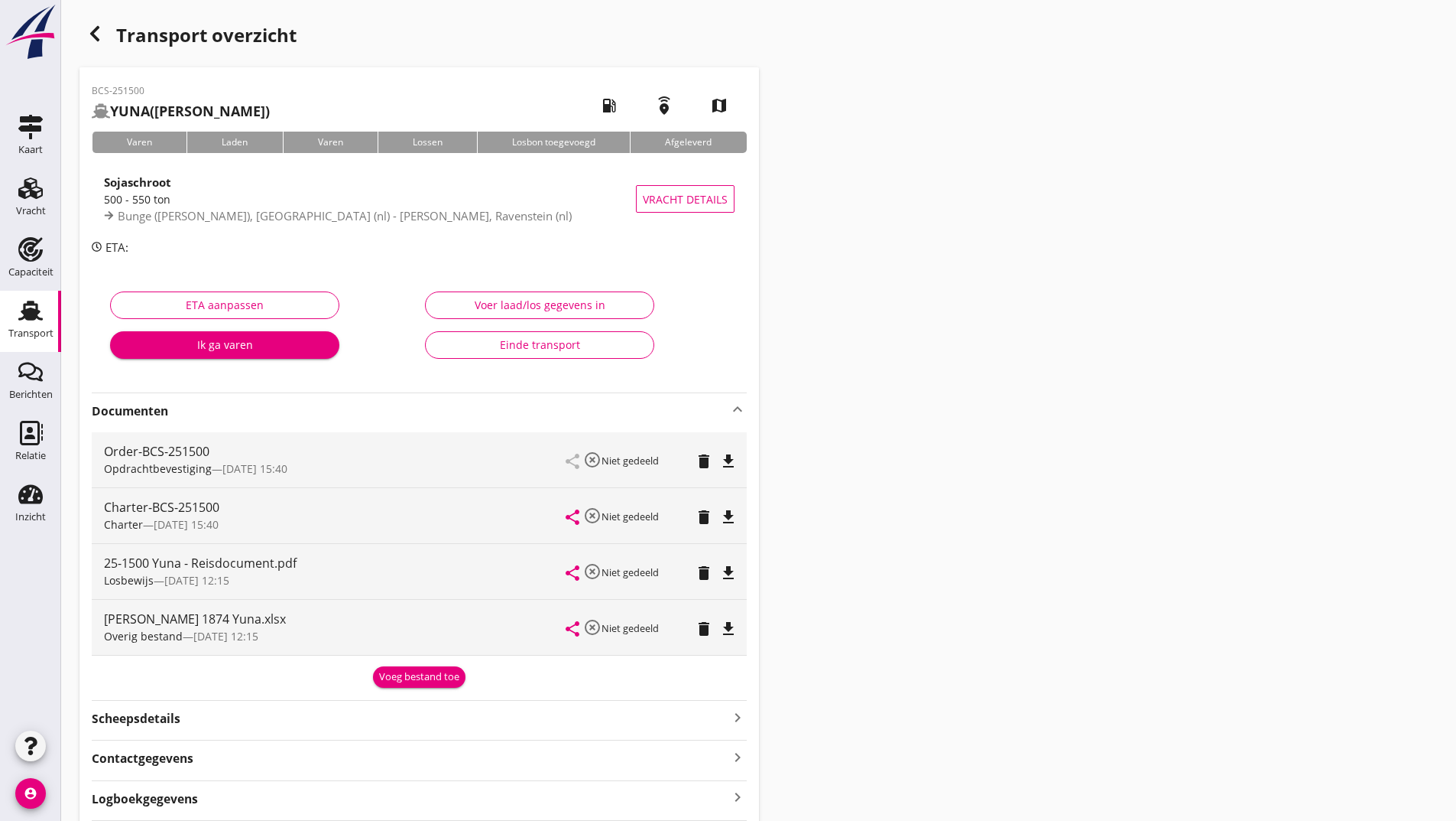
click at [420, 686] on button "Voeg bestand toe" at bounding box center [419, 677] width 92 height 21
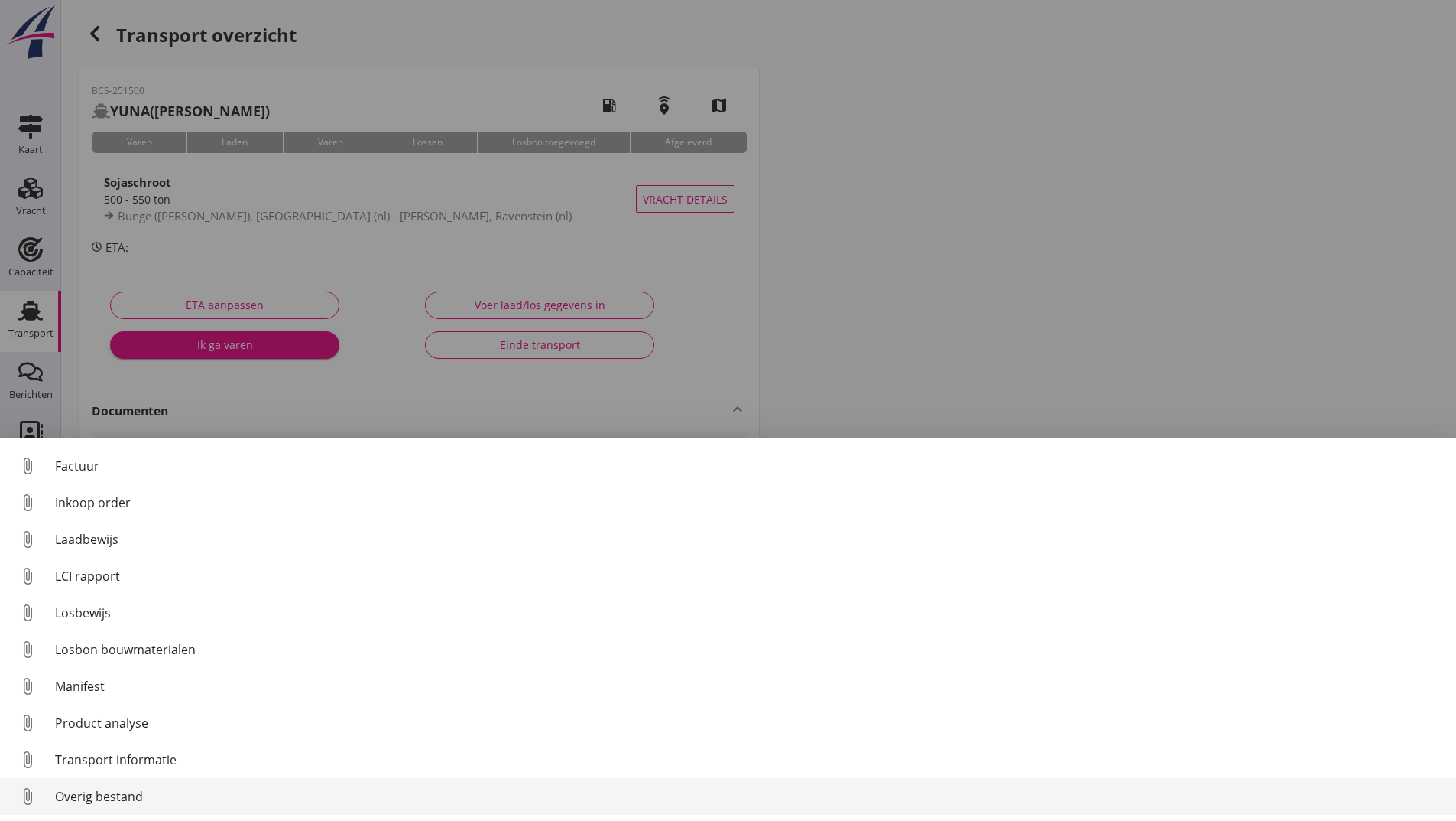
click at [109, 799] on div "Overig bestand" at bounding box center [750, 796] width 1389 height 18
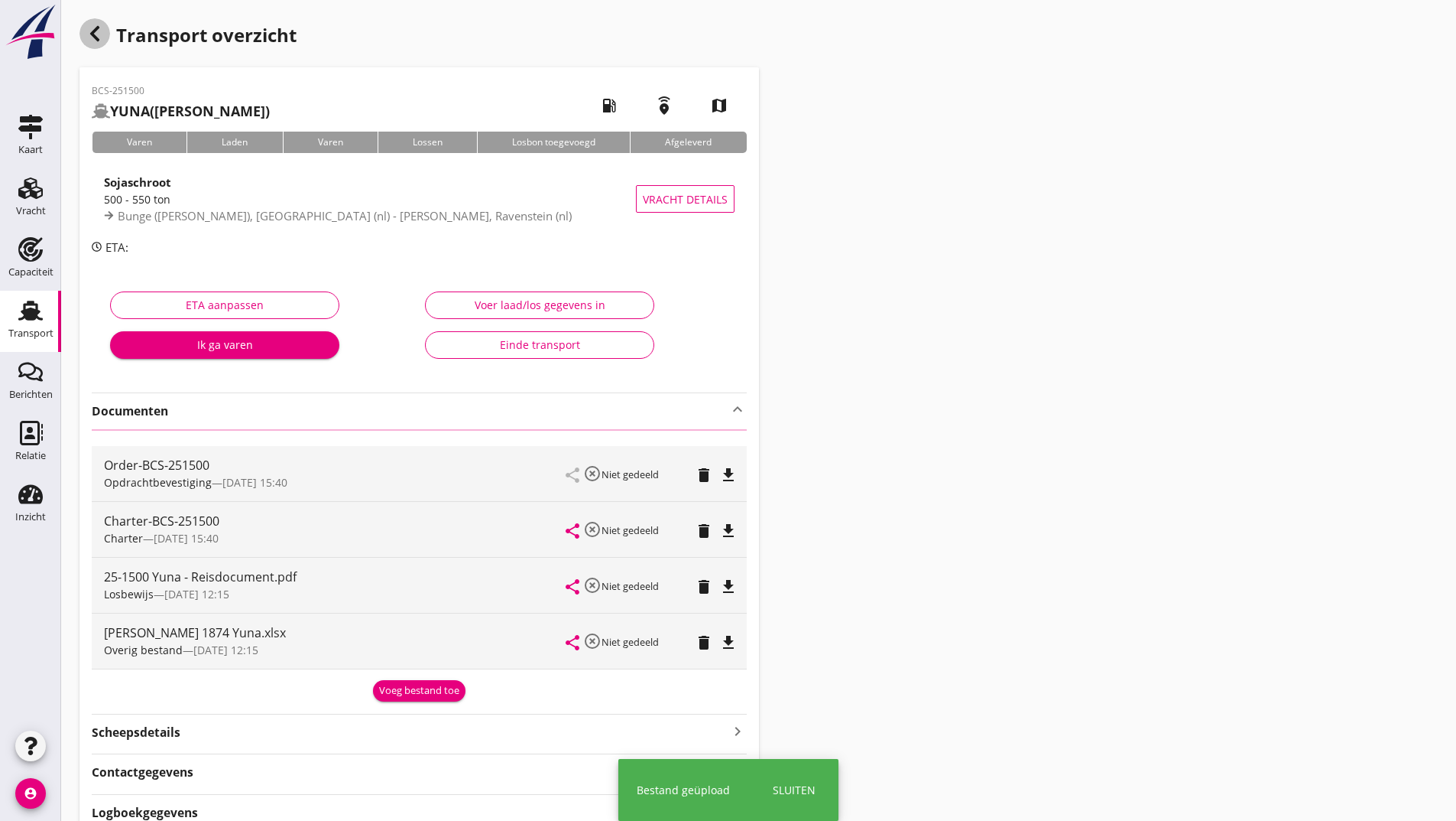
click at [94, 34] on icon "button" at bounding box center [94, 33] width 18 height 18
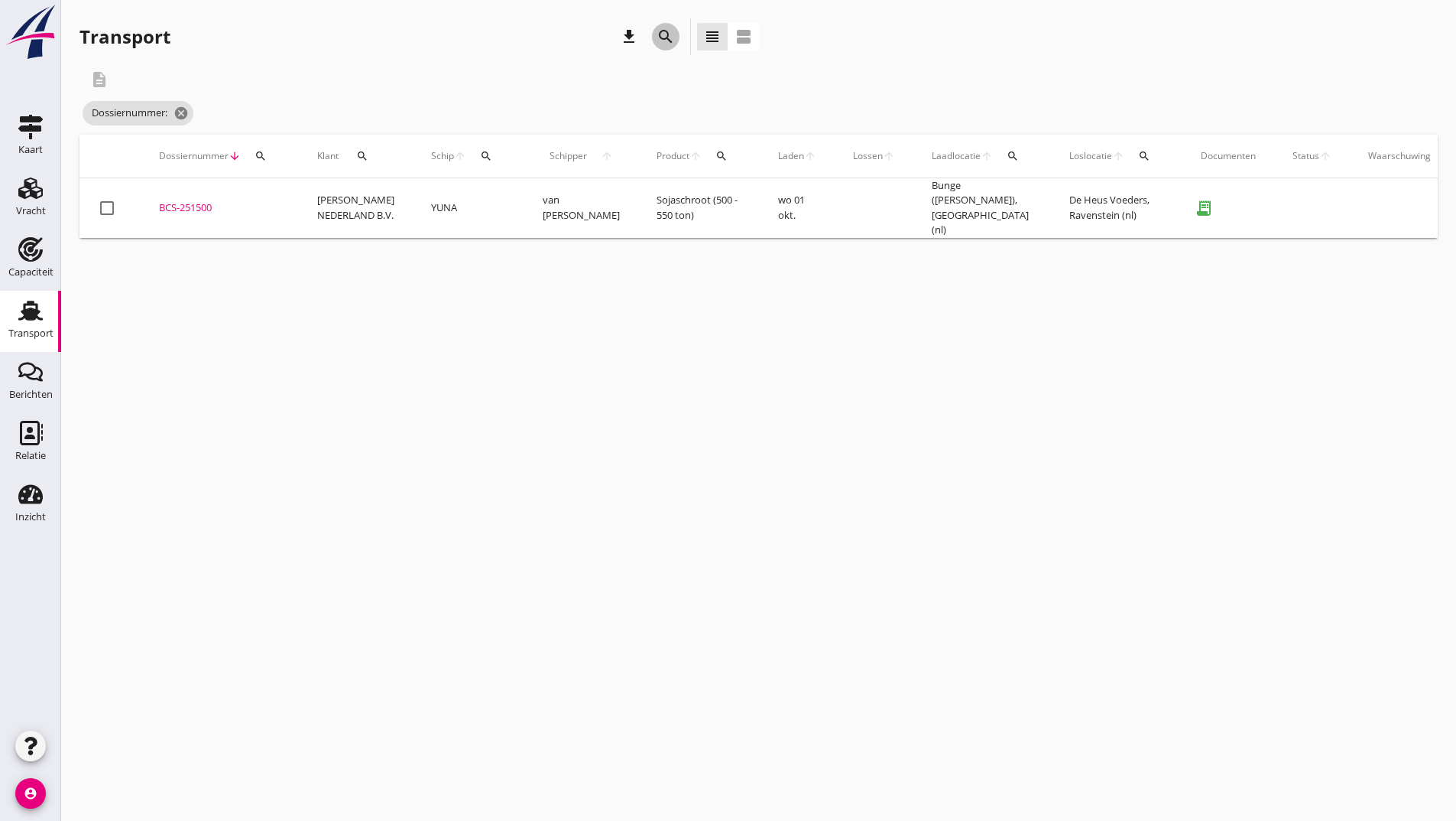
click at [667, 39] on icon "search" at bounding box center [665, 36] width 18 height 18
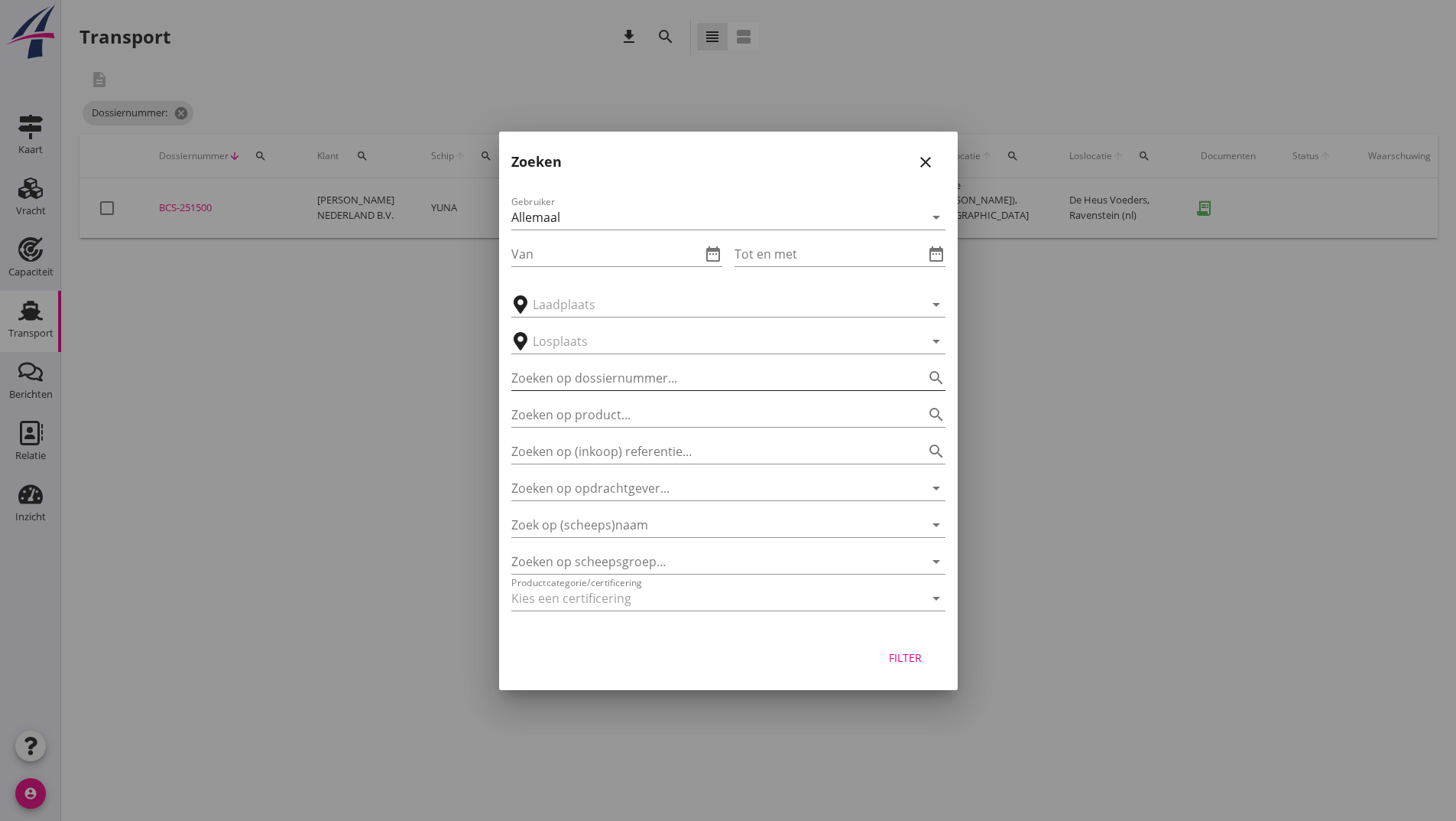
click at [598, 380] on input "Zoeken op dossiernummer..." at bounding box center [706, 377] width 391 height 24
type input "251501"
click at [911, 658] on div "Filter" at bounding box center [906, 657] width 43 height 16
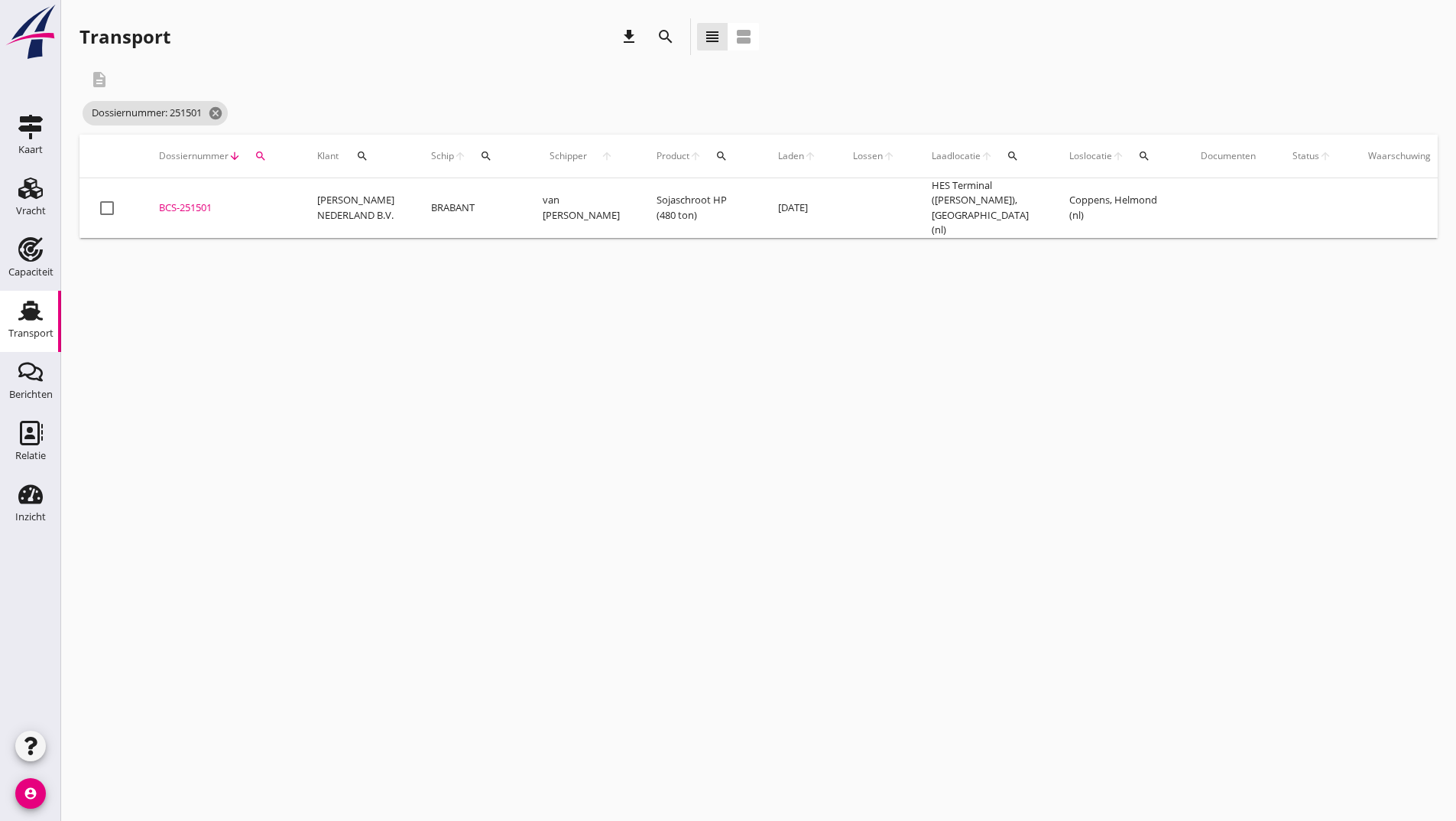
click at [199, 202] on div "BCS-251501" at bounding box center [220, 207] width 121 height 15
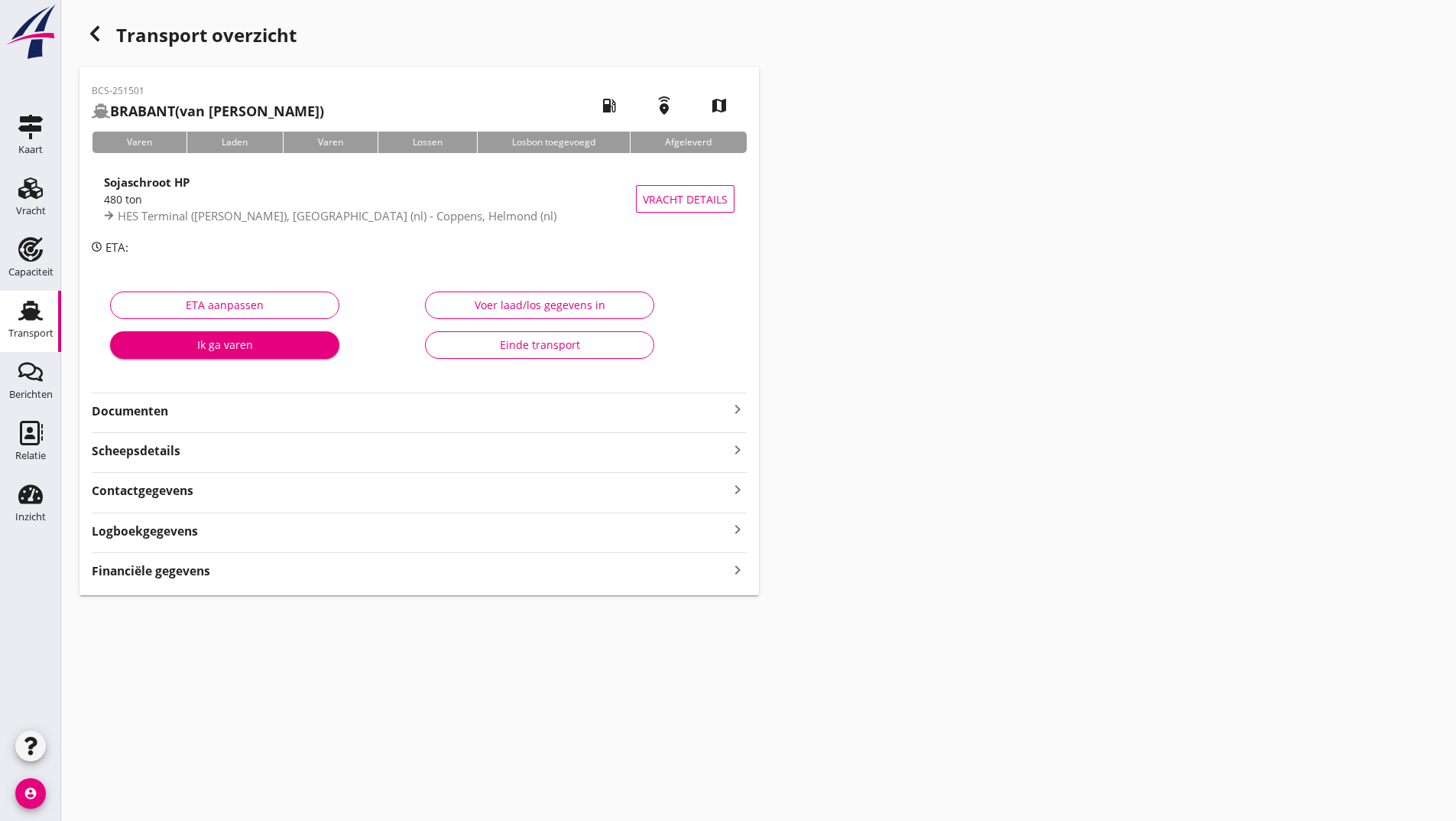
click at [175, 412] on strong "Documenten" at bounding box center [409, 411] width 637 height 17
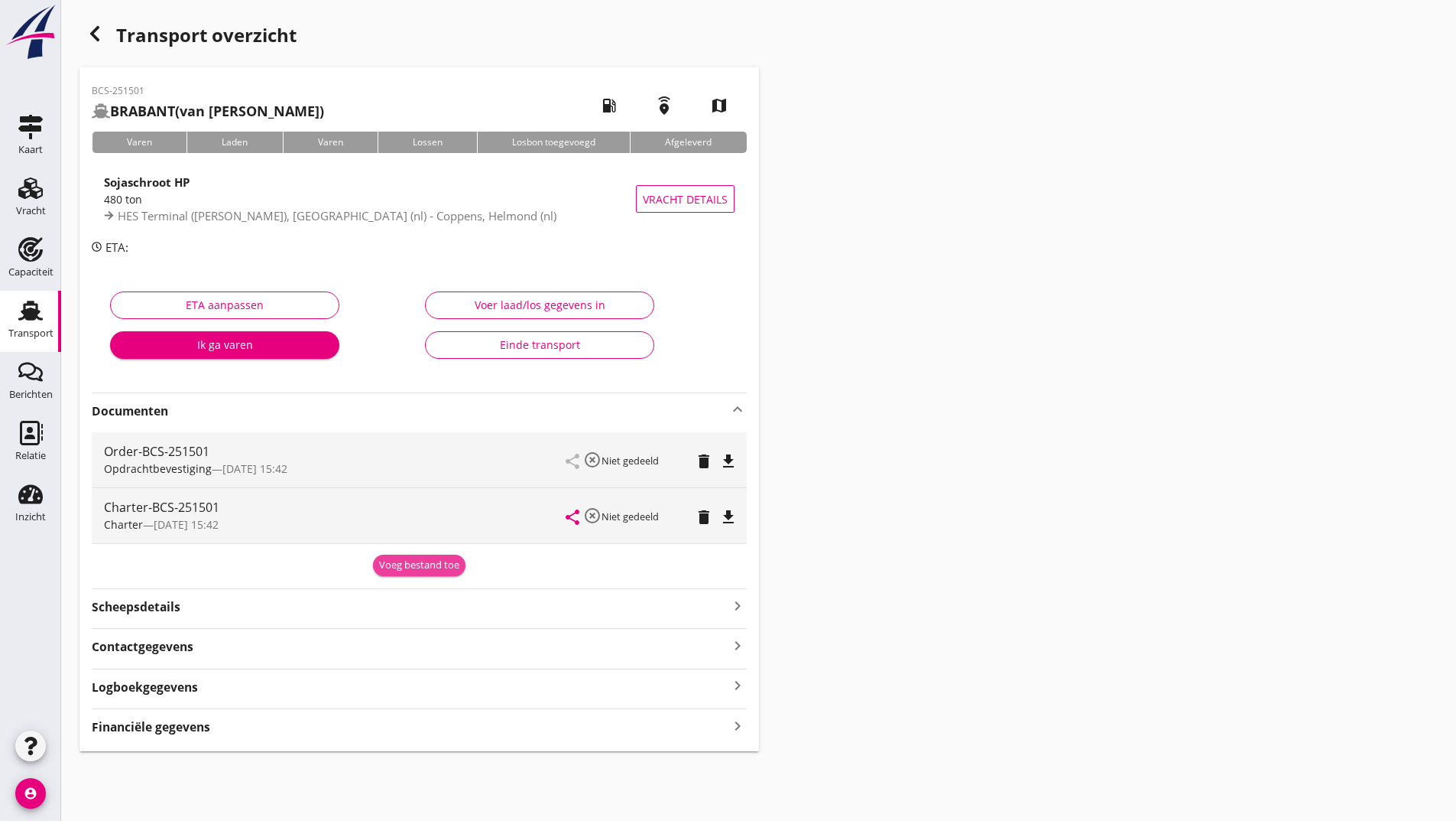
click at [416, 563] on div "Voeg bestand toe" at bounding box center [420, 565] width 80 height 15
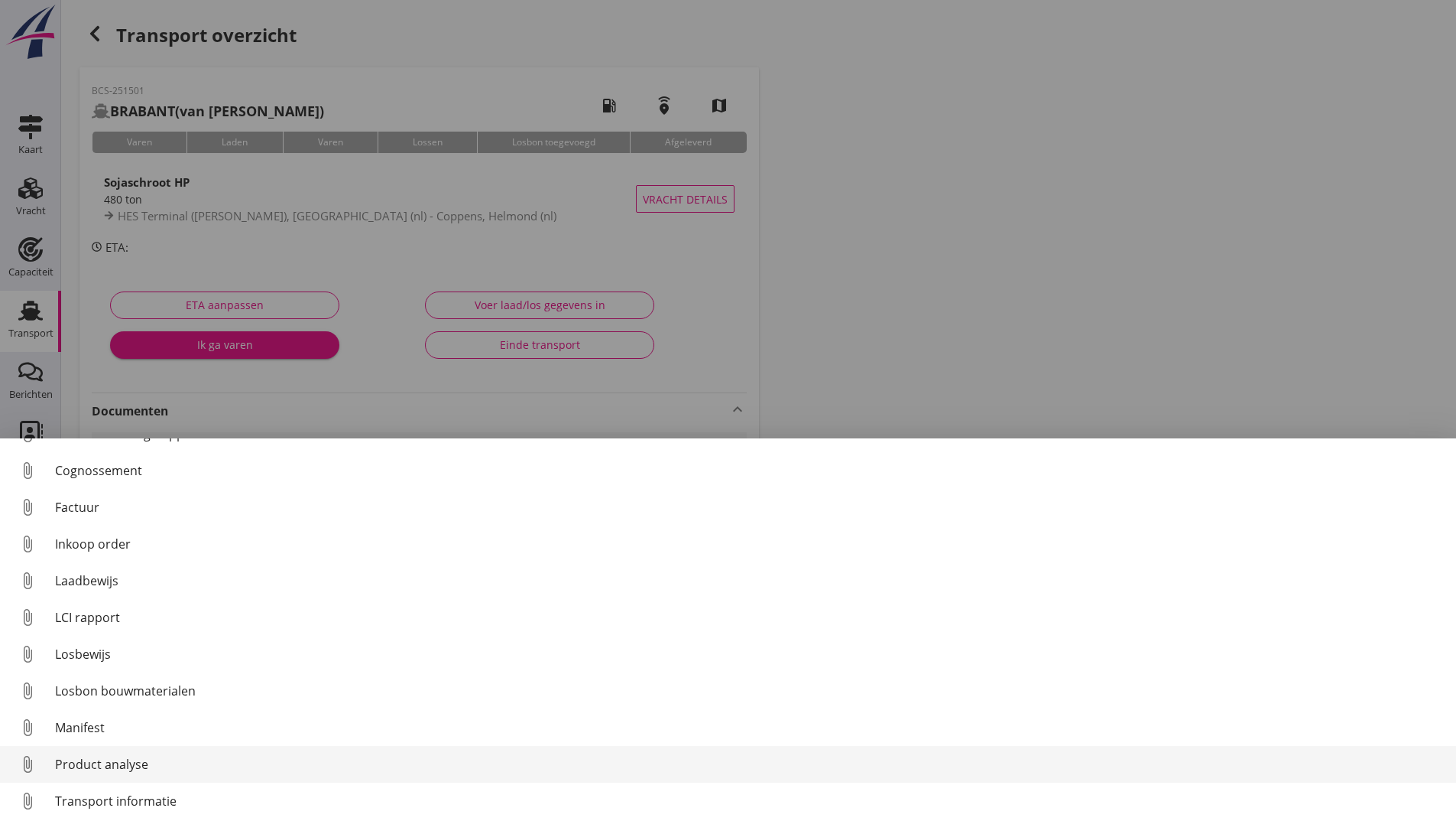
scroll to position [107, 0]
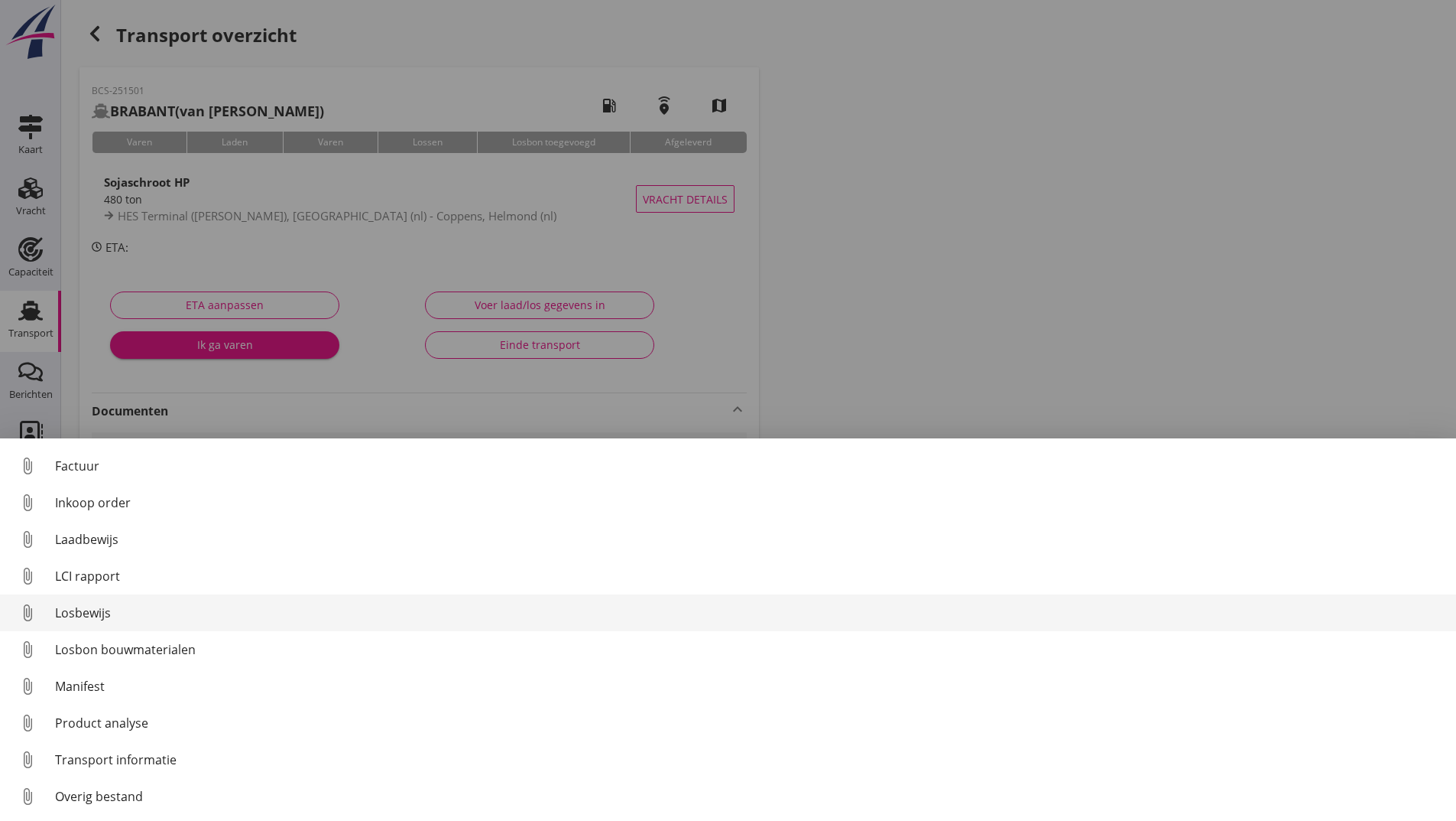
click at [82, 613] on div "Losbewijs" at bounding box center [750, 612] width 1389 height 18
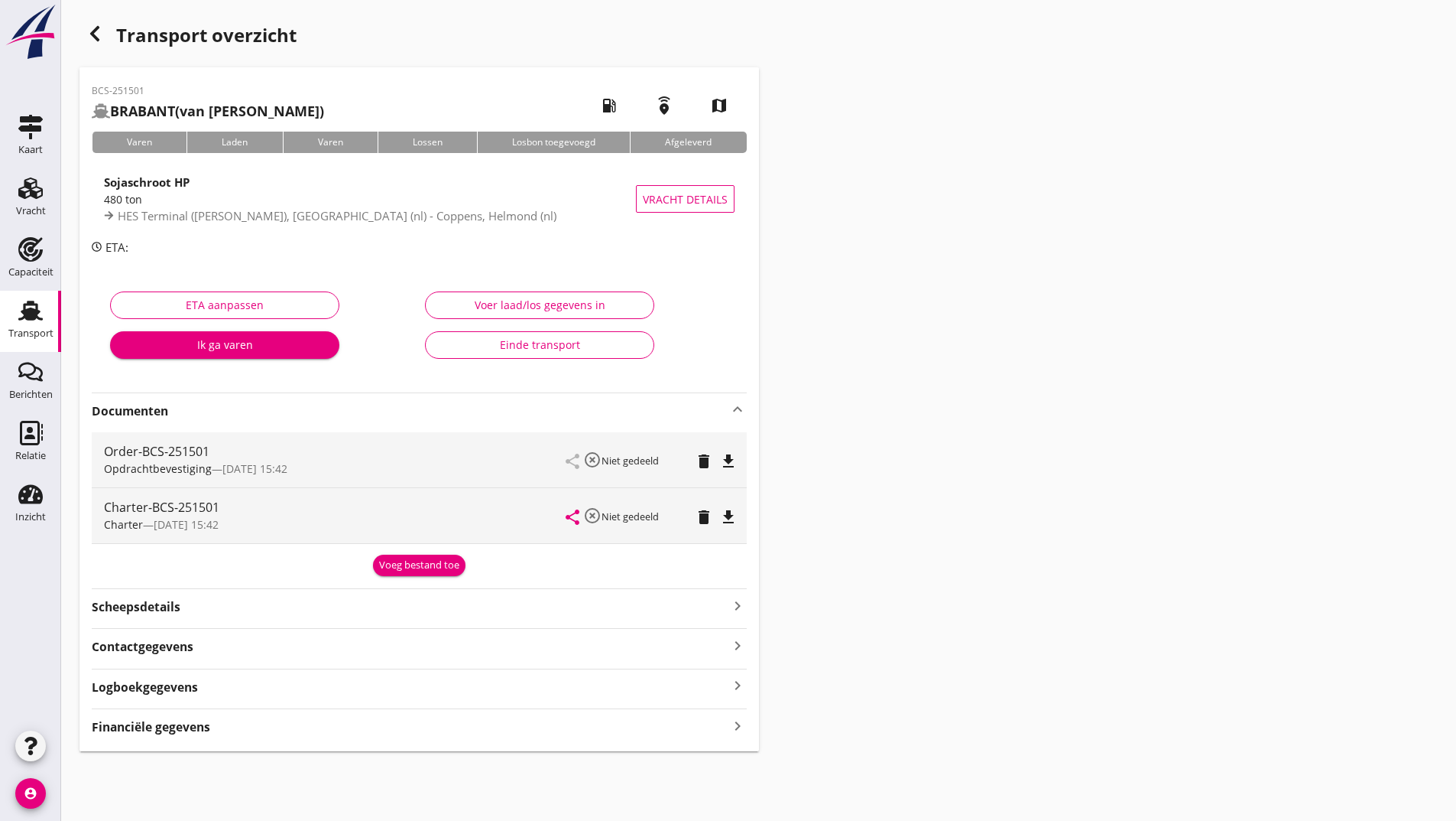
drag, startPoint x: 402, startPoint y: 561, endPoint x: 267, endPoint y: 667, distance: 171.6
click at [401, 563] on div "Voeg bestand toe" at bounding box center [420, 565] width 80 height 15
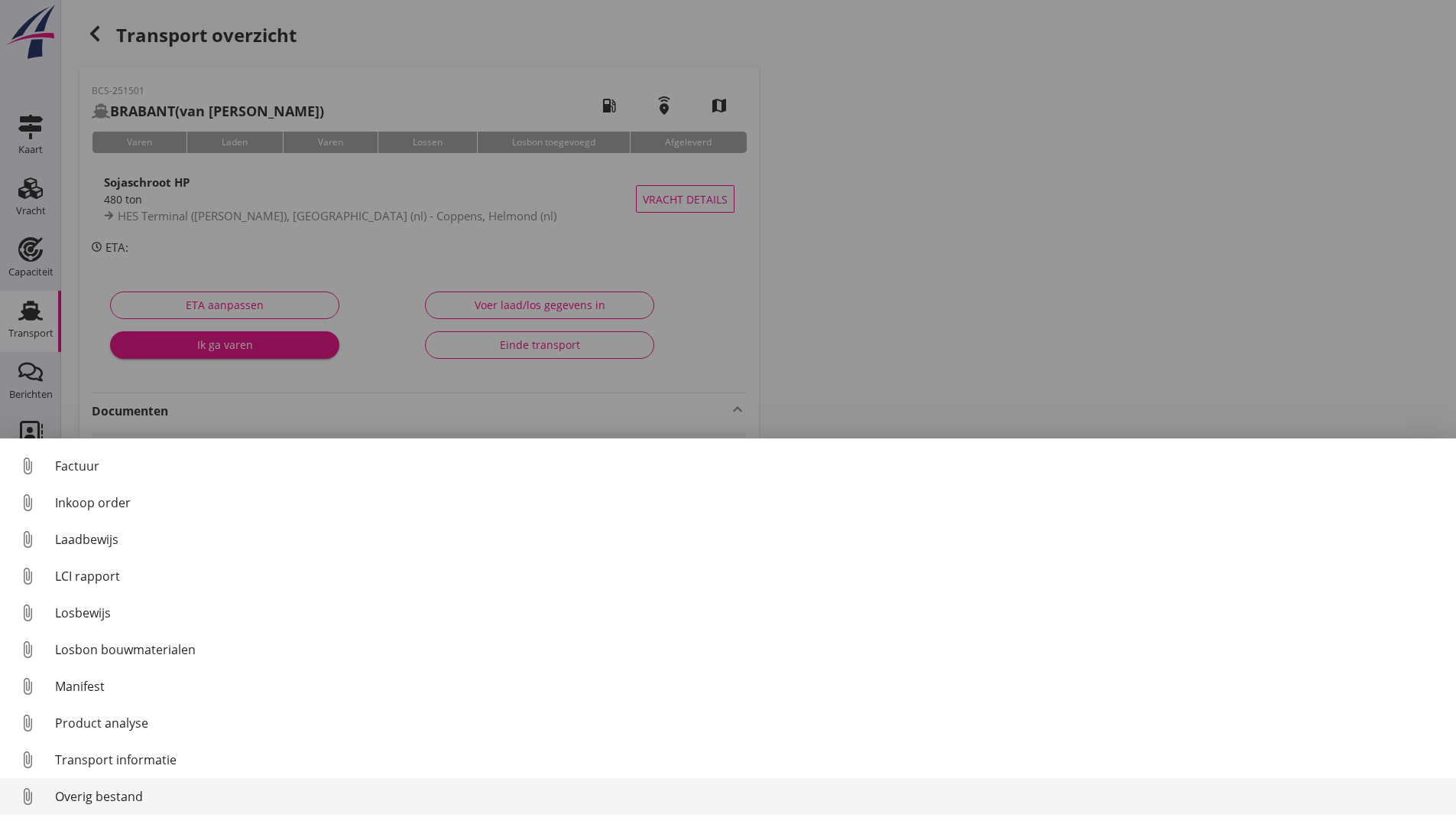
click at [136, 798] on div "Overig bestand" at bounding box center [750, 796] width 1389 height 18
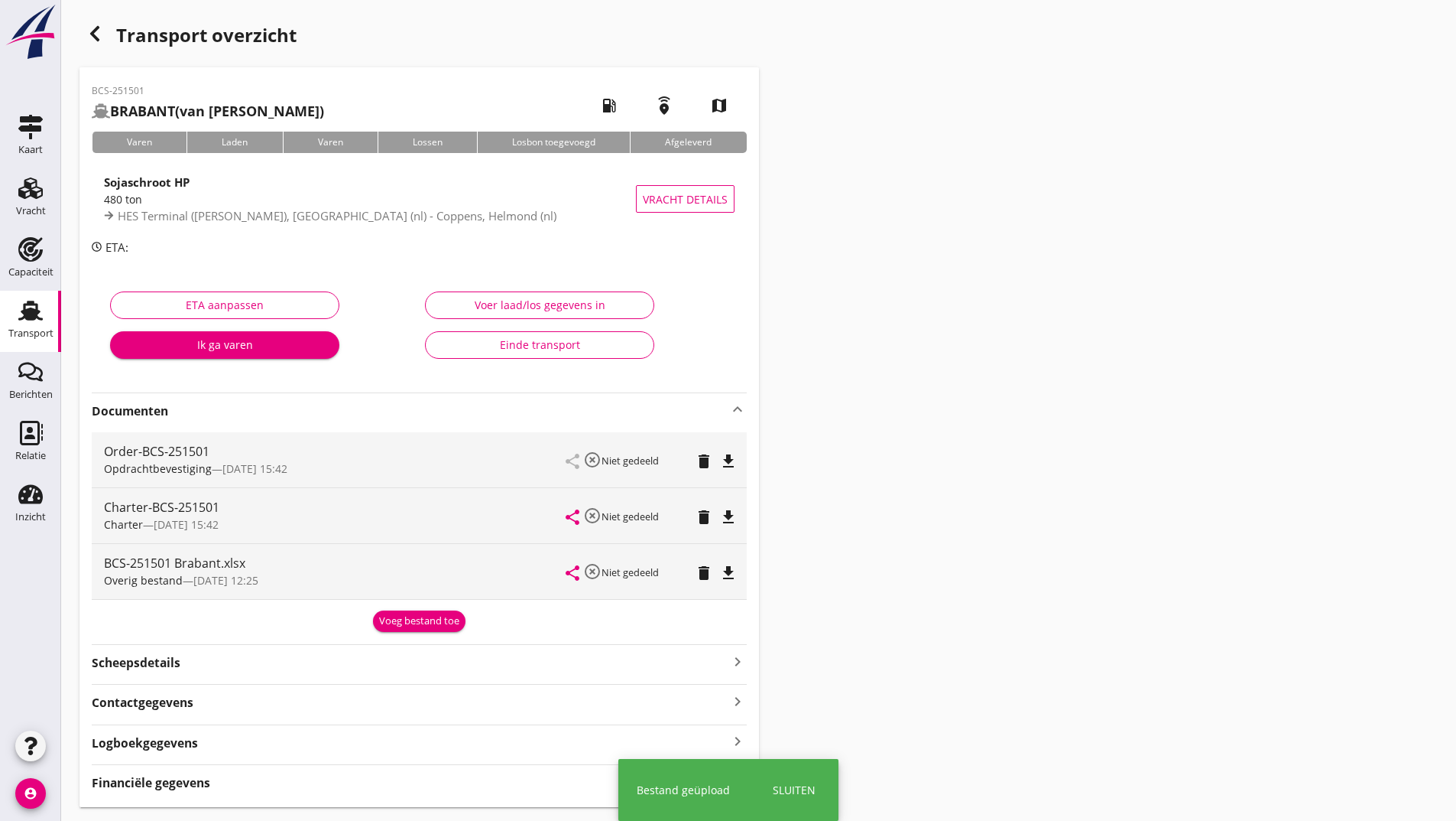
click at [390, 626] on div "Voeg bestand toe" at bounding box center [420, 621] width 80 height 15
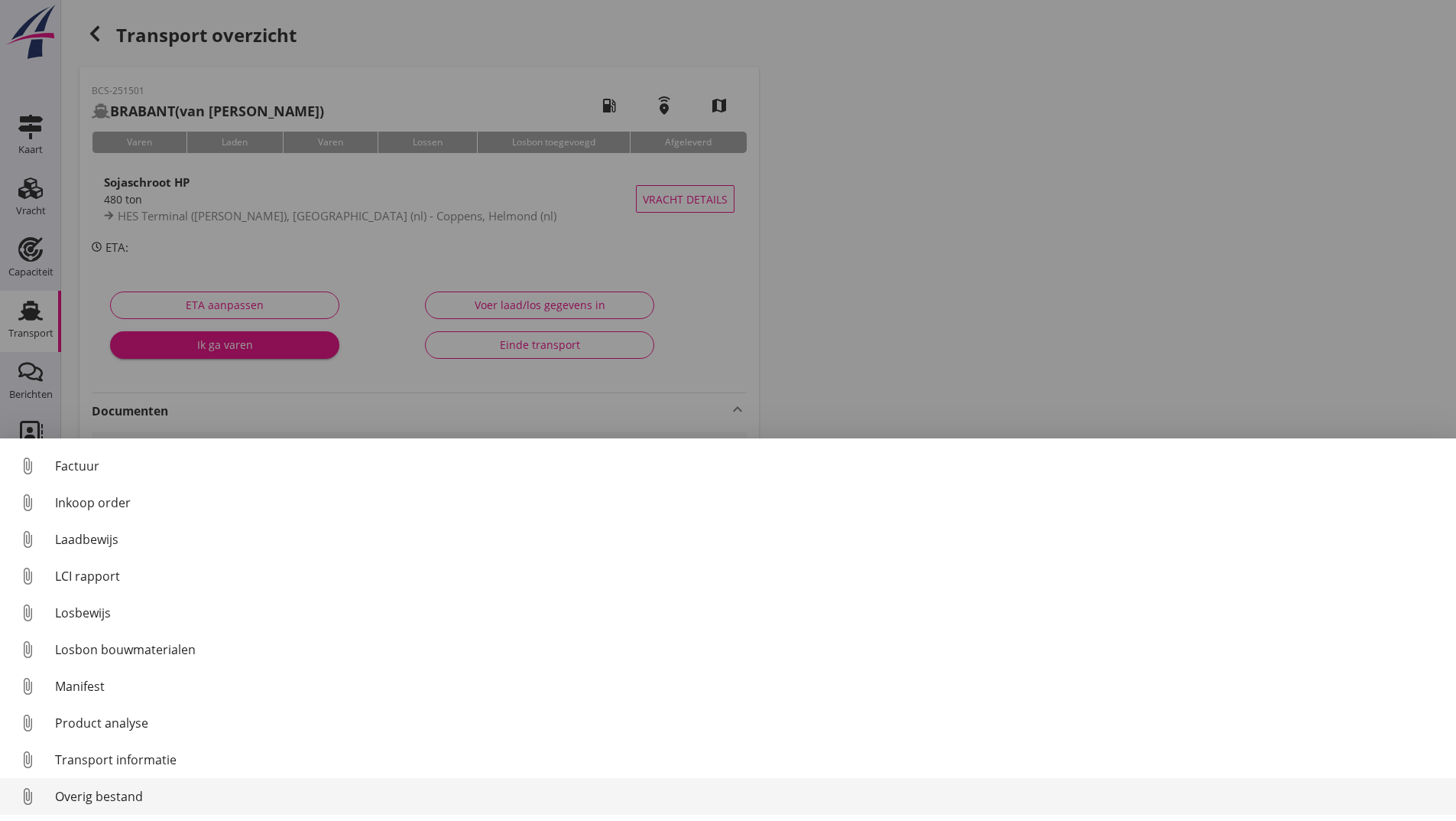
click at [139, 798] on div "Overig bestand" at bounding box center [750, 796] width 1389 height 18
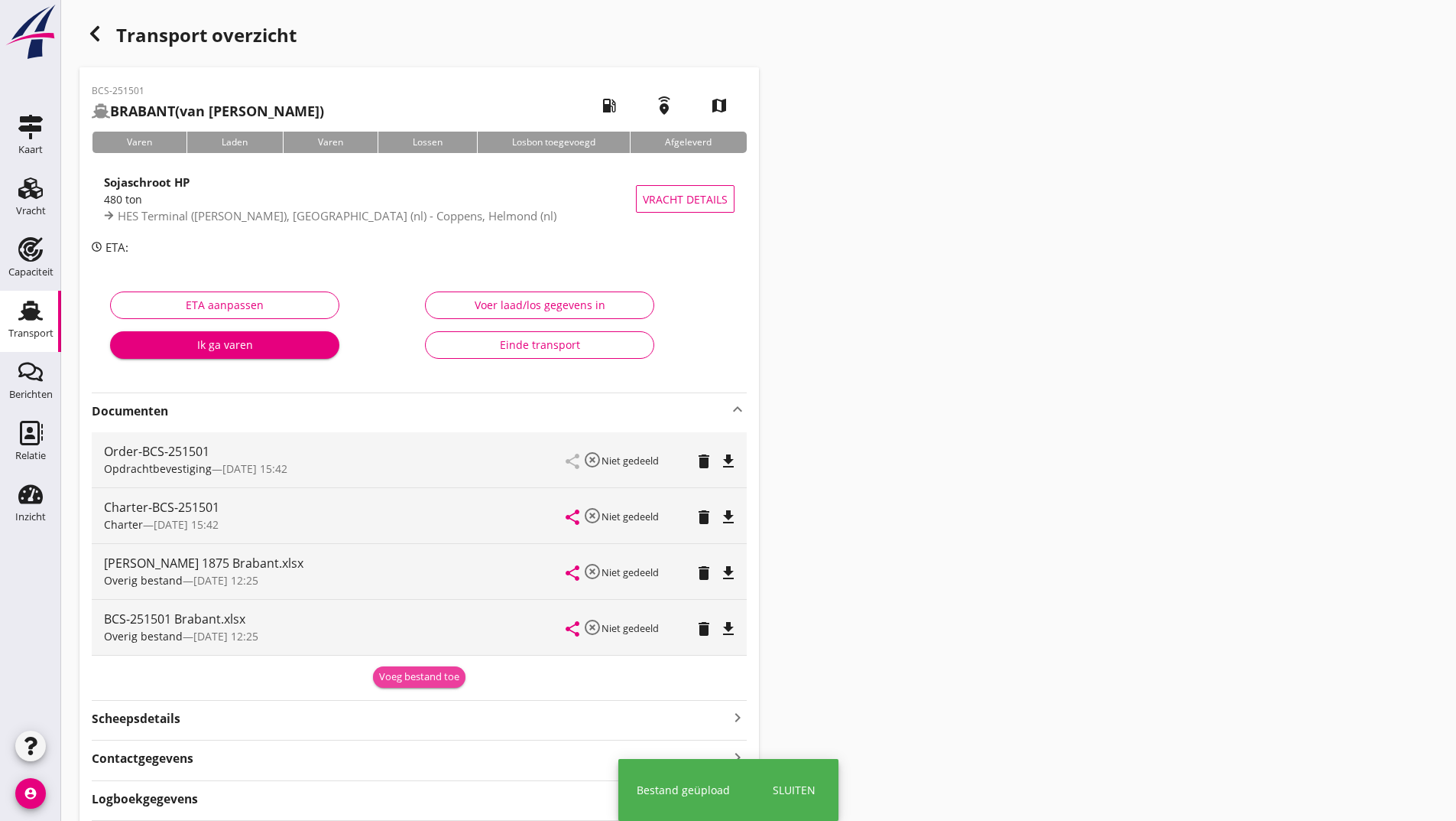
click at [398, 672] on div "Voeg bestand toe" at bounding box center [420, 676] width 80 height 15
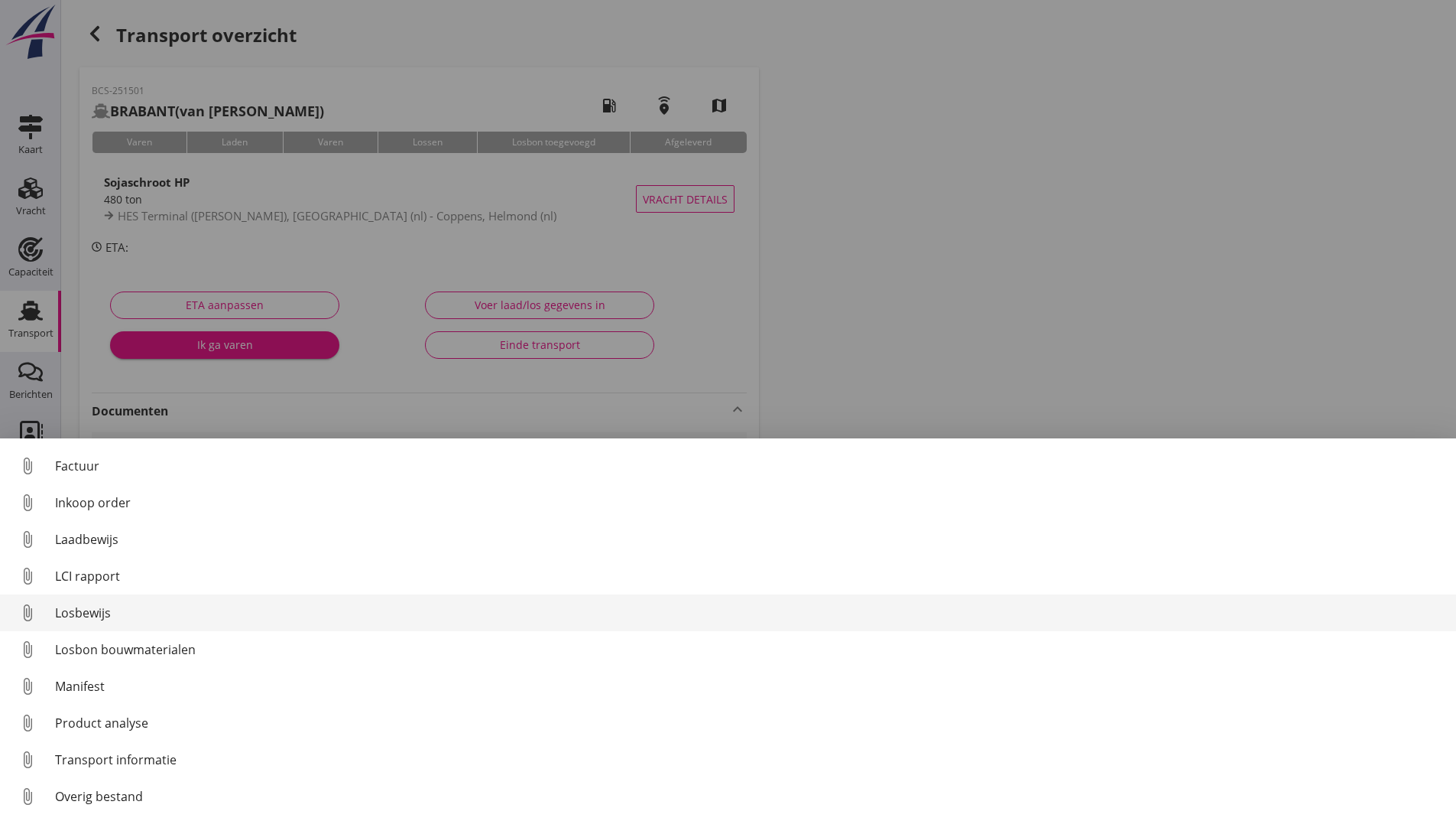
click at [83, 611] on div "Losbewijs" at bounding box center [750, 612] width 1389 height 18
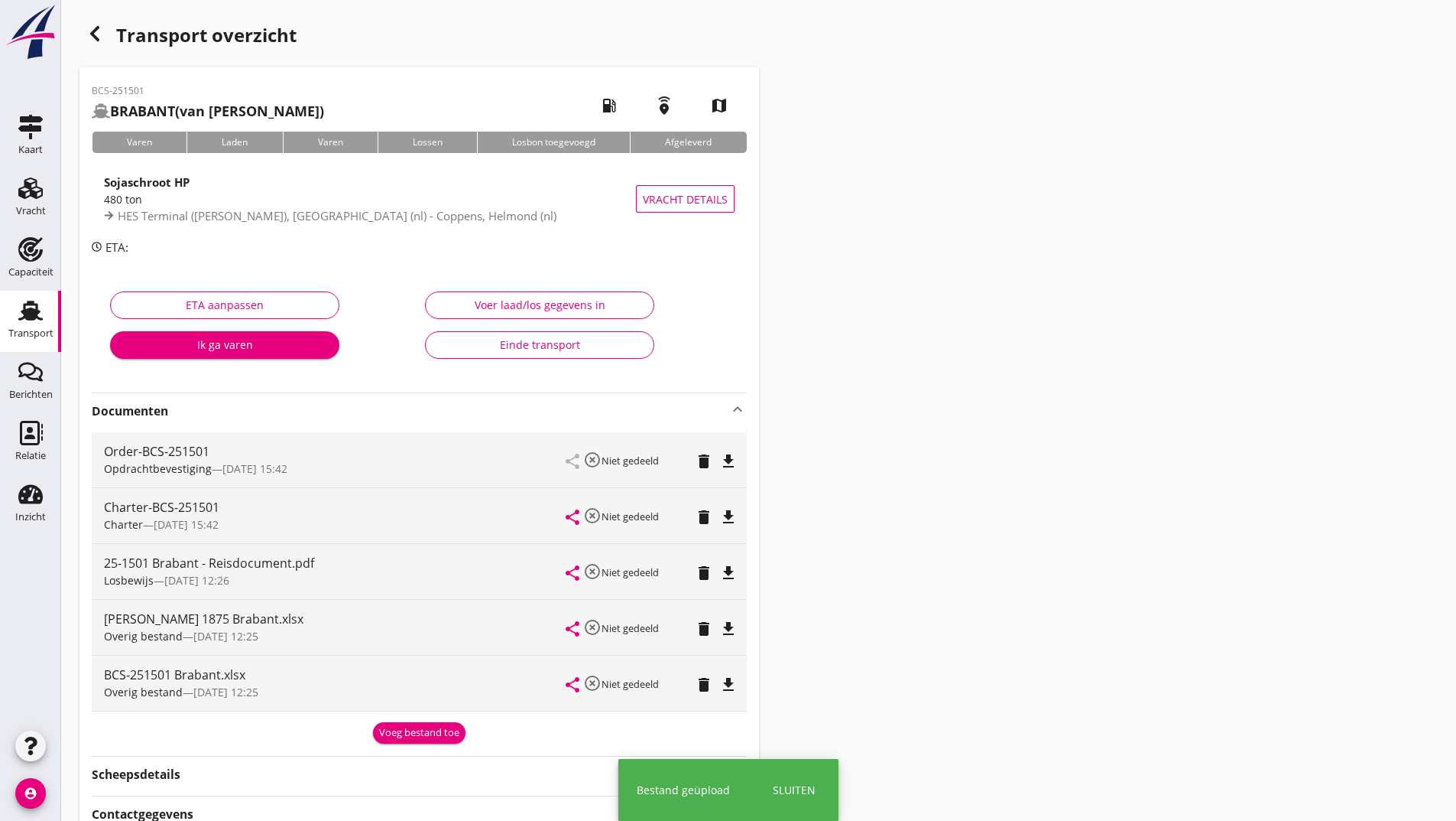
click at [407, 737] on div "Voeg bestand toe" at bounding box center [420, 732] width 80 height 15
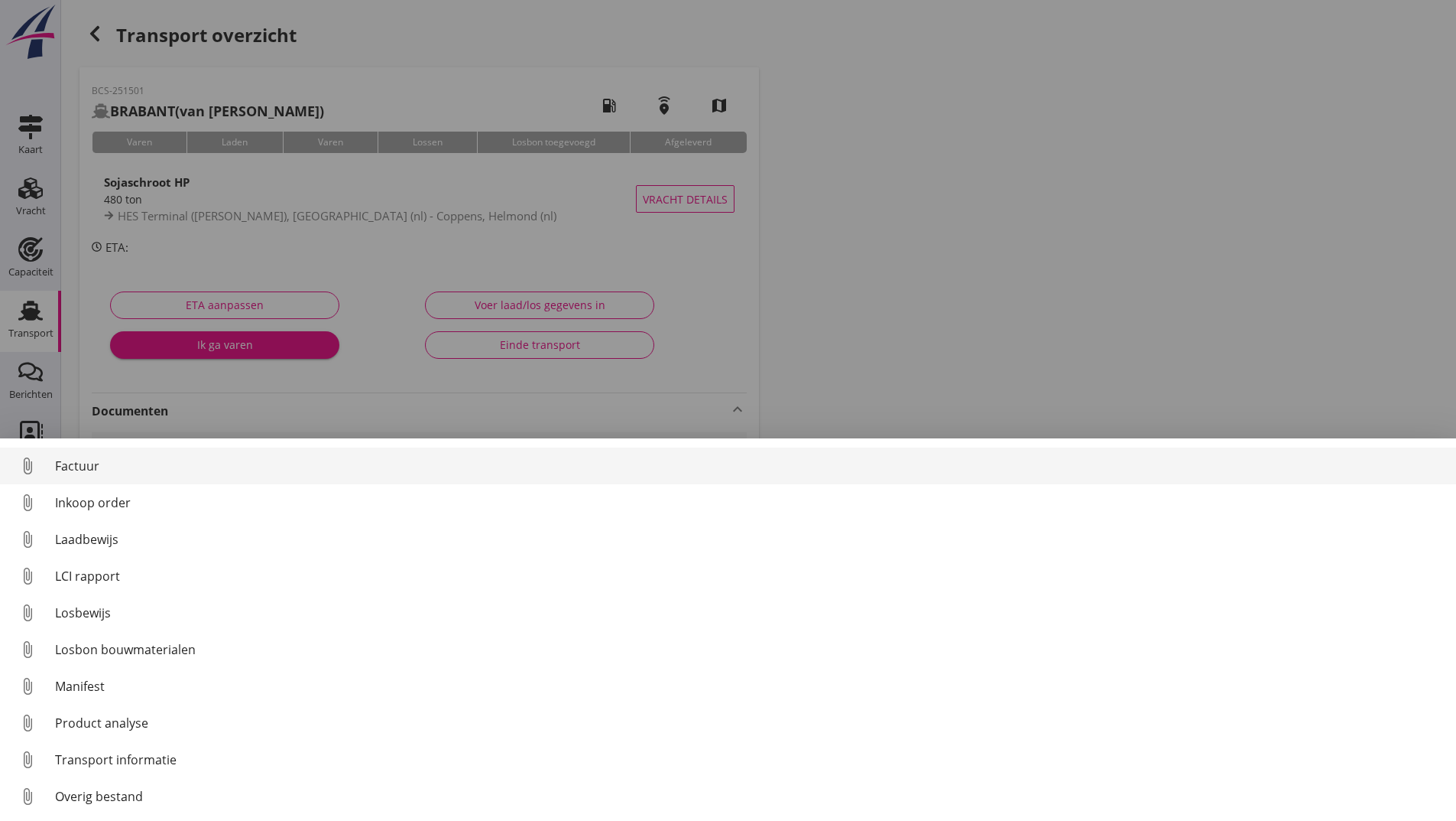
click at [70, 471] on div "Factuur" at bounding box center [750, 466] width 1389 height 18
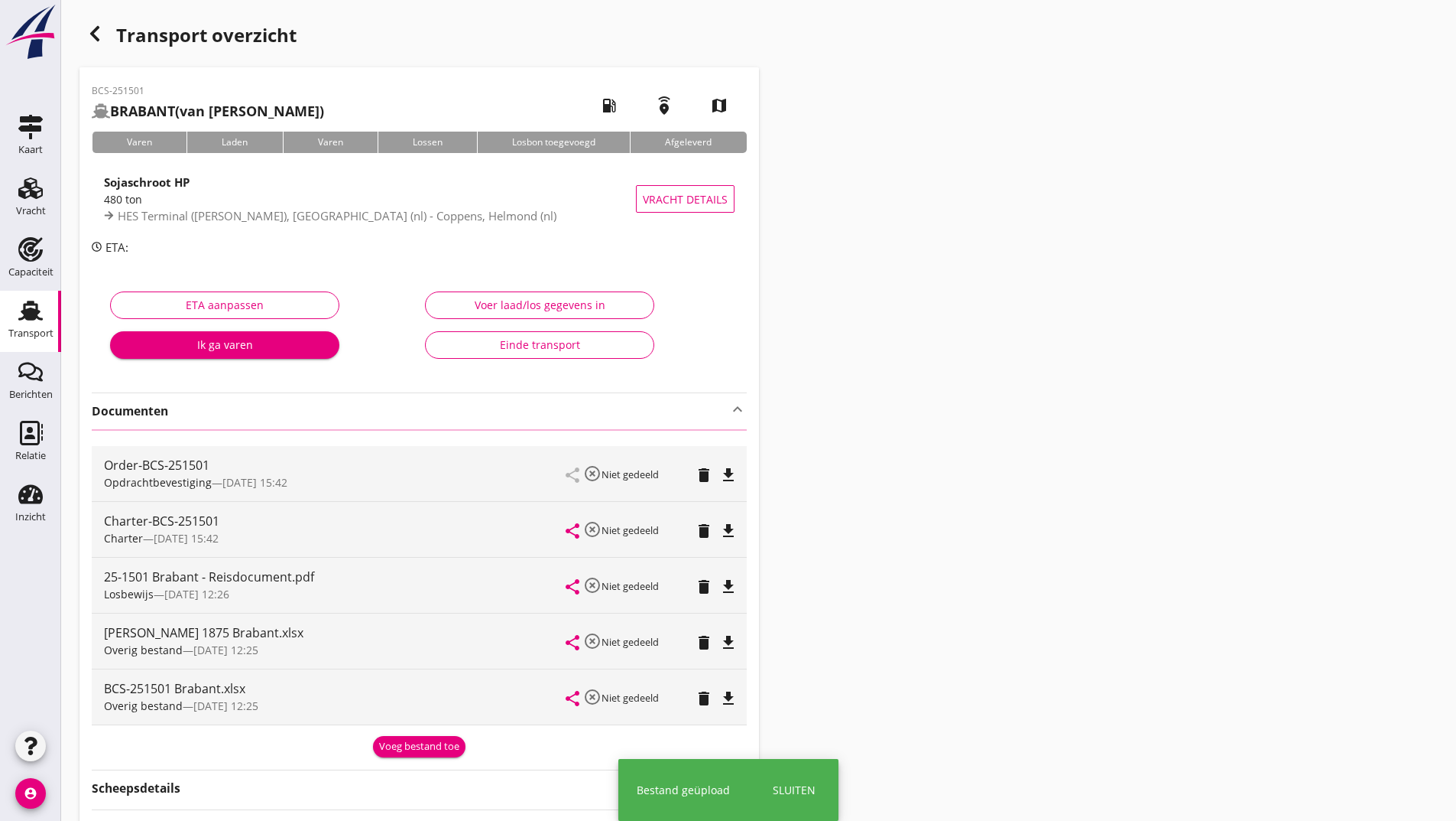
click at [100, 35] on icon "button" at bounding box center [94, 33] width 18 height 18
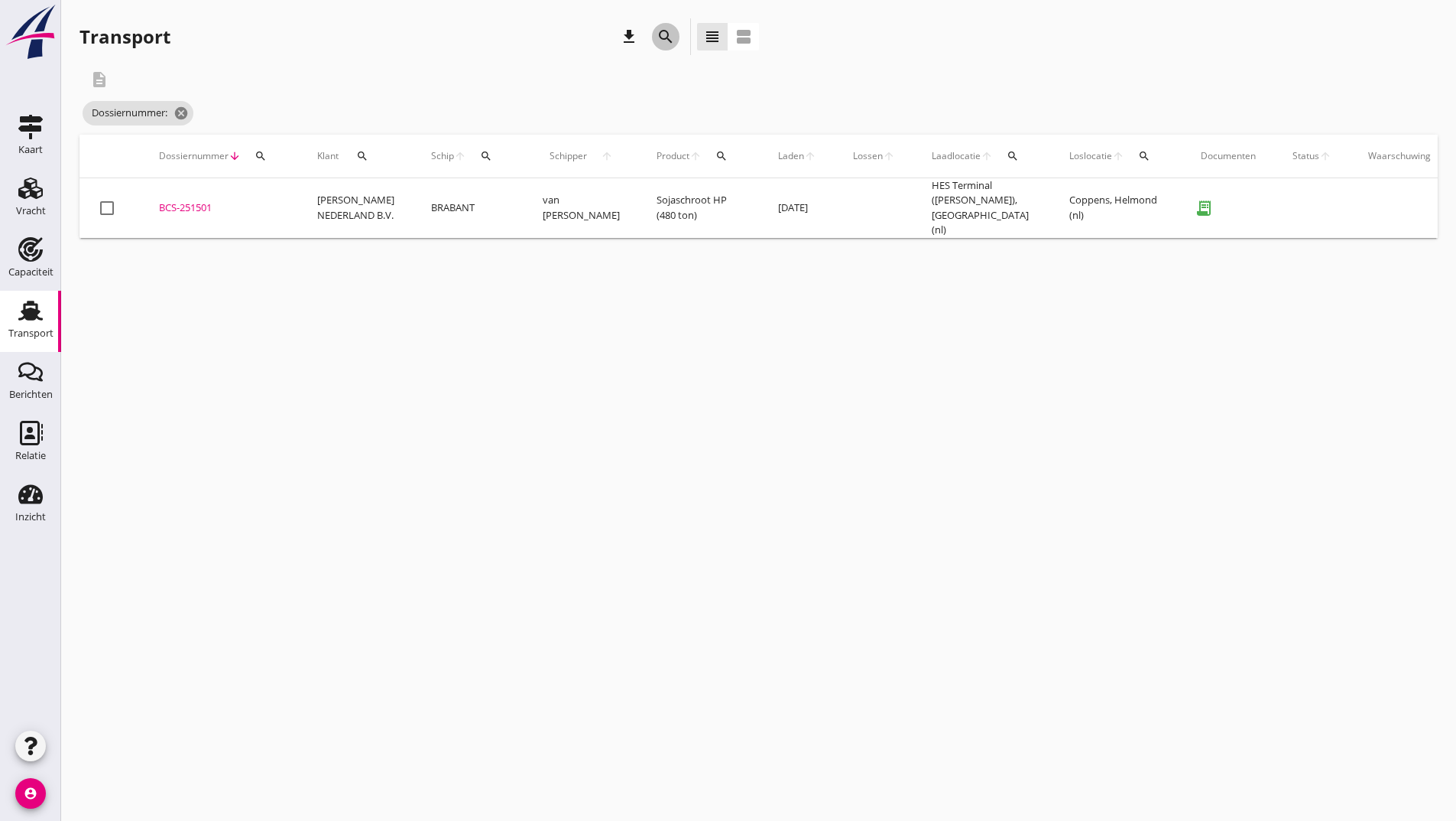
click at [664, 33] on icon "search" at bounding box center [665, 36] width 18 height 18
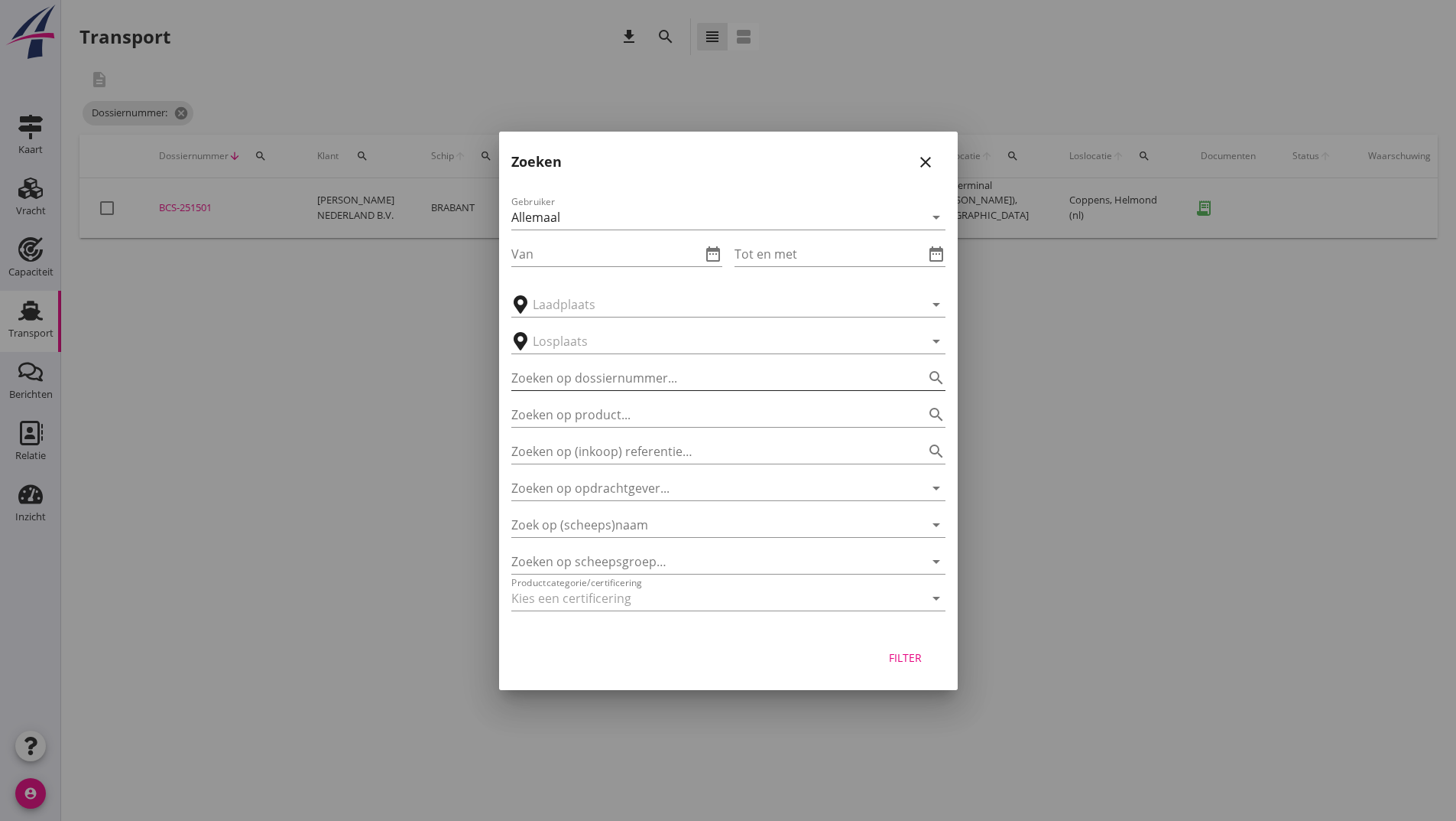
click at [628, 372] on input "Zoeken op dossiernummer..." at bounding box center [706, 377] width 391 height 24
type input "251502"
click at [901, 655] on div "Filter" at bounding box center [906, 657] width 43 height 16
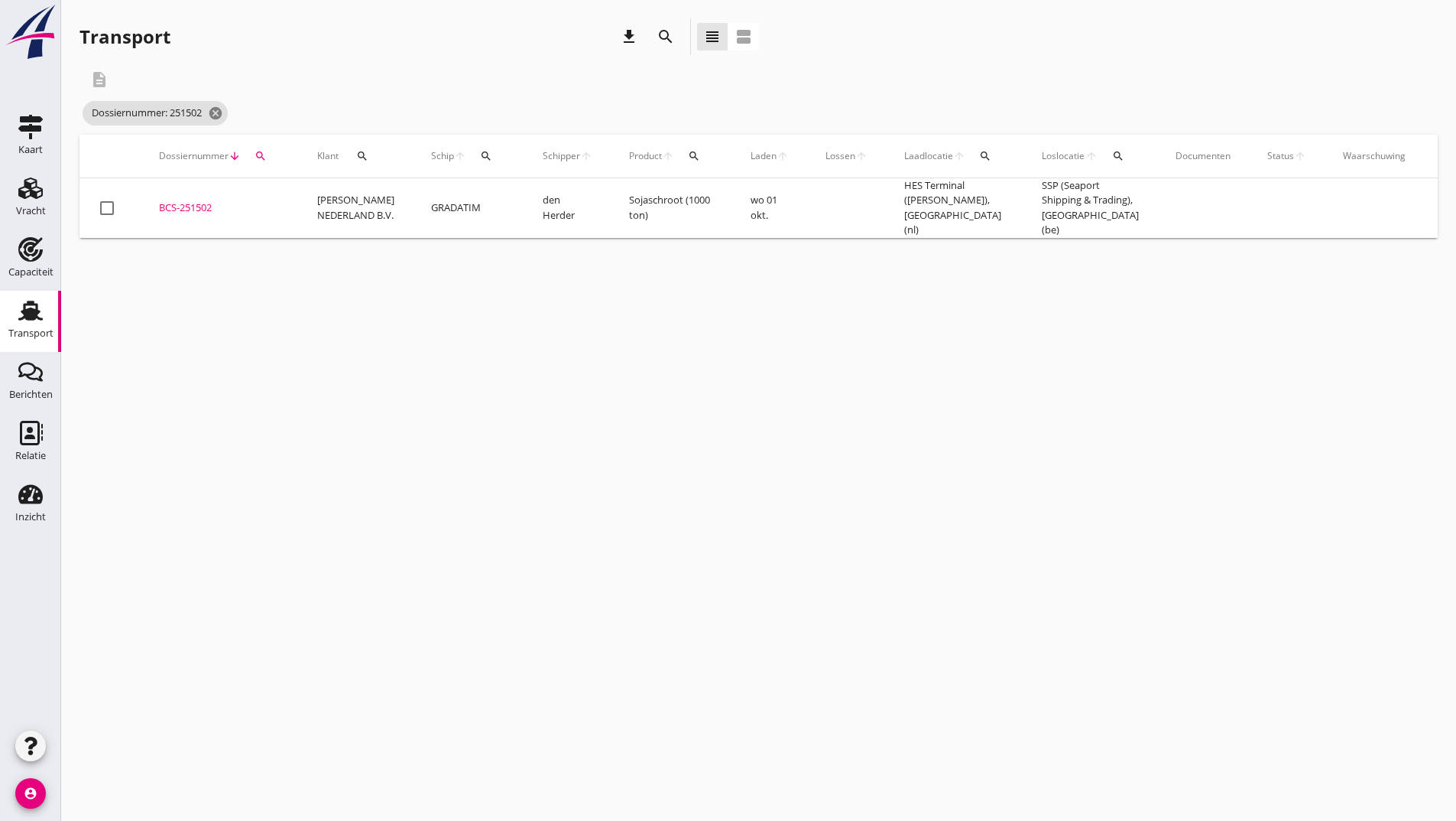
click at [199, 201] on div "BCS-251502" at bounding box center [220, 207] width 121 height 15
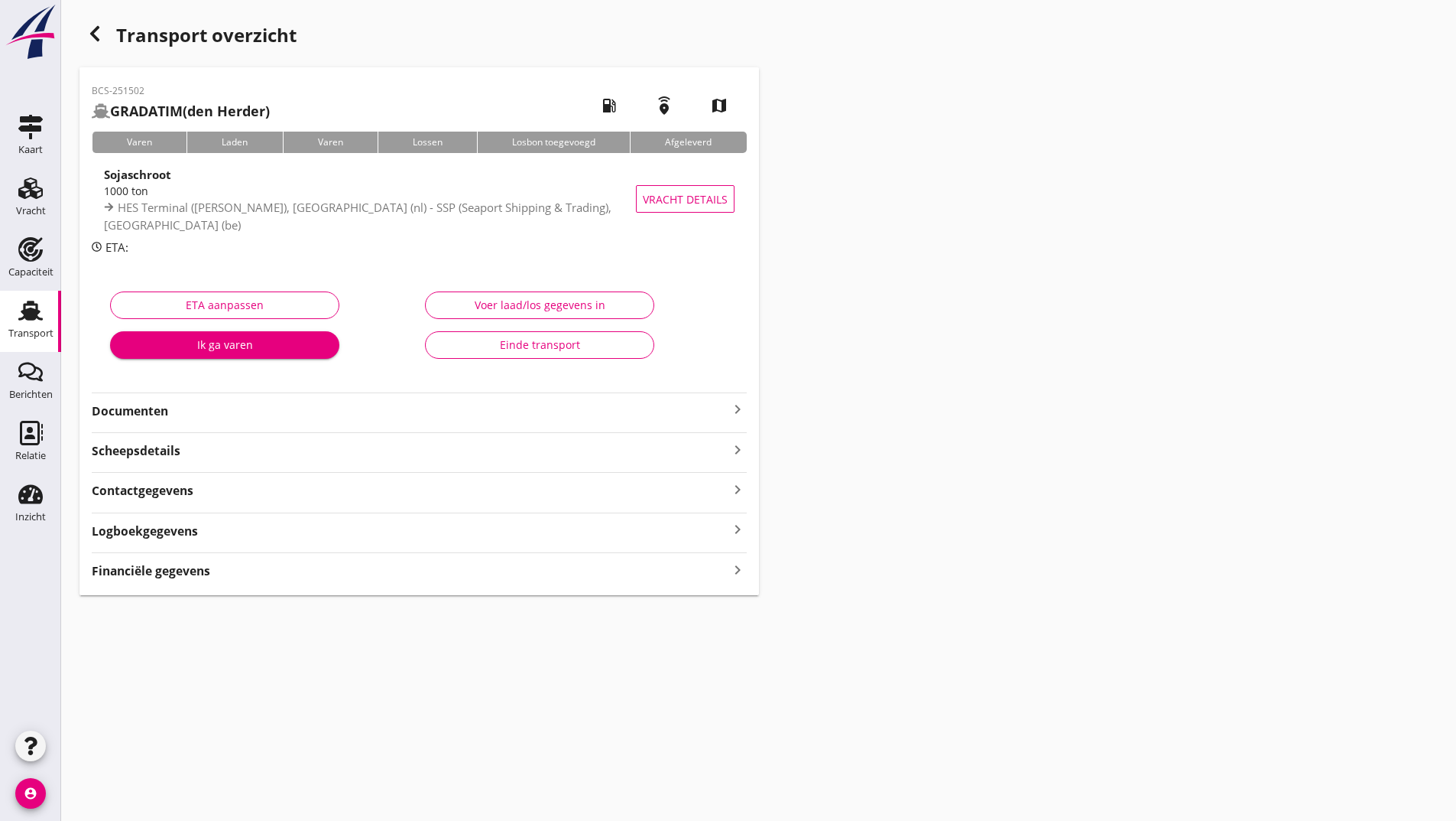
click at [148, 414] on strong "Documenten" at bounding box center [409, 411] width 637 height 17
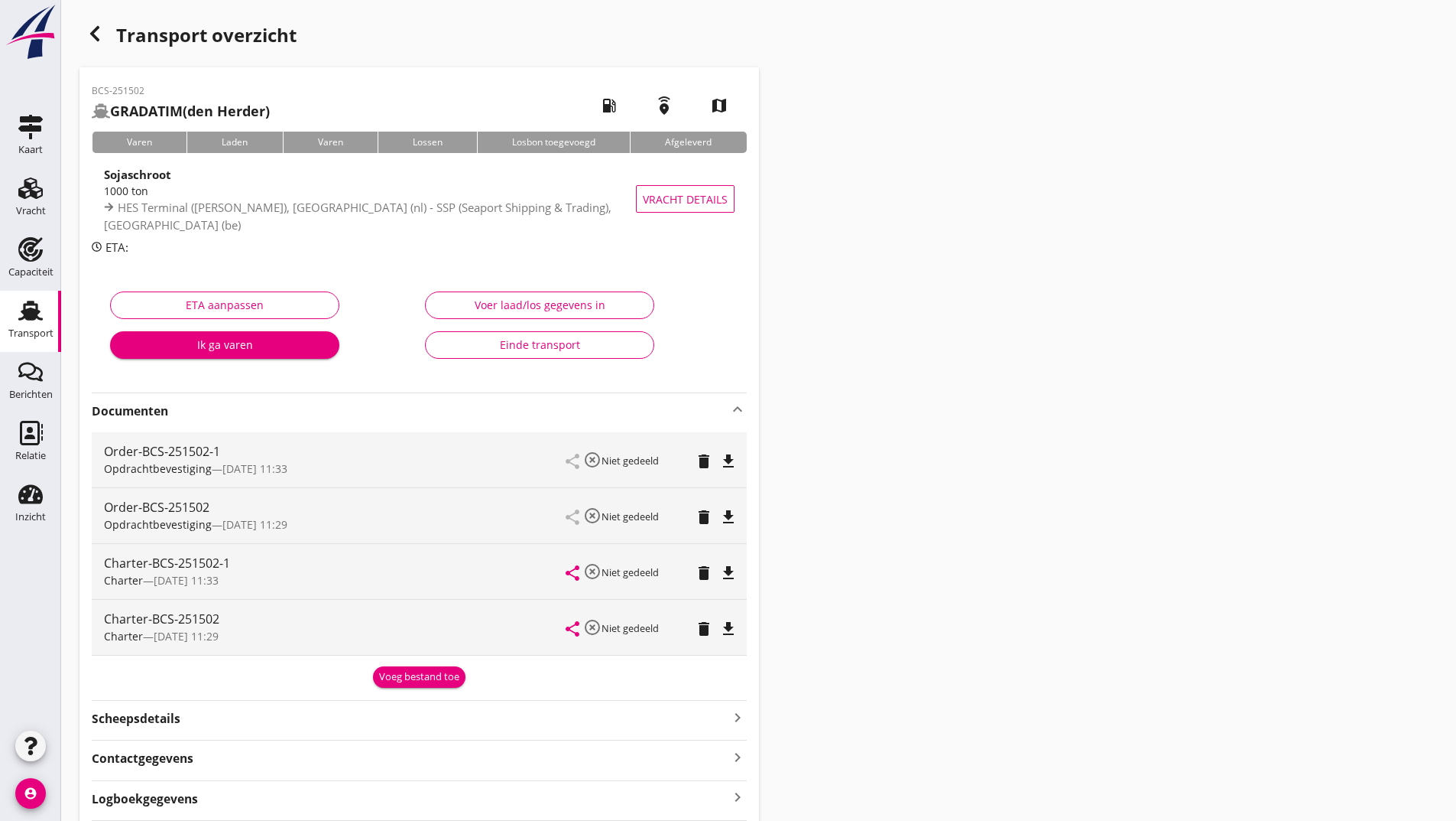
click at [421, 674] on div "Voeg bestand toe" at bounding box center [420, 676] width 80 height 15
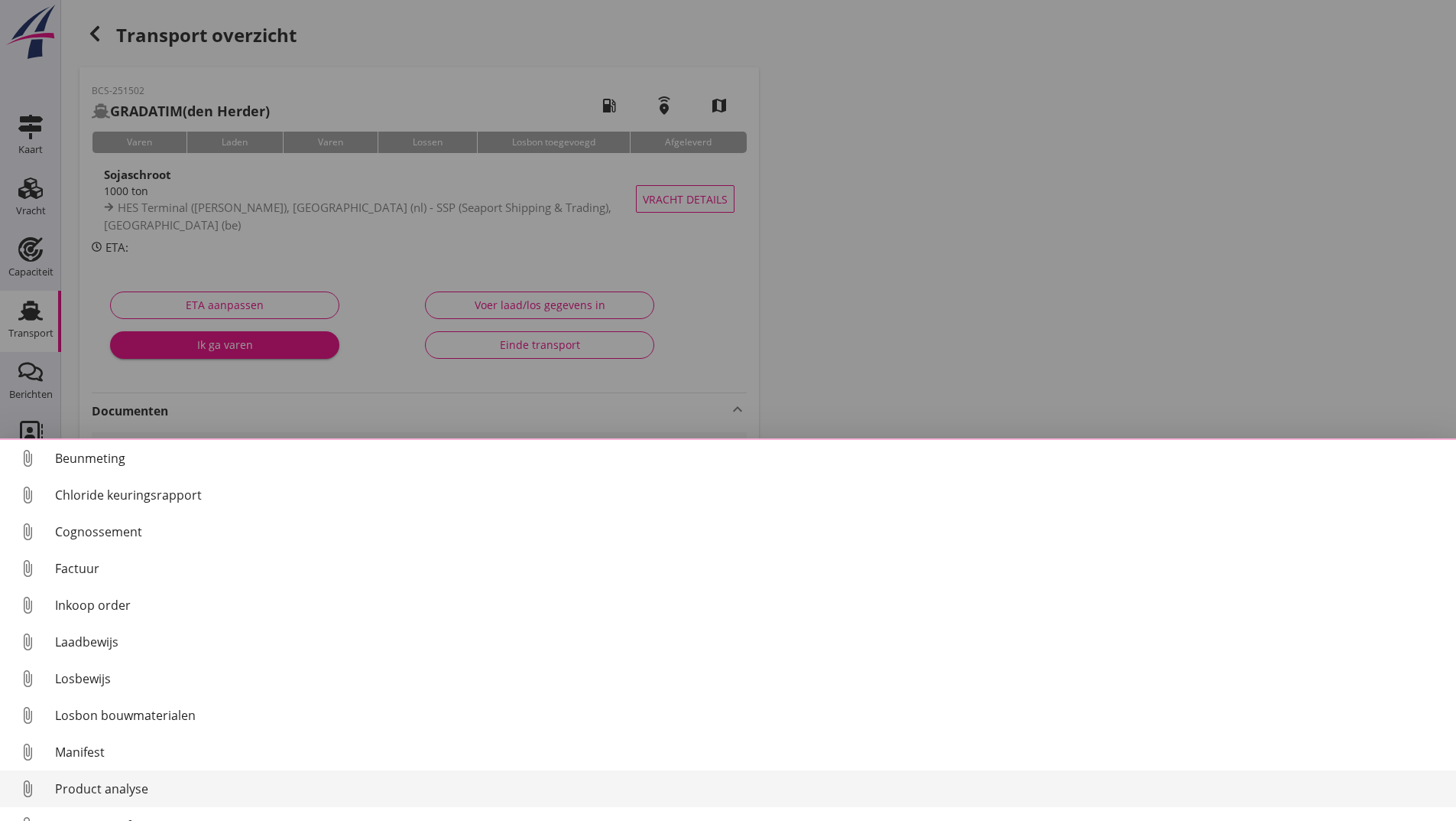
scroll to position [107, 0]
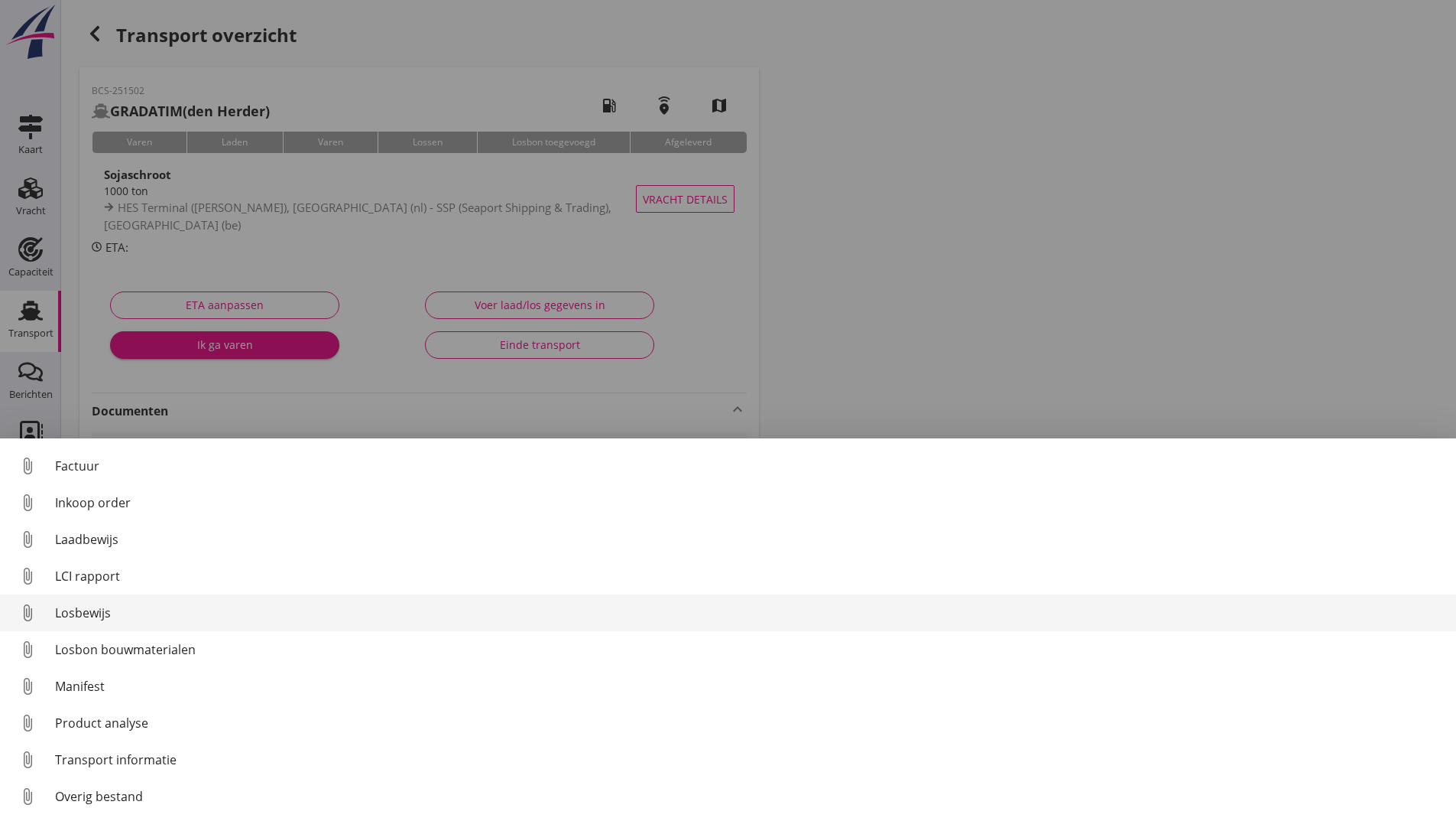
click at [92, 604] on div "Losbewijs" at bounding box center [750, 612] width 1389 height 18
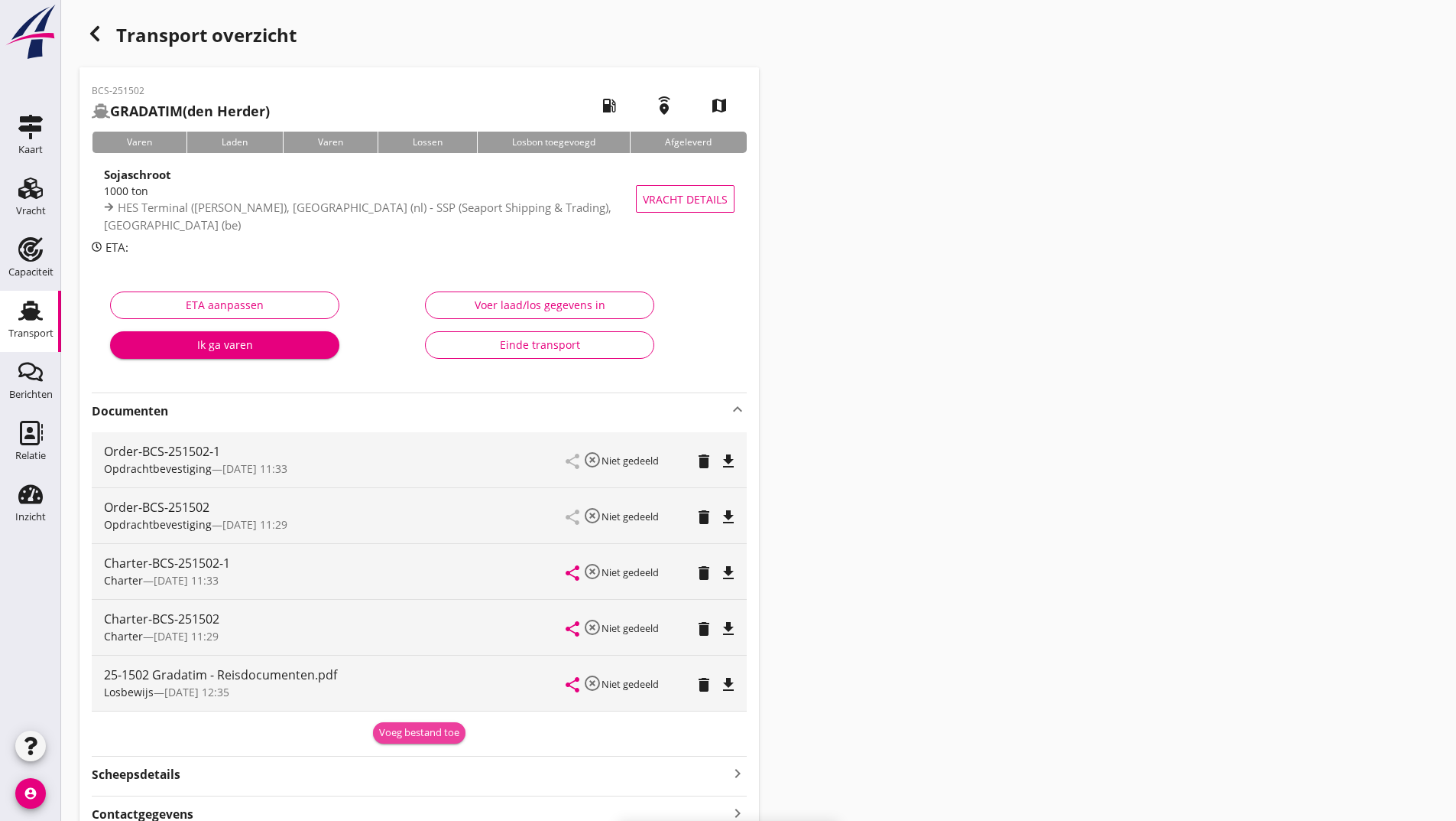
click at [401, 737] on div "Voeg bestand toe" at bounding box center [420, 732] width 80 height 15
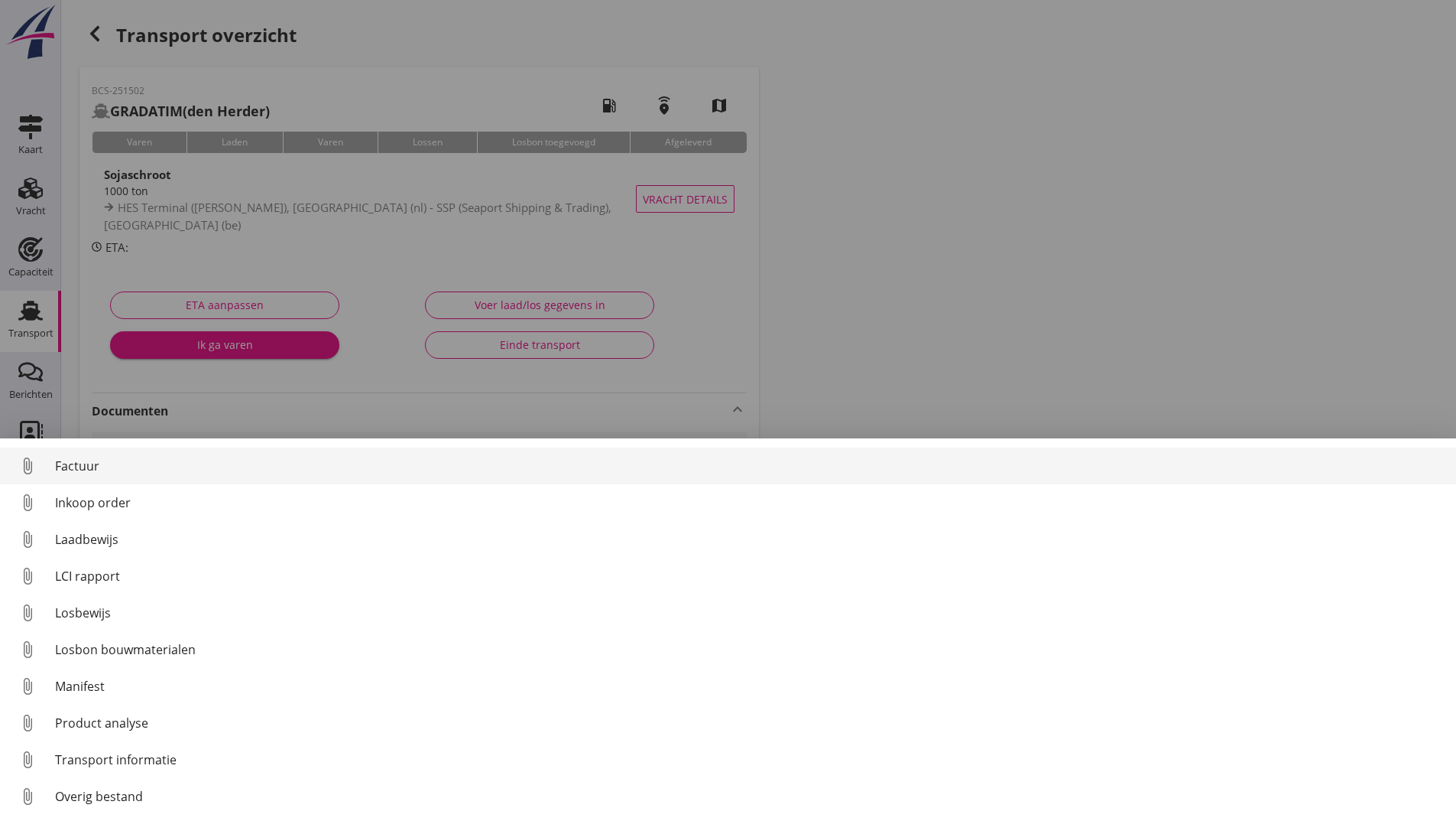
click at [89, 461] on div "Factuur" at bounding box center [750, 466] width 1389 height 18
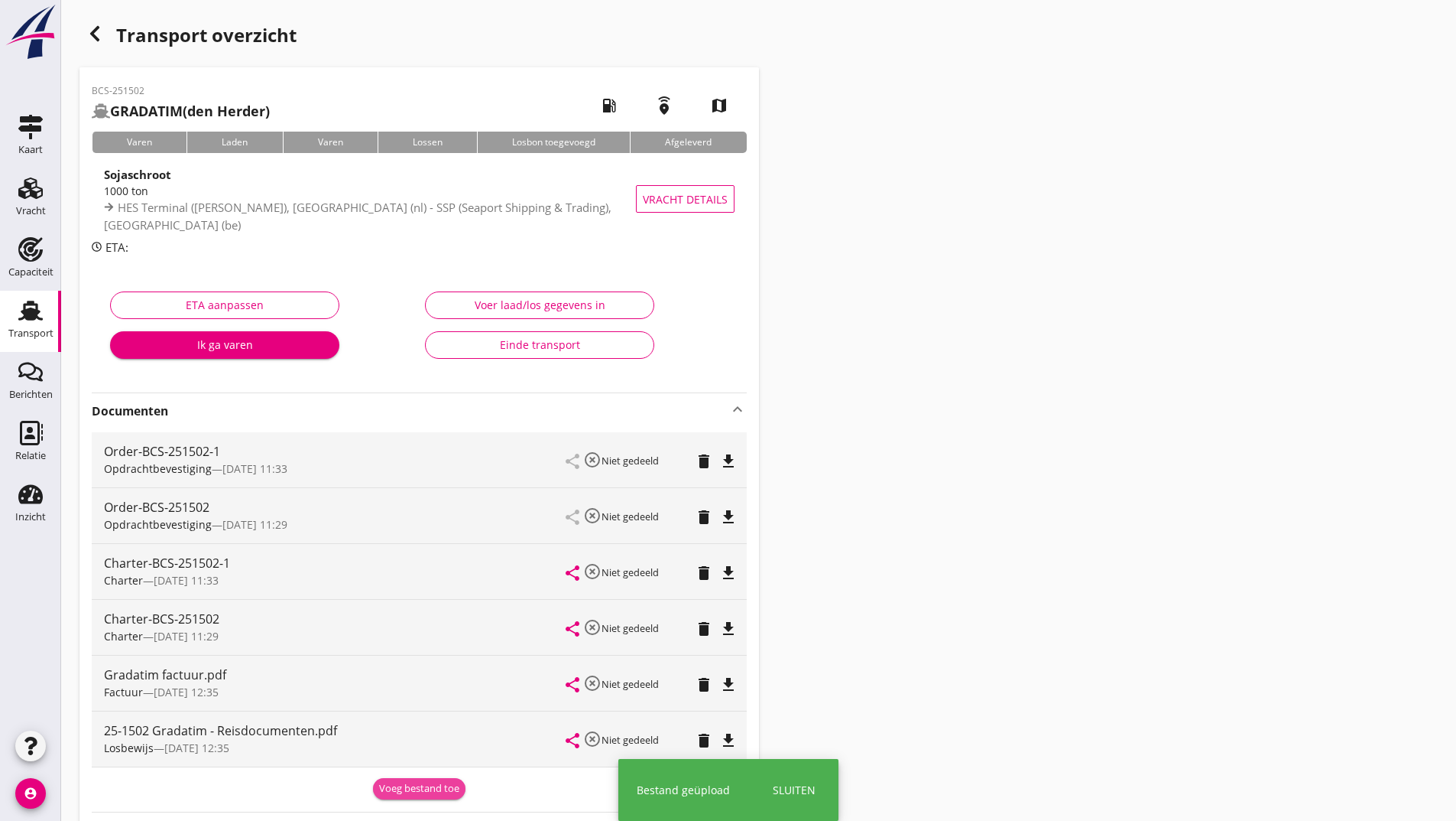
click at [426, 782] on div "Voeg bestand toe" at bounding box center [420, 788] width 80 height 15
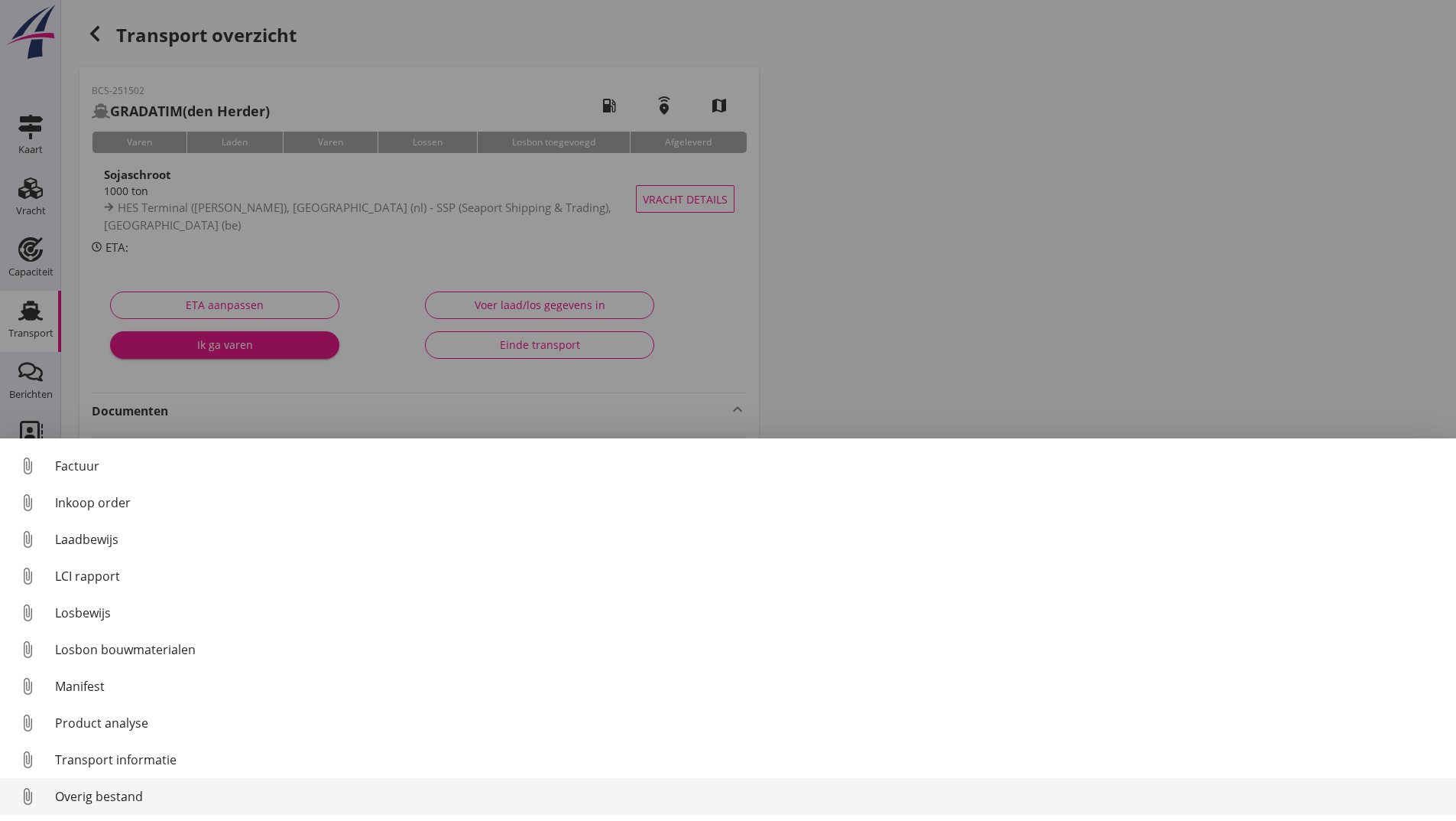
click at [135, 800] on div "Overig bestand" at bounding box center [750, 796] width 1389 height 18
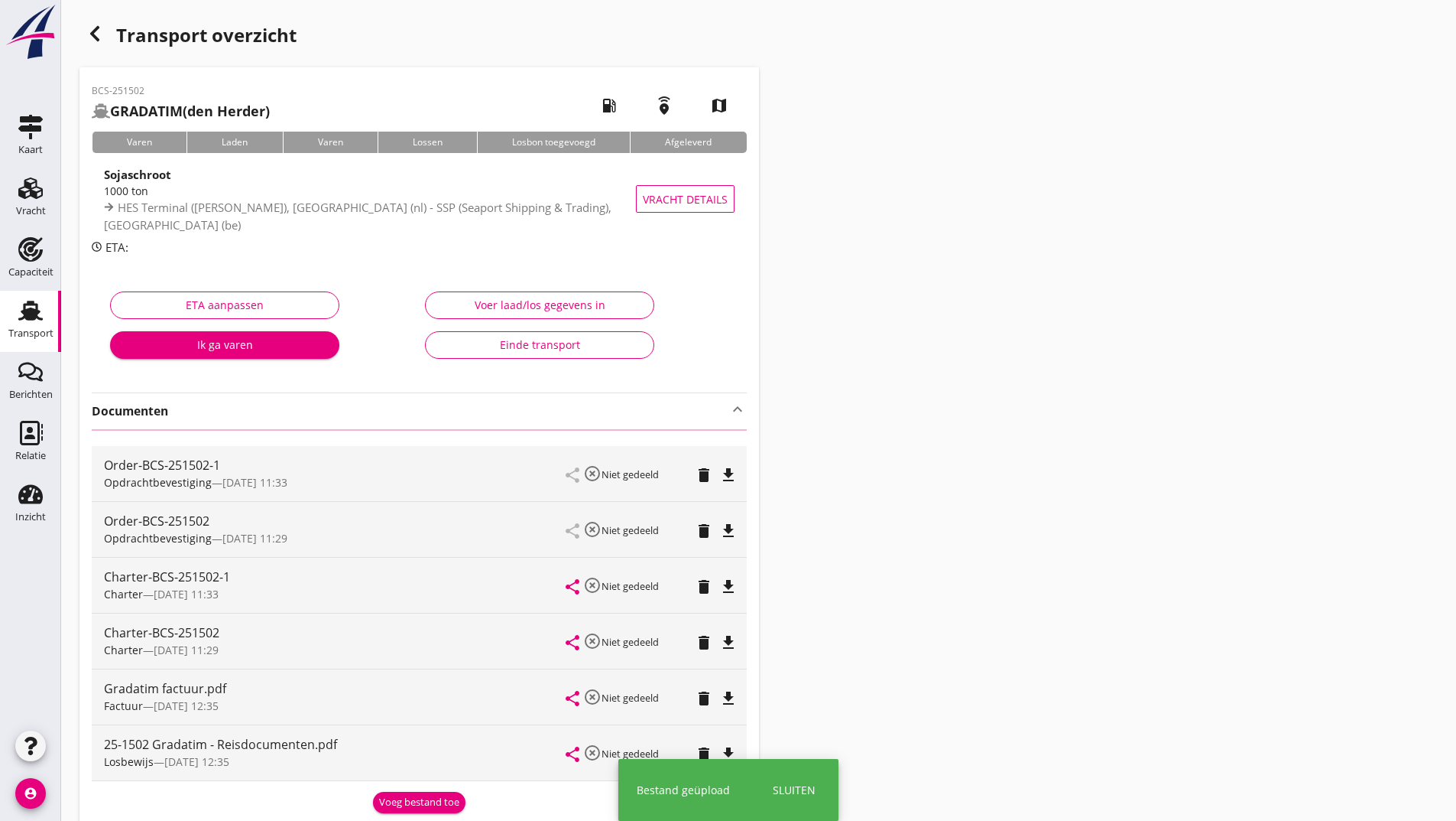
scroll to position [222, 0]
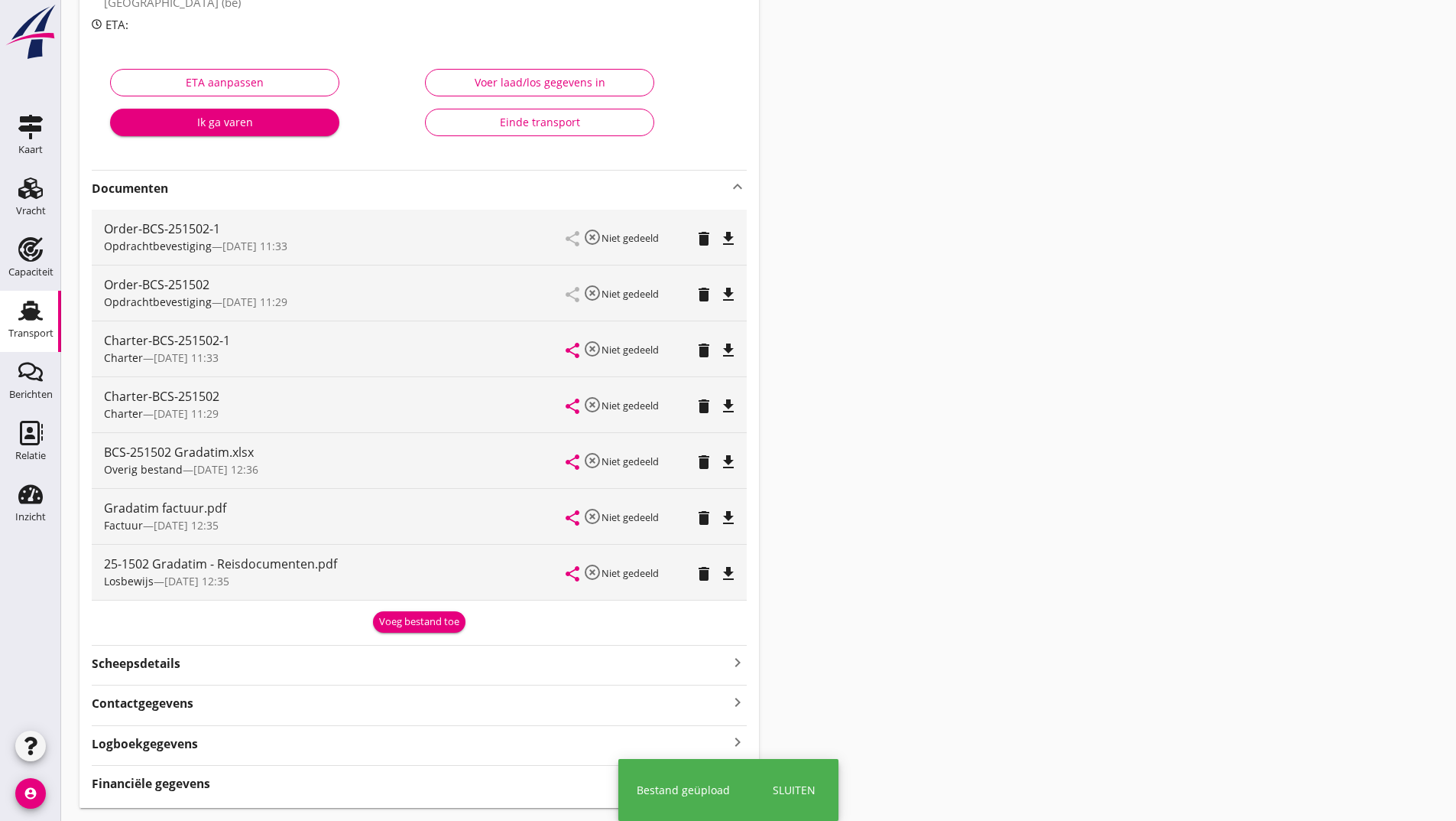
click at [408, 622] on div "Voeg bestand toe" at bounding box center [420, 622] width 80 height 15
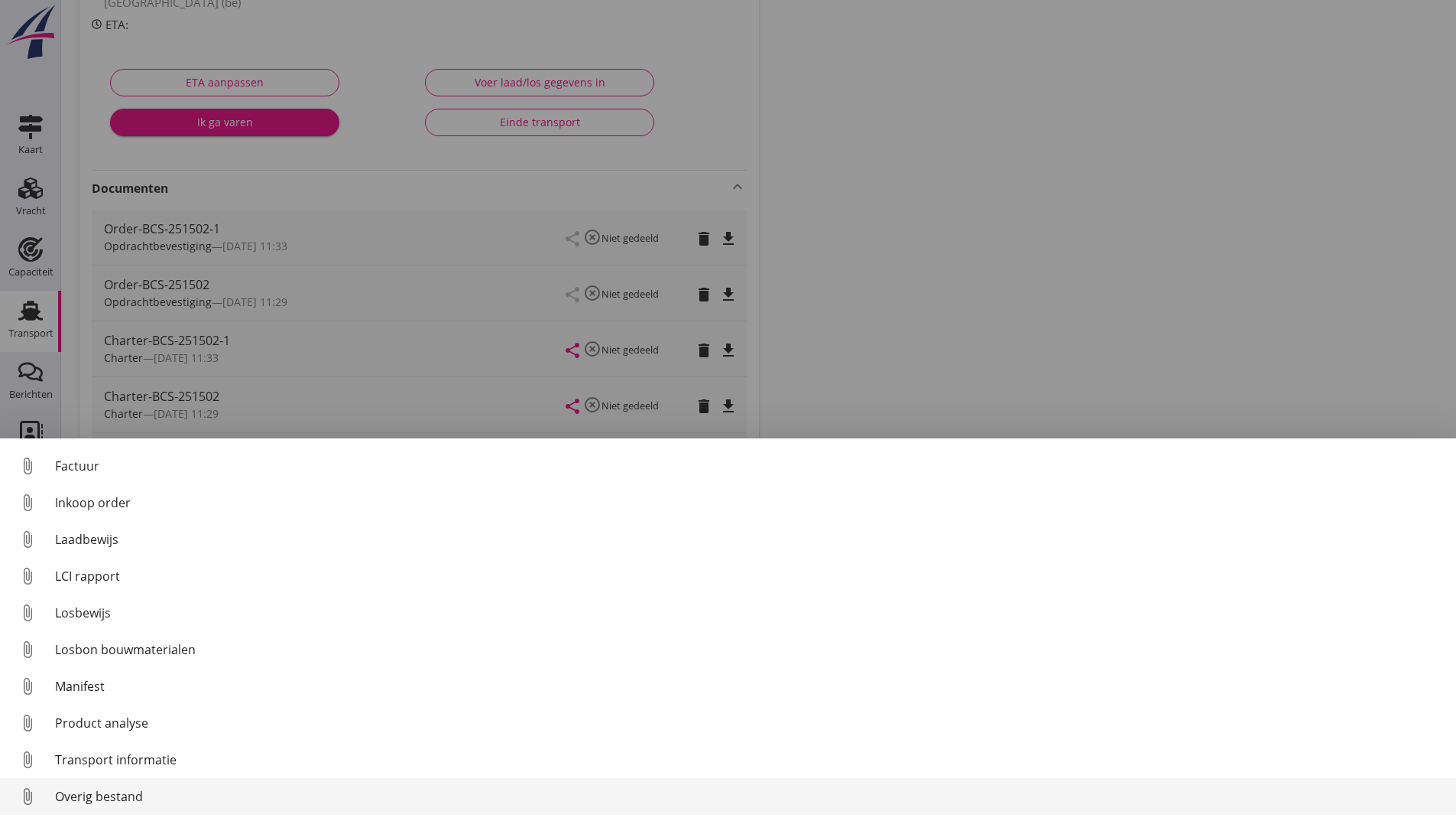
click at [128, 801] on div "Overig bestand" at bounding box center [750, 796] width 1389 height 18
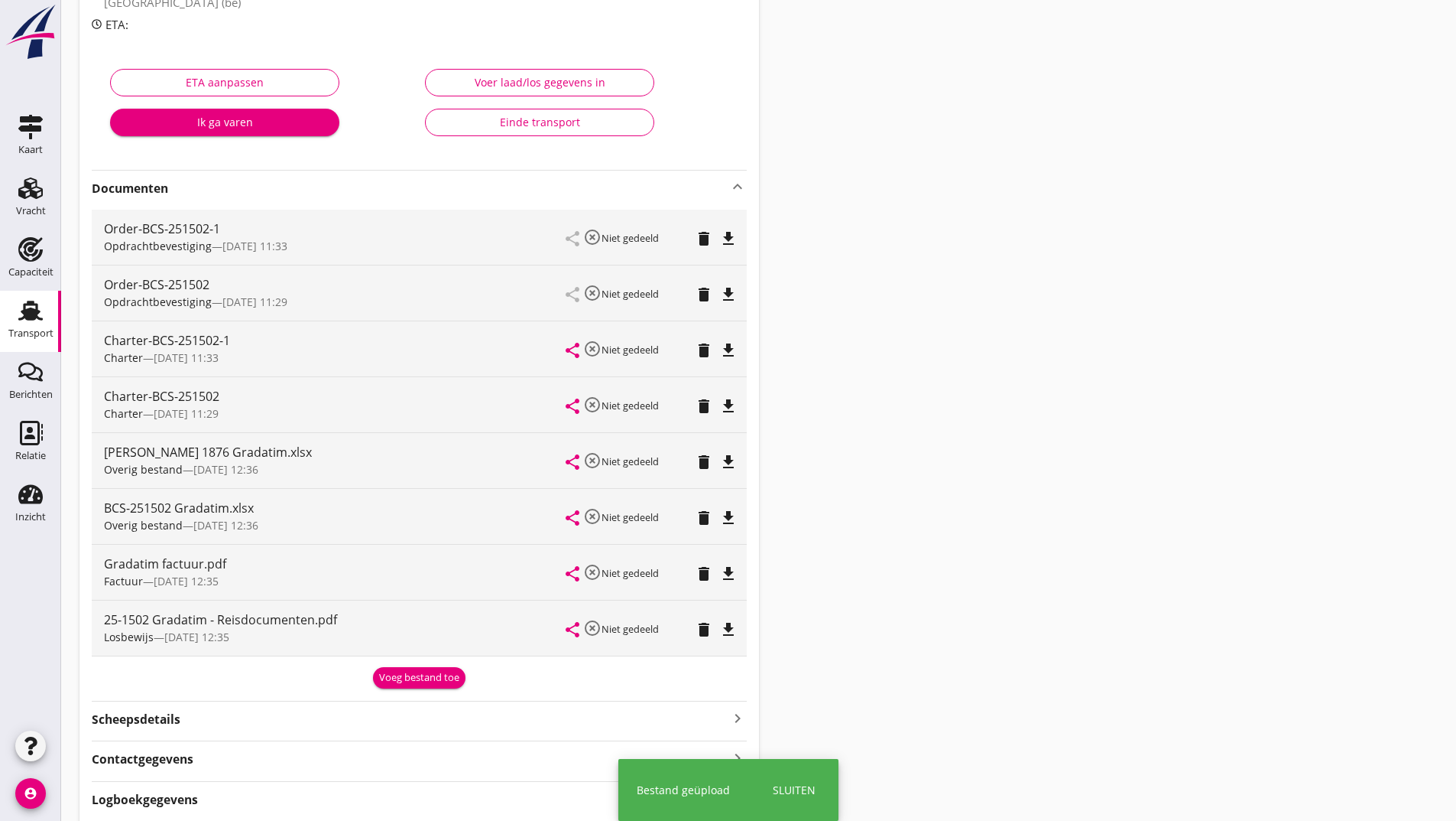
scroll to position [0, 0]
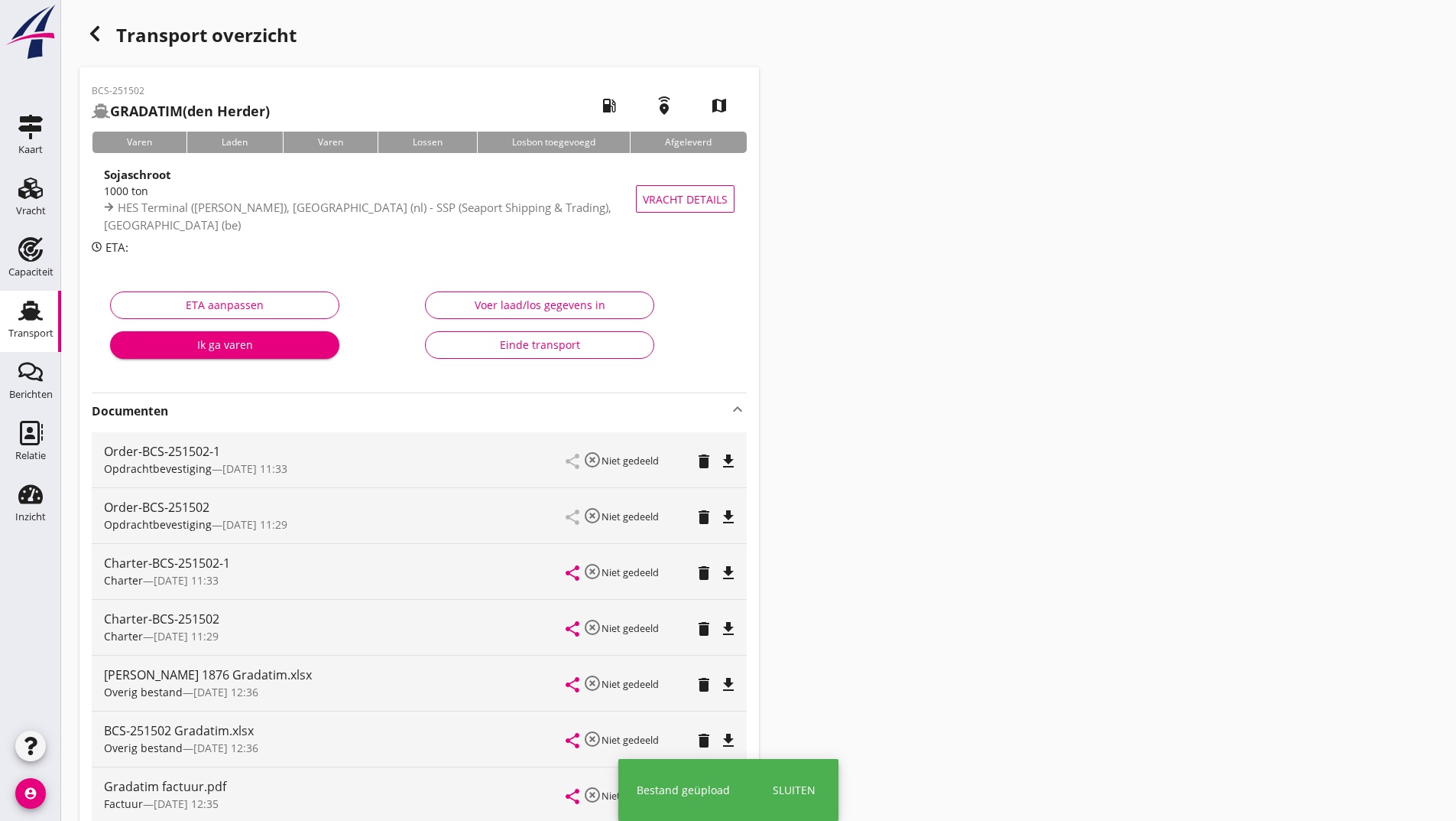
click at [95, 38] on use "button" at bounding box center [95, 33] width 9 height 15
